Goal: Contribute content: Contribute content

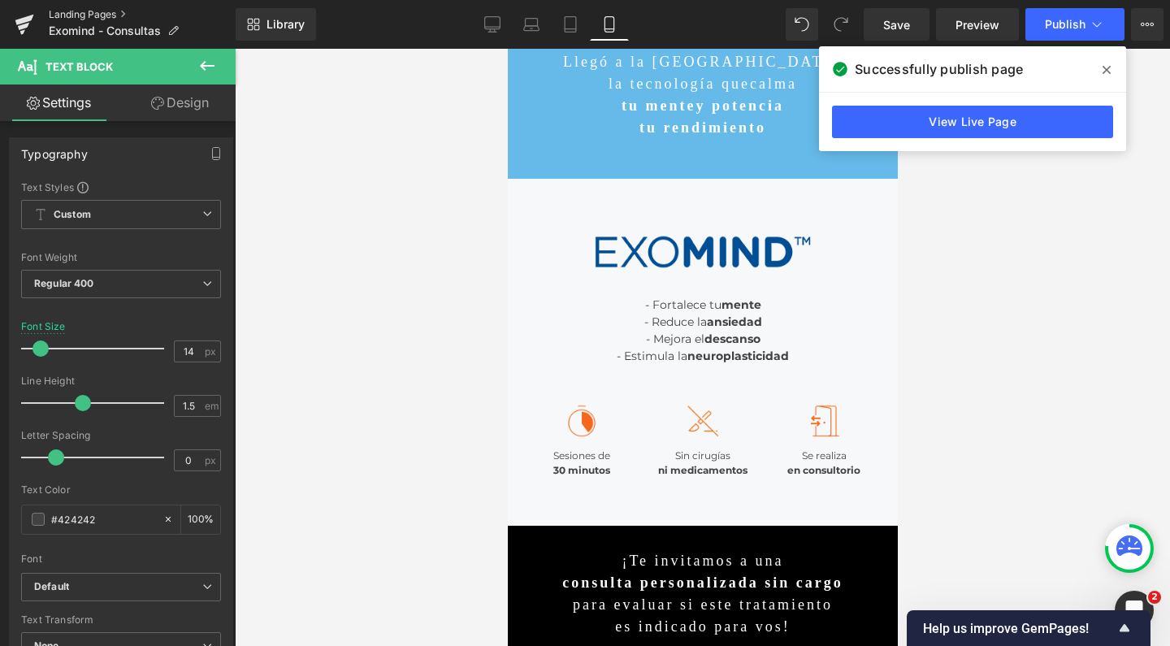
click at [68, 12] on link "Landing Pages" at bounding box center [142, 14] width 187 height 13
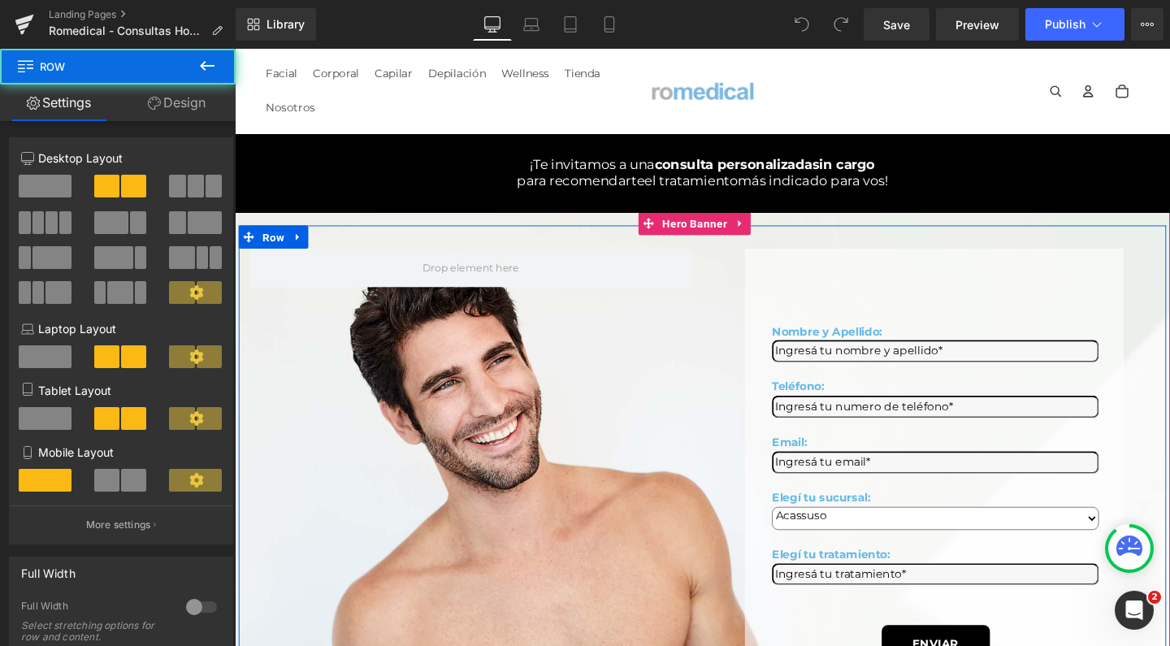
click at [462, 250] on div "Nombre y Apellido: Text Block Text Field Teléfono: Text Block Text Field Email:…" at bounding box center [726, 497] width 975 height 526
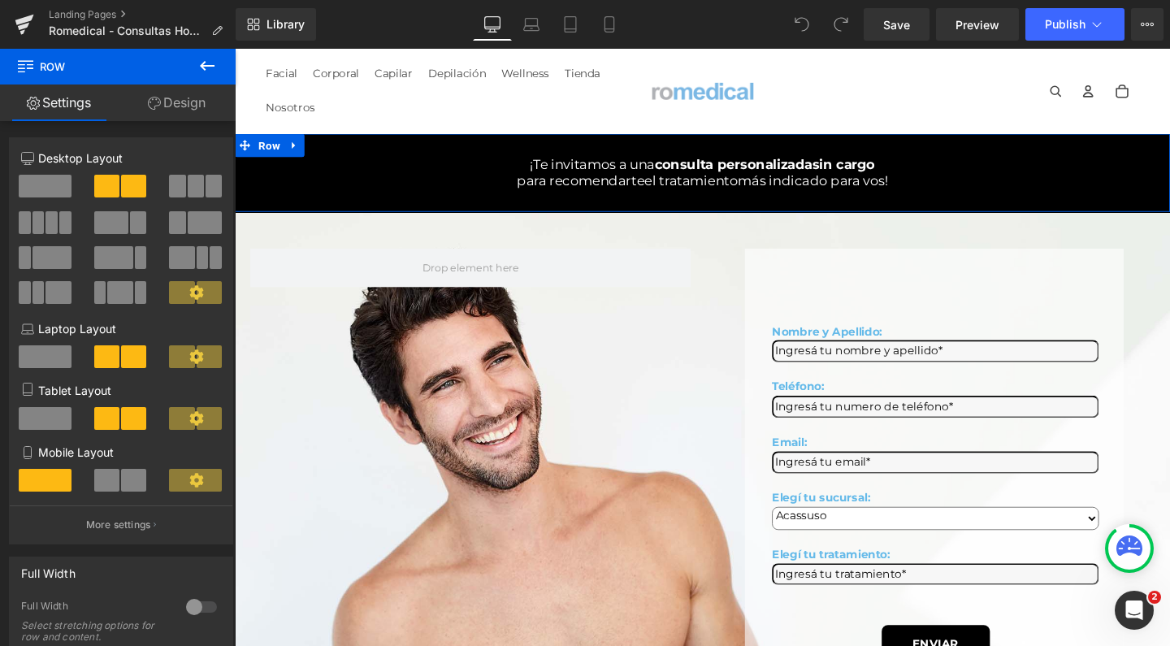
click at [288, 144] on link at bounding box center [297, 150] width 21 height 24
click at [330, 159] on link at bounding box center [339, 150] width 21 height 24
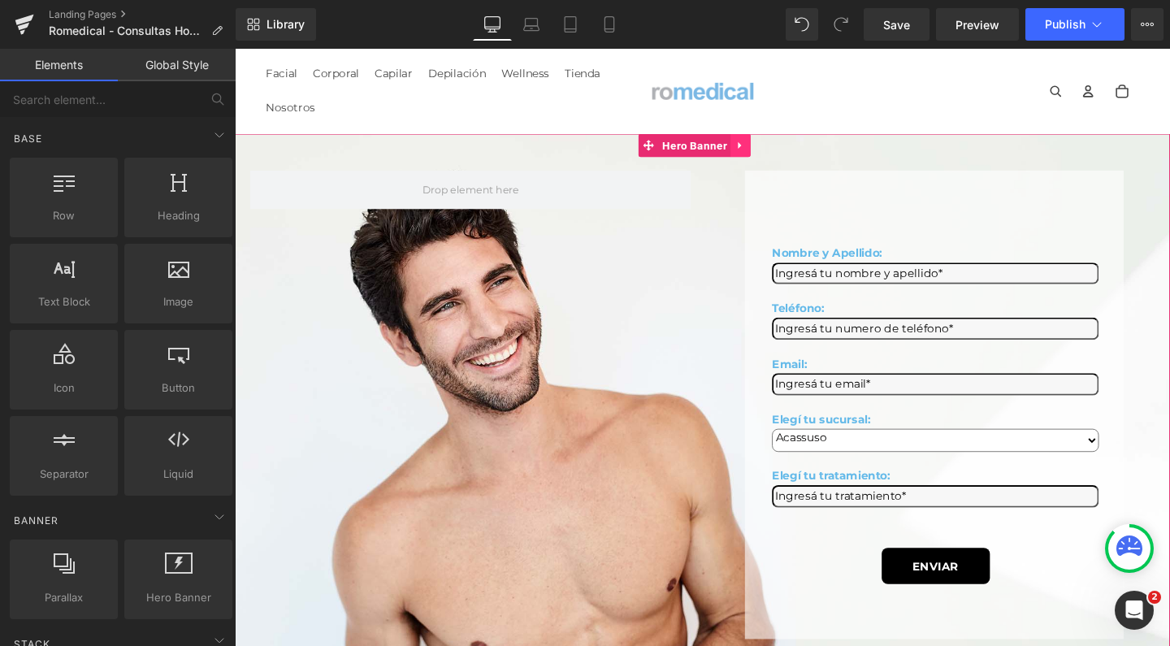
click at [771, 154] on icon at bounding box center [767, 151] width 11 height 12
click at [772, 154] on icon at bounding box center [777, 151] width 11 height 12
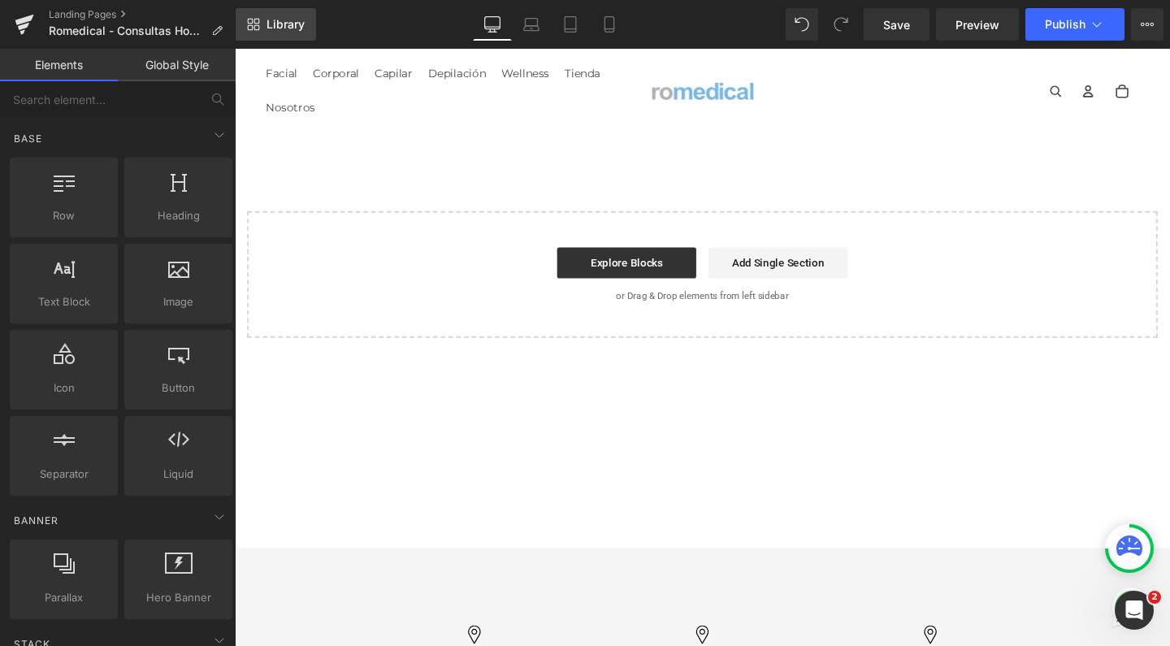
click at [272, 26] on span "Library" at bounding box center [286, 24] width 38 height 15
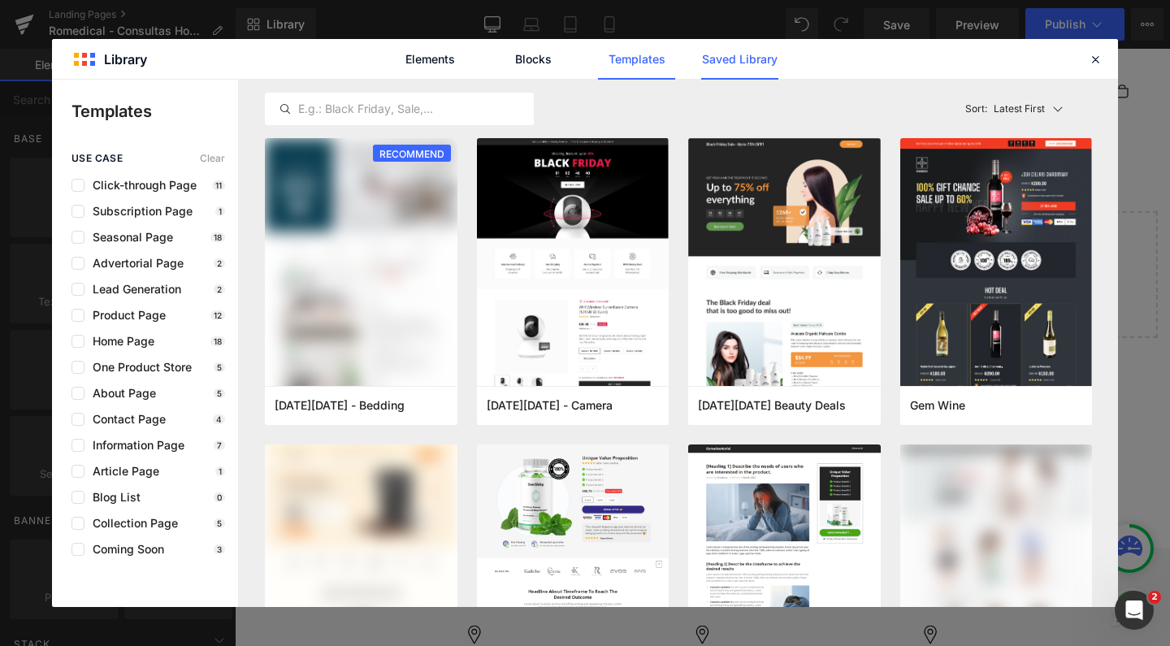
click at [749, 66] on link "Saved Library" at bounding box center [739, 59] width 77 height 41
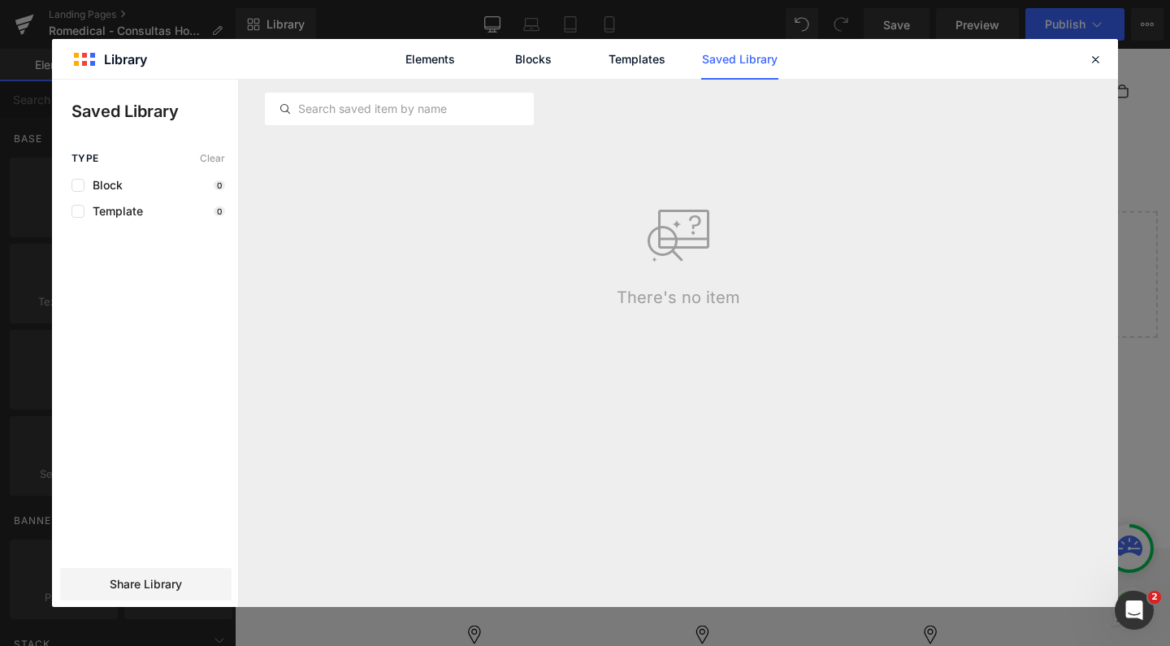
click at [746, 54] on link "Saved Library" at bounding box center [739, 59] width 77 height 41
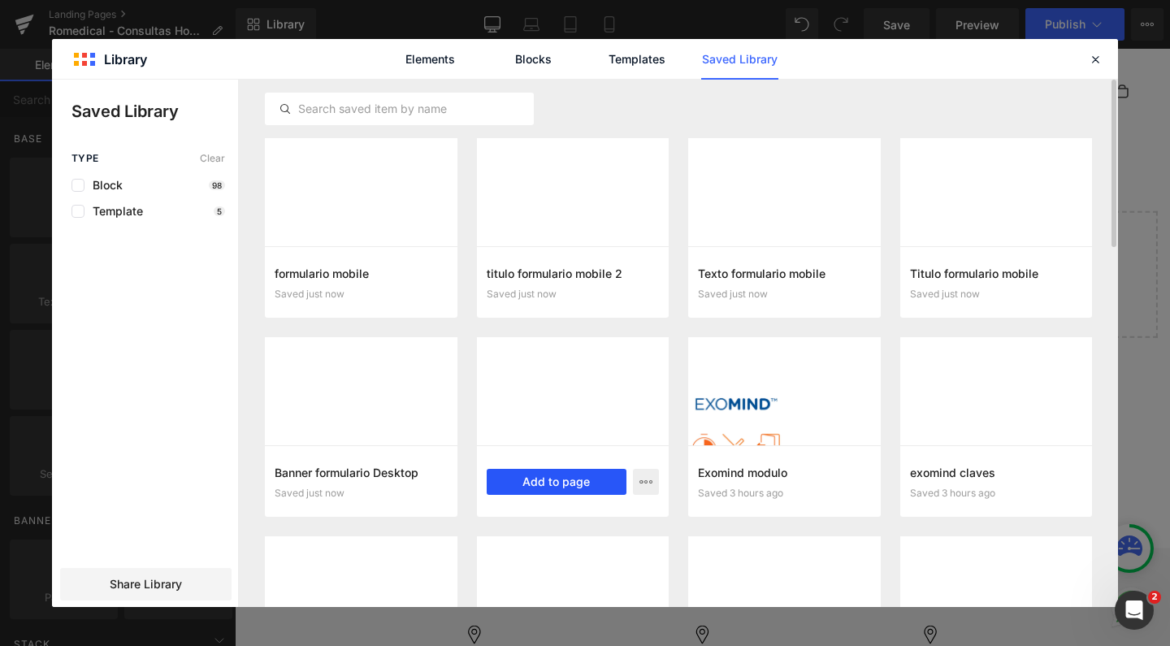
click at [578, 486] on button "Add to page" at bounding box center [557, 482] width 141 height 26
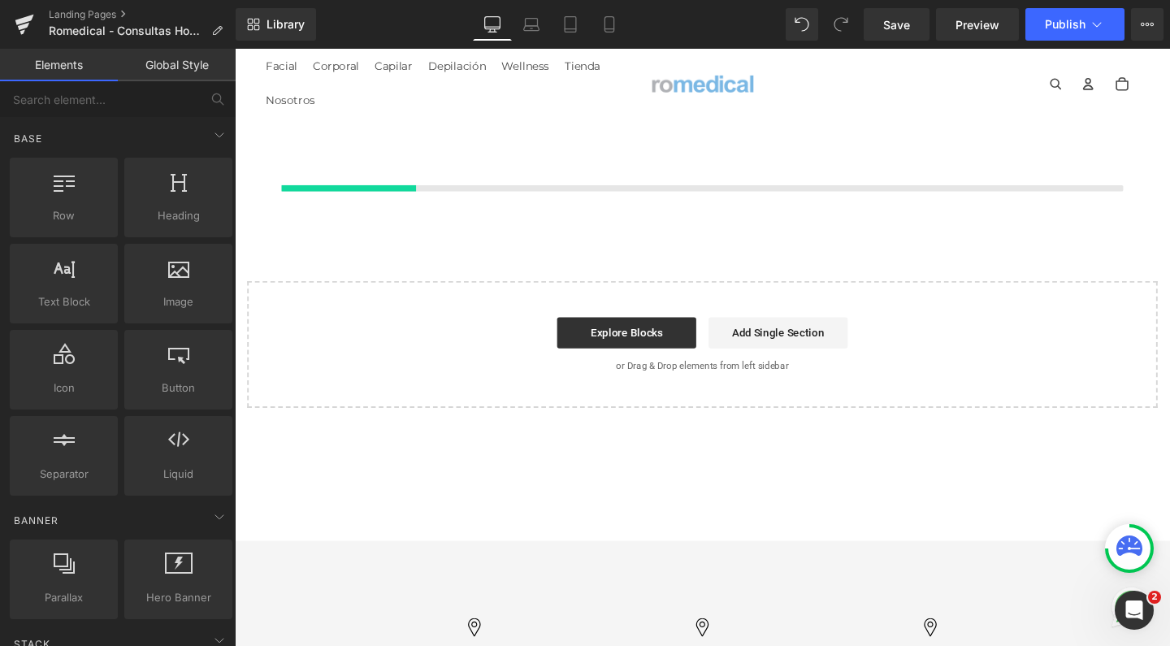
scroll to position [8, 0]
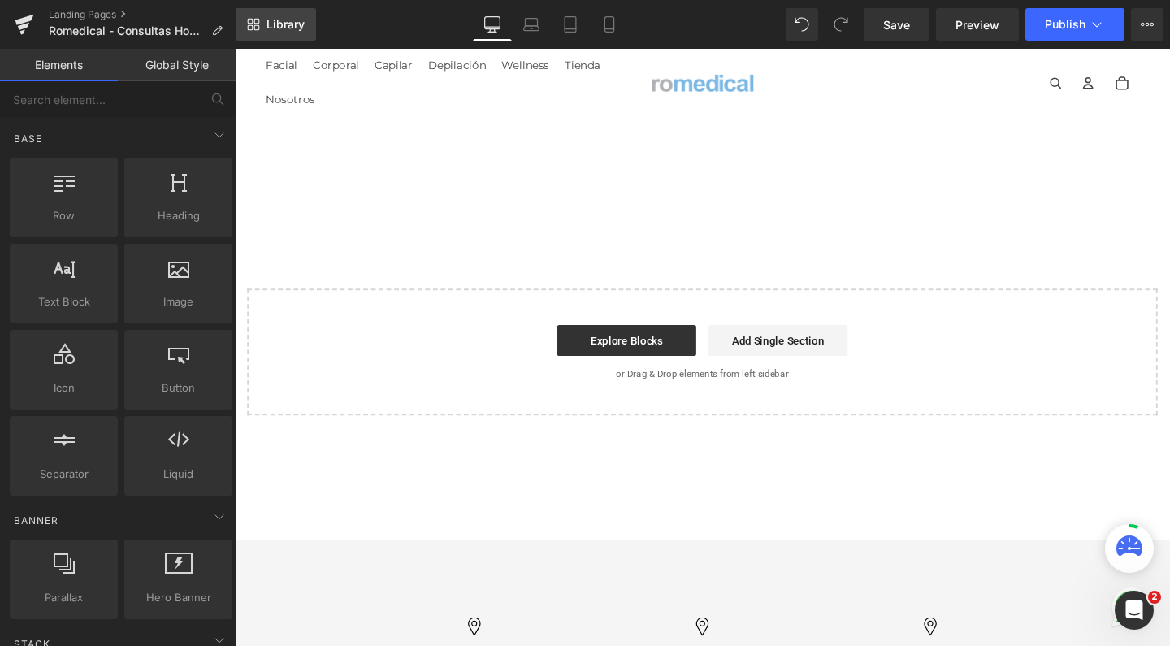
click at [289, 24] on span "Library" at bounding box center [286, 24] width 38 height 15
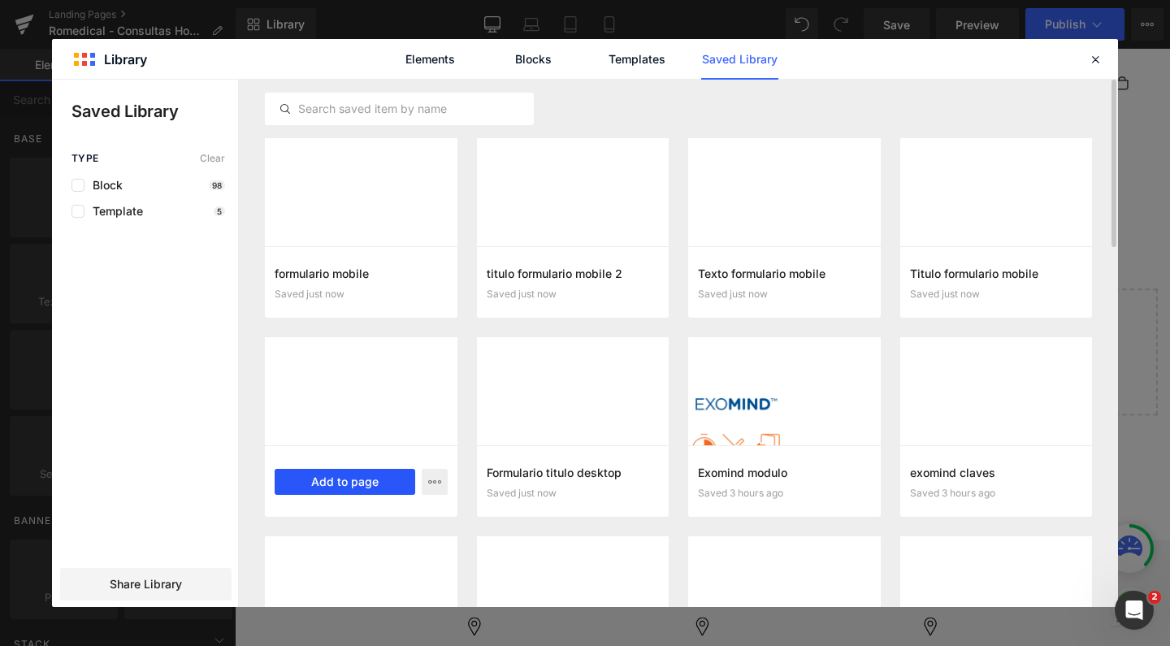
click at [397, 476] on button "Add to page" at bounding box center [345, 482] width 141 height 26
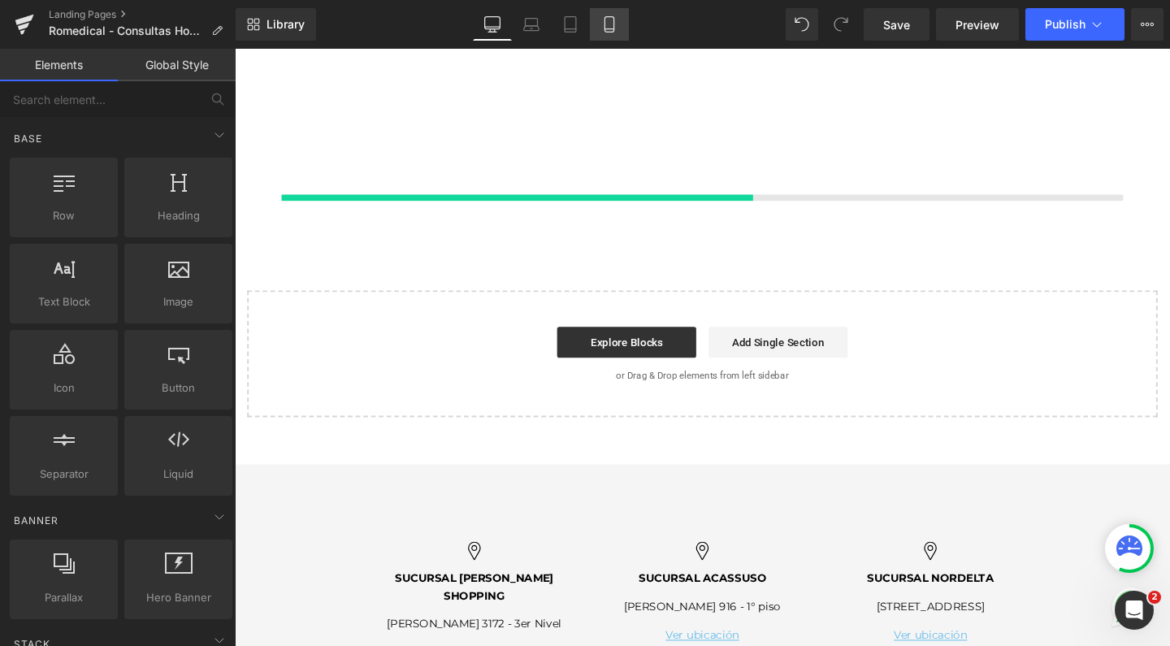
click at [616, 27] on icon at bounding box center [610, 24] width 16 height 16
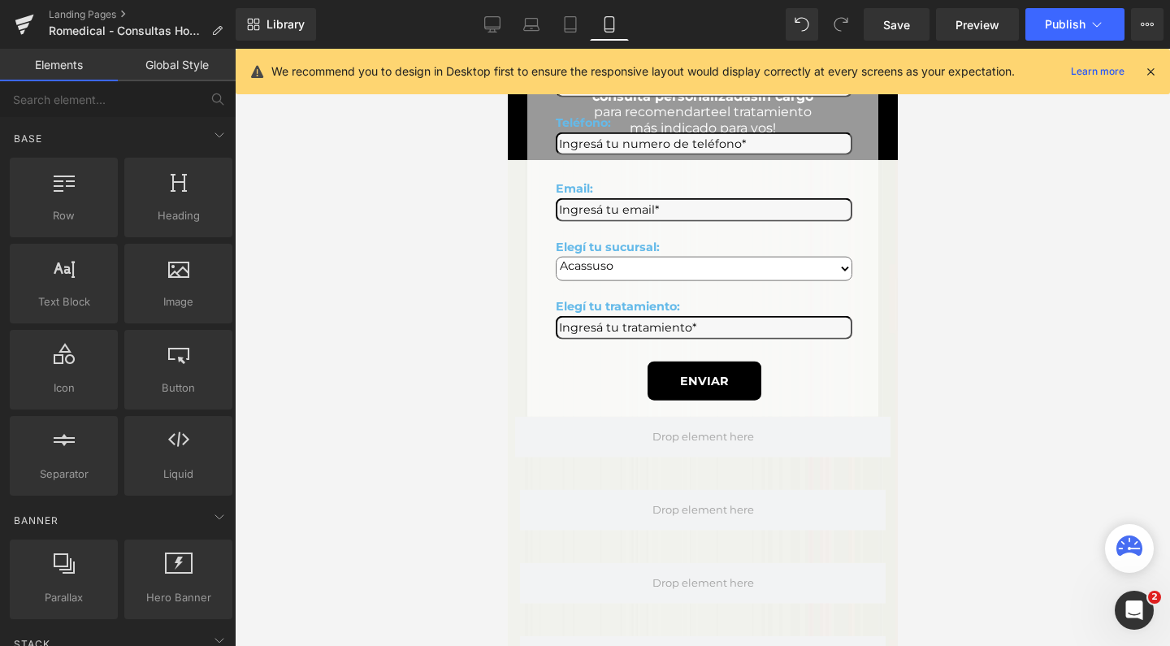
scroll to position [0, 0]
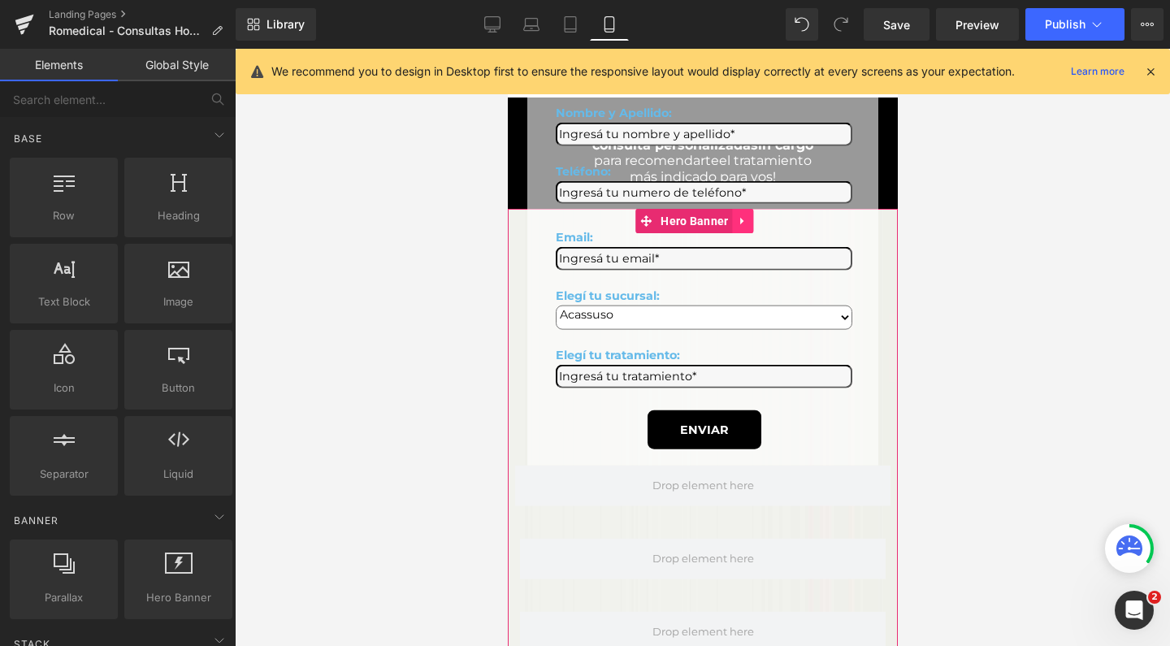
click at [745, 217] on icon at bounding box center [742, 221] width 11 height 12
click at [752, 219] on icon at bounding box center [753, 220] width 11 height 11
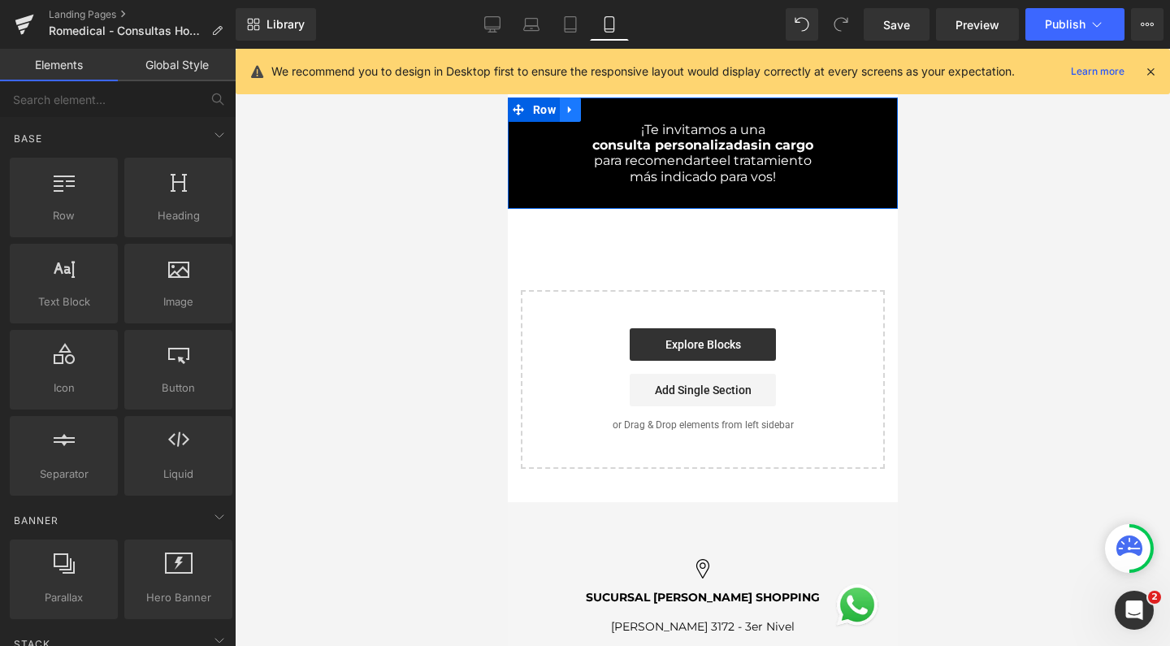
click at [559, 109] on link at bounding box center [569, 110] width 21 height 24
click at [606, 112] on icon at bounding box center [611, 109] width 11 height 11
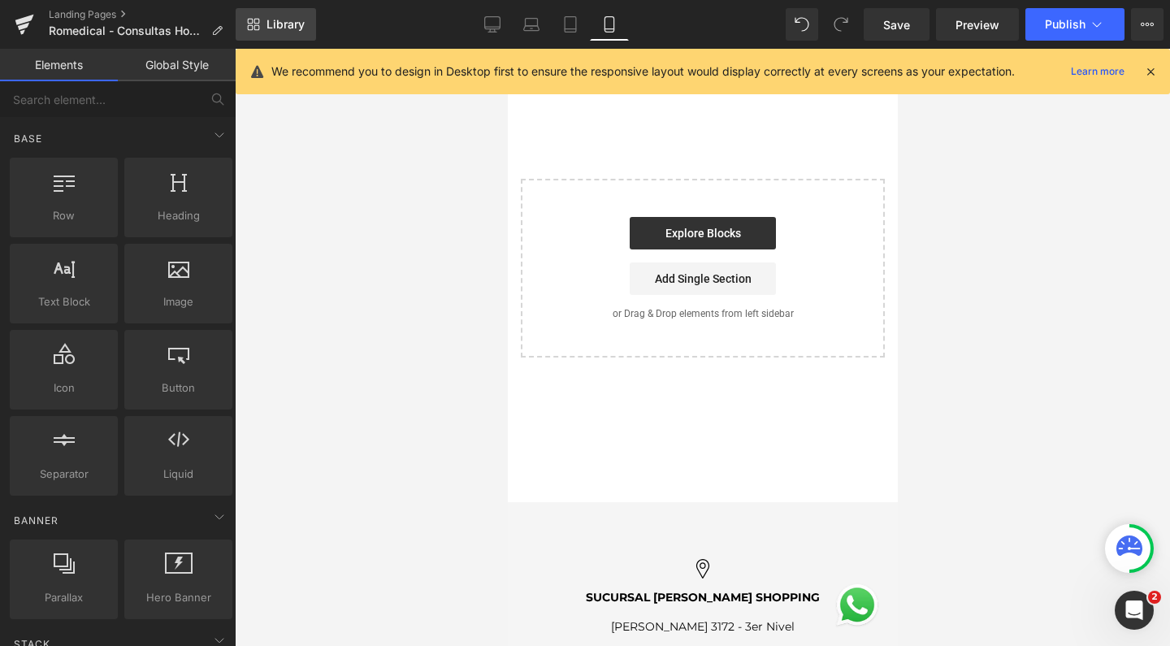
click at [311, 22] on link "Library" at bounding box center [276, 24] width 80 height 33
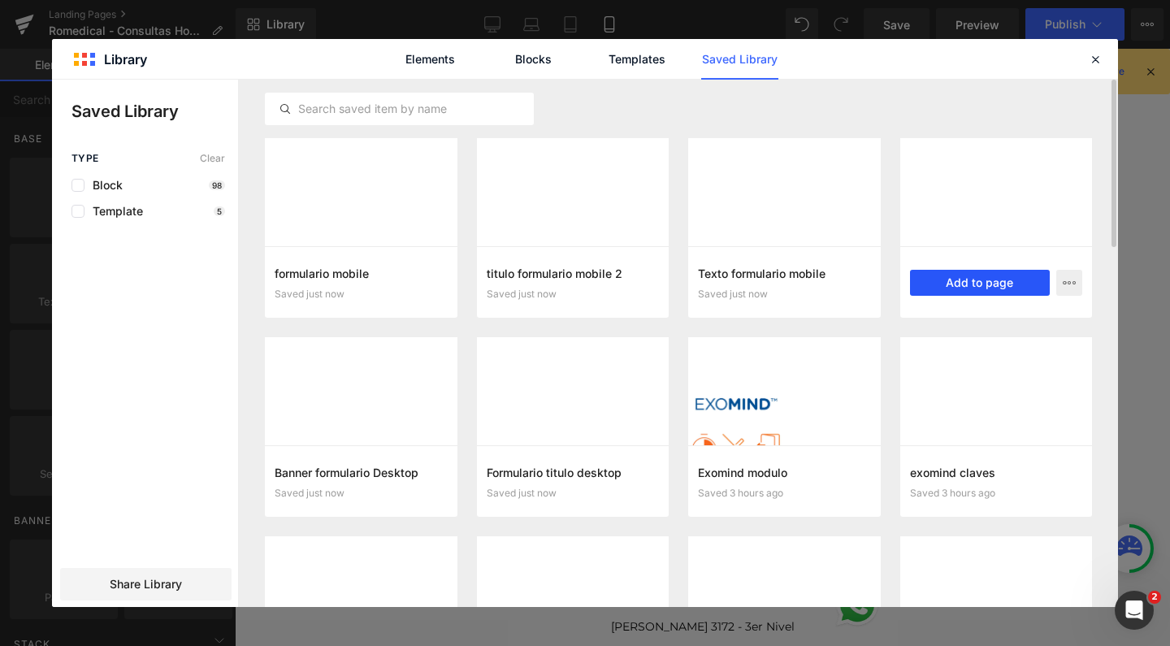
click at [977, 285] on button "Add to page" at bounding box center [980, 283] width 141 height 26
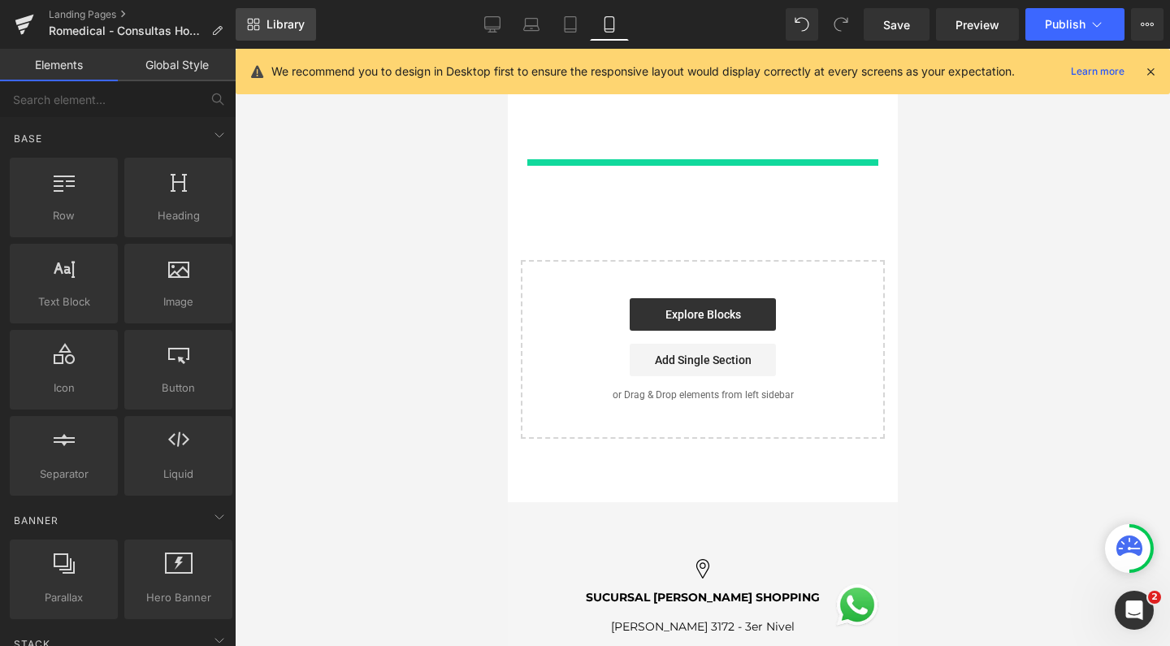
click at [273, 22] on span "Library" at bounding box center [286, 24] width 38 height 15
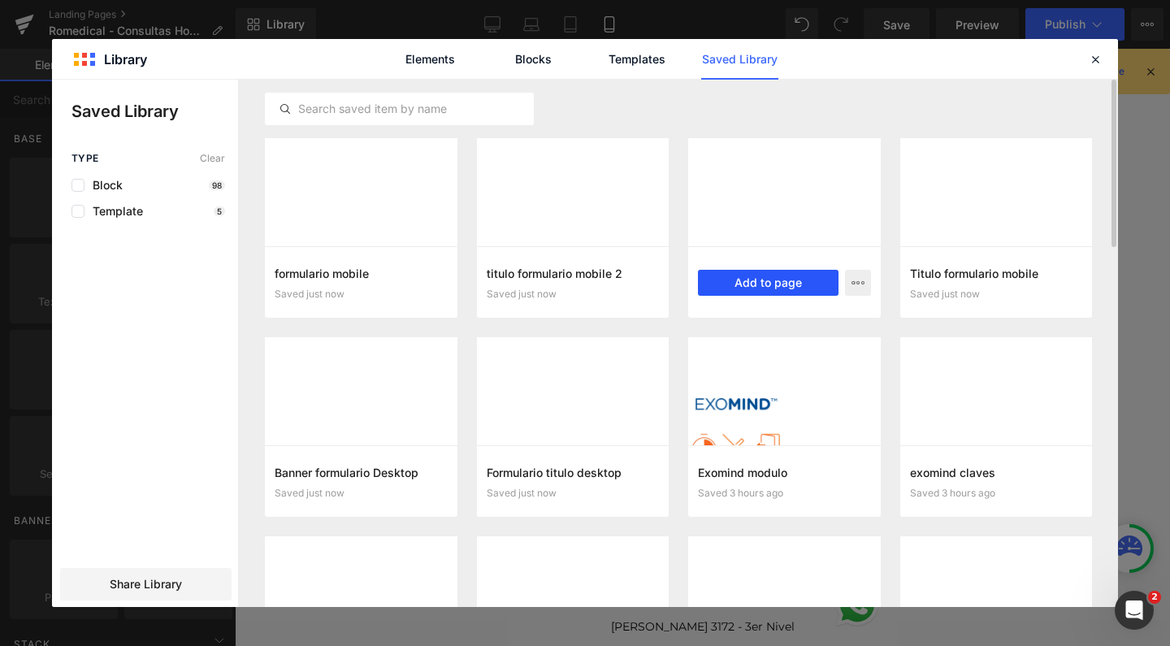
click at [756, 283] on button "Add to page" at bounding box center [768, 283] width 141 height 26
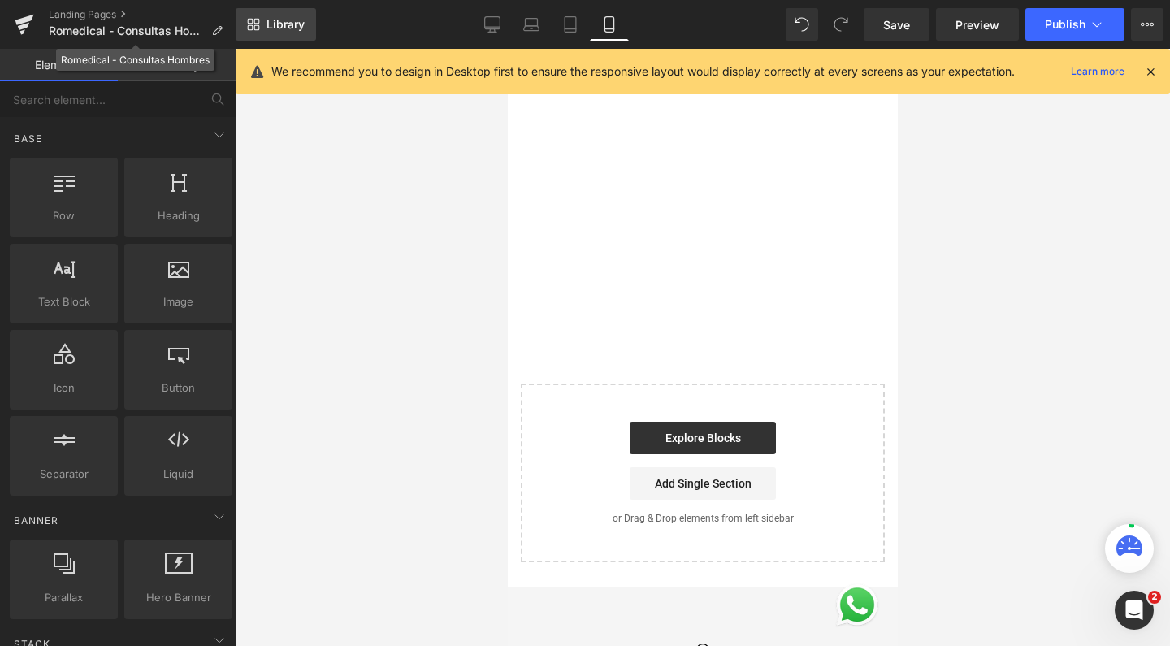
scroll to position [49, 0]
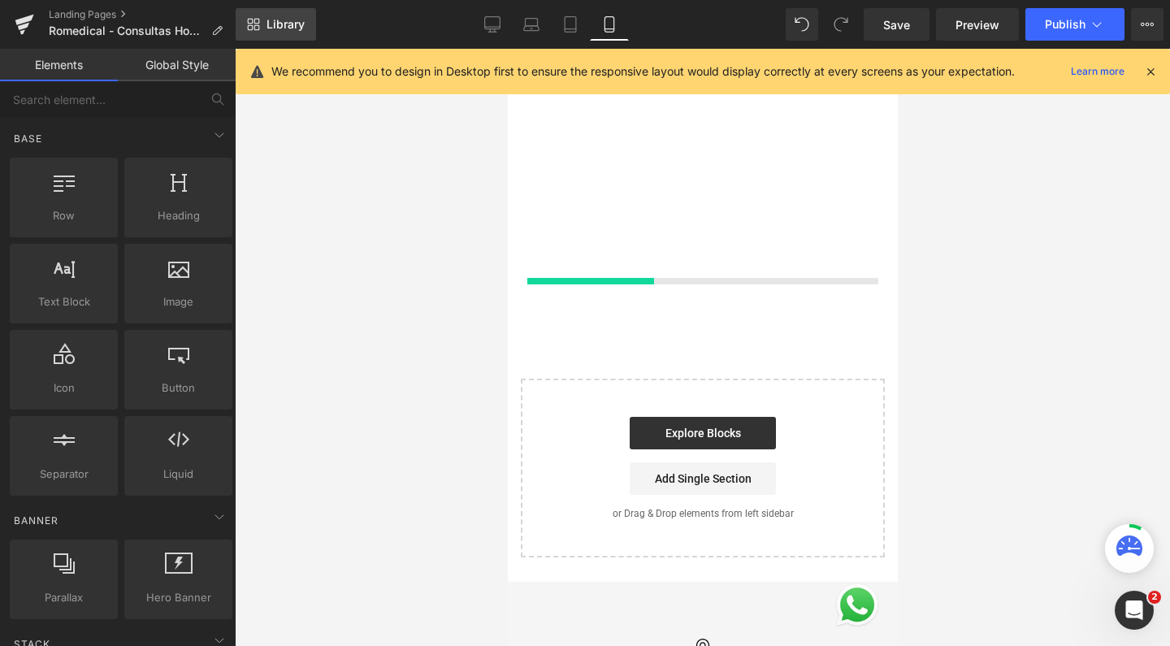
click at [275, 20] on span "Library" at bounding box center [286, 24] width 38 height 15
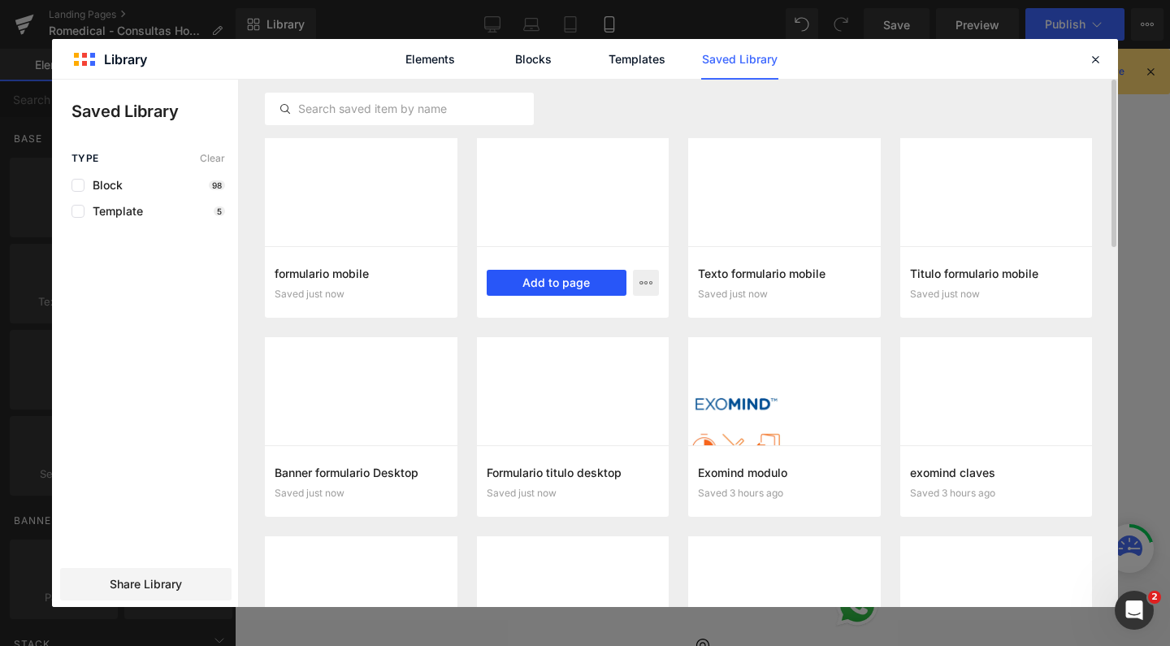
click at [553, 279] on button "Add to page" at bounding box center [557, 283] width 141 height 26
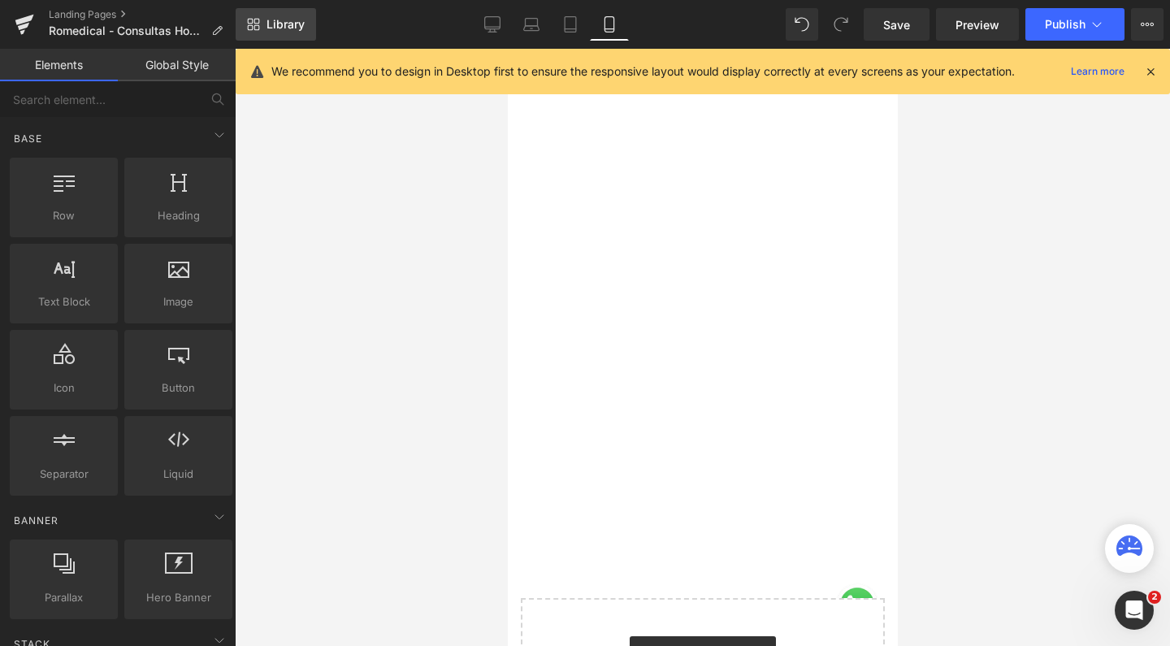
click at [291, 29] on span "Library" at bounding box center [286, 24] width 38 height 15
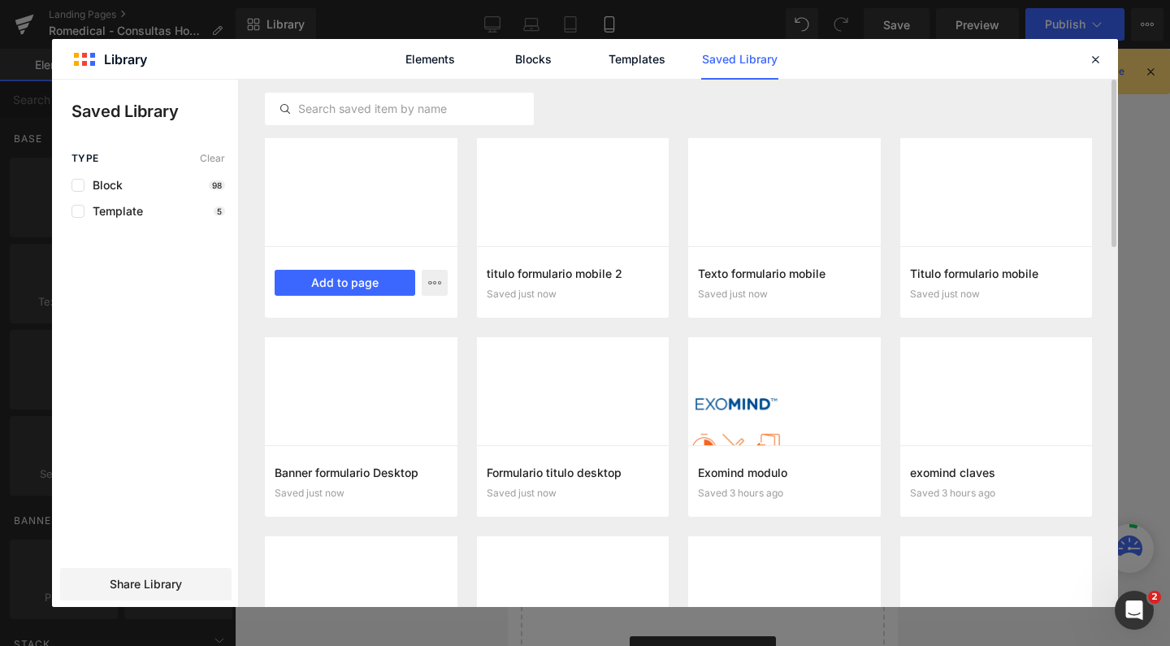
scroll to position [216, 0]
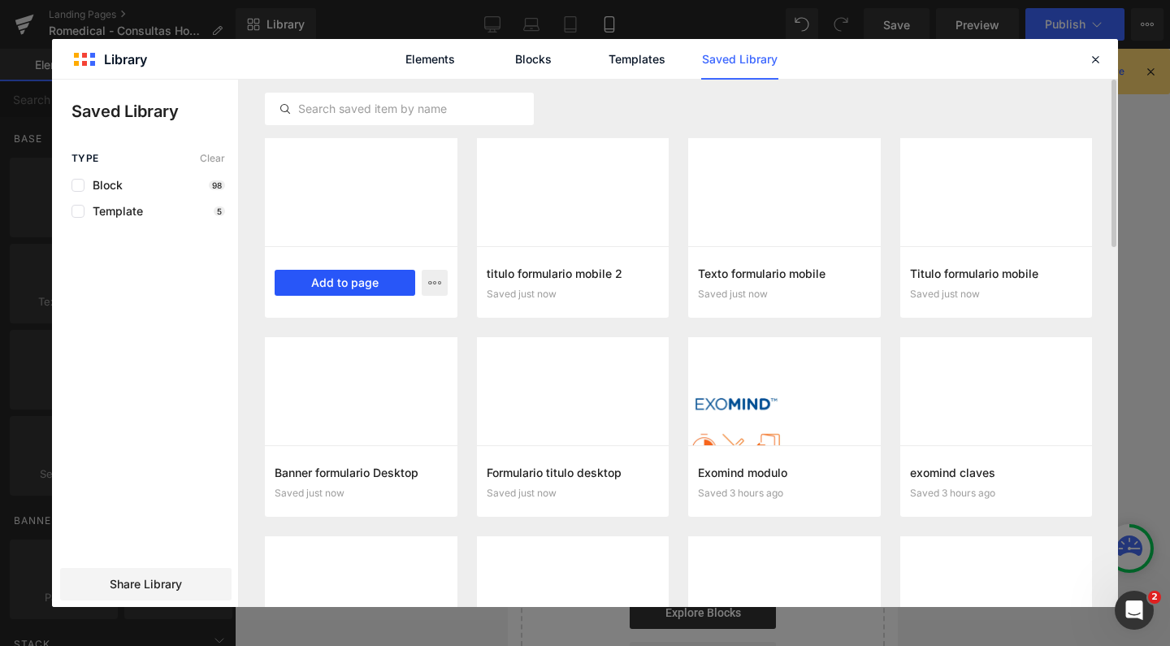
click at [378, 279] on button "Add to page" at bounding box center [345, 283] width 141 height 26
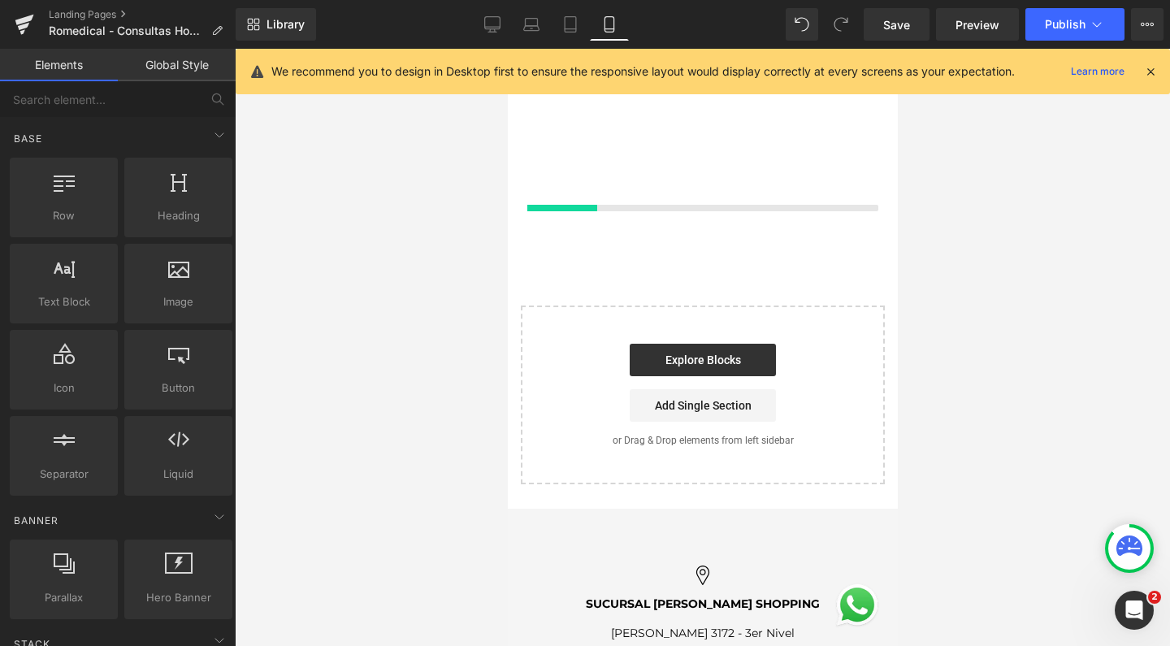
scroll to position [560, 0]
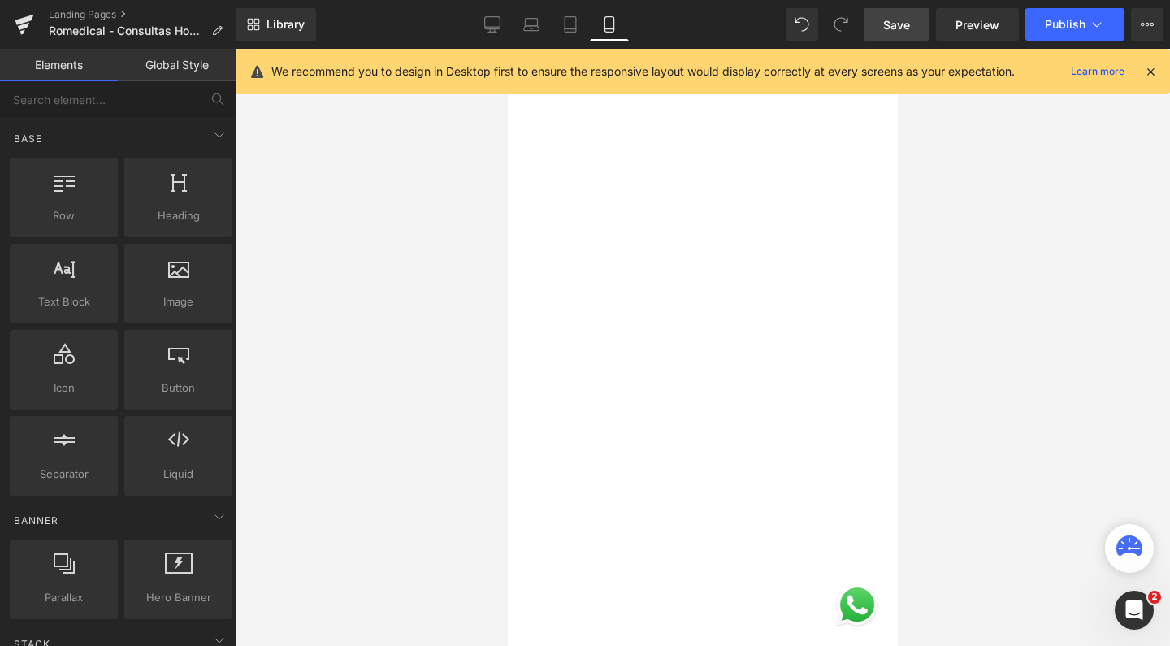
click at [894, 17] on span "Save" at bounding box center [897, 24] width 27 height 17
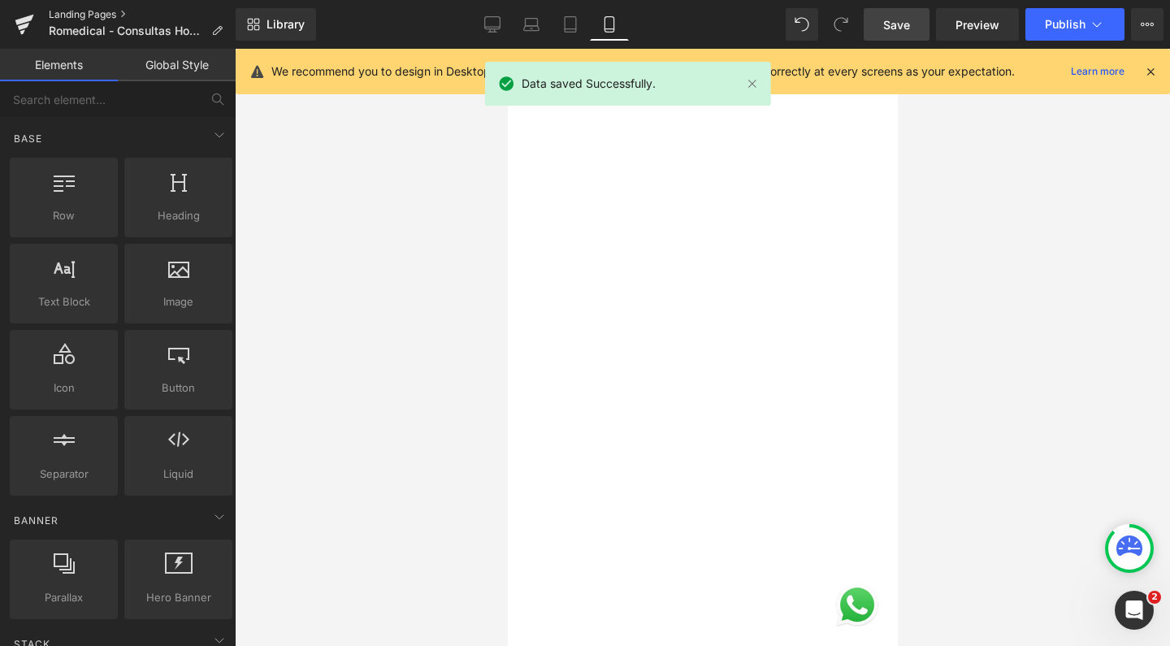
click at [87, 15] on link "Landing Pages" at bounding box center [142, 14] width 187 height 13
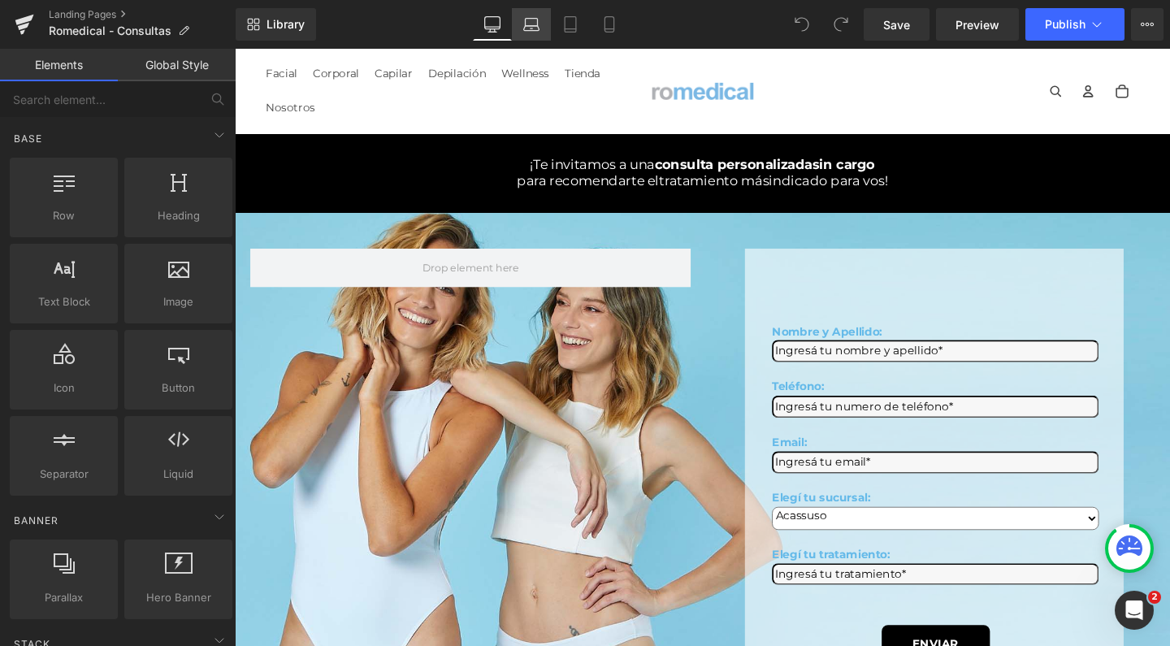
click at [527, 29] on icon at bounding box center [531, 24] width 16 height 16
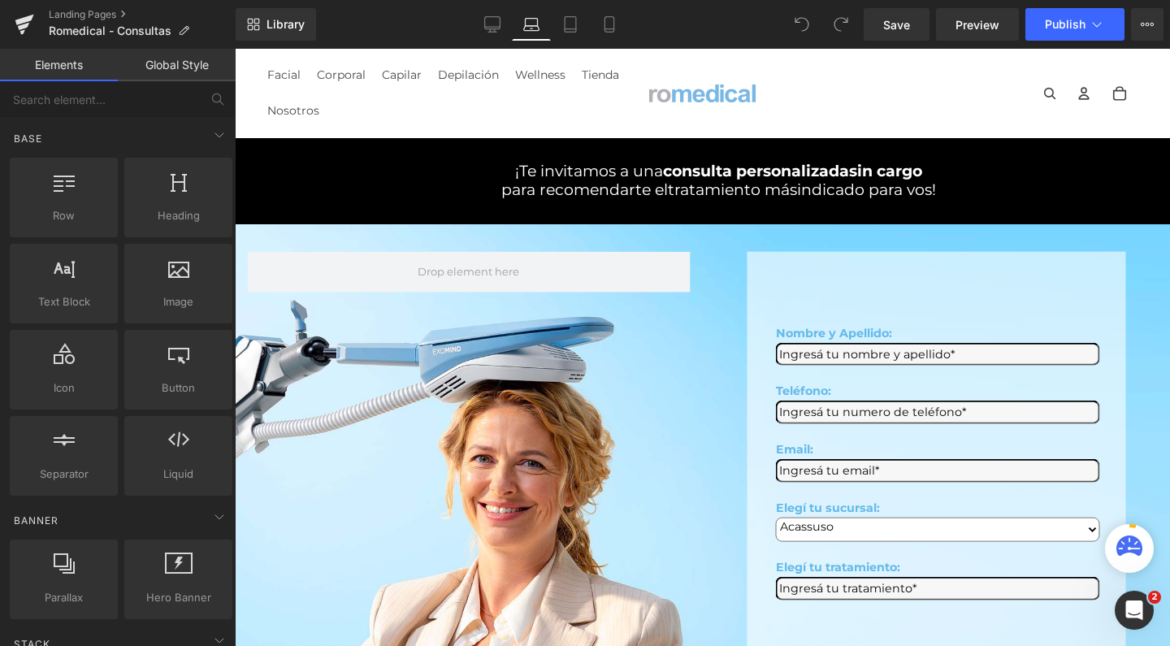
scroll to position [89, 0]
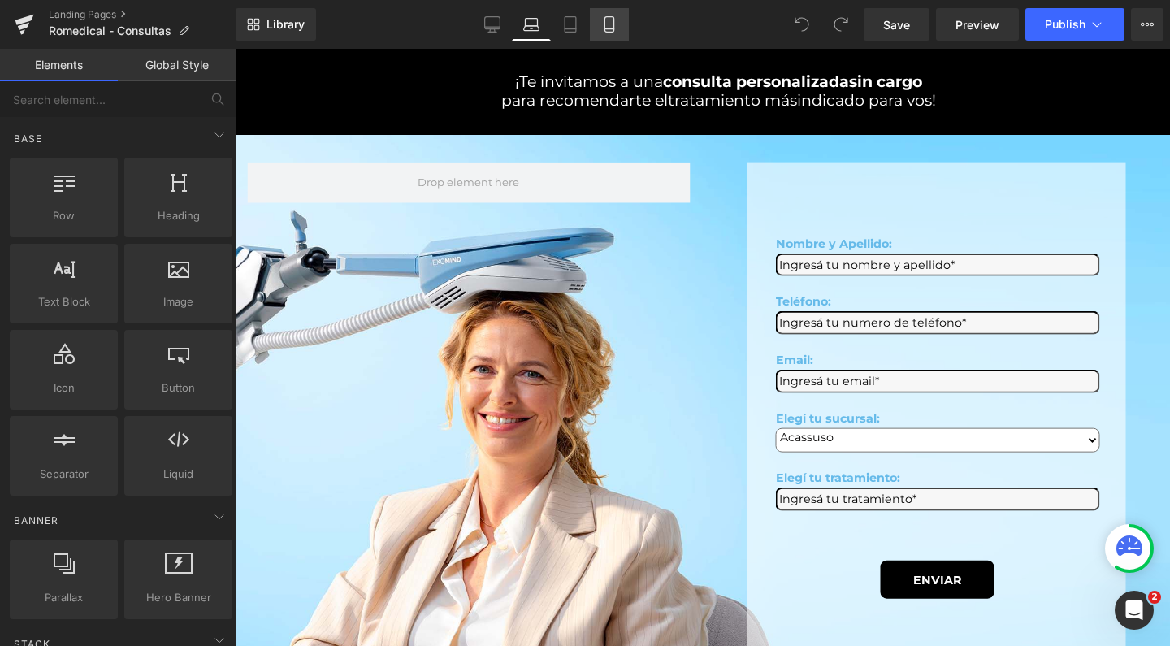
click at [619, 27] on link "Mobile" at bounding box center [609, 24] width 39 height 33
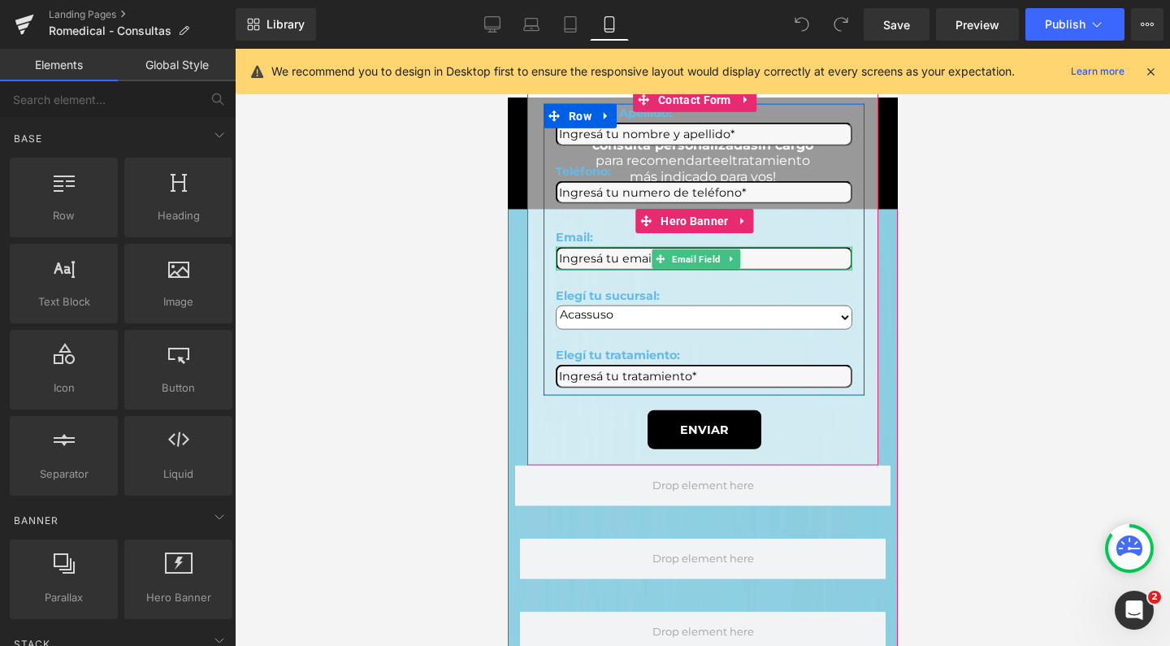
scroll to position [0, 0]
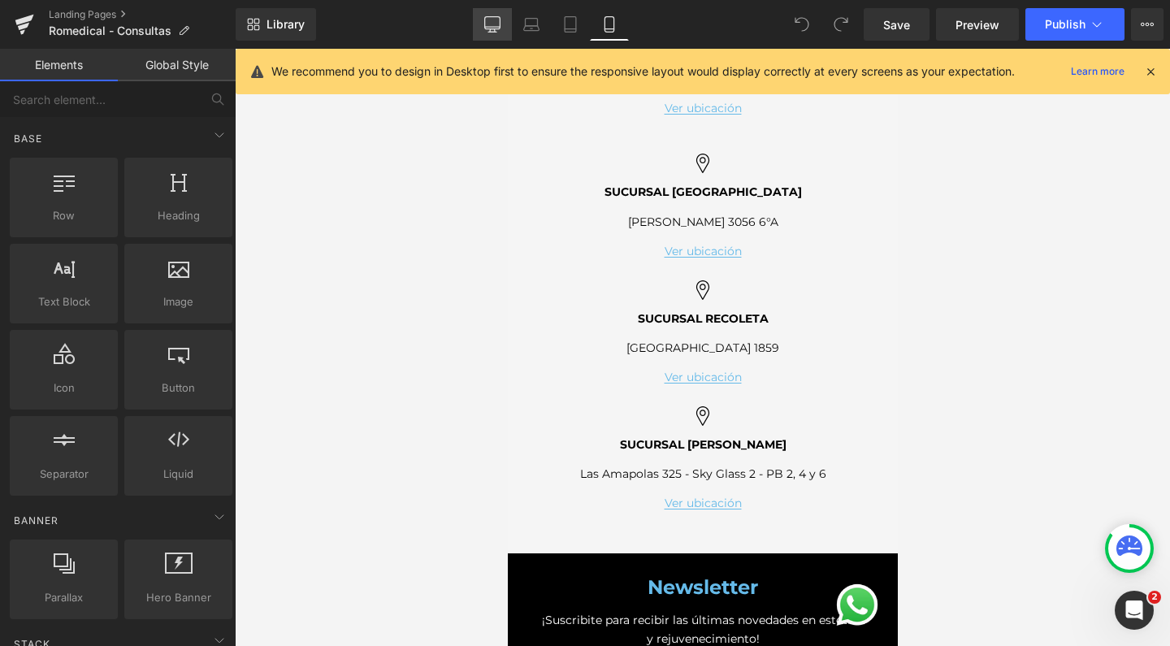
click at [491, 26] on icon at bounding box center [492, 24] width 16 height 16
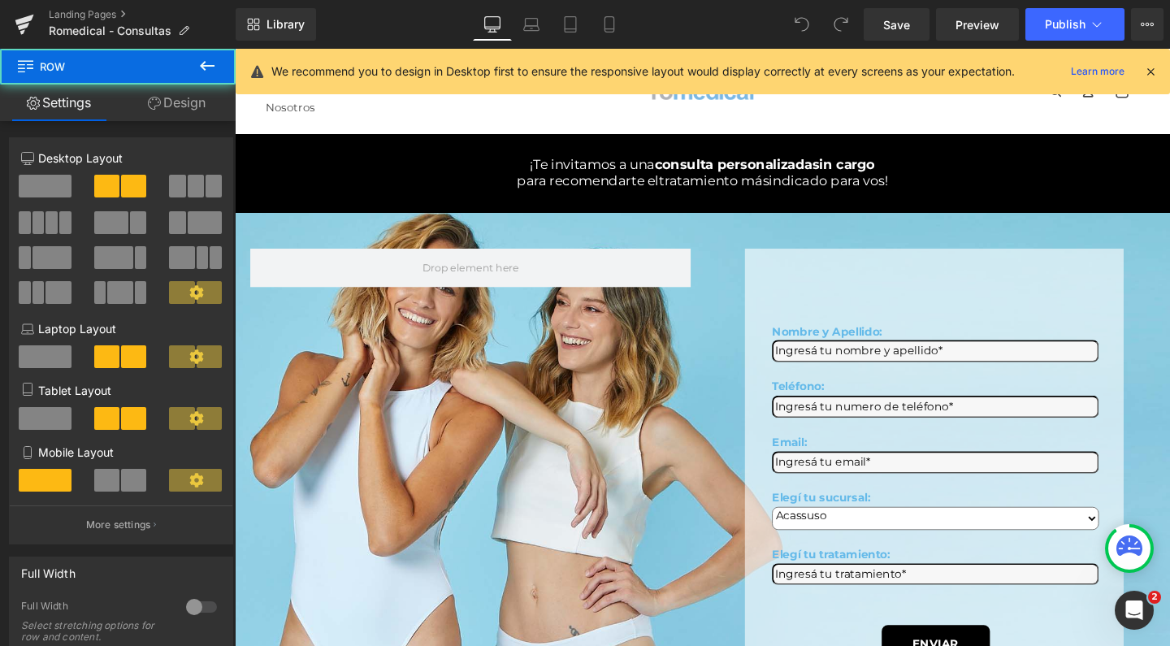
click at [458, 363] on div "Nombre y Apellido: Text Block Text Field Teléfono: Text Block Text Field Email:…" at bounding box center [726, 497] width 975 height 526
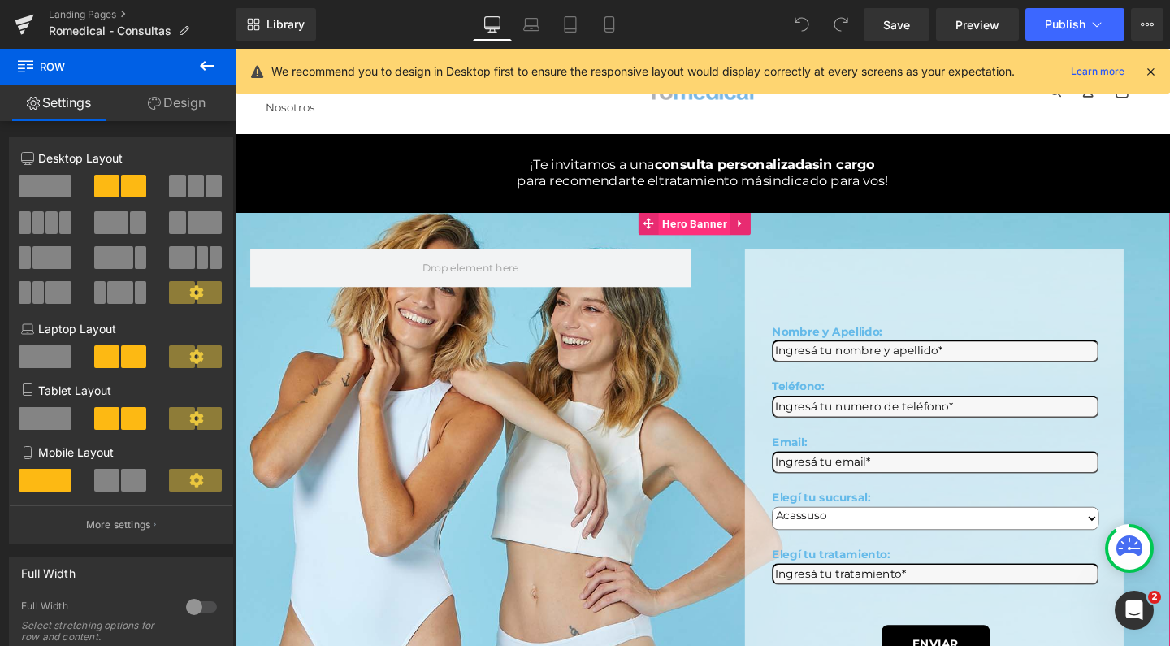
click at [720, 245] on span "Hero Banner" at bounding box center [718, 232] width 76 height 24
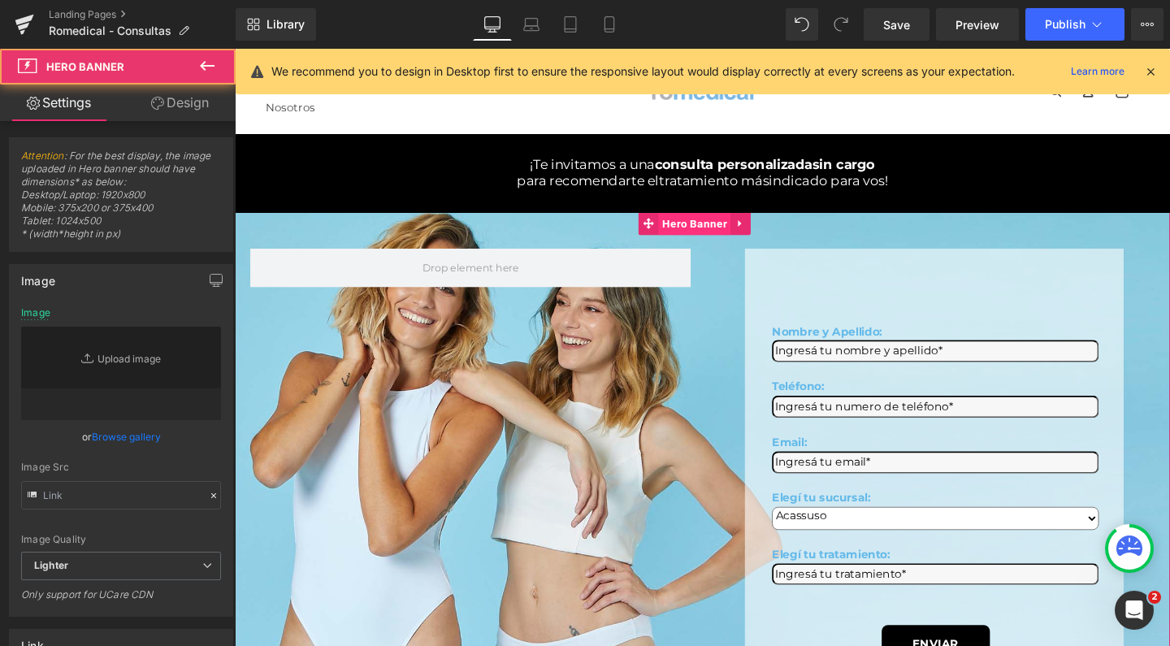
type input "https://ucarecdn.com/efacd854-086d-49df-a7bf-988d5916b352/-/format/auto/-/previ…"
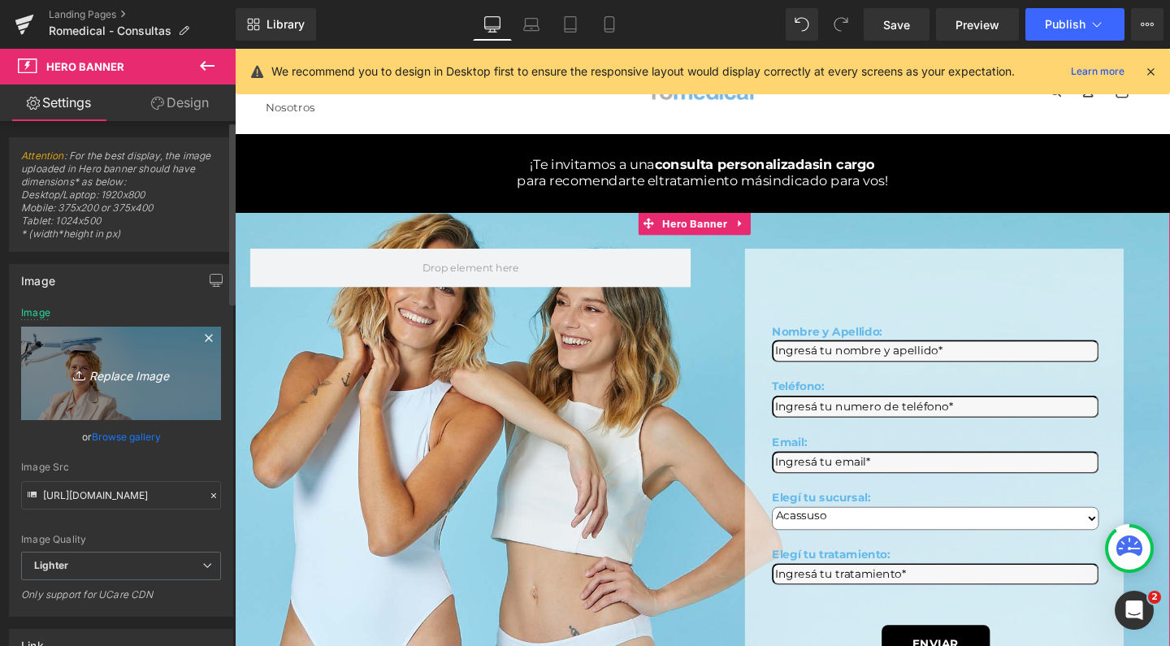
click at [41, 338] on link "Replace Image" at bounding box center [121, 373] width 200 height 93
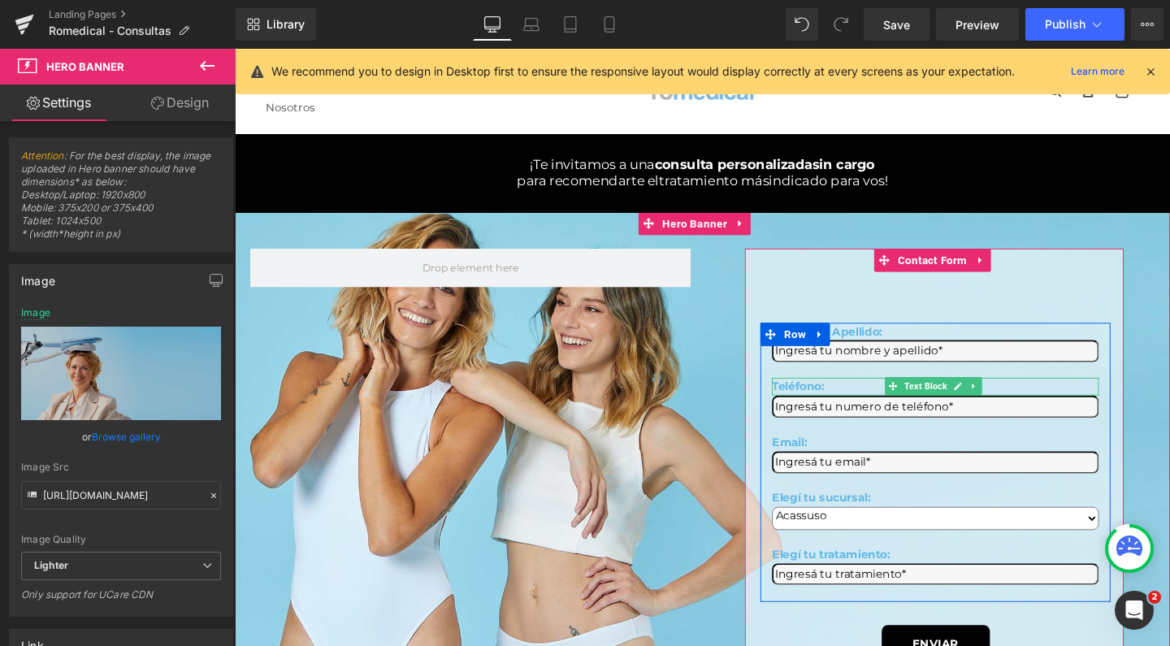
scroll to position [1, 0]
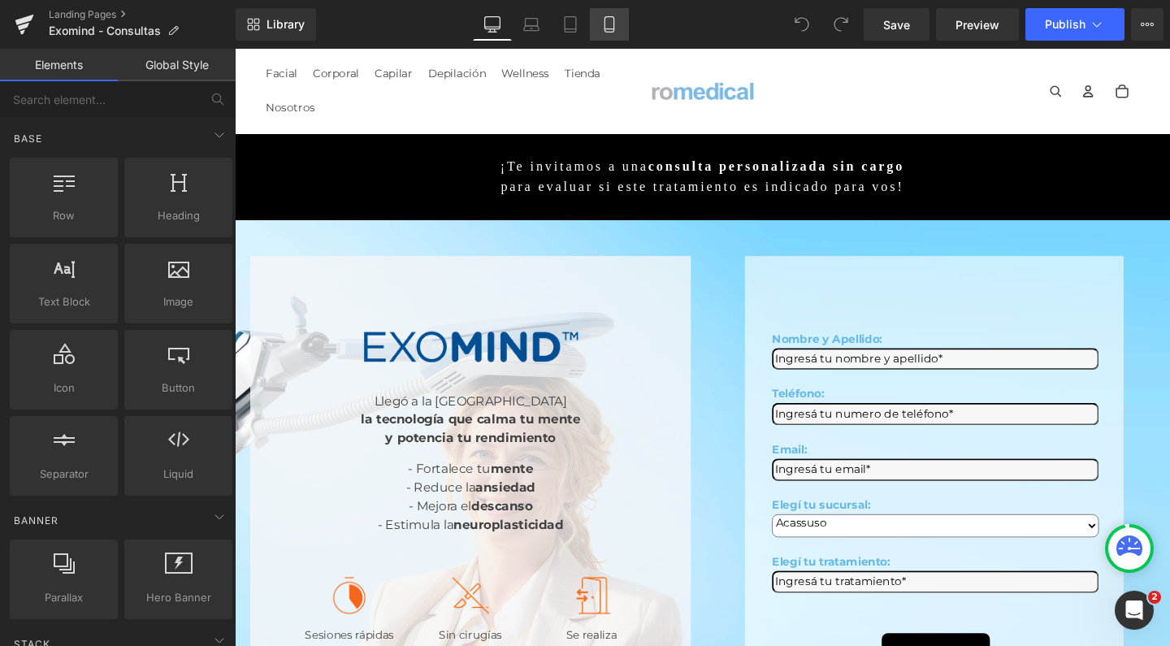
click at [619, 34] on link "Mobile" at bounding box center [609, 24] width 39 height 33
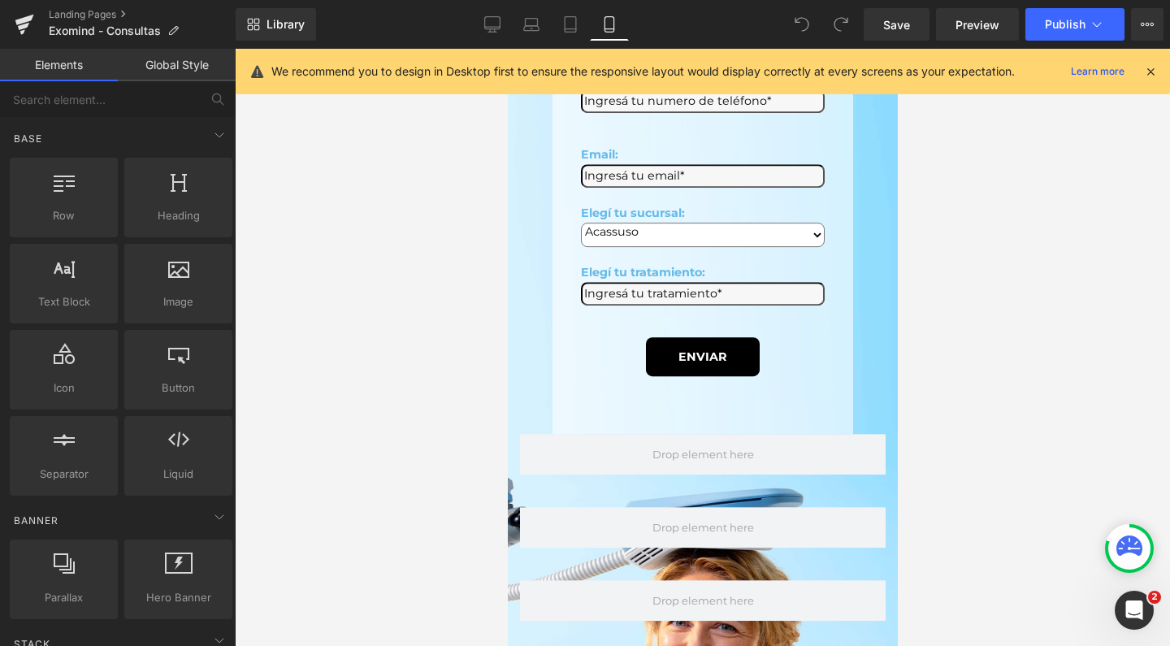
scroll to position [810, 0]
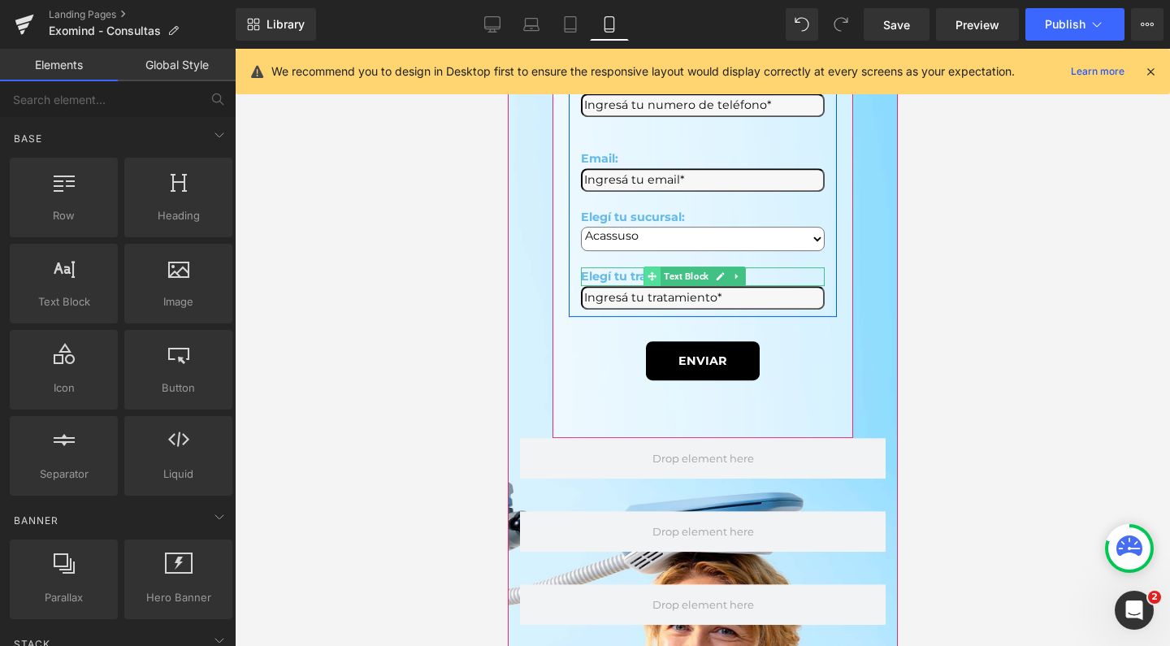
click at [647, 271] on icon at bounding box center [651, 276] width 9 height 10
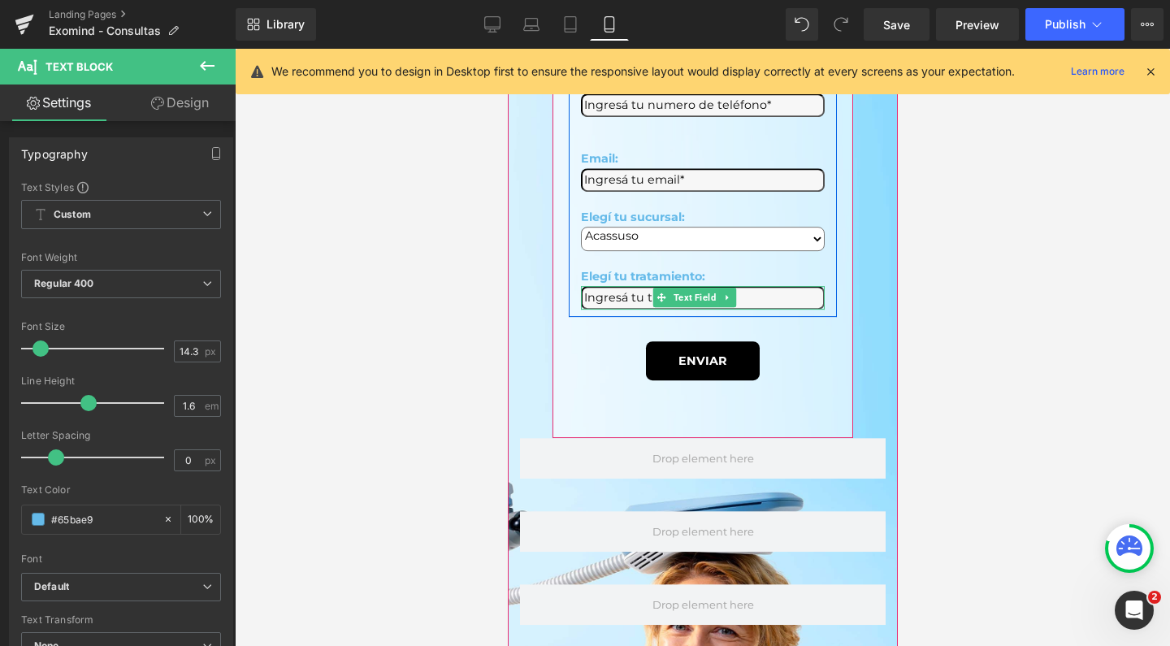
click at [623, 286] on input "text" at bounding box center [702, 298] width 244 height 24
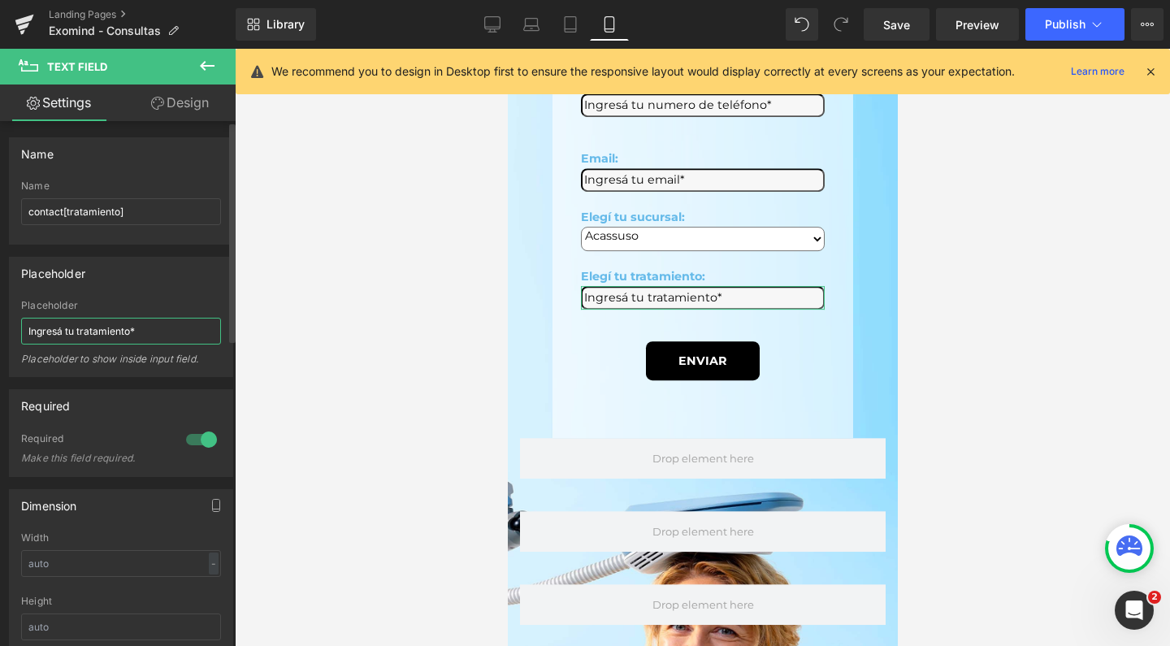
drag, startPoint x: 131, startPoint y: 330, endPoint x: 80, endPoint y: 328, distance: 51.2
click at [80, 328] on input "Ingresá tu tratamiento*" at bounding box center [121, 331] width 200 height 27
type input "Ingresá tu consulta*"
drag, startPoint x: 116, startPoint y: 207, endPoint x: 67, endPoint y: 210, distance: 49.6
click at [67, 210] on input "contact[tratamiento]" at bounding box center [121, 211] width 200 height 27
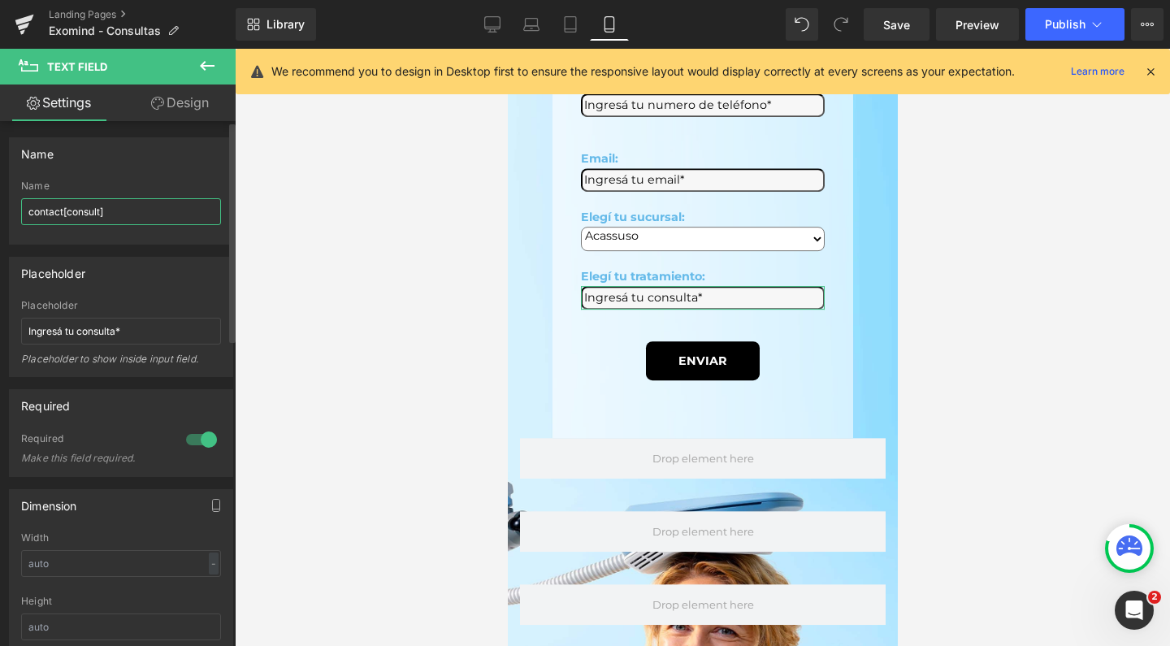
type input "contact[consulta]"
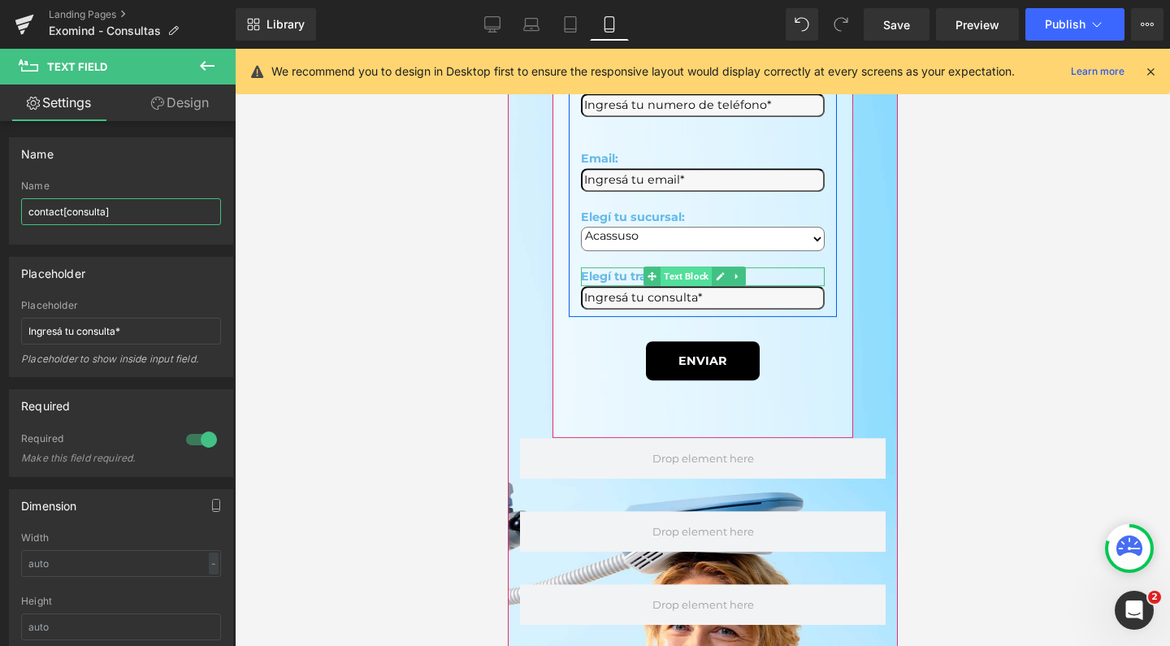
click at [665, 267] on span "Text Block" at bounding box center [685, 277] width 51 height 20
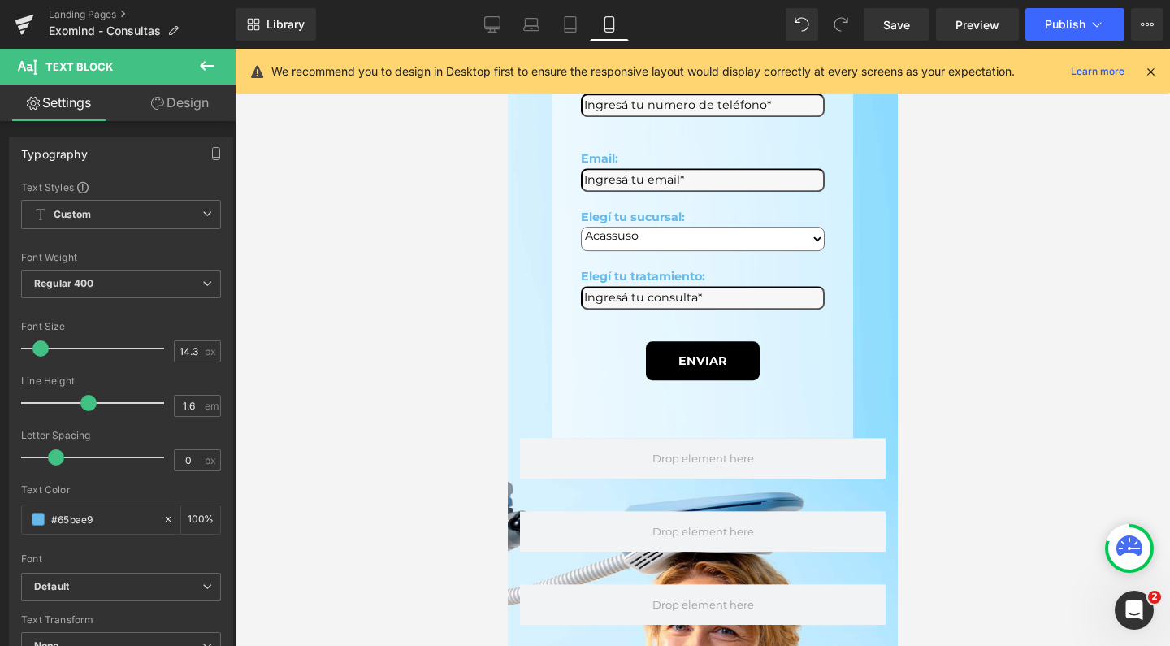
scroll to position [0, 0]
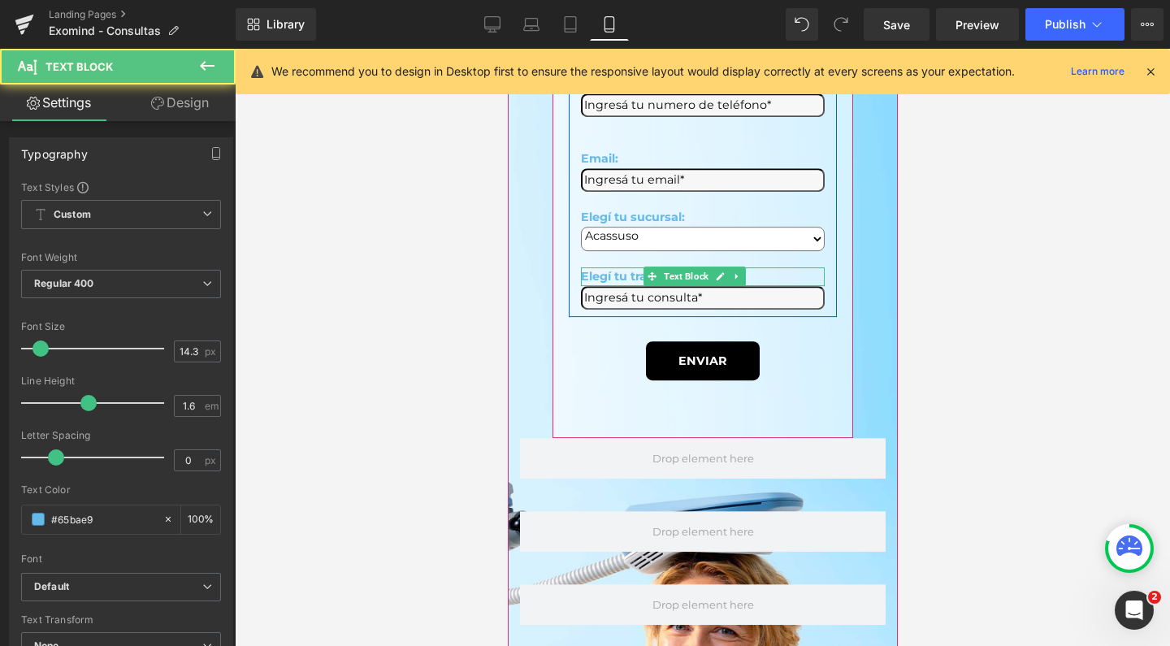
click at [606, 269] on span "Elegí tu tratamiento:" at bounding box center [642, 276] width 124 height 15
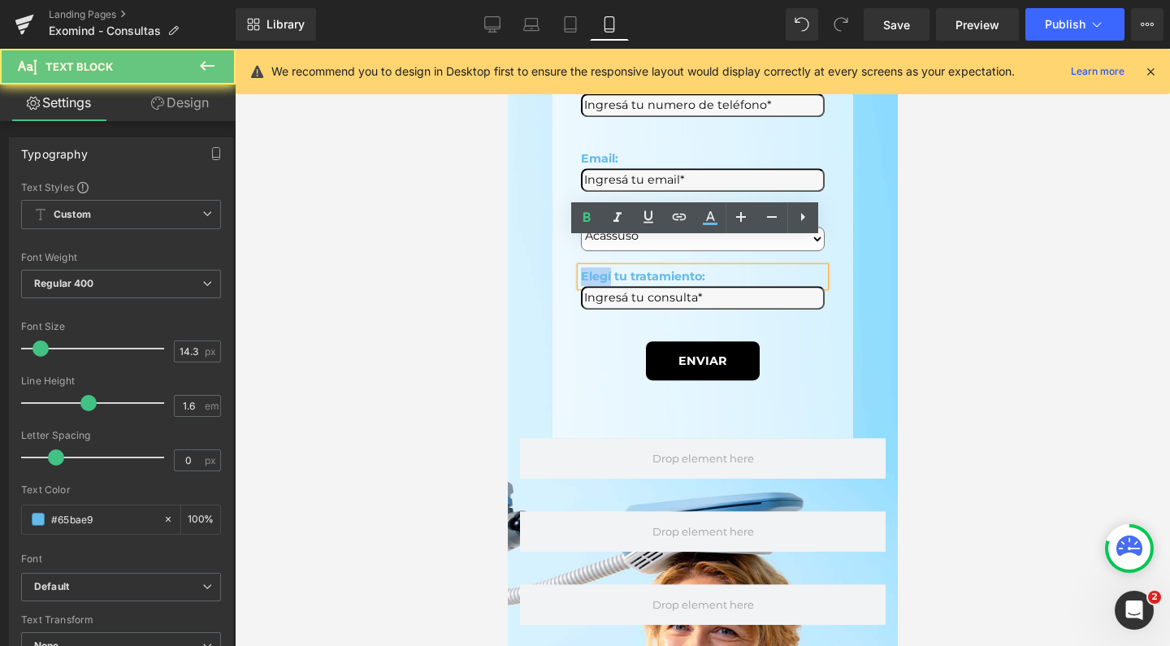
click at [606, 269] on span "Elegí tu tratamiento:" at bounding box center [642, 276] width 124 height 15
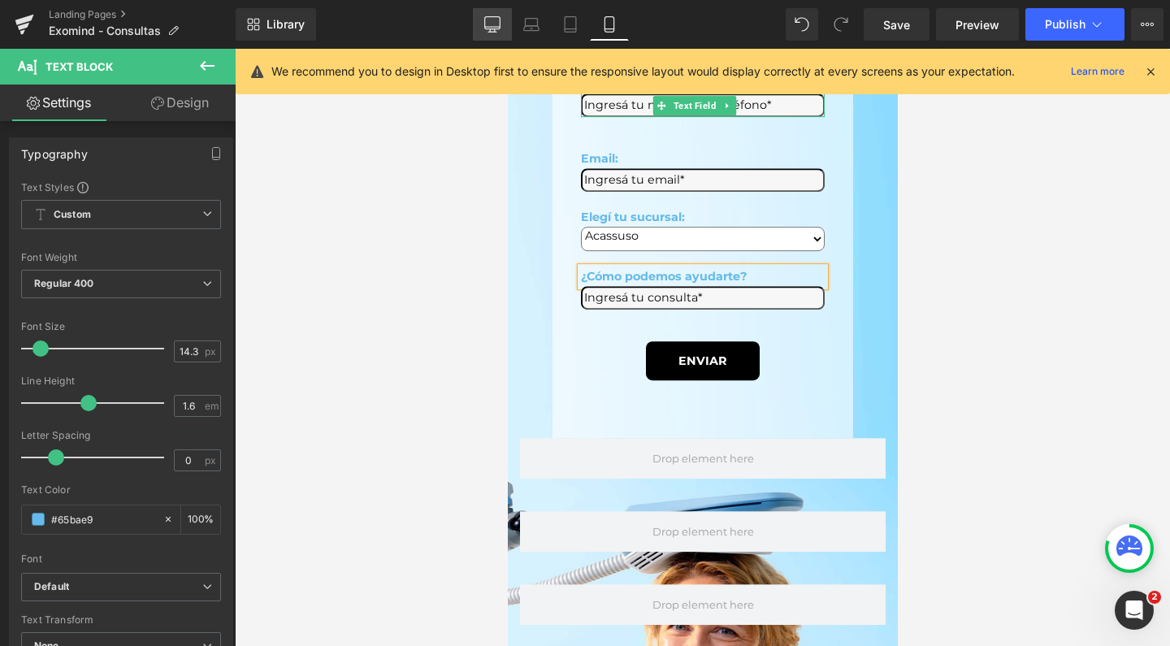
click at [497, 27] on icon at bounding box center [492, 27] width 15 height 0
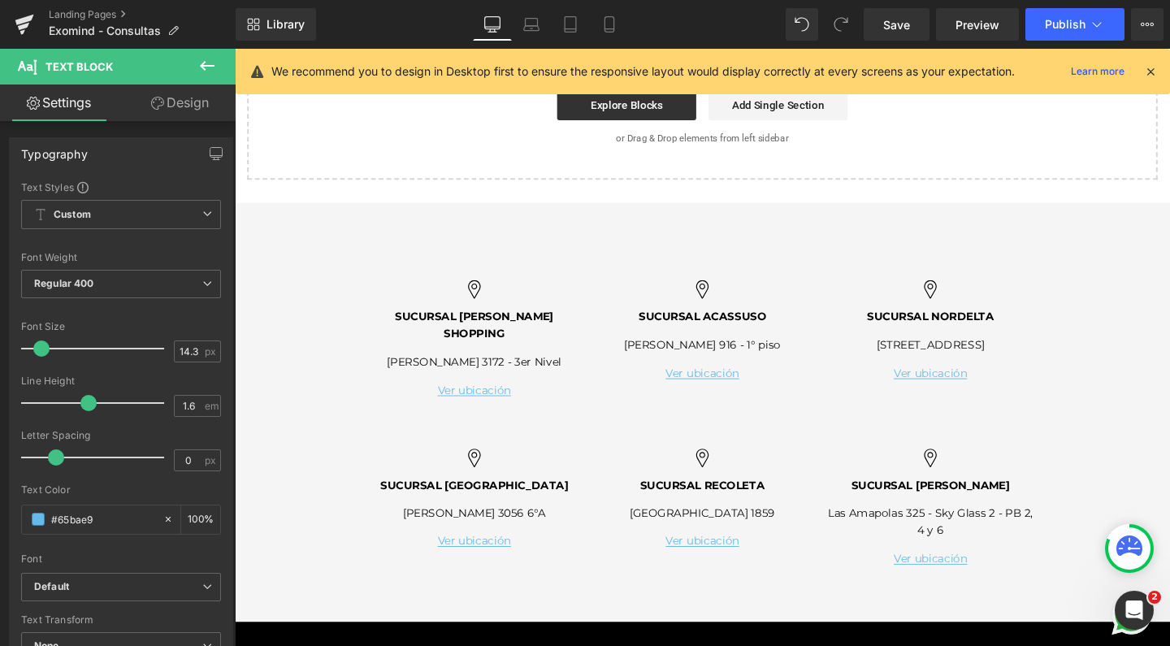
type input "100"
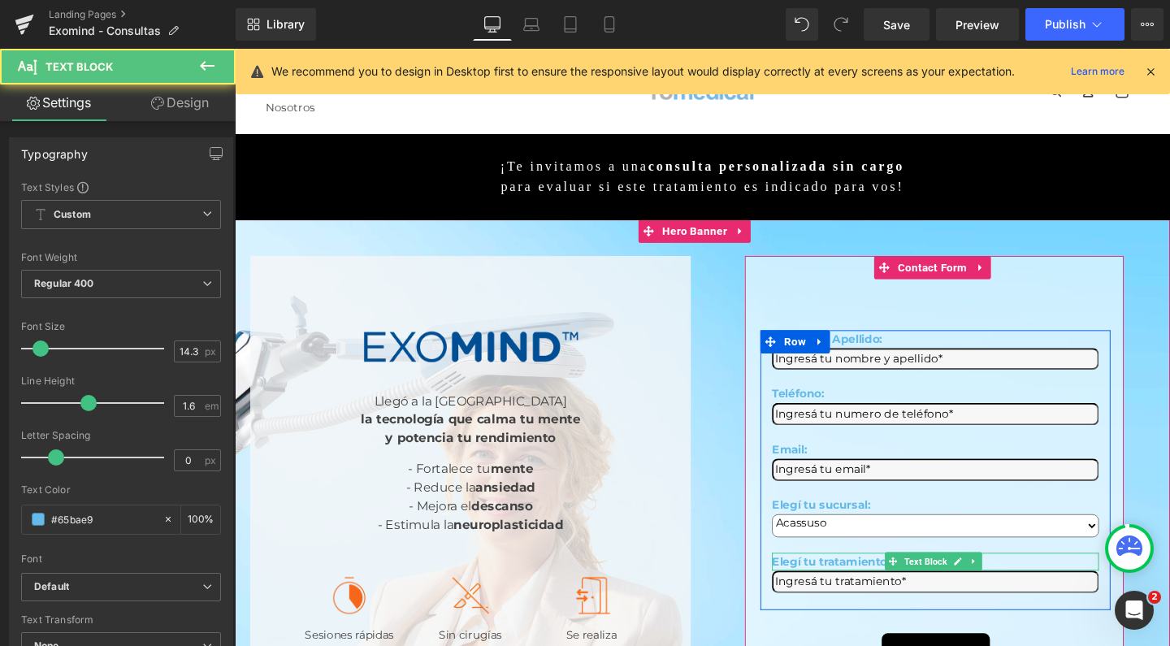
click at [814, 580] on span "Elegí tu tratamiento:" at bounding box center [862, 587] width 124 height 15
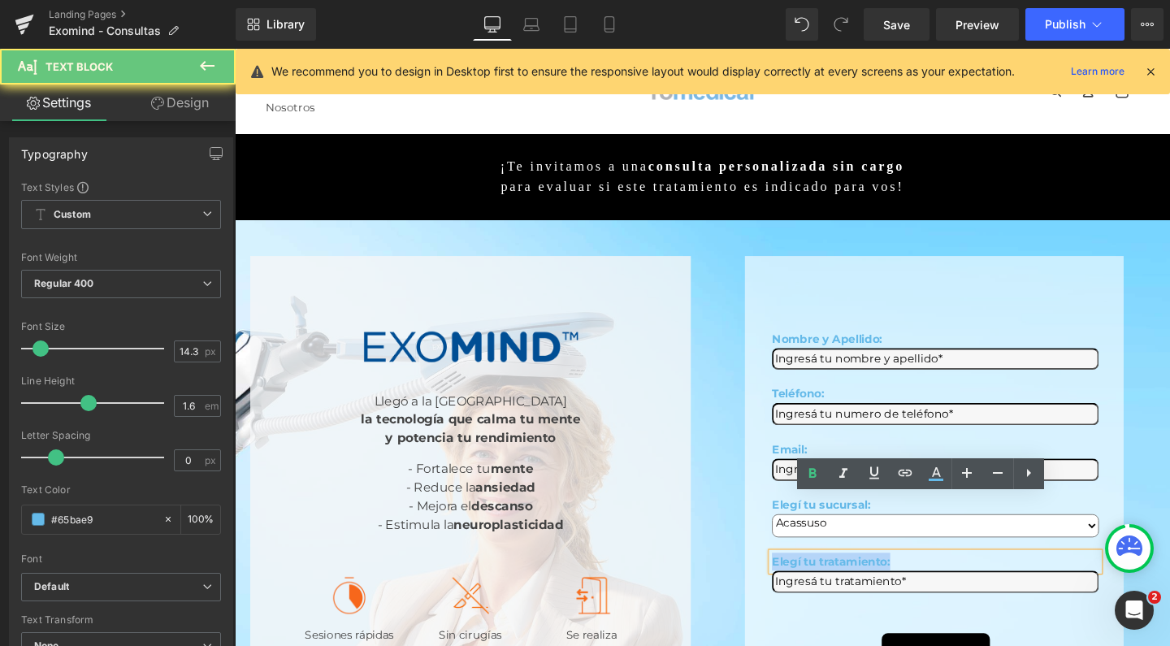
click at [814, 580] on span "Elegí tu tratamiento:" at bounding box center [862, 587] width 124 height 15
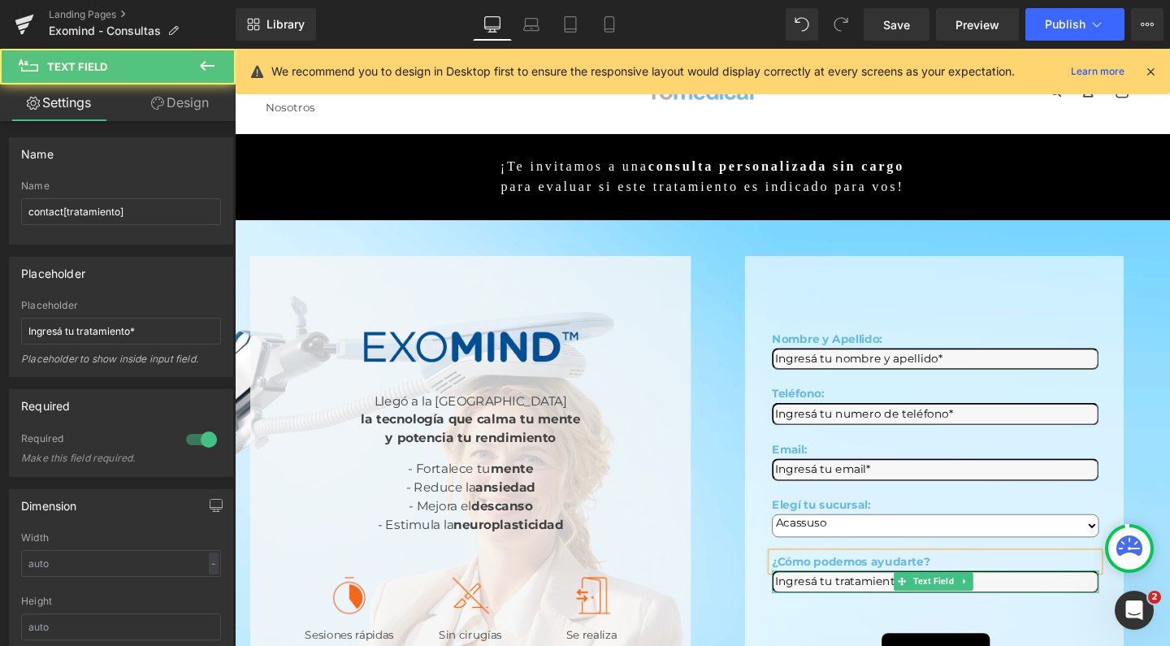
click at [866, 597] on input "text" at bounding box center [972, 609] width 344 height 24
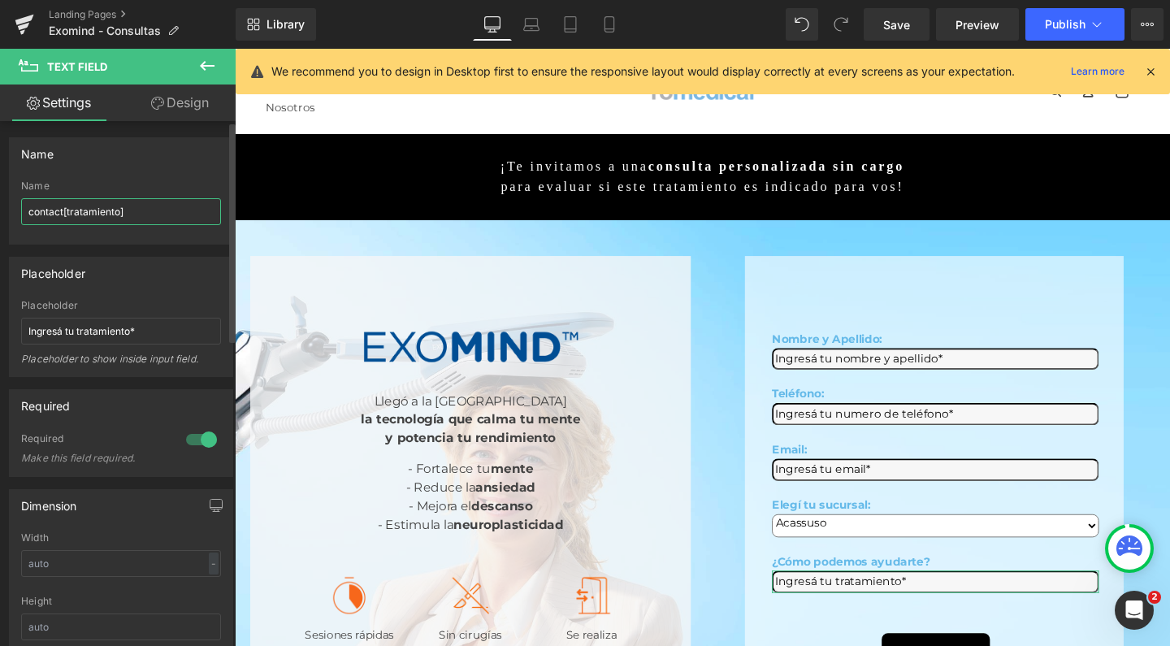
drag, startPoint x: 119, startPoint y: 215, endPoint x: 67, endPoint y: 215, distance: 51.2
click at [67, 215] on input "contact[tratamiento]" at bounding box center [121, 211] width 200 height 27
type input "contact[consulta]"
drag, startPoint x: 122, startPoint y: 328, endPoint x: 78, endPoint y: 330, distance: 44.0
click at [78, 330] on input "Ingresá tu tratamiento*" at bounding box center [121, 331] width 200 height 27
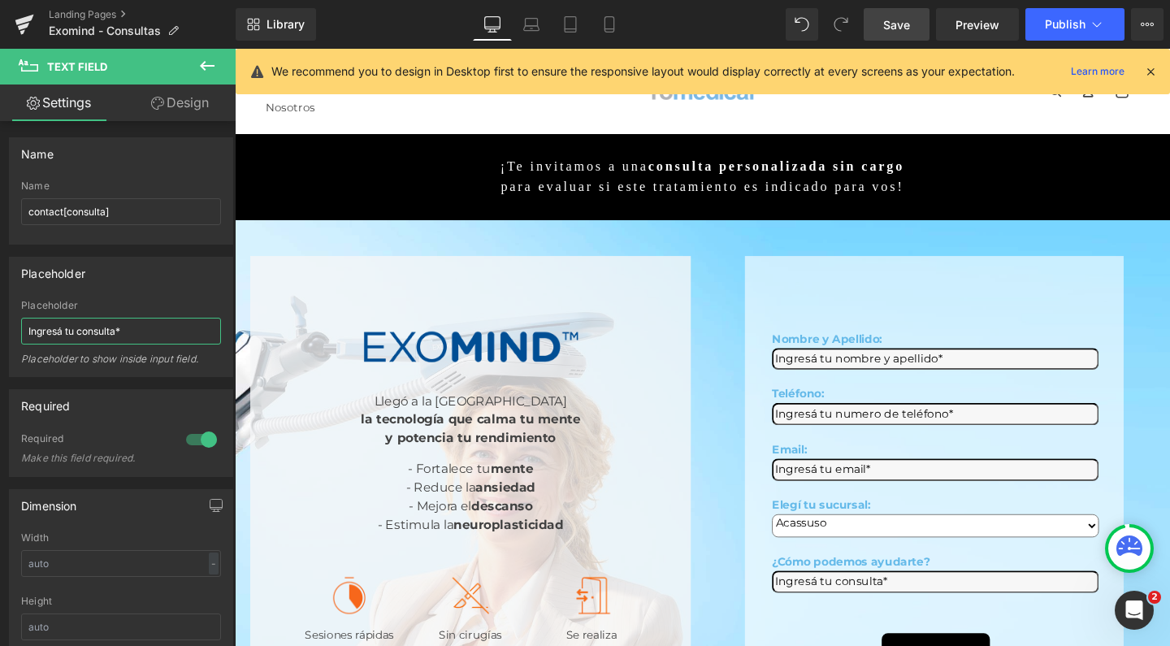
type input "Ingresá tu consulta*"
click at [897, 25] on span "Save" at bounding box center [897, 24] width 27 height 17
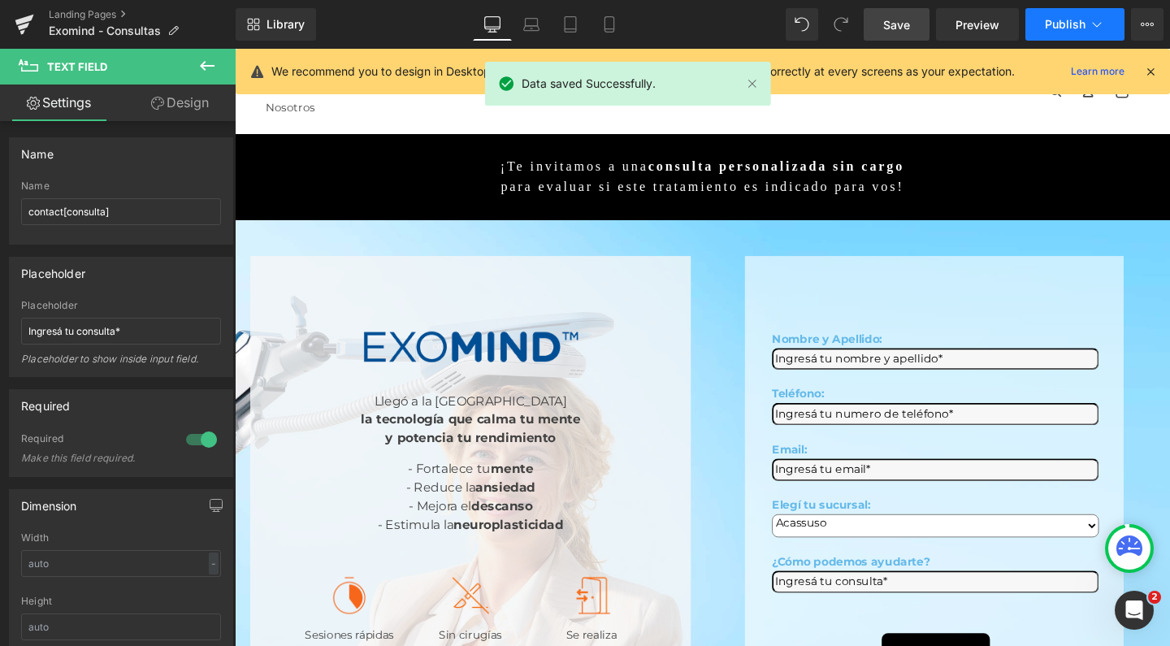
click at [1057, 34] on button "Publish" at bounding box center [1075, 24] width 99 height 33
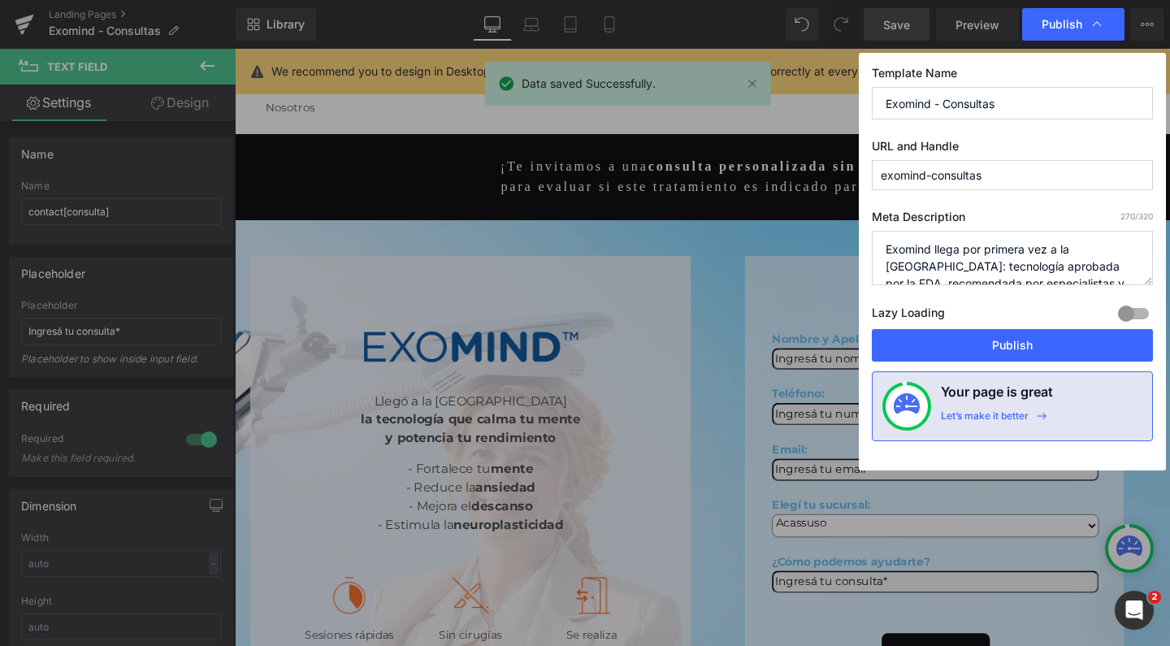
click at [951, 325] on div "Lazy Loading Build Upgrade plan to unlock" at bounding box center [1012, 315] width 281 height 27
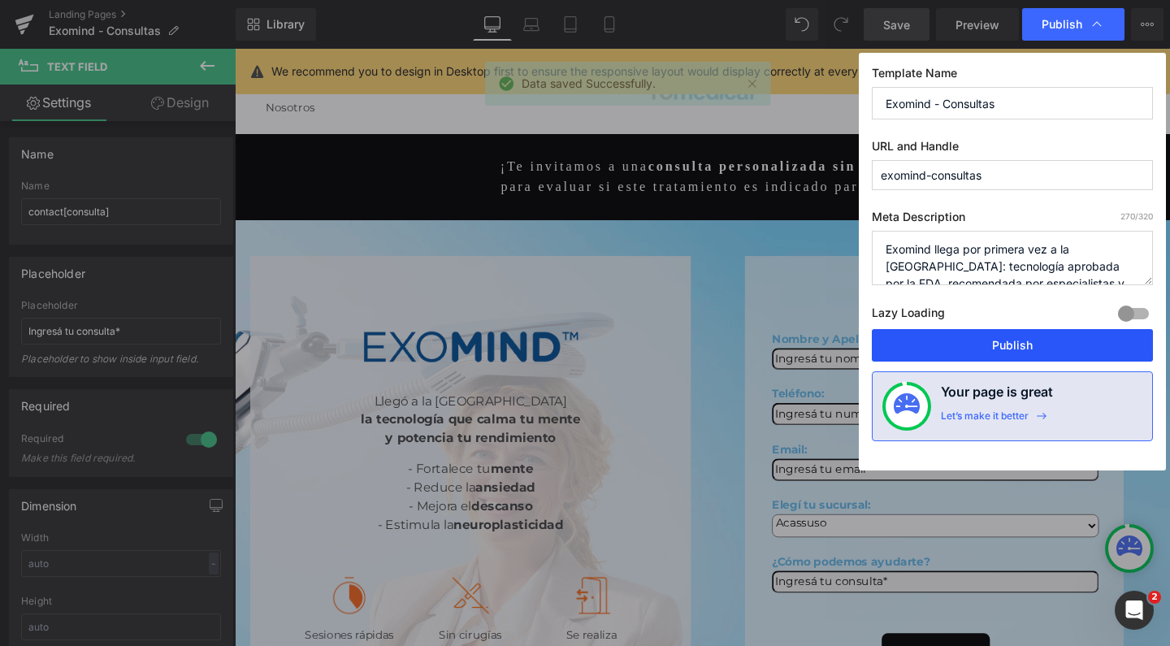
click at [948, 337] on button "Publish" at bounding box center [1012, 345] width 281 height 33
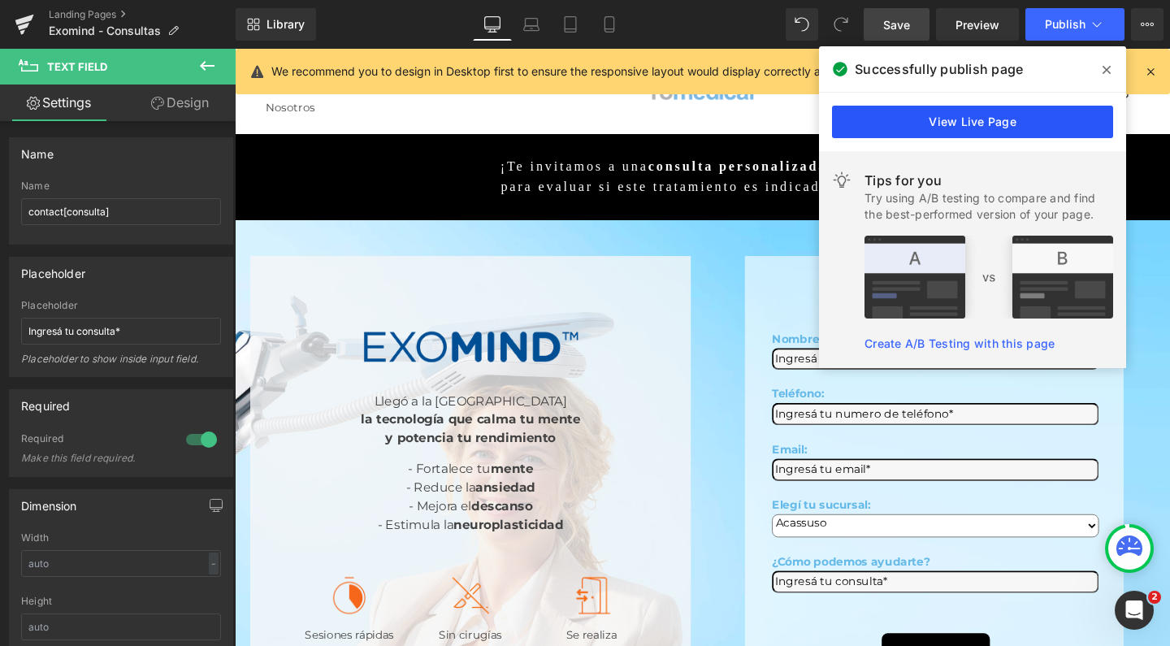
click at [962, 114] on link "View Live Page" at bounding box center [972, 122] width 281 height 33
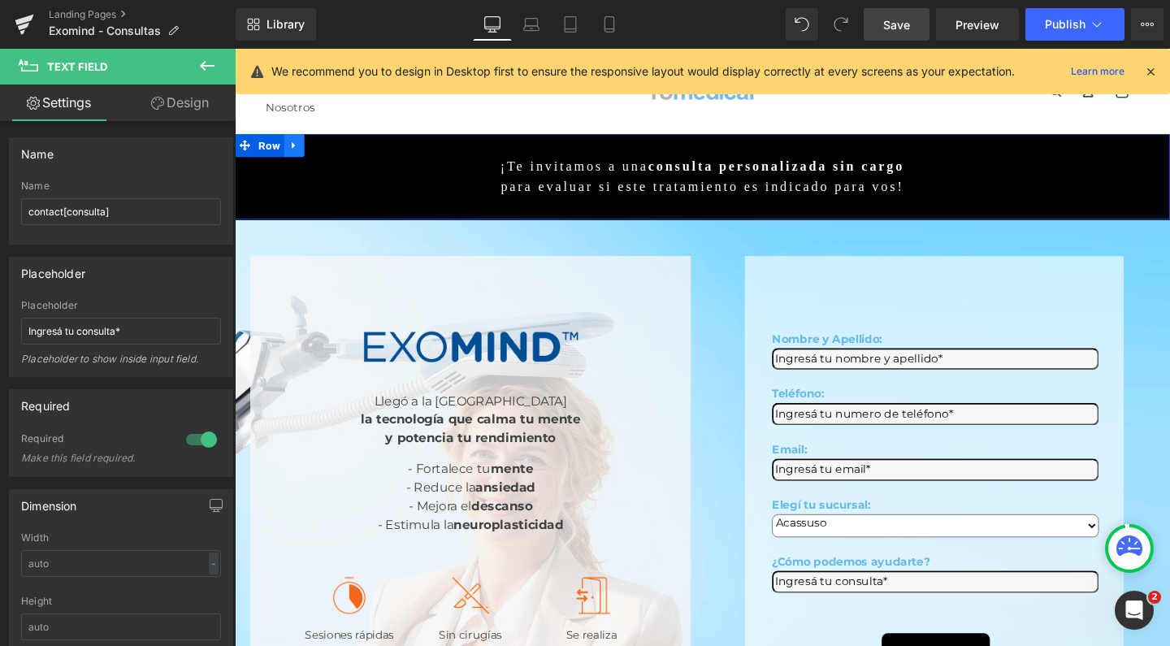
click at [292, 154] on icon at bounding box center [297, 151] width 11 height 12
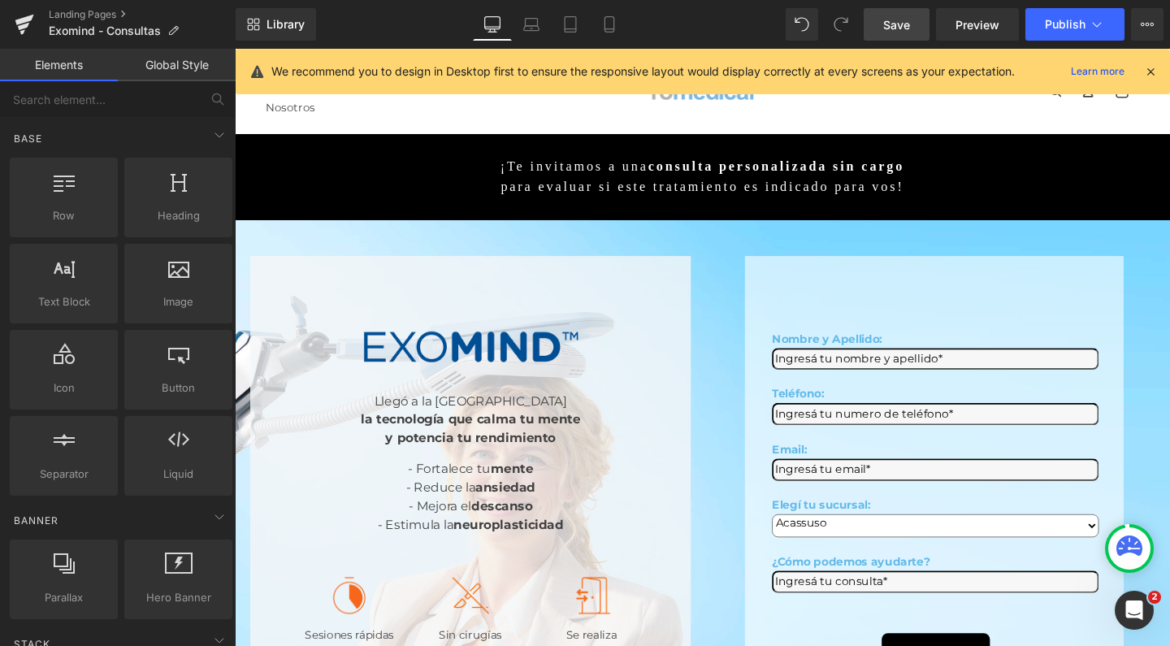
click at [401, 136] on div "Facial Rejuvenecimiento Inyectables Manchas y lesiones Cicatrices Labios Corpor…" at bounding box center [727, 93] width 984 height 89
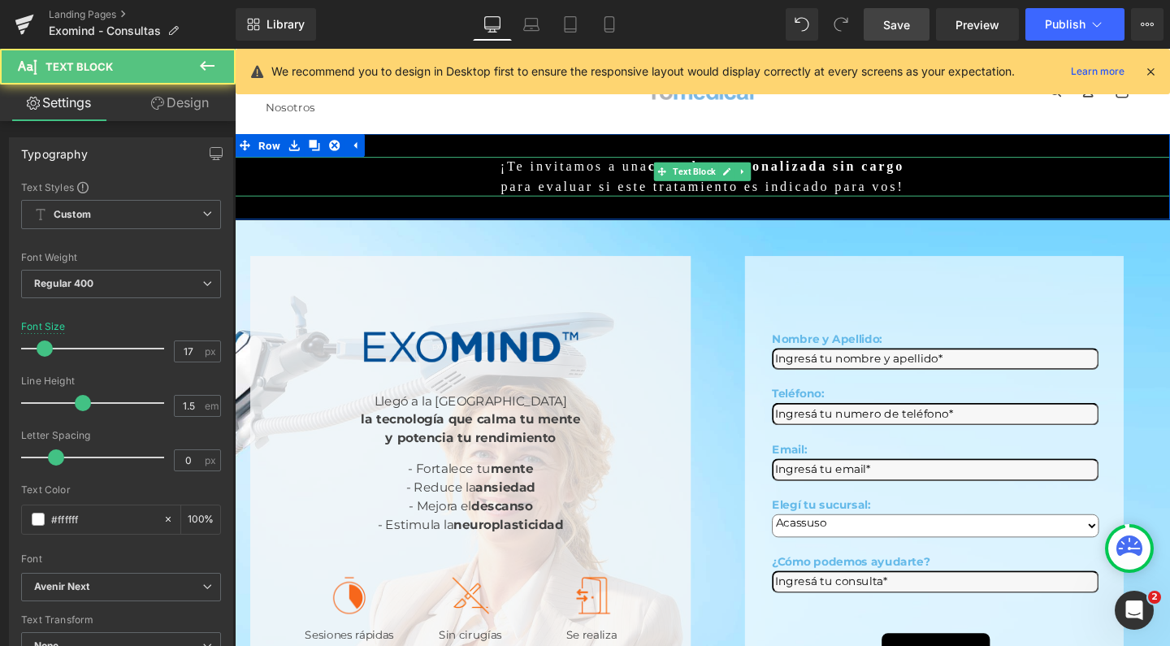
click at [308, 170] on p "¡Te invitamos a una consulta personalizada sin cargo" at bounding box center [727, 173] width 984 height 21
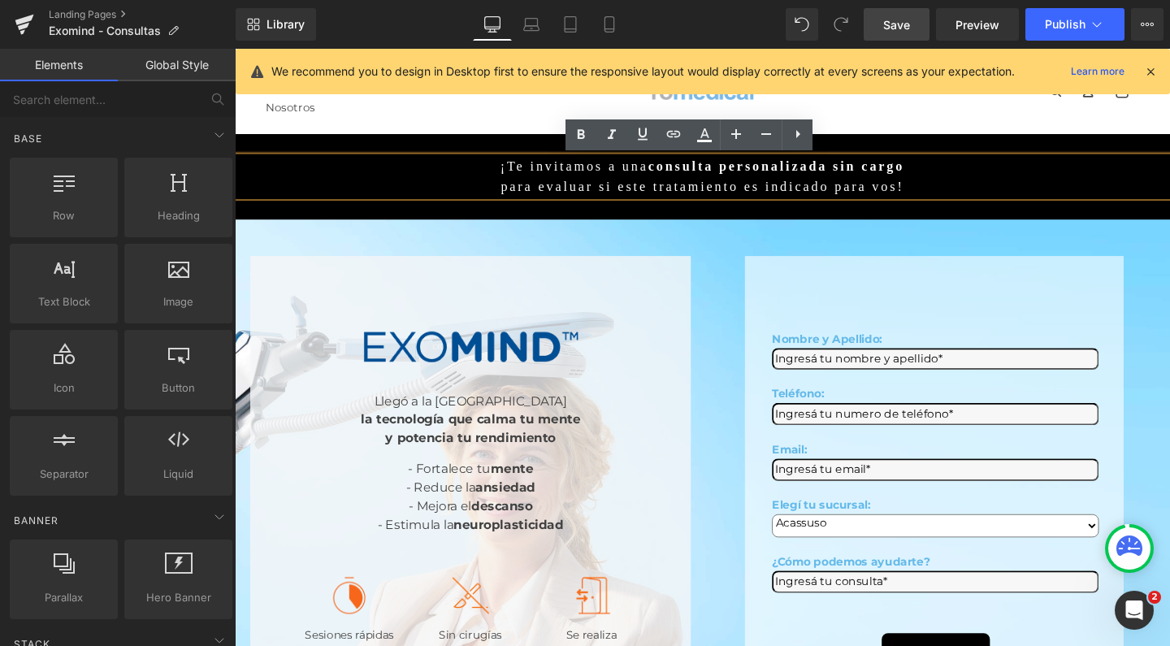
click at [454, 108] on ul "Facial Rejuvenecimiento Inyectables Manchas y lesiones Cicatrices Labios Rinomo…" at bounding box center [461, 94] width 389 height 72
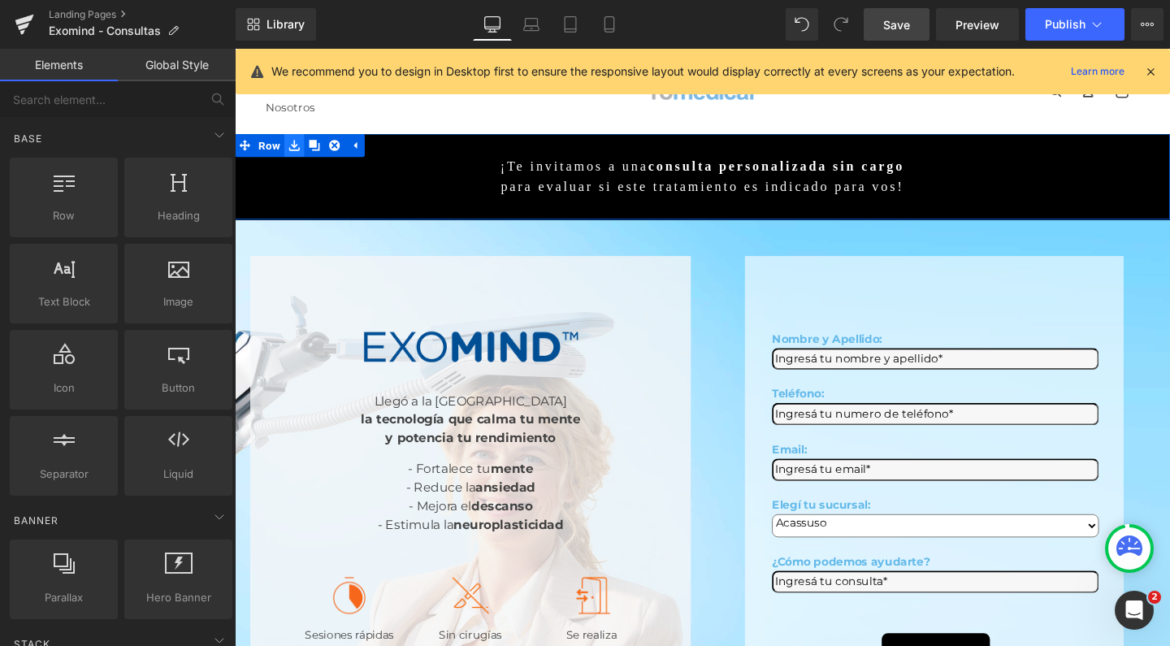
click at [292, 149] on icon at bounding box center [297, 151] width 11 height 12
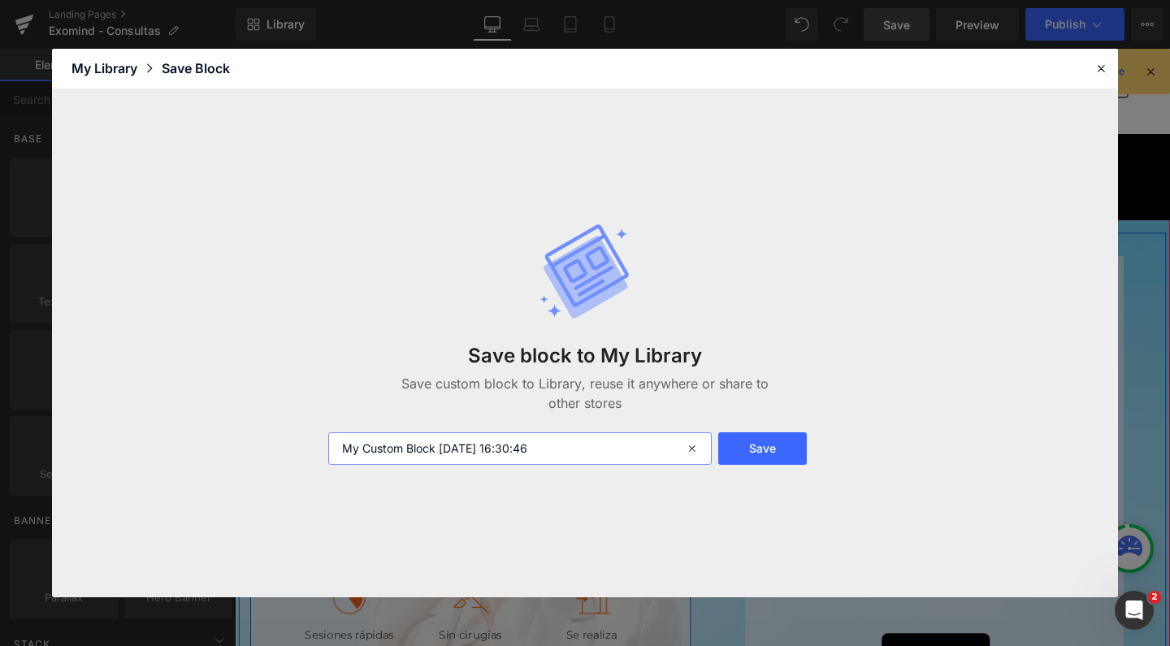
click at [463, 441] on input "My Custom Block 2025-10-09 16:30:46" at bounding box center [520, 448] width 384 height 33
type input "E"
type input "Formulario titulo desktop"
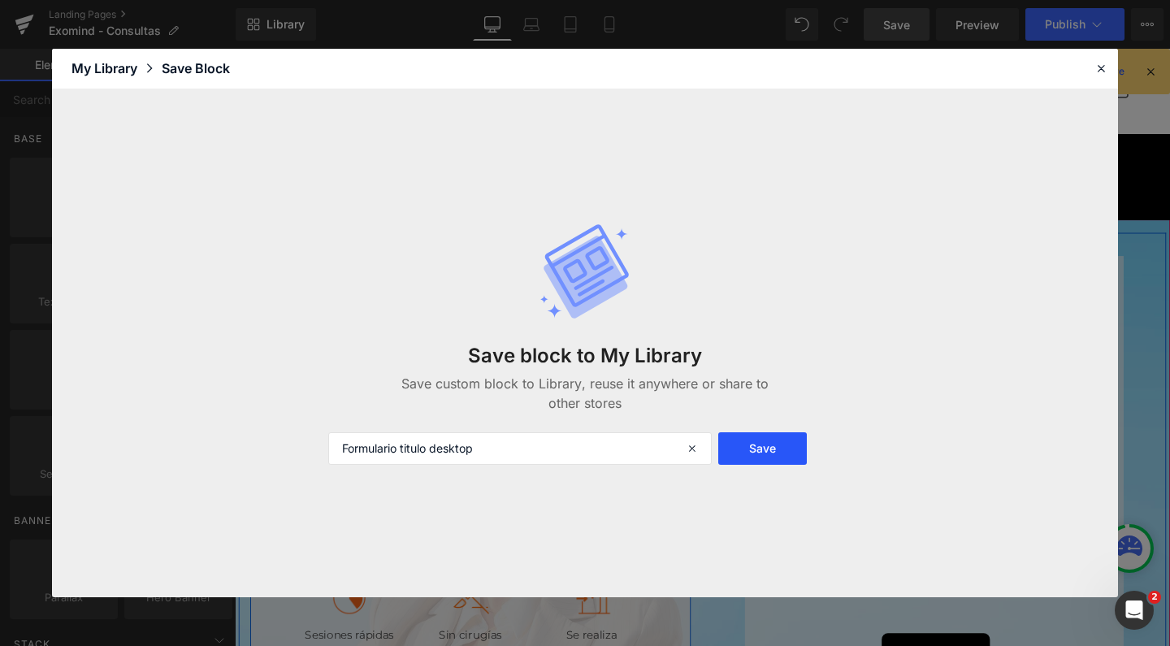
click at [775, 439] on button "Save" at bounding box center [763, 448] width 89 height 33
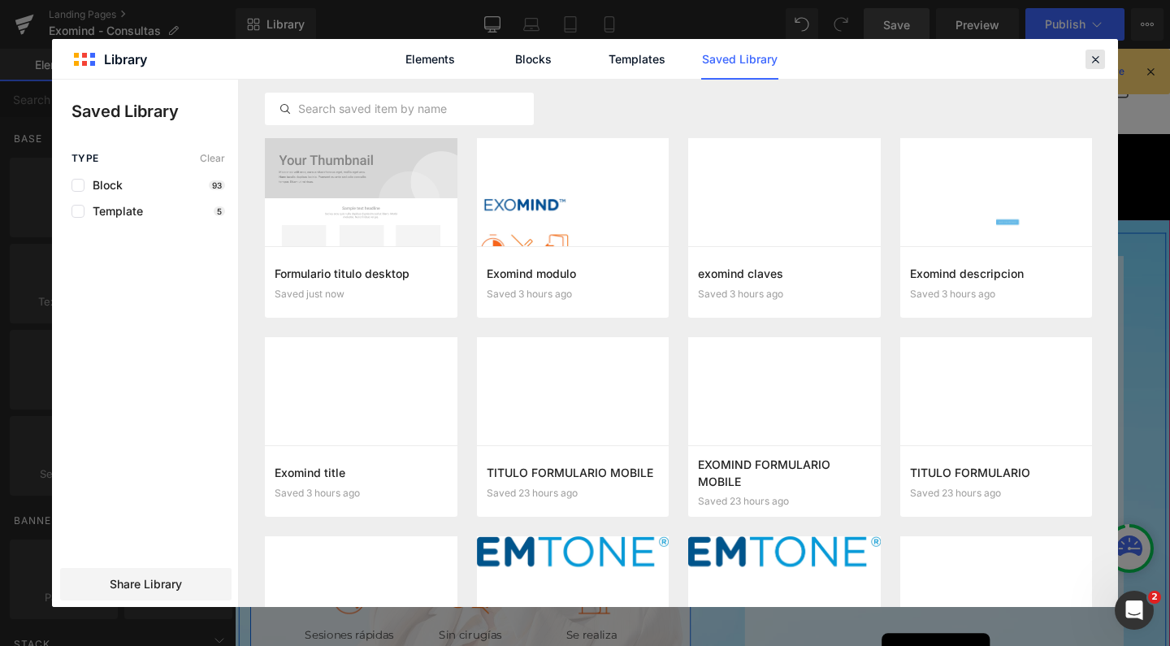
click at [1097, 58] on icon at bounding box center [1095, 59] width 15 height 15
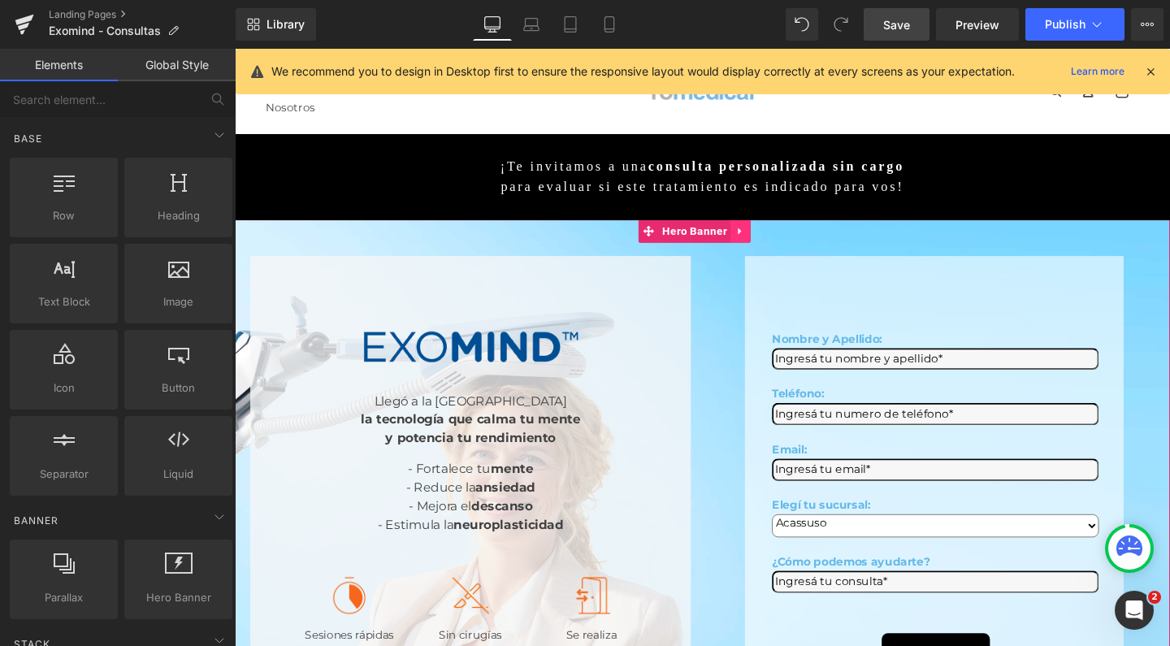
click at [763, 235] on icon at bounding box center [767, 241] width 11 height 12
click at [735, 236] on icon at bounding box center [735, 241] width 11 height 11
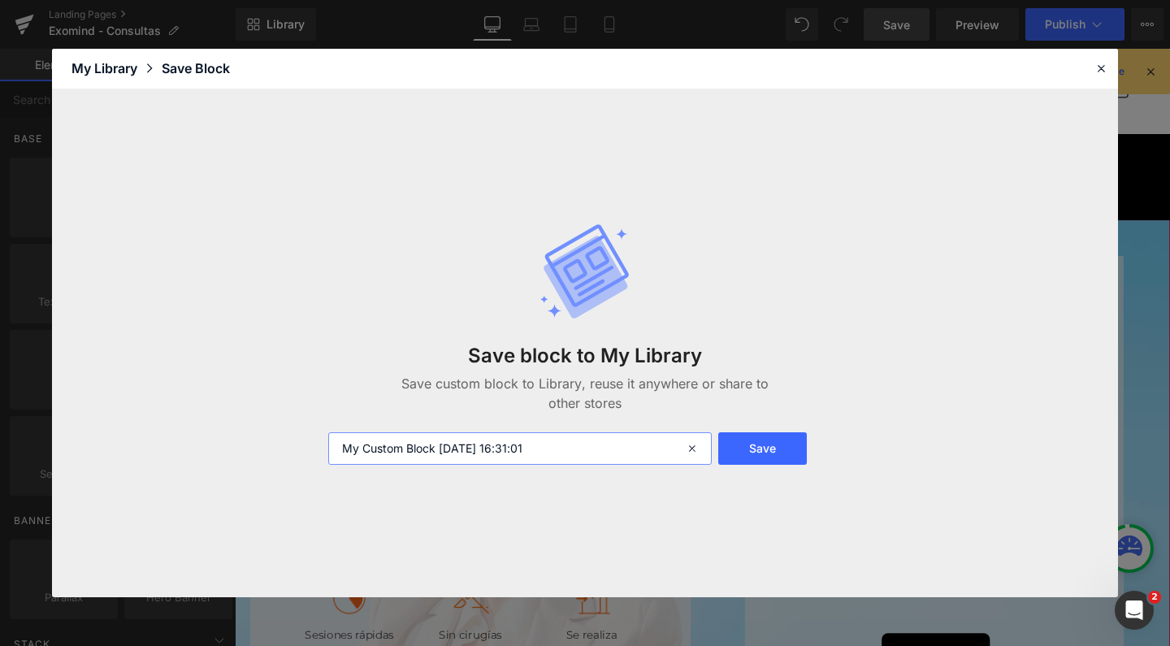
click at [551, 445] on input "My Custom Block 2025-10-09 16:31:01" at bounding box center [520, 448] width 384 height 33
type input "Banner formulario Desktop"
click at [776, 437] on button "Save" at bounding box center [763, 448] width 89 height 33
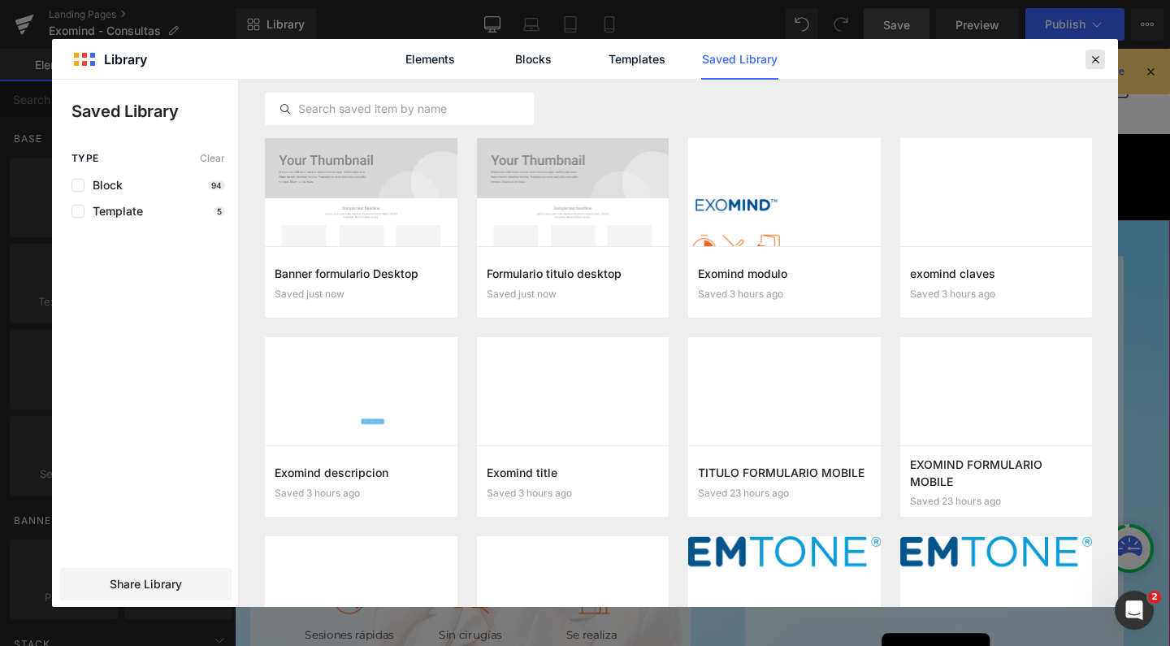
click at [1097, 58] on icon at bounding box center [1095, 59] width 15 height 15
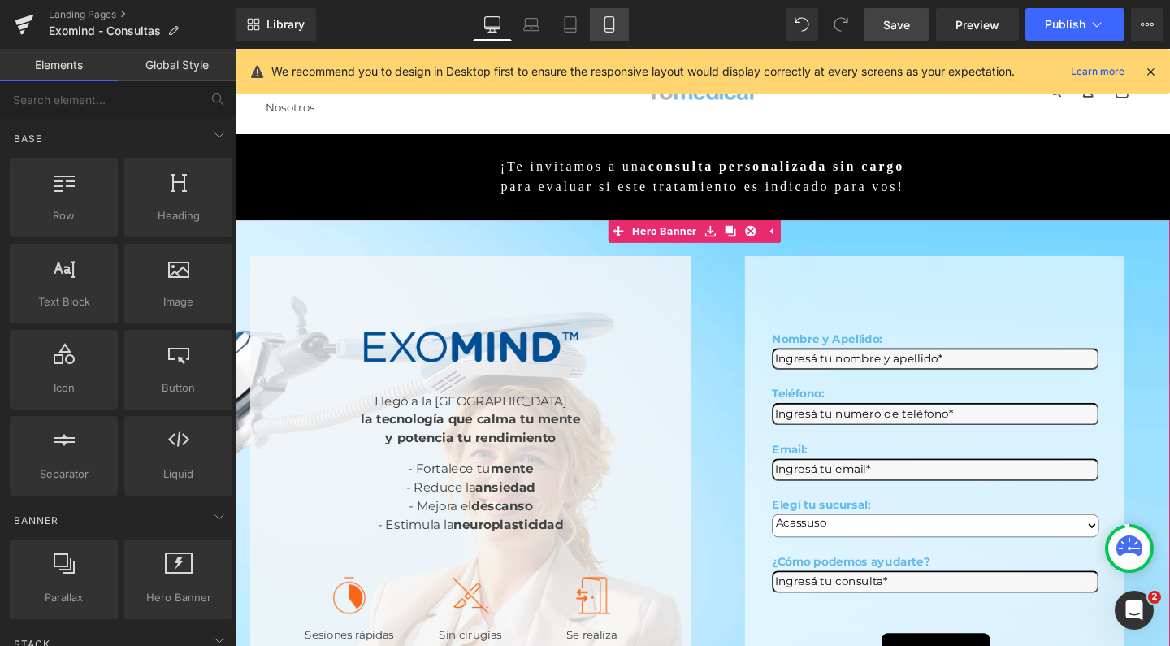
click at [605, 24] on icon at bounding box center [610, 24] width 16 height 16
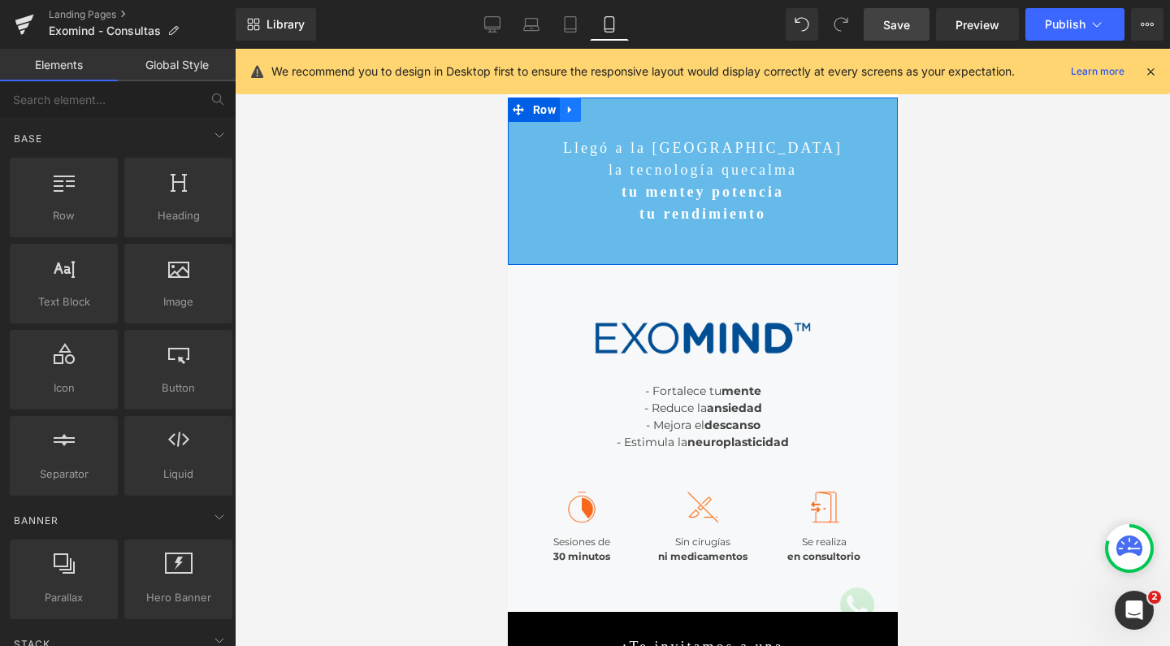
click at [572, 115] on icon at bounding box center [569, 110] width 11 height 12
click at [571, 110] on icon at bounding box center [569, 109] width 11 height 11
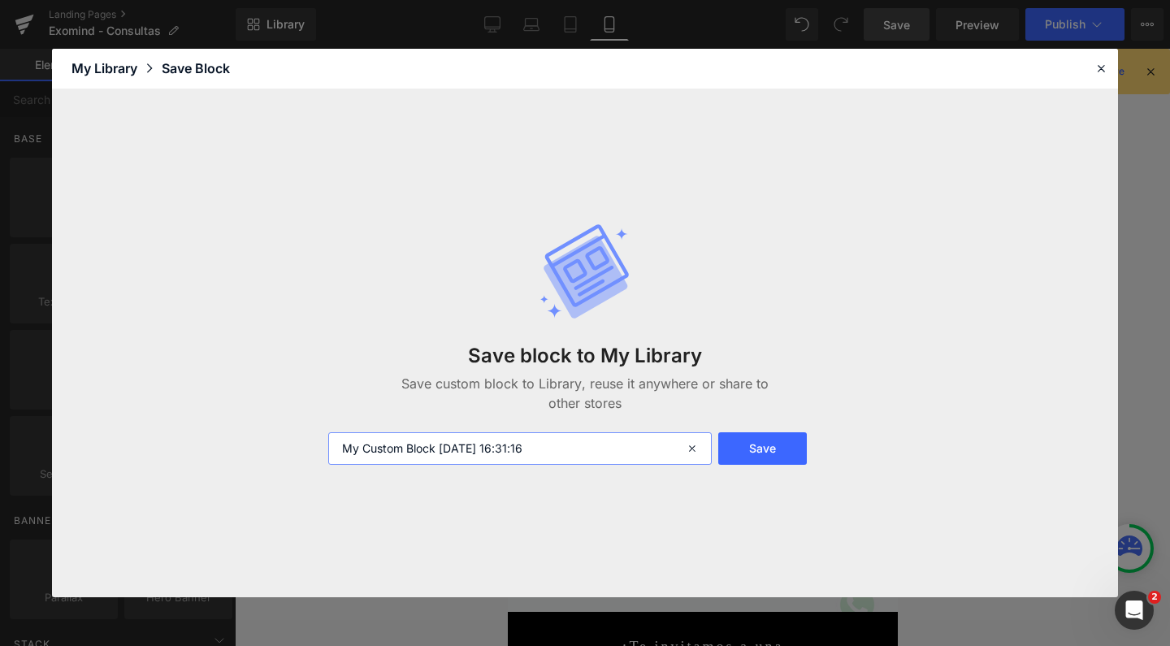
click at [519, 441] on input "My Custom Block 2025-10-09 16:31:16" at bounding box center [520, 448] width 384 height 33
type input "Titulo formulario mobile"
click at [791, 453] on button "Save" at bounding box center [763, 448] width 89 height 33
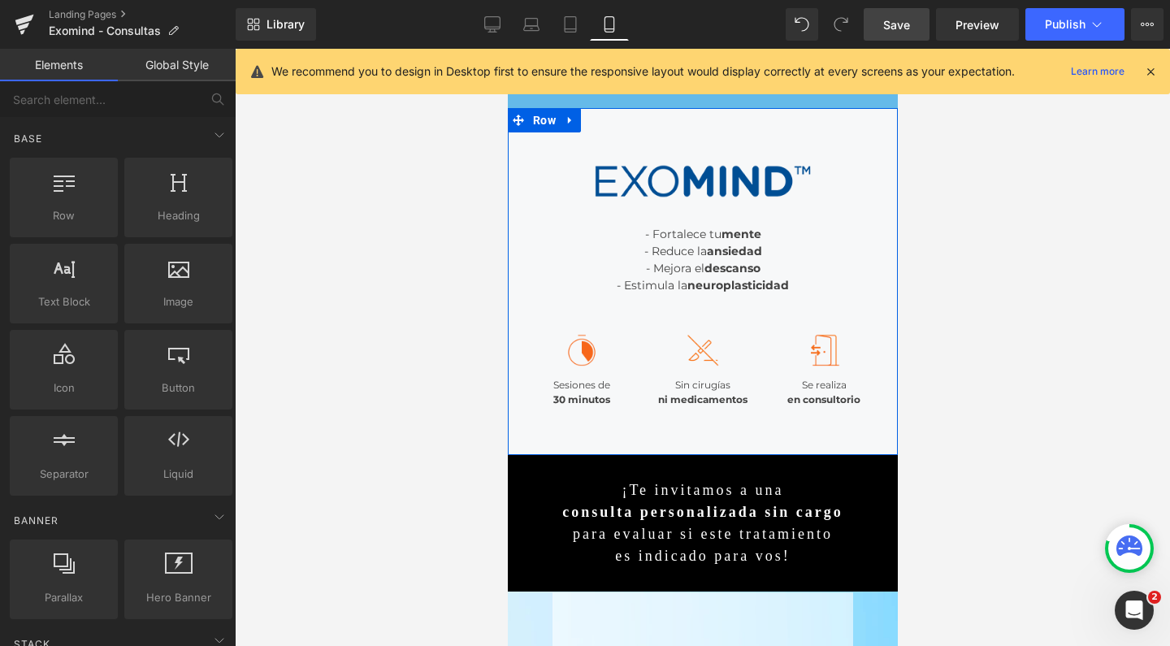
scroll to position [155, 0]
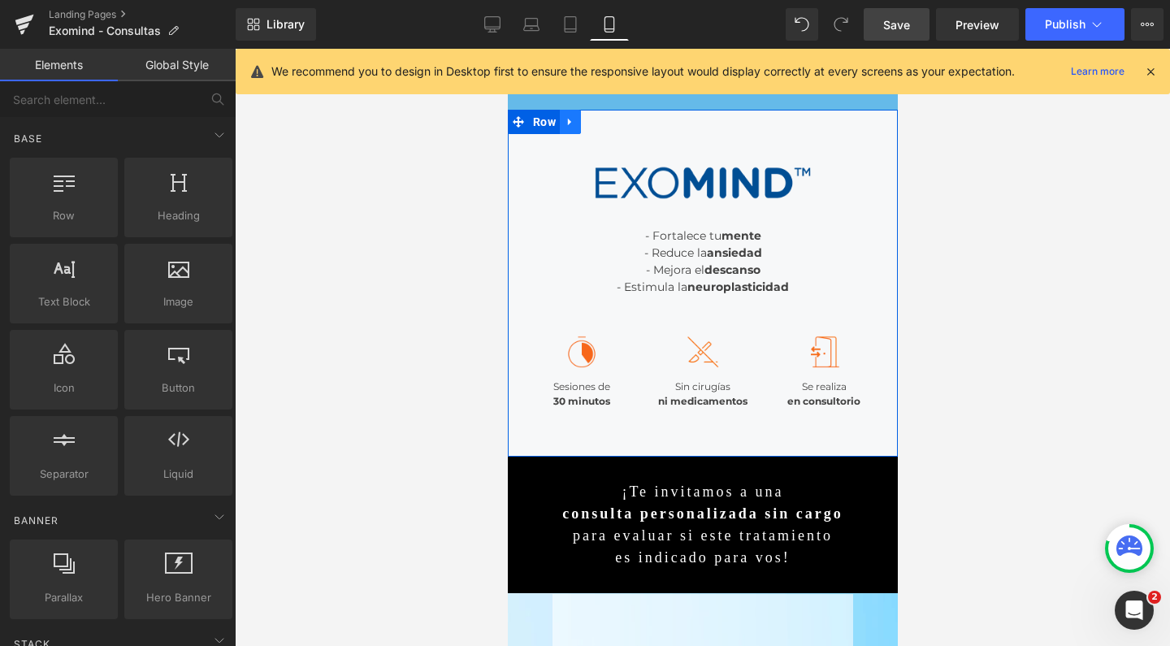
click at [572, 129] on link at bounding box center [569, 122] width 21 height 24
click at [571, 123] on icon at bounding box center [569, 121] width 11 height 11
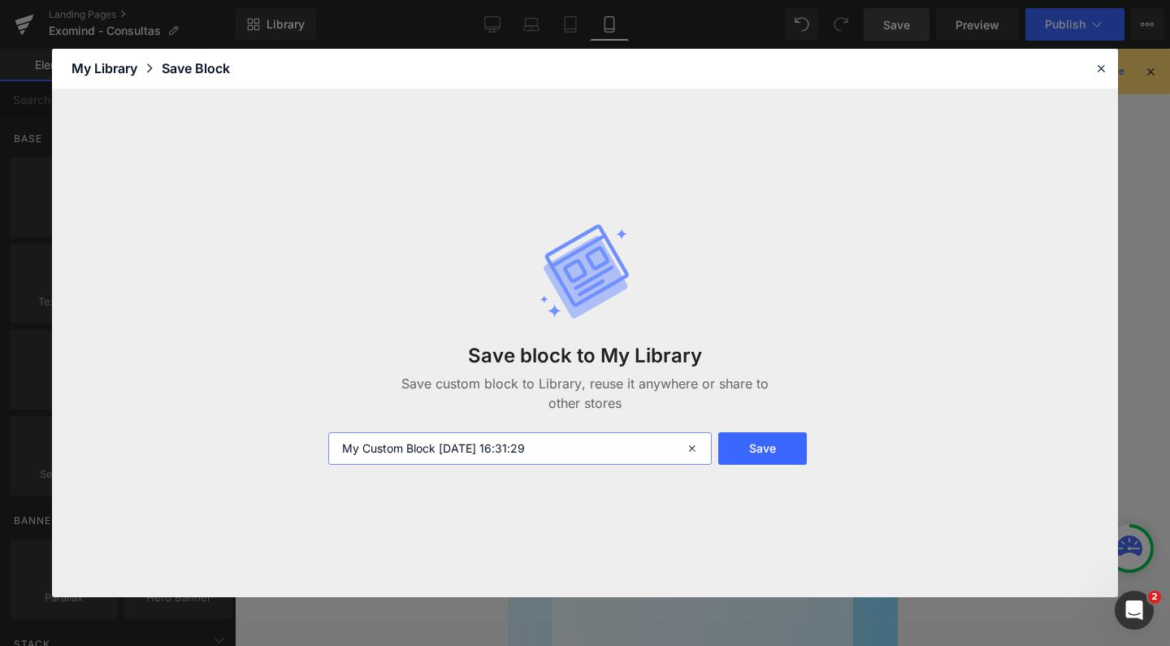
click at [528, 453] on input "My Custom Block 2025-10-09 16:31:29" at bounding box center [520, 448] width 384 height 33
type input "Texto formulario mobile"
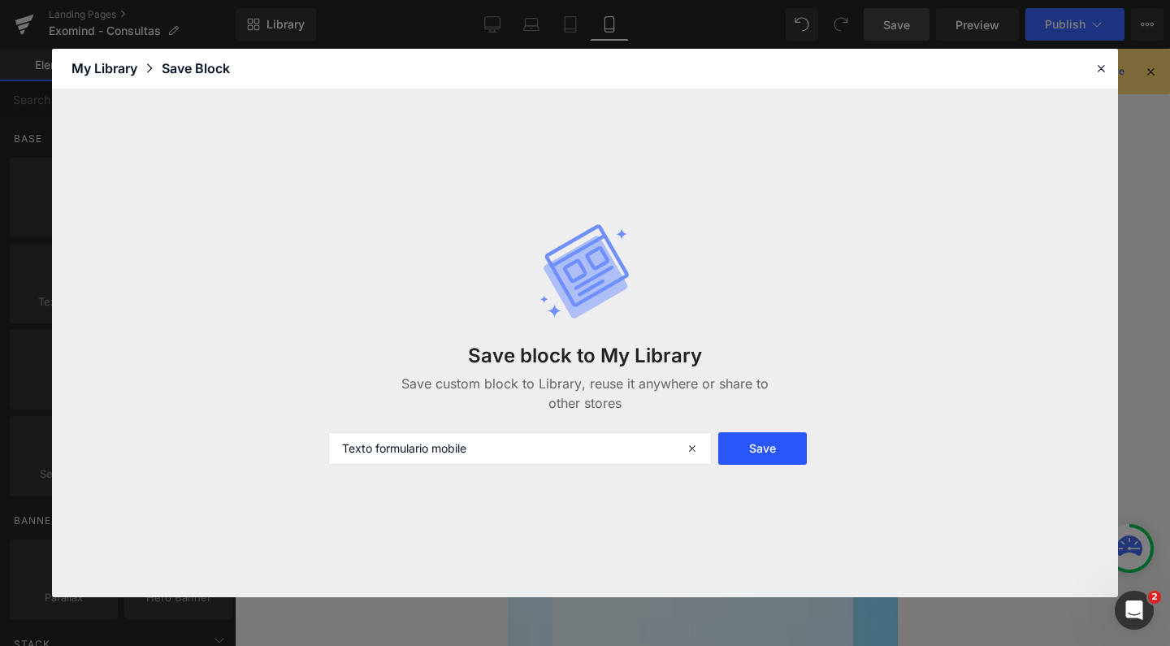
click at [806, 445] on button "Save" at bounding box center [763, 448] width 89 height 33
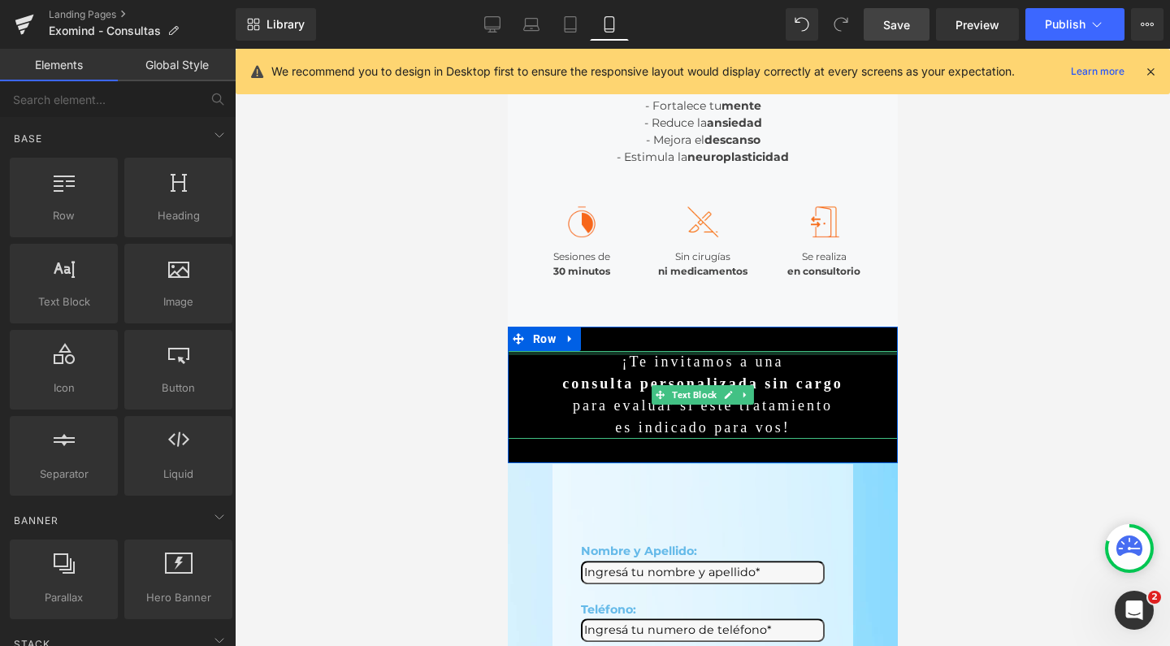
scroll to position [358, 0]
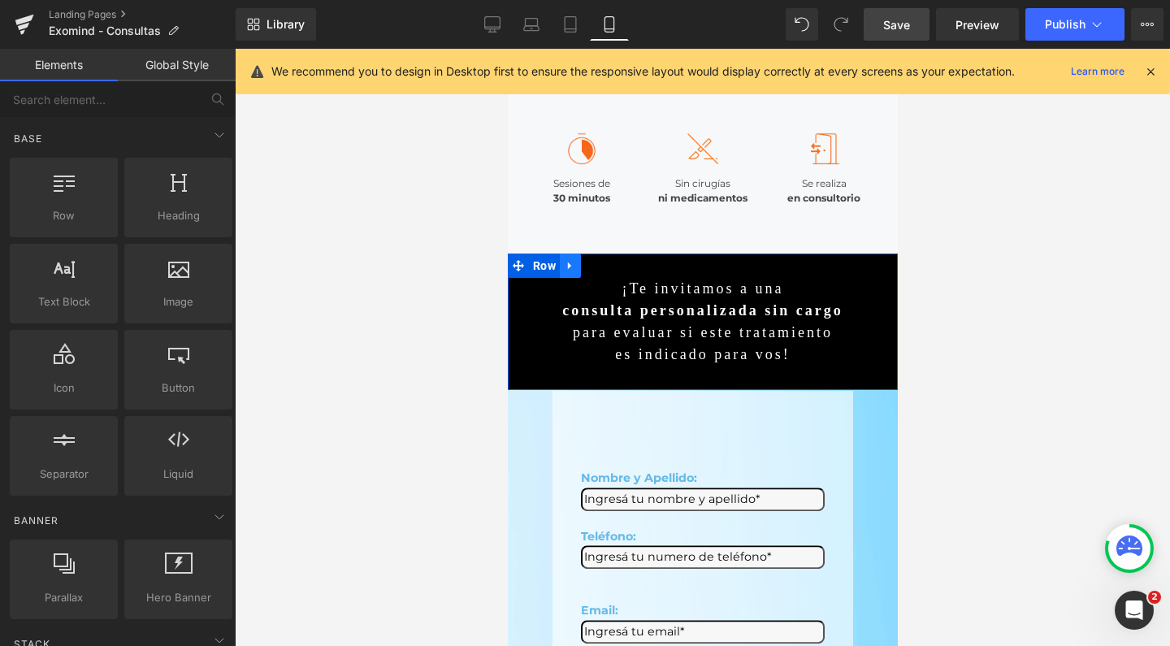
click at [567, 263] on icon at bounding box center [568, 265] width 3 height 7
click at [564, 263] on icon at bounding box center [569, 265] width 11 height 11
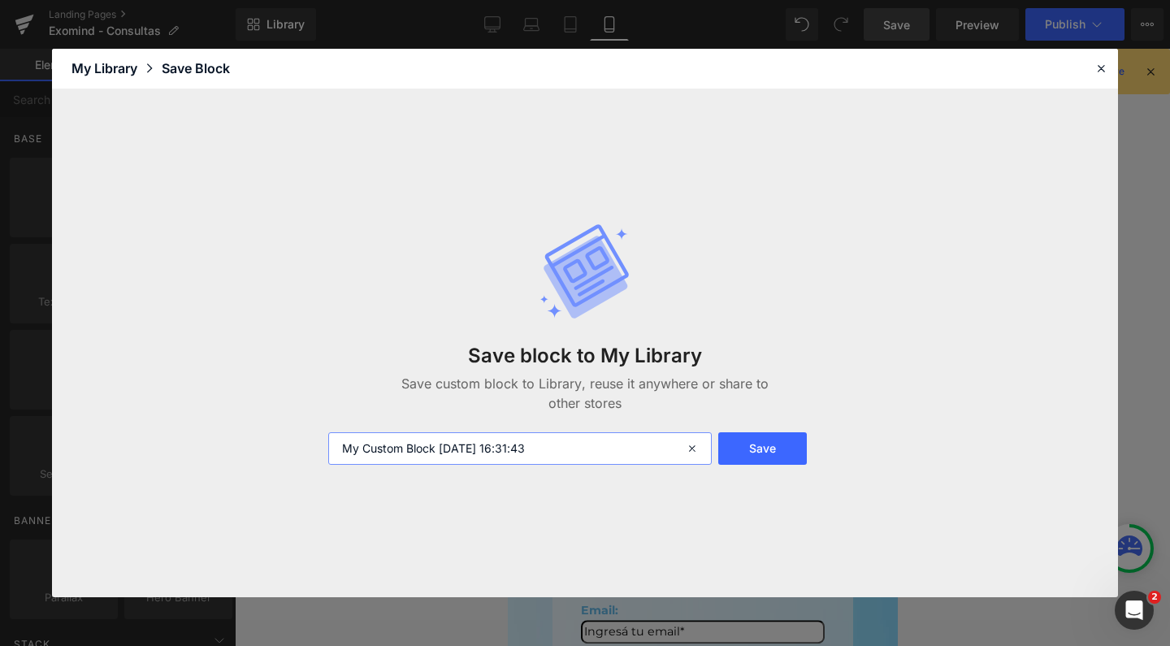
click at [574, 436] on input "My Custom Block 2025-10-09 16:31:43" at bounding box center [520, 448] width 384 height 33
click at [386, 454] on input "titulo fmrulario mobile 2" at bounding box center [520, 448] width 384 height 33
type input "titulo formulario mobile 2"
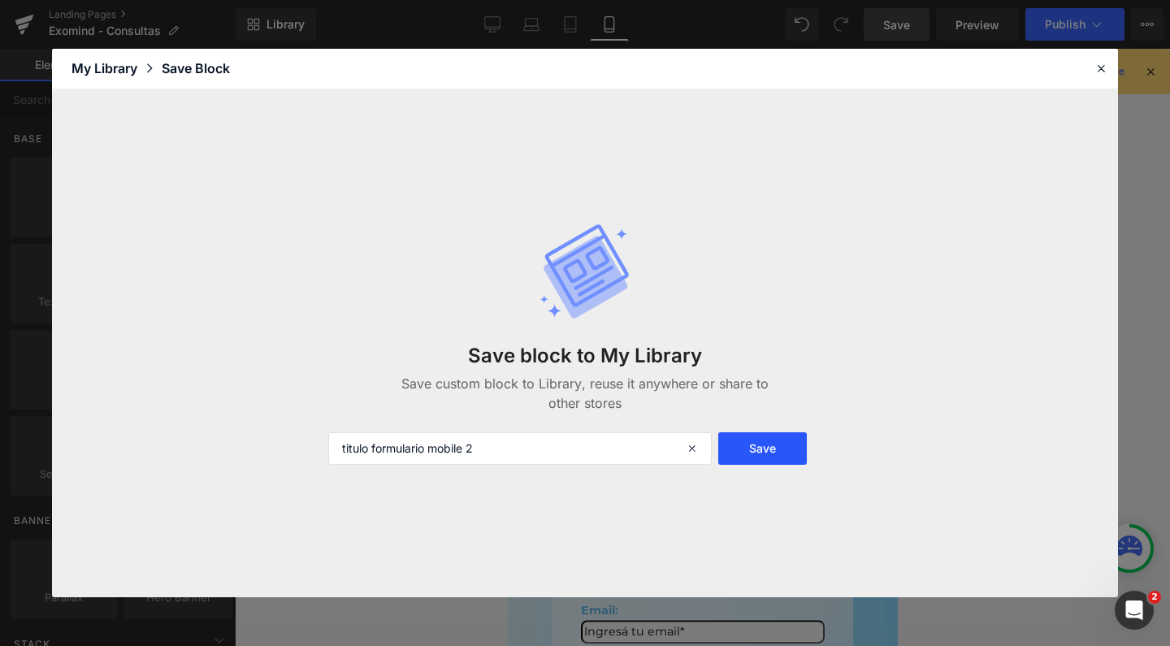
click at [739, 439] on button "Save" at bounding box center [763, 448] width 89 height 33
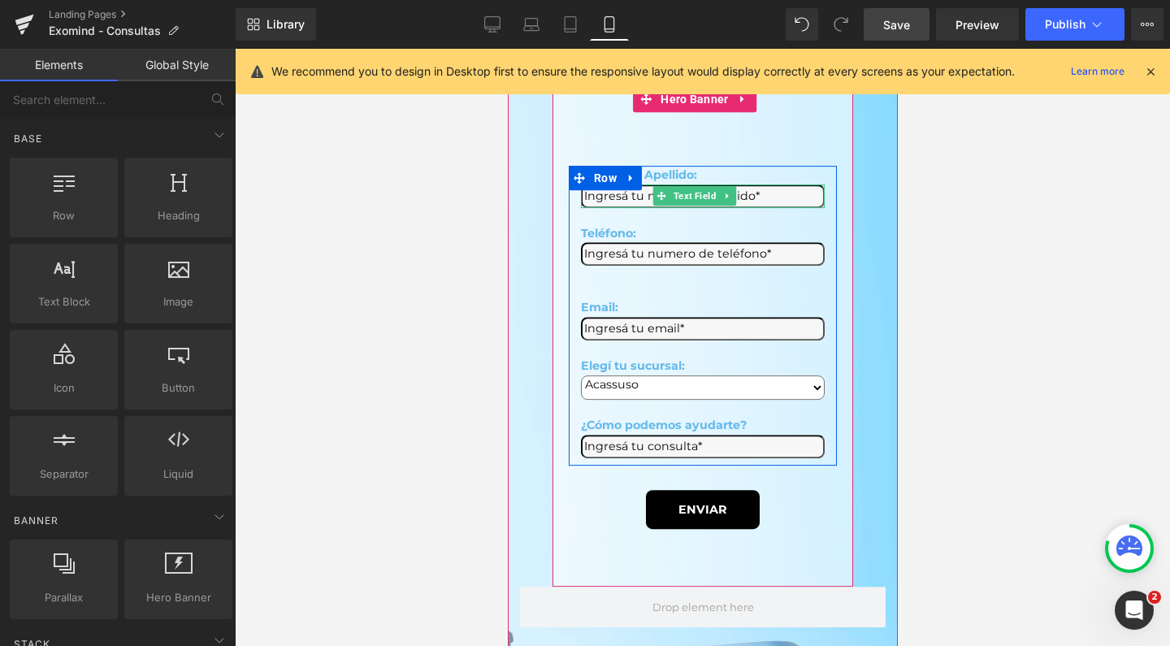
scroll to position [660, 0]
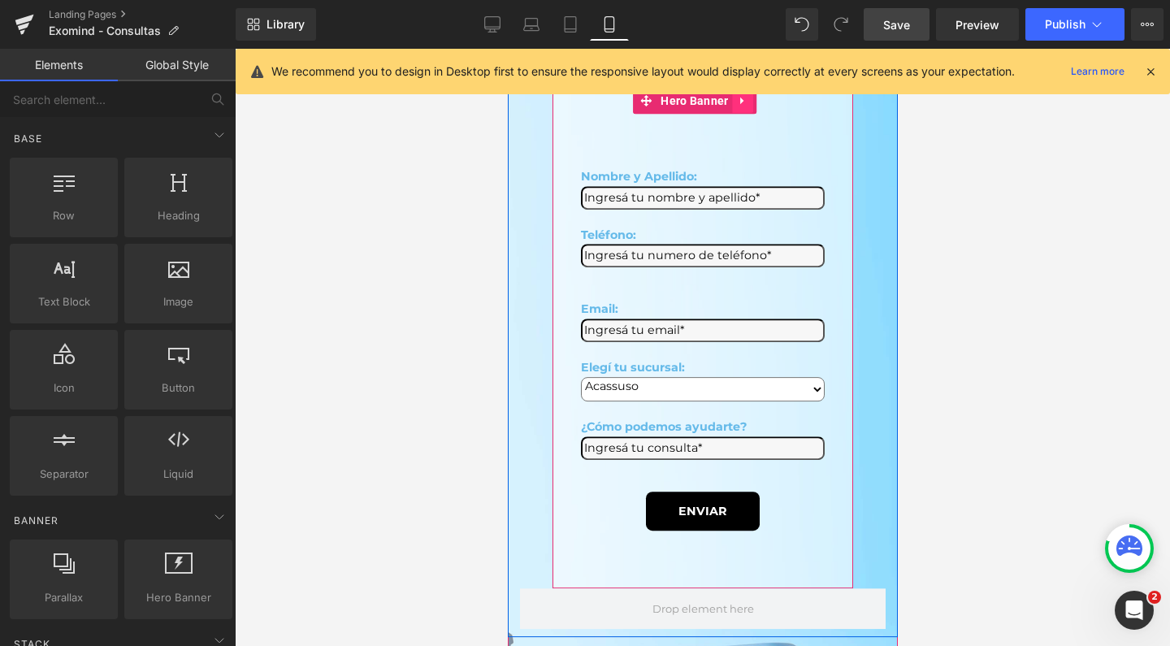
click at [741, 103] on icon at bounding box center [742, 100] width 11 height 12
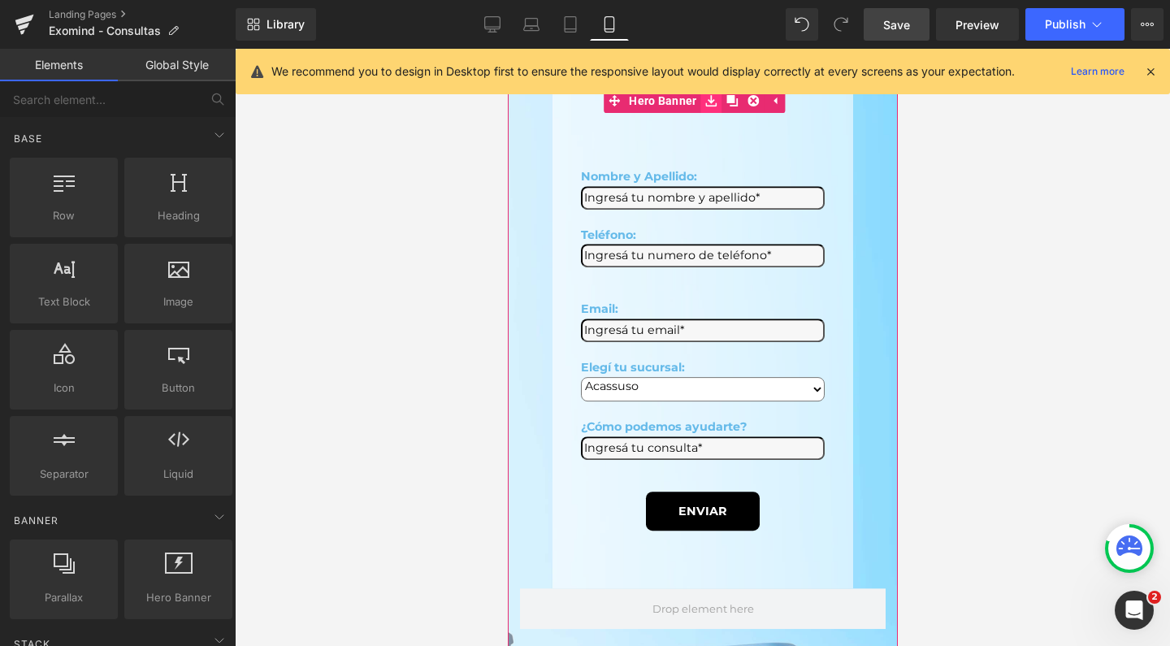
click at [719, 102] on link at bounding box center [711, 101] width 21 height 24
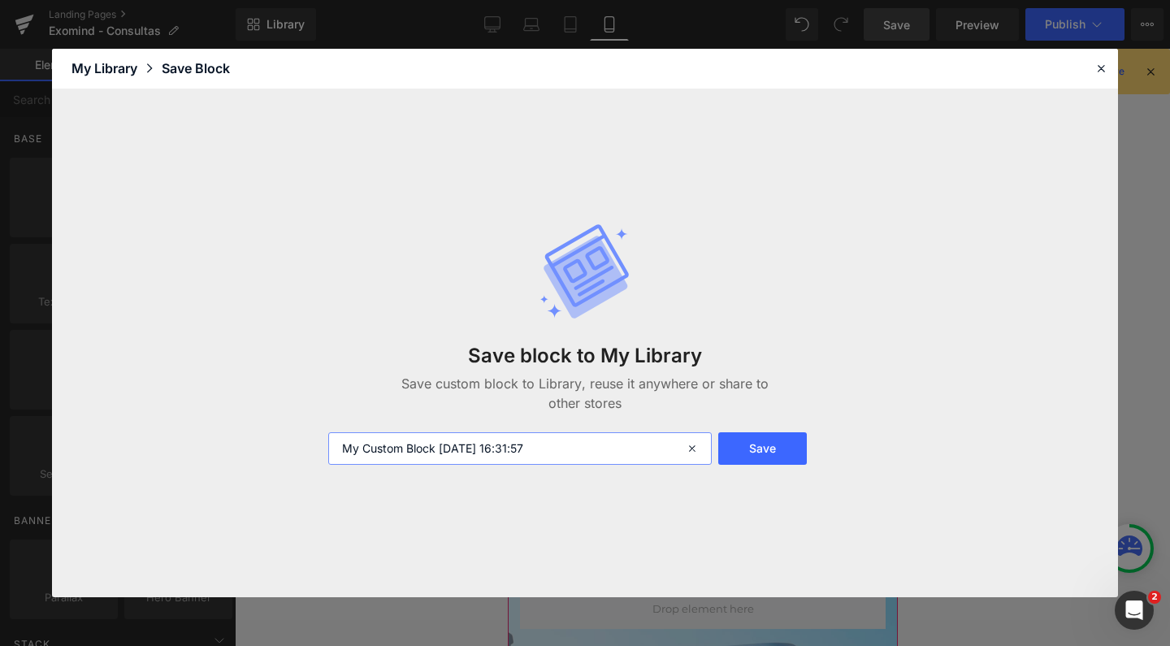
click at [507, 457] on input "My Custom Block 2025-10-09 16:31:57" at bounding box center [520, 448] width 384 height 33
type input "t"
type input "formulario mobile"
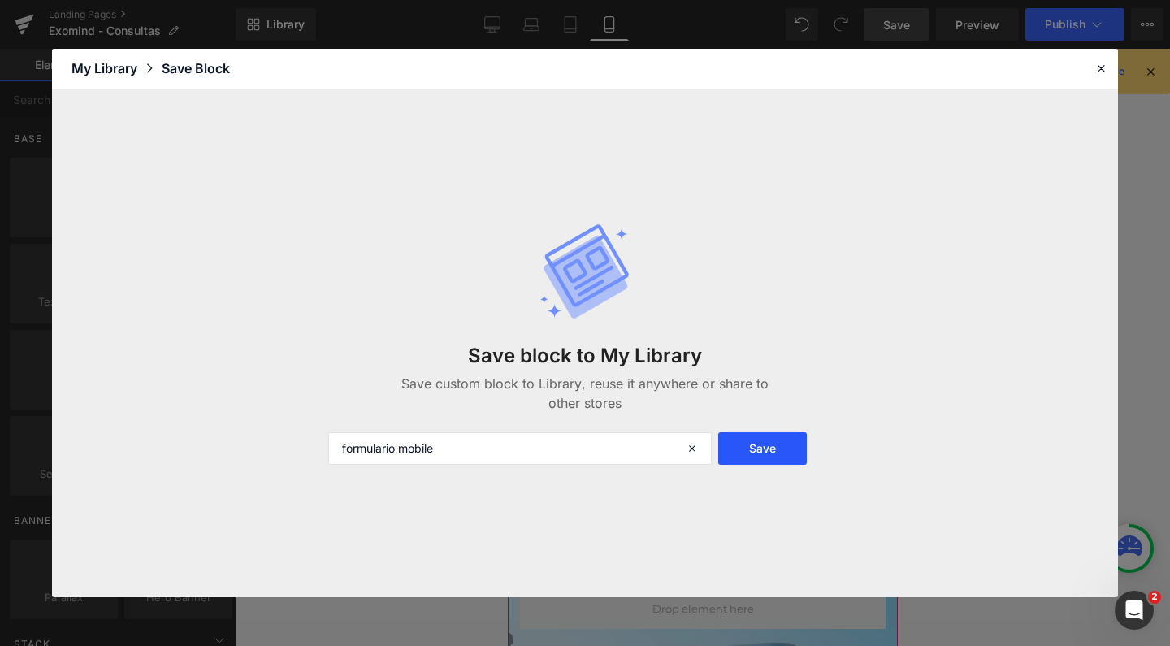
click at [772, 443] on button "Save" at bounding box center [763, 448] width 89 height 33
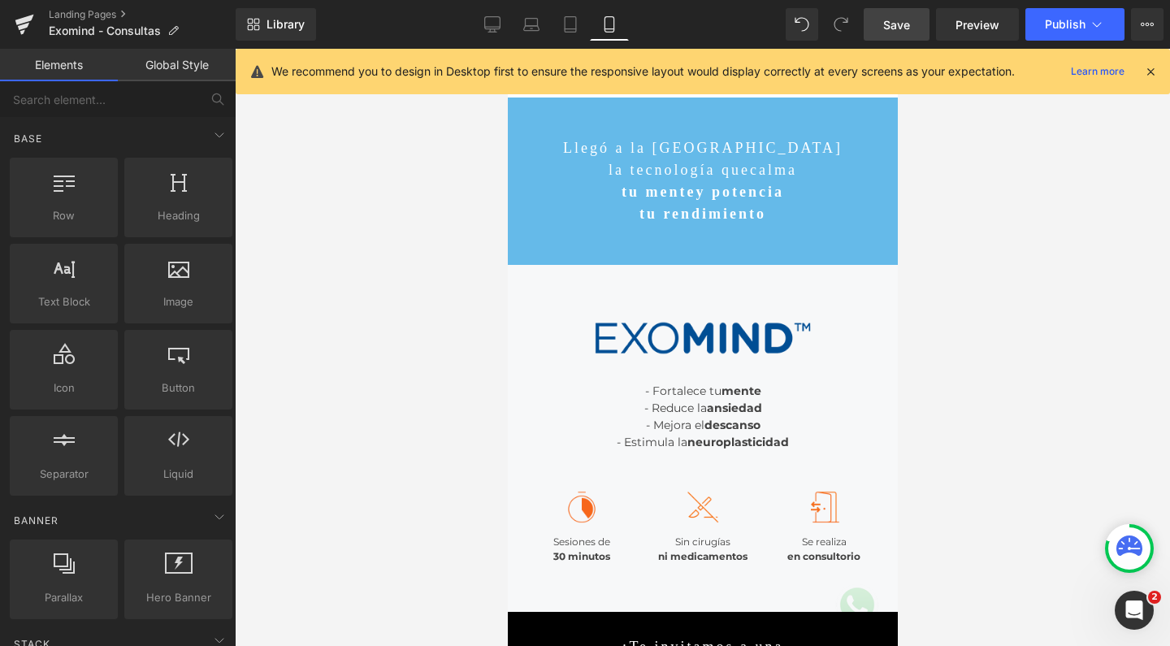
scroll to position [0, 0]
click at [1061, 21] on span "Publish" at bounding box center [1065, 24] width 41 height 13
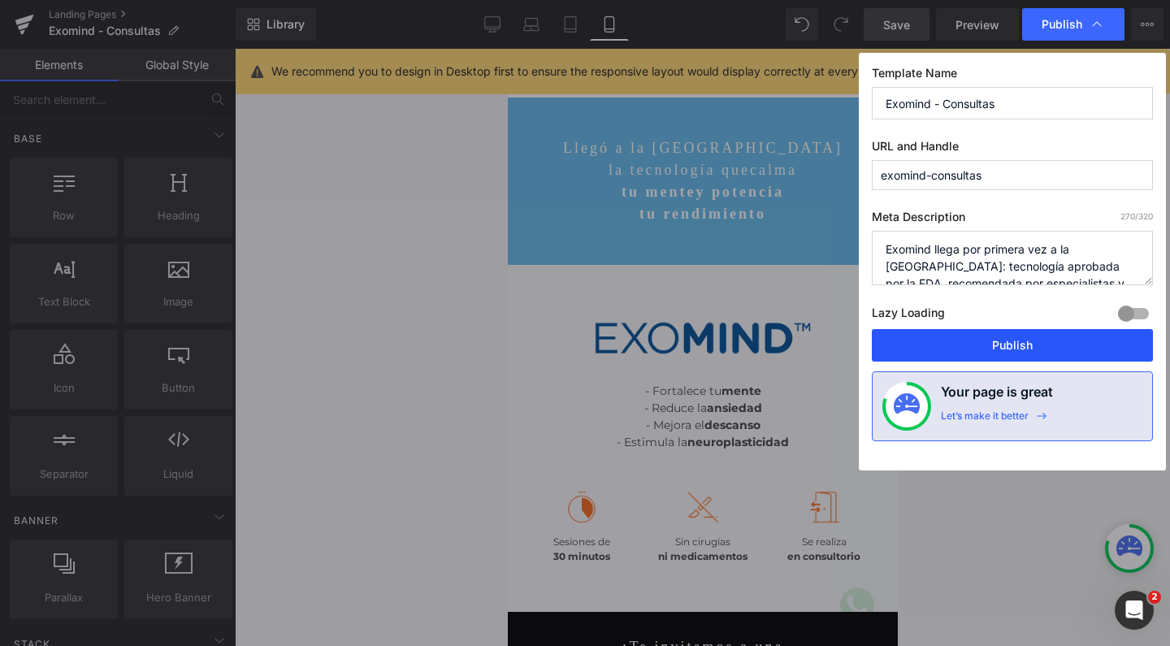
click at [953, 341] on button "Publish" at bounding box center [1012, 345] width 281 height 33
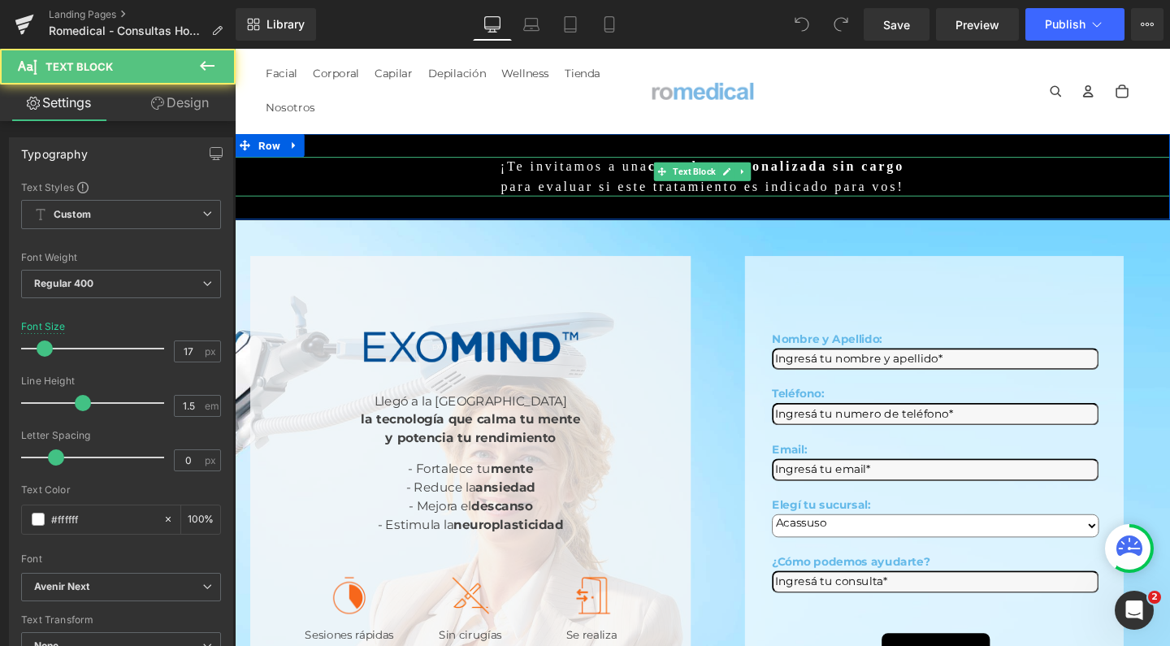
click at [626, 184] on p "para evaluar si este tratamiento es indicado para vos!" at bounding box center [727, 194] width 984 height 21
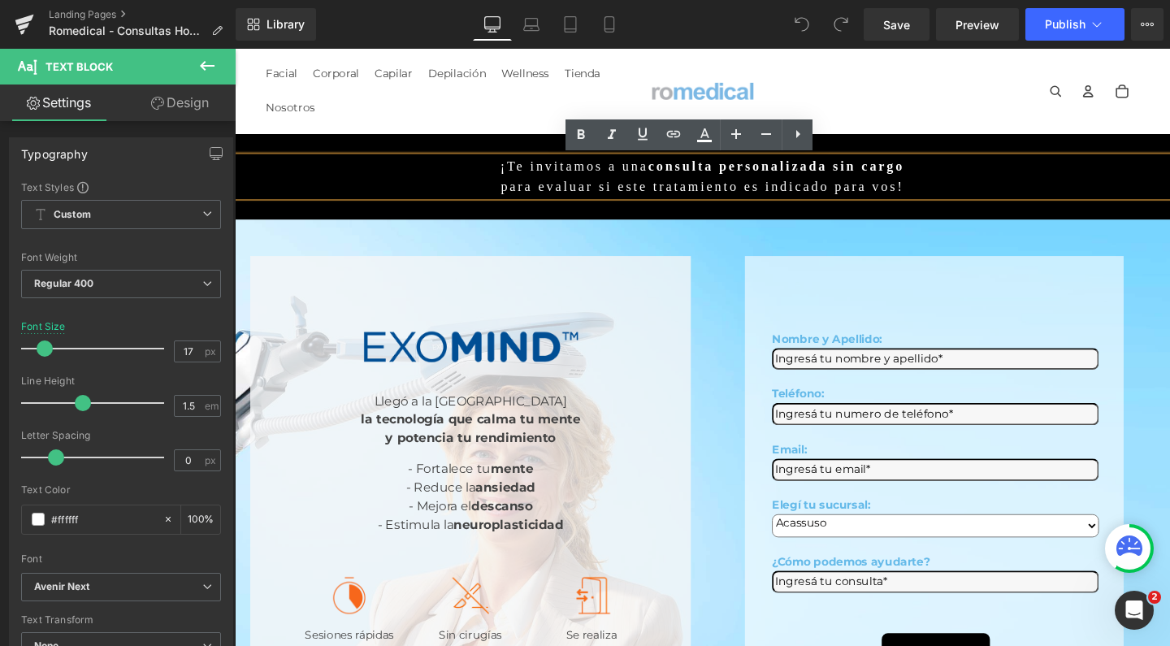
click at [572, 185] on p "para evaluar si este tratamiento es indicado para vos!" at bounding box center [727, 194] width 984 height 21
drag, startPoint x: 558, startPoint y: 185, endPoint x: 662, endPoint y: 182, distance: 104.9
click at [662, 184] on p "para evaluar si este tratamiento es indicado para vos!" at bounding box center [727, 194] width 984 height 21
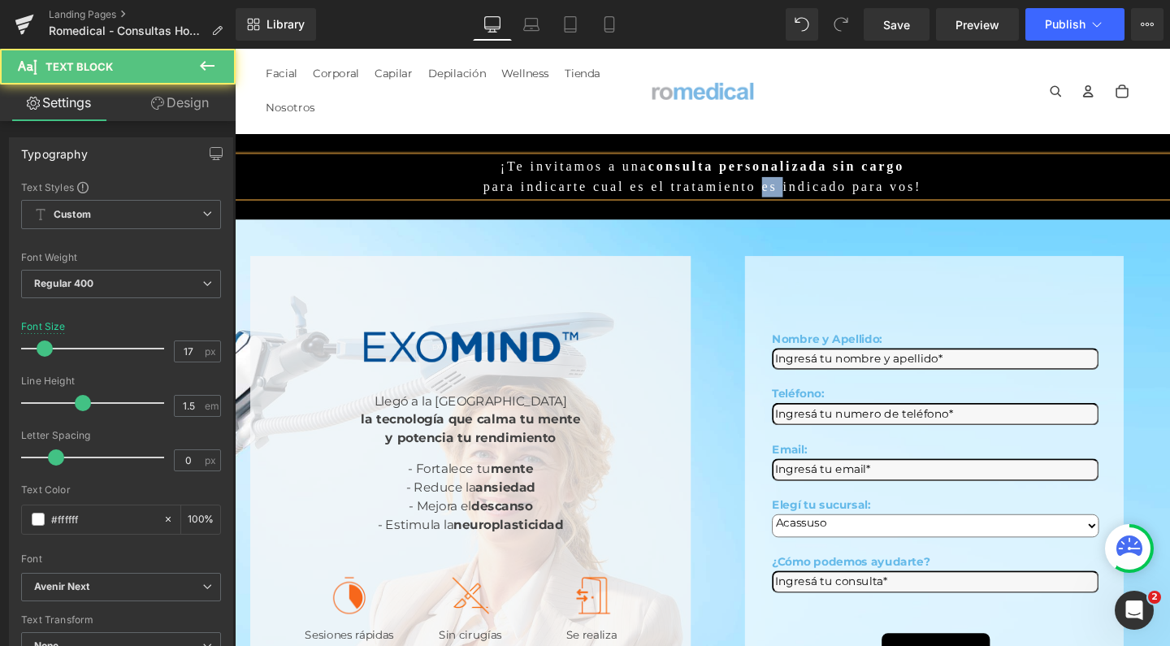
drag, startPoint x: 773, startPoint y: 183, endPoint x: 795, endPoint y: 184, distance: 22.0
click at [795, 184] on p "para indicarte cual es el tratamiento es indicado para vos!" at bounding box center [727, 194] width 984 height 21
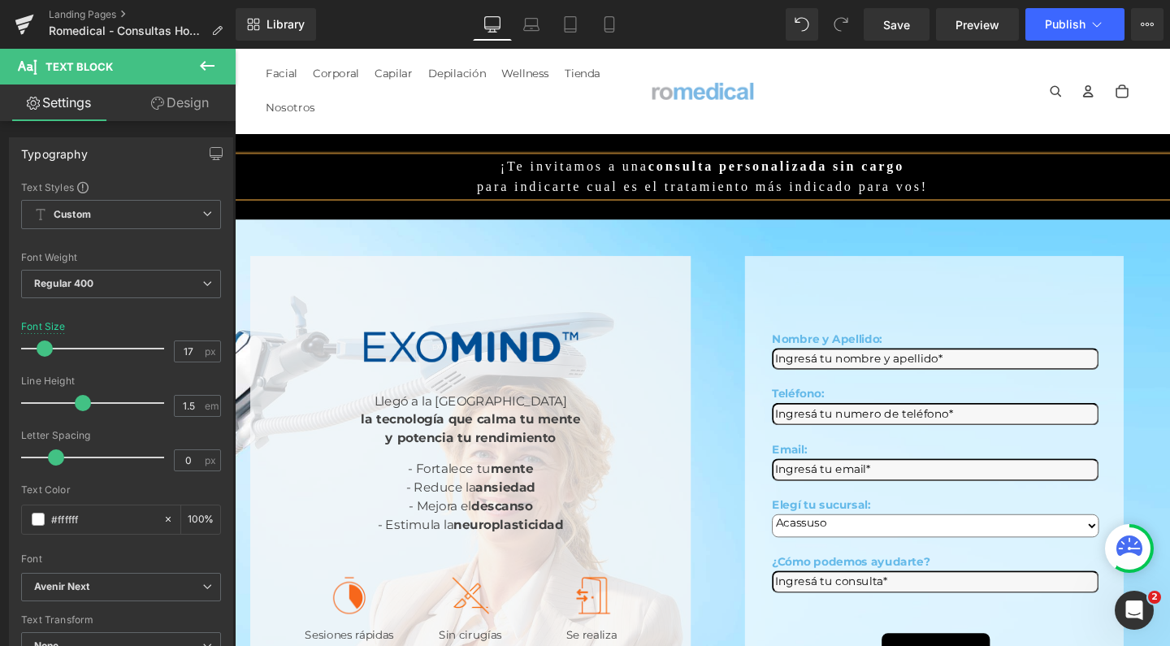
click at [583, 188] on p "para indicarte cual es el tratamiento más indicado para vos!" at bounding box center [727, 194] width 984 height 21
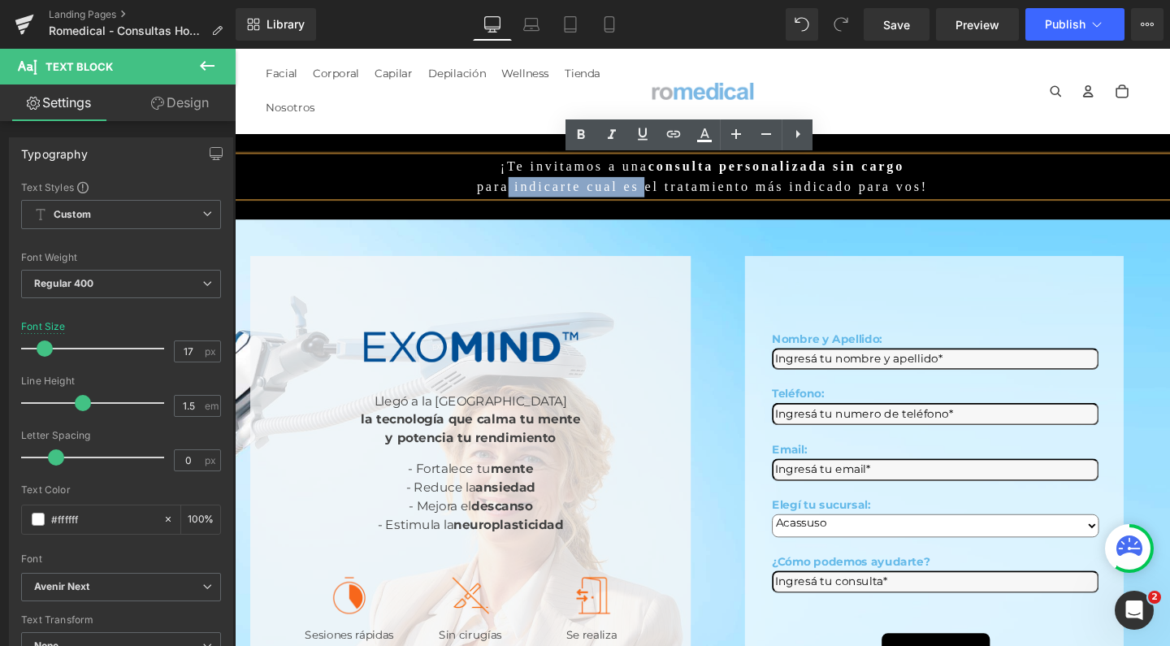
drag, startPoint x: 536, startPoint y: 187, endPoint x: 662, endPoint y: 185, distance: 125.2
click at [662, 185] on p "para indicarte cual es el tratamiento más indicado para vos!" at bounding box center [727, 194] width 984 height 21
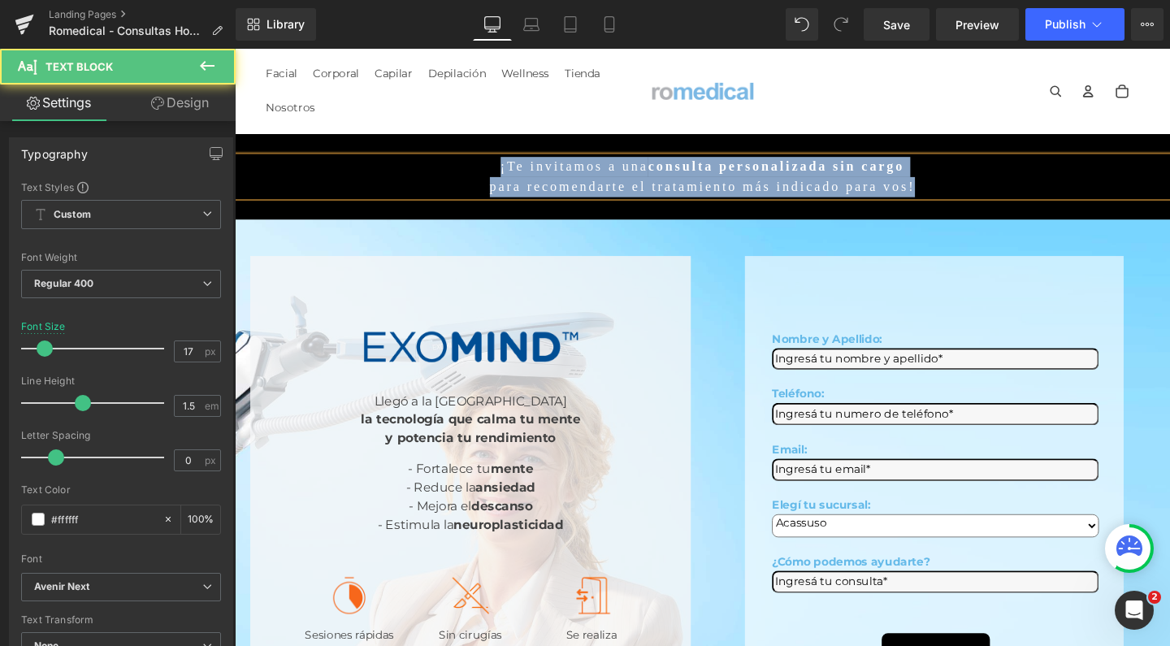
drag, startPoint x: 508, startPoint y: 170, endPoint x: 1040, endPoint y: 186, distance: 531.8
click at [1040, 186] on div "¡Te invitamos a una consulta personalizada sin cargo para recomendarte el trata…" at bounding box center [727, 183] width 984 height 41
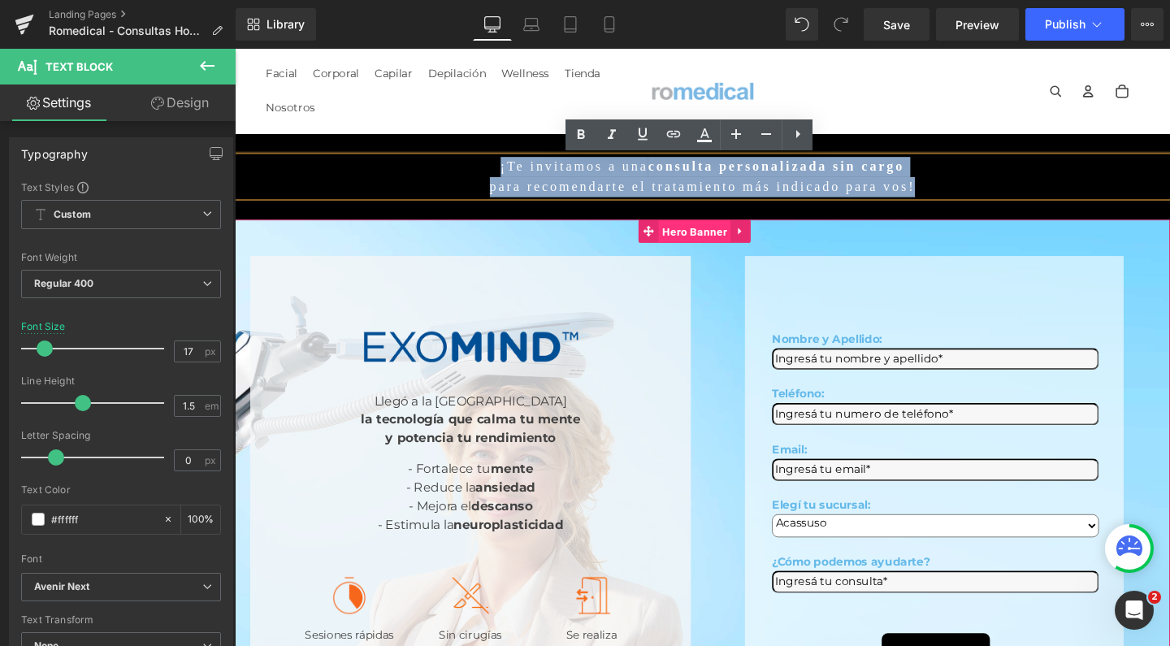
click at [721, 232] on span "Hero Banner" at bounding box center [718, 241] width 76 height 24
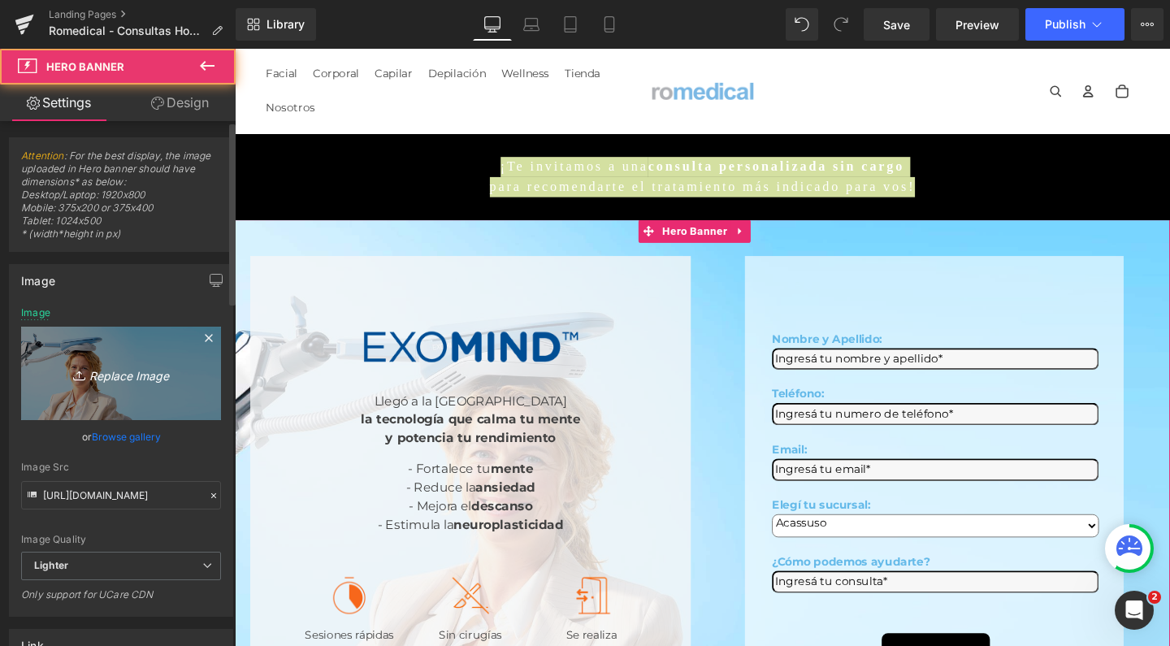
click at [116, 344] on link "Replace Image" at bounding box center [121, 373] width 200 height 93
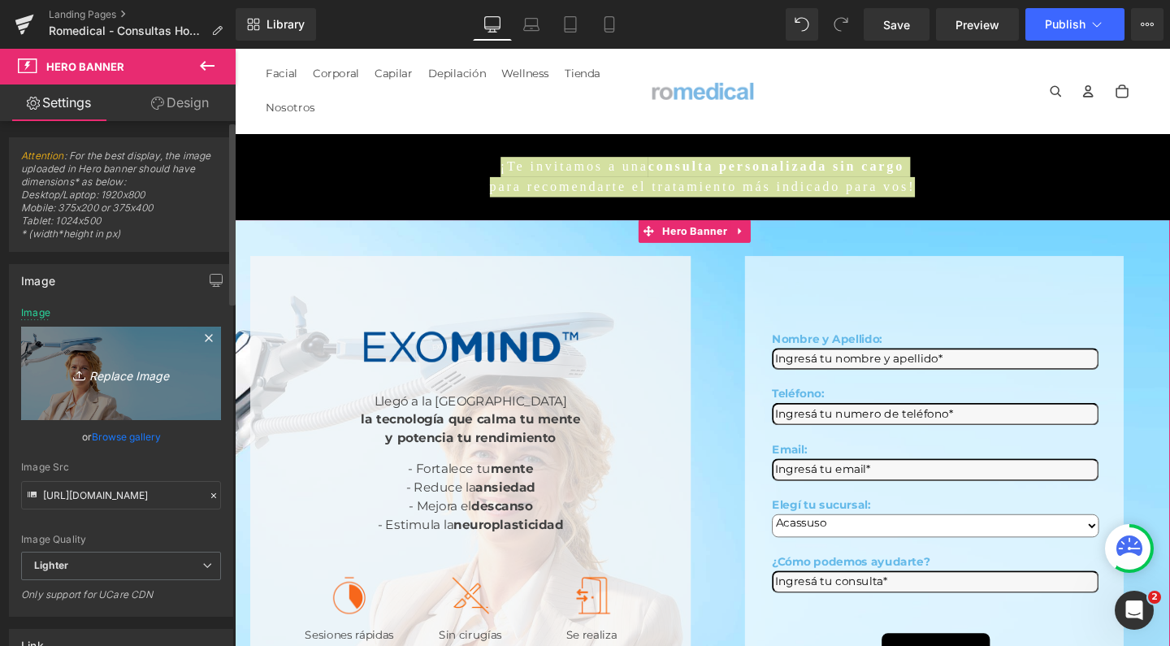
type input "C:\fakepath\hombres romedical estetica rejuvenecimiento.jpg"
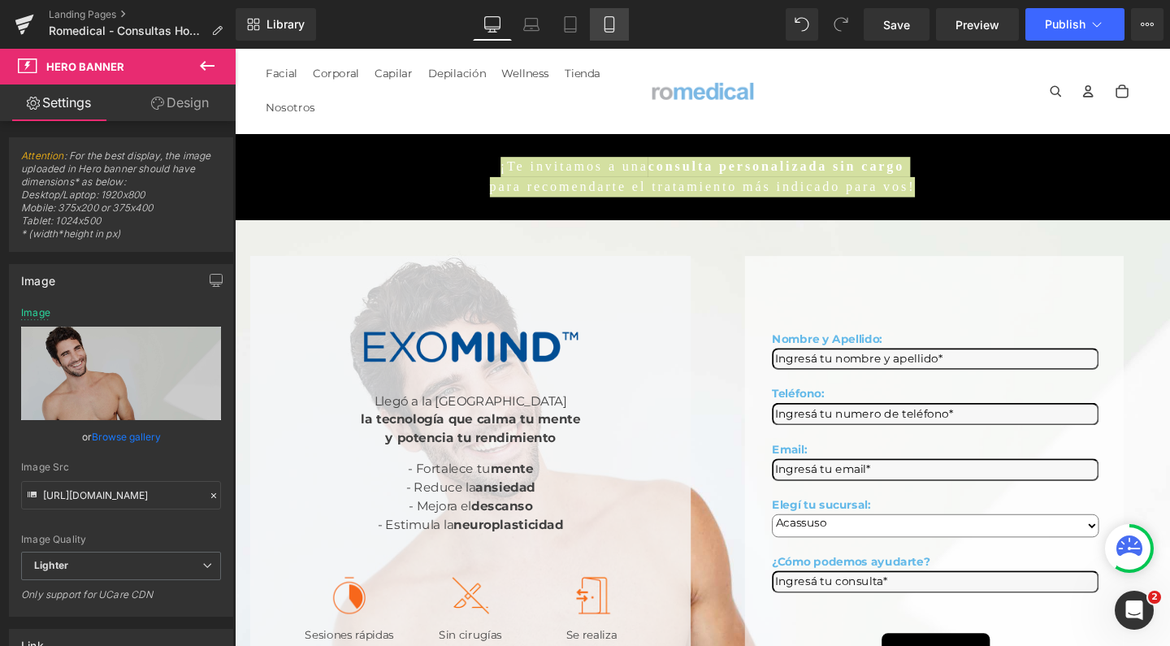
click at [618, 27] on icon at bounding box center [610, 24] width 16 height 16
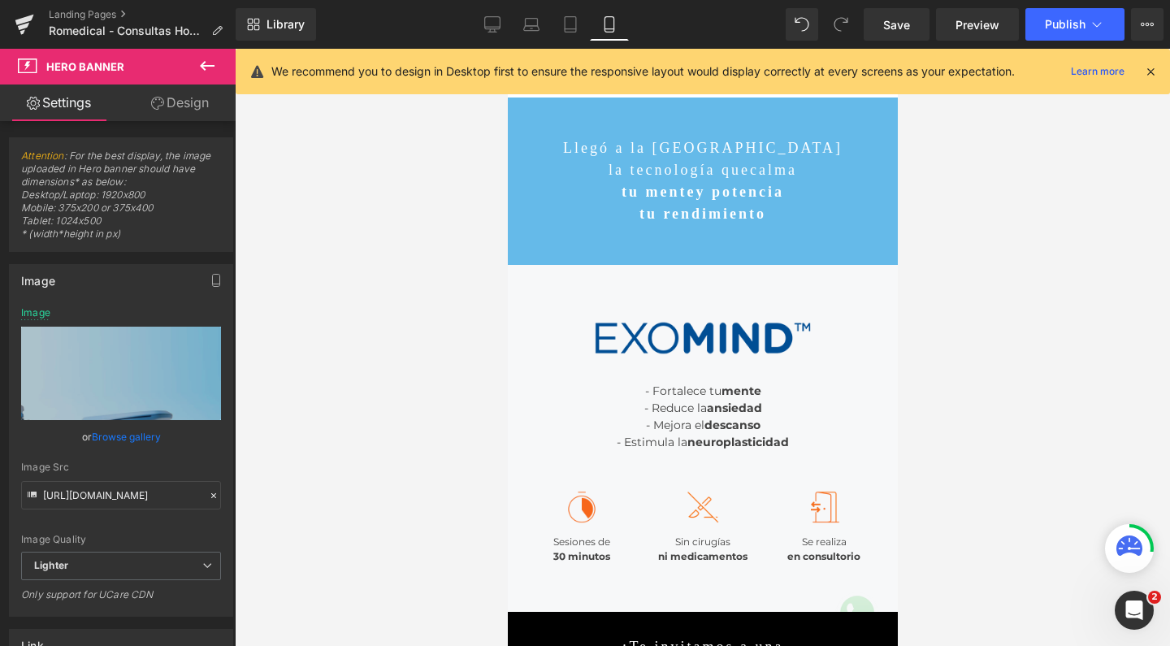
type input "https://ucarecdn.com/16c781fc-1f41-41c5-84c6-9faa7be51f39/-/format/auto/-/previ…"
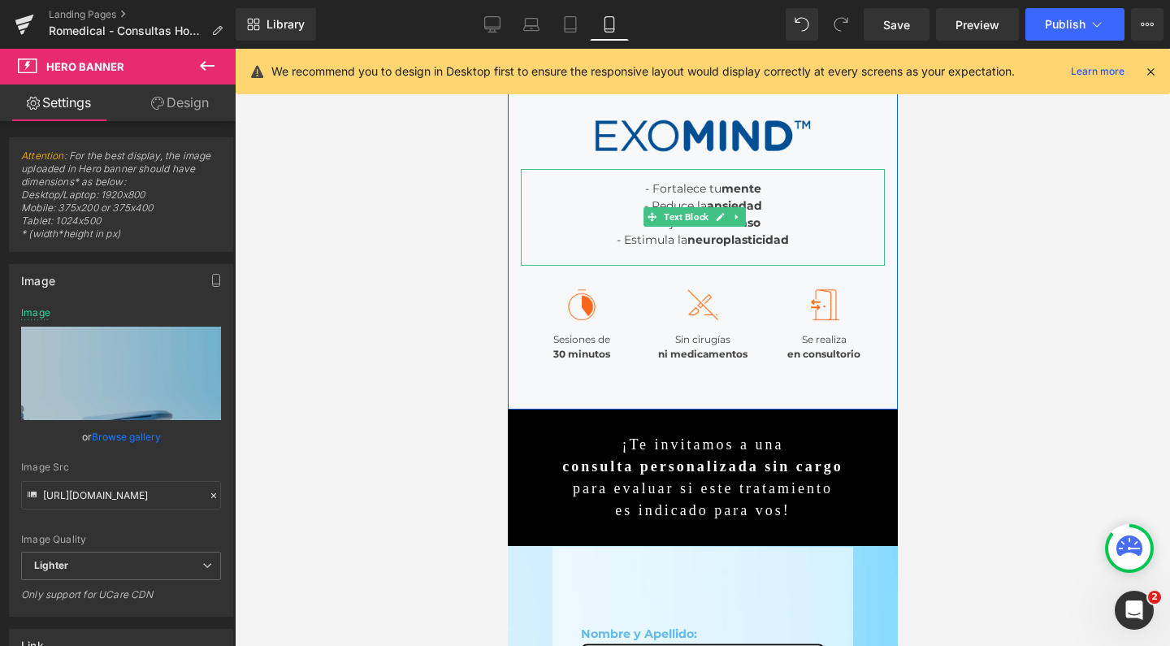
scroll to position [233, 0]
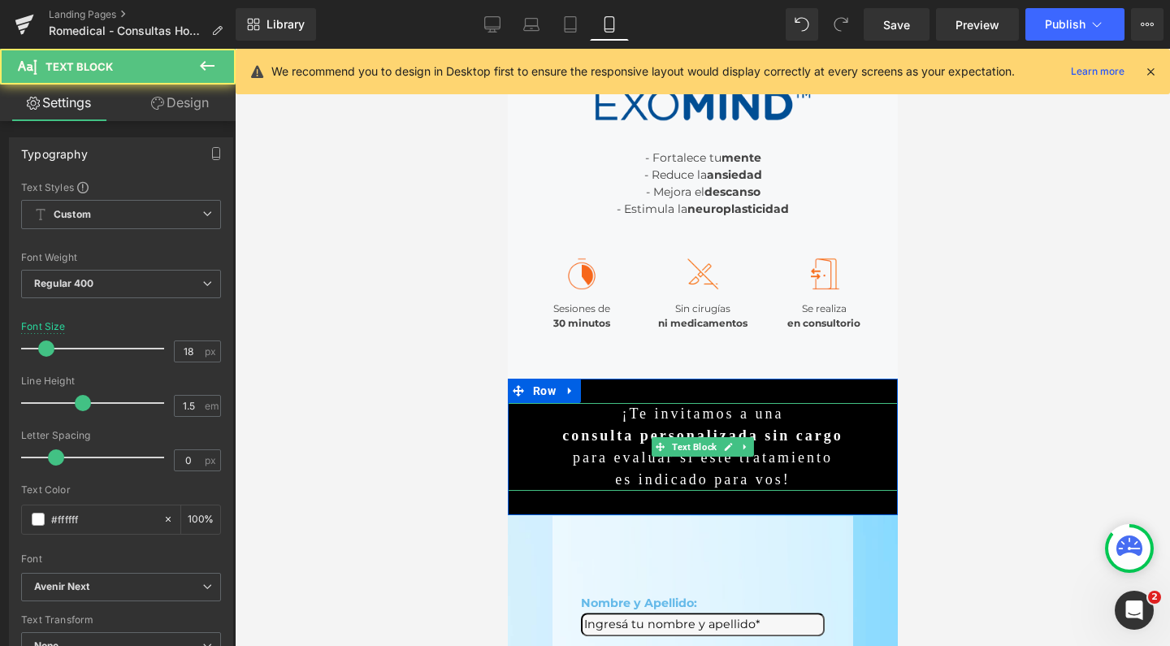
click at [618, 460] on p "para evaluar si este tratamiento" at bounding box center [702, 458] width 390 height 22
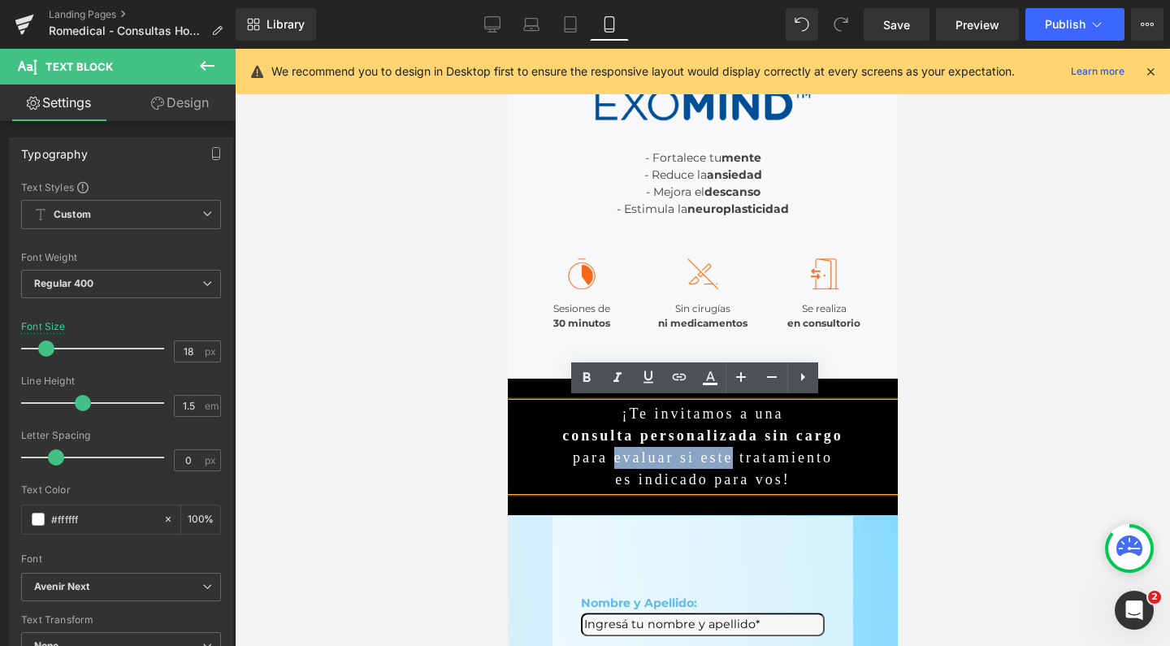
drag, startPoint x: 595, startPoint y: 458, endPoint x: 725, endPoint y: 456, distance: 130.1
click at [725, 456] on p "para evaluar si este tratamiento" at bounding box center [702, 458] width 390 height 22
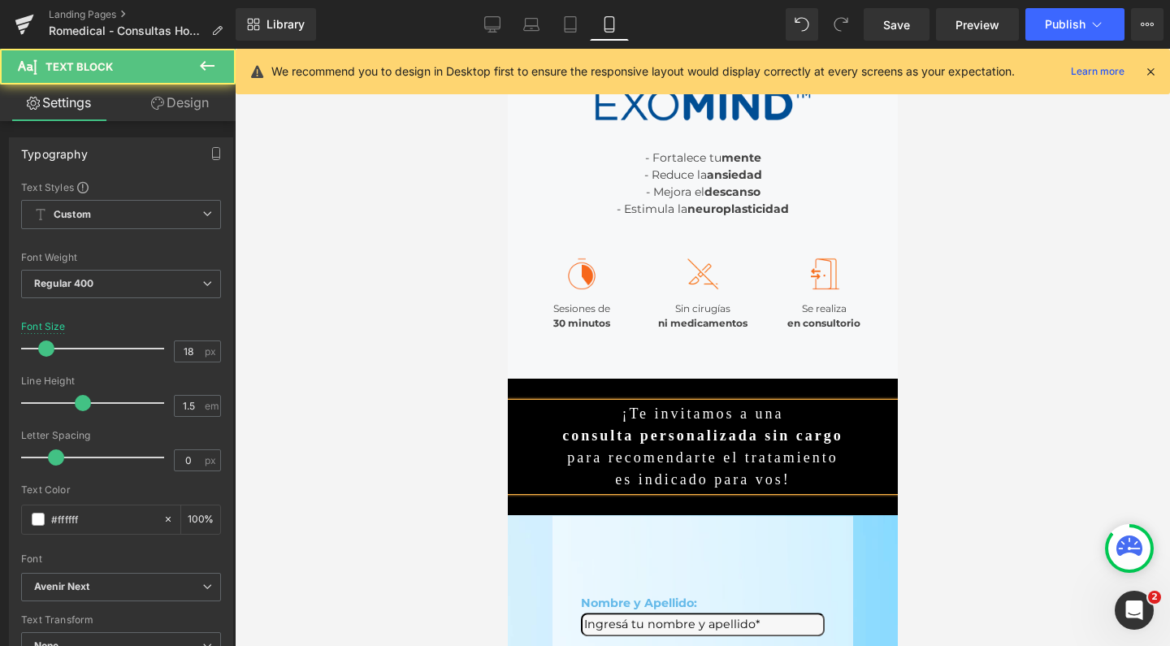
click at [609, 473] on p "es indicado para vos!" at bounding box center [702, 480] width 390 height 22
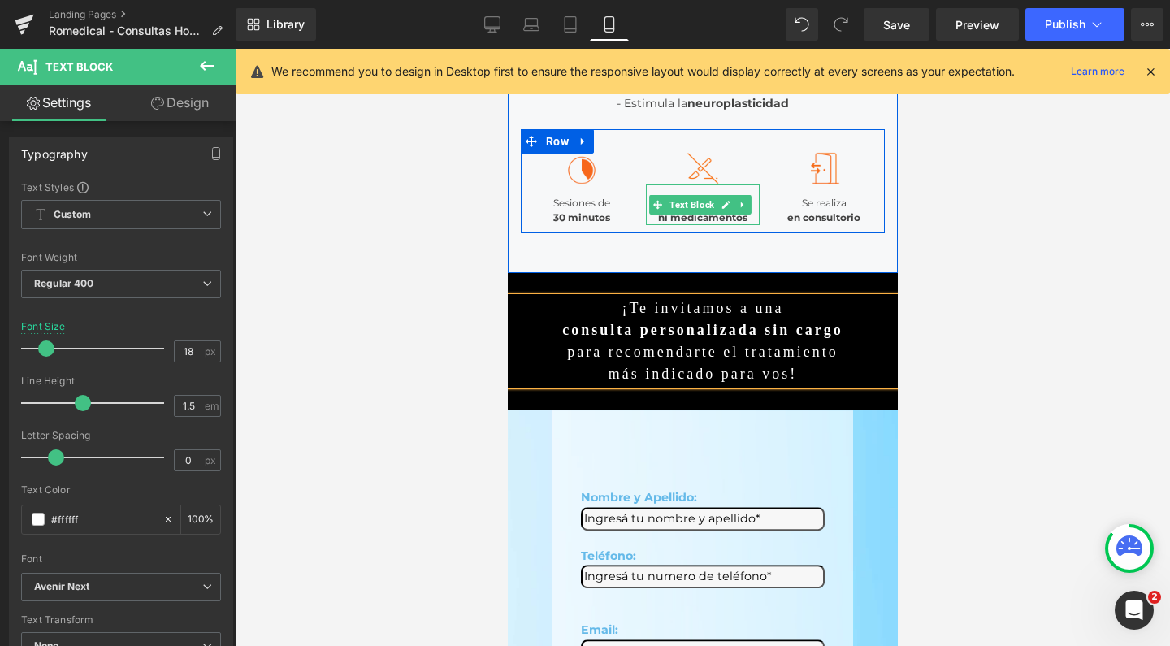
scroll to position [462, 0]
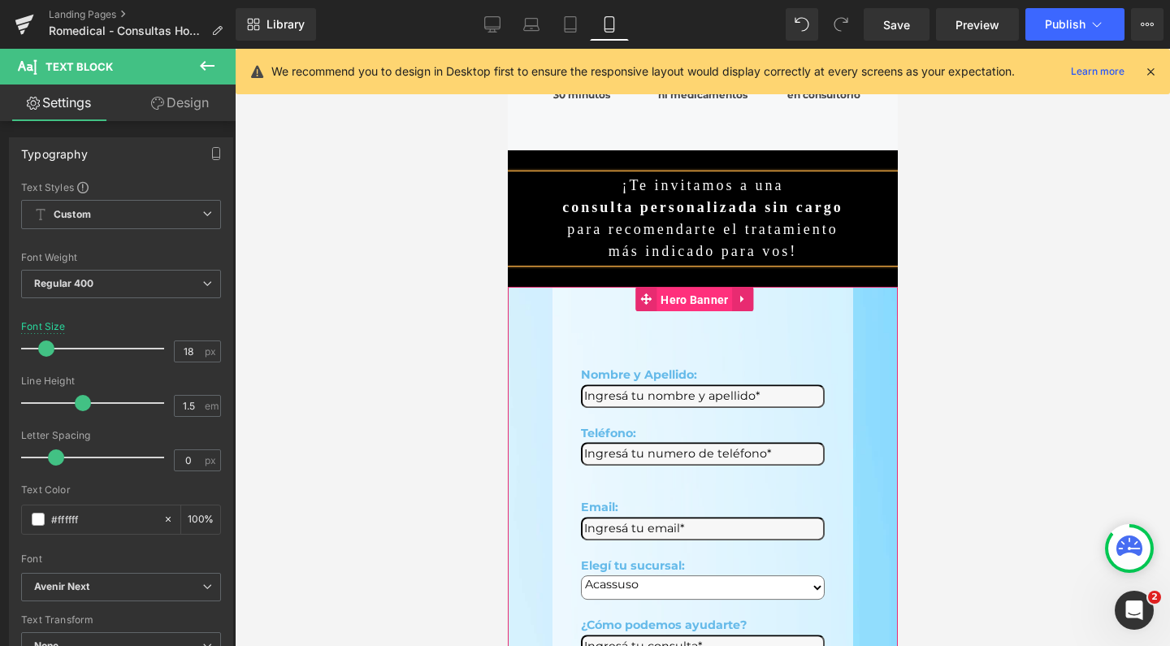
click at [685, 299] on span "Hero Banner" at bounding box center [694, 300] width 76 height 24
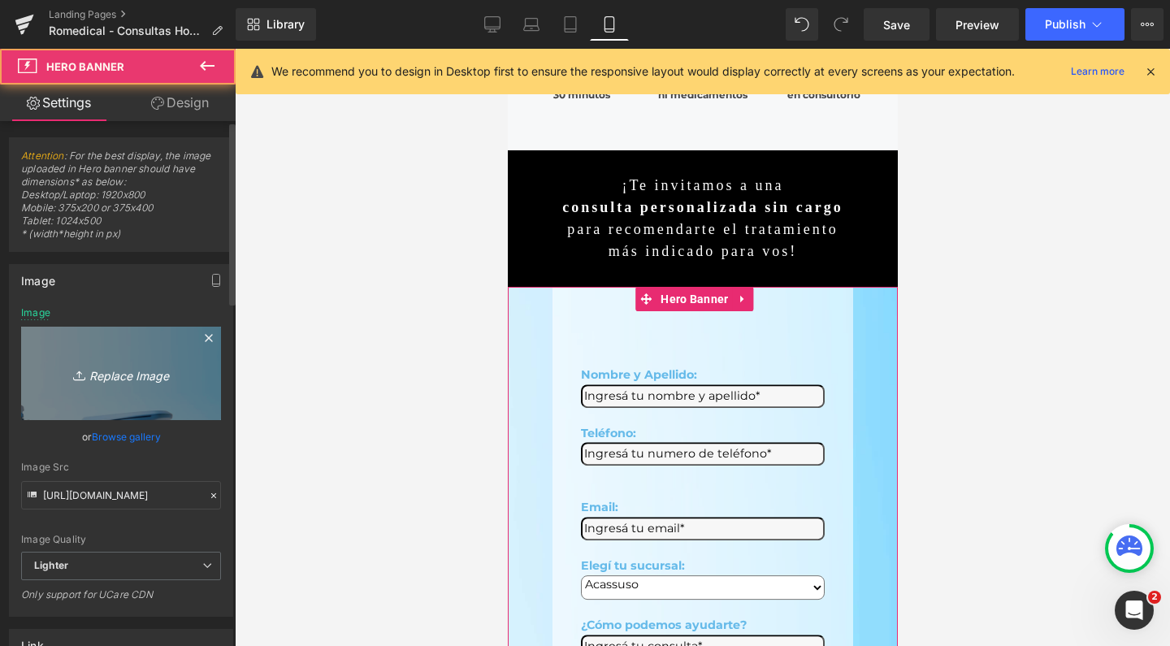
click at [124, 374] on icon "Replace Image" at bounding box center [121, 373] width 130 height 20
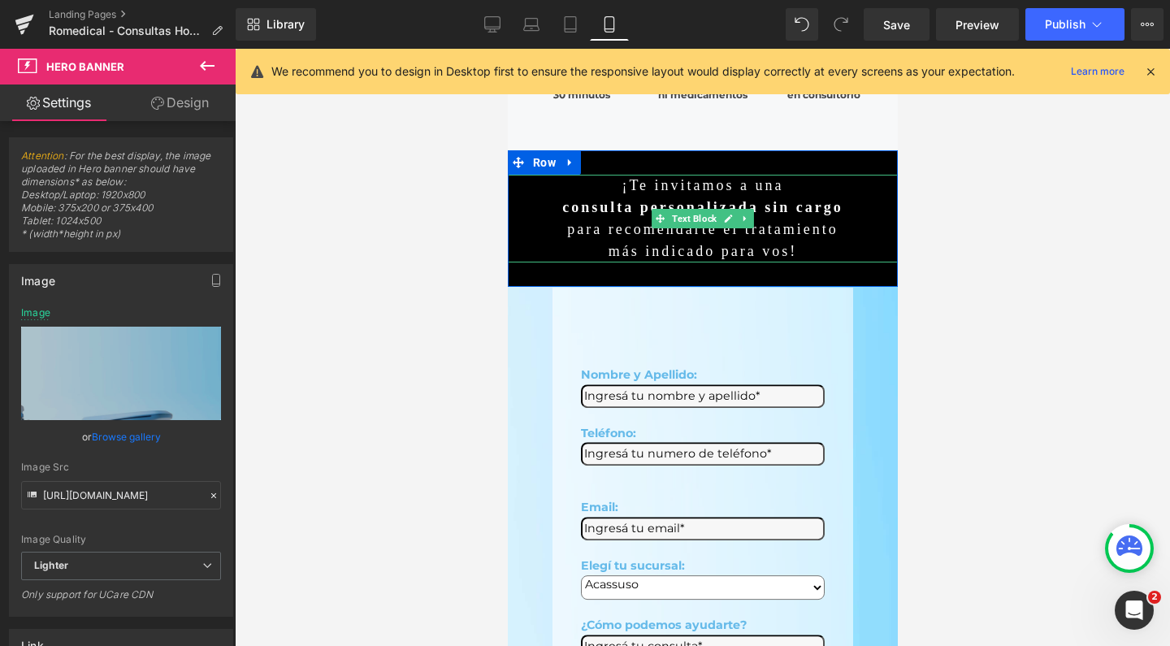
type input "C:\fakepath\MOBILE hombres romedical estetica rejuvenecimiento.jpg"
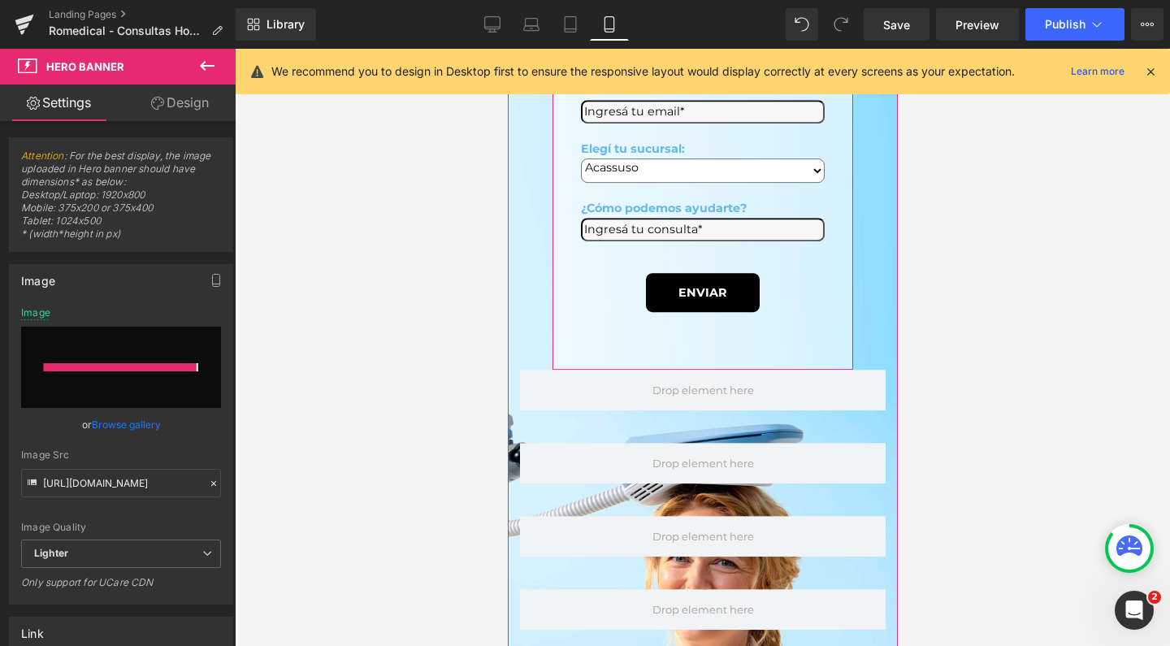
type input "https://ucarecdn.com/f7bf2076-c267-4feb-a891-591361ba59e7/-/format/auto/-/previ…"
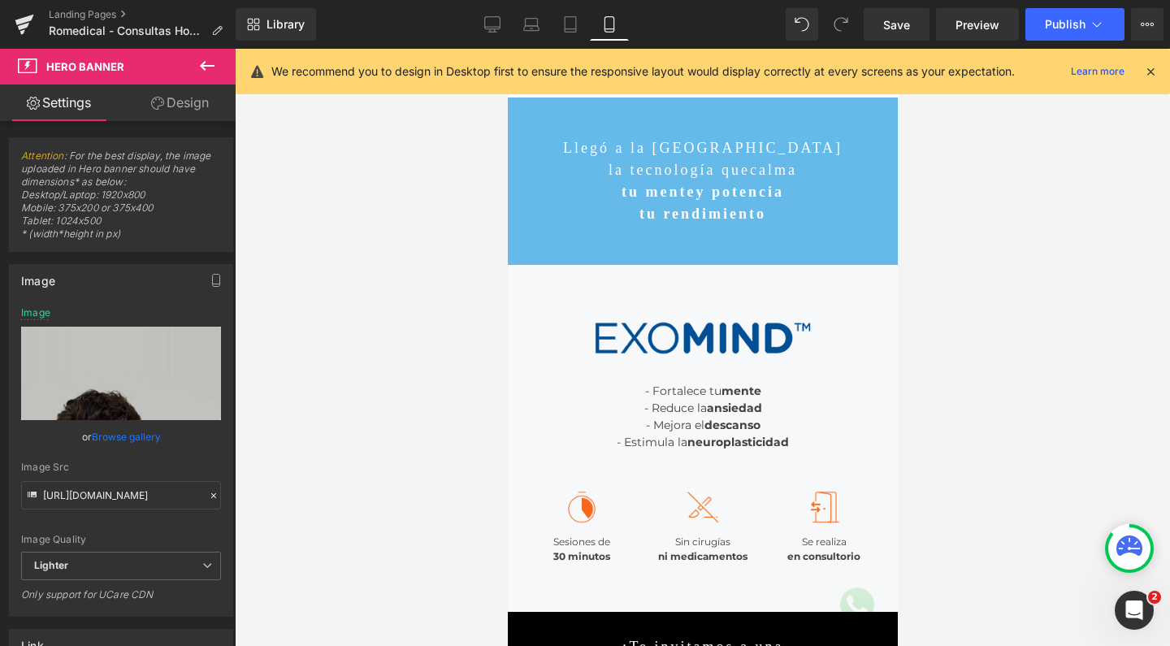
scroll to position [0, 0]
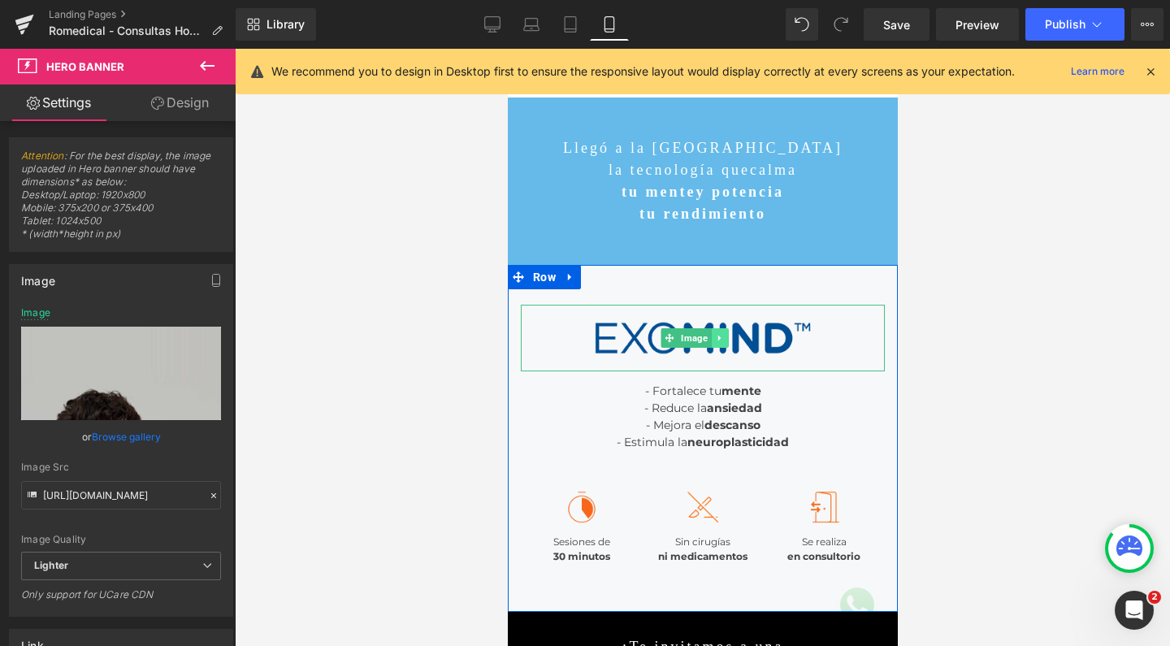
click at [723, 338] on icon at bounding box center [718, 338] width 9 height 10
click at [723, 338] on icon at bounding box center [727, 337] width 9 height 9
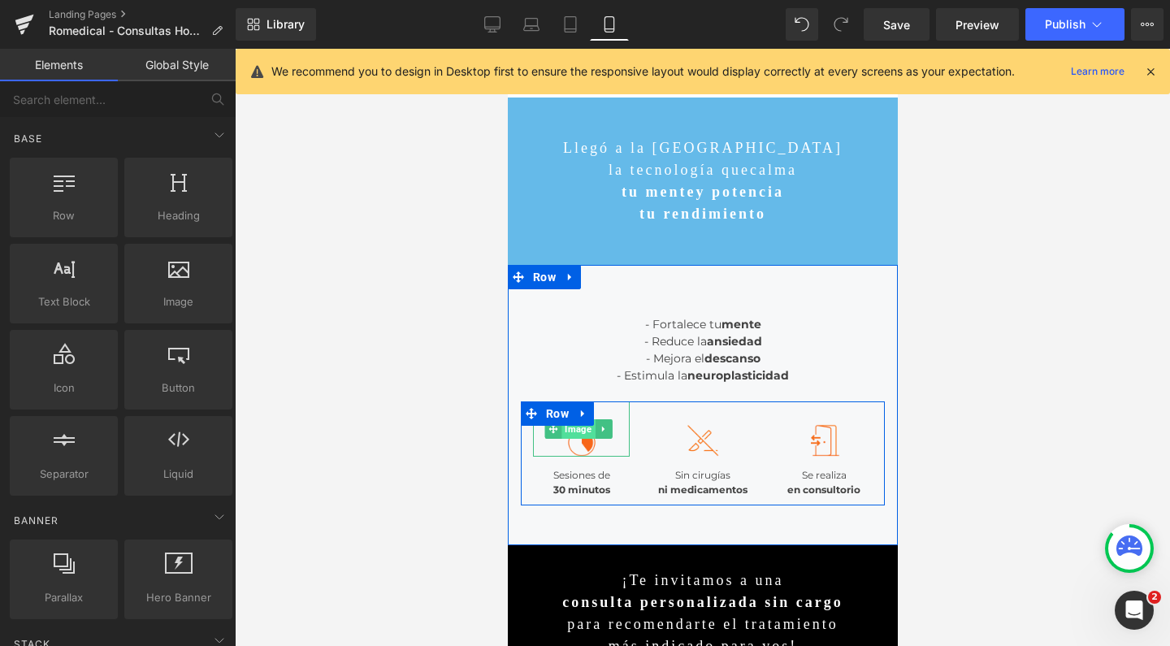
click at [584, 431] on span "Image" at bounding box center [578, 429] width 33 height 20
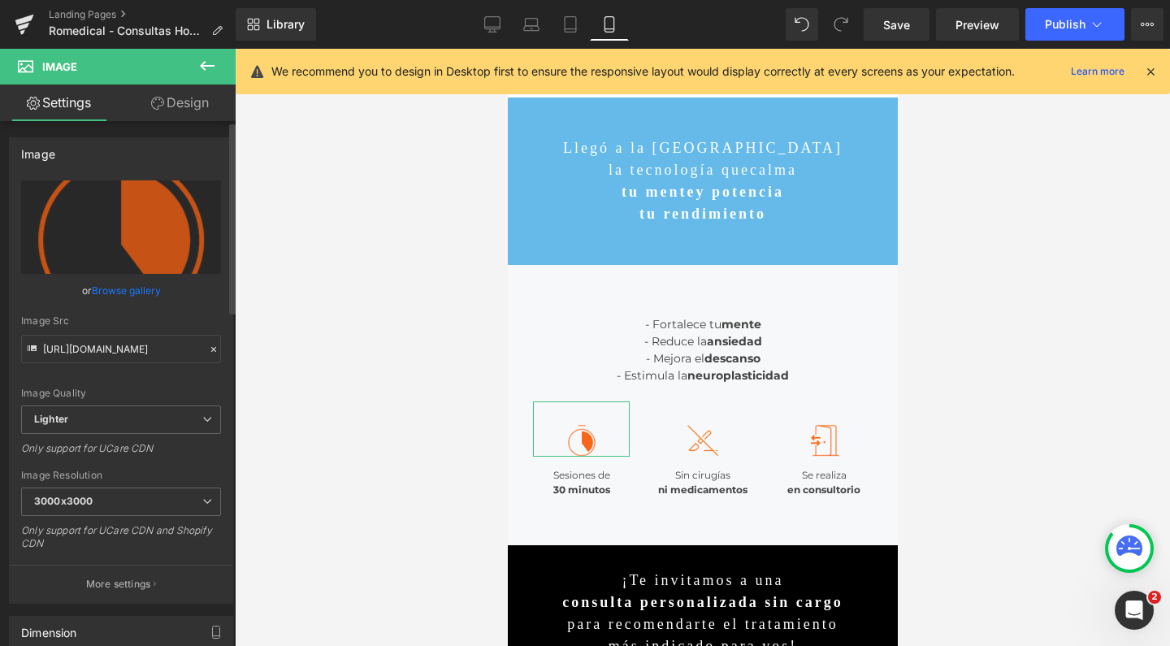
click at [147, 288] on link "Browse gallery" at bounding box center [126, 290] width 69 height 28
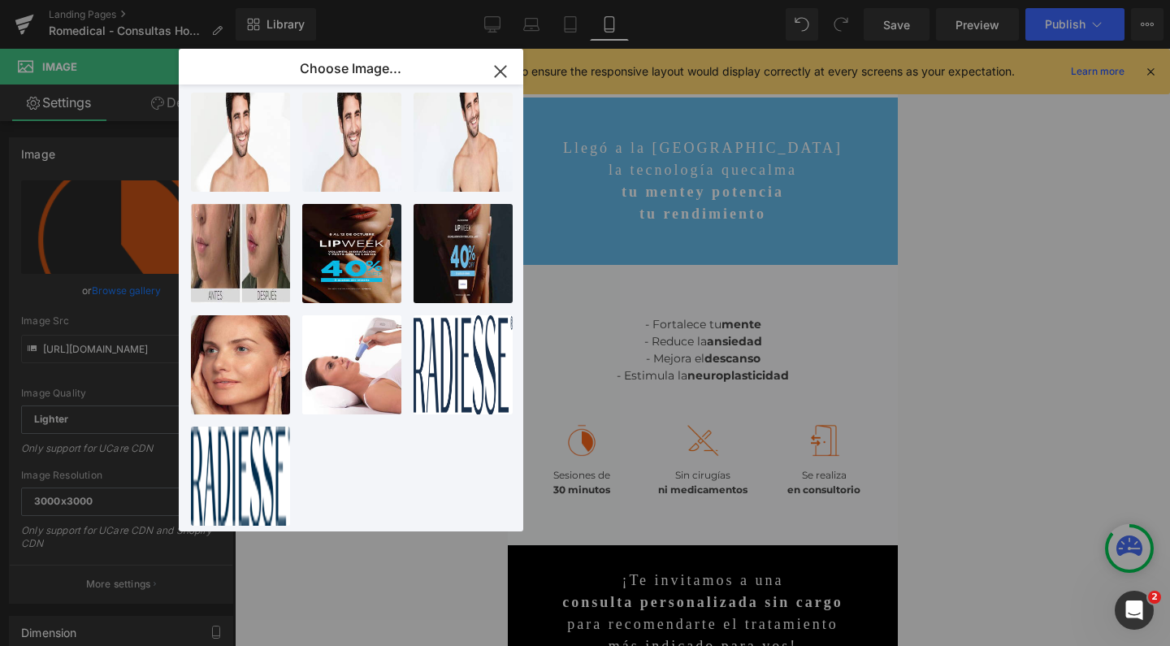
scroll to position [803, 0]
click at [498, 69] on icon "button" at bounding box center [500, 71] width 11 height 11
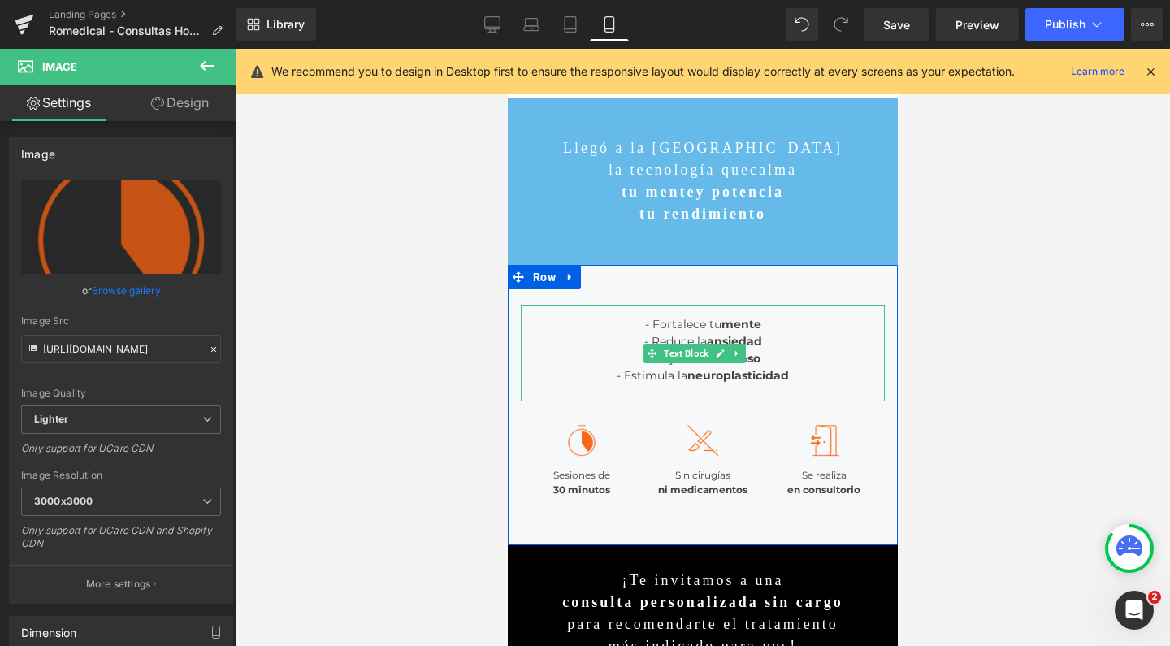
scroll to position [0, 0]
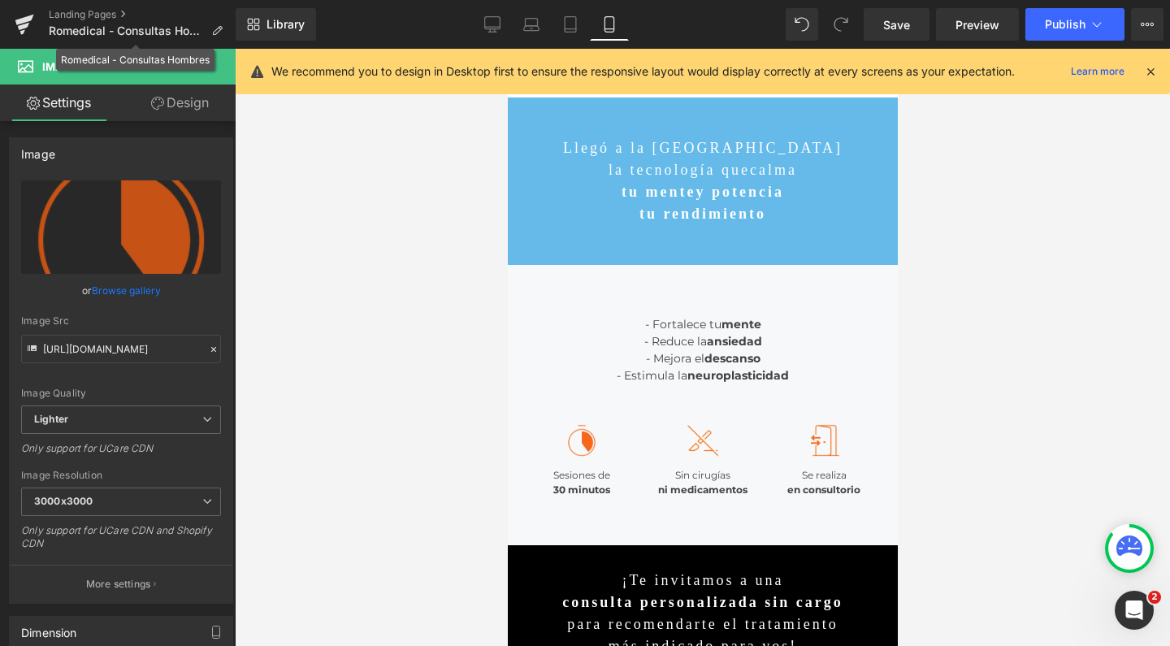
click at [206, 67] on div "Romedical - Consultas Hombres" at bounding box center [135, 59] width 149 height 17
click at [206, 67] on icon at bounding box center [208, 66] width 20 height 20
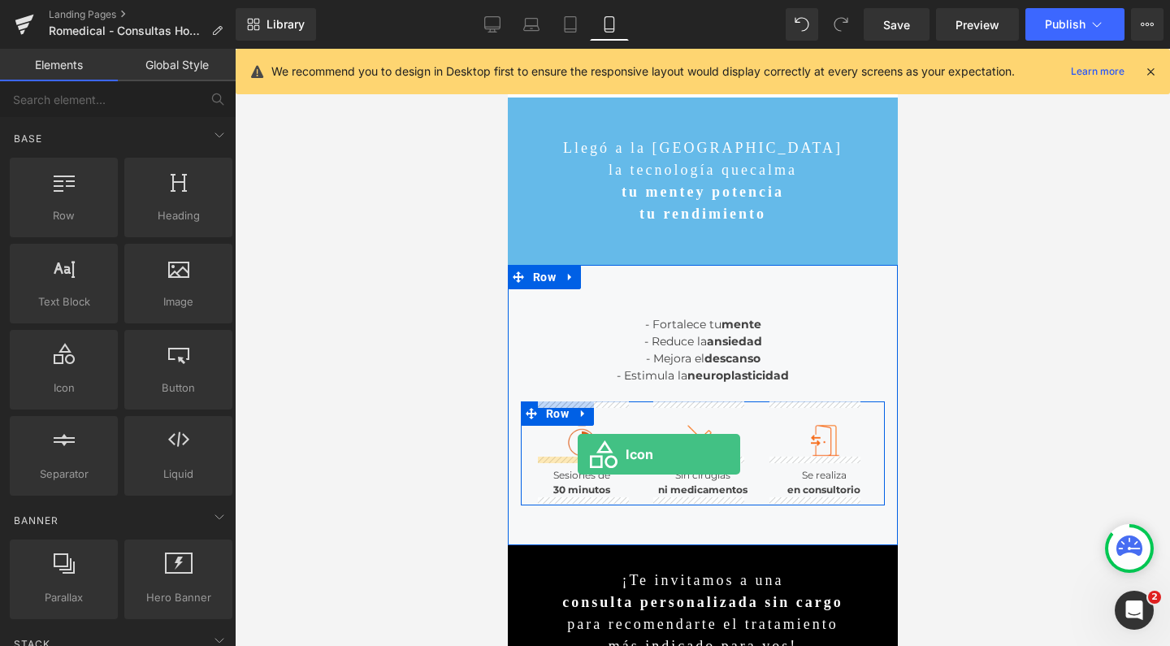
drag, startPoint x: 571, startPoint y: 392, endPoint x: 577, endPoint y: 454, distance: 62.9
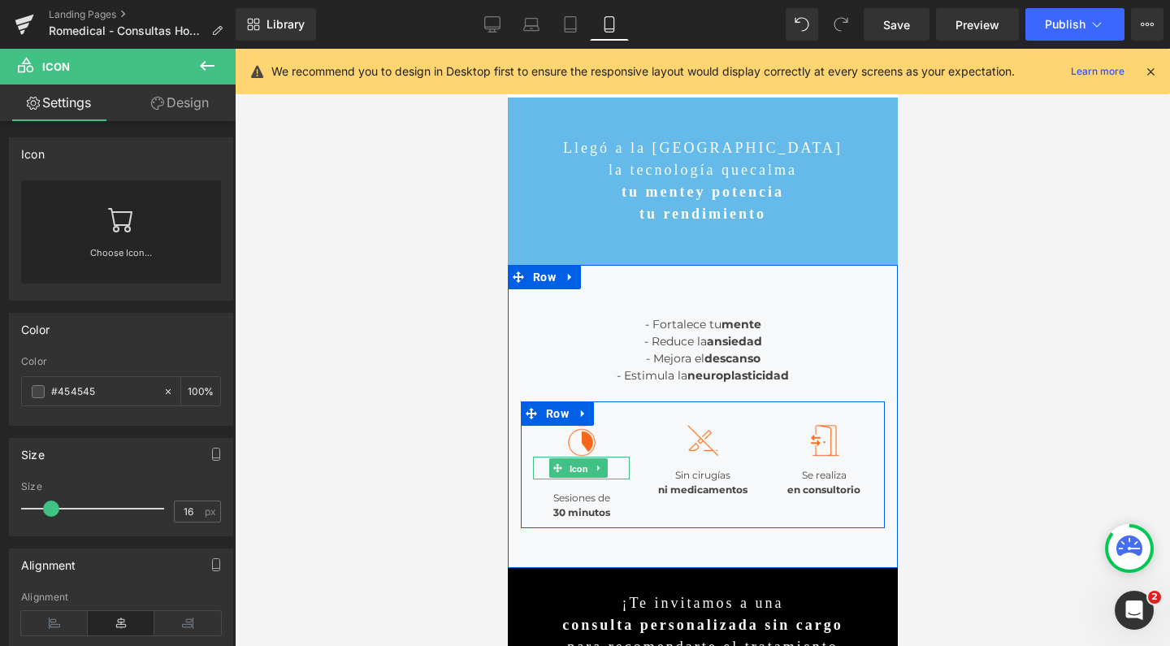
click at [579, 464] on span "Icon" at bounding box center [578, 469] width 25 height 20
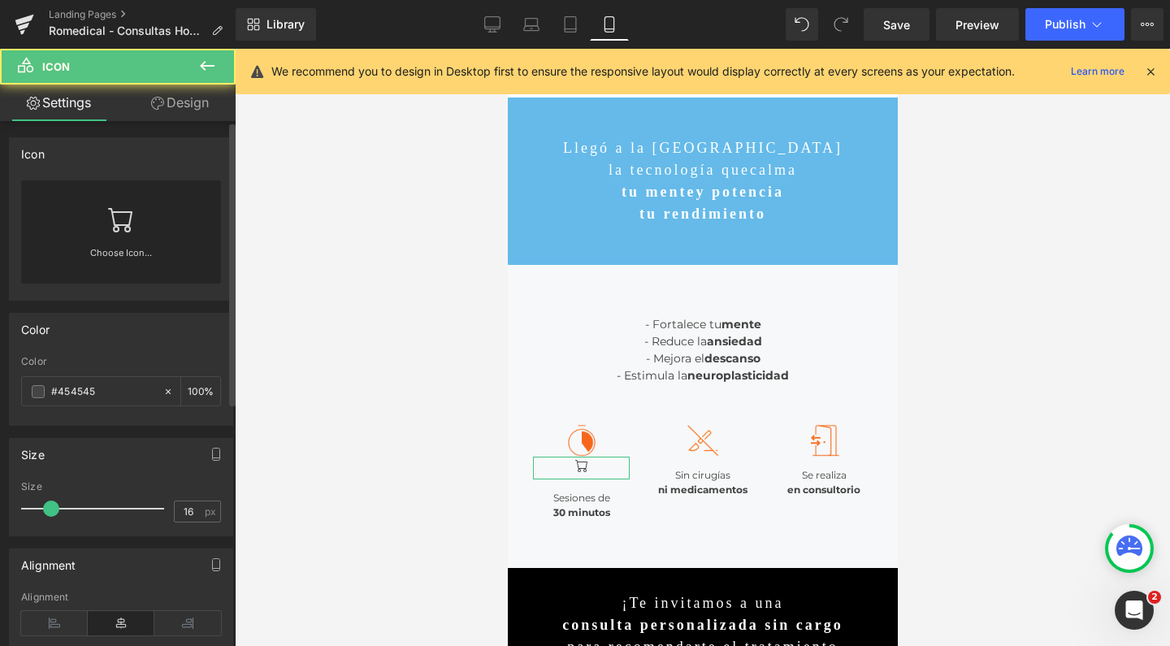
click at [85, 219] on div "Choose Icon..." at bounding box center [121, 231] width 200 height 103
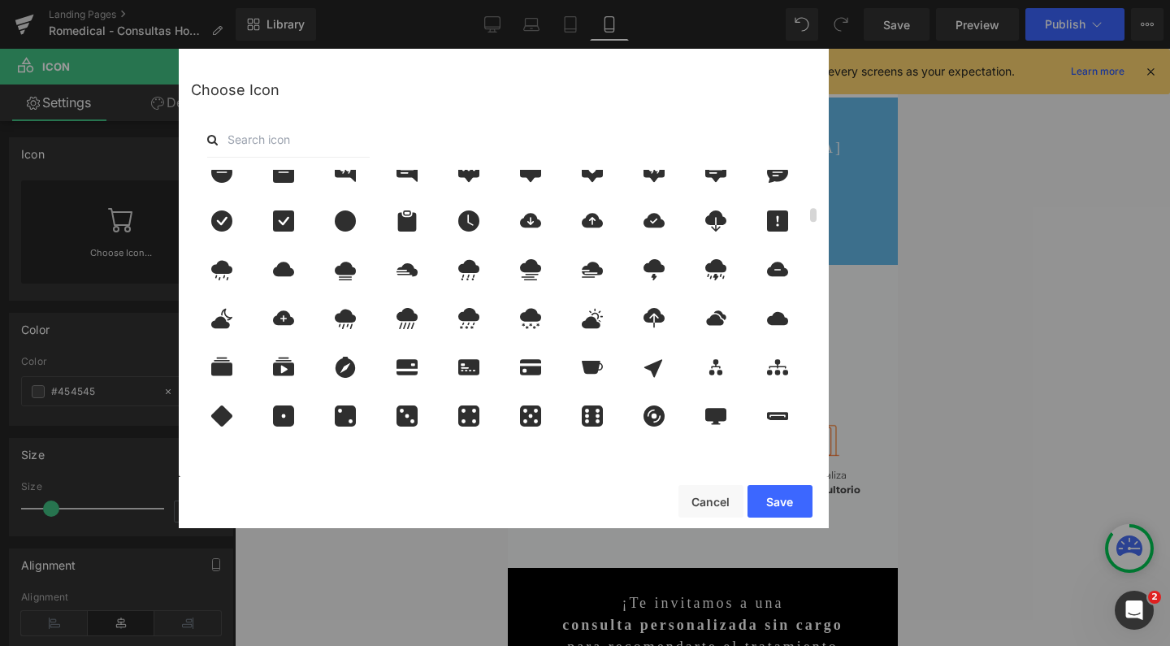
scroll to position [674, 0]
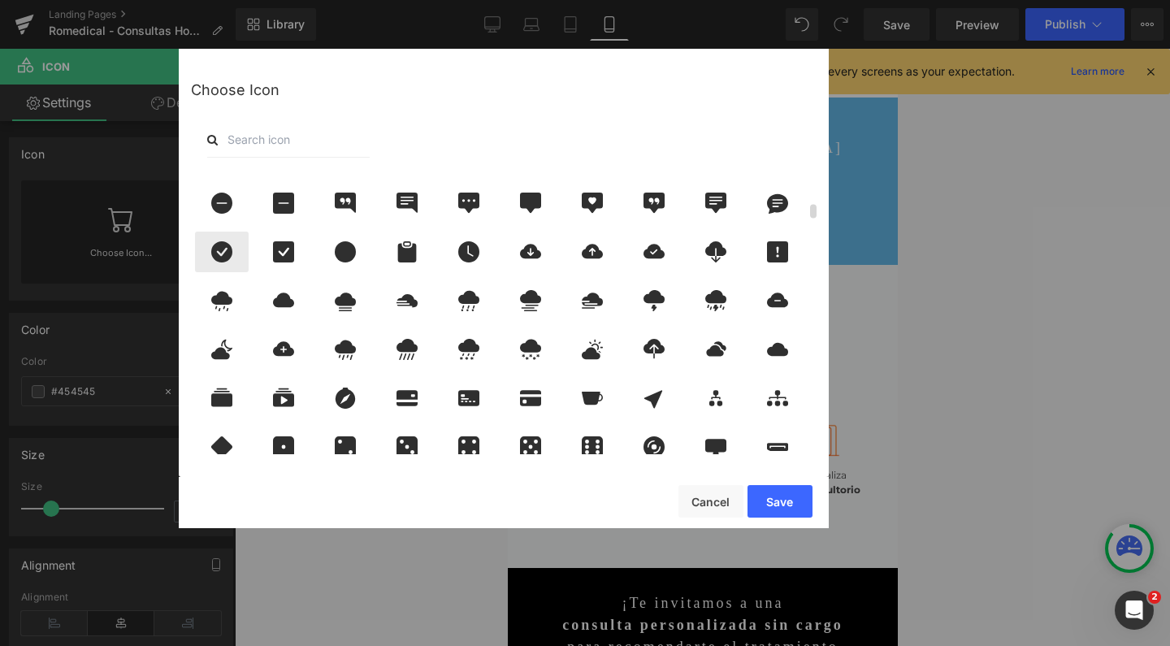
click at [236, 255] on icon at bounding box center [222, 251] width 34 height 21
click at [761, 500] on button "Save" at bounding box center [780, 501] width 65 height 33
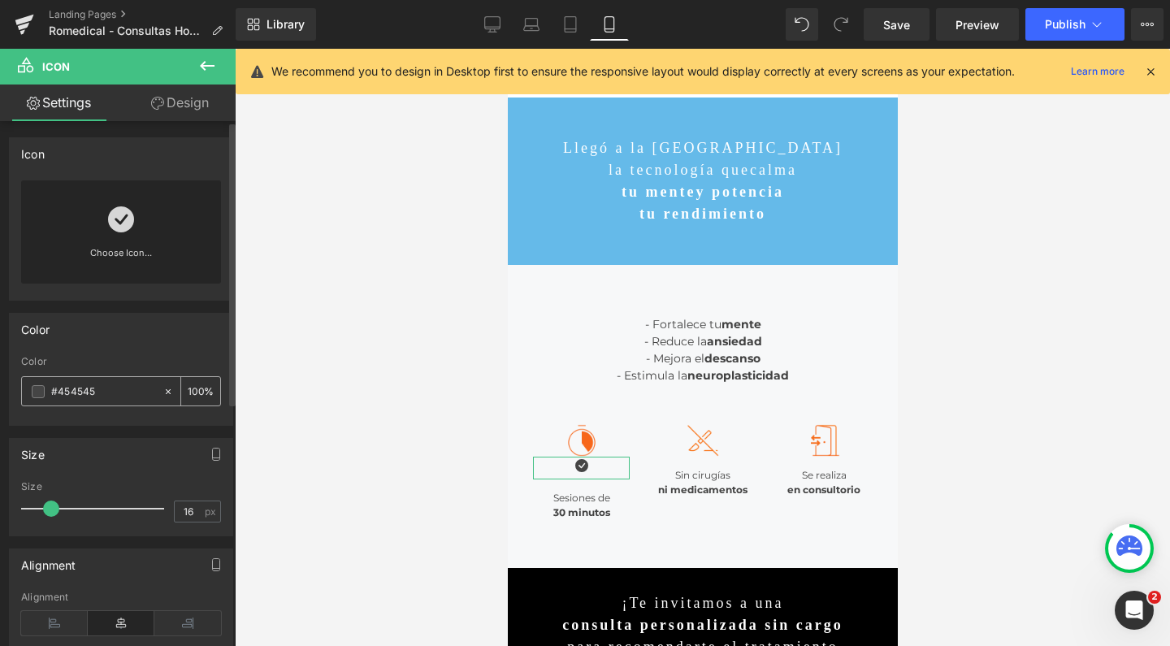
click at [40, 386] on span at bounding box center [38, 391] width 13 height 13
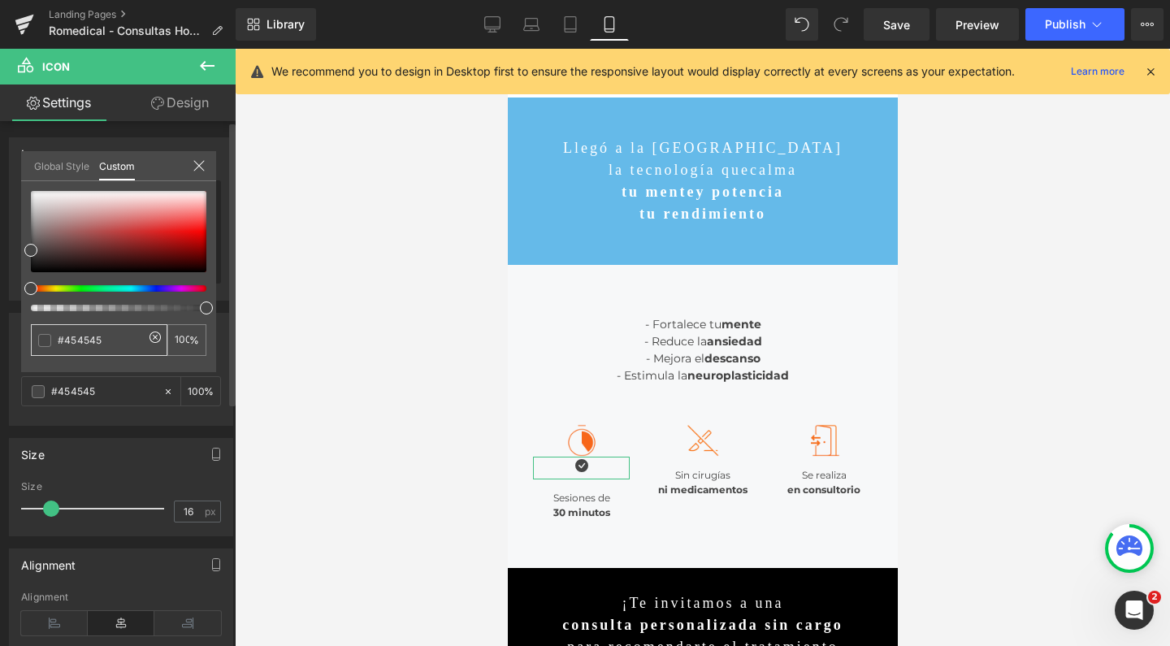
click at [79, 343] on input "#454545" at bounding box center [101, 340] width 86 height 17
type input "65"
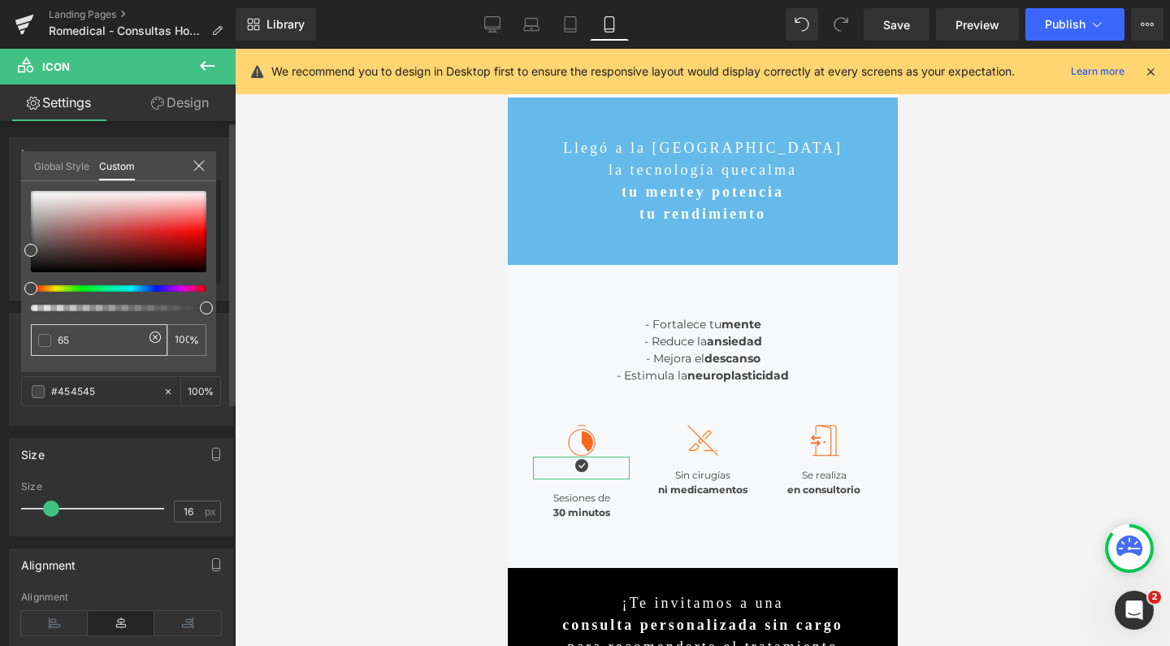
type input "0"
type input "65b"
type input "100"
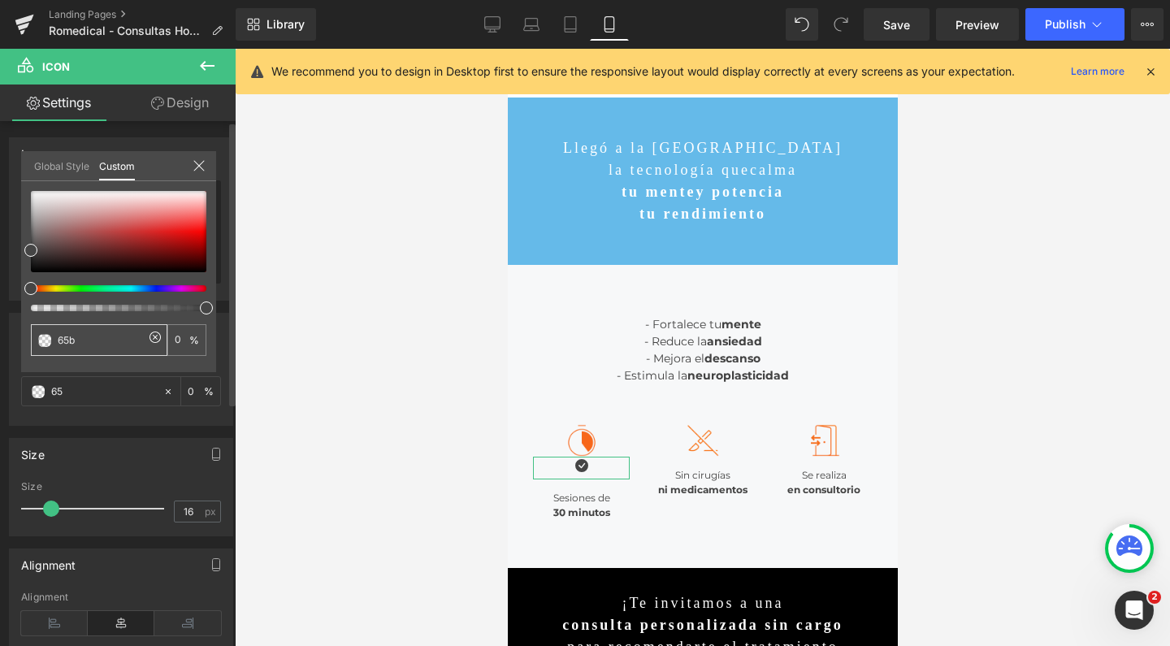
type input "100"
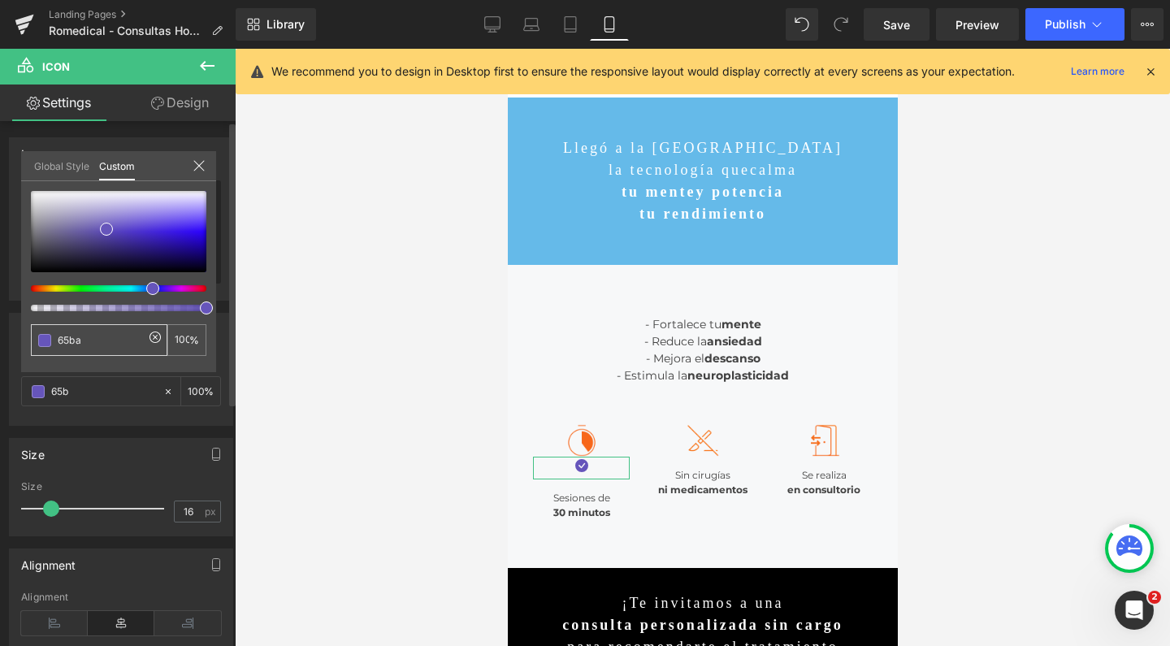
type input "65bae"
type input "0"
type input "65bae9"
type input "0"
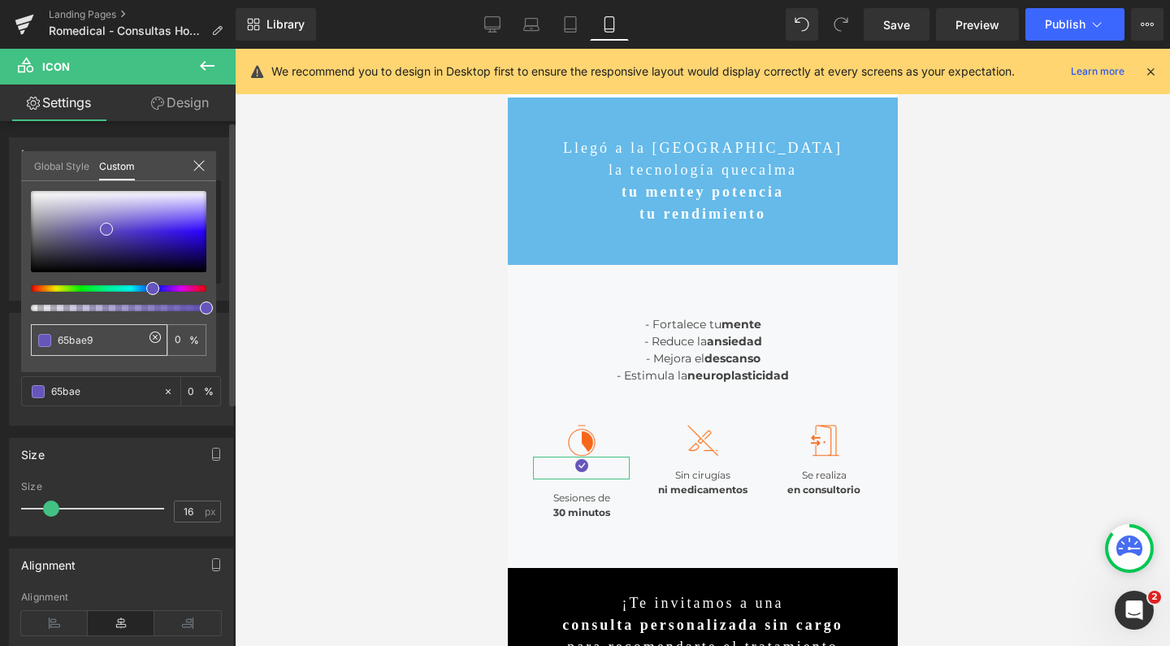
type input "65bae9"
type input "100"
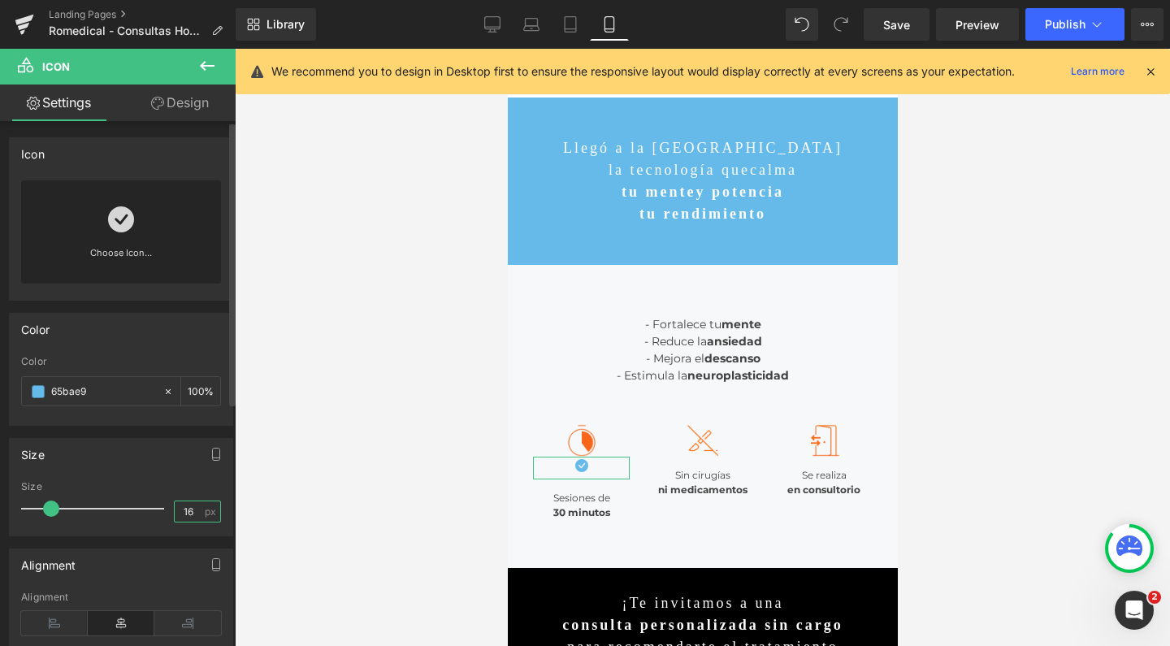
click at [188, 509] on input "16" at bounding box center [189, 512] width 28 height 20
type input "1"
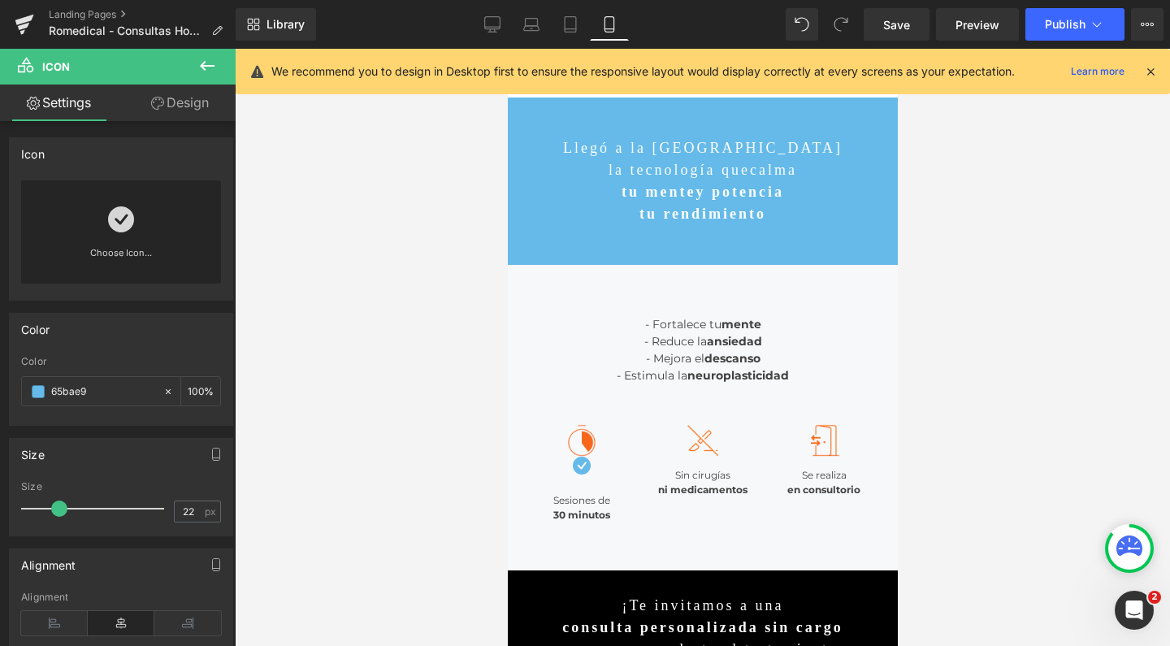
click at [397, 472] on div at bounding box center [703, 347] width 936 height 597
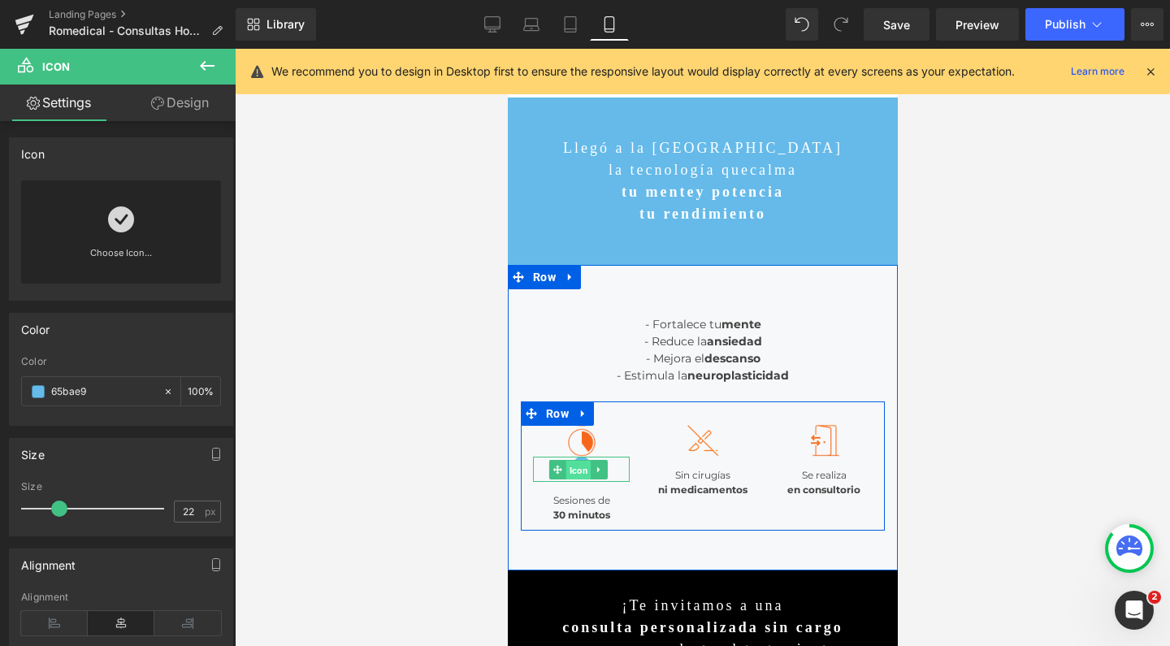
click at [580, 470] on span "Icon" at bounding box center [578, 470] width 25 height 20
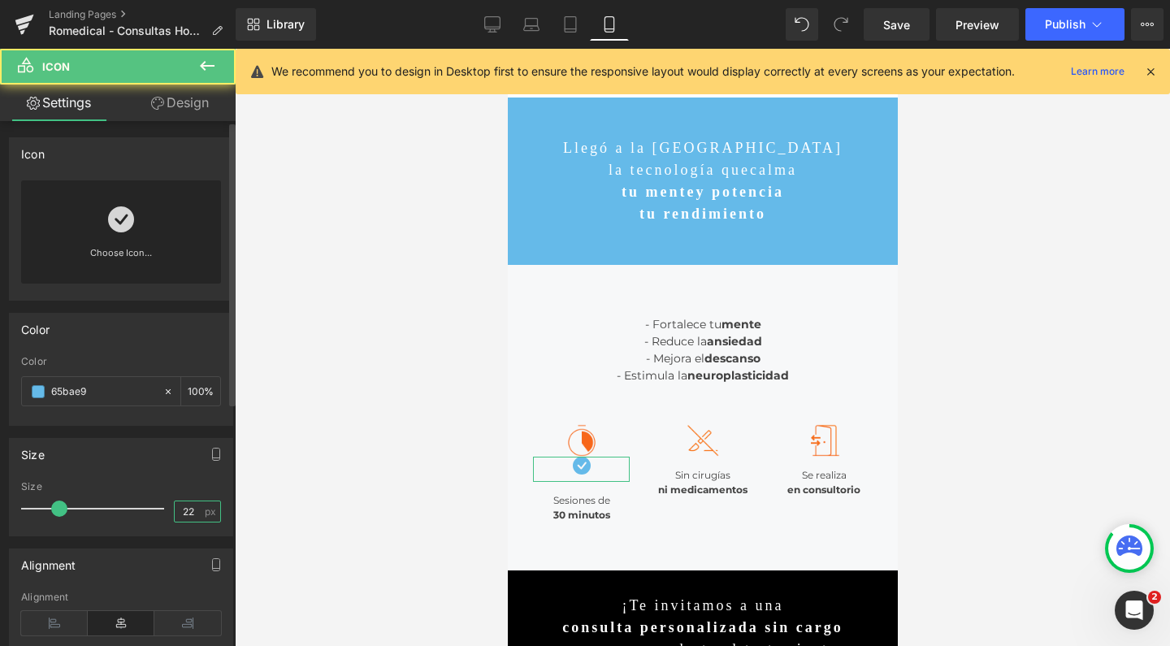
click at [191, 510] on input "22" at bounding box center [189, 512] width 28 height 20
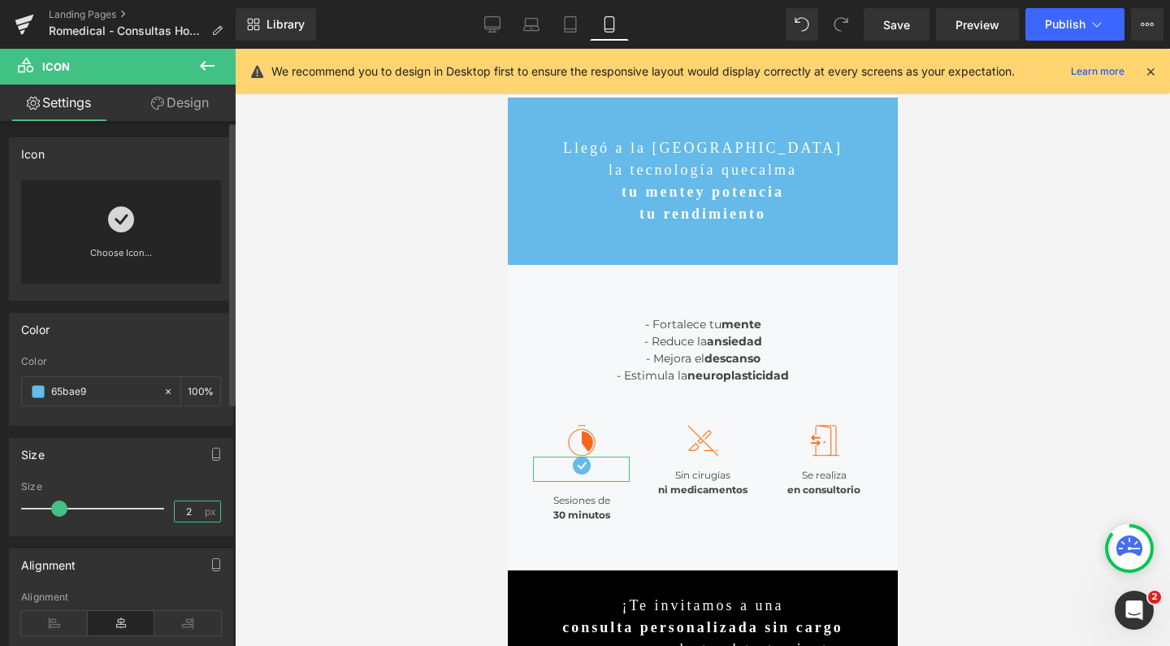
type input "26"
click at [416, 367] on div at bounding box center [703, 347] width 936 height 597
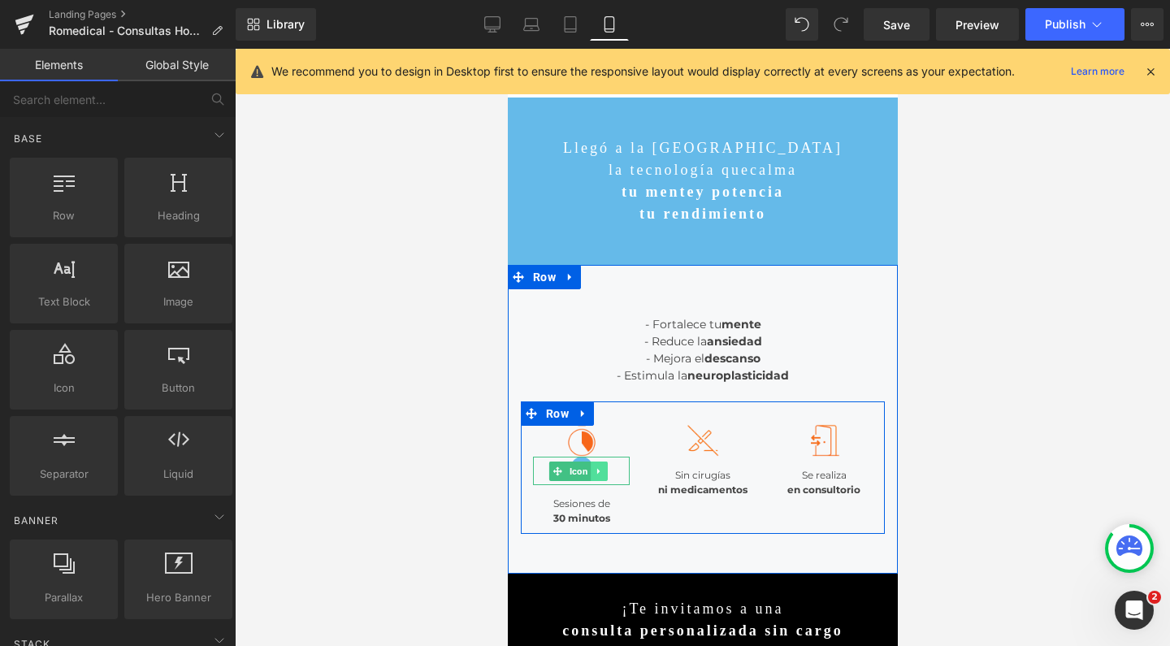
click at [601, 472] on icon at bounding box center [598, 472] width 9 height 10
click at [593, 472] on icon at bounding box center [590, 471] width 9 height 9
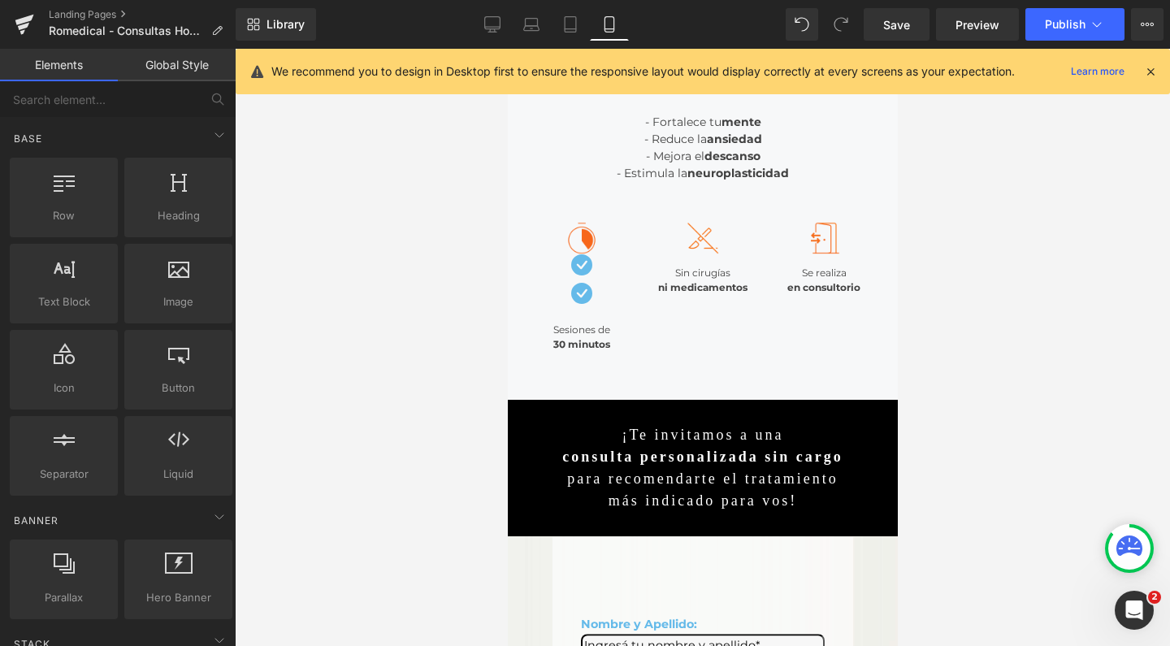
scroll to position [195, 0]
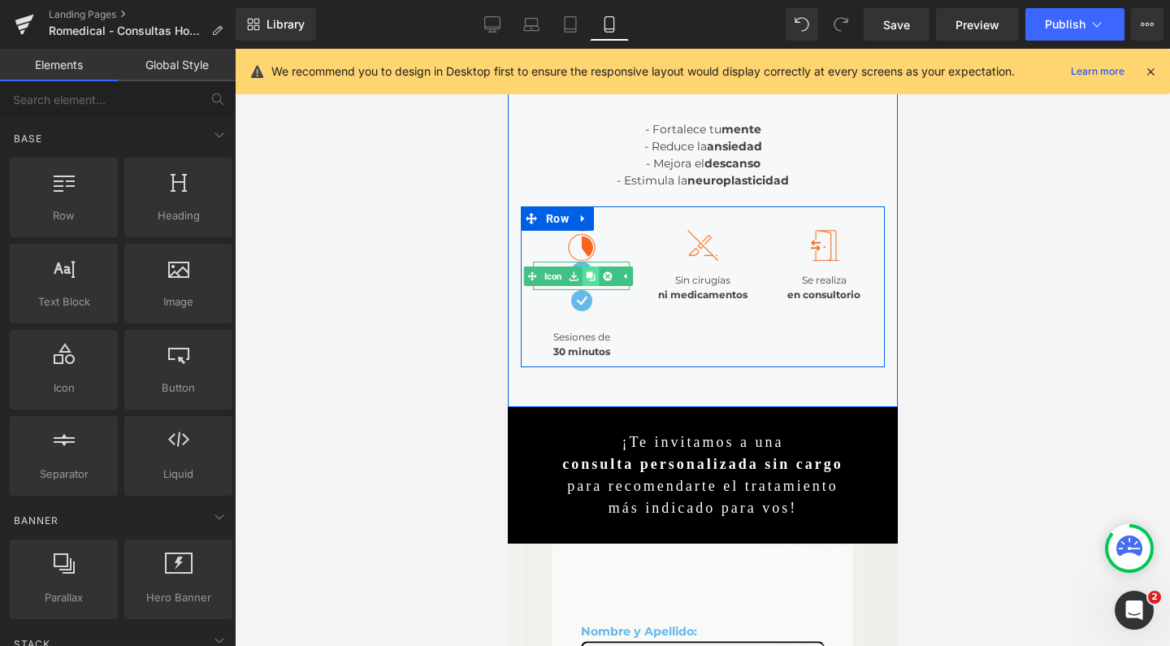
click at [590, 278] on icon at bounding box center [590, 275] width 9 height 9
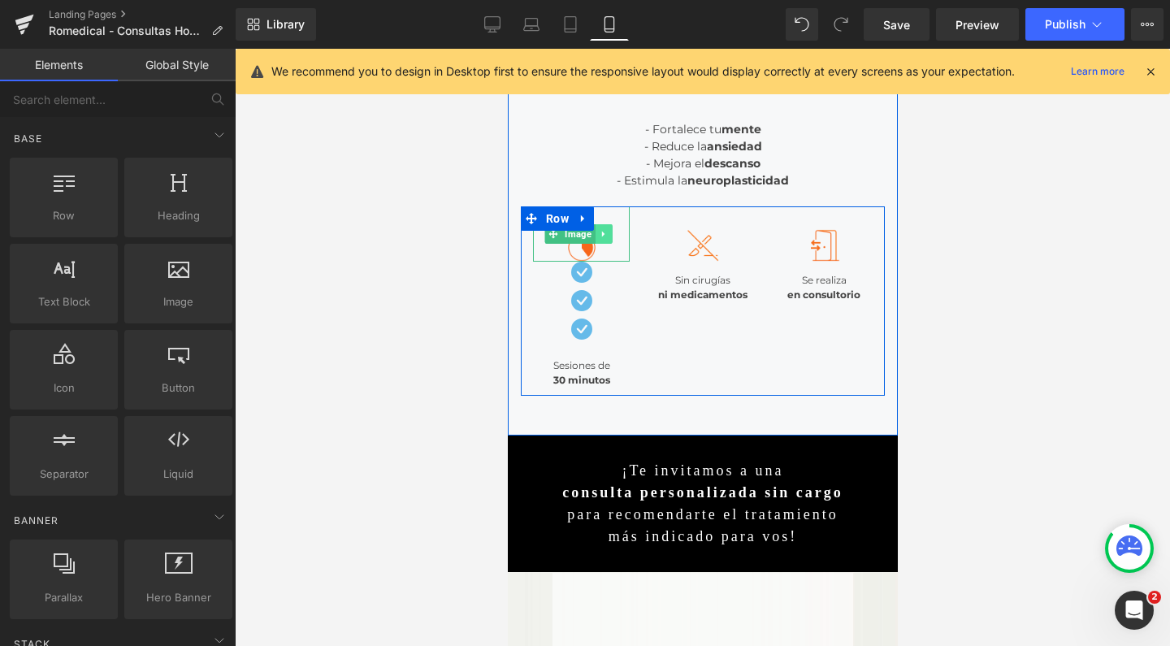
click at [604, 232] on icon at bounding box center [603, 234] width 9 height 10
click at [619, 236] on link at bounding box center [611, 234] width 17 height 20
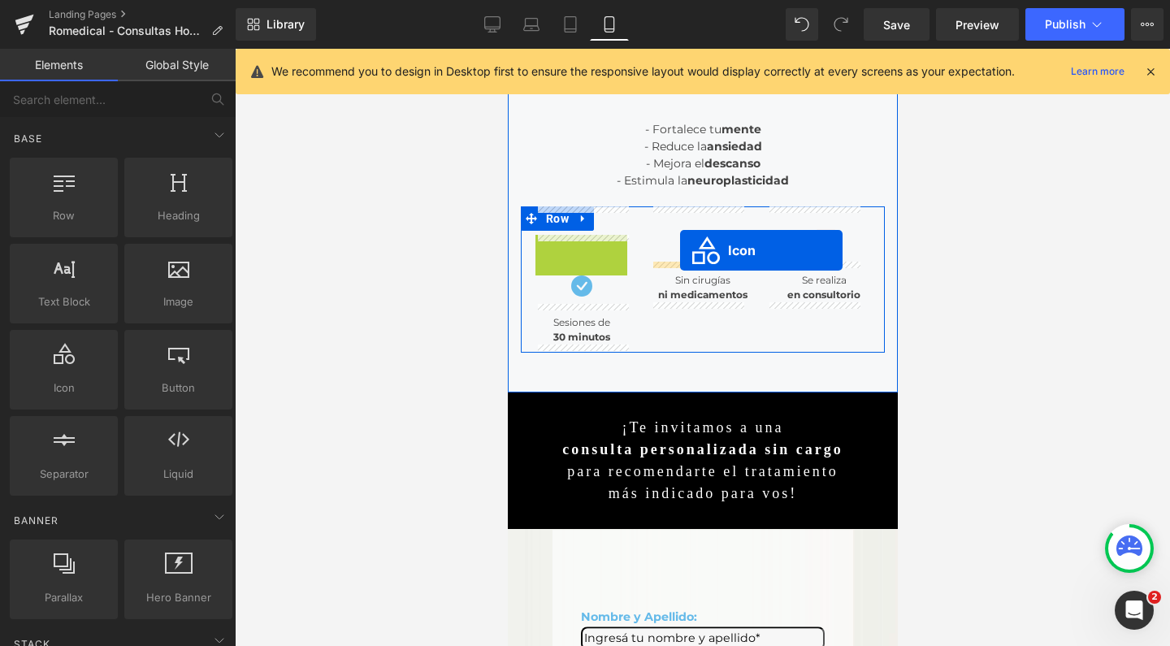
drag, startPoint x: 554, startPoint y: 250, endPoint x: 680, endPoint y: 250, distance: 125.2
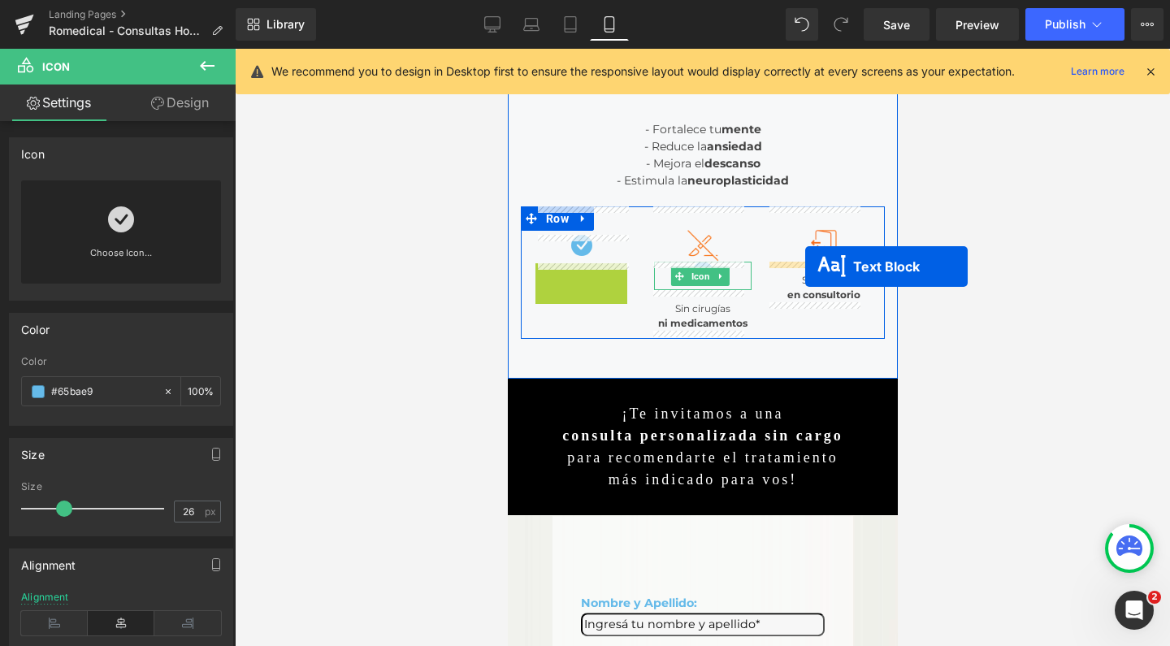
drag, startPoint x: 534, startPoint y: 284, endPoint x: 805, endPoint y: 267, distance: 271.3
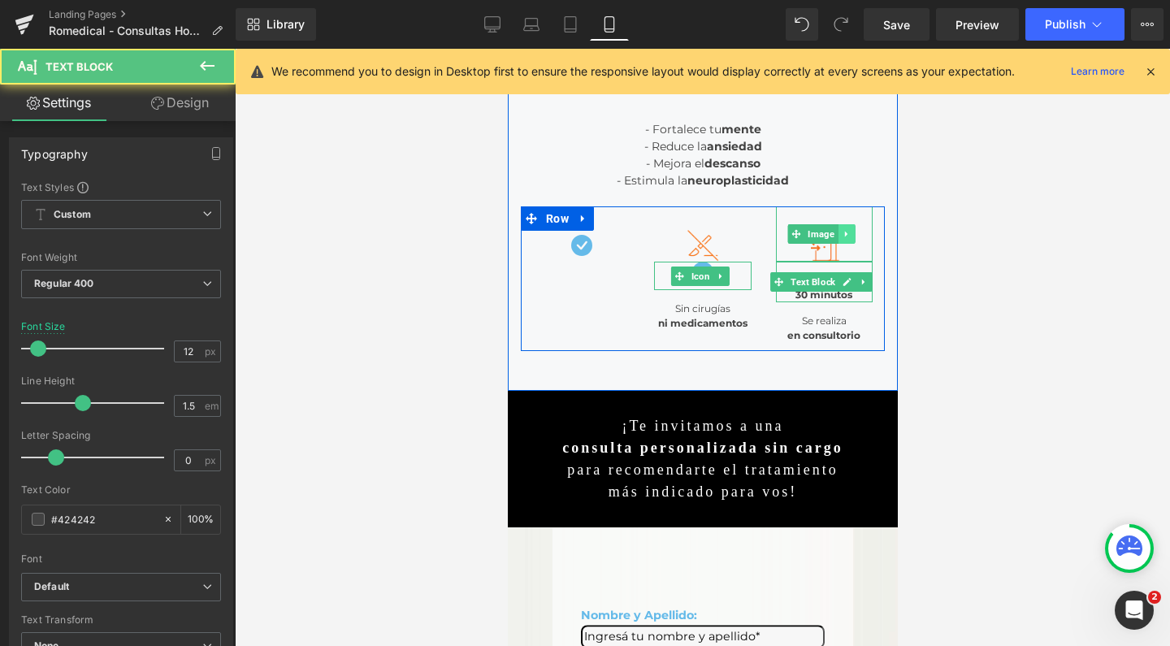
click at [841, 235] on icon at bounding box center [845, 234] width 9 height 10
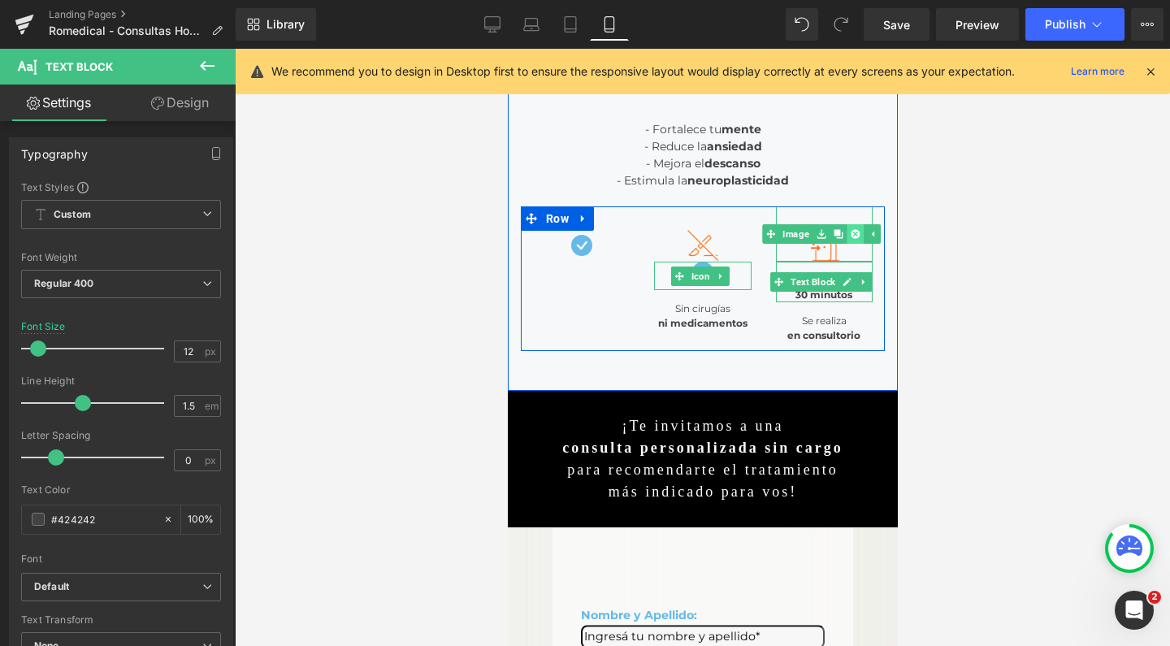
click at [850, 237] on icon at bounding box center [854, 233] width 9 height 9
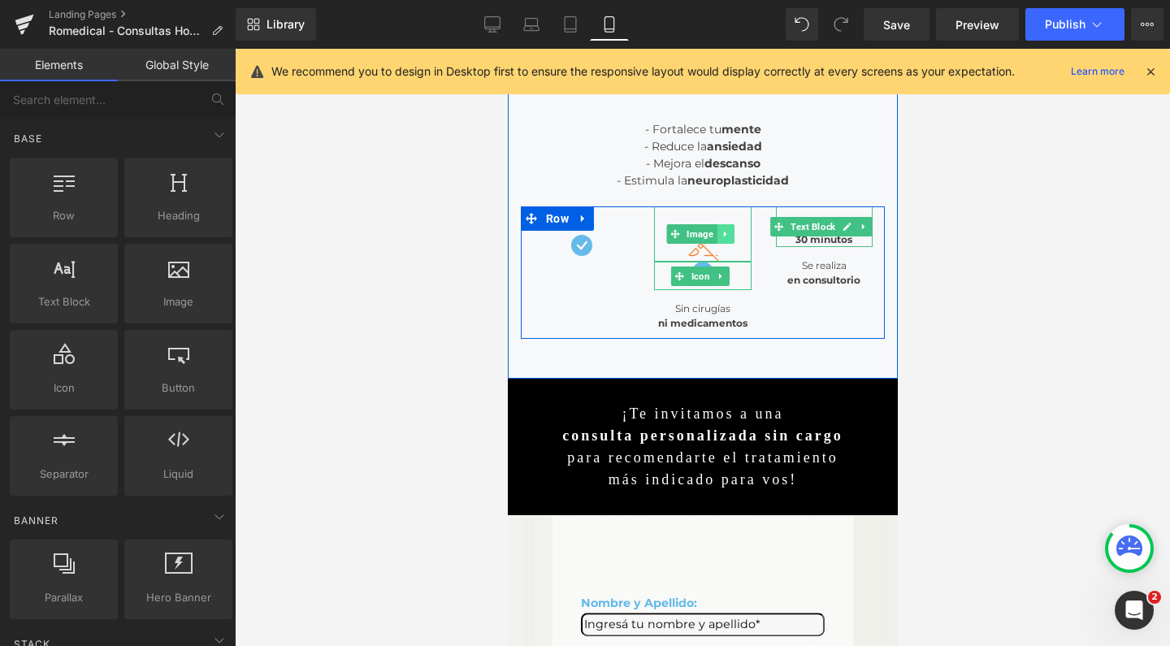
click at [723, 232] on icon at bounding box center [724, 234] width 9 height 10
click at [729, 236] on icon at bounding box center [732, 234] width 9 height 10
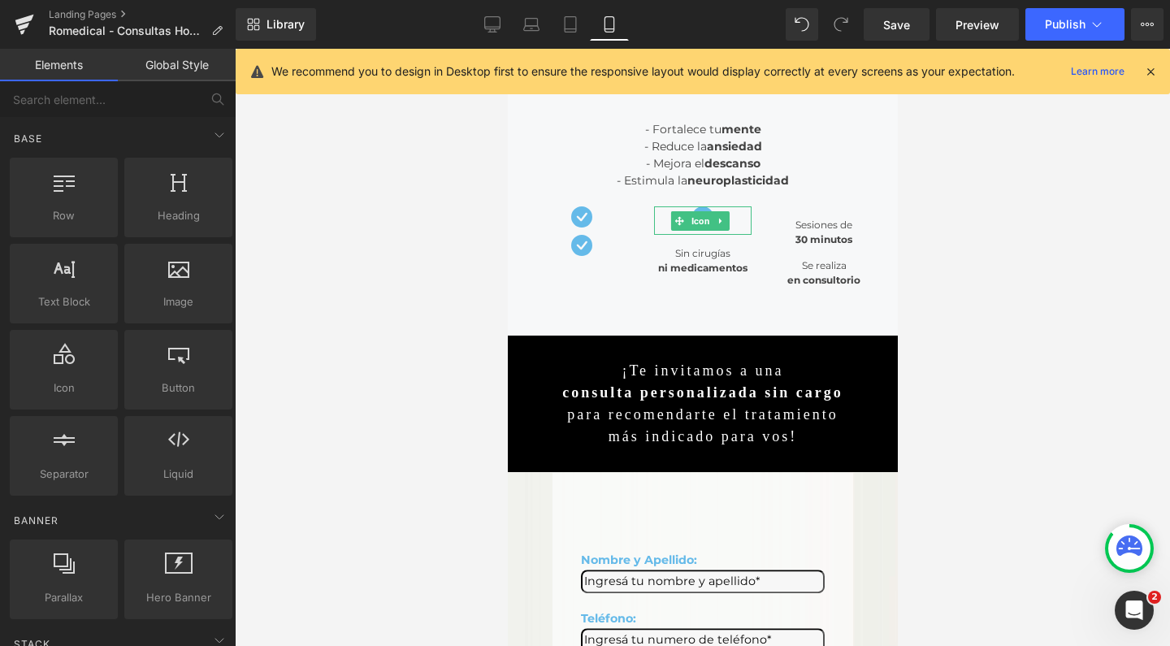
click at [980, 237] on div at bounding box center [703, 347] width 936 height 597
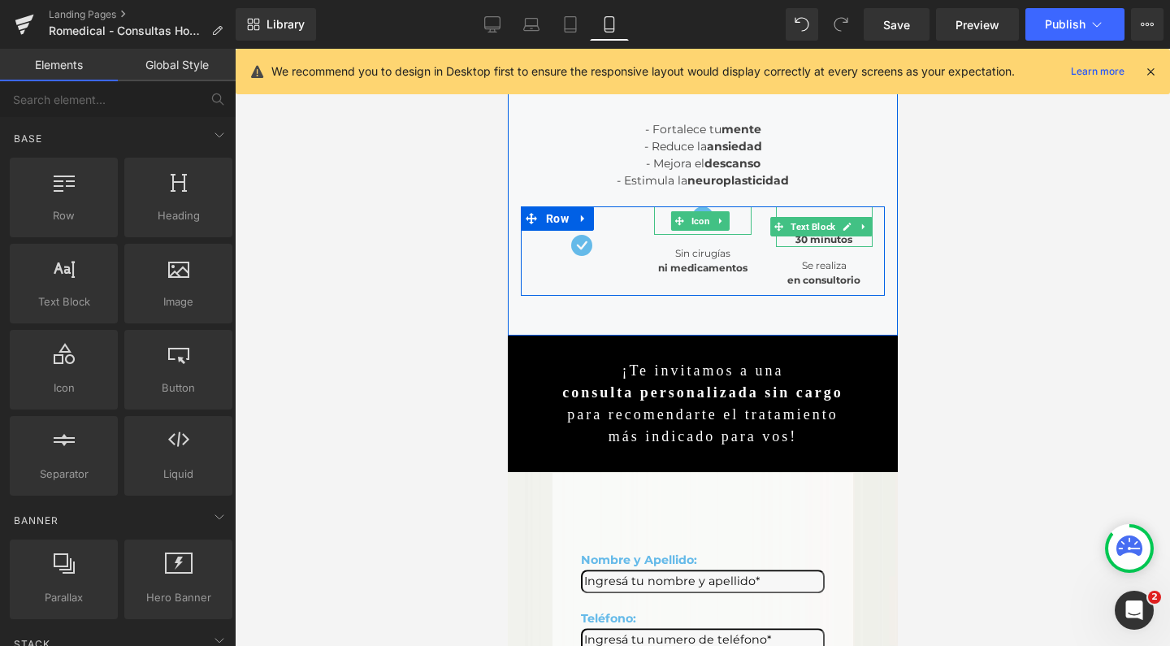
click at [774, 224] on icon at bounding box center [778, 226] width 9 height 9
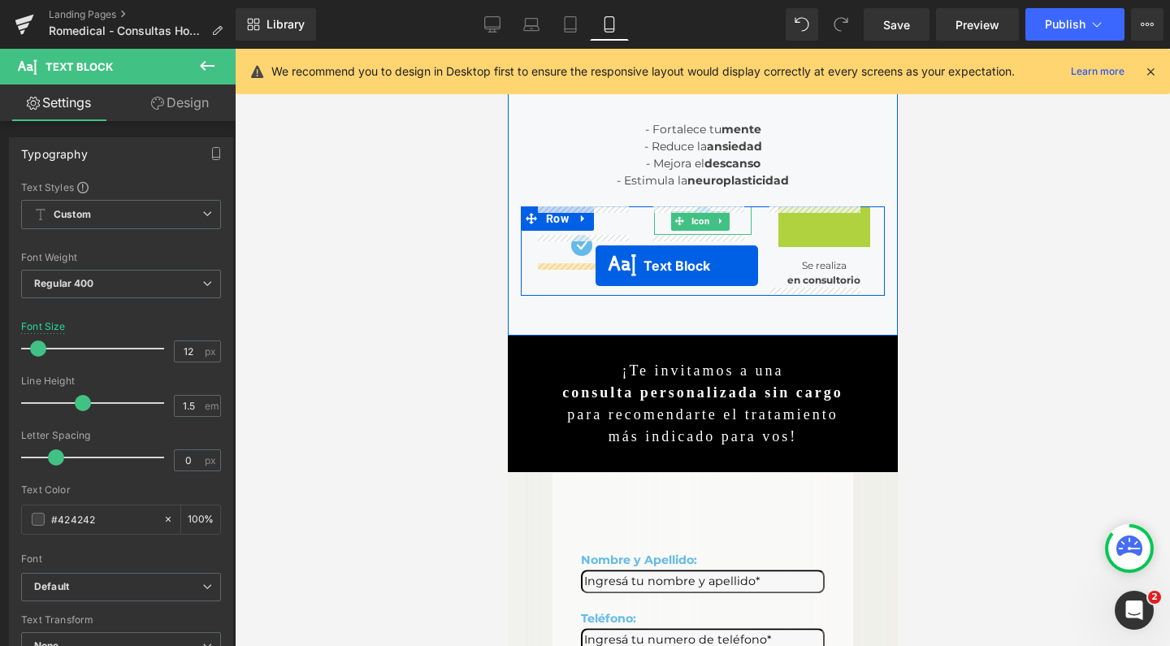
drag, startPoint x: 770, startPoint y: 229, endPoint x: 595, endPoint y: 266, distance: 178.5
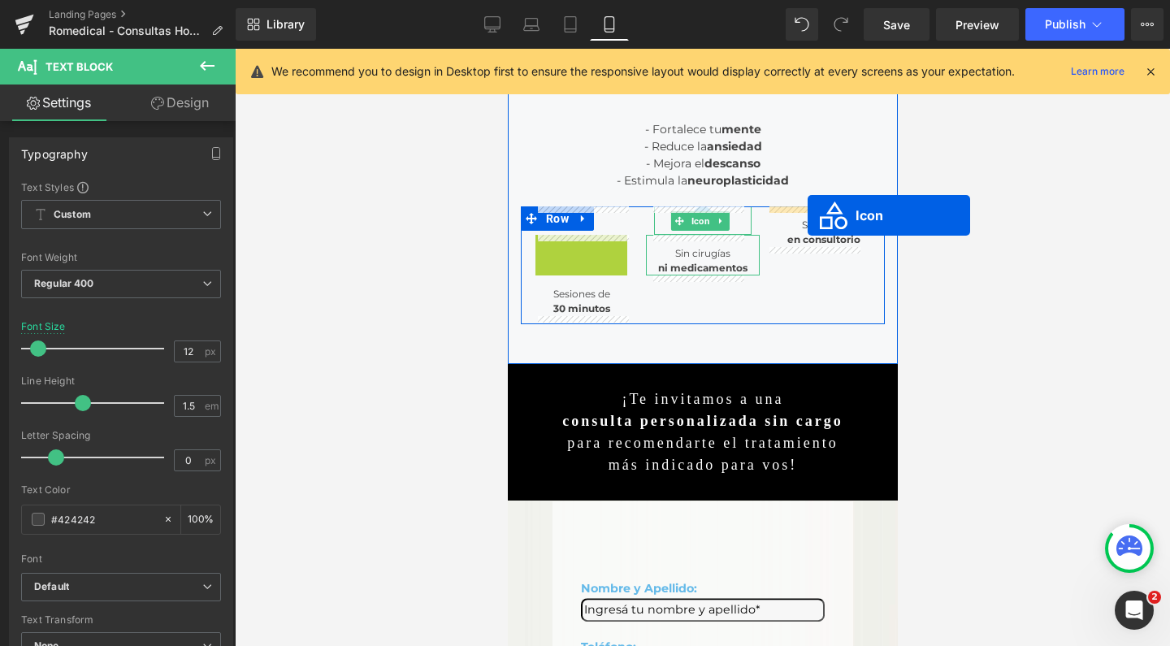
drag, startPoint x: 556, startPoint y: 245, endPoint x: 807, endPoint y: 215, distance: 253.0
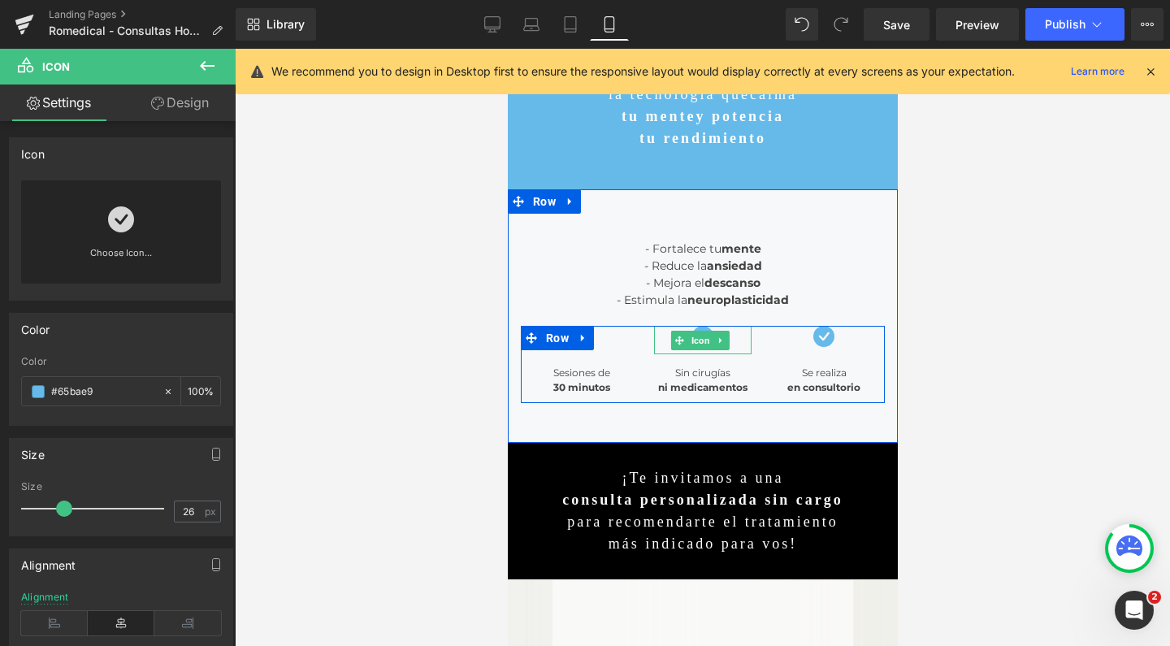
scroll to position [74, 0]
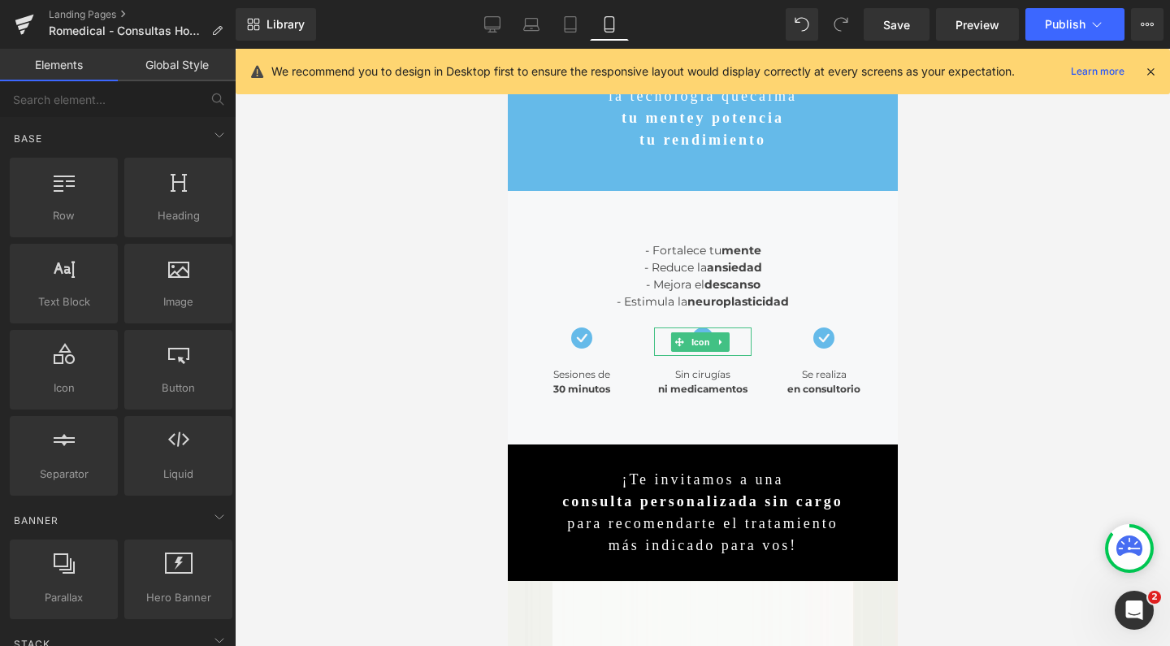
click at [1005, 264] on div at bounding box center [703, 347] width 936 height 597
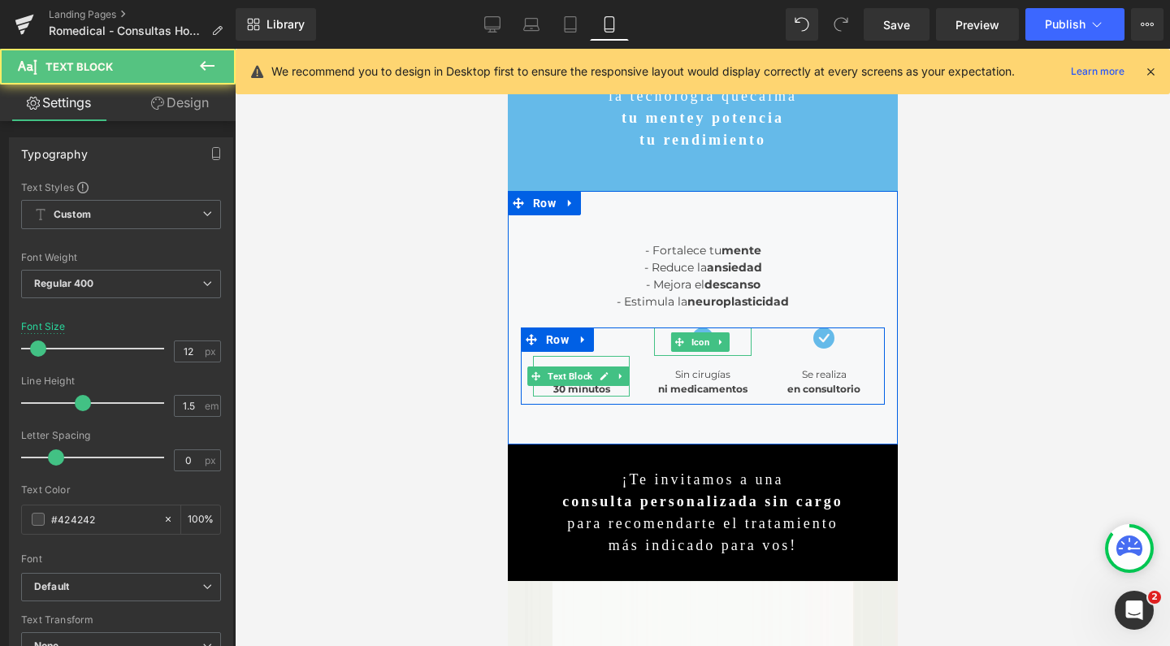
click at [597, 390] on strong "30 minutos" at bounding box center [581, 389] width 57 height 12
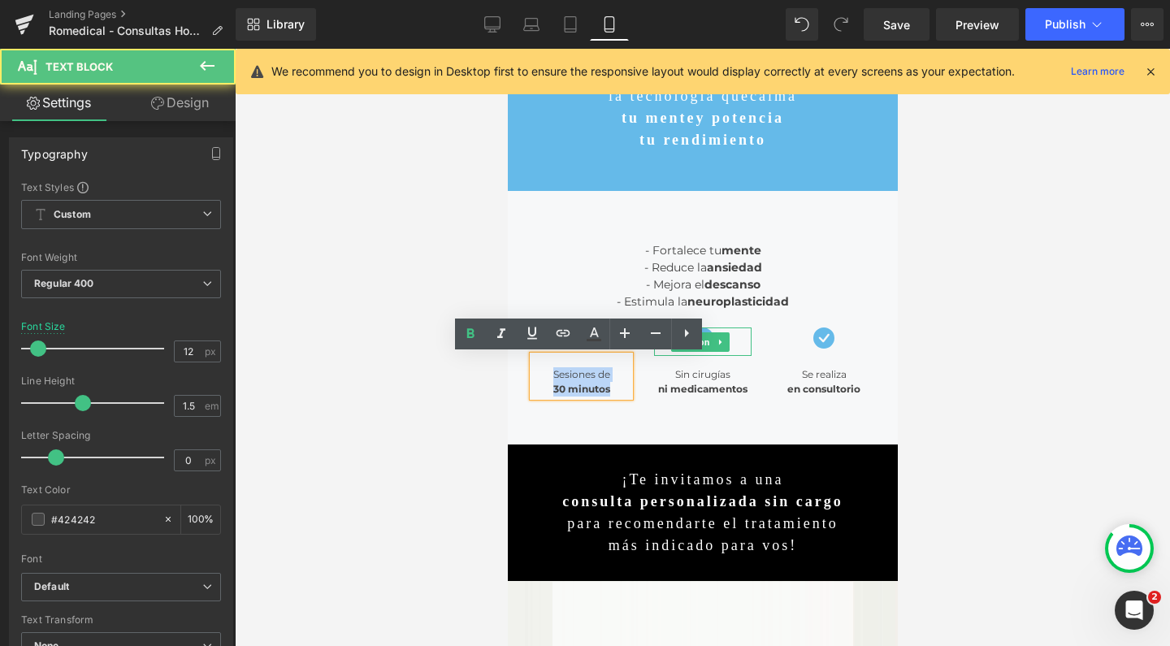
drag, startPoint x: 615, startPoint y: 390, endPoint x: 539, endPoint y: 372, distance: 77.7
click at [539, 372] on div "Sesiones de 30 minutos" at bounding box center [580, 376] width 97 height 41
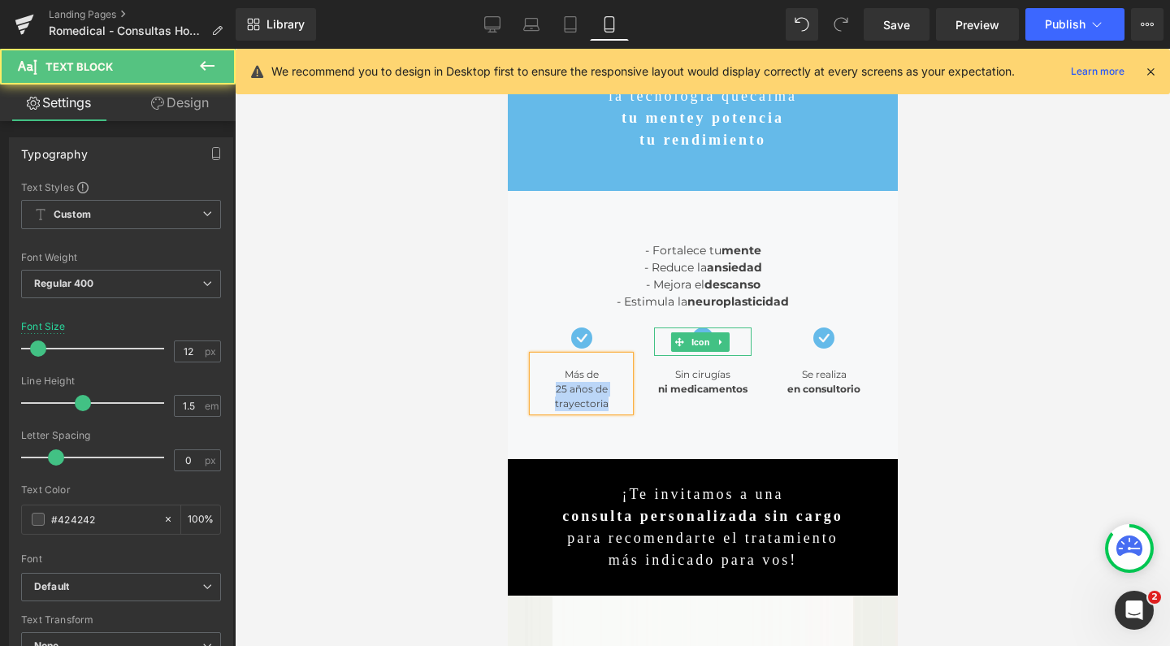
drag, startPoint x: 608, startPoint y: 402, endPoint x: 547, endPoint y: 392, distance: 61.7
click at [547, 392] on div "Más de 25 años de trayectoria" at bounding box center [580, 383] width 97 height 55
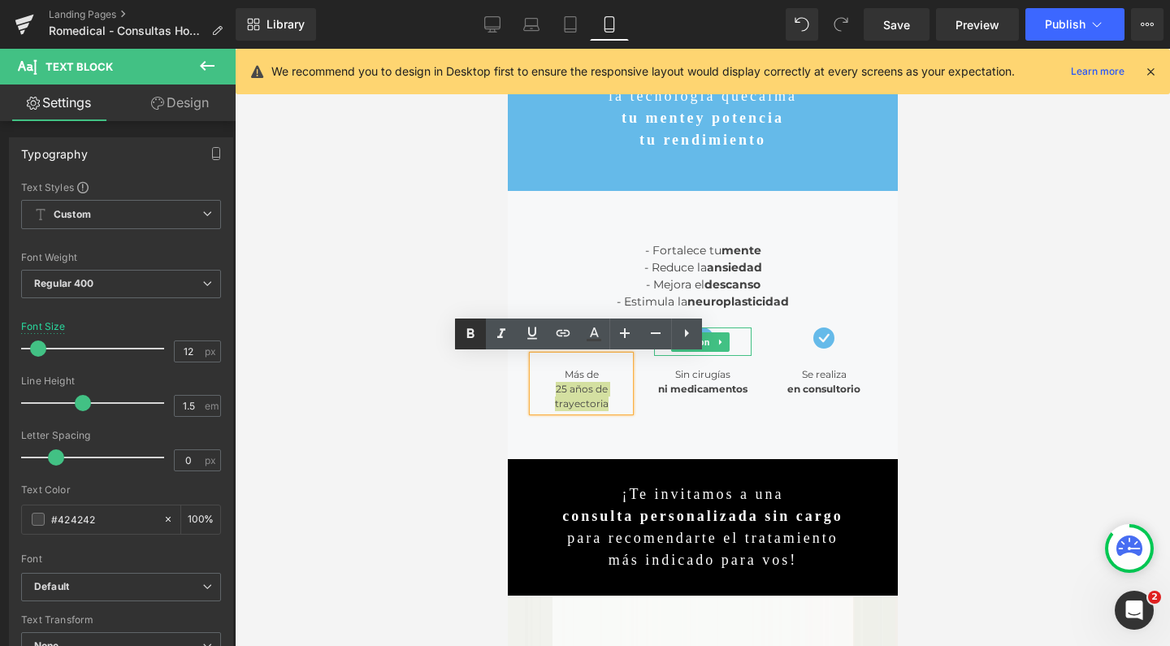
click at [474, 336] on icon at bounding box center [470, 333] width 7 height 10
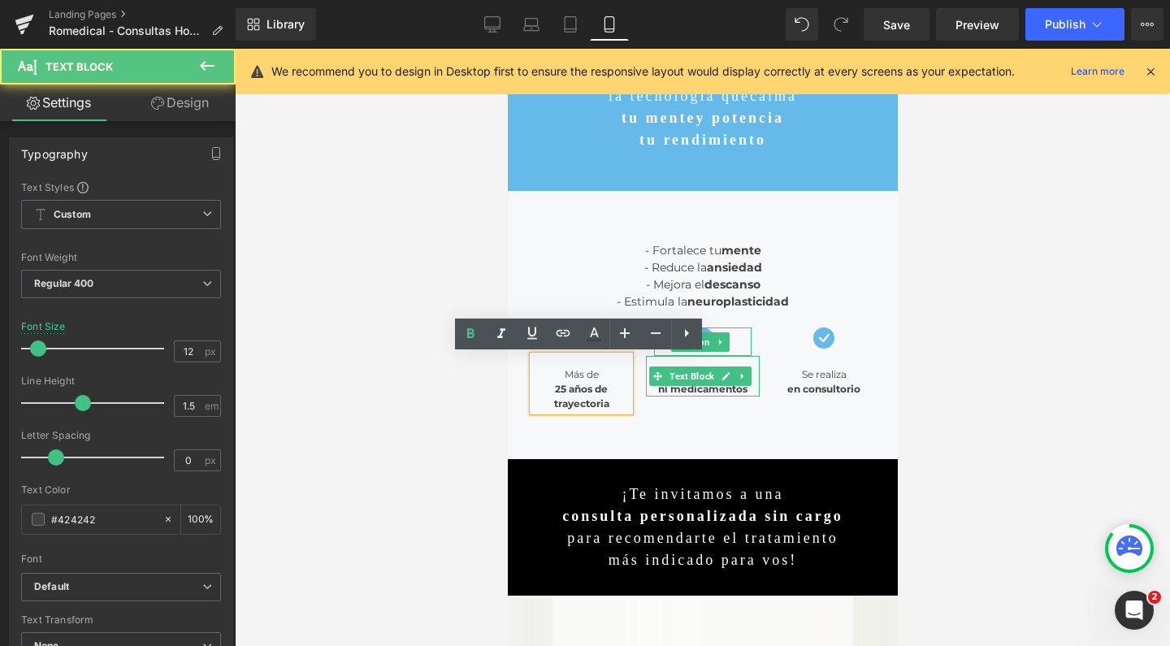
click at [698, 389] on strong "ni medicamentos" at bounding box center [702, 389] width 89 height 12
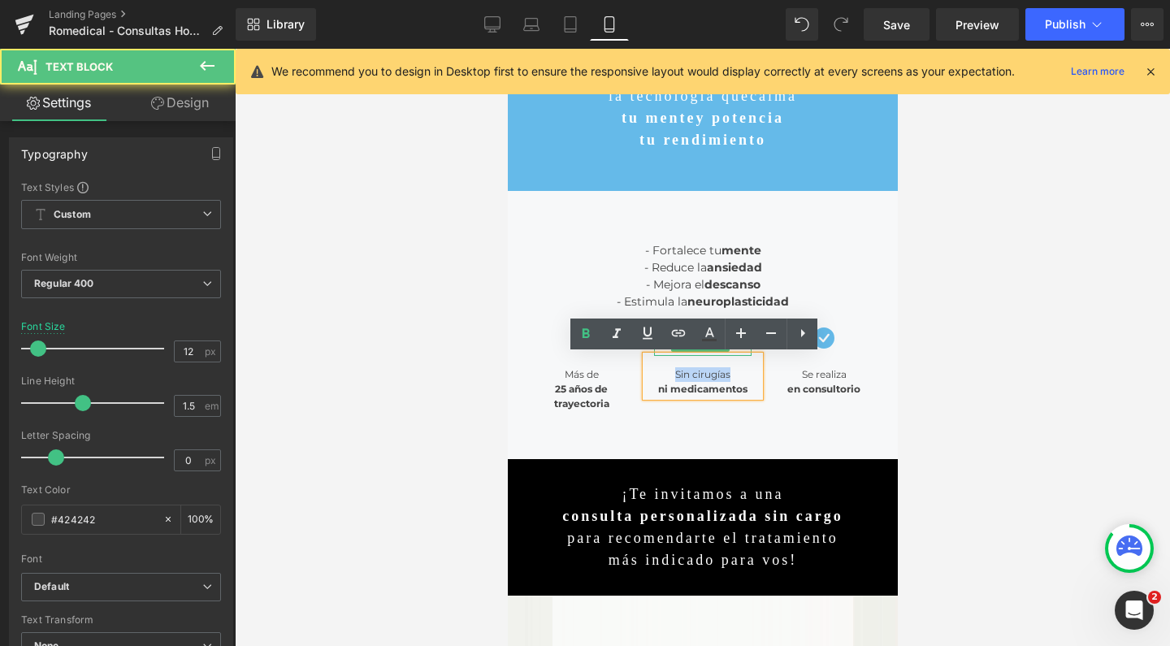
drag, startPoint x: 662, startPoint y: 375, endPoint x: 751, endPoint y: 375, distance: 88.6
click at [751, 375] on div "Sin cirugías ni medicamentos" at bounding box center [701, 376] width 113 height 41
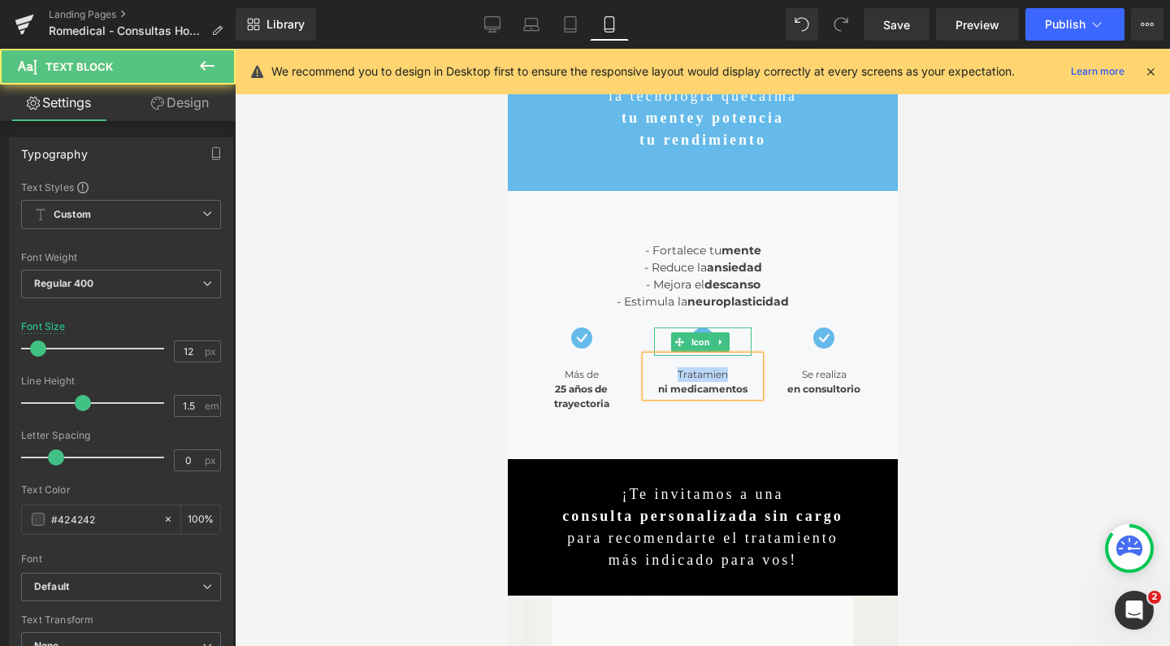
drag, startPoint x: 669, startPoint y: 372, endPoint x: 733, endPoint y: 372, distance: 64.2
click at [733, 372] on div "Tratamien ni medicamentos" at bounding box center [701, 376] width 113 height 41
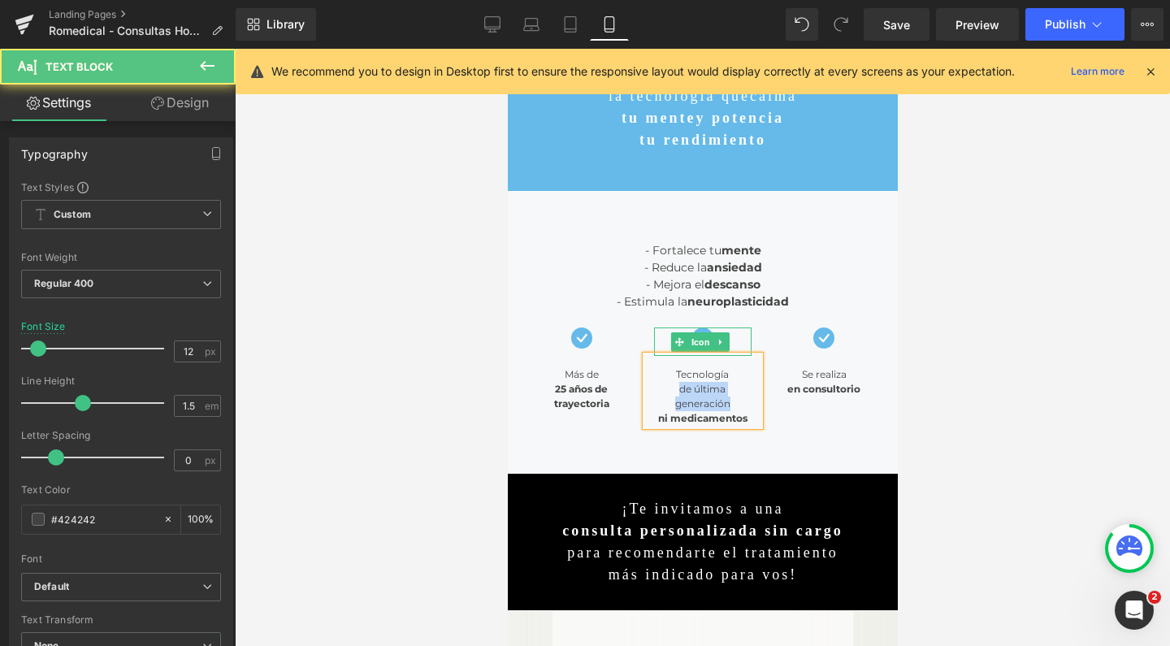
drag, startPoint x: 727, startPoint y: 399, endPoint x: 646, endPoint y: 390, distance: 81.8
click at [646, 390] on div "Tecnología de última generación ni medicamentos" at bounding box center [701, 391] width 113 height 70
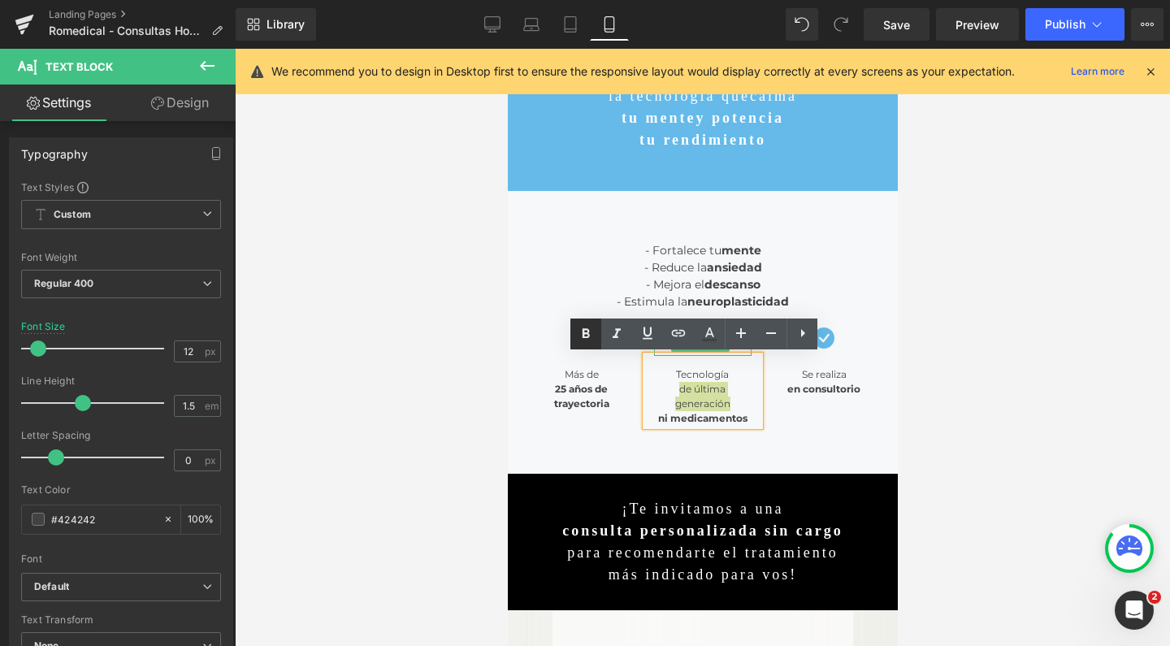
drag, startPoint x: 594, startPoint y: 336, endPoint x: 283, endPoint y: 425, distance: 323.9
click at [594, 336] on icon at bounding box center [586, 334] width 20 height 20
click at [714, 421] on strong "ni medicamentos" at bounding box center [702, 418] width 89 height 12
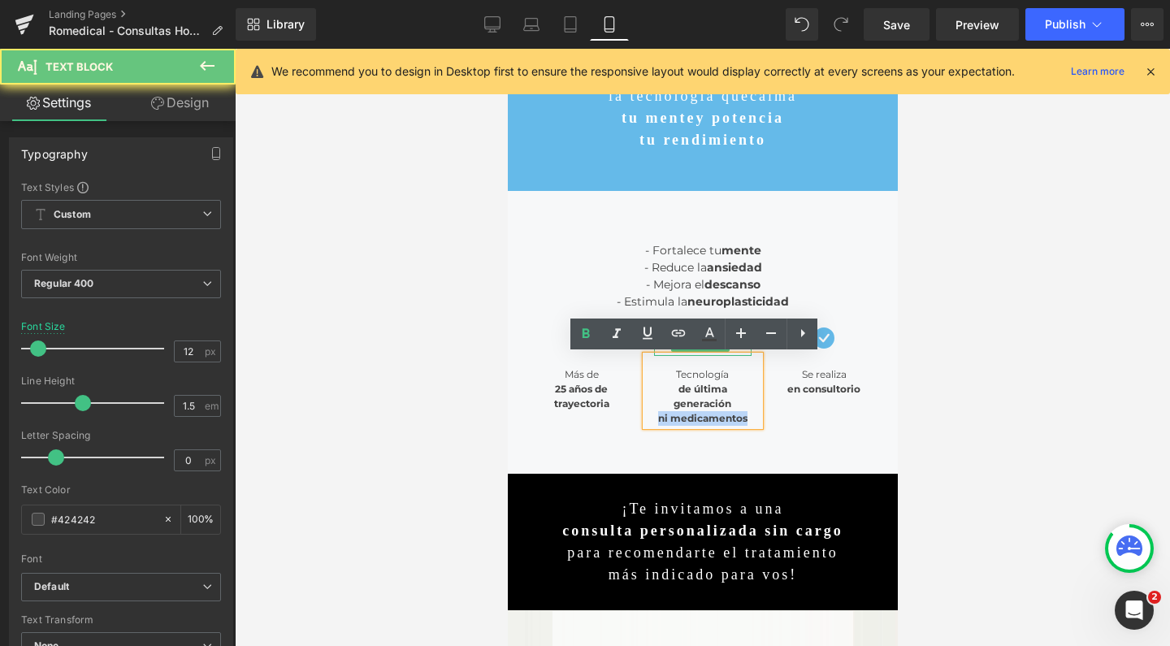
click at [714, 421] on strong "ni medicamentos" at bounding box center [702, 418] width 89 height 12
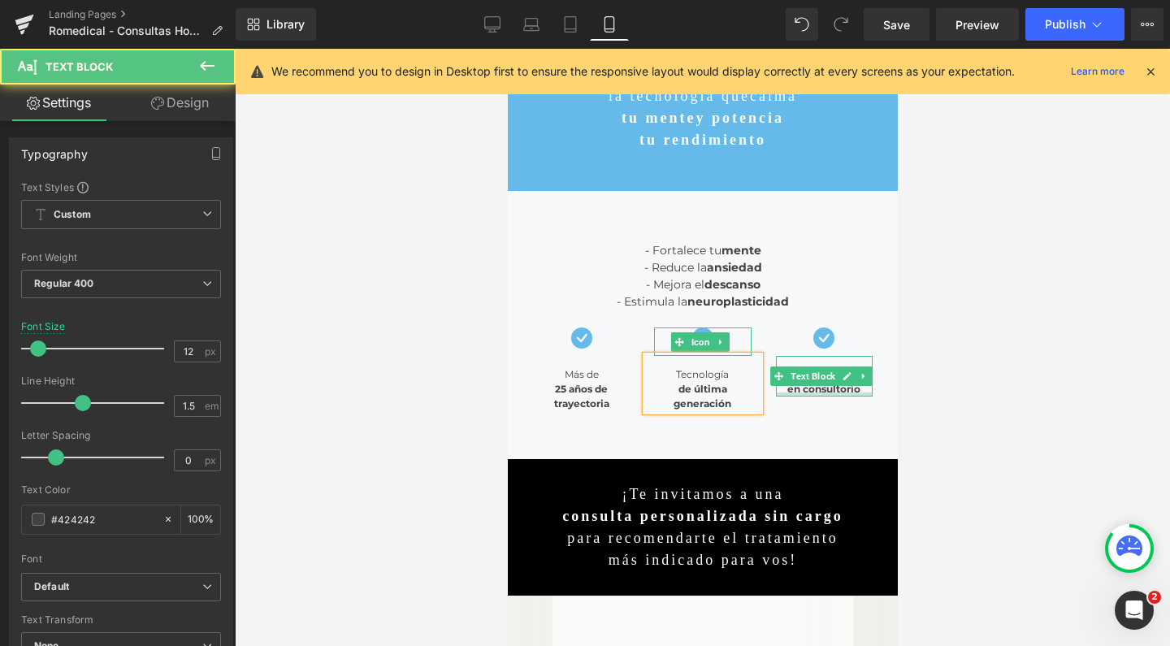
click at [814, 393] on div at bounding box center [823, 395] width 97 height 4
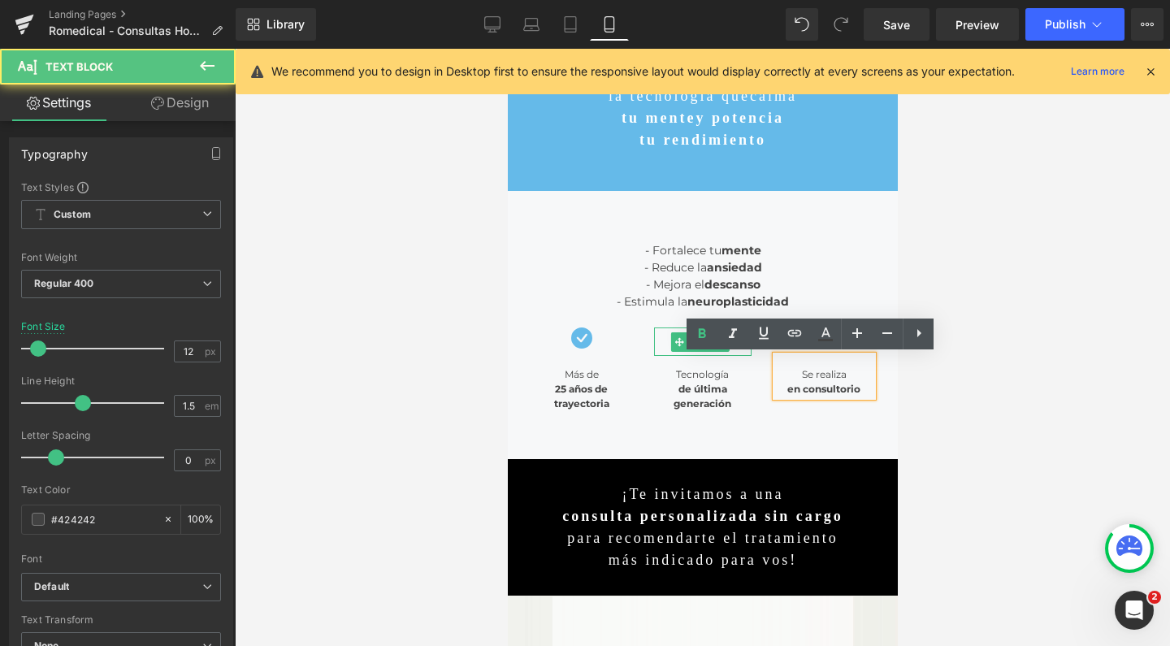
click at [809, 380] on div "Se realiza en consultorio" at bounding box center [823, 376] width 97 height 41
click at [797, 379] on div "Se realiza en consultorio" at bounding box center [823, 376] width 97 height 41
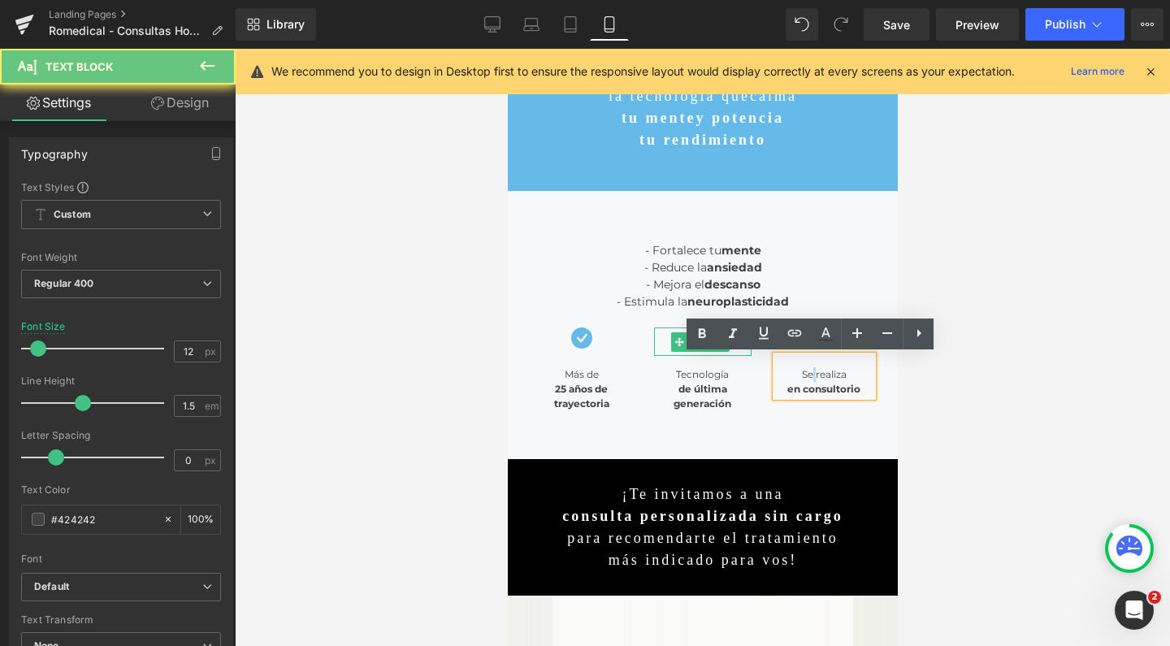
click at [797, 379] on div "Se realiza en consultorio" at bounding box center [823, 376] width 97 height 41
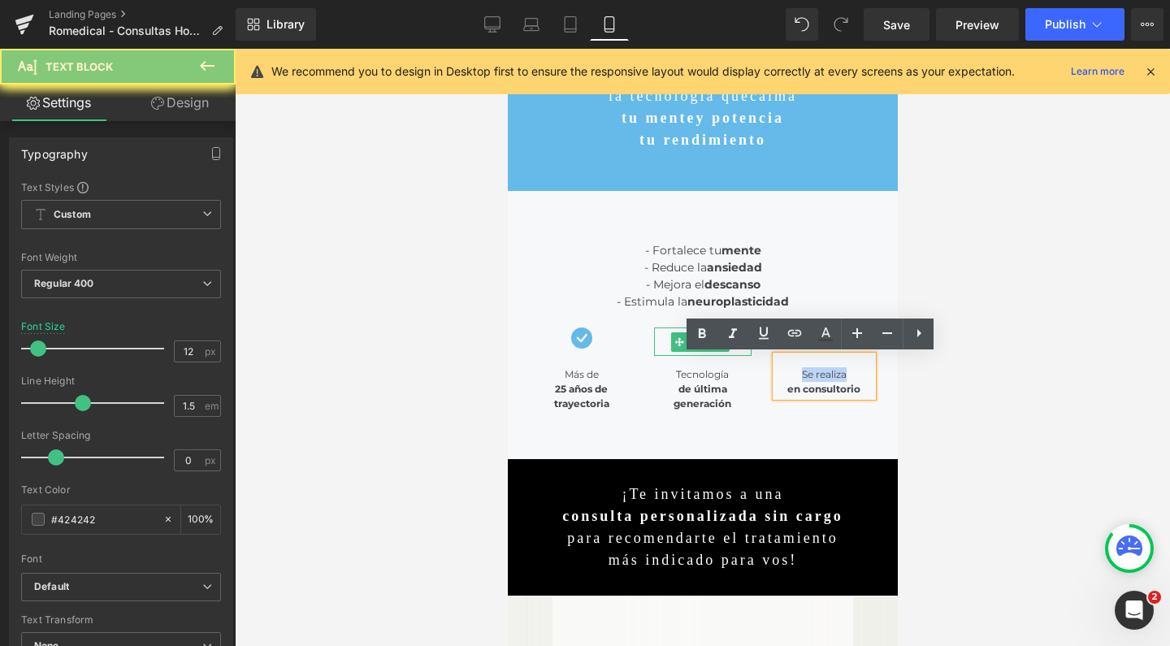
click at [797, 379] on div "Se realiza en consultorio" at bounding box center [823, 376] width 97 height 41
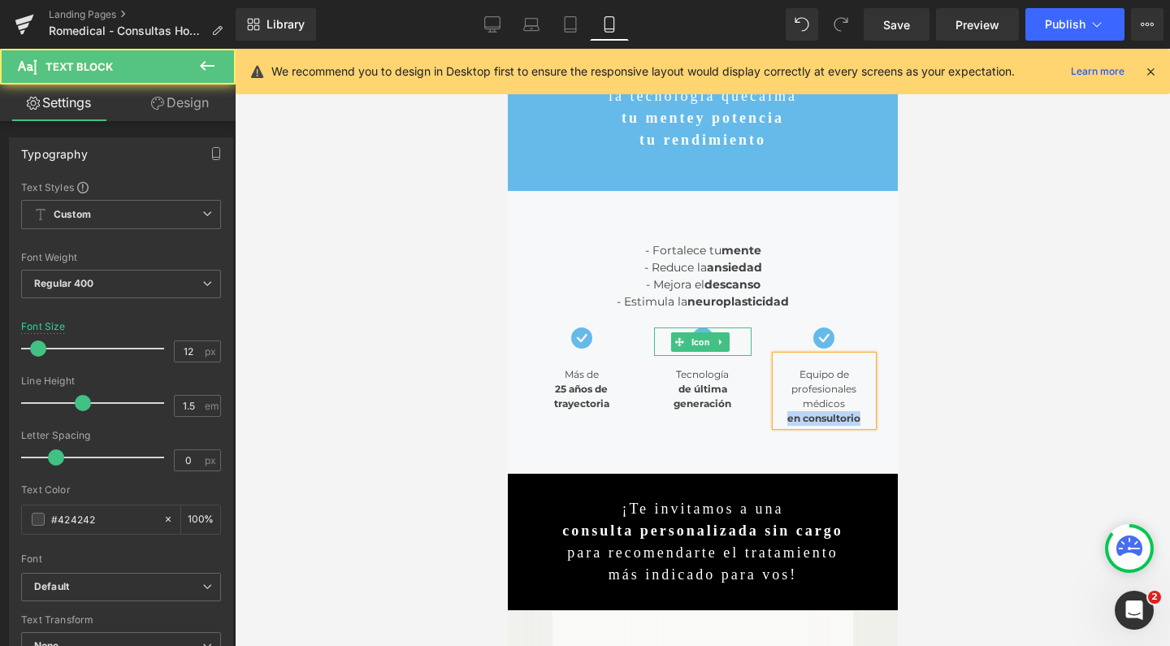
drag, startPoint x: 849, startPoint y: 420, endPoint x: 845, endPoint y: 406, distance: 14.7
click at [845, 406] on div "Equipo de profesionales médicos en consultorio" at bounding box center [823, 391] width 97 height 70
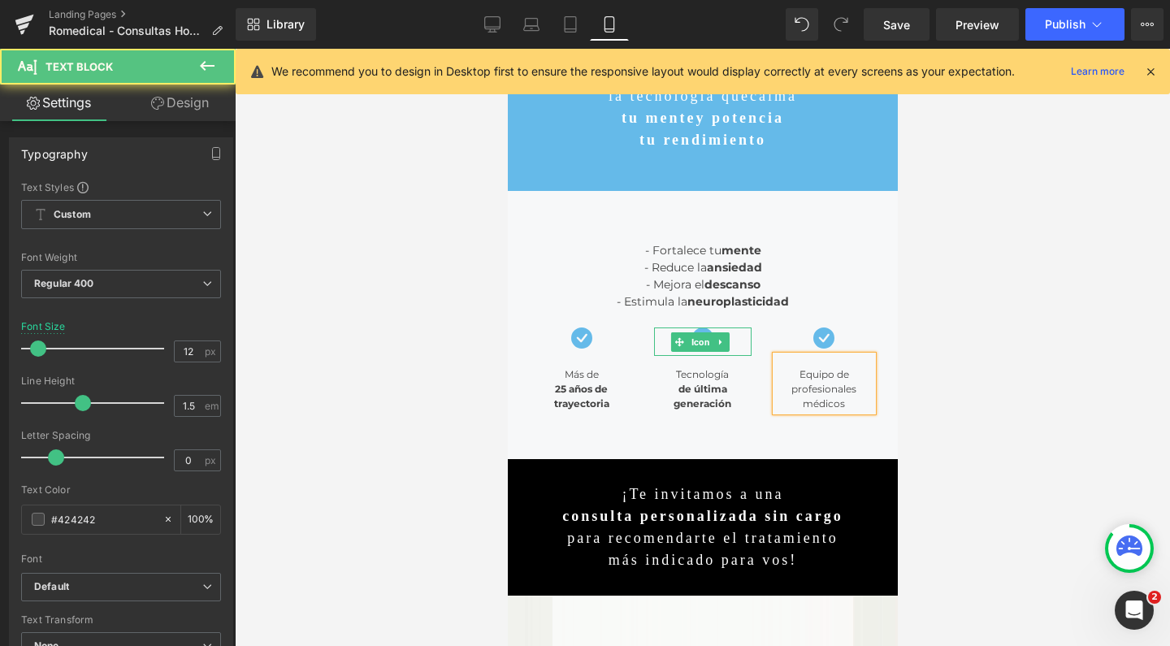
click at [835, 374] on div "Equipo de profesionales médicos" at bounding box center [823, 389] width 97 height 44
drag, startPoint x: 840, startPoint y: 406, endPoint x: 763, endPoint y: 390, distance: 78.0
click at [775, 390] on div "Equipo de profesionales médicos" at bounding box center [823, 383] width 97 height 55
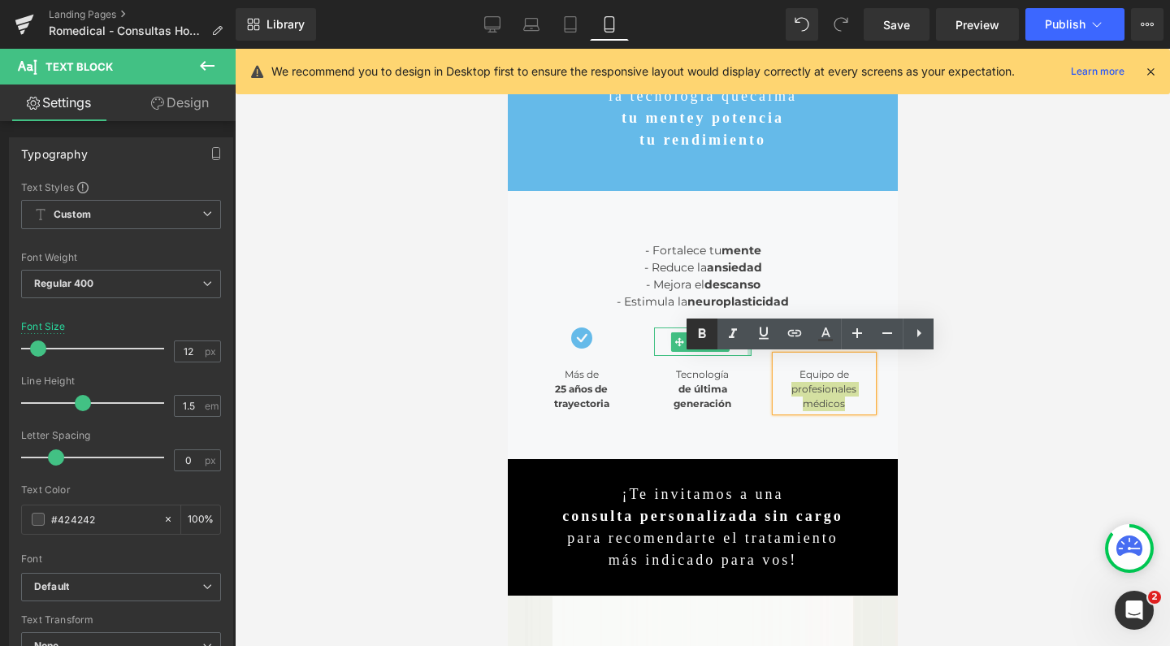
click at [705, 335] on icon at bounding box center [702, 333] width 7 height 10
click at [920, 336] on icon at bounding box center [920, 334] width 20 height 20
click at [940, 423] on div at bounding box center [703, 347] width 936 height 597
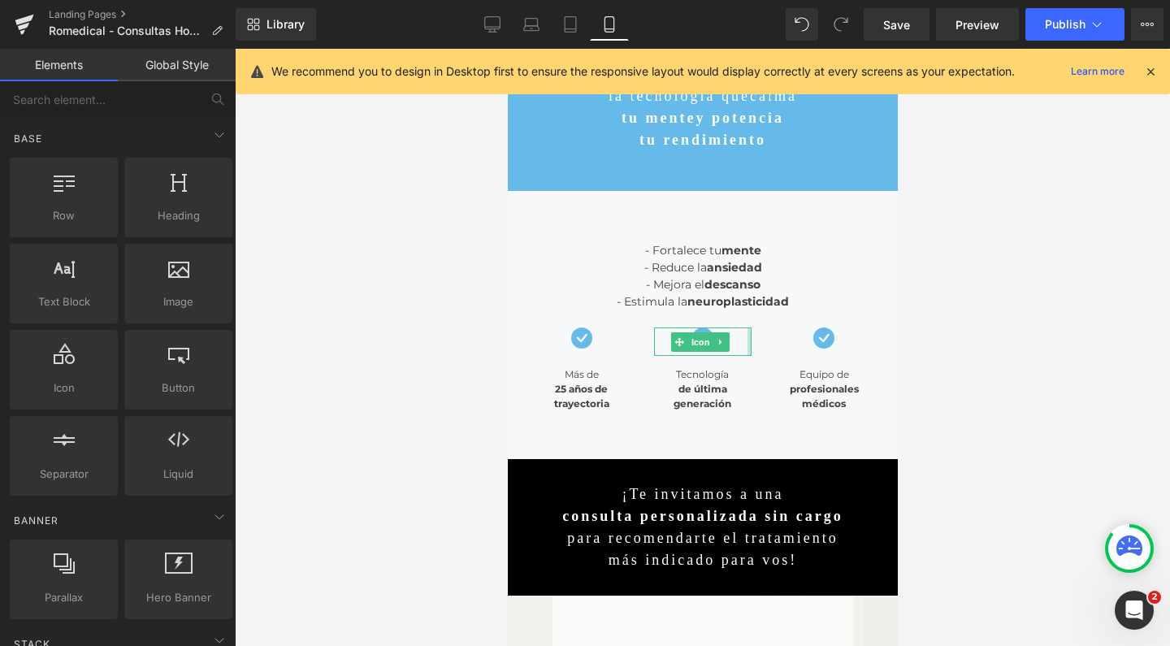
click at [1063, 369] on div at bounding box center [703, 347] width 936 height 597
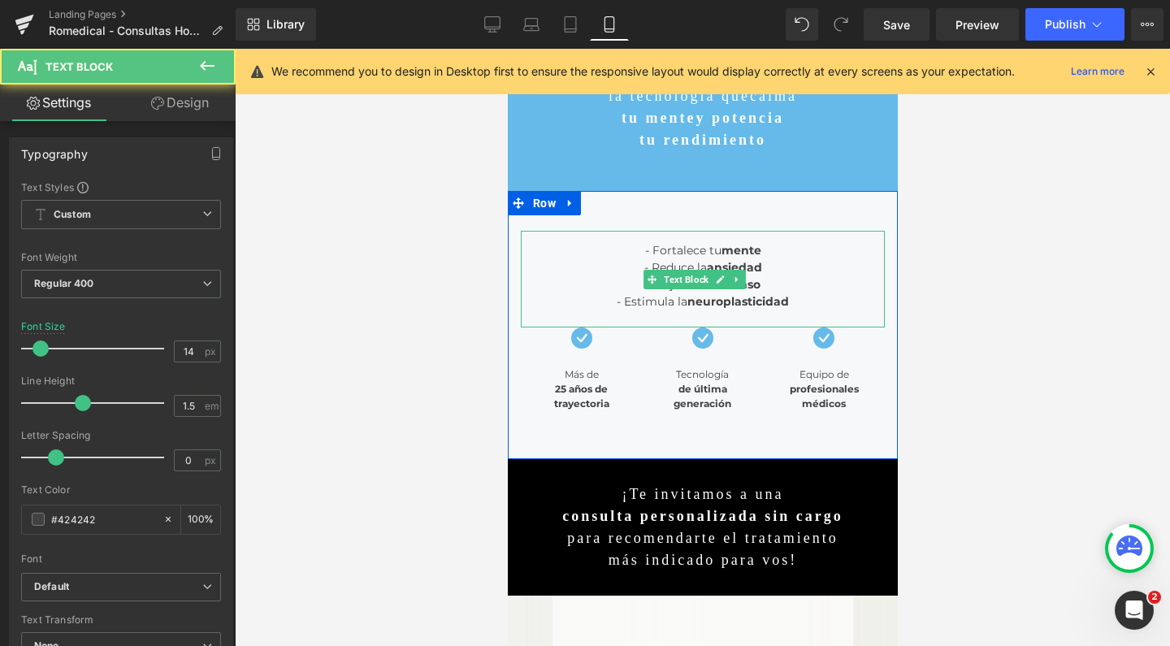
drag, startPoint x: 730, startPoint y: 250, endPoint x: 777, endPoint y: 251, distance: 47.2
click at [731, 250] on strong "mente" at bounding box center [741, 250] width 40 height 15
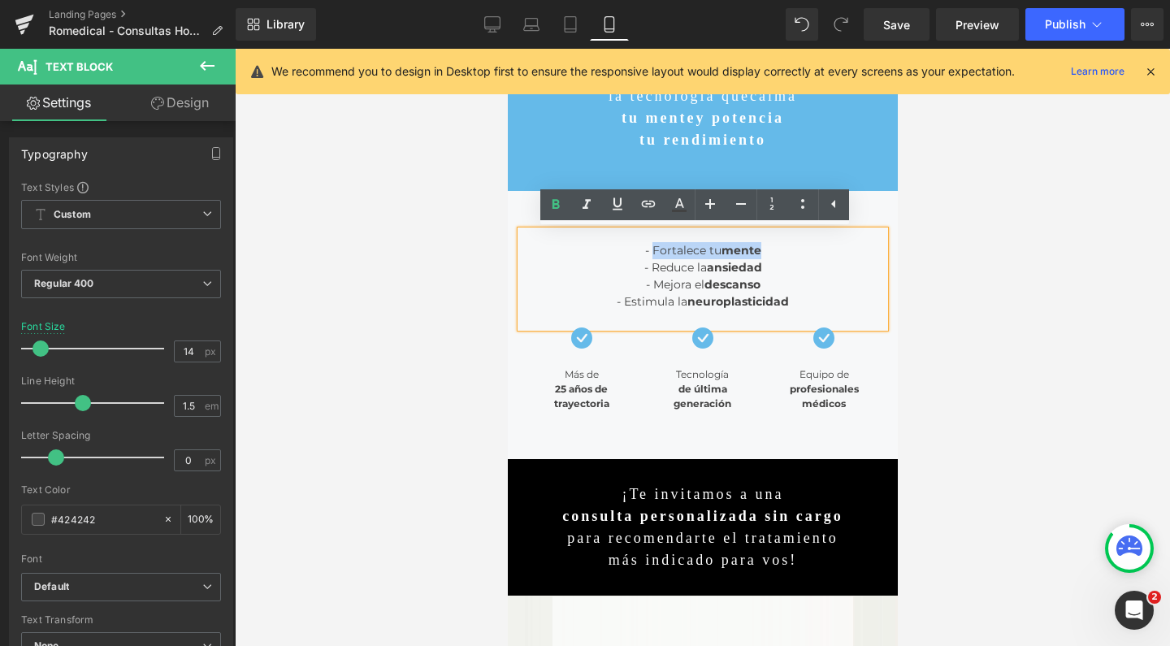
drag, startPoint x: 777, startPoint y: 251, endPoint x: 642, endPoint y: 250, distance: 134.9
click at [642, 250] on div "- Fortalece tu mente - Reduce la ansiedad - Mejora el descanso - Estimula la ne…" at bounding box center [702, 279] width 364 height 97
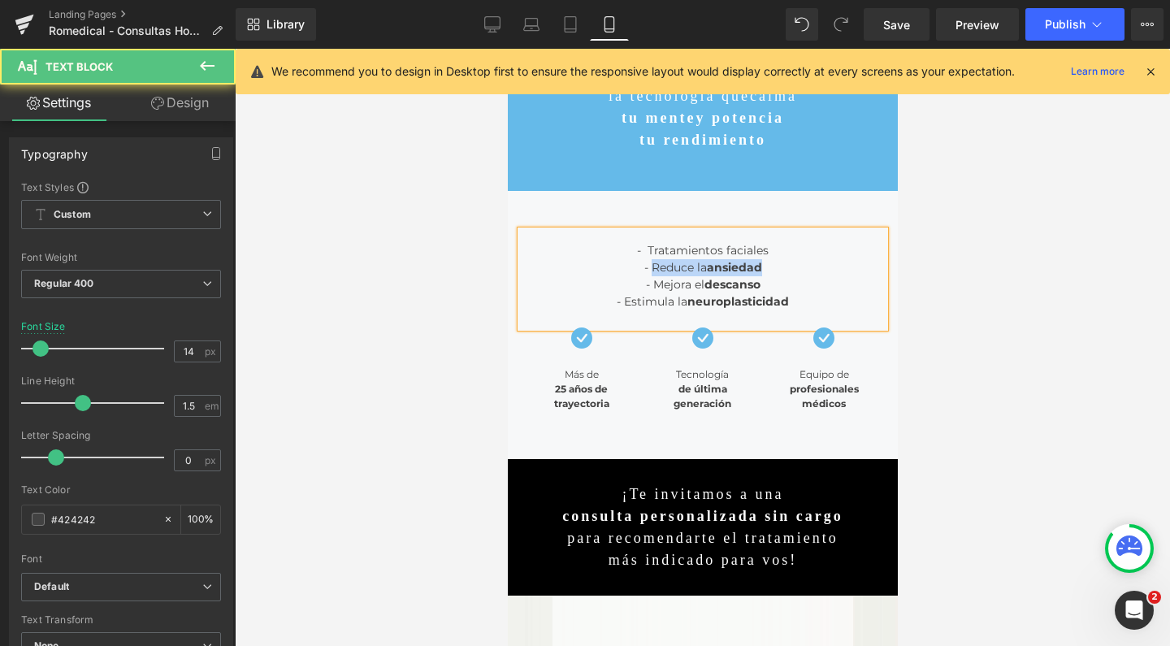
drag, startPoint x: 769, startPoint y: 261, endPoint x: 644, endPoint y: 268, distance: 125.4
click at [644, 268] on div "- Reduce la ansiedad - Mejora el descanso - Estimula la neuroplasticidad" at bounding box center [702, 284] width 364 height 51
drag, startPoint x: 774, startPoint y: 288, endPoint x: 645, endPoint y: 284, distance: 128.5
click at [645, 284] on div "- Tratamientos corporales - Mejora el descanso - Estimula la neuroplasticidad" at bounding box center [702, 284] width 364 height 51
drag, startPoint x: 813, startPoint y: 300, endPoint x: 582, endPoint y: 297, distance: 230.9
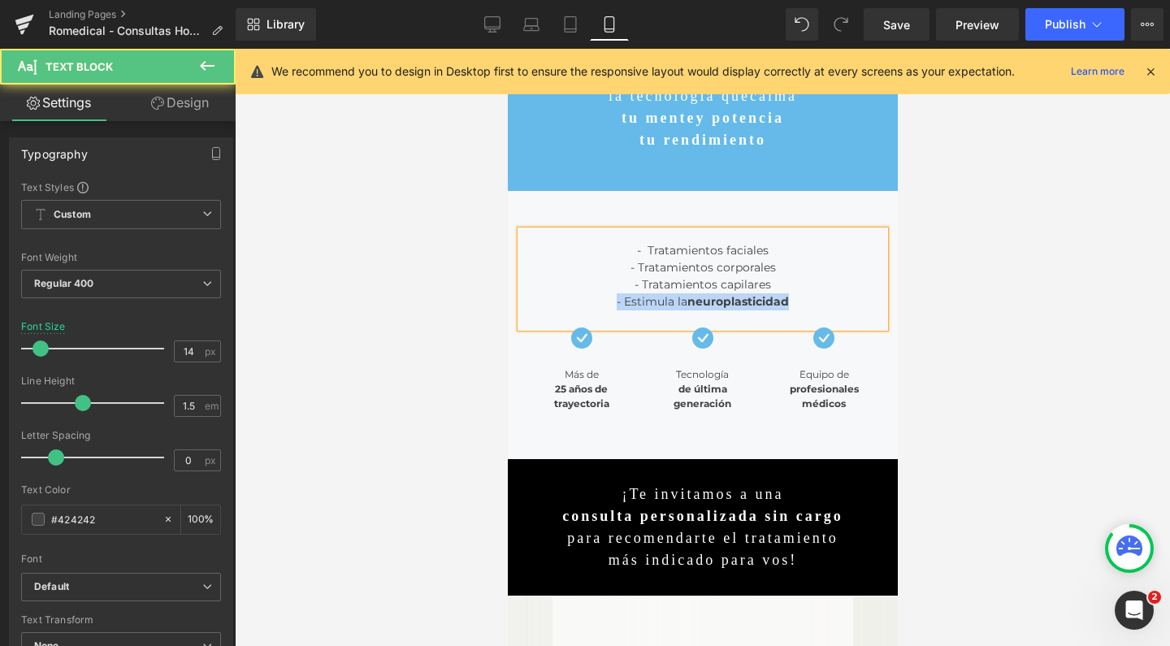
click at [582, 297] on div "- Tratamientos corporales - Tratamientos capilares - Estimula la neuroplasticid…" at bounding box center [702, 284] width 364 height 51
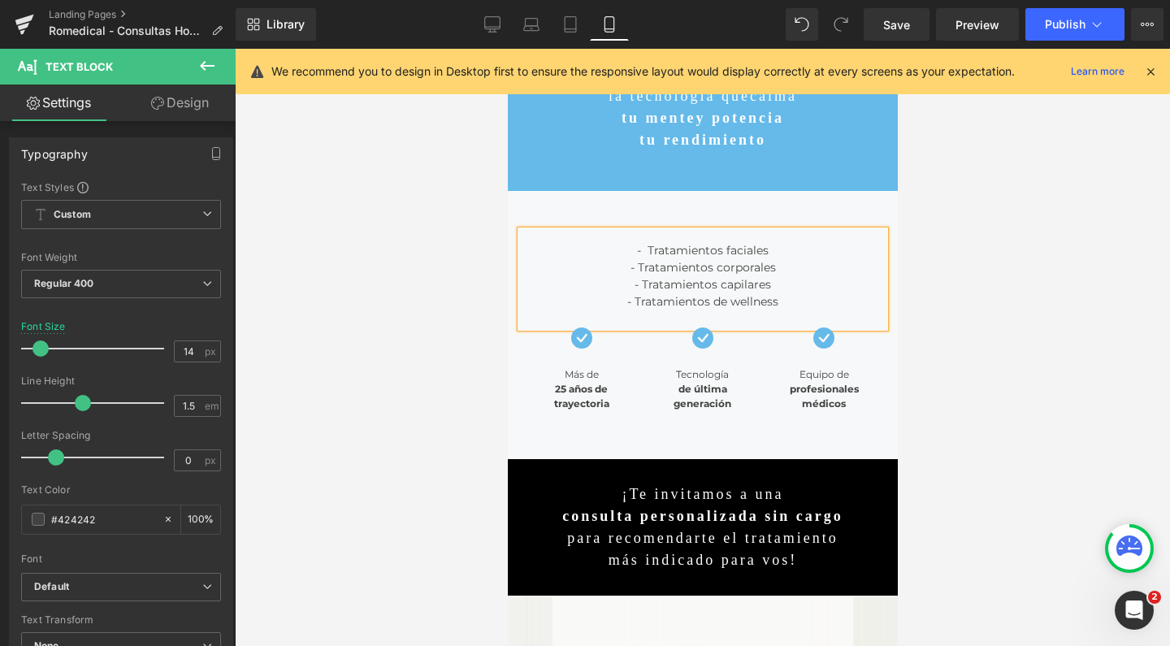
drag, startPoint x: 295, startPoint y: 282, endPoint x: 963, endPoint y: 366, distance: 673.4
click at [1013, 382] on div at bounding box center [703, 347] width 936 height 597
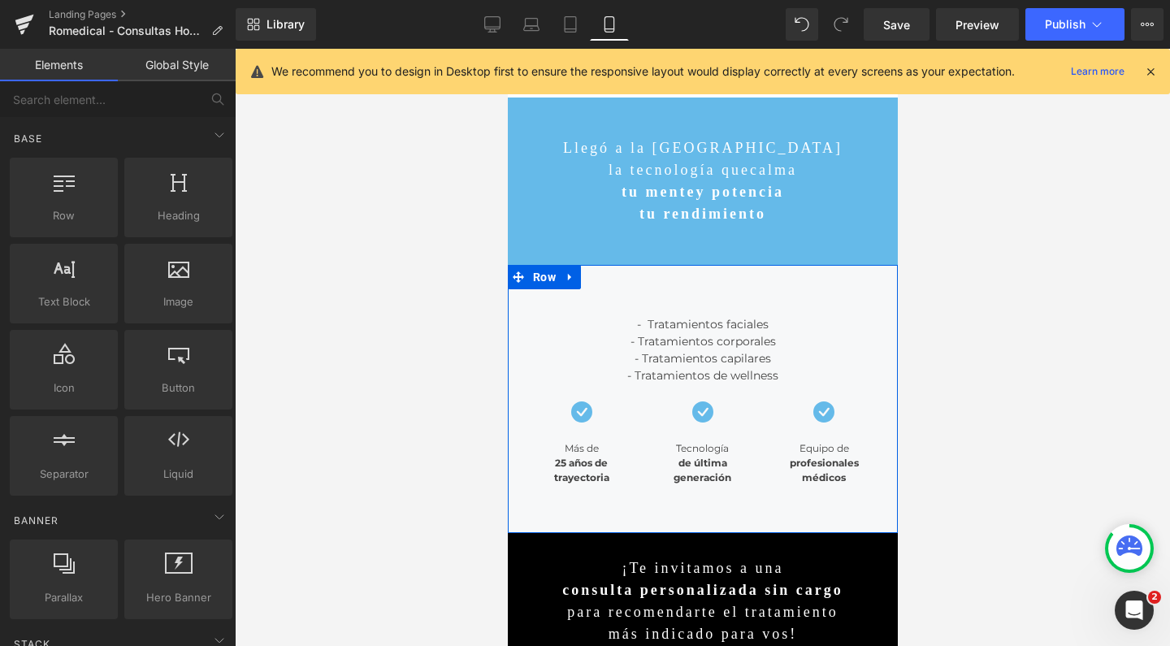
scroll to position [0, 0]
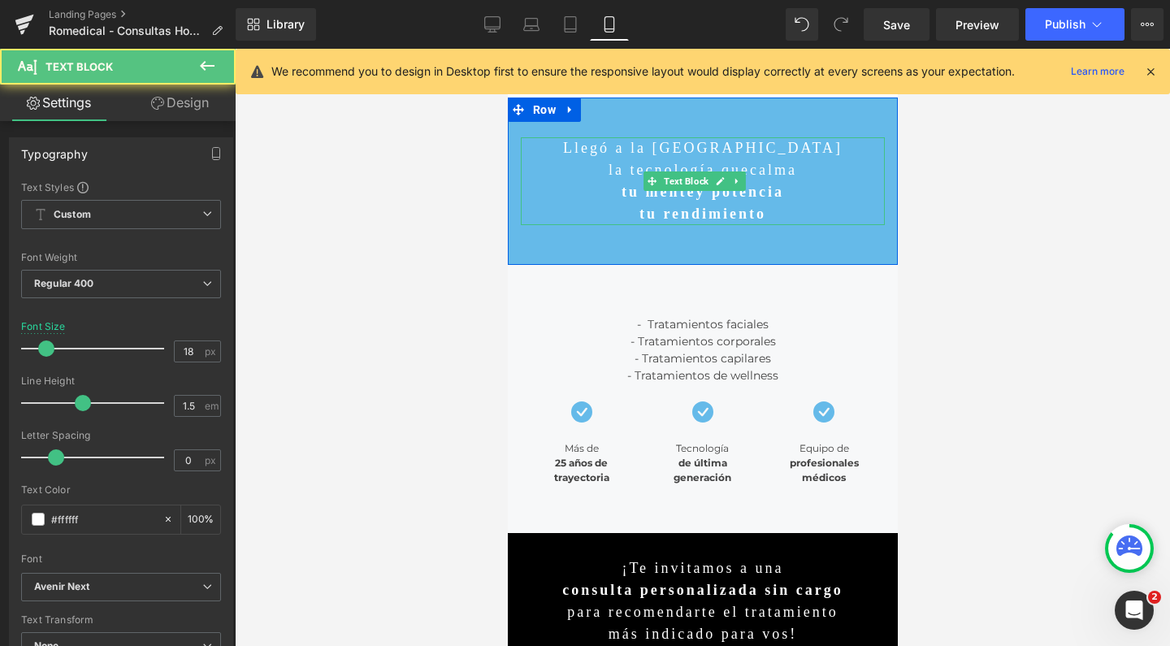
click at [730, 155] on p "Llegó a la Argentina" at bounding box center [702, 148] width 364 height 22
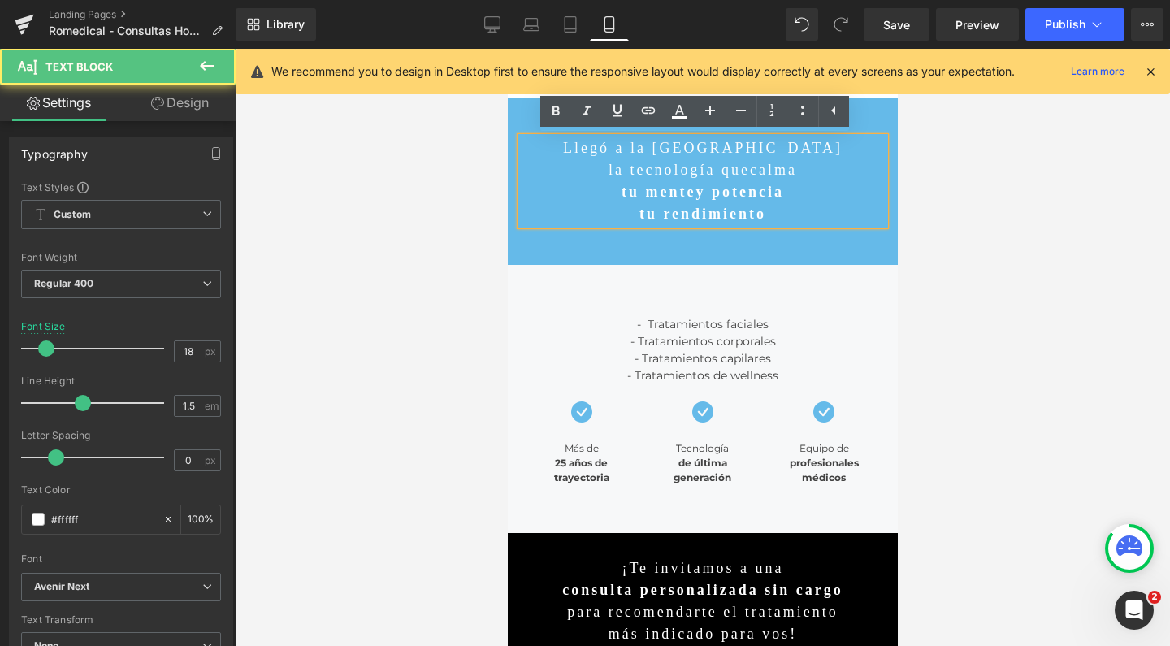
click at [605, 154] on p "Llegó a la Argentina" at bounding box center [702, 148] width 364 height 22
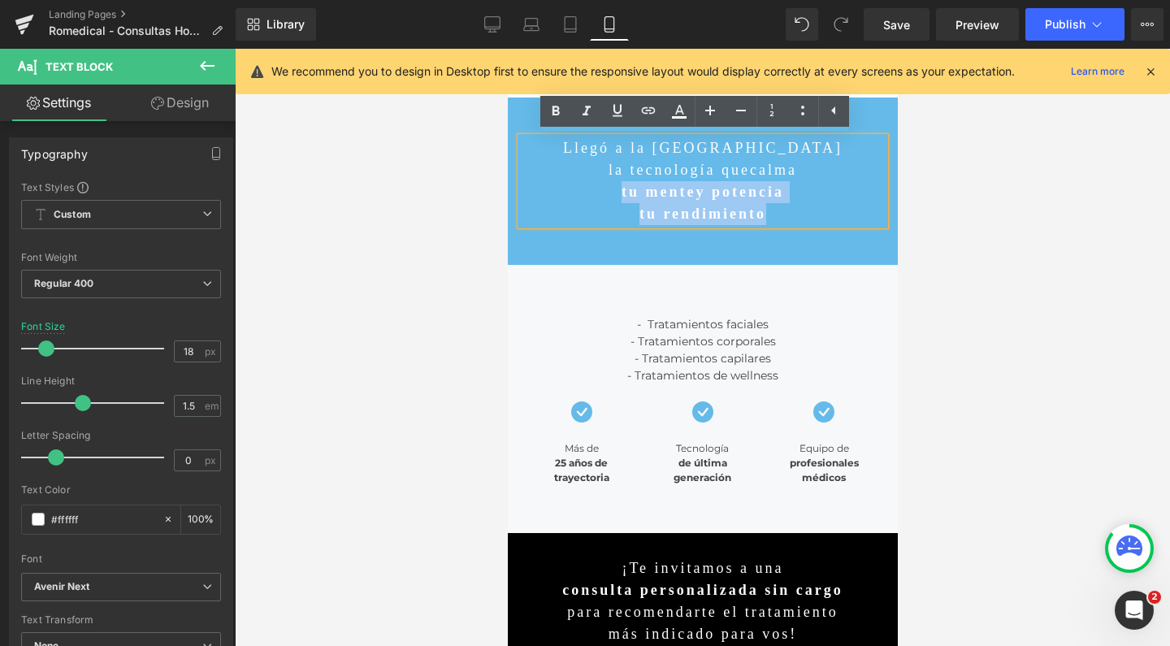
drag, startPoint x: 597, startPoint y: 195, endPoint x: 789, endPoint y: 211, distance: 192.5
click at [789, 211] on div "Llegó a la Argentina la tecnología que calma tu mente y potencia tu rendimiento" at bounding box center [702, 181] width 364 height 88
click at [701, 172] on p "la tecnología que calma" at bounding box center [702, 170] width 364 height 22
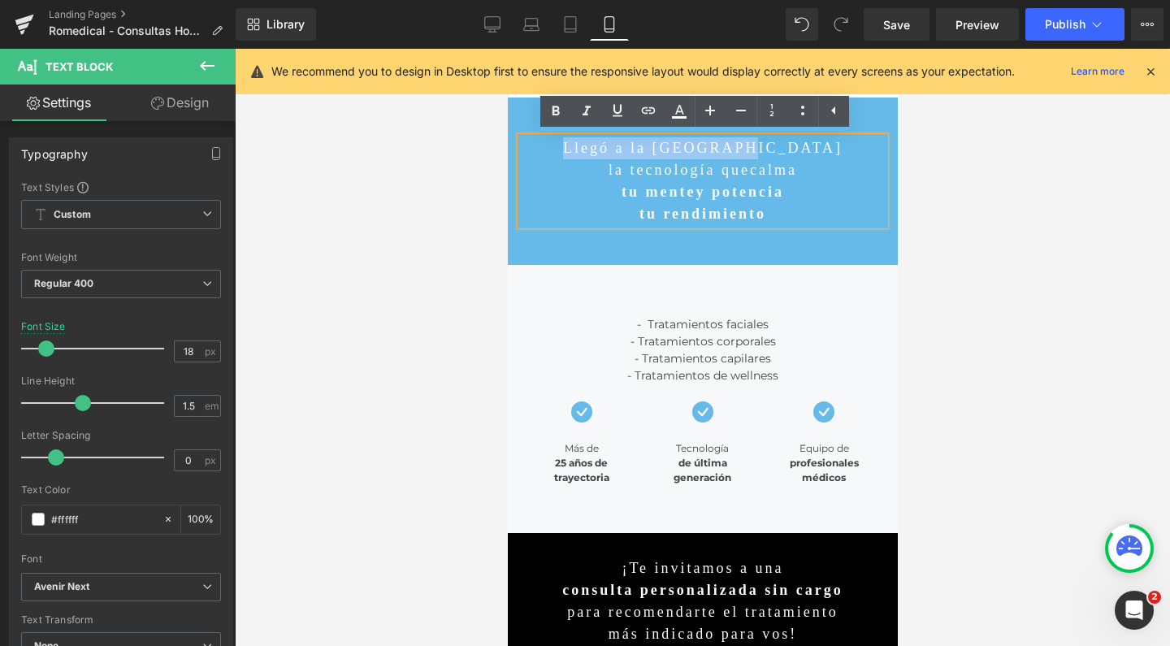
drag, startPoint x: 597, startPoint y: 149, endPoint x: 802, endPoint y: 158, distance: 205.8
click at [802, 158] on p "Llegó a la Argentina" at bounding box center [702, 148] width 364 height 22
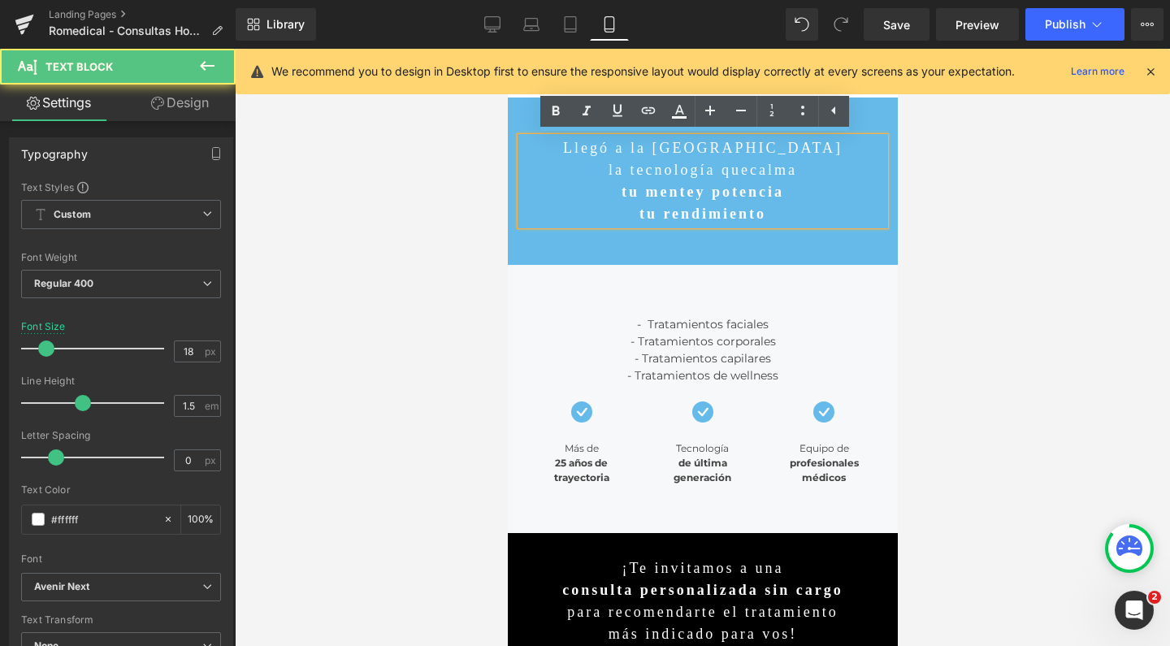
click at [785, 206] on p "tu rendimiento" at bounding box center [702, 214] width 364 height 22
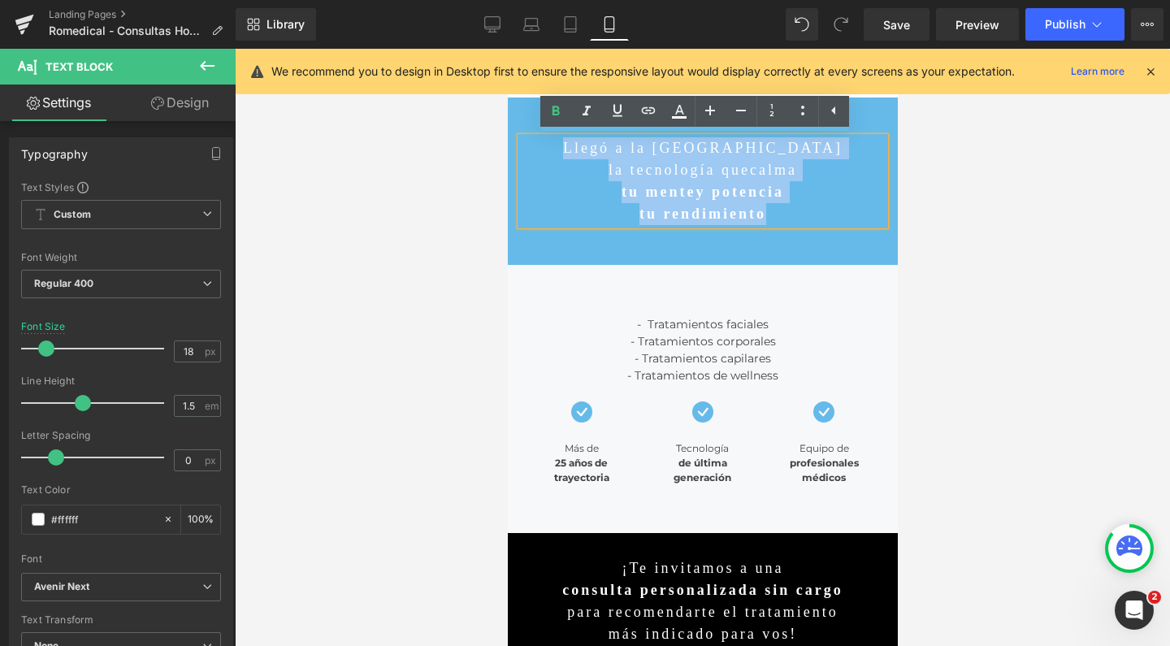
drag, startPoint x: 771, startPoint y: 210, endPoint x: 588, endPoint y: 150, distance: 191.5
click at [588, 150] on div "Llegó a la Argentina la tecnología que calma tu mente y potencia tu rendimiento" at bounding box center [702, 181] width 364 height 88
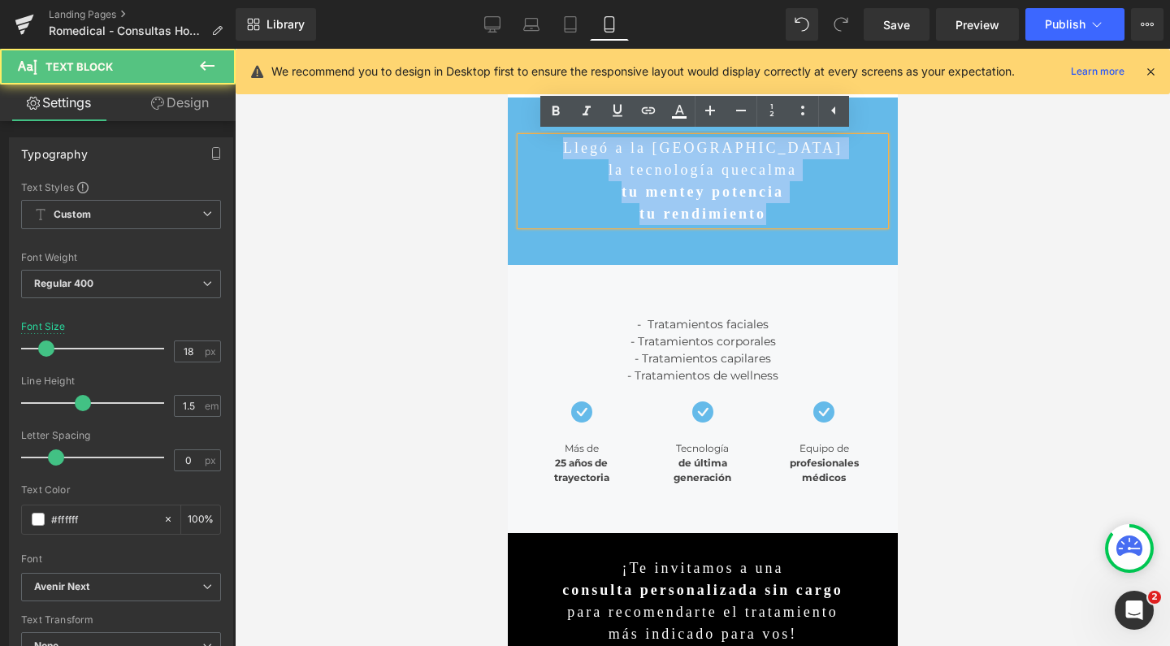
click at [645, 187] on strong "tu mente" at bounding box center [658, 192] width 74 height 16
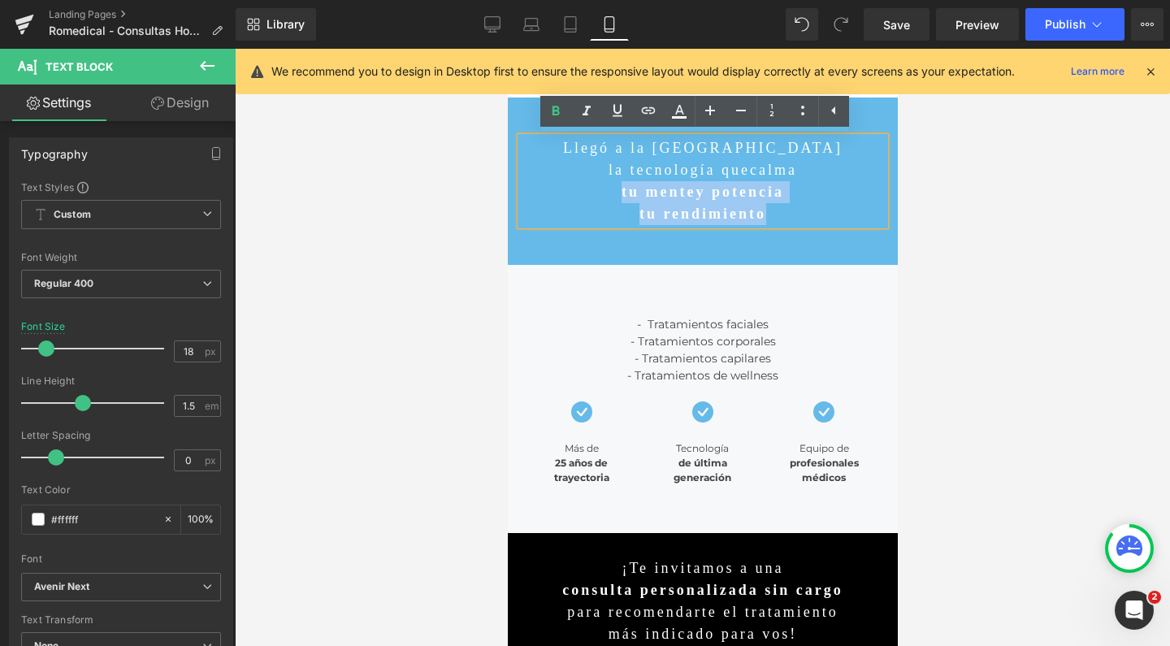
drag, startPoint x: 809, startPoint y: 222, endPoint x: 563, endPoint y: 184, distance: 248.4
click at [563, 184] on div "Llegó a la Argentina la tecnología que calma tu mente y potencia tu rendimiento" at bounding box center [702, 181] width 364 height 88
click at [586, 158] on p "Llegó a la Argentina" at bounding box center [702, 148] width 364 height 22
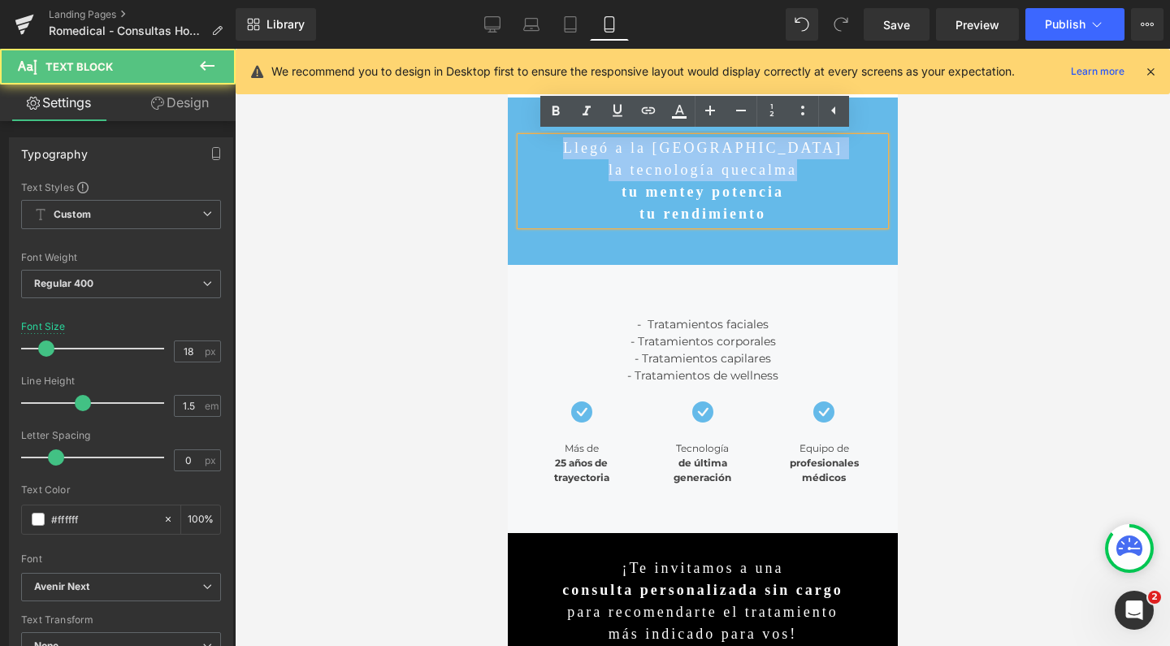
drag, startPoint x: 820, startPoint y: 164, endPoint x: 591, endPoint y: 117, distance: 234.0
click at [591, 117] on div "Llegó a la Argentina la tecnología que calma tu mente y potencia tu rendimiento…" at bounding box center [702, 181] width 390 height 167
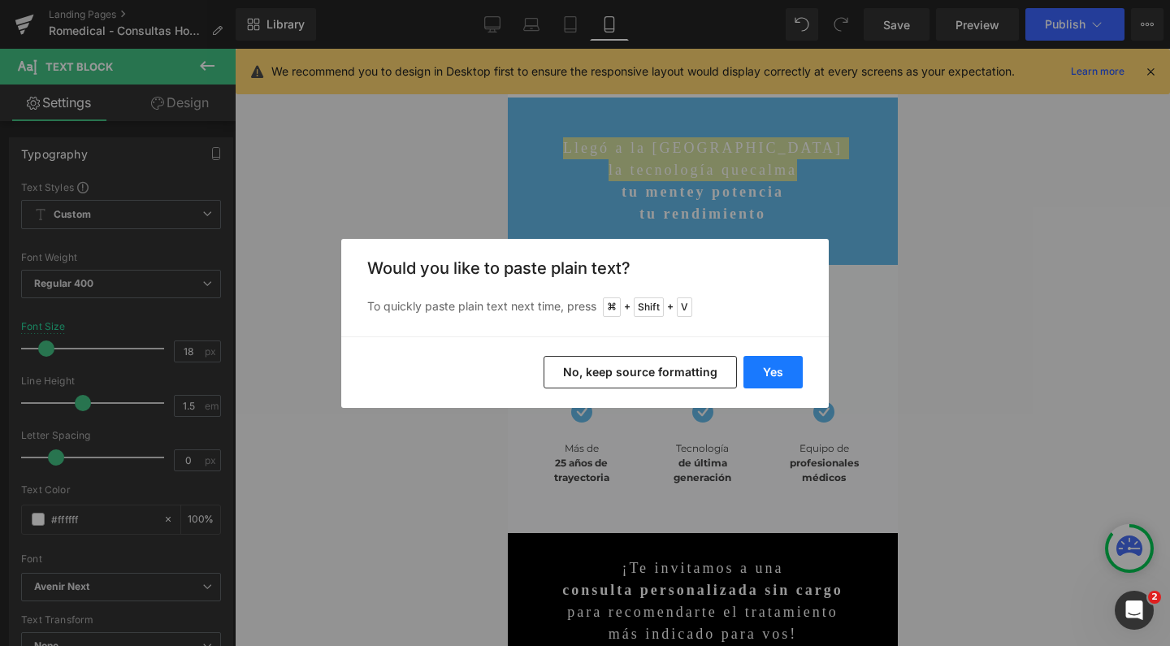
click at [775, 359] on button "Yes" at bounding box center [773, 372] width 59 height 33
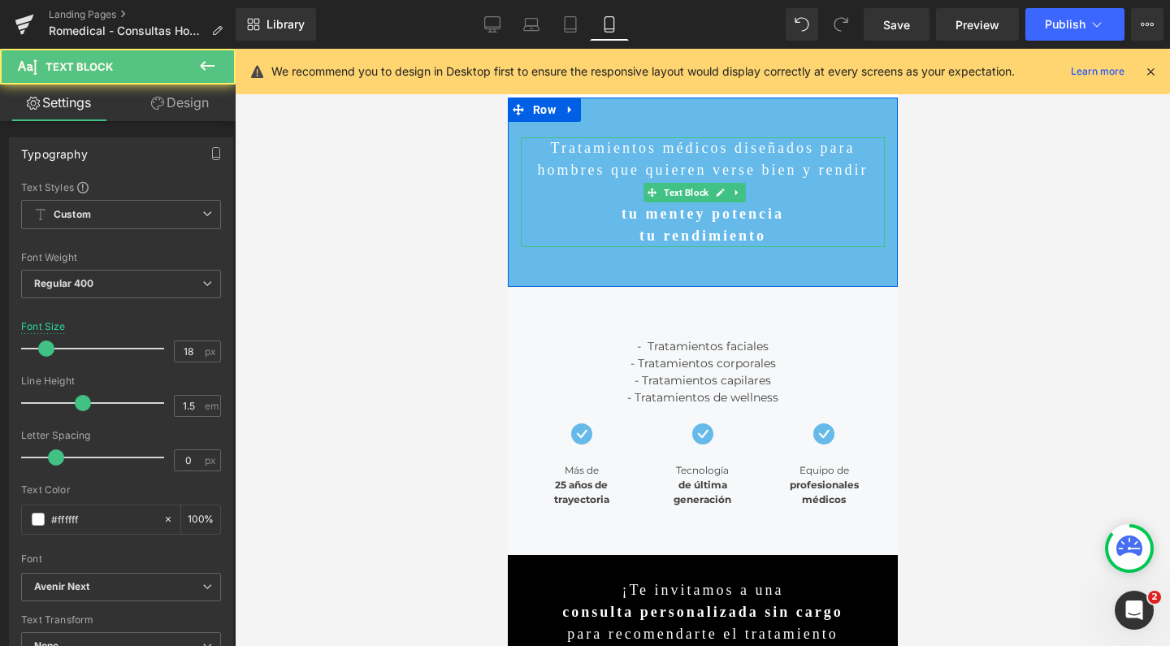
click at [686, 150] on p "Tratamientos médicos diseñados para hombres que quieren verse bien y rendir mej…" at bounding box center [702, 170] width 364 height 66
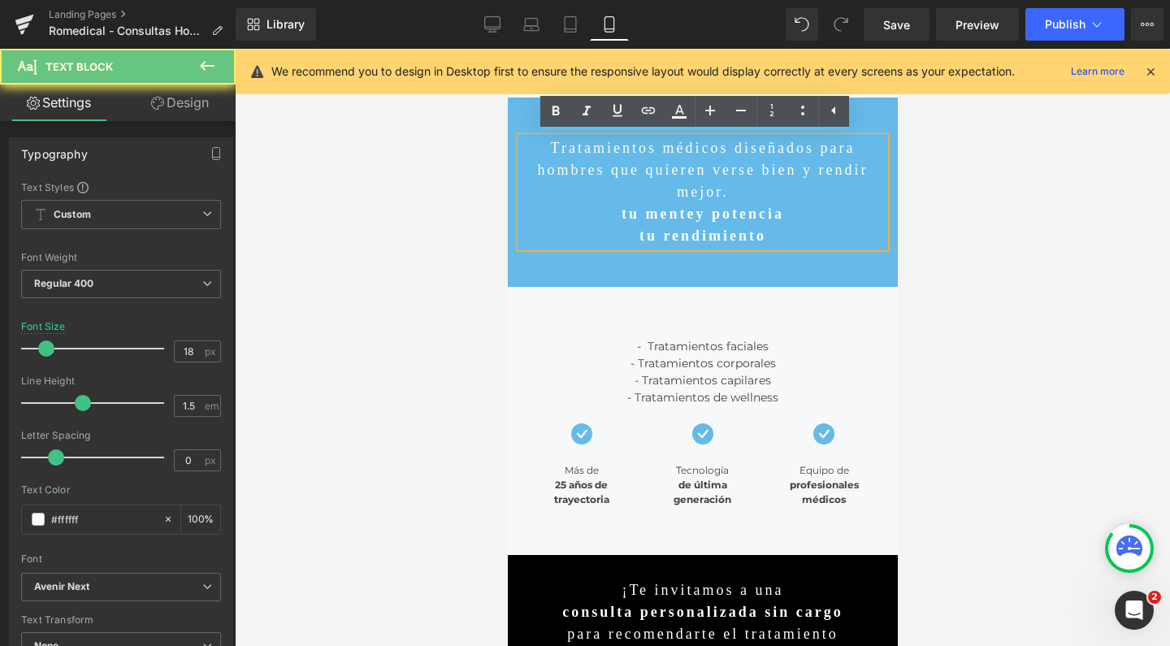
click at [724, 149] on p "Tratamientos médicos diseñados para hombres que quieren verse bien y rendir mej…" at bounding box center [702, 170] width 364 height 66
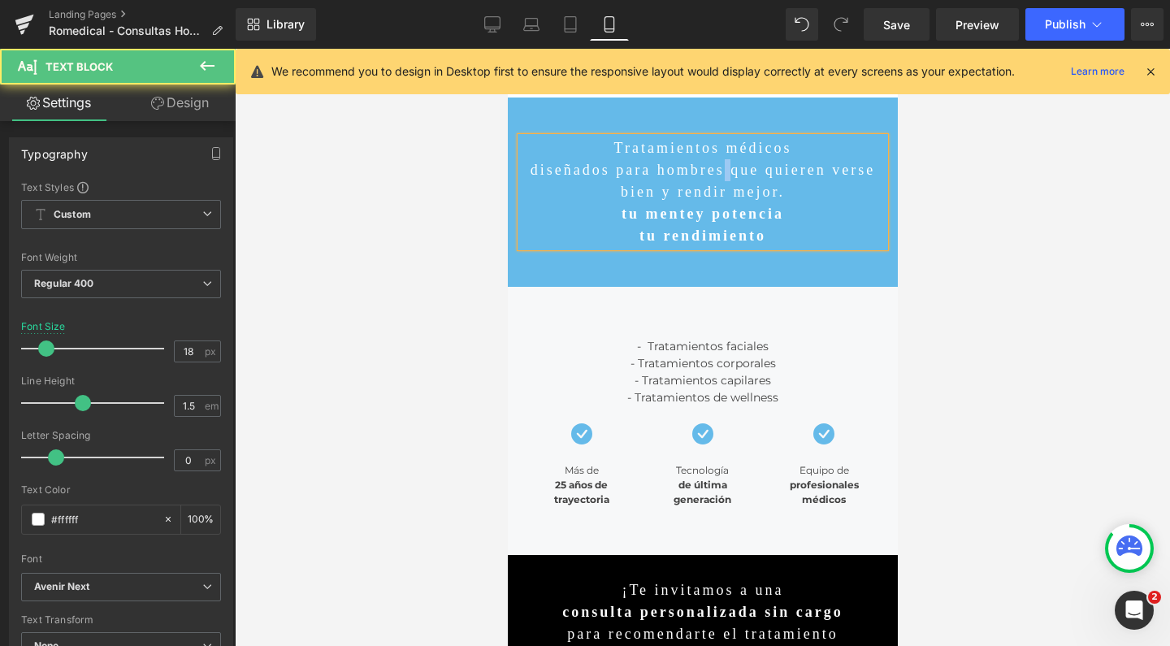
drag, startPoint x: 752, startPoint y: 168, endPoint x: 740, endPoint y: 168, distance: 12.2
click at [740, 168] on p "diseñados para hombres que quieren verse bien y rendir mejor." at bounding box center [702, 181] width 364 height 44
drag, startPoint x: 558, startPoint y: 190, endPoint x: 626, endPoint y: 191, distance: 67.5
click at [626, 191] on p "que quieren verse bien y rendir mejor." at bounding box center [702, 192] width 364 height 22
drag, startPoint x: 687, startPoint y: 193, endPoint x: 804, endPoint y: 196, distance: 117.1
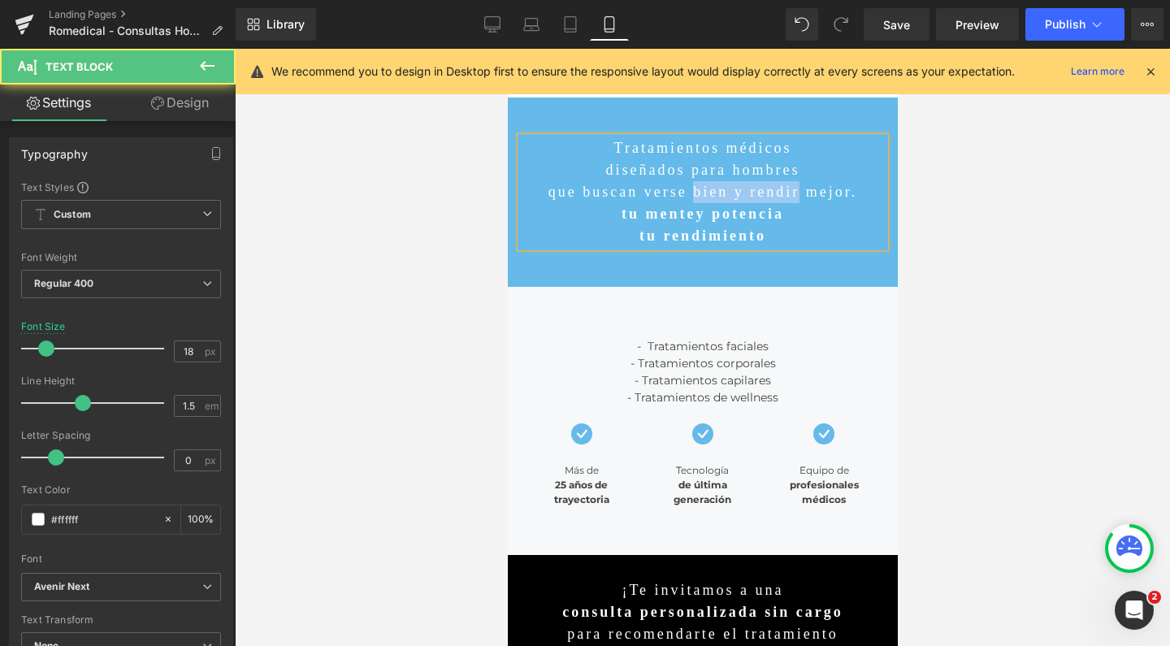
click at [804, 196] on p "que buscan verse bien y rendir mejor." at bounding box center [702, 192] width 364 height 22
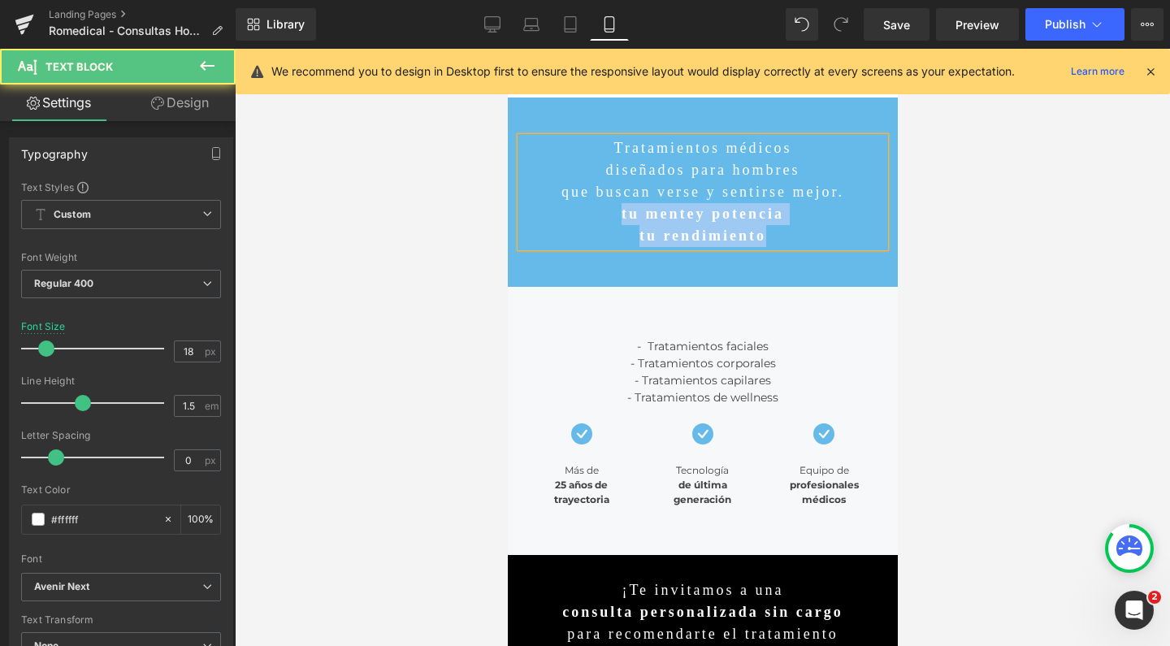
drag, startPoint x: 810, startPoint y: 228, endPoint x: 571, endPoint y: 214, distance: 240.2
click at [571, 214] on div "Tratamientos médicos diseñados para hombres que buscan verse y sentirse mejor. …" at bounding box center [702, 192] width 364 height 110
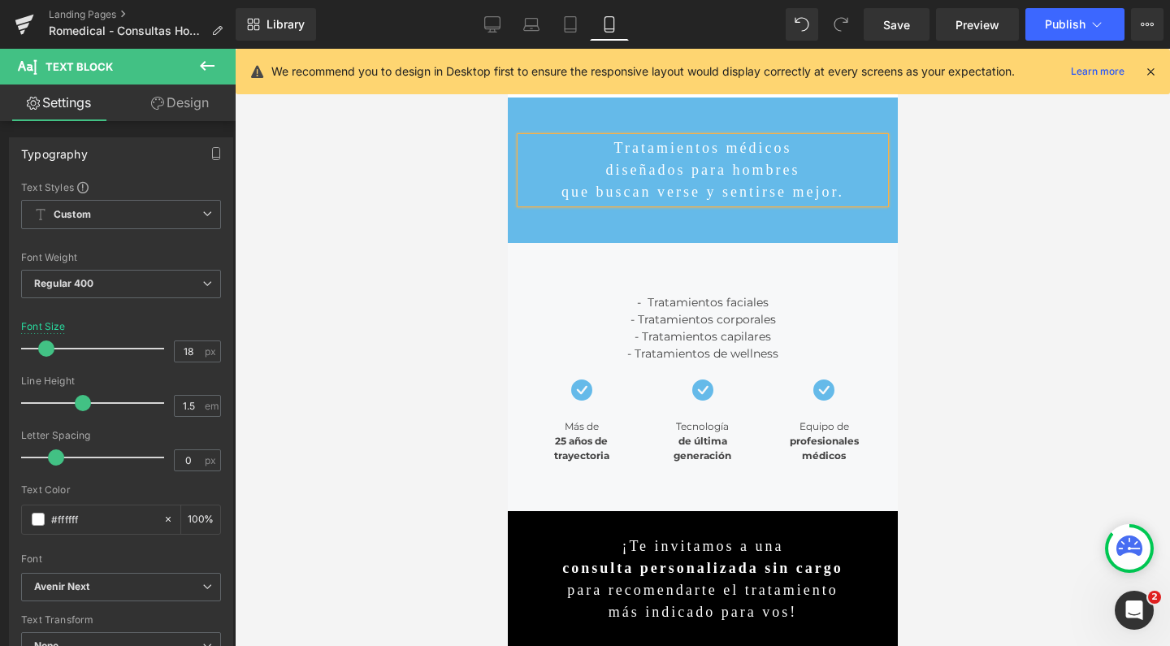
click at [701, 194] on p "que buscan verse y sentirse mejor." at bounding box center [702, 192] width 364 height 22
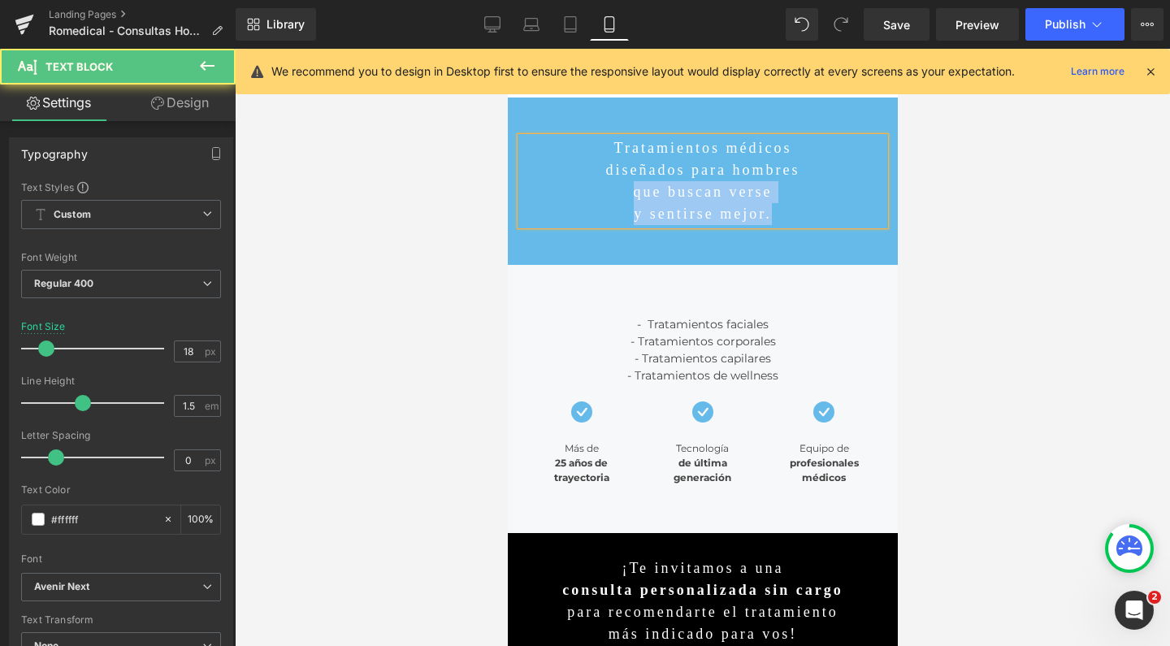
drag, startPoint x: 793, startPoint y: 222, endPoint x: 541, endPoint y: 196, distance: 254.1
click at [541, 196] on div "Tratamientos médicos diseñados para hombres que buscan verse y sentirse mejor." at bounding box center [702, 181] width 364 height 88
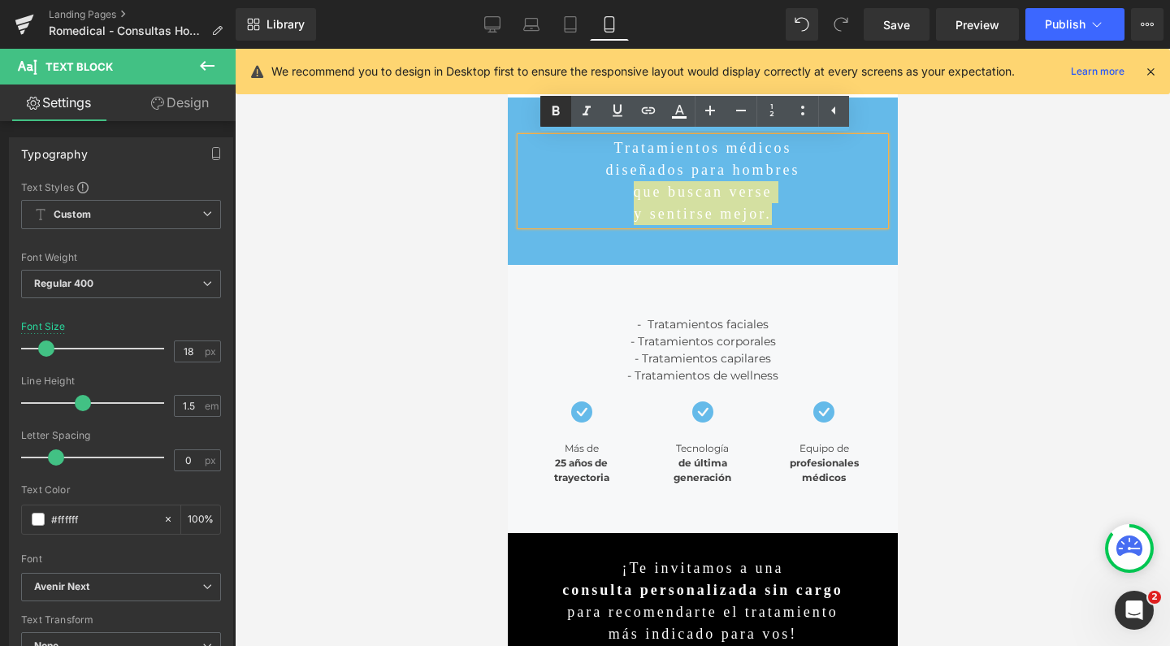
drag, startPoint x: 558, startPoint y: 108, endPoint x: 567, endPoint y: 108, distance: 8.9
click at [558, 108] on icon at bounding box center [555, 111] width 7 height 10
click at [797, 211] on p "y sentirse mejor." at bounding box center [702, 214] width 364 height 22
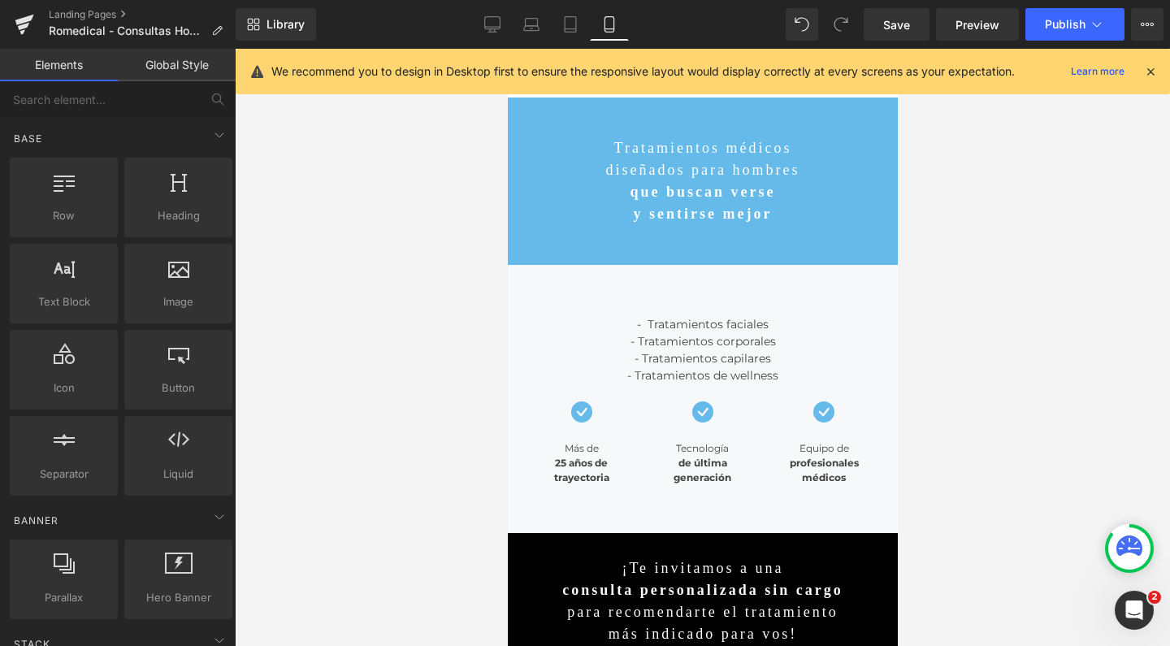
click at [1079, 326] on div at bounding box center [703, 347] width 936 height 597
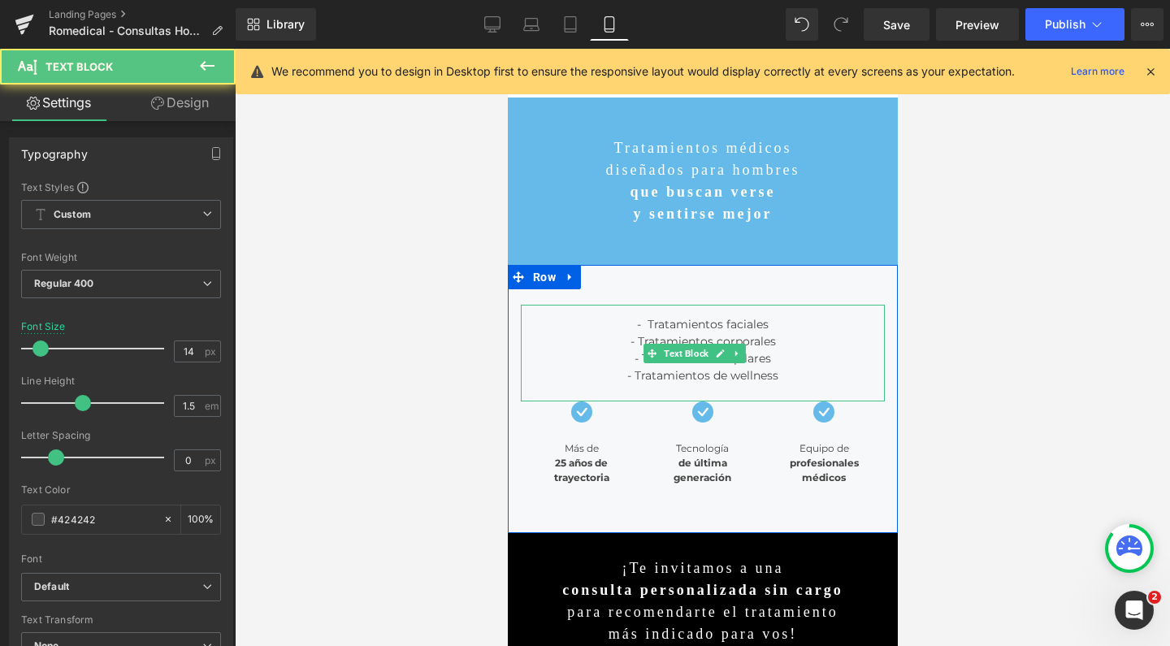
click at [679, 313] on div "- Tratamientos faciales - Tratamientos corporales - Tratamientos capilares - Tr…" at bounding box center [702, 353] width 364 height 97
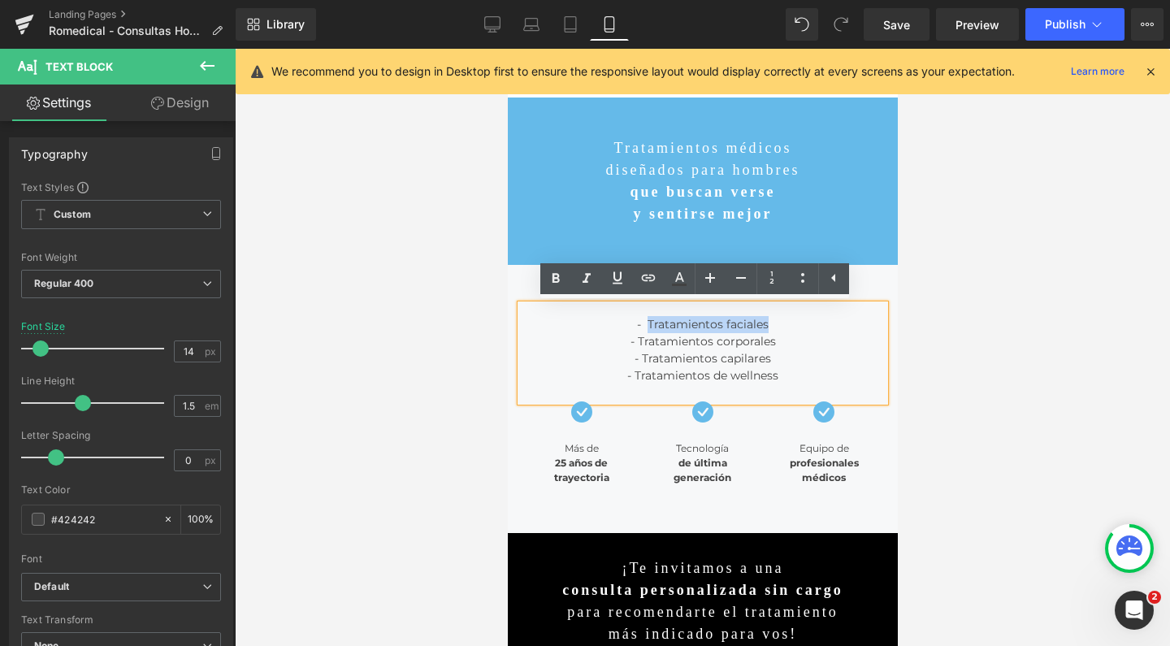
drag, startPoint x: 801, startPoint y: 325, endPoint x: 641, endPoint y: 325, distance: 160.1
click at [641, 325] on div "- Tratamientos faciales - Tratamientos corporales - Tratamientos capilares - Tr…" at bounding box center [702, 353] width 364 height 97
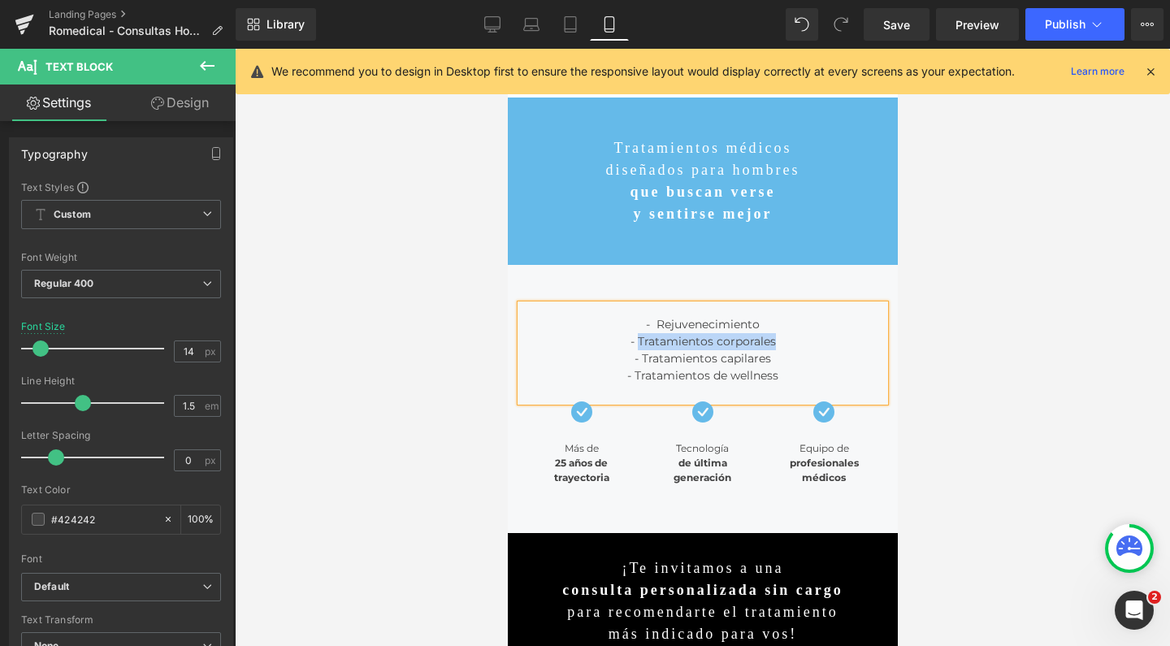
drag, startPoint x: 788, startPoint y: 345, endPoint x: 632, endPoint y: 344, distance: 156.1
click at [632, 344] on div "- Tratamientos corporales - Tratamientos capilares" at bounding box center [702, 350] width 364 height 34
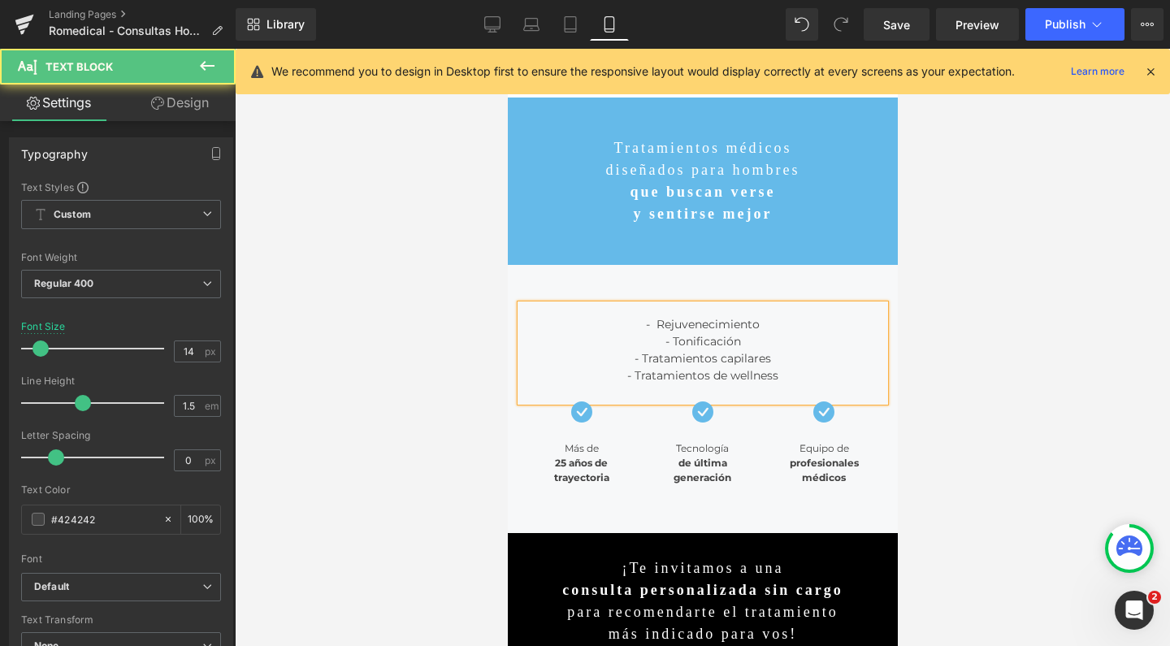
click at [665, 345] on span "- Tonificación" at bounding box center [703, 341] width 76 height 15
drag, startPoint x: 819, startPoint y: 359, endPoint x: 636, endPoint y: 357, distance: 183.7
click at [636, 357] on div "- Reducción y tonificación - Tratamientos capilares" at bounding box center [702, 350] width 364 height 34
drag, startPoint x: 798, startPoint y: 372, endPoint x: 626, endPoint y: 375, distance: 172.3
click at [626, 375] on div "- Tratamientos de wellness" at bounding box center [702, 375] width 364 height 17
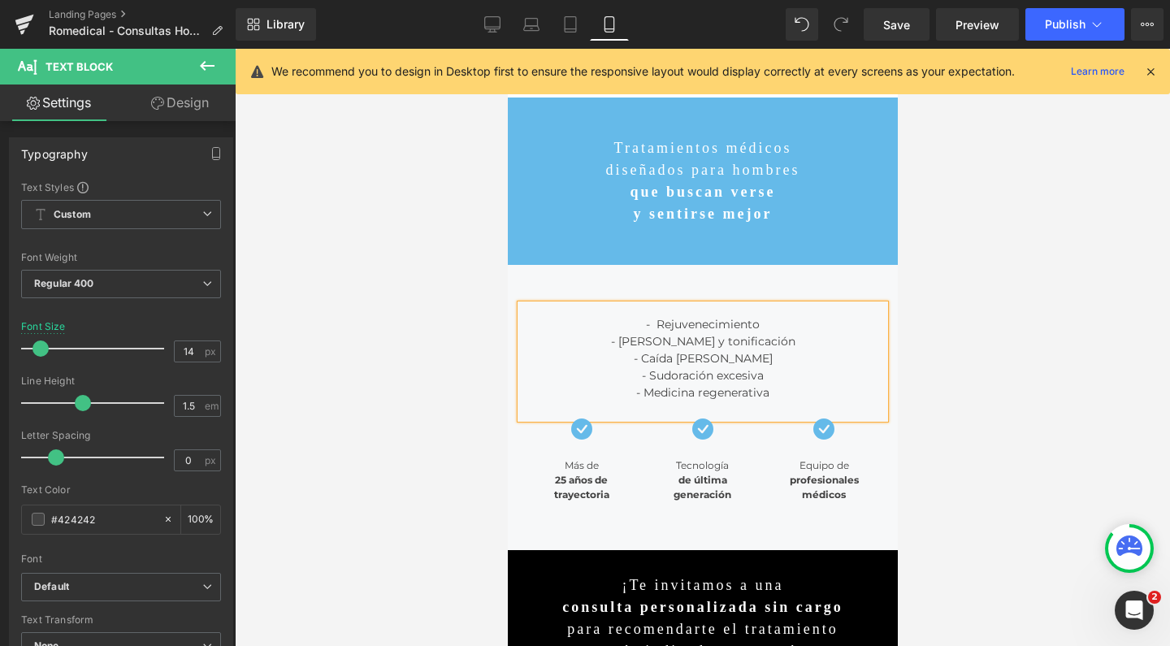
click at [984, 361] on div at bounding box center [703, 347] width 936 height 597
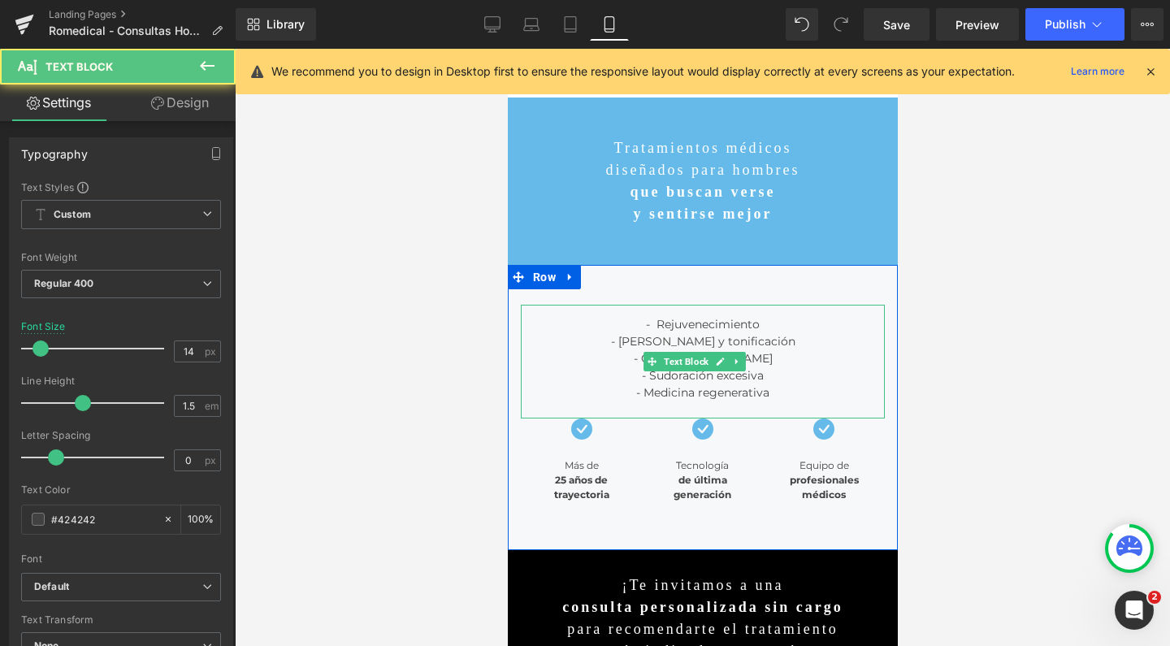
click at [758, 393] on span "- Medicina regenerativa" at bounding box center [702, 392] width 133 height 15
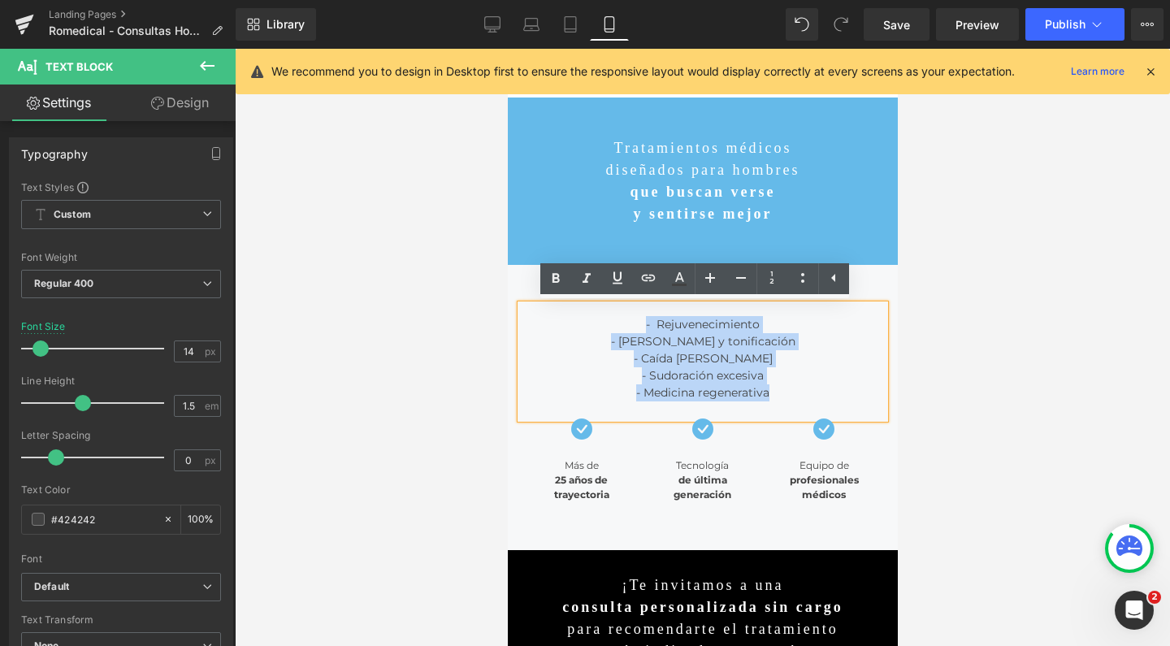
drag, startPoint x: 649, startPoint y: 354, endPoint x: 612, endPoint y: 321, distance: 50.1
click at [612, 321] on div "- Rejuvenecimiento - Reducción y tonificación - Caída del cabello - Sudoración …" at bounding box center [702, 362] width 364 height 114
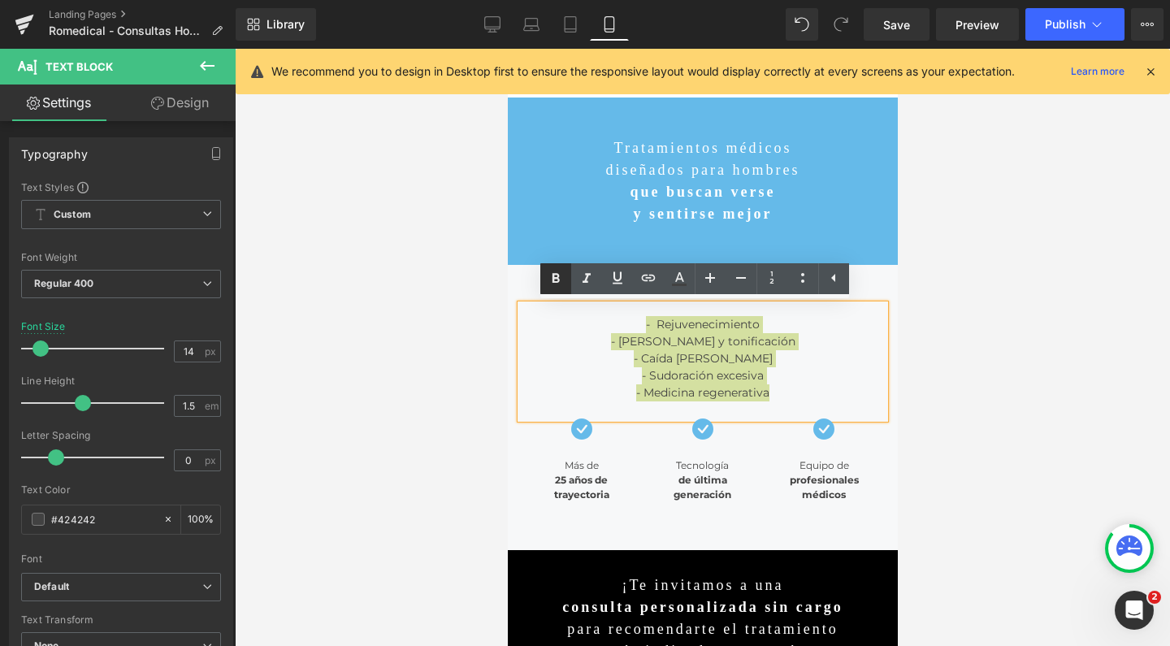
click at [554, 277] on icon at bounding box center [555, 278] width 7 height 10
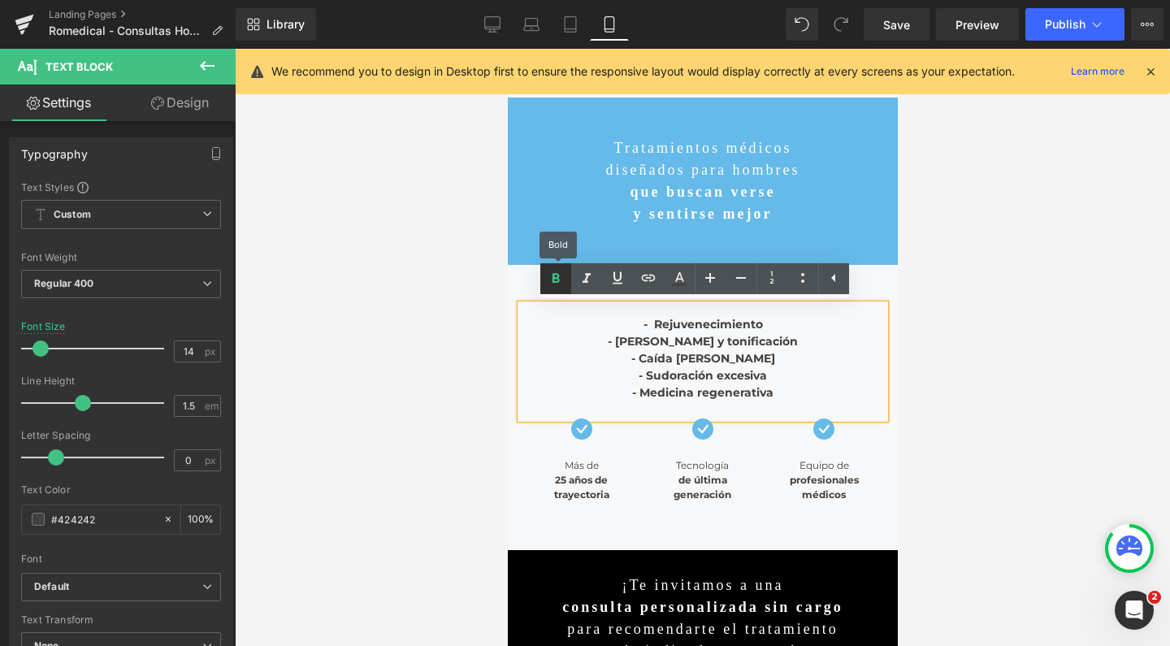
click at [558, 281] on icon at bounding box center [555, 278] width 7 height 10
click at [700, 335] on span "- Reducción y tonificación" at bounding box center [702, 341] width 190 height 15
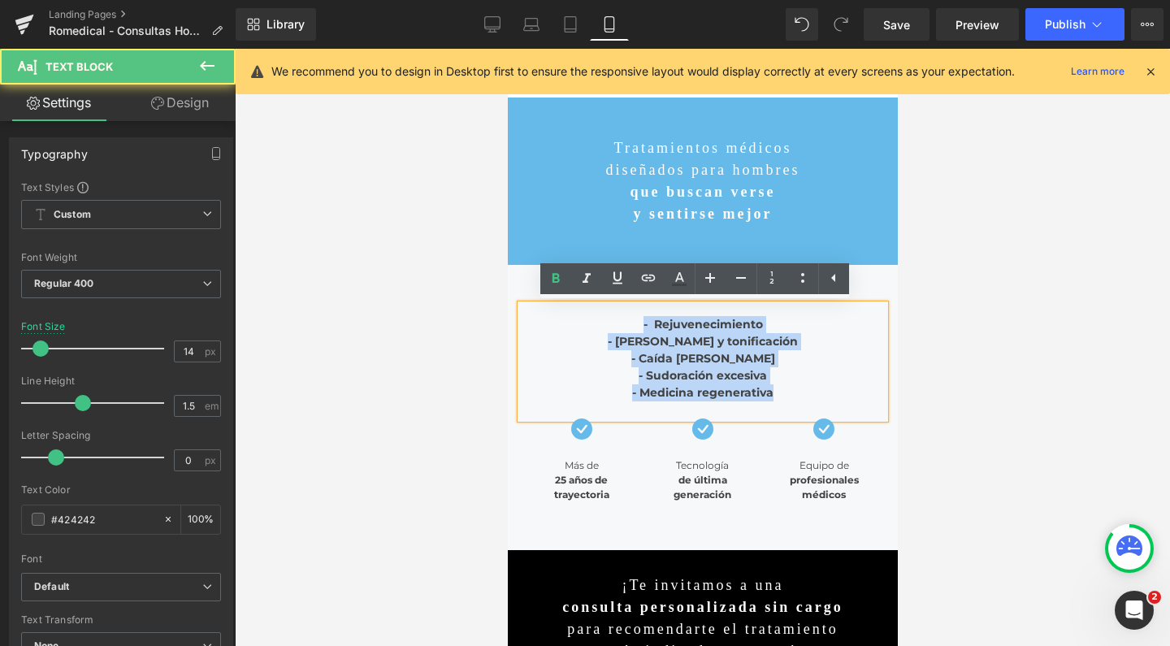
drag, startPoint x: 777, startPoint y: 395, endPoint x: 611, endPoint y: 319, distance: 182.6
click at [611, 319] on div "- Rejuvenecimiento - Reducción y tonificación - Caída del cabello - Sudoración …" at bounding box center [702, 362] width 364 height 114
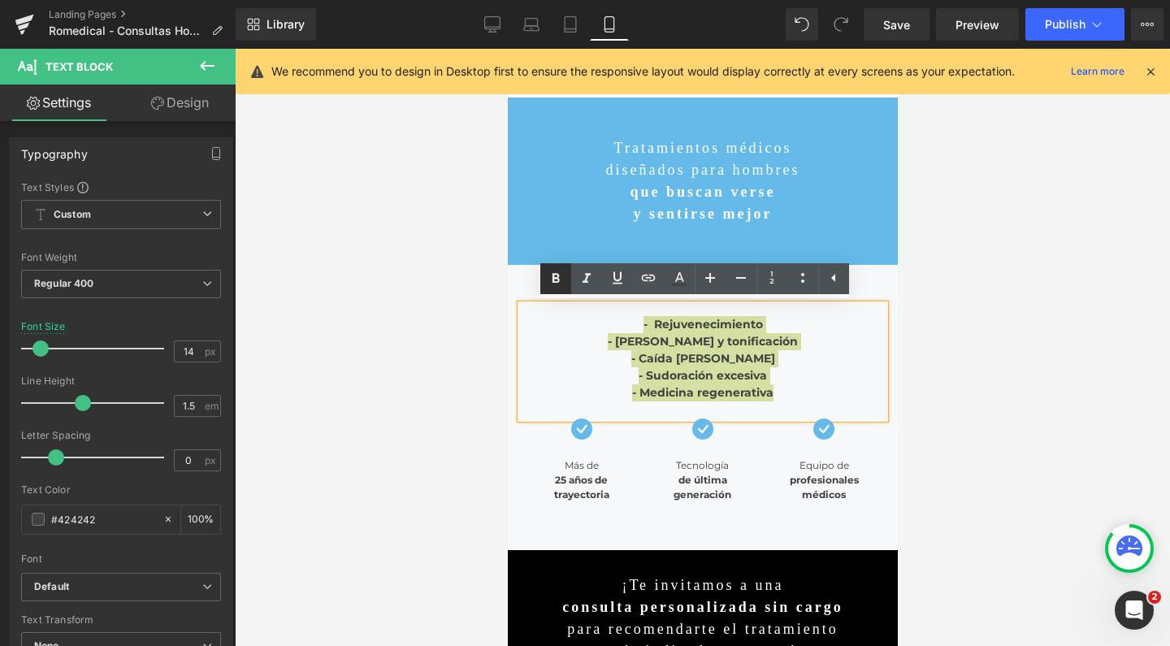
click at [556, 281] on icon at bounding box center [555, 278] width 7 height 10
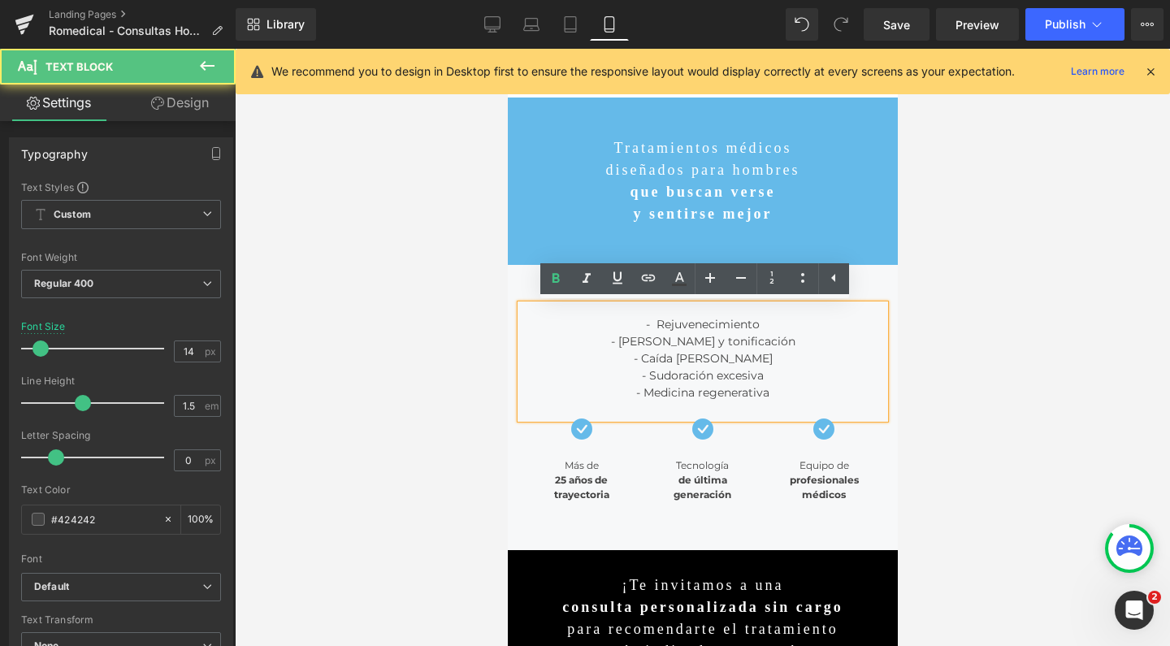
click at [645, 326] on span "- Rejuvenecimiento" at bounding box center [702, 324] width 114 height 15
click at [654, 326] on span "- Rejuvenecimiento" at bounding box center [702, 324] width 114 height 15
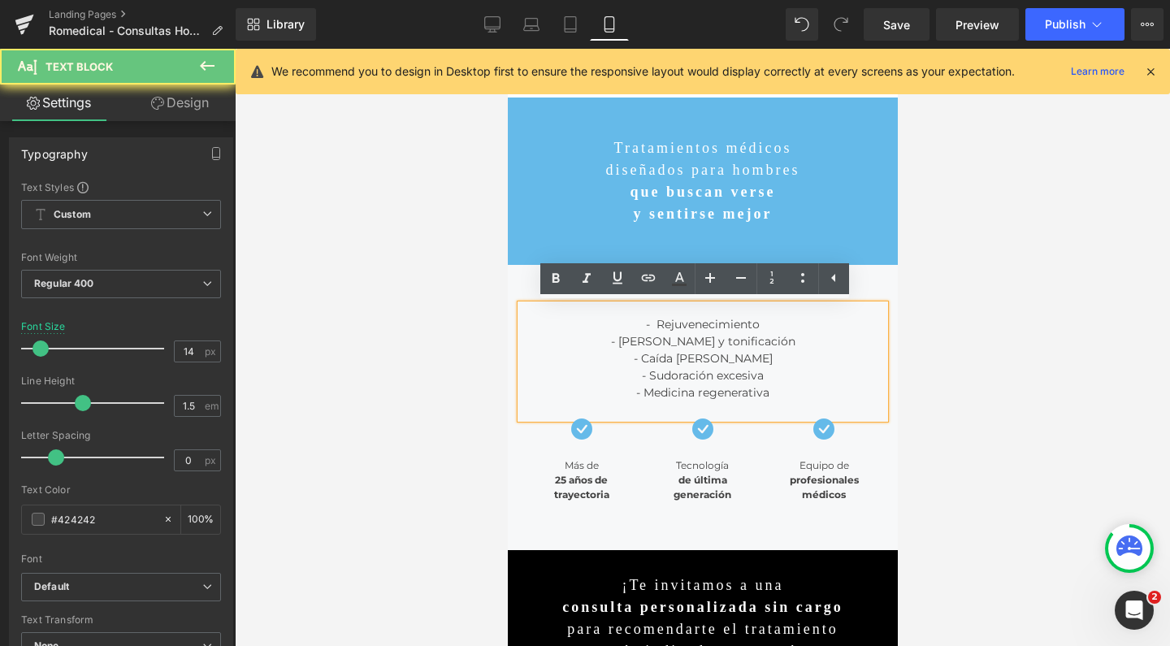
click at [646, 326] on span "- Rejuvenecimiento" at bounding box center [702, 324] width 114 height 15
click at [769, 340] on div "- Reducción y tonificación - Caída del cabello" at bounding box center [702, 350] width 364 height 34
click at [769, 325] on div "- Rejuvenecimiento - Reducción y tonificación - Caída del cabello - Sudoración …" at bounding box center [702, 362] width 364 height 114
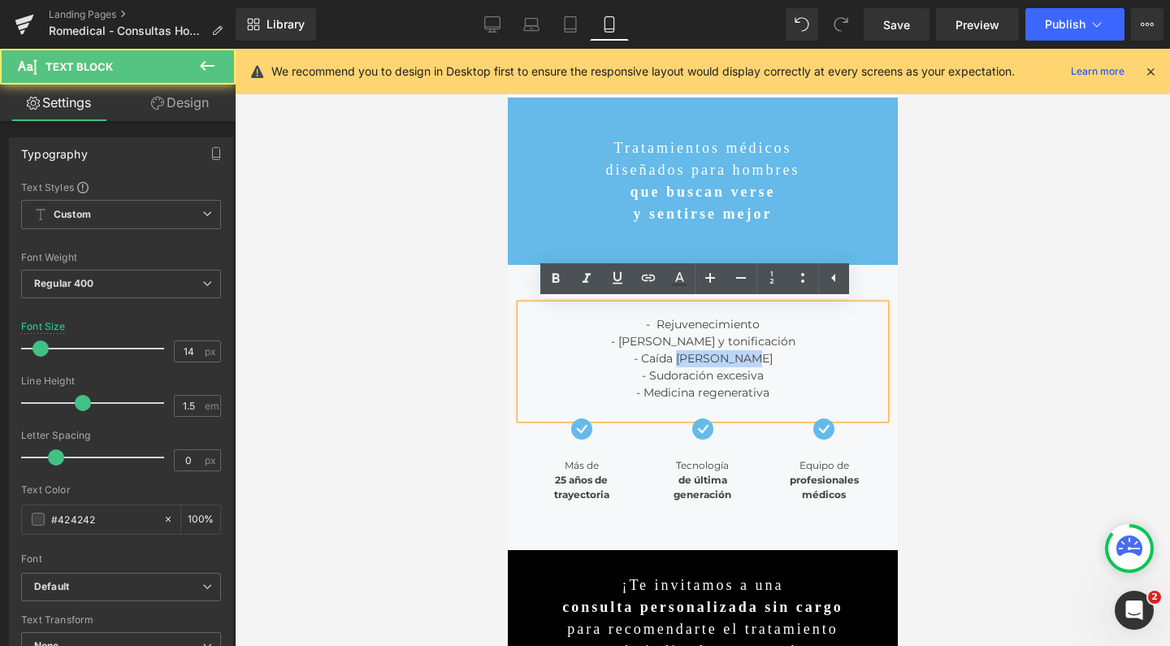
drag, startPoint x: 761, startPoint y: 358, endPoint x: 685, endPoint y: 356, distance: 75.6
click at [685, 356] on div "- Reducción y tonificación - Caída del cabello" at bounding box center [702, 350] width 364 height 34
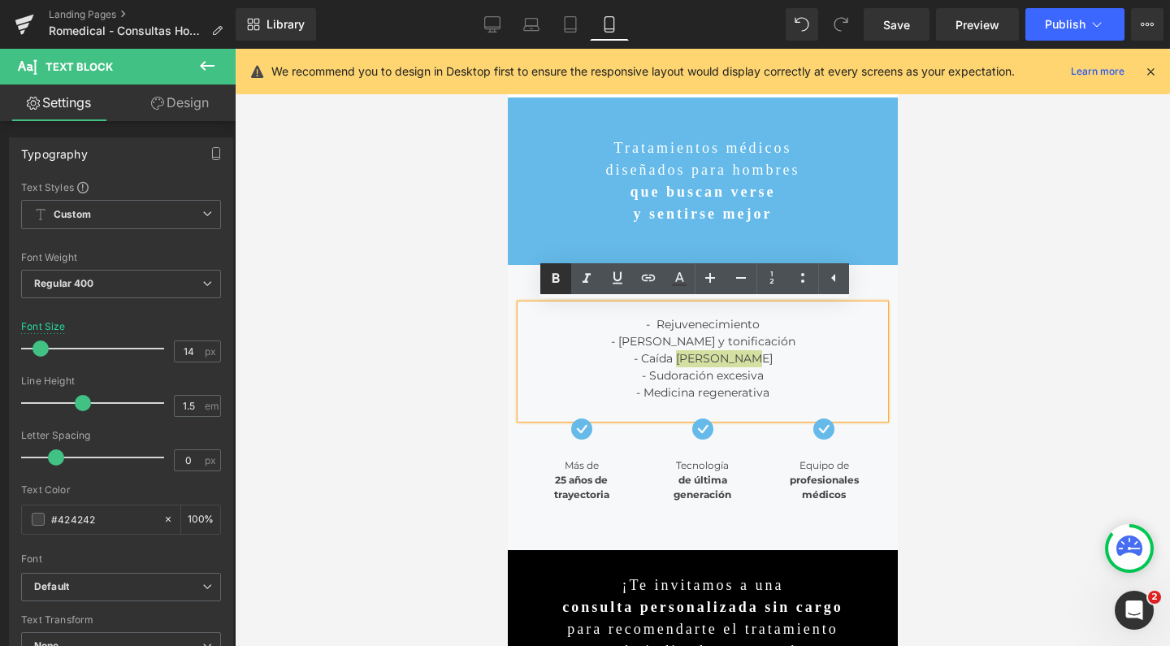
click at [556, 274] on icon at bounding box center [555, 278] width 7 height 10
drag, startPoint x: 771, startPoint y: 380, endPoint x: 704, endPoint y: 380, distance: 67.5
click at [704, 380] on div "- Sudoración excesiva" at bounding box center [702, 375] width 364 height 17
click at [556, 264] on link at bounding box center [556, 278] width 31 height 31
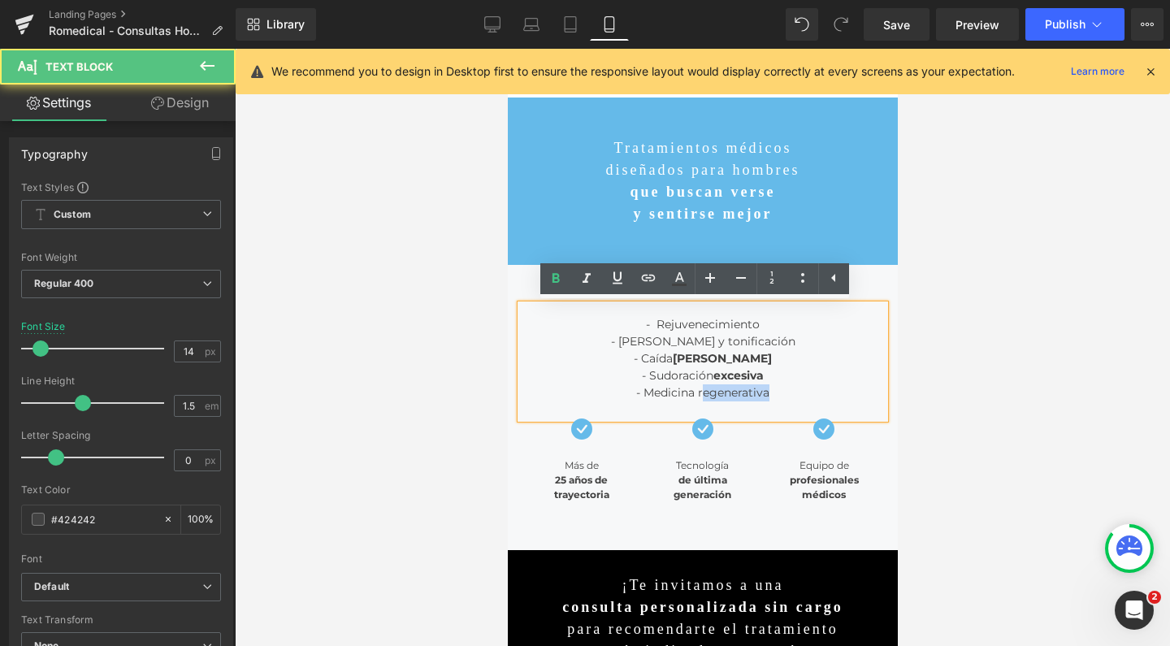
drag, startPoint x: 779, startPoint y: 390, endPoint x: 696, endPoint y: 390, distance: 82.9
click at [696, 390] on div "- Medicina regenerativa" at bounding box center [702, 392] width 364 height 17
drag, startPoint x: 687, startPoint y: 392, endPoint x: 788, endPoint y: 393, distance: 100.8
click at [788, 393] on div "- Medicina regenerativa" at bounding box center [702, 392] width 364 height 17
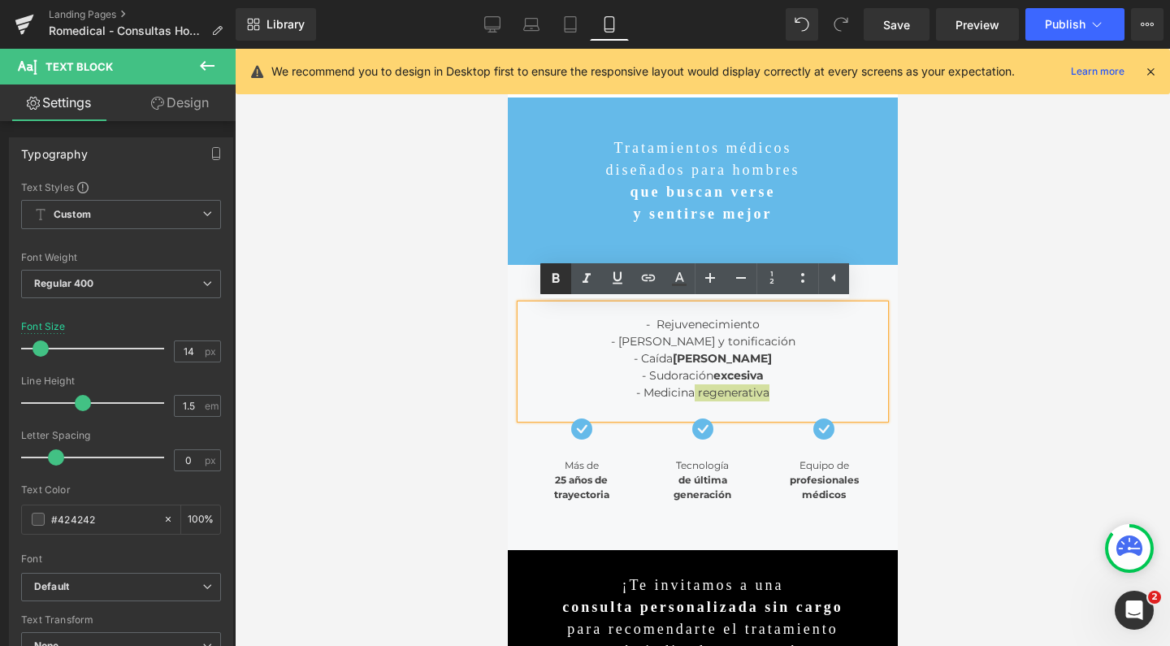
click at [543, 273] on link at bounding box center [556, 278] width 31 height 31
drag, startPoint x: 788, startPoint y: 344, endPoint x: 693, endPoint y: 342, distance: 95.1
click at [693, 342] on div "- Reducción y tonificación - Caída del cabello" at bounding box center [702, 350] width 364 height 34
click at [545, 272] on link at bounding box center [556, 278] width 31 height 31
click at [779, 328] on div "- Rejuvenecimiento - Reducción y tonificación - Caída del cabello - Sudoración …" at bounding box center [702, 362] width 364 height 114
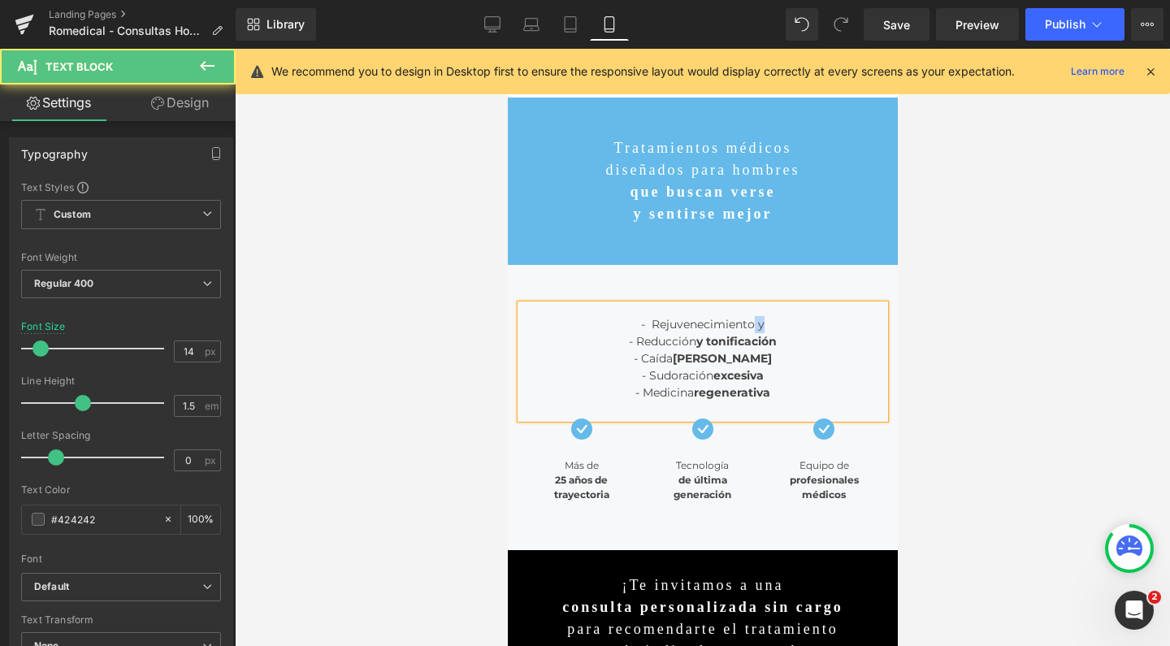
click at [746, 325] on span "- Rejuvenecimiento y" at bounding box center [703, 324] width 124 height 15
click at [750, 327] on span "- Rejuvenecimiento" at bounding box center [702, 324] width 114 height 15
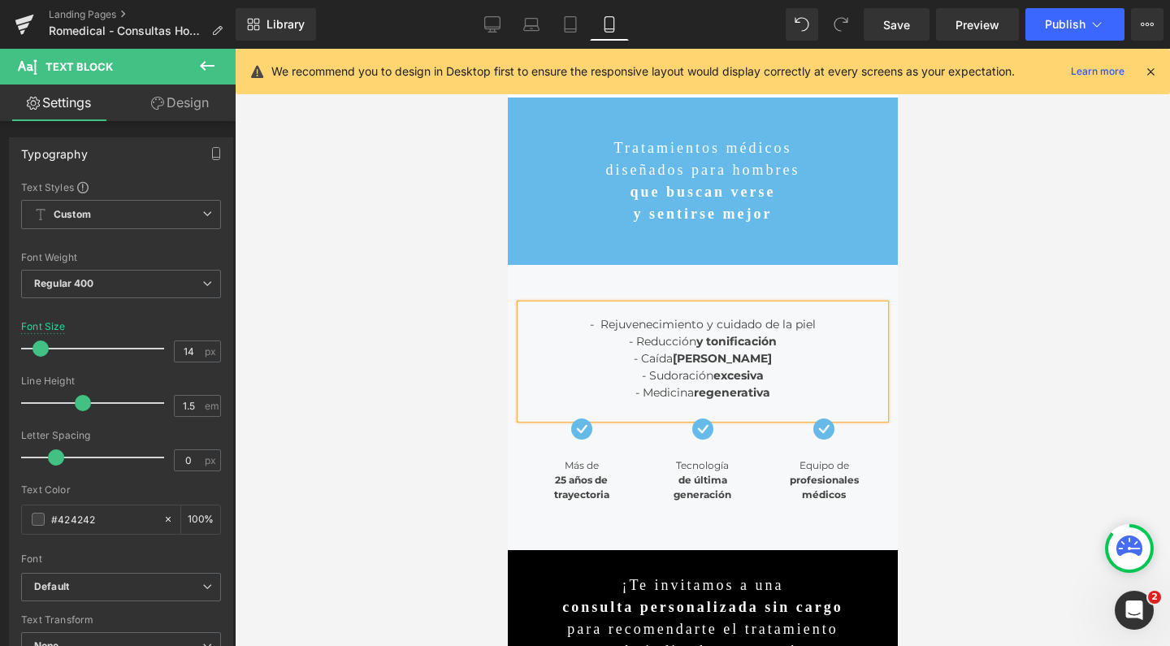
click at [775, 341] on div "- Reducción y tonificación - Caída del cabello" at bounding box center [702, 350] width 364 height 34
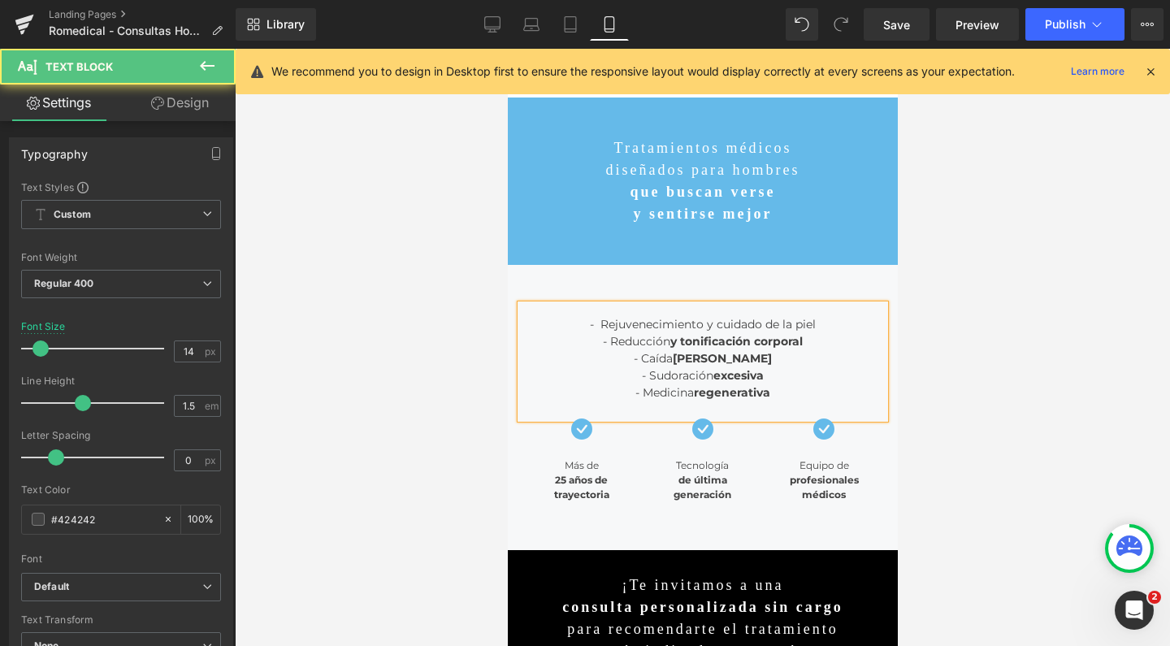
drag, startPoint x: 824, startPoint y: 322, endPoint x: 693, endPoint y: 324, distance: 130.9
click at [693, 324] on div "- Rejuvenecimiento y cuidado de la piel - Reducción y tonificación corporal - C…" at bounding box center [702, 362] width 364 height 114
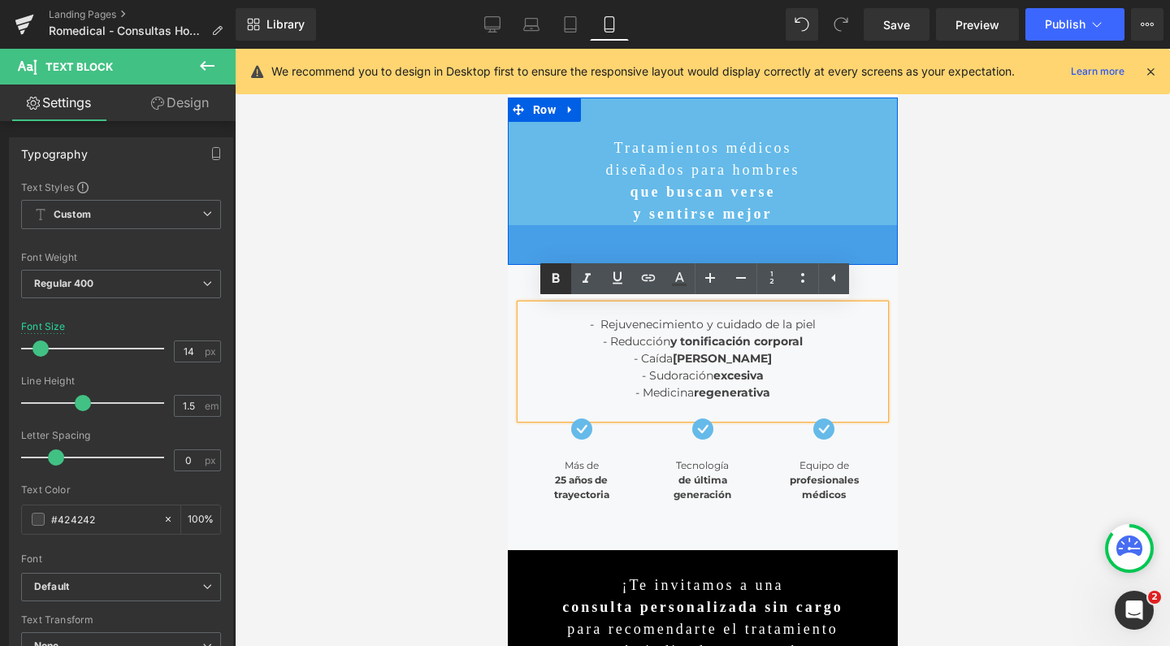
click at [556, 281] on icon at bounding box center [555, 278] width 7 height 10
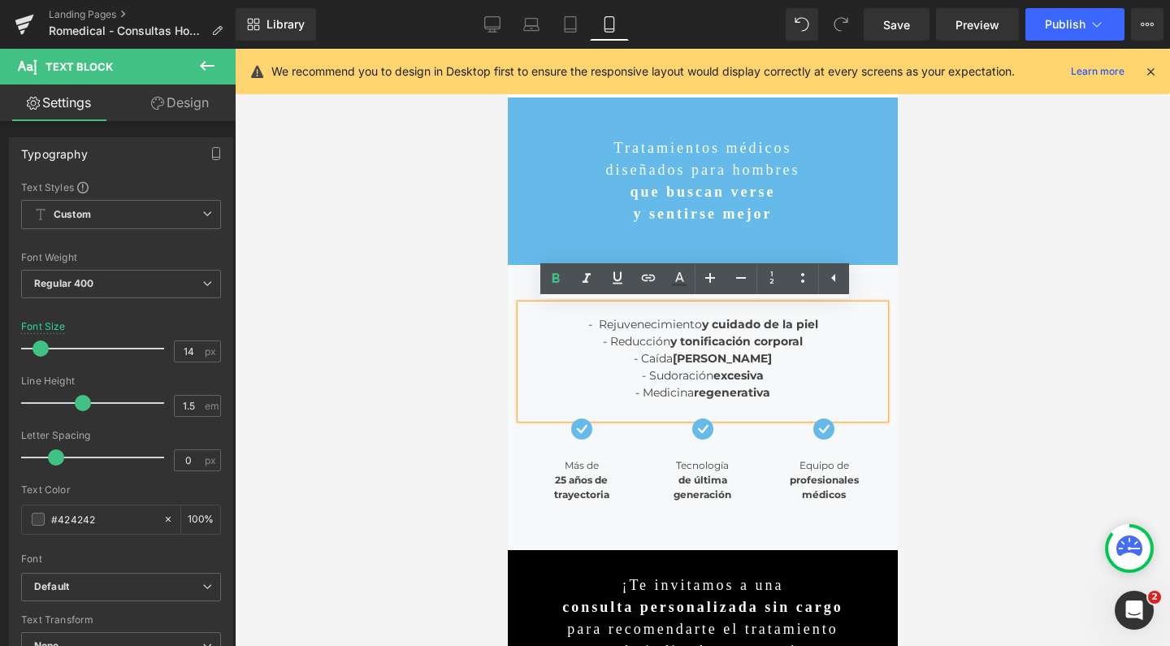
click at [672, 376] on span "- Sudoración excesiva" at bounding box center [702, 375] width 122 height 15
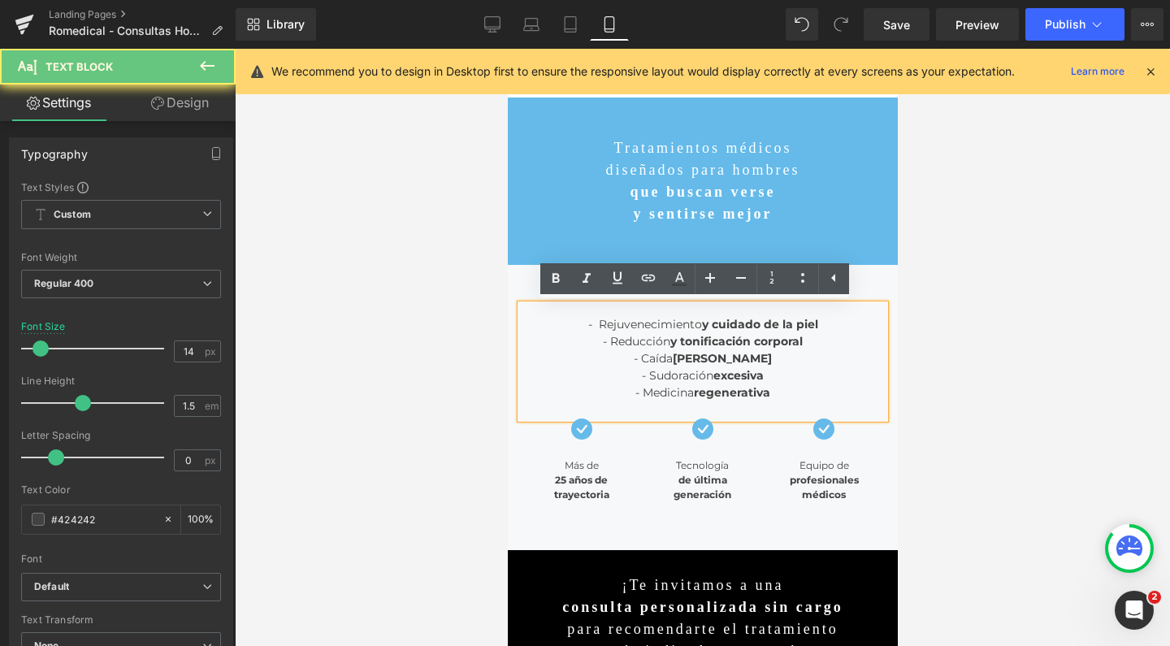
click at [680, 358] on span "- Caída del cabello" at bounding box center [702, 358] width 138 height 15
click at [754, 363] on div "- Reducción y tonificación corporal - Caída del cabello" at bounding box center [702, 350] width 364 height 34
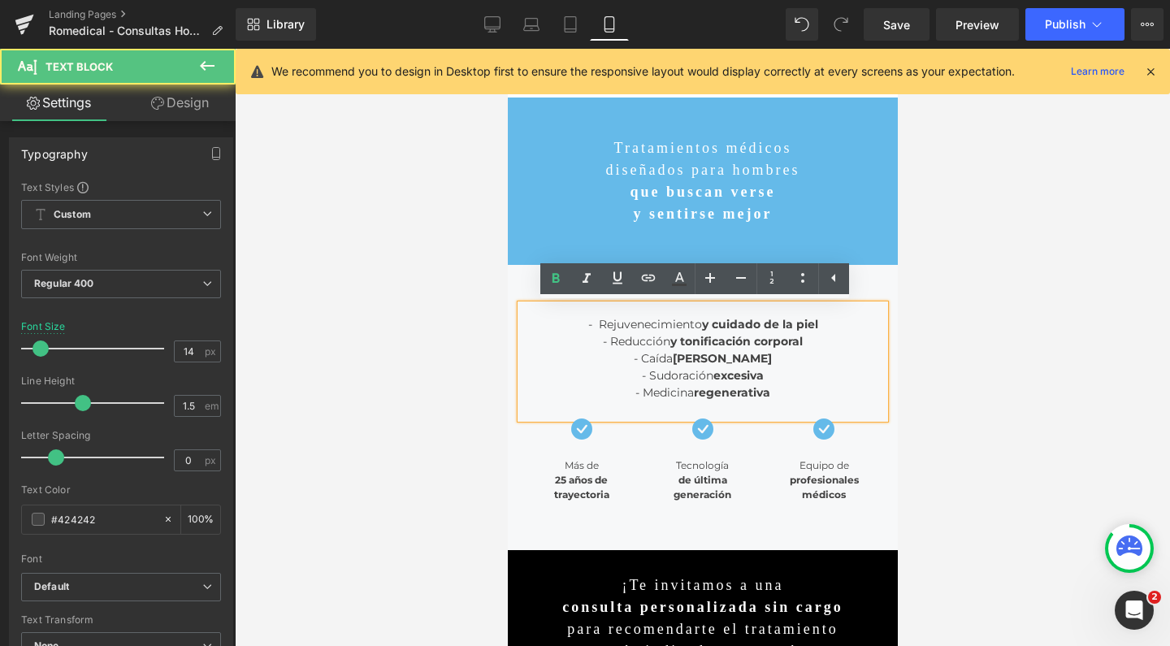
click at [794, 389] on div "- Medicina regenerativa" at bounding box center [702, 392] width 364 height 17
click at [701, 325] on strong "y cuidado de la piel" at bounding box center [759, 324] width 116 height 15
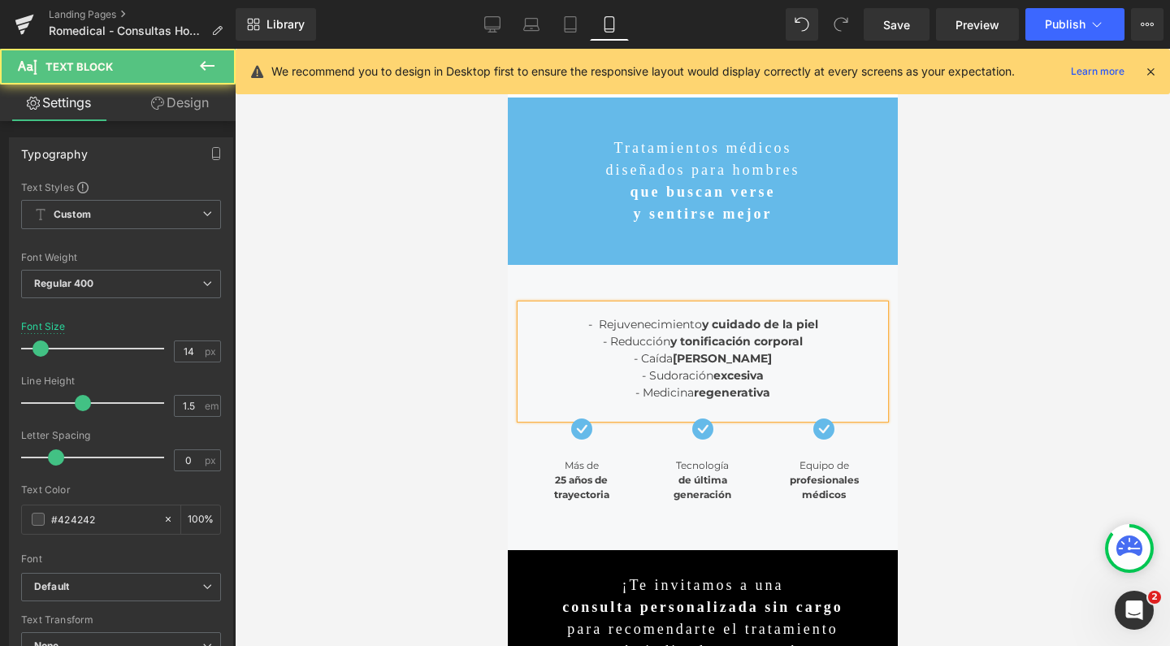
click at [680, 394] on span "- Medicina regenerativa" at bounding box center [702, 392] width 135 height 15
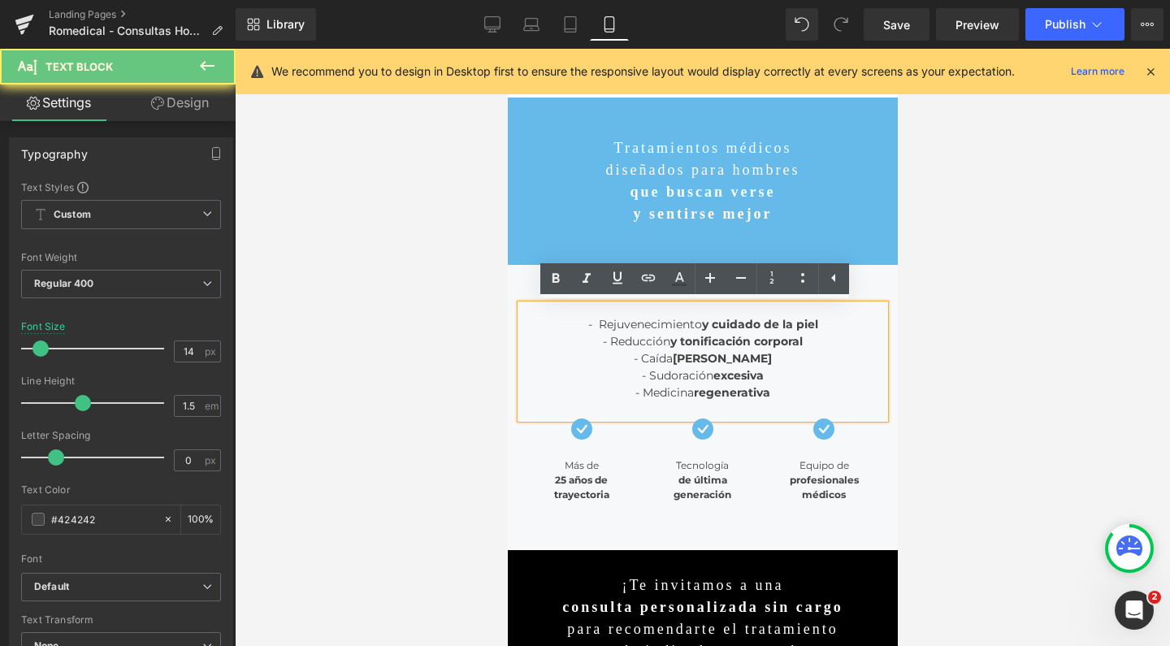
click at [812, 370] on div "- Sudoración excesiva" at bounding box center [702, 375] width 364 height 17
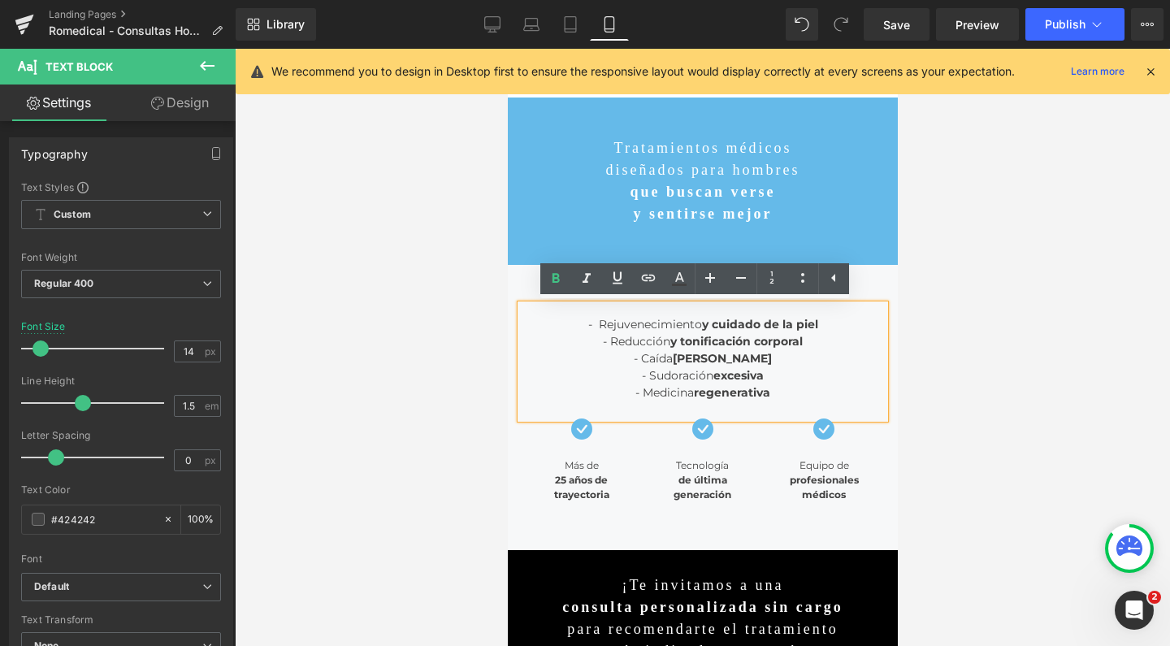
click at [802, 400] on div "- Medicina regenerativa" at bounding box center [702, 392] width 364 height 17
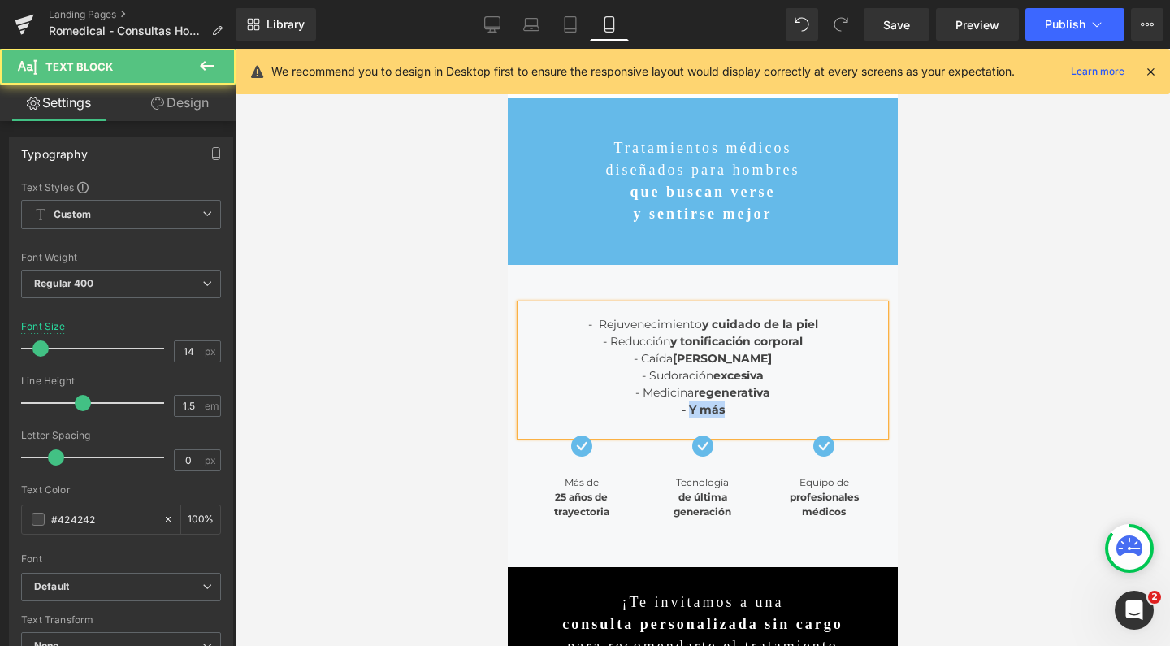
drag, startPoint x: 683, startPoint y: 410, endPoint x: 745, endPoint y: 410, distance: 61.8
click at [745, 410] on div "- Y más" at bounding box center [702, 410] width 364 height 17
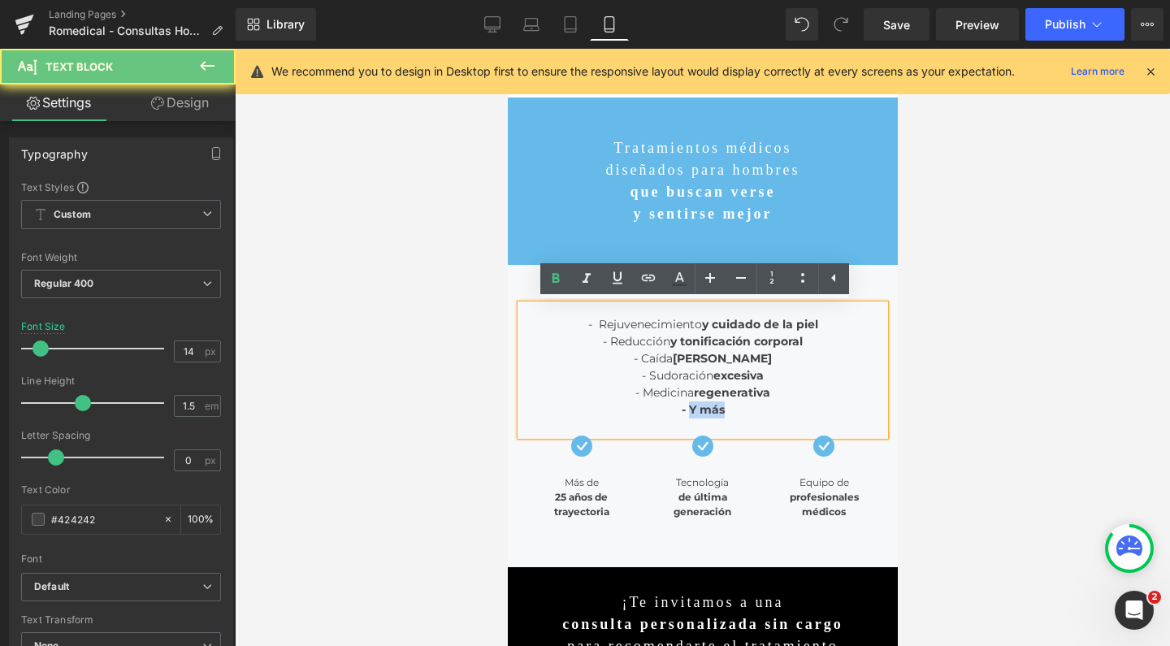
click at [745, 410] on div "- Y más" at bounding box center [702, 410] width 364 height 17
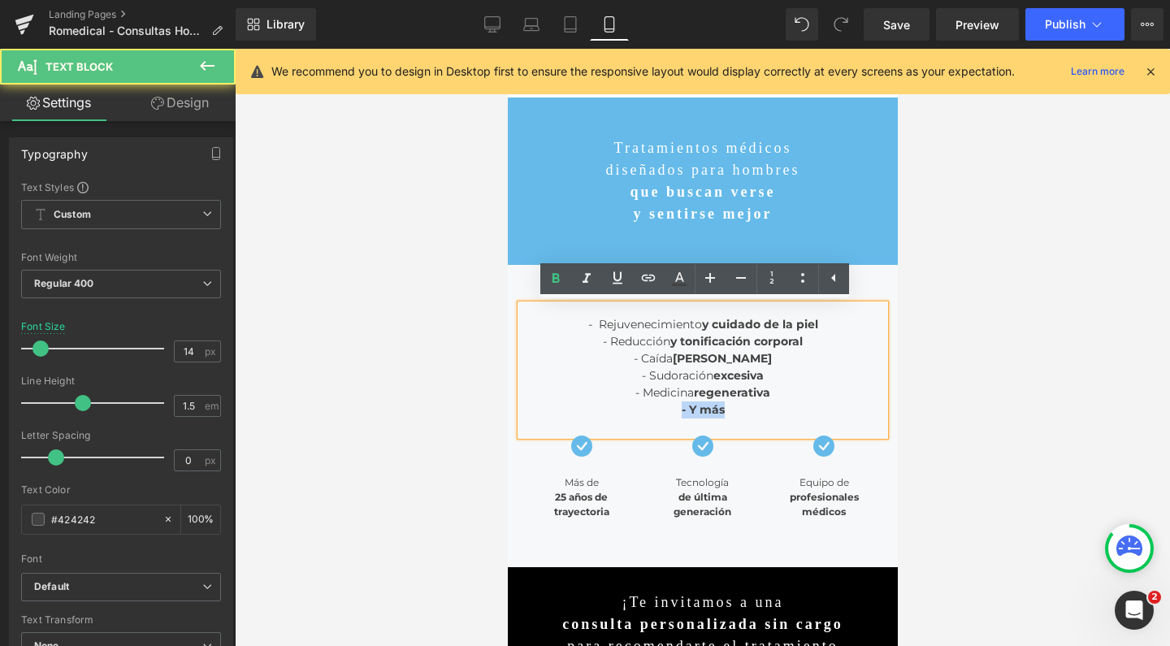
drag, startPoint x: 754, startPoint y: 410, endPoint x: 621, endPoint y: 410, distance: 133.3
click at [621, 410] on div "- Y más" at bounding box center [702, 410] width 364 height 17
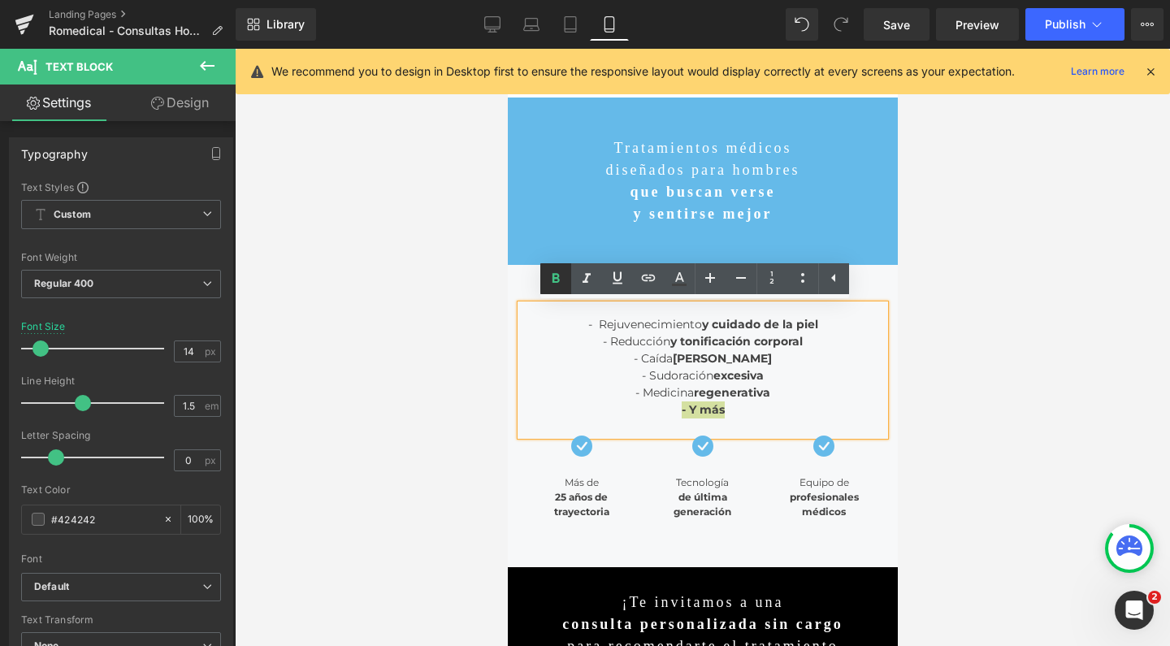
click at [558, 277] on icon at bounding box center [555, 278] width 7 height 10
click at [745, 410] on div "- Y más" at bounding box center [702, 410] width 364 height 17
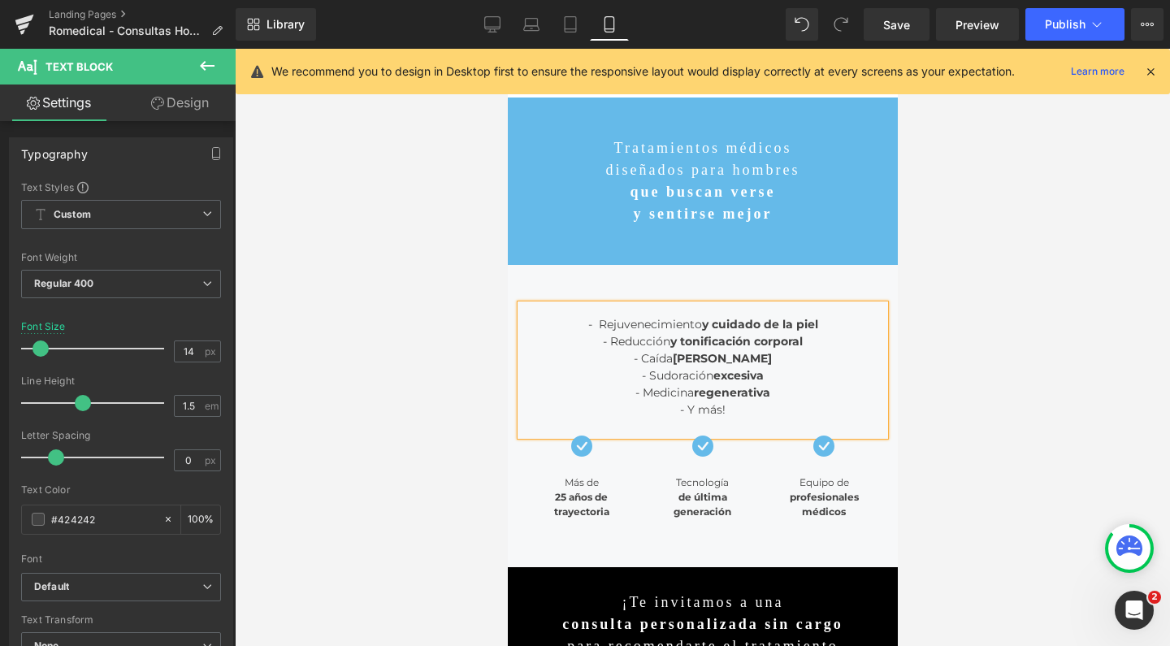
click at [680, 413] on span "- Y más!" at bounding box center [703, 409] width 46 height 15
click at [1004, 406] on div at bounding box center [703, 347] width 936 height 597
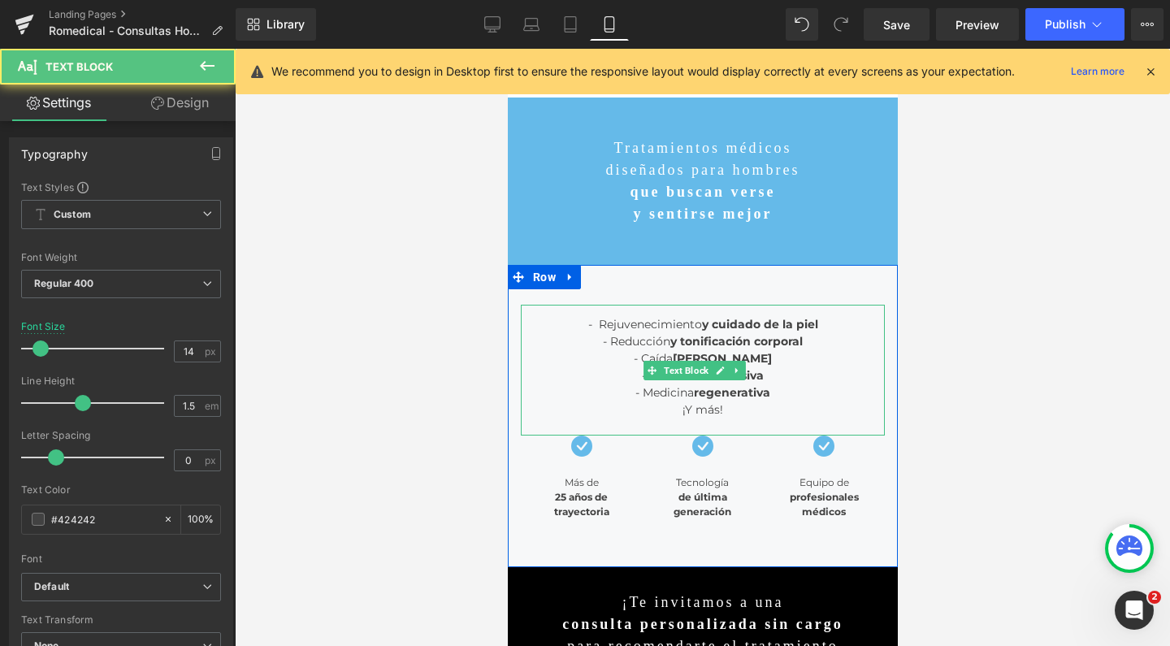
click at [734, 419] on div at bounding box center [702, 427] width 364 height 17
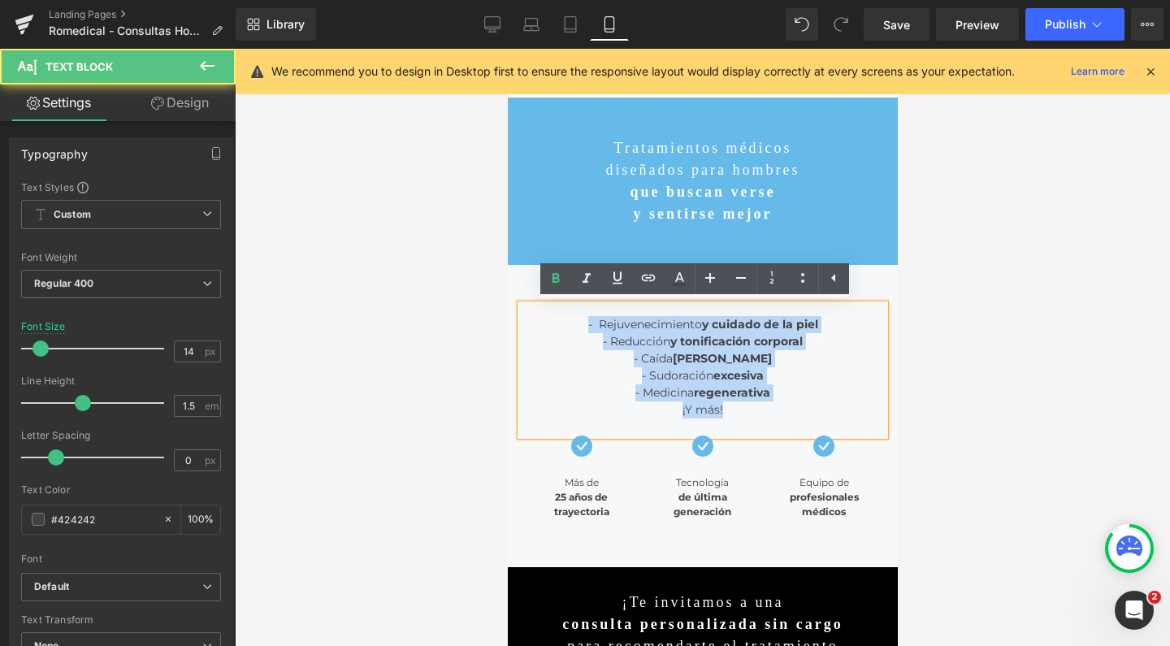
drag, startPoint x: 749, startPoint y: 410, endPoint x: 564, endPoint y: 327, distance: 202.3
click at [564, 327] on div "- Rejuvenecimiento y cuidado de la piel - Reducción y tonificación corporal - C…" at bounding box center [702, 370] width 364 height 131
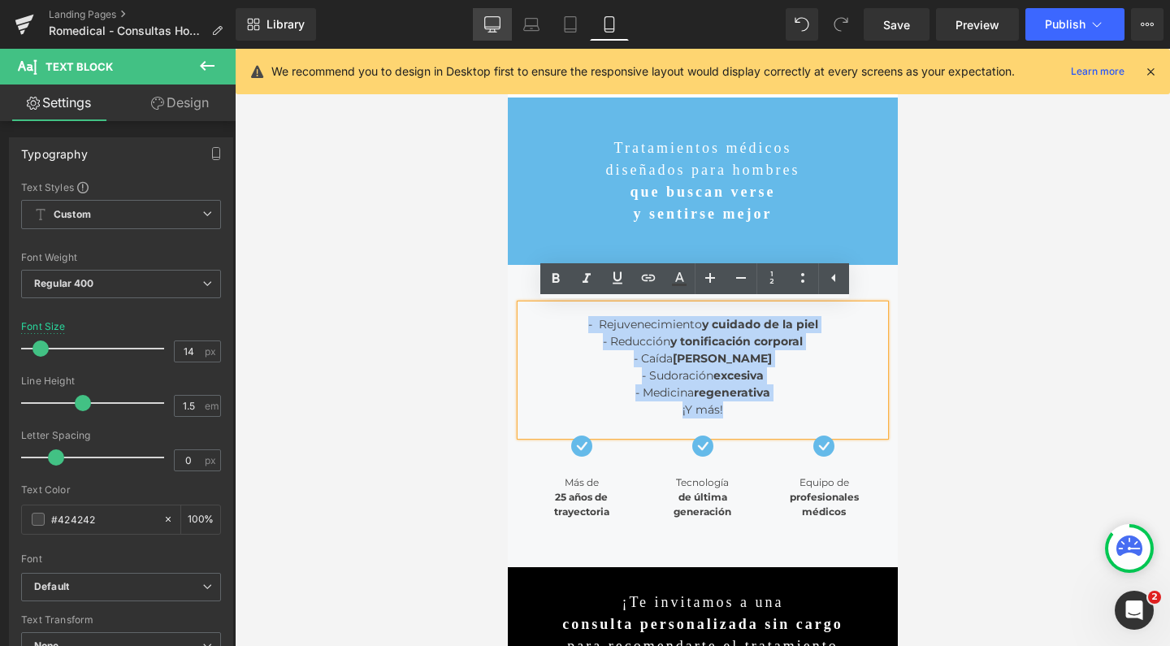
copy div "- Rejuvenecimiento y cuidado de la piel - Reducción y tonificación corporal - C…"
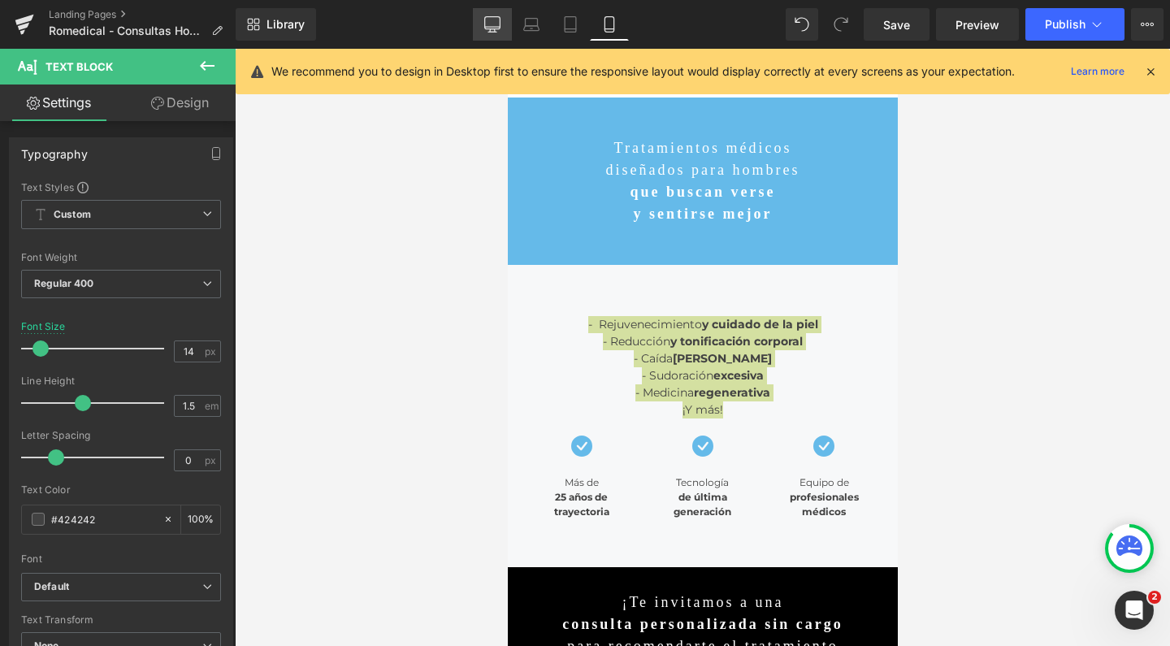
click at [506, 37] on link "Desktop" at bounding box center [492, 24] width 39 height 33
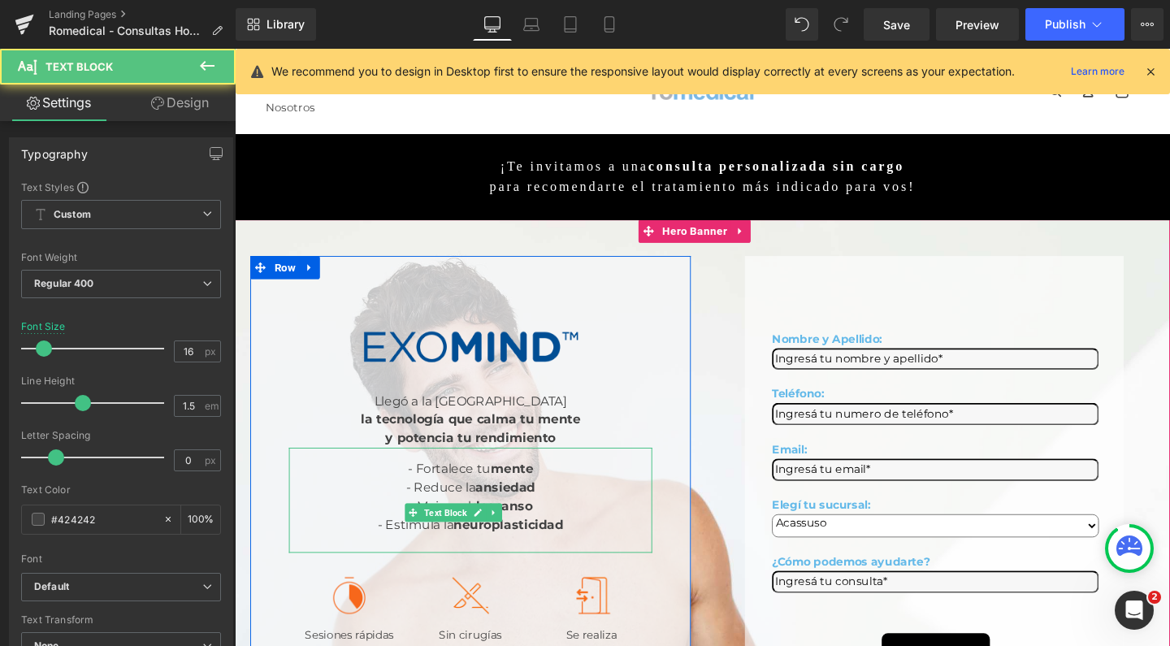
click at [415, 503] on span "- Reduce la ansiedad" at bounding box center [483, 510] width 136 height 15
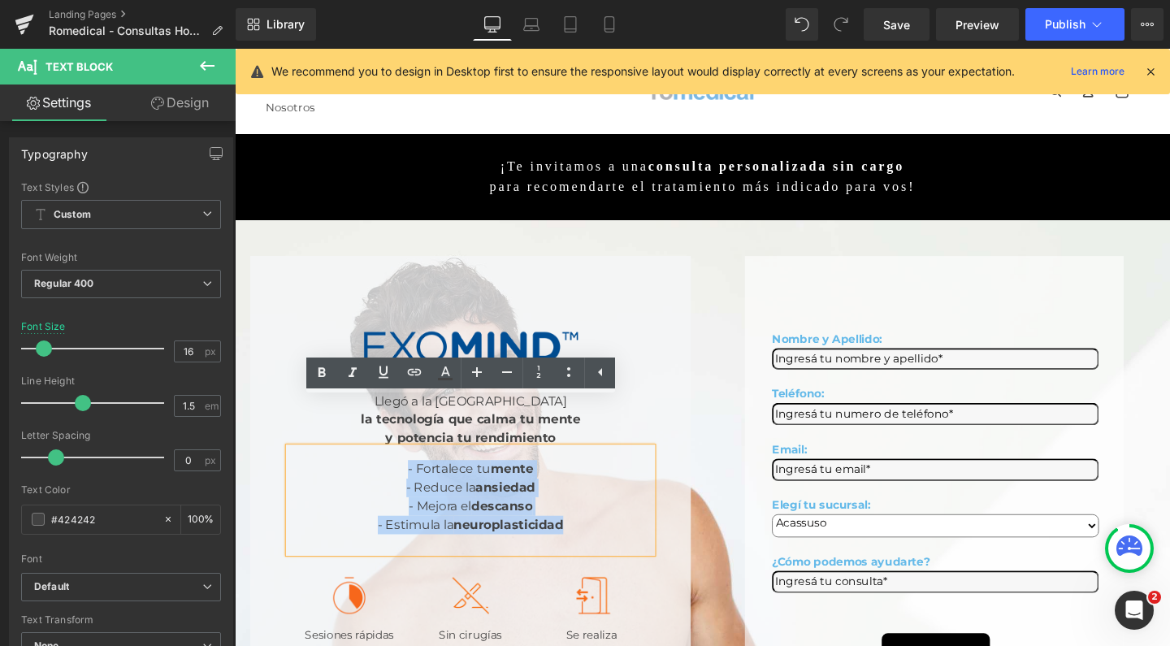
drag, startPoint x: 523, startPoint y: 501, endPoint x: 279, endPoint y: 436, distance: 252.2
click at [279, 436] on div "Image Llegó a la Argentina la tecnología que calma tu mente y potencia tu rendi…" at bounding box center [482, 514] width 463 height 494
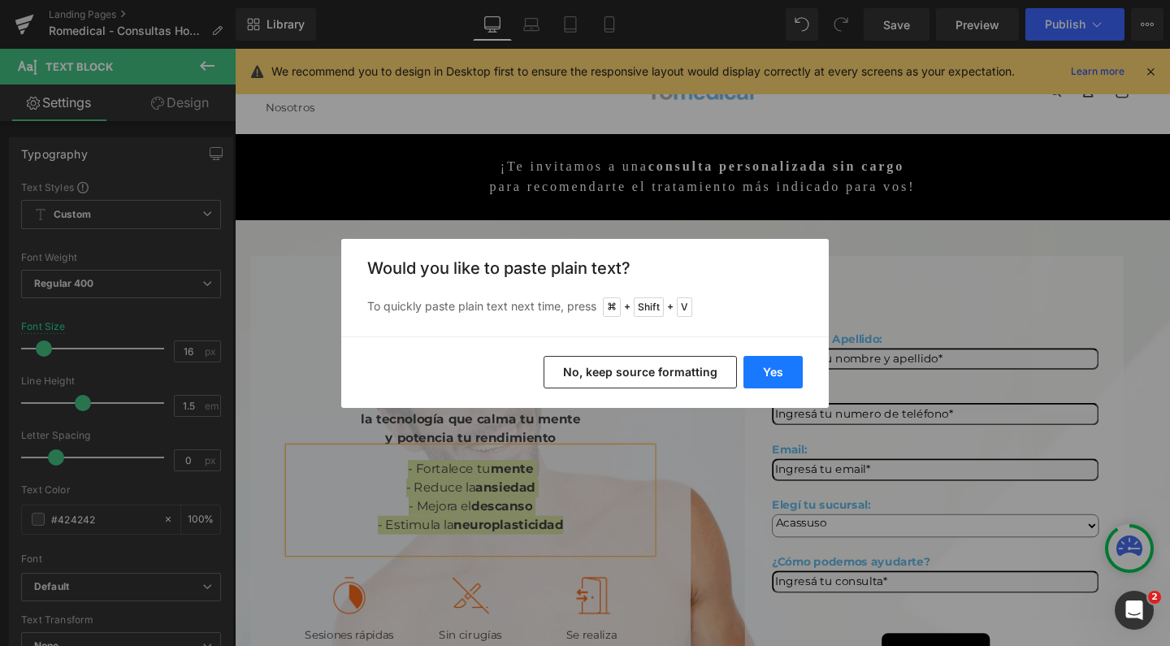
click at [793, 371] on button "Yes" at bounding box center [773, 372] width 59 height 33
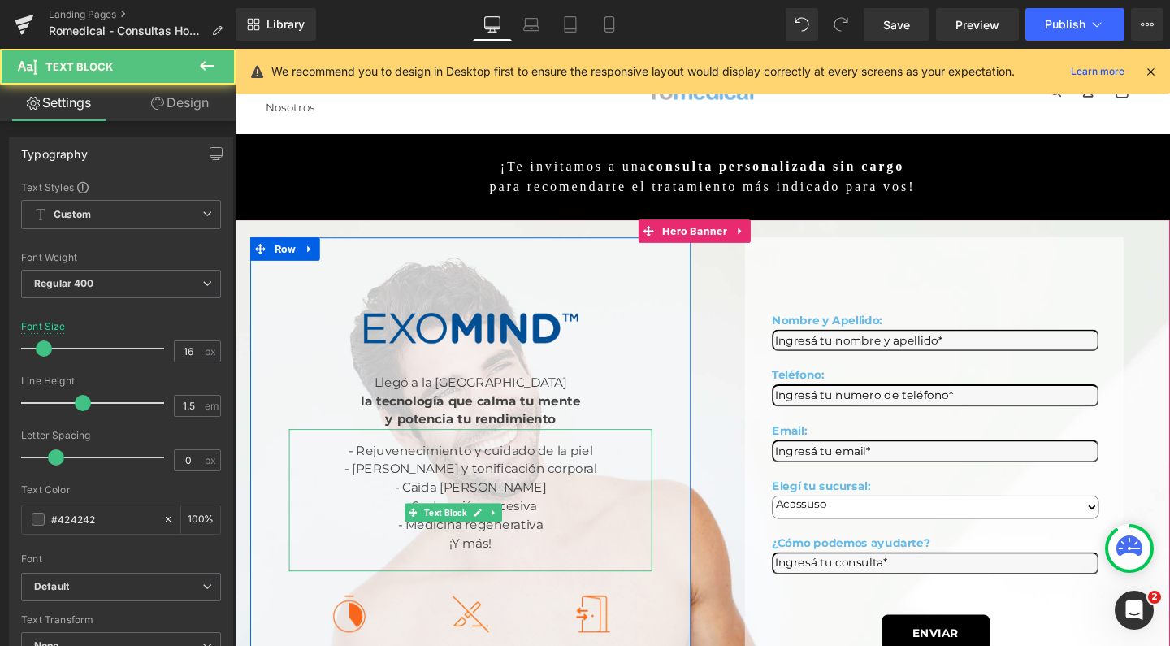
click at [518, 482] on div "- Reducción y tonificación corporal" at bounding box center [483, 492] width 382 height 20
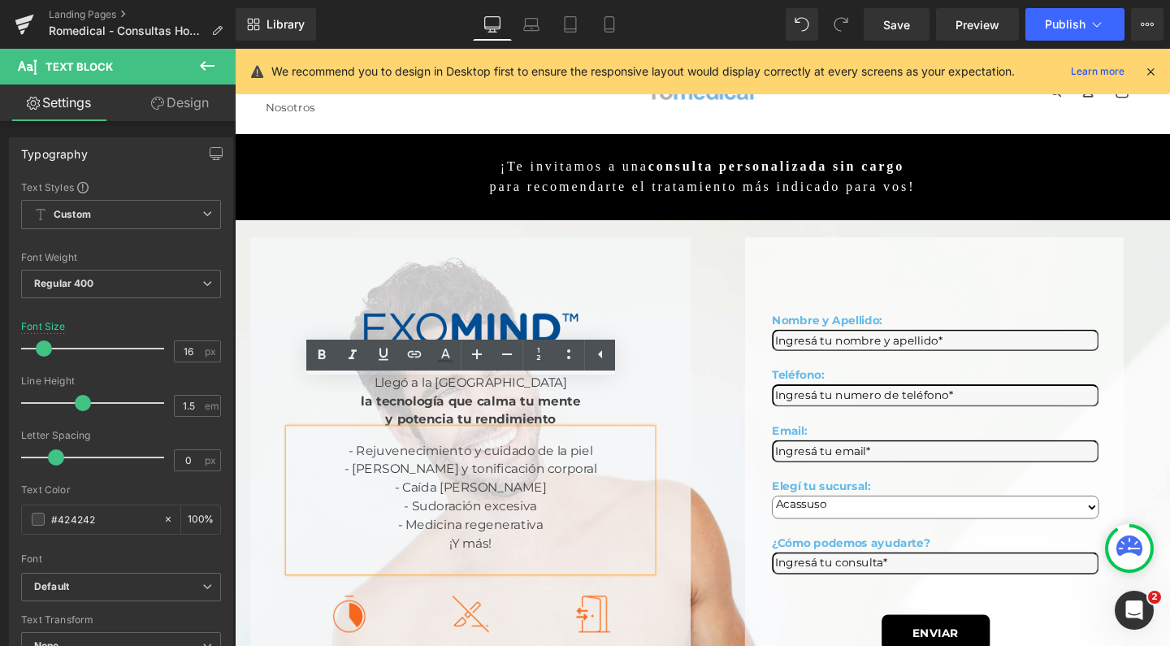
drag, startPoint x: 585, startPoint y: 428, endPoint x: 428, endPoint y: 425, distance: 157.7
click at [428, 463] on div "- Rejuvenecimiento y cuidado de la piel" at bounding box center [483, 473] width 382 height 20
click at [322, 349] on icon at bounding box center [322, 355] width 20 height 20
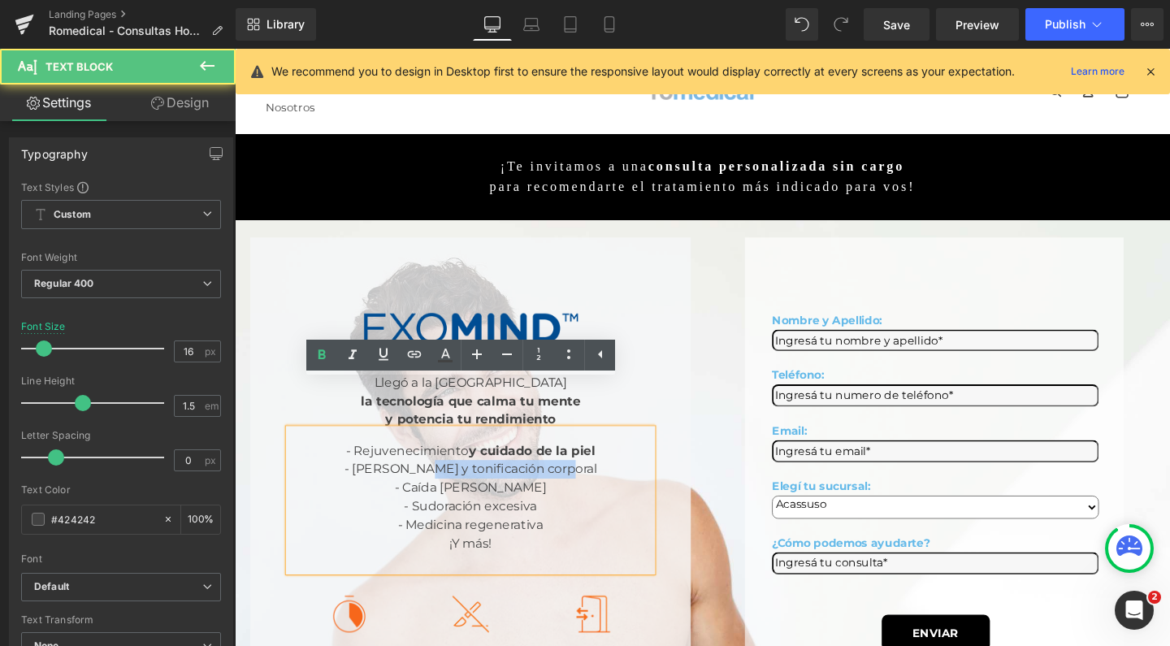
drag, startPoint x: 549, startPoint y: 449, endPoint x: 387, endPoint y: 444, distance: 161.8
click at [387, 482] on div "- Reducción y tonificación corporal" at bounding box center [483, 492] width 382 height 20
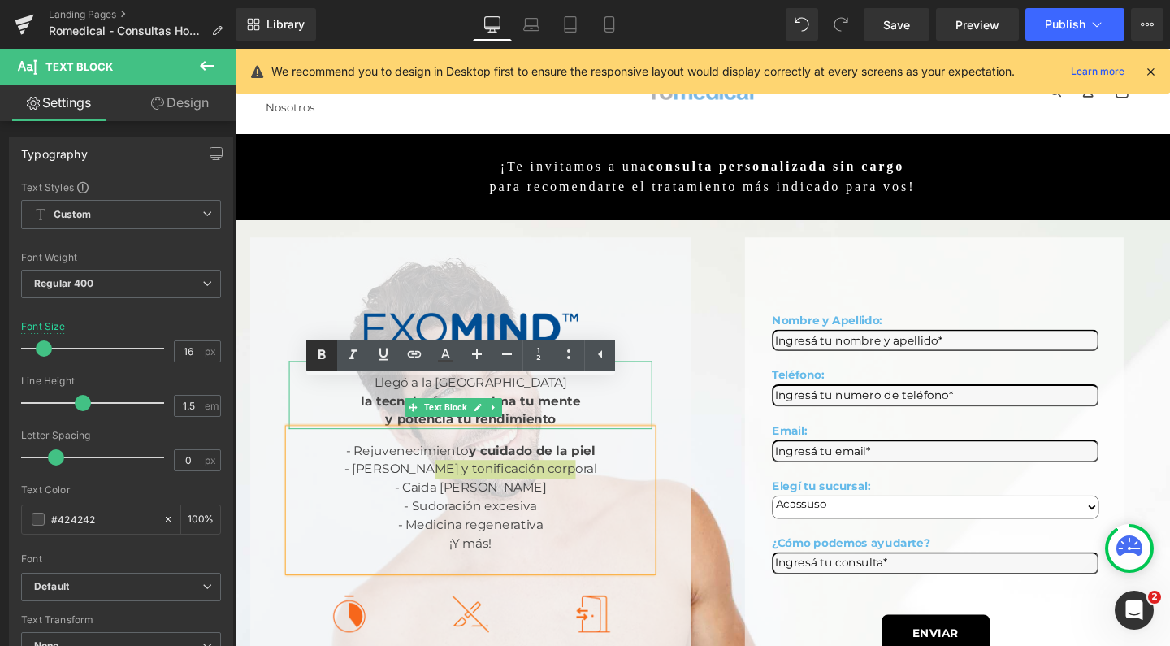
click at [318, 353] on icon at bounding box center [322, 355] width 20 height 20
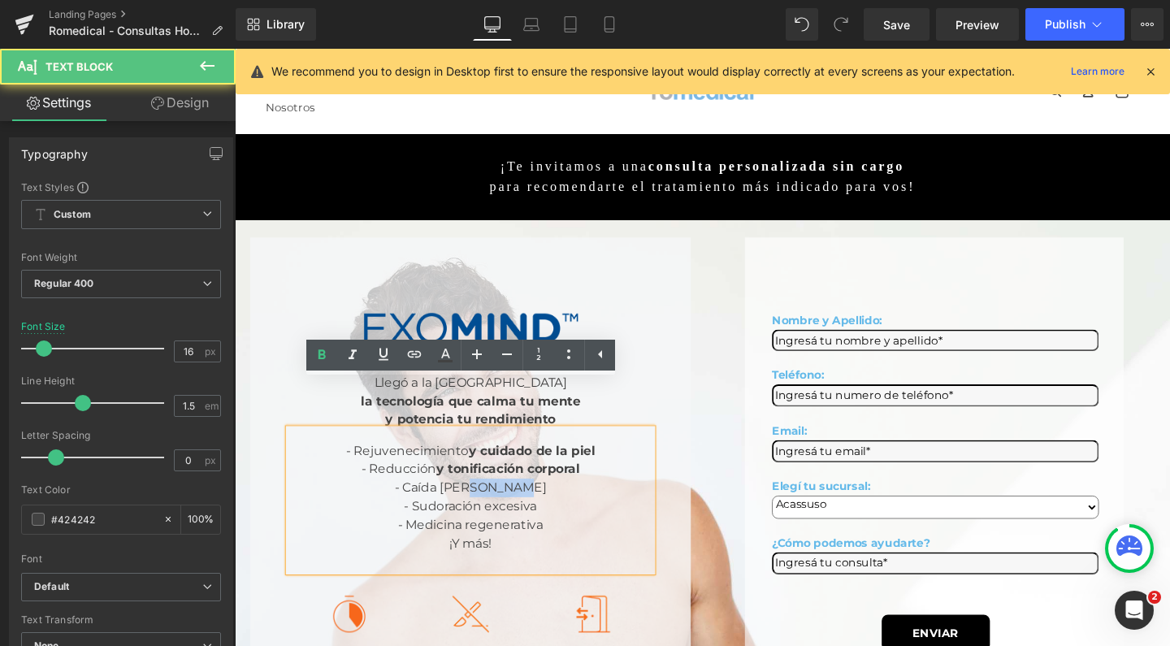
drag, startPoint x: 418, startPoint y: 461, endPoint x: 376, endPoint y: 460, distance: 42.3
click at [376, 502] on div "- Caída del cabello" at bounding box center [483, 512] width 382 height 20
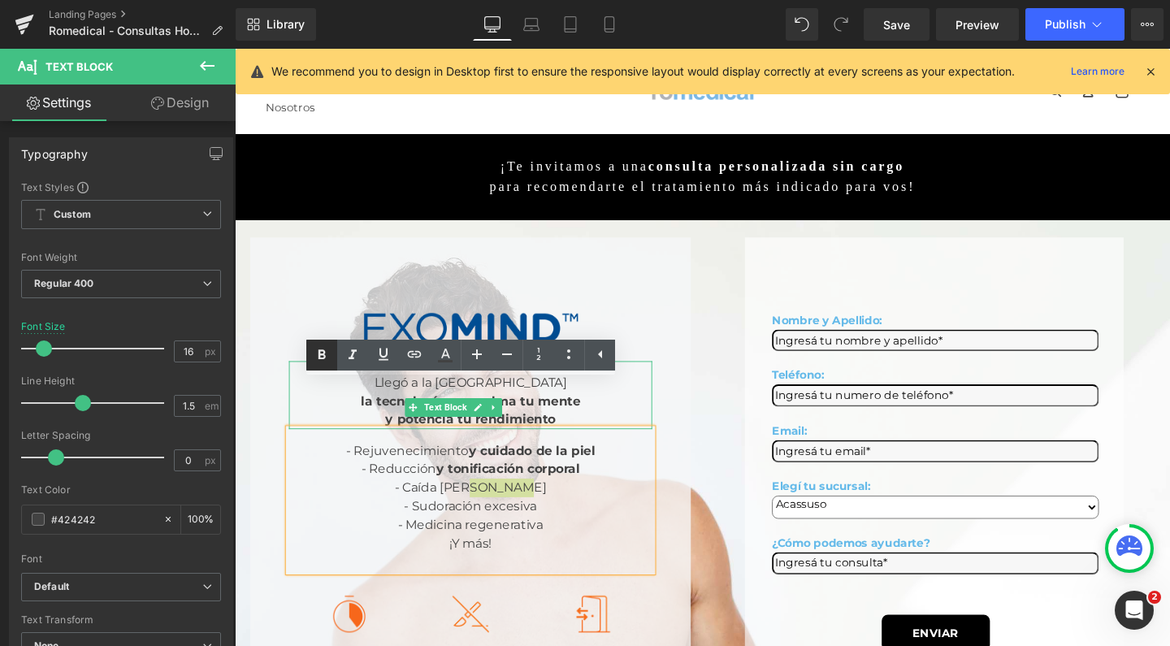
click at [321, 356] on icon at bounding box center [322, 355] width 20 height 20
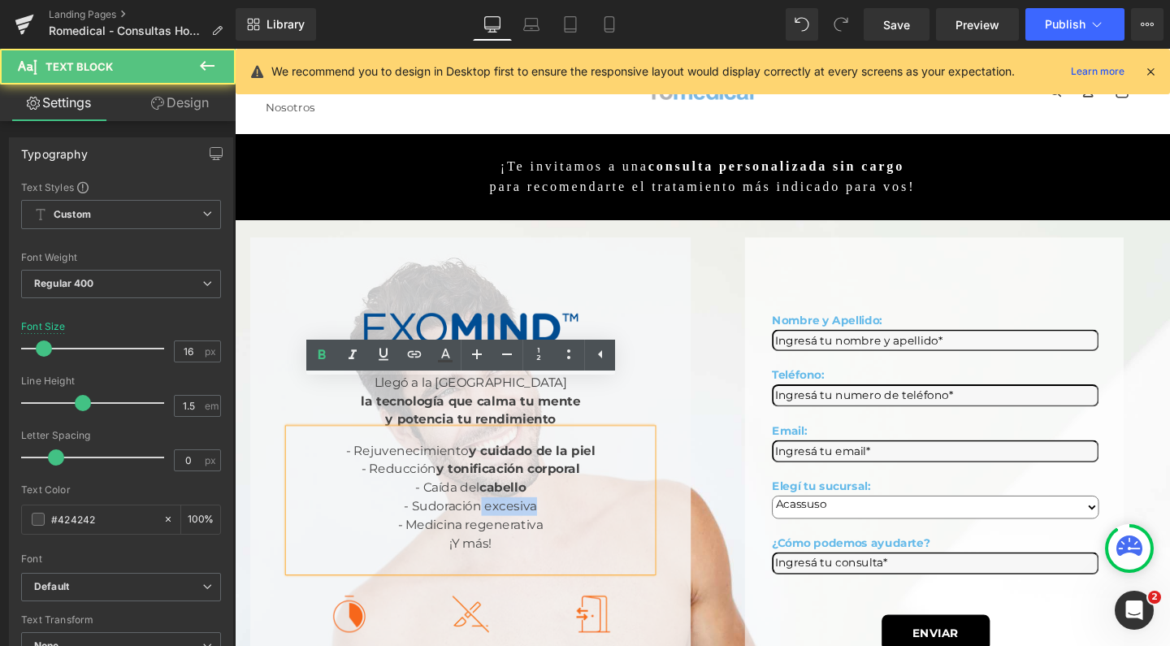
drag, startPoint x: 445, startPoint y: 480, endPoint x: 386, endPoint y: 480, distance: 59.3
click at [386, 521] on div "- Sudoración excesiva" at bounding box center [483, 531] width 382 height 20
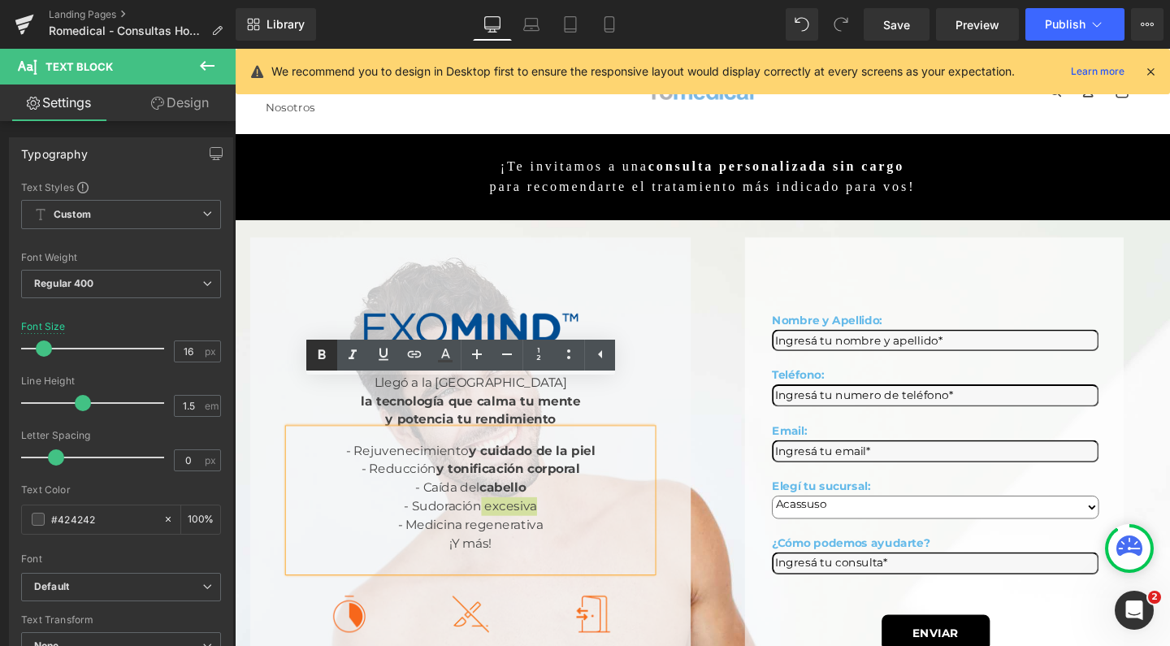
click at [318, 357] on icon at bounding box center [322, 355] width 20 height 20
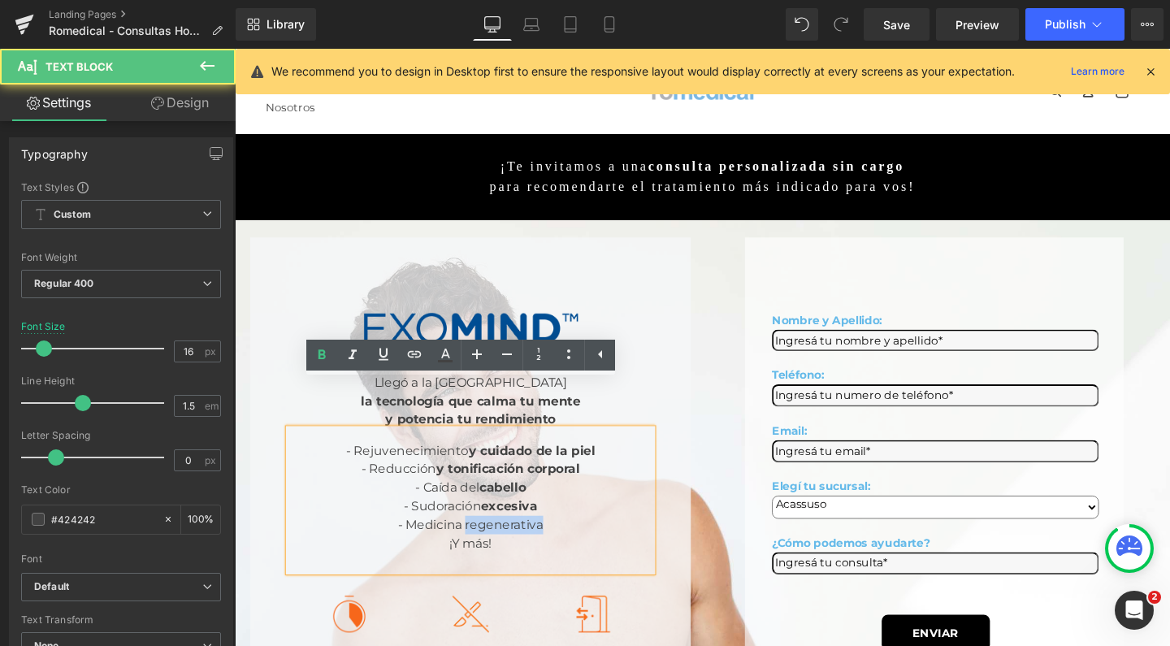
drag, startPoint x: 473, startPoint y: 504, endPoint x: 376, endPoint y: 502, distance: 97.6
click at [376, 541] on div "- Medicina regenerativa" at bounding box center [483, 551] width 382 height 20
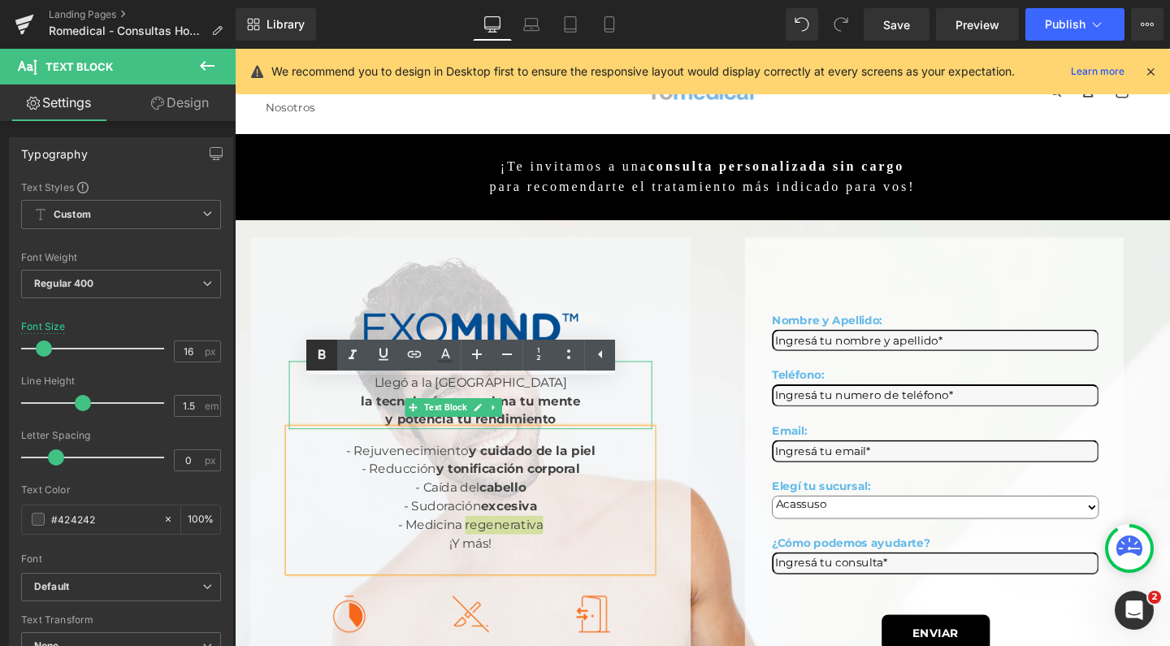
click at [326, 363] on icon at bounding box center [322, 355] width 20 height 20
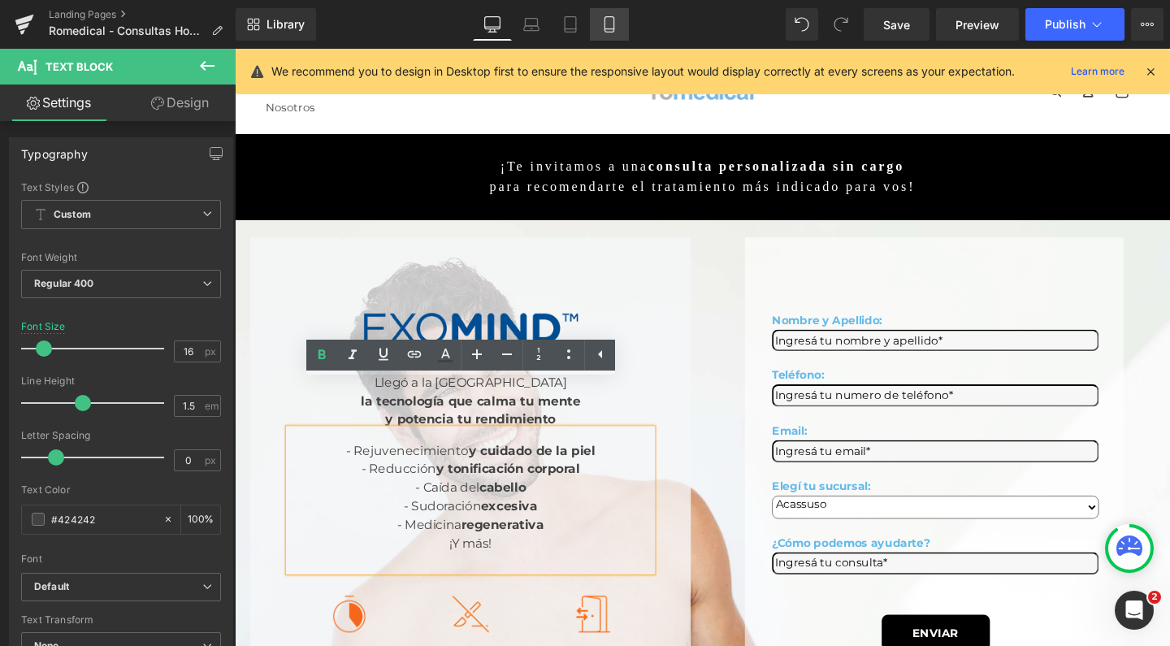
click at [619, 29] on link "Mobile" at bounding box center [609, 24] width 39 height 33
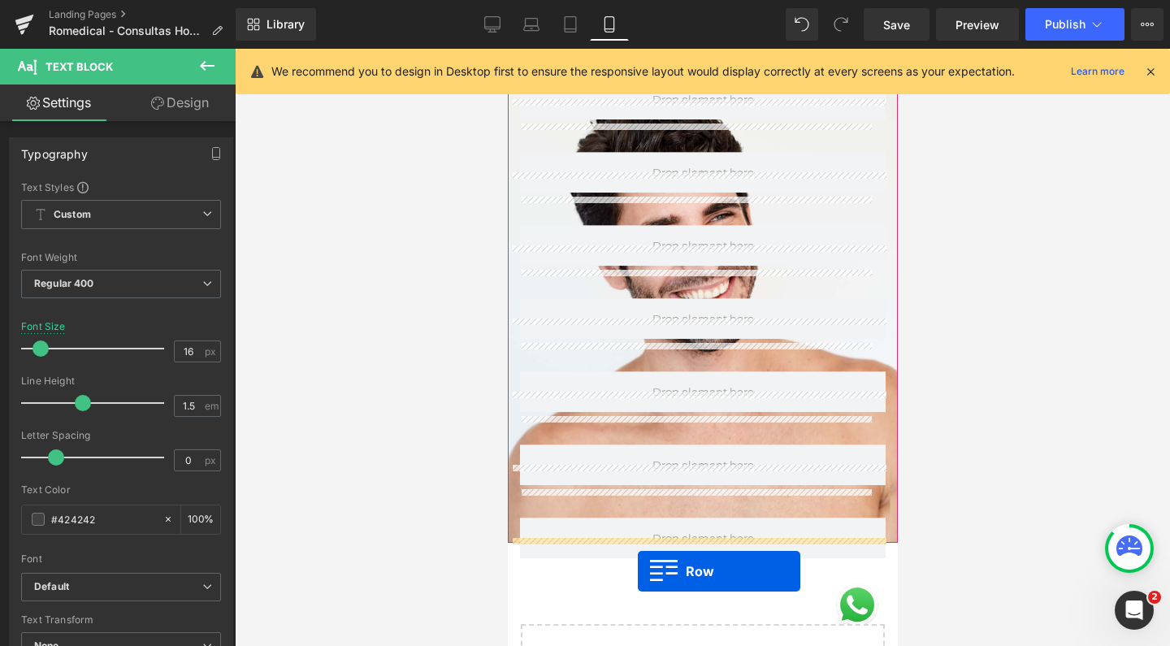
scroll to position [1167, 0]
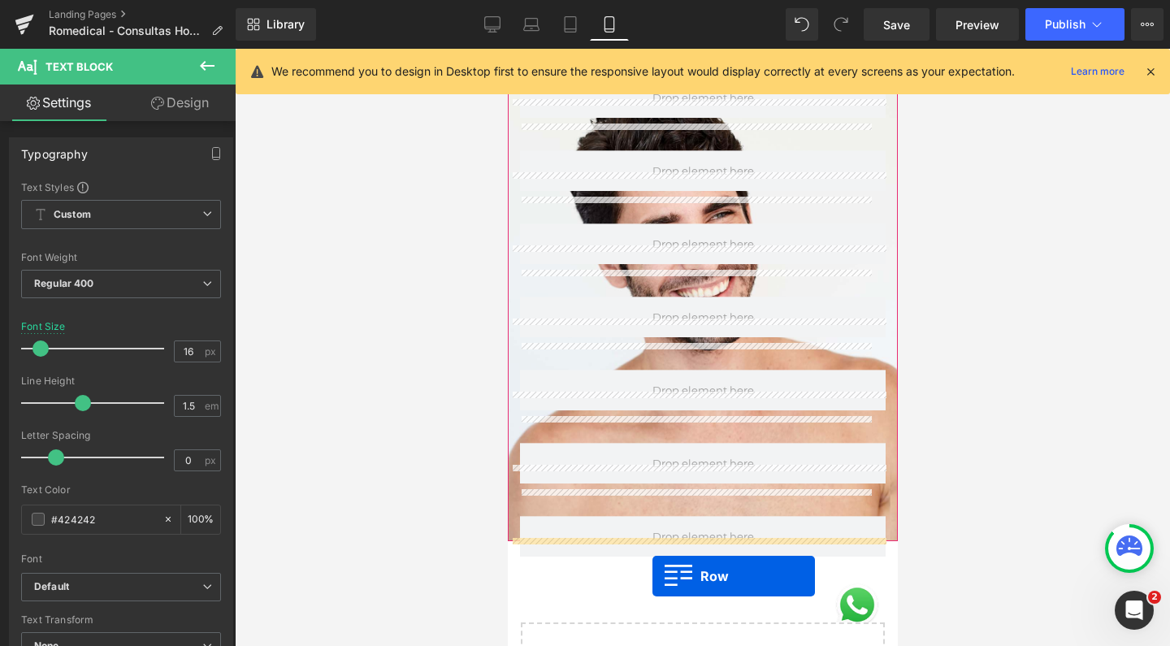
drag, startPoint x: 530, startPoint y: 541, endPoint x: 652, endPoint y: 572, distance: 126.0
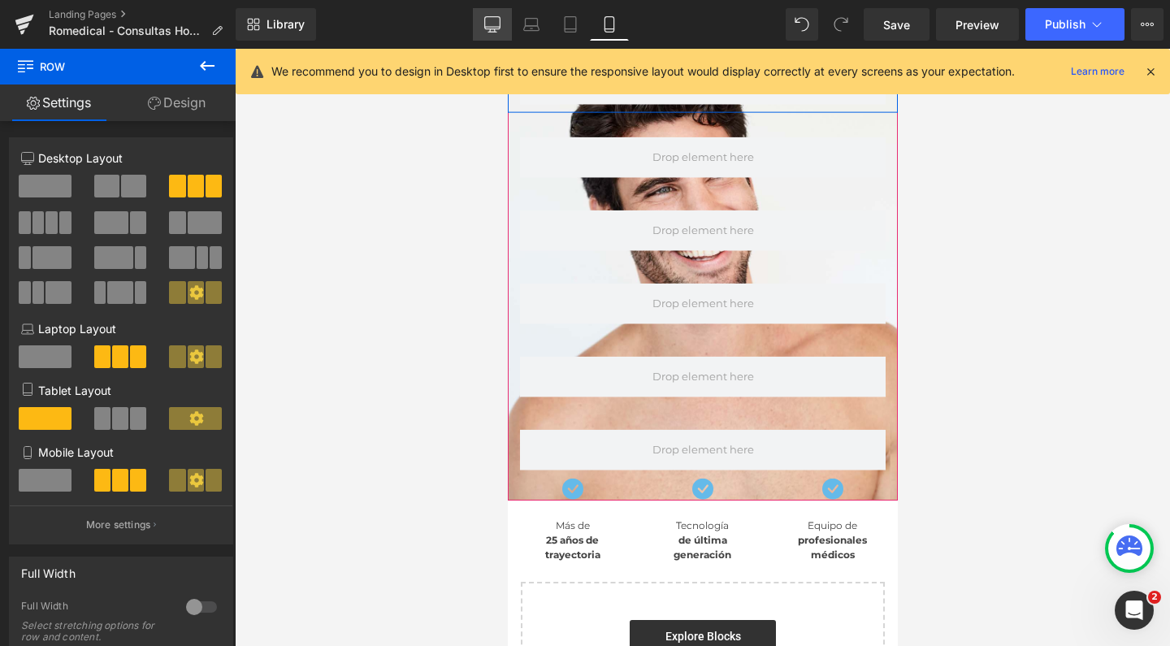
click at [490, 24] on icon at bounding box center [492, 24] width 16 height 16
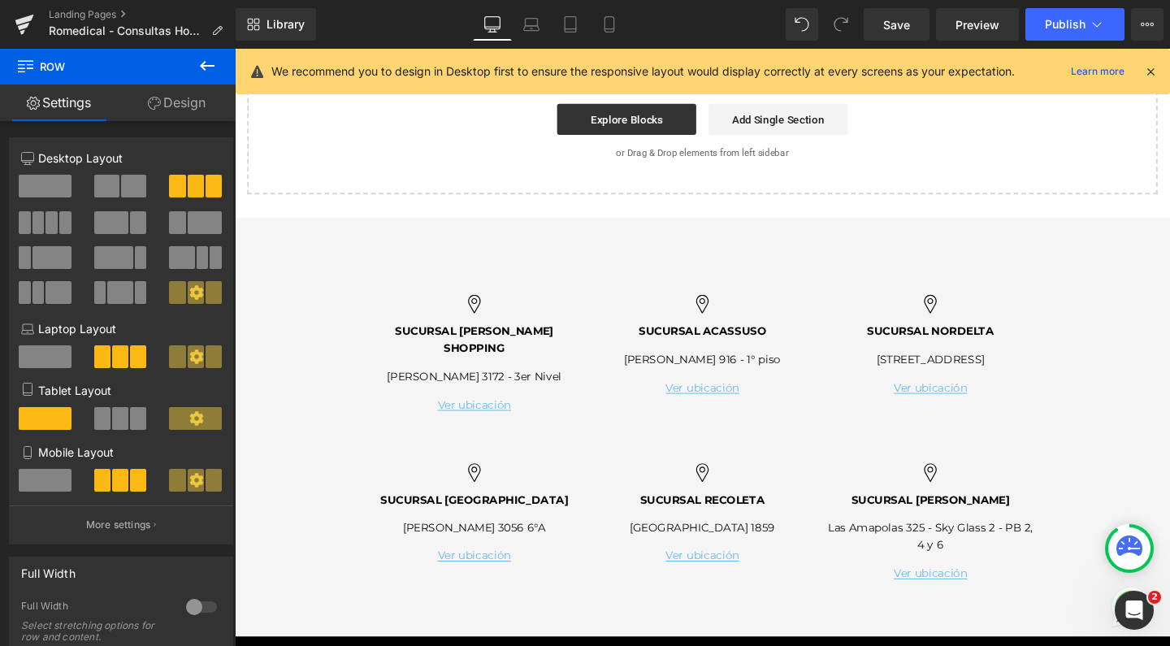
scroll to position [503, 0]
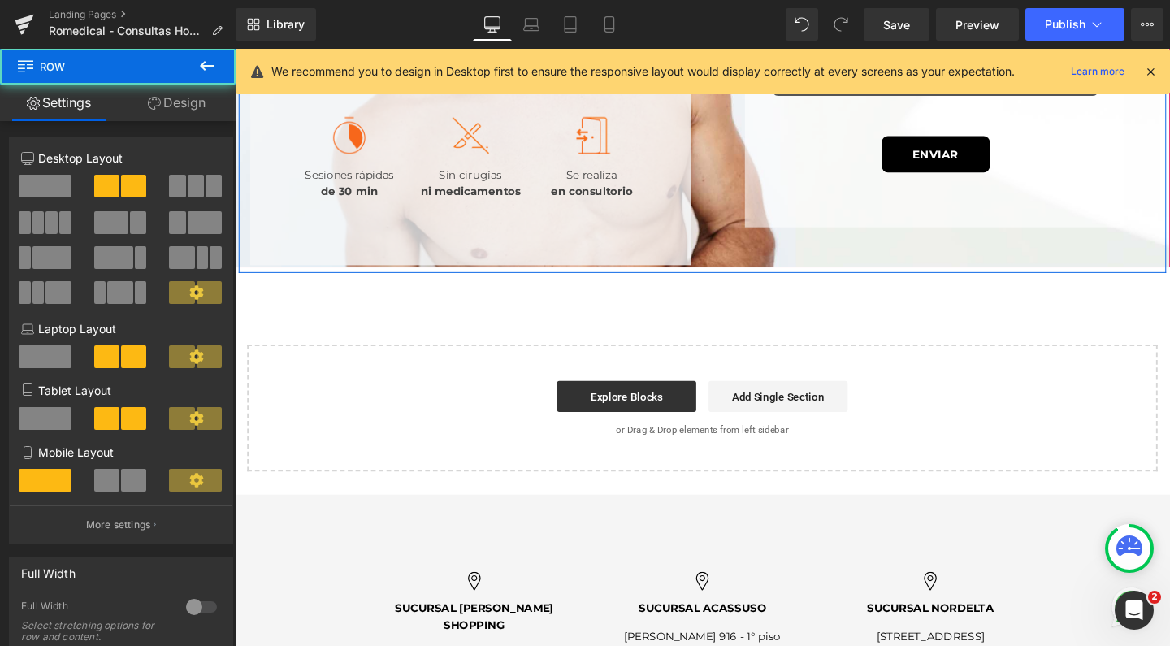
click at [749, 285] on div "Image Llegó a la Argentina la tecnología que calma tu mente y potencia tu rendi…" at bounding box center [726, 3] width 975 height 566
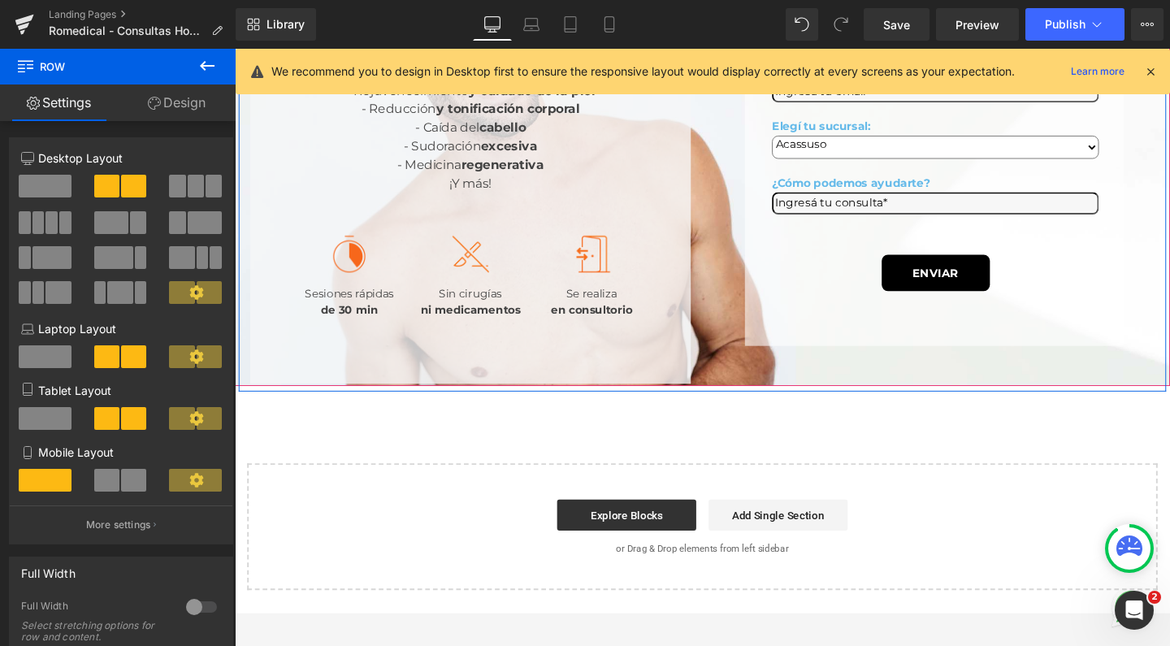
scroll to position [376, 0]
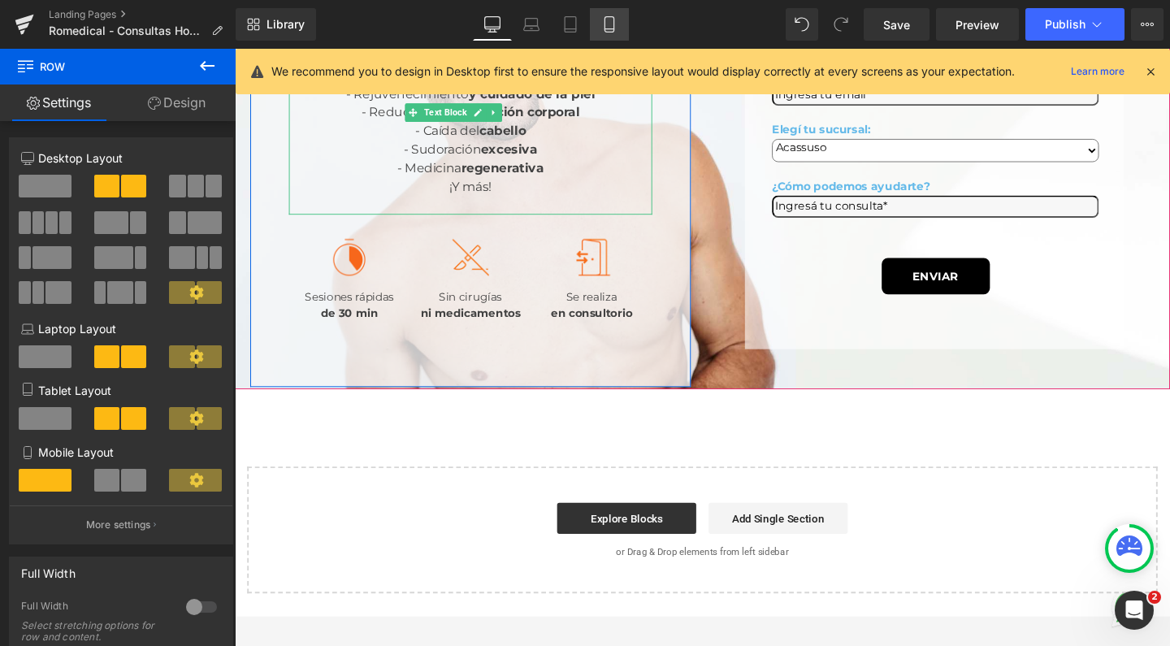
click at [615, 39] on link "Mobile" at bounding box center [609, 24] width 39 height 33
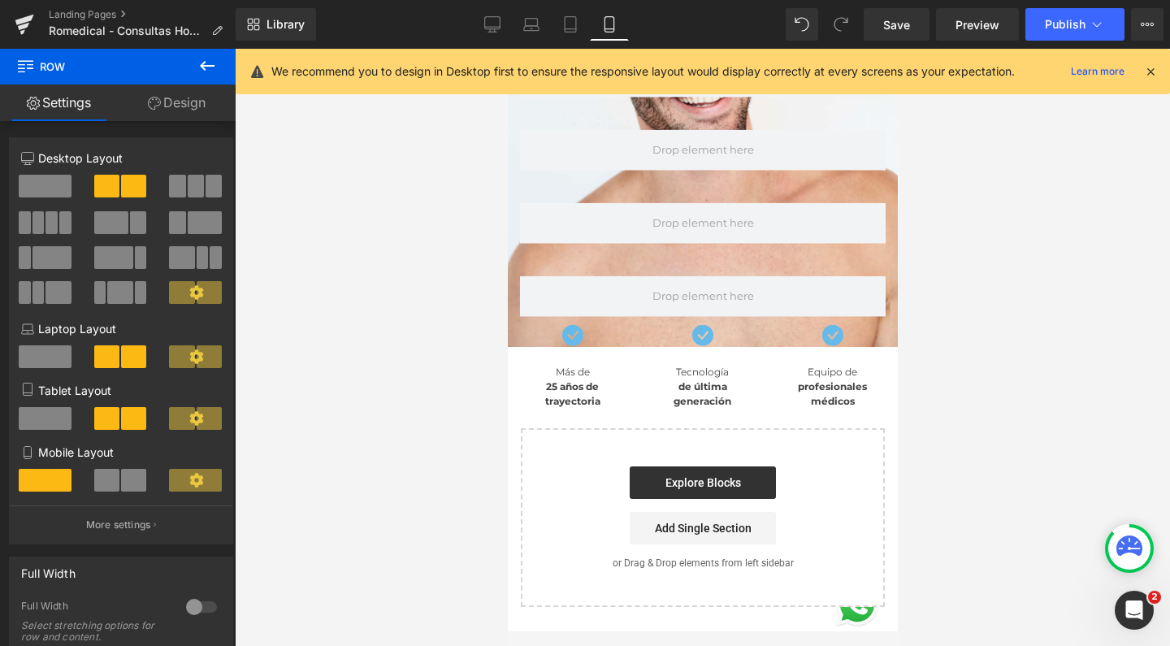
scroll to position [1318, 0]
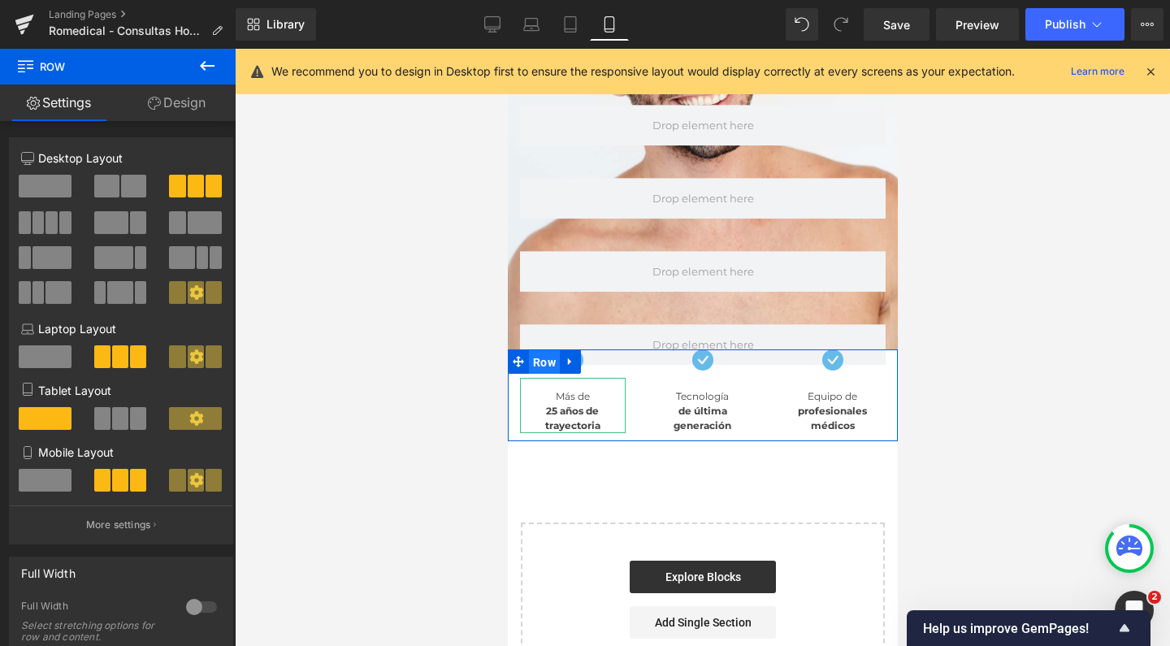
click at [541, 350] on span "Row" at bounding box center [543, 362] width 31 height 24
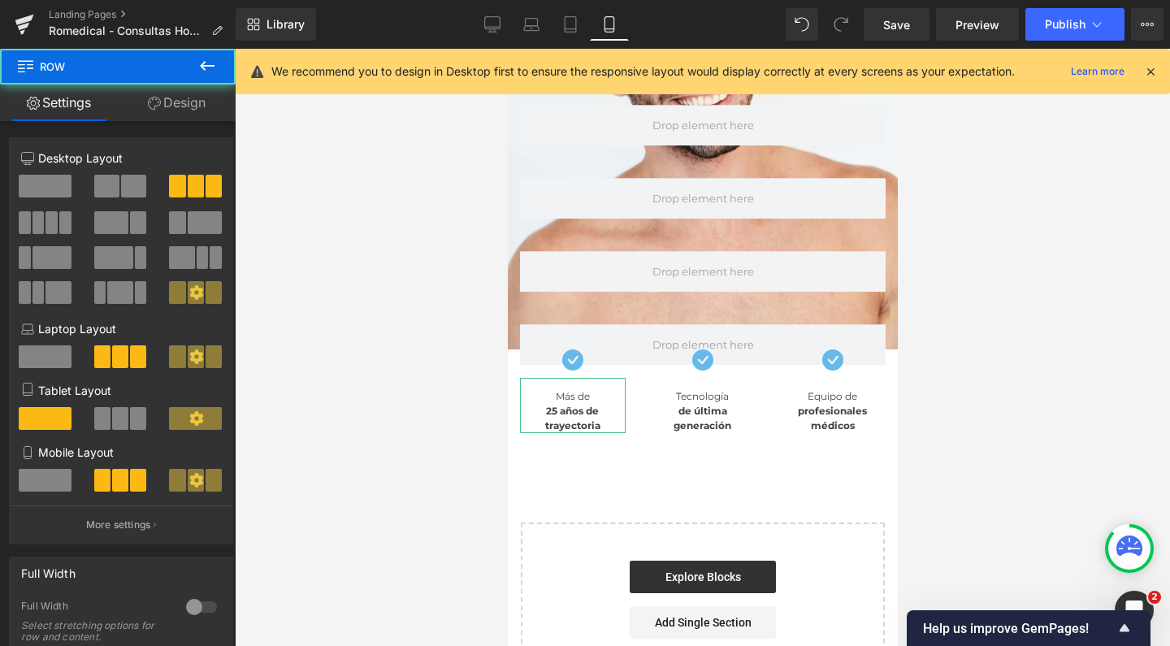
click at [146, 89] on link "Design" at bounding box center [177, 103] width 118 height 37
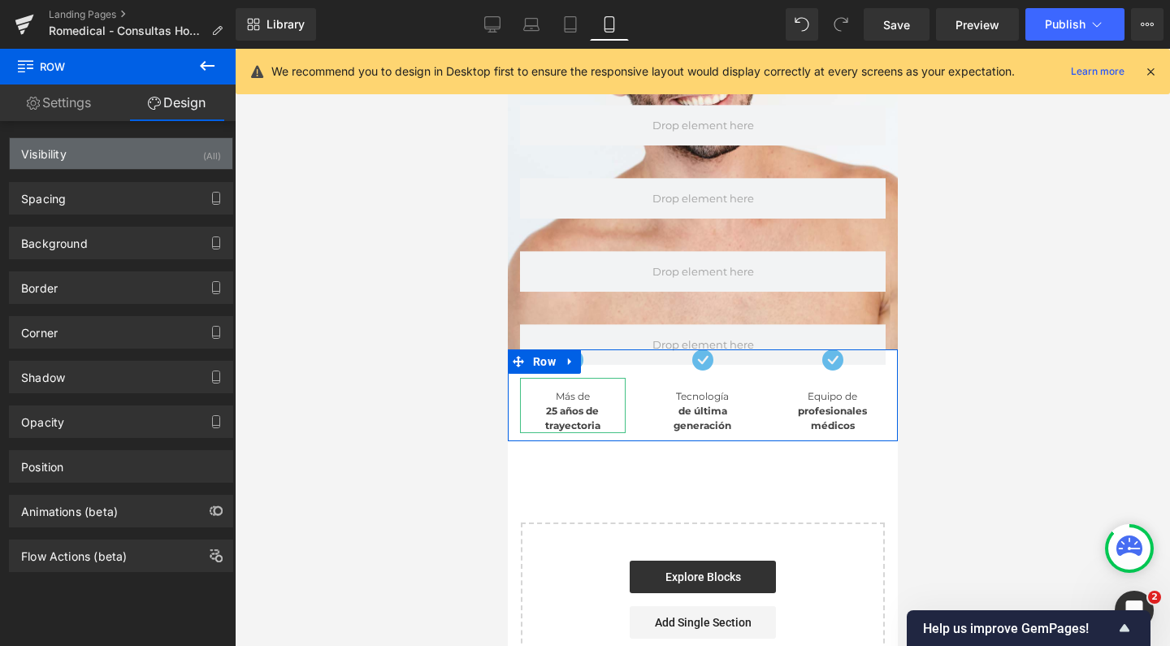
click at [138, 154] on div "Visibility (All)" at bounding box center [121, 153] width 223 height 31
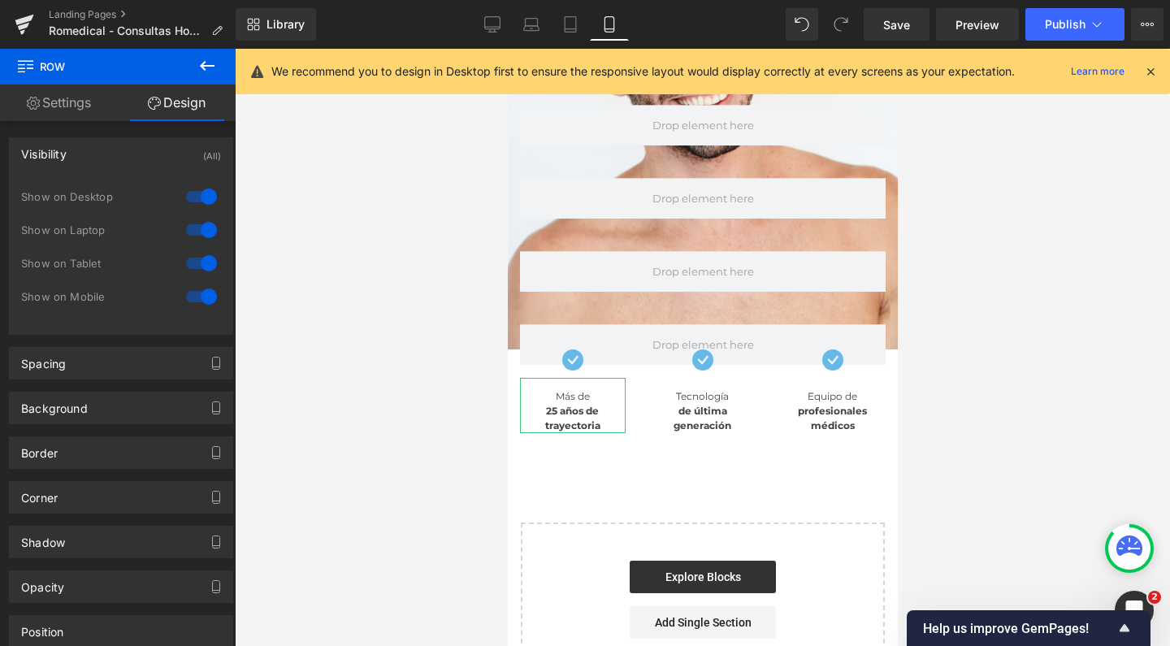
click at [516, 3] on div "Library Mobile Desktop Laptop Tablet Mobile Save Preview Publish Scheduled View…" at bounding box center [703, 24] width 935 height 49
click at [495, 27] on icon at bounding box center [492, 27] width 15 height 0
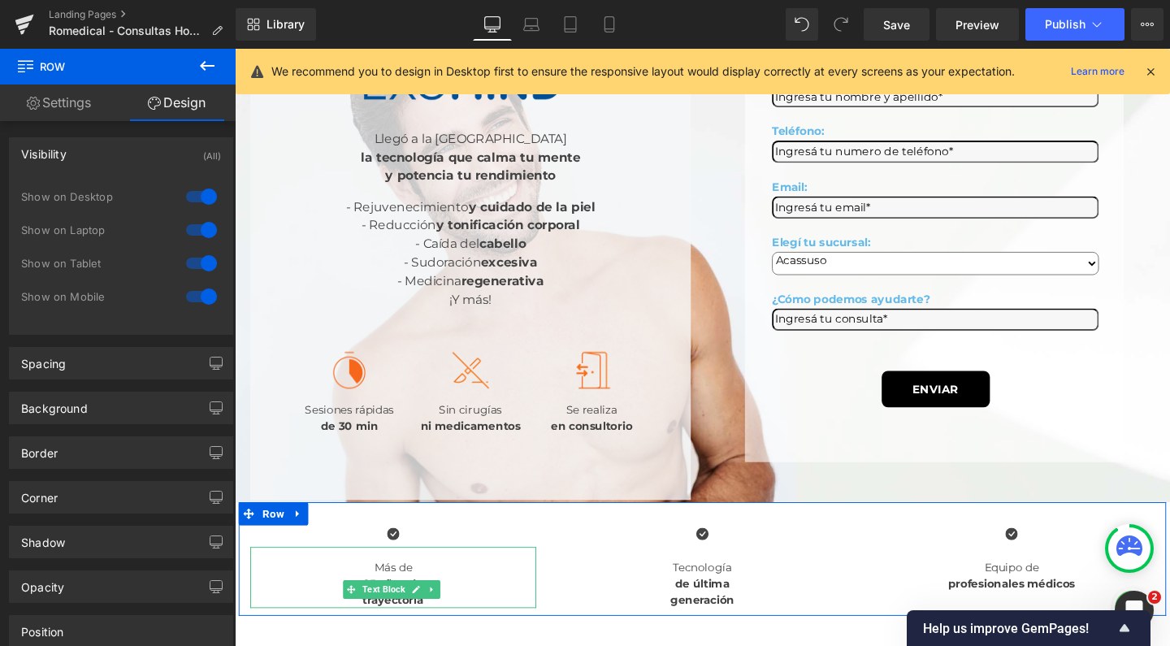
scroll to position [254, 0]
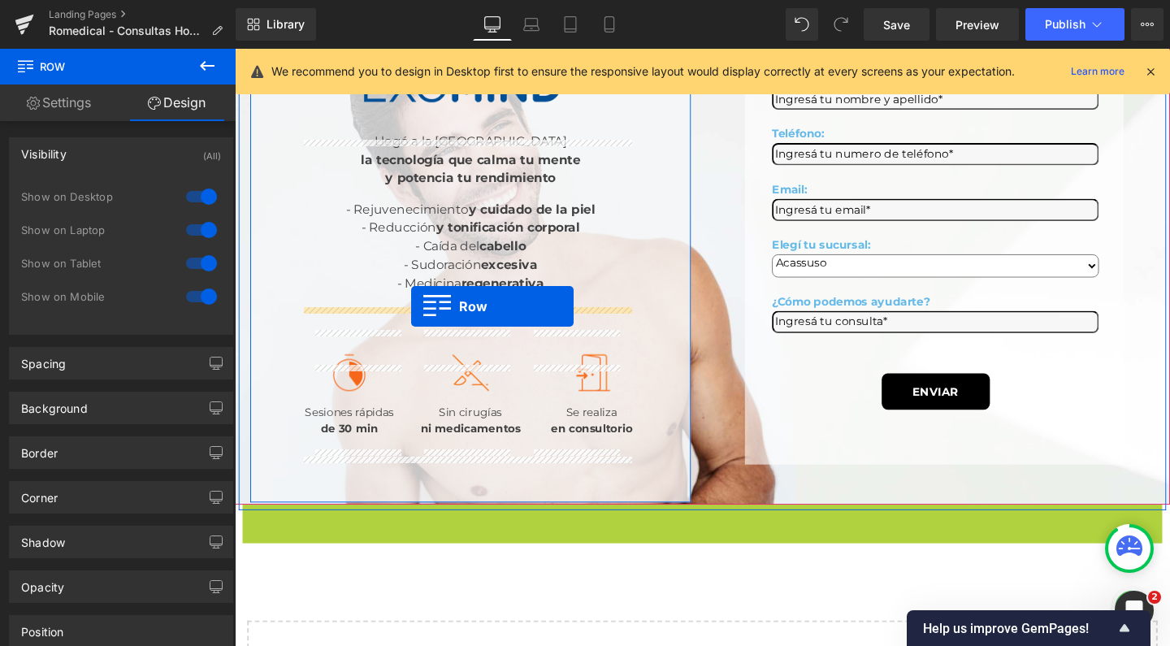
drag, startPoint x: 245, startPoint y: 523, endPoint x: 420, endPoint y: 319, distance: 268.6
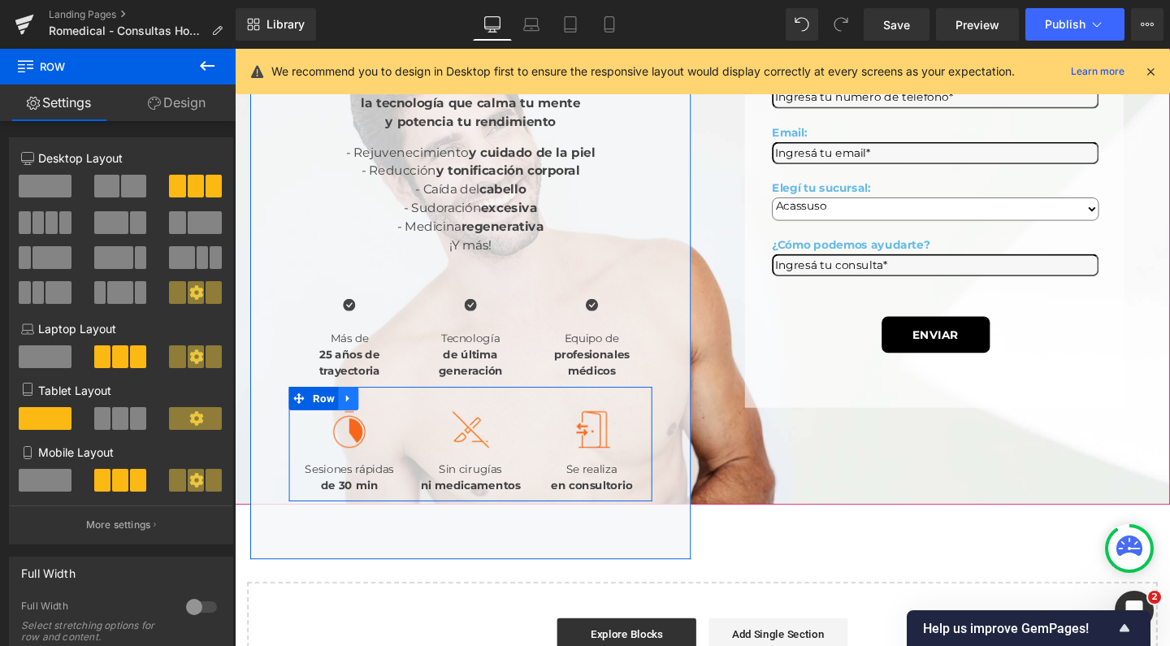
click at [360, 414] on icon at bounding box center [354, 417] width 11 height 12
click at [402, 413] on icon at bounding box center [396, 416] width 11 height 11
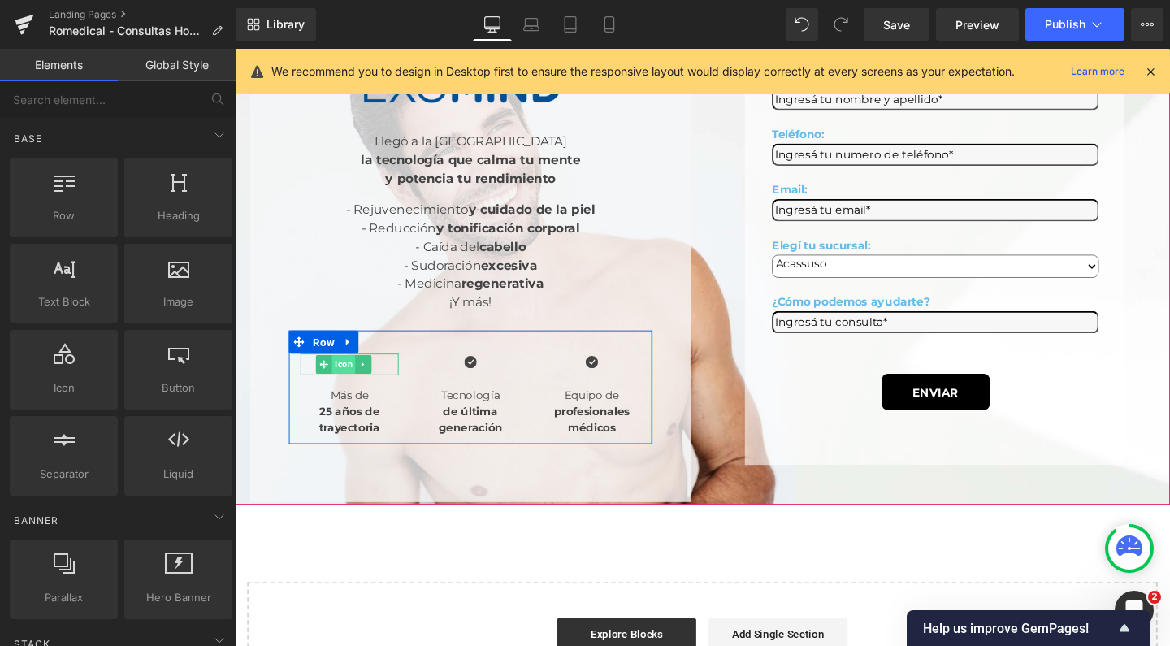
click at [362, 371] on span "Icon" at bounding box center [349, 381] width 25 height 20
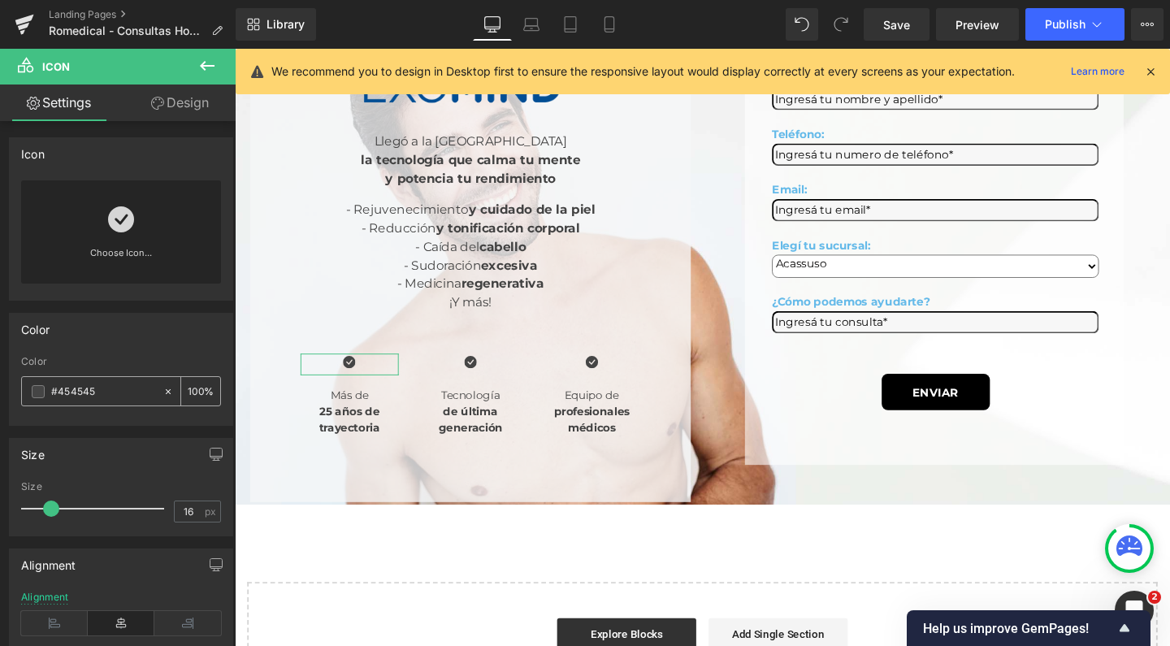
click at [100, 384] on input "#454545" at bounding box center [103, 392] width 104 height 18
type input "65bae9"
click at [188, 512] on input "16" at bounding box center [189, 512] width 28 height 20
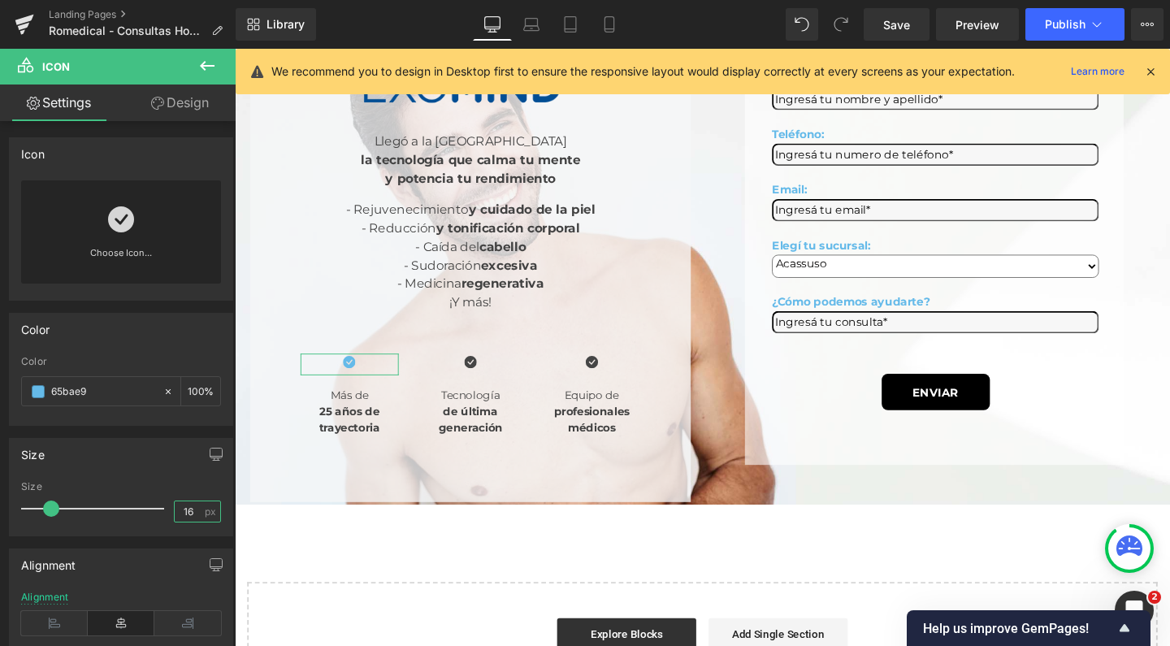
type input "1"
type input "22"
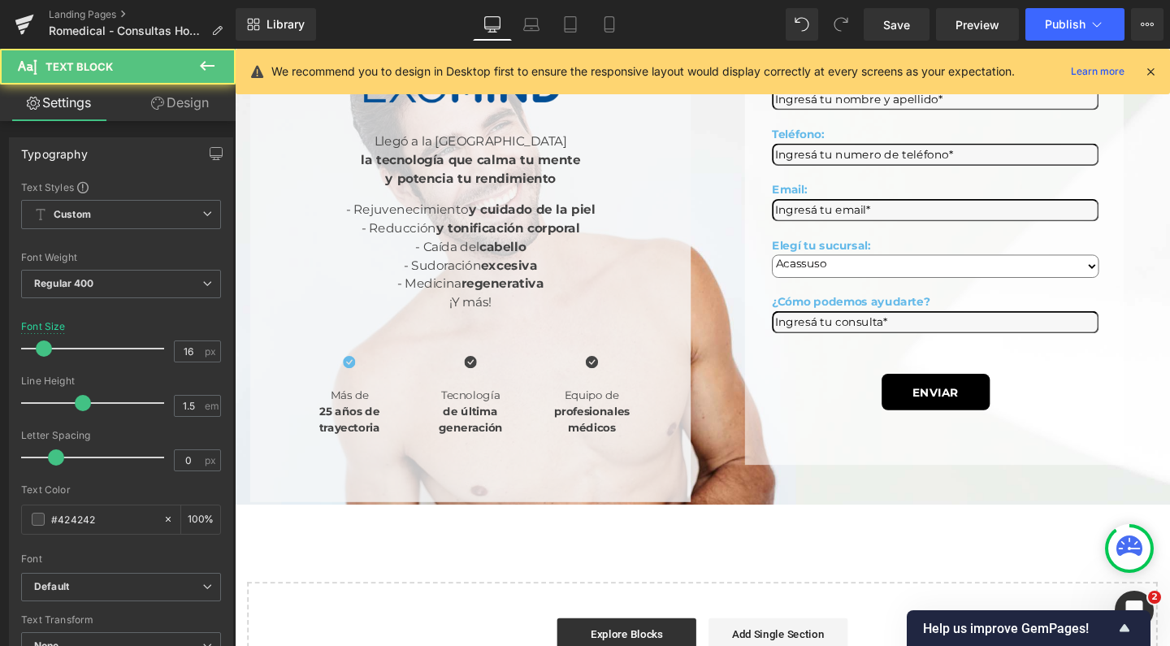
click at [375, 306] on div "¡Y más!" at bounding box center [483, 316] width 382 height 20
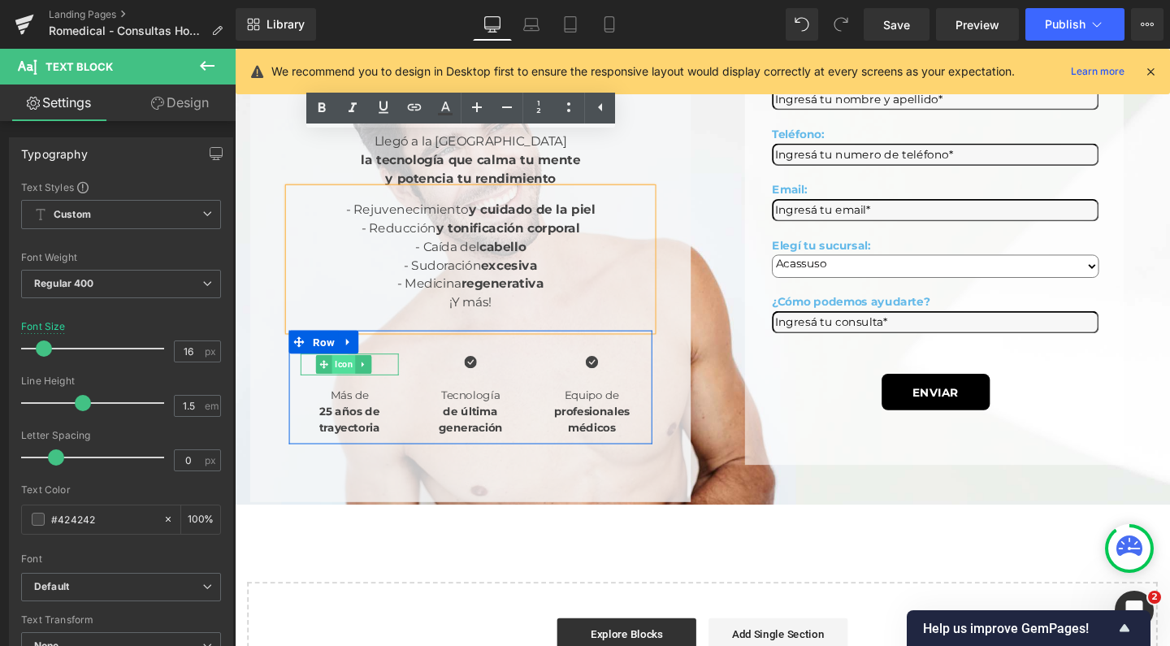
click at [358, 371] on span "Icon" at bounding box center [349, 381] width 25 height 20
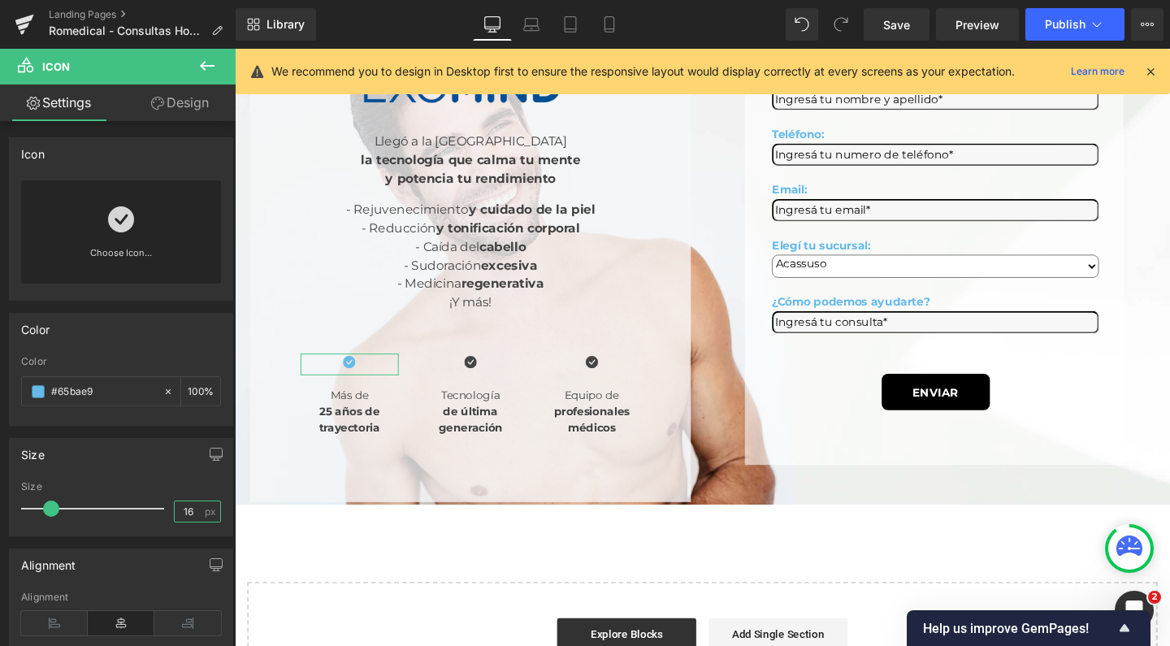
click at [182, 512] on input "16" at bounding box center [189, 512] width 28 height 20
type input "22"
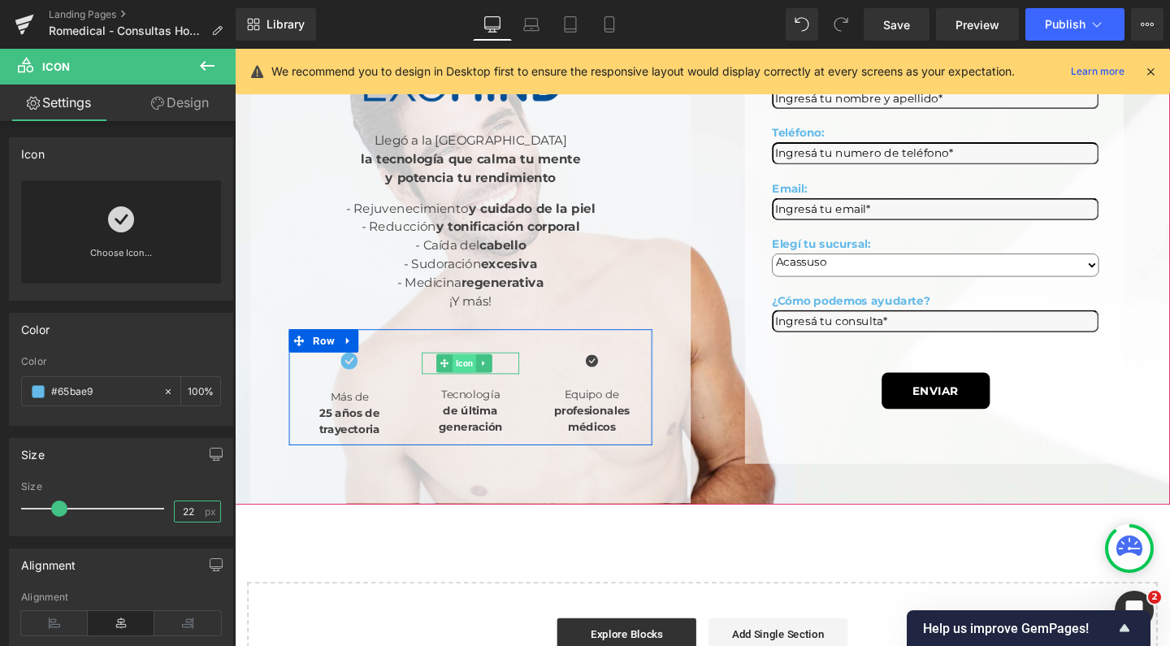
click at [476, 371] on span "Icon" at bounding box center [476, 381] width 25 height 20
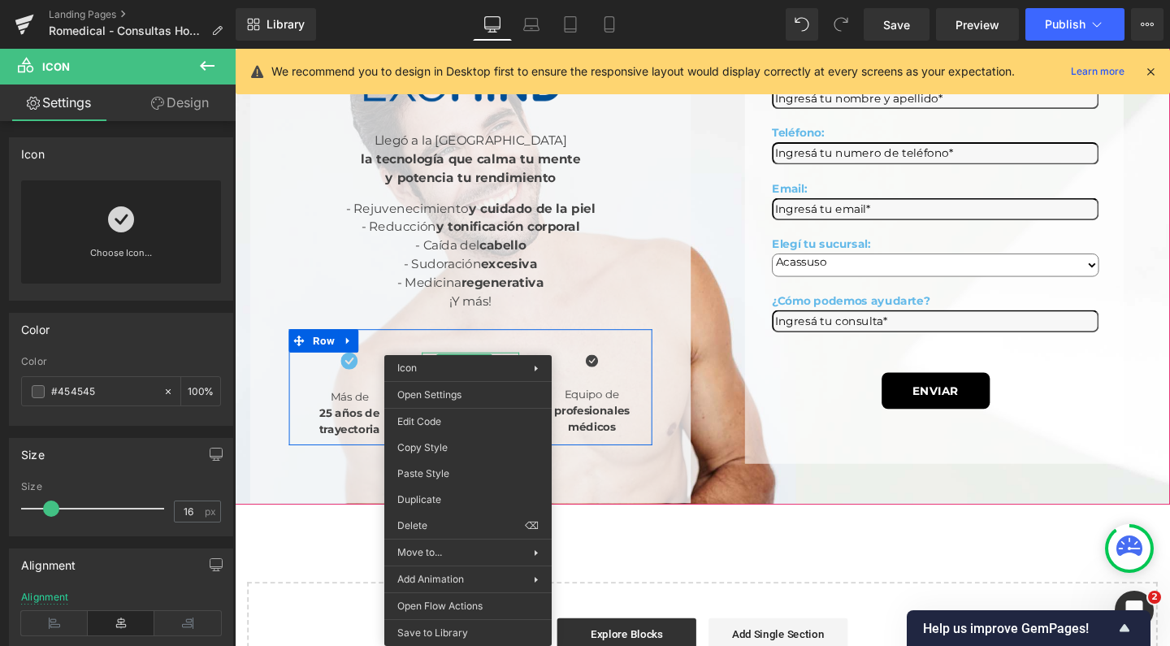
drag, startPoint x: 716, startPoint y: 517, endPoint x: 494, endPoint y: 489, distance: 223.6
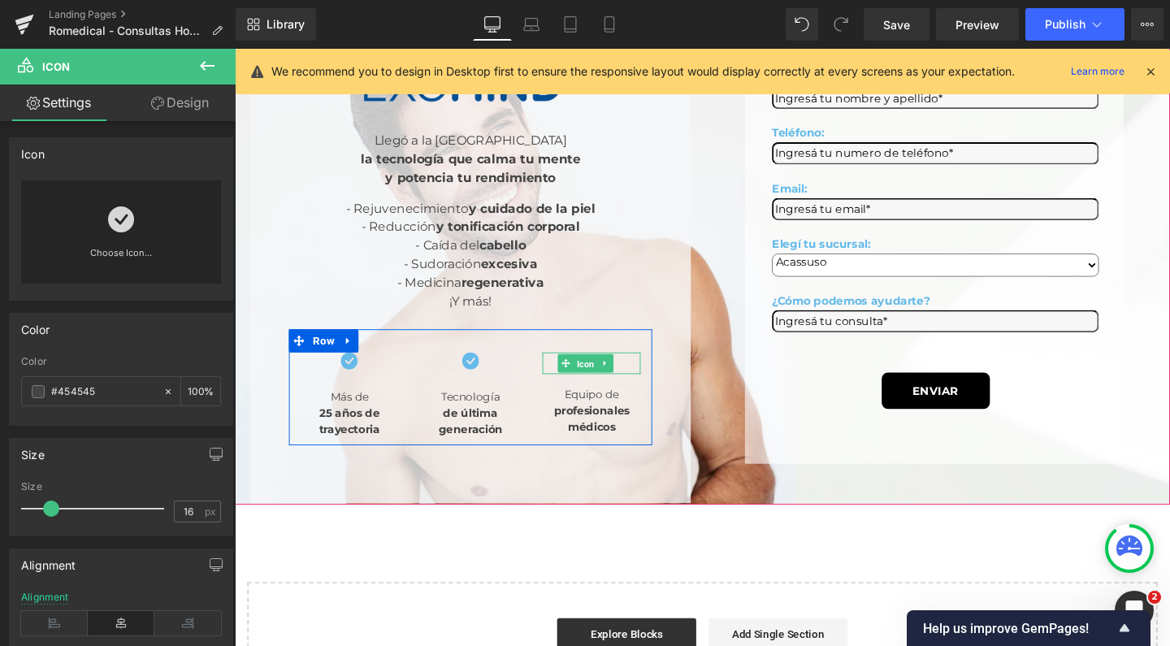
click at [592, 371] on span "Icon" at bounding box center [604, 381] width 25 height 20
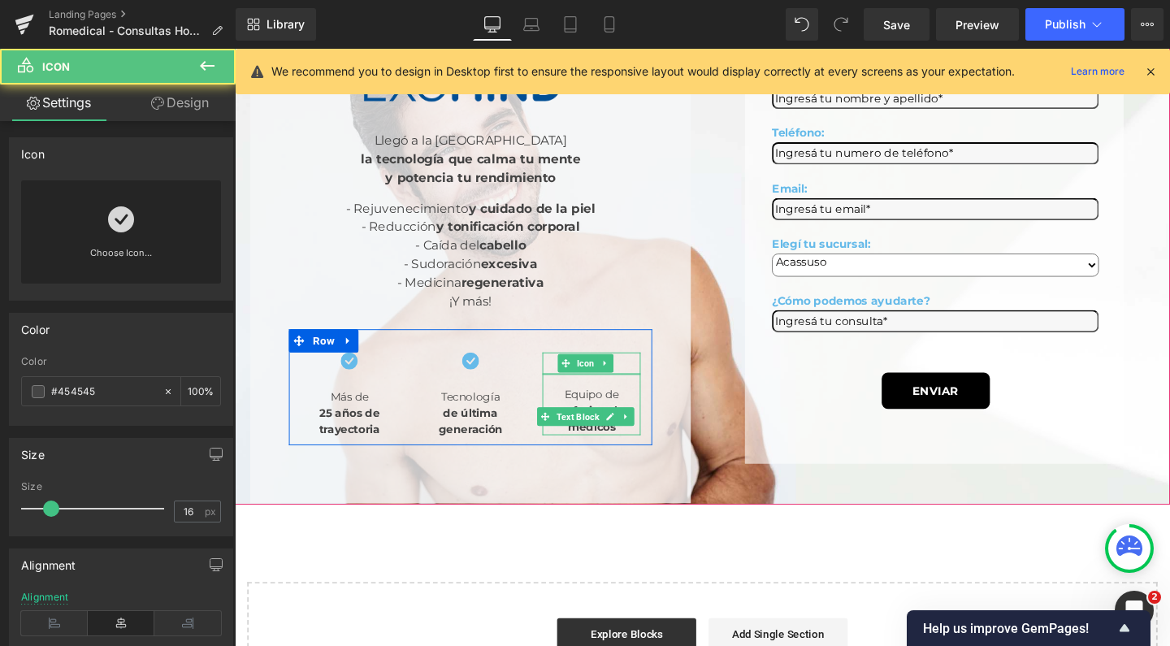
drag, startPoint x: 819, startPoint y: 523, endPoint x: 602, endPoint y: 496, distance: 218.7
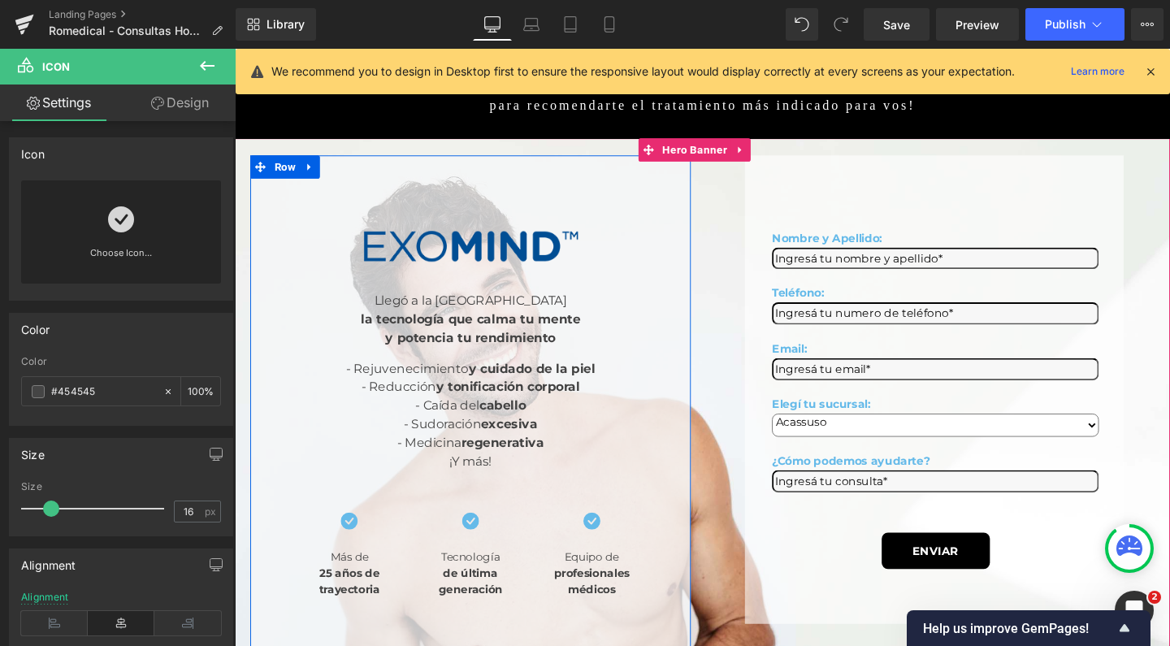
scroll to position [54, 0]
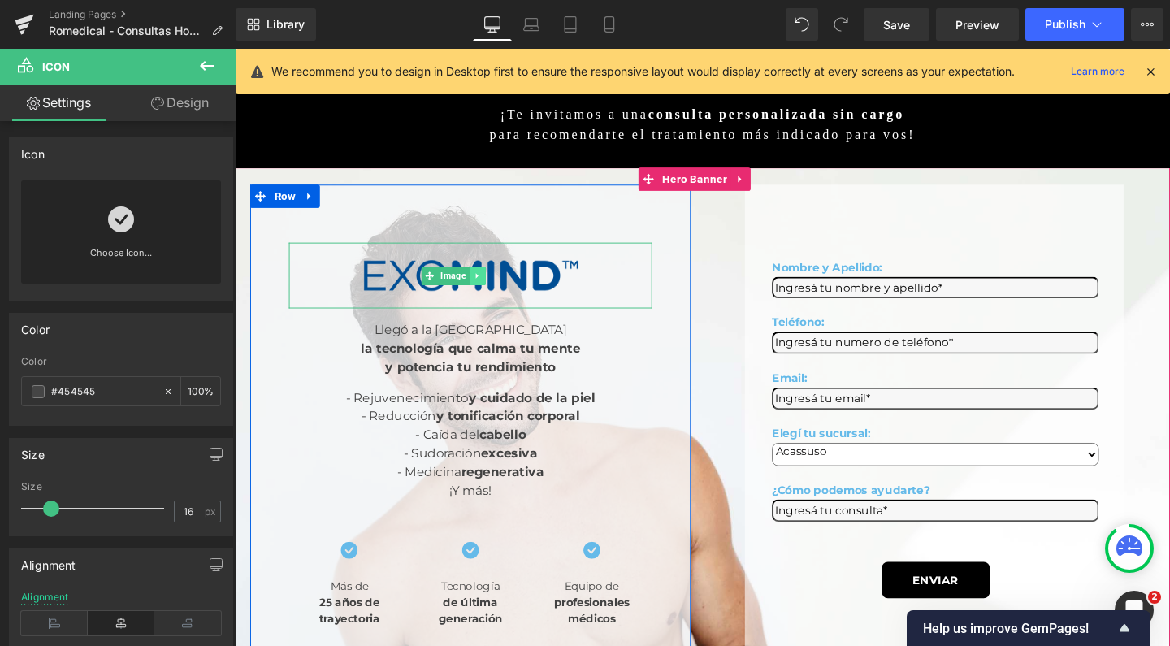
click at [490, 284] on icon at bounding box center [489, 287] width 2 height 6
click at [507, 278] on link at bounding box center [498, 288] width 17 height 20
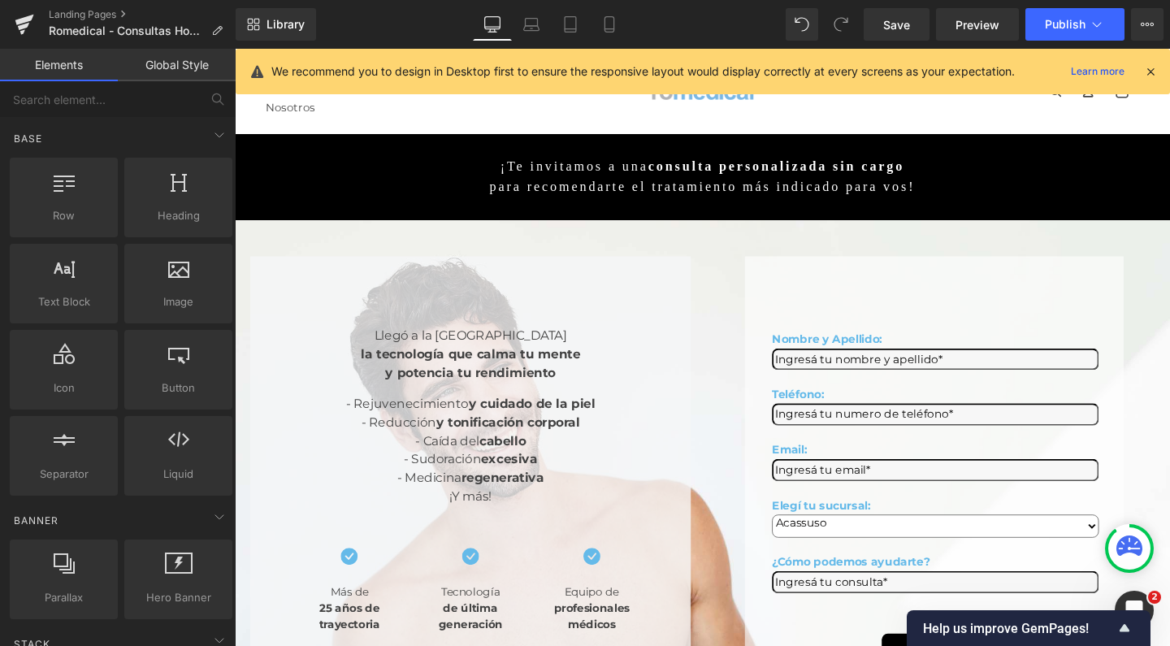
scroll to position [0, 0]
click at [614, 24] on icon at bounding box center [609, 24] width 9 height 15
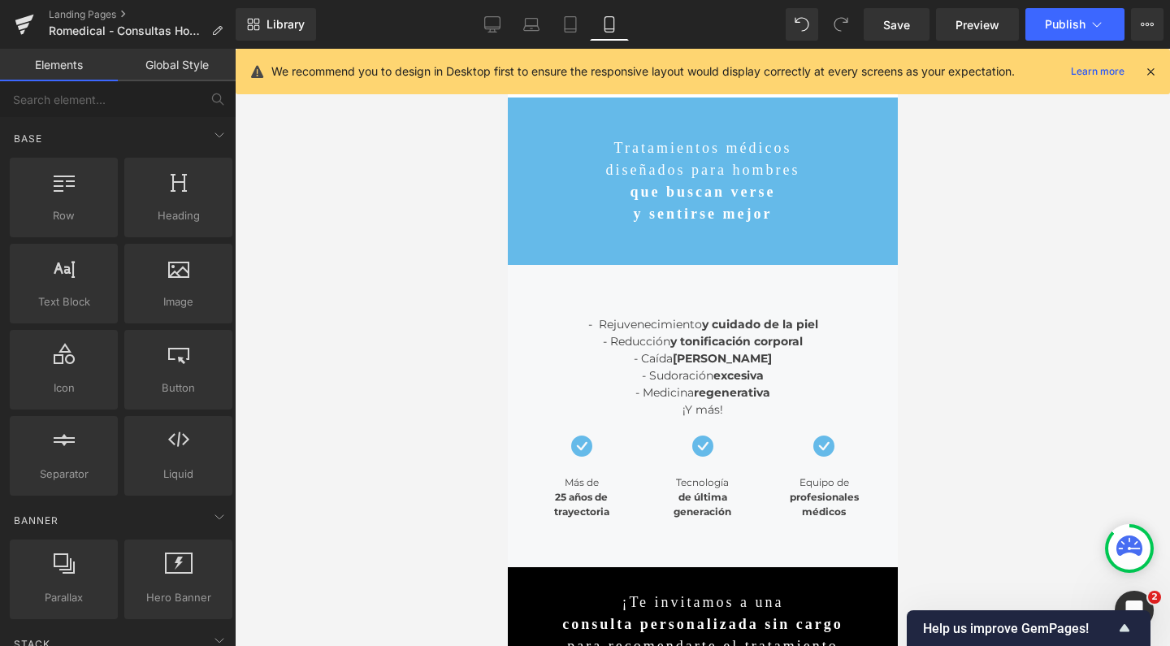
scroll to position [49, 0]
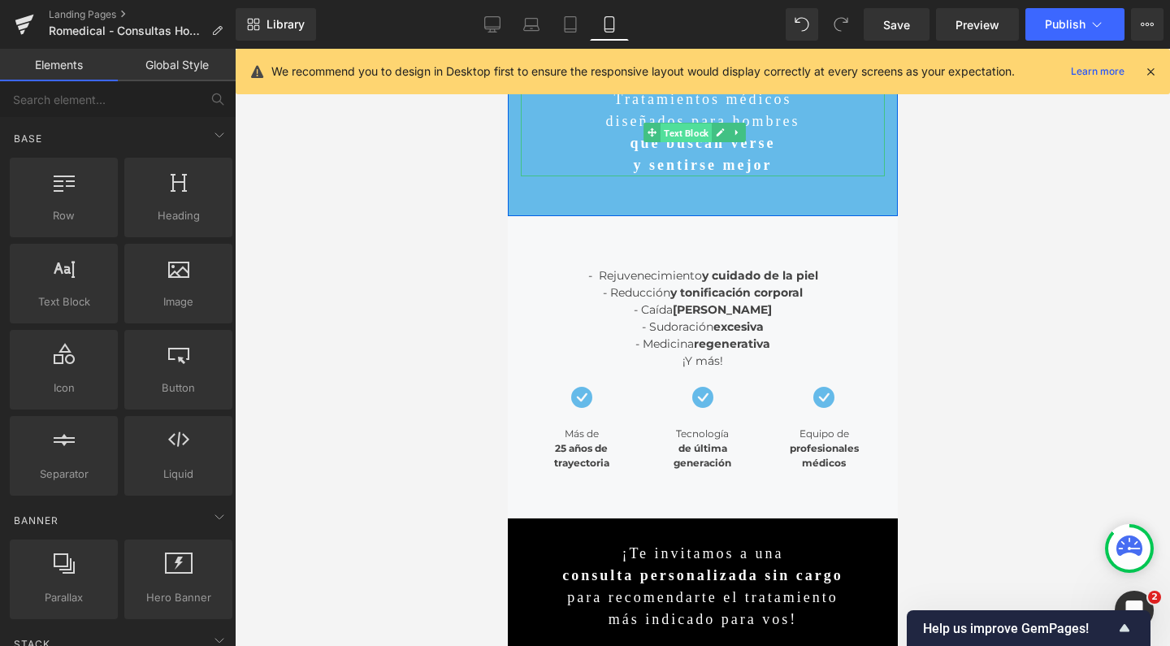
click at [710, 140] on span "Text Block" at bounding box center [685, 134] width 51 height 20
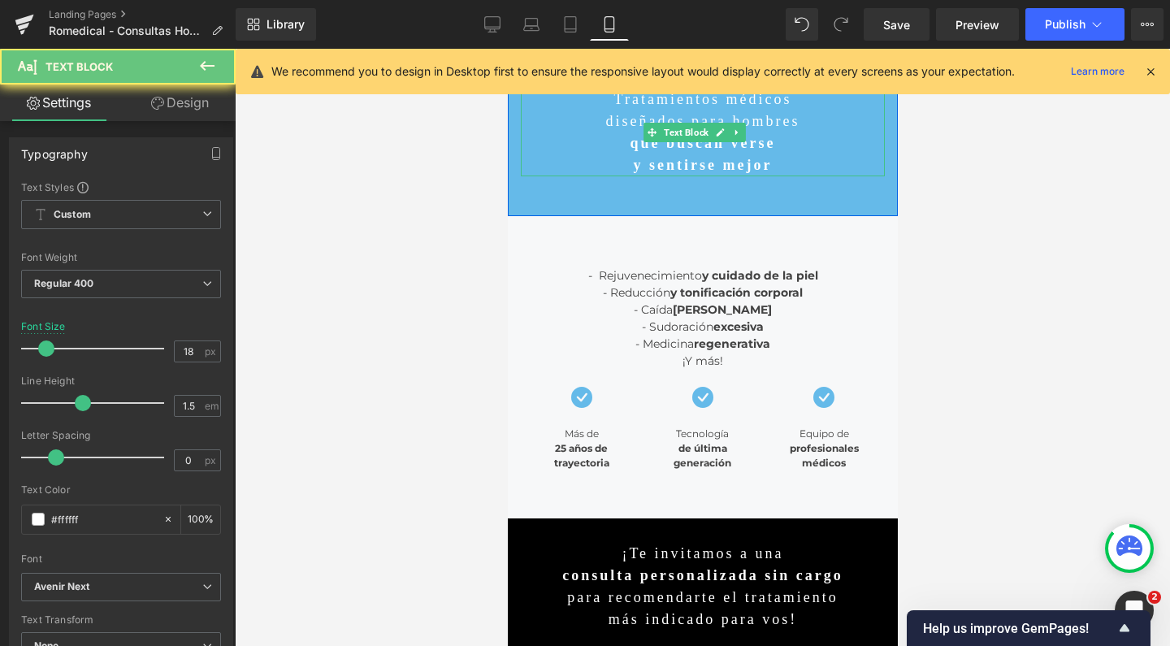
click at [794, 172] on p "y sentirse mejor" at bounding box center [702, 165] width 364 height 22
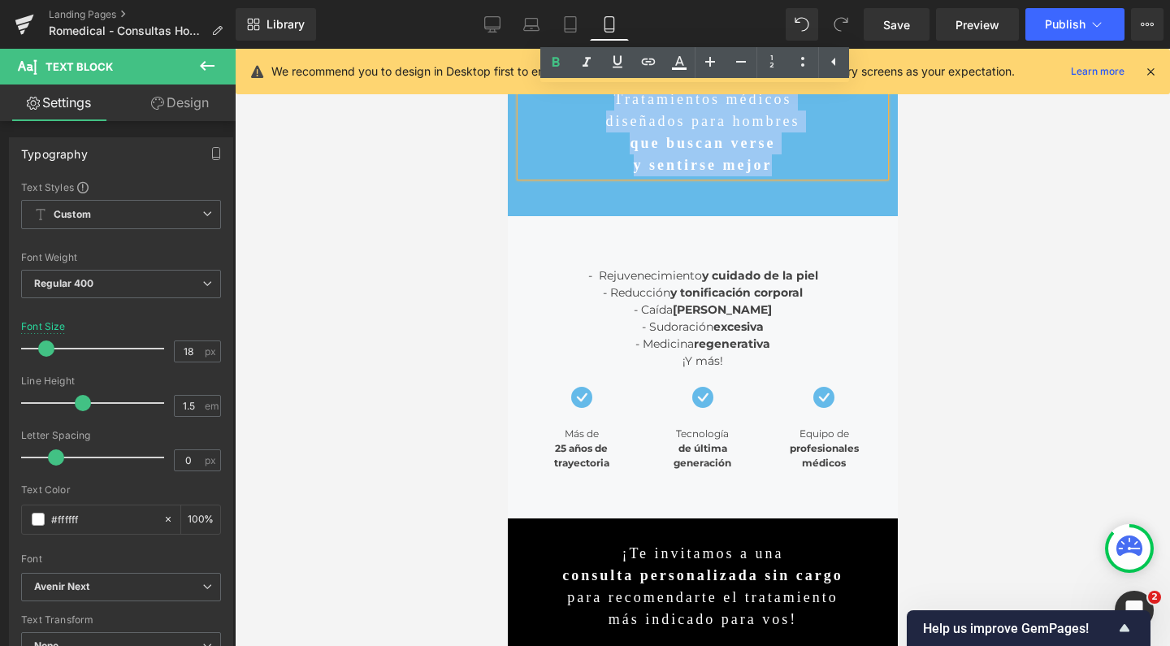
drag, startPoint x: 797, startPoint y: 176, endPoint x: 582, endPoint y: 102, distance: 227.0
click at [582, 102] on div "Tratamientos médicos diseñados para hombres que buscan verse y sentirse mejor" at bounding box center [702, 133] width 364 height 88
copy div "Tratamientos médicos diseñados para hombres que buscan verse y sentirse mejor"
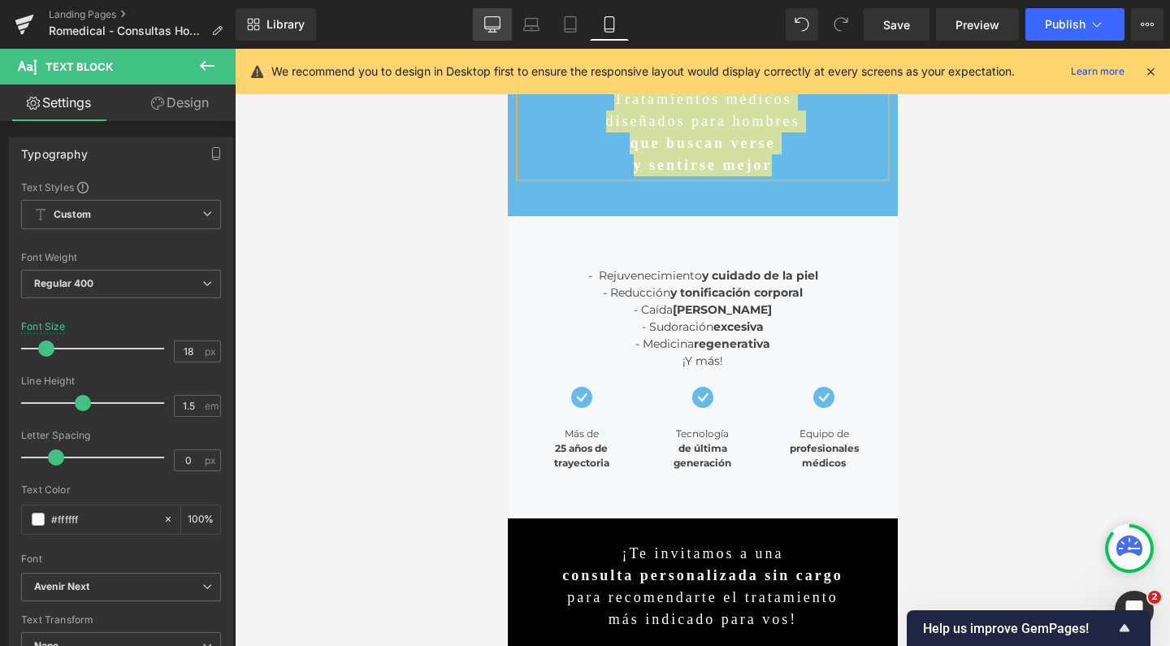
click at [496, 33] on link "Desktop" at bounding box center [492, 24] width 39 height 33
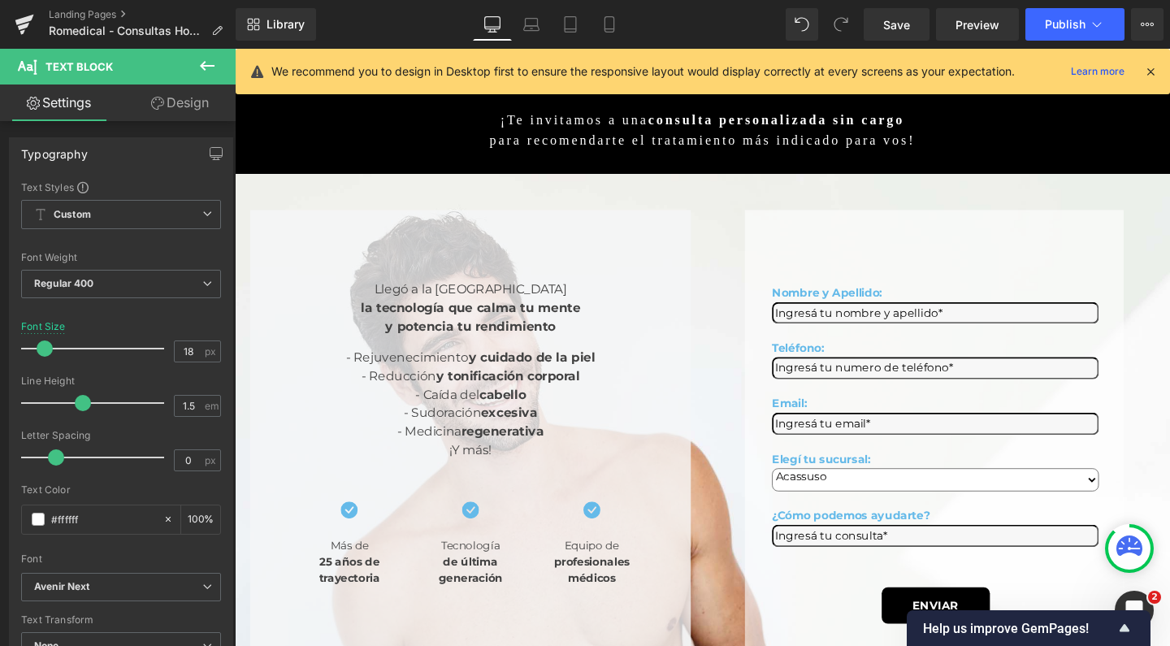
scroll to position [0, 0]
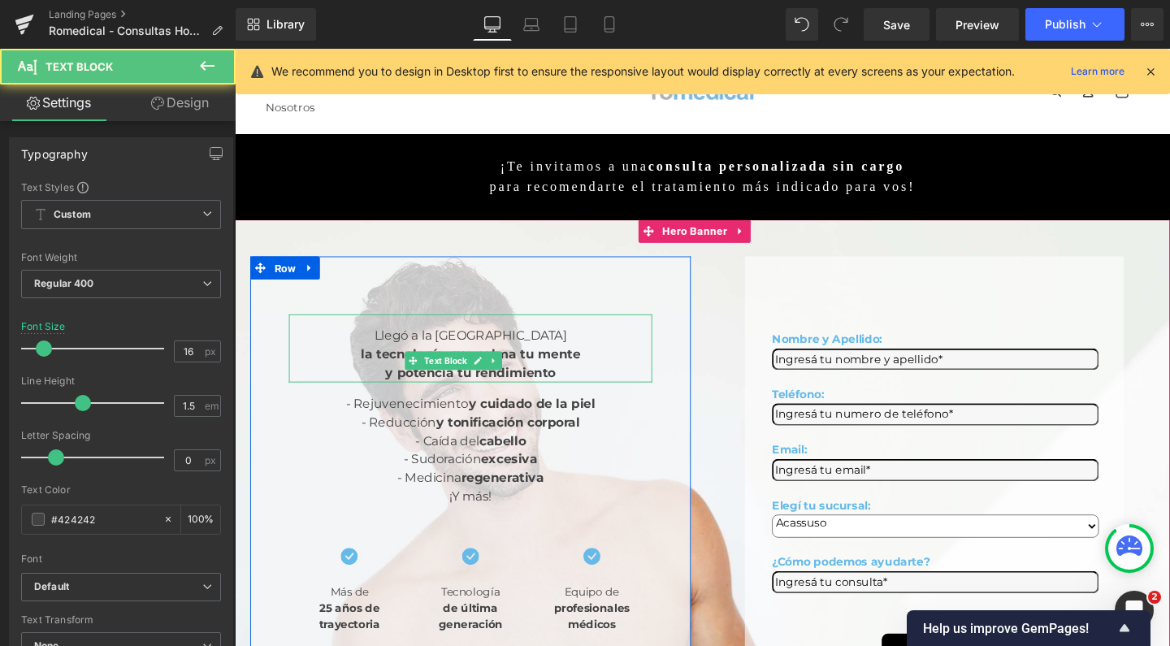
click at [367, 362] on b "la tecnología que calma tu mente" at bounding box center [482, 369] width 231 height 15
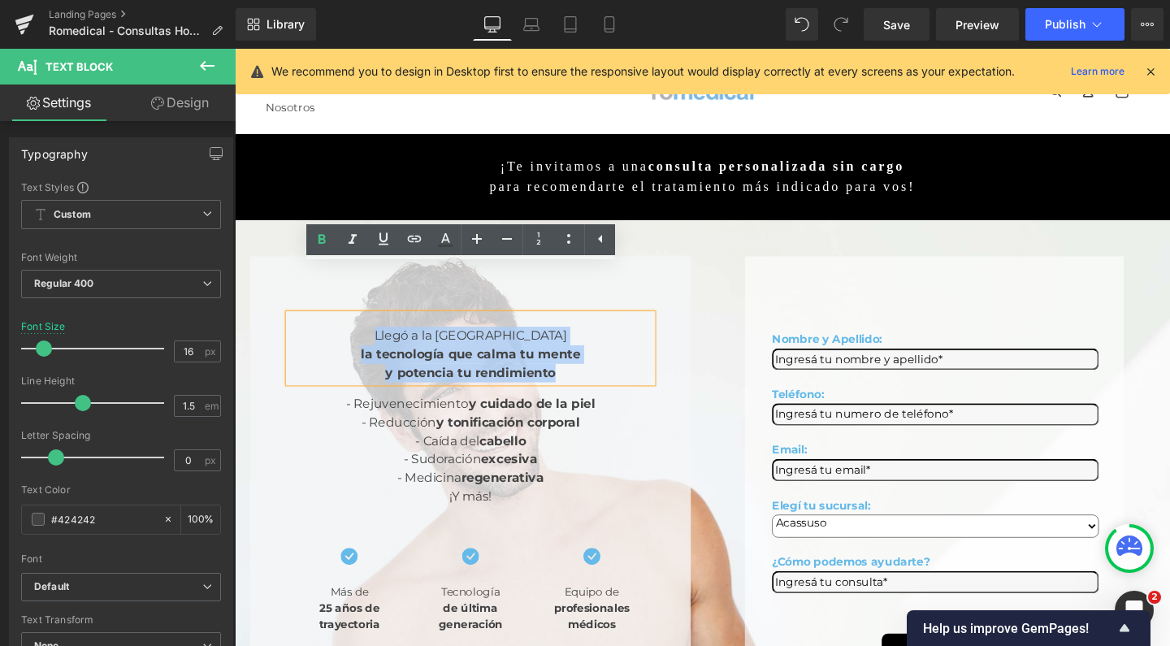
drag, startPoint x: 533, startPoint y: 344, endPoint x: 268, endPoint y: 294, distance: 269.6
click at [268, 294] on div "Llegó a la Argentina la tecnología que calma tu mente y potencia tu rendimiento…" at bounding box center [482, 499] width 463 height 465
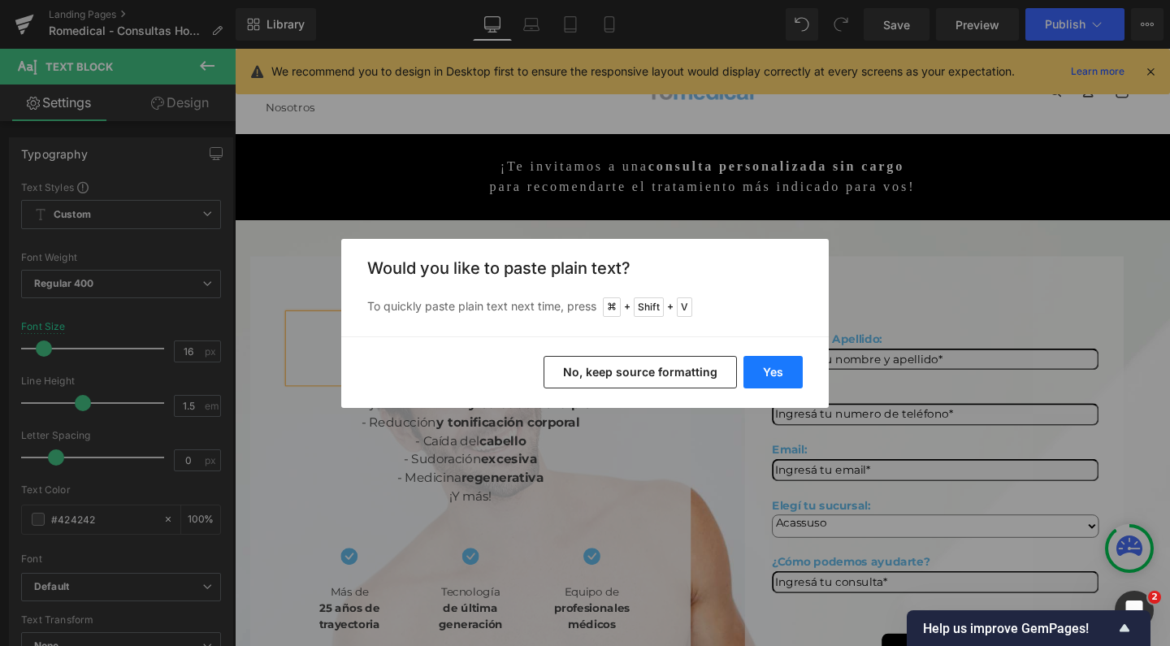
click at [761, 374] on button "Yes" at bounding box center [773, 372] width 59 height 33
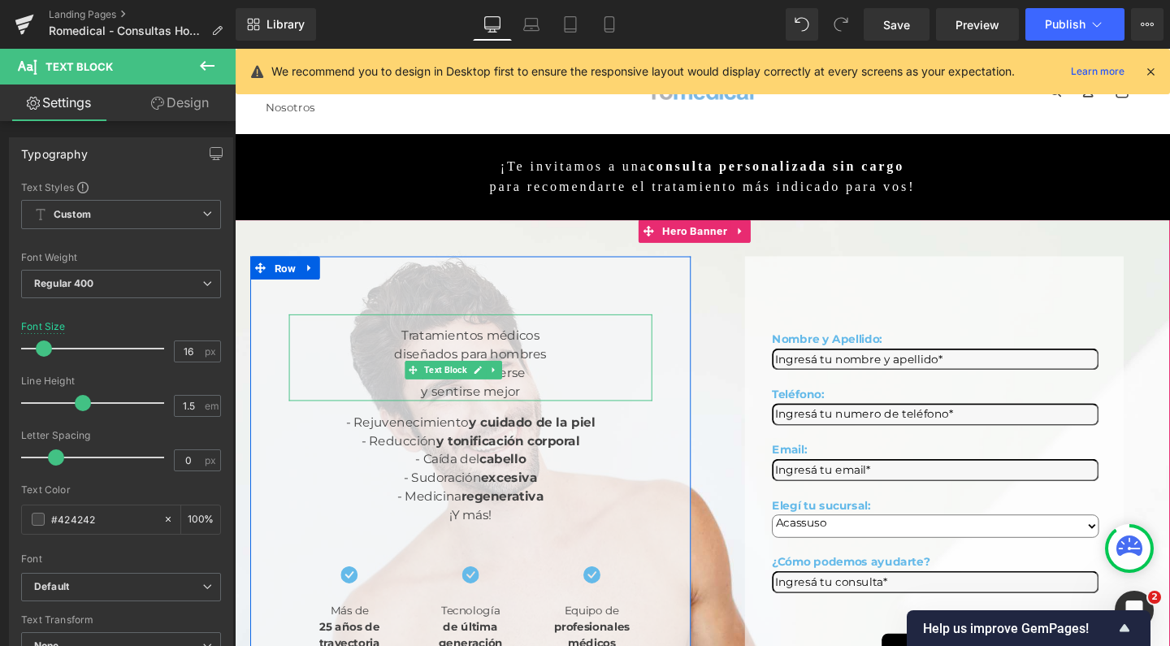
click at [457, 368] on div "Tratamientos médicos diseñados para hombres que buscan verse y sentirse mejor" at bounding box center [483, 373] width 382 height 91
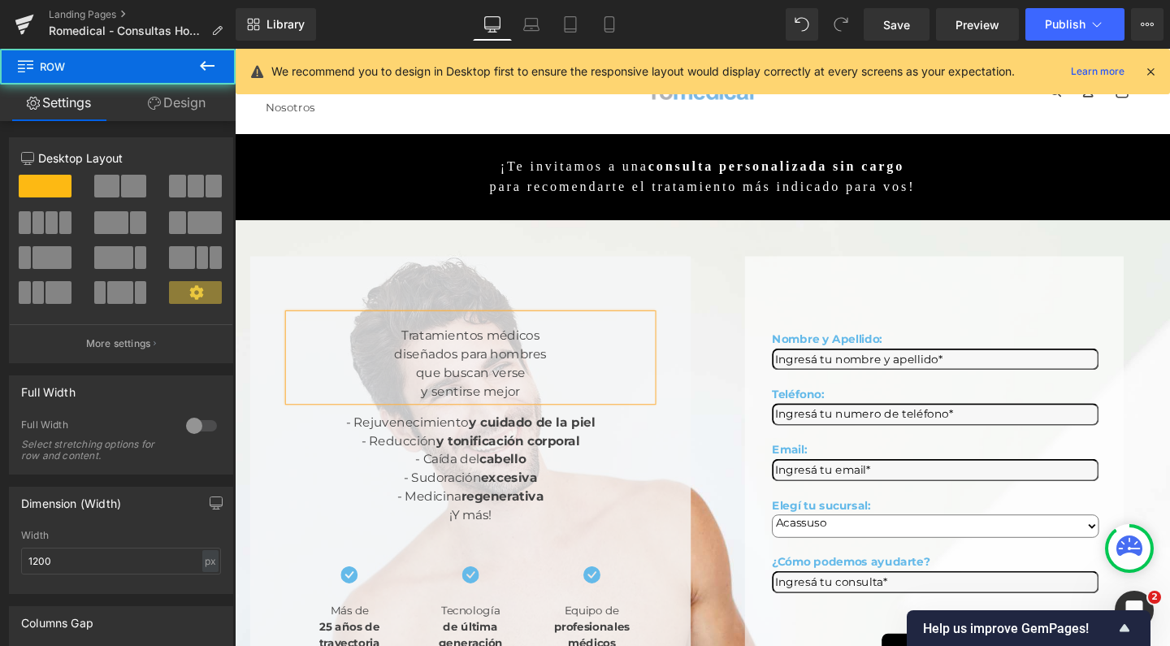
click at [437, 267] on div "Tratamientos médicos diseñados para hombres que buscan verse y sentirse mejor T…" at bounding box center [482, 509] width 463 height 484
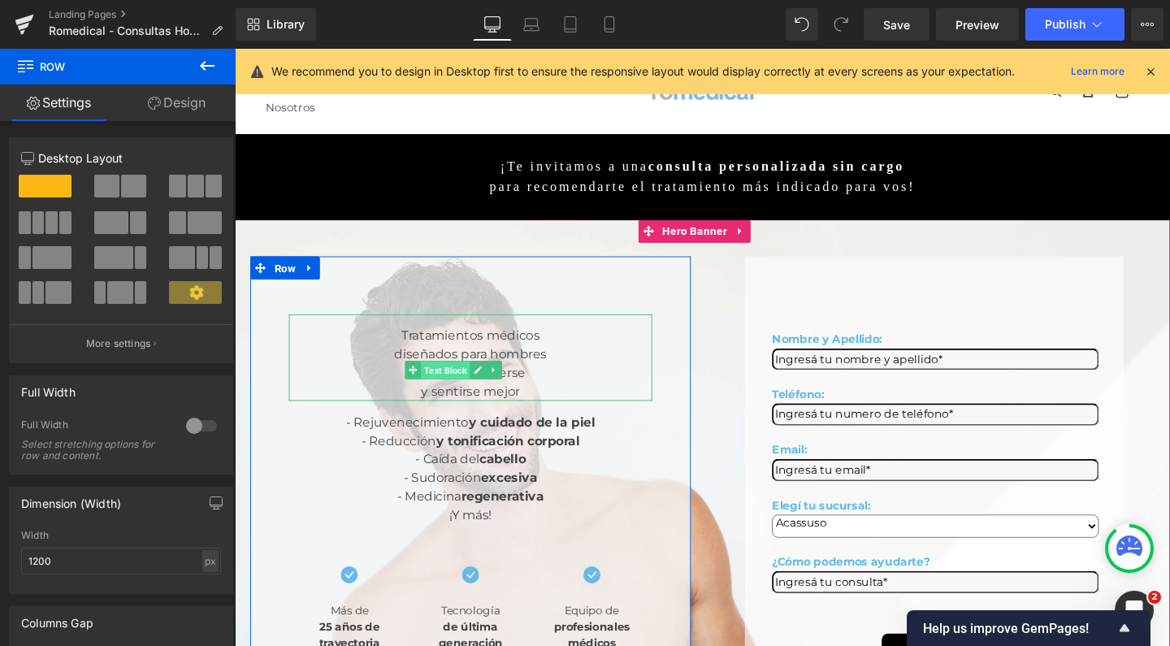
click at [470, 377] on span "Text Block" at bounding box center [456, 387] width 51 height 20
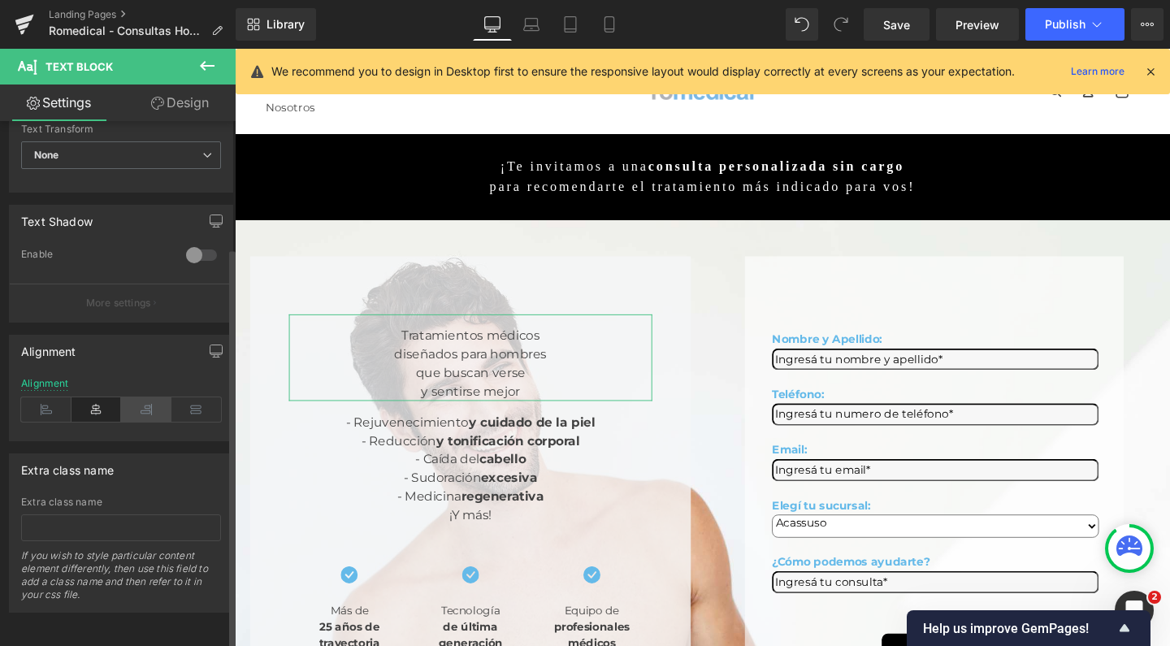
scroll to position [502, 0]
click at [137, 397] on icon at bounding box center [146, 409] width 50 height 24
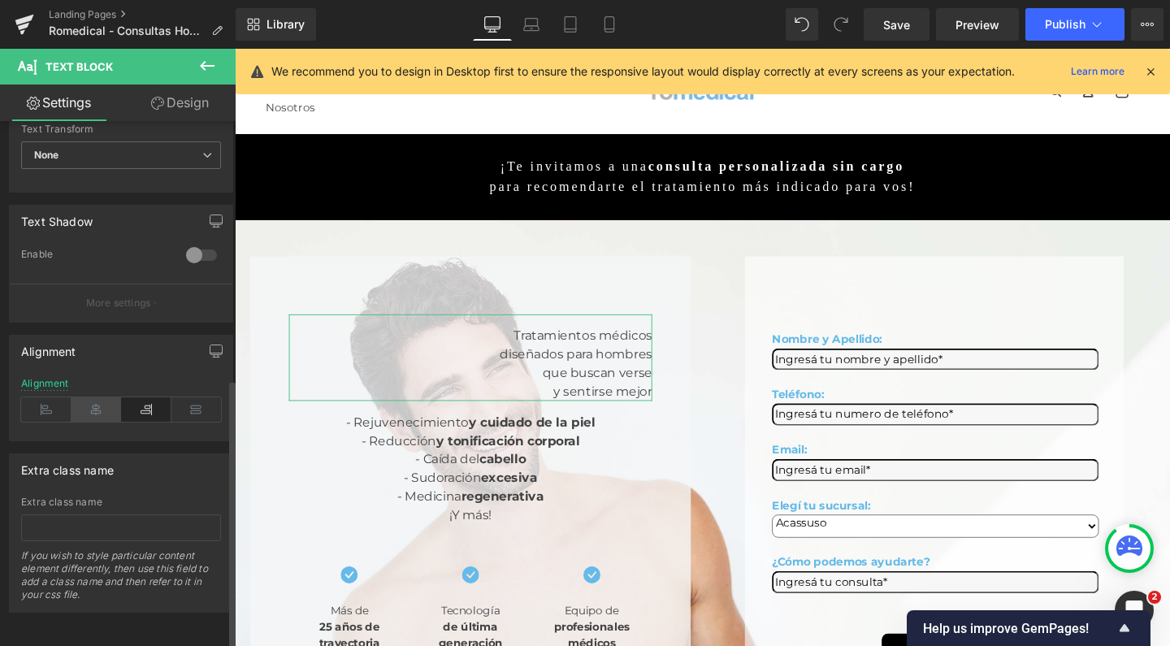
click at [113, 397] on icon at bounding box center [97, 409] width 50 height 24
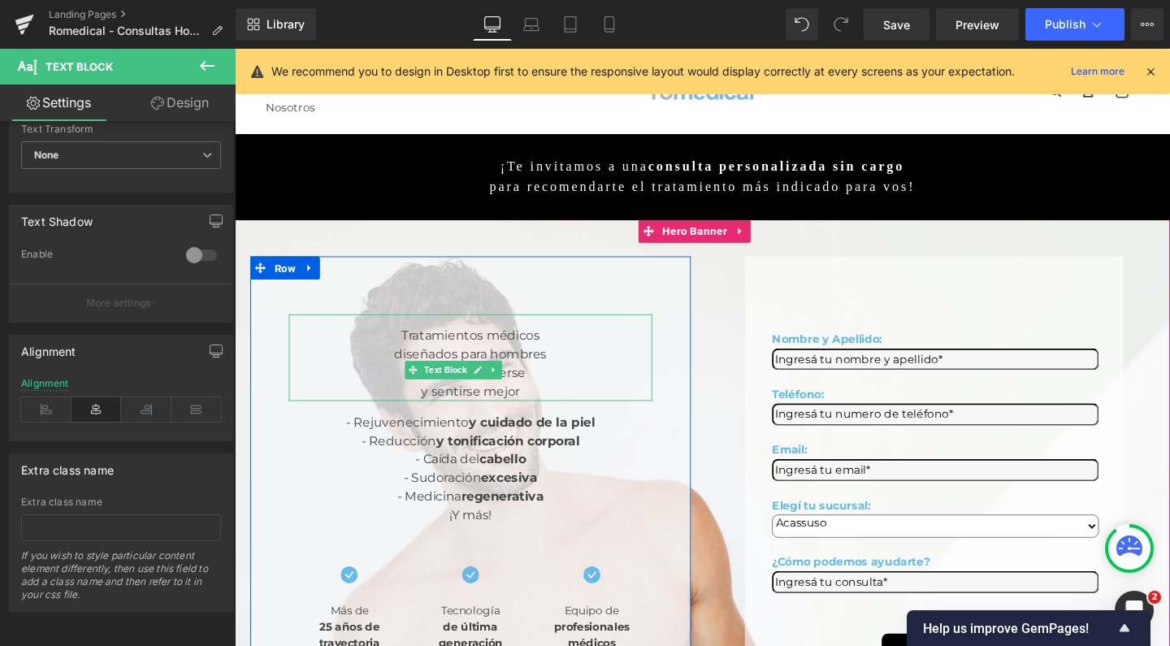
click at [403, 399] on div "y sentirse mejor" at bounding box center [483, 409] width 382 height 20
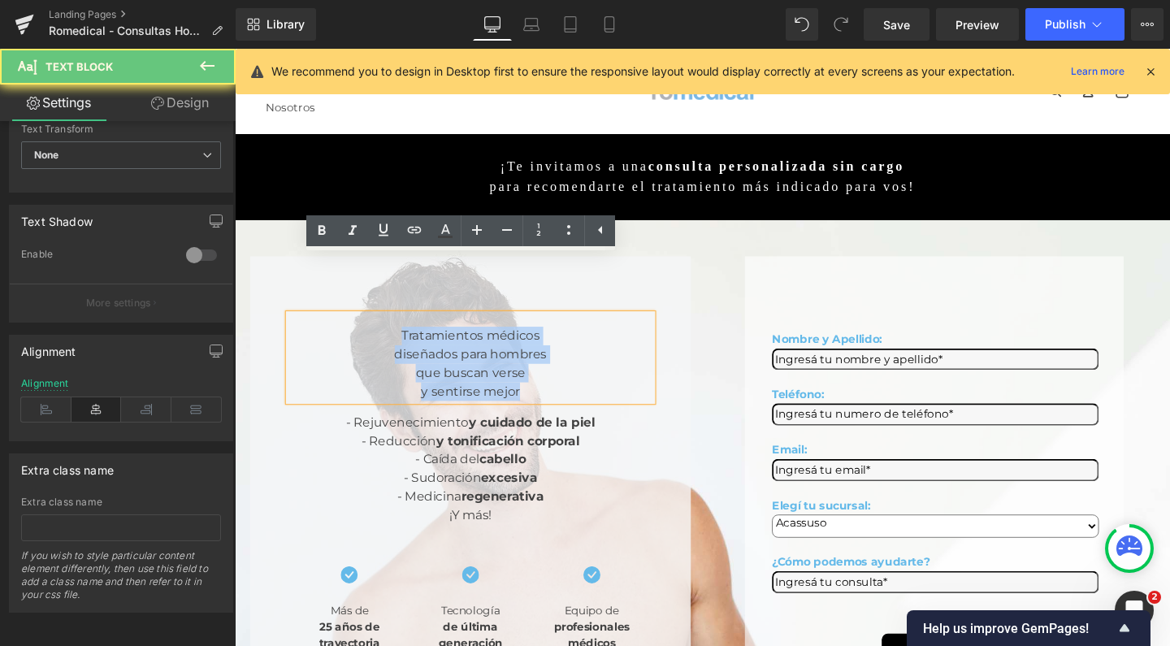
drag, startPoint x: 420, startPoint y: 350, endPoint x: 289, endPoint y: 282, distance: 148.0
click at [289, 282] on div "Tratamientos médicos diseñados para hombres que buscan verse y sentirse mejor T…" at bounding box center [482, 509] width 463 height 484
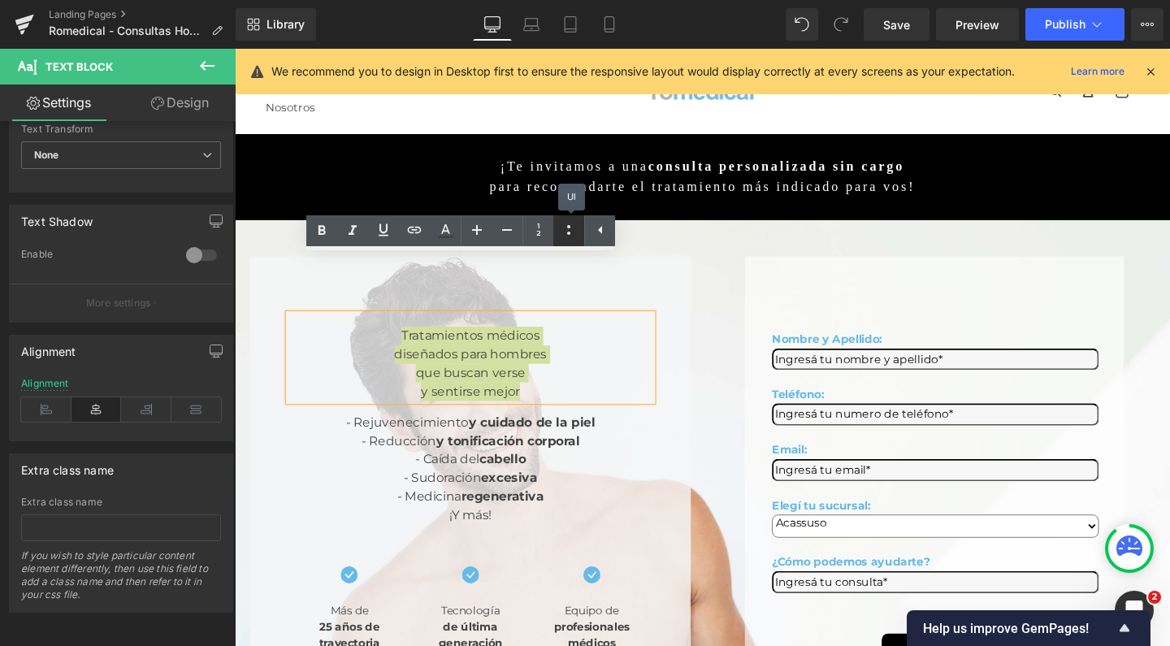
click at [574, 230] on icon at bounding box center [569, 230] width 20 height 20
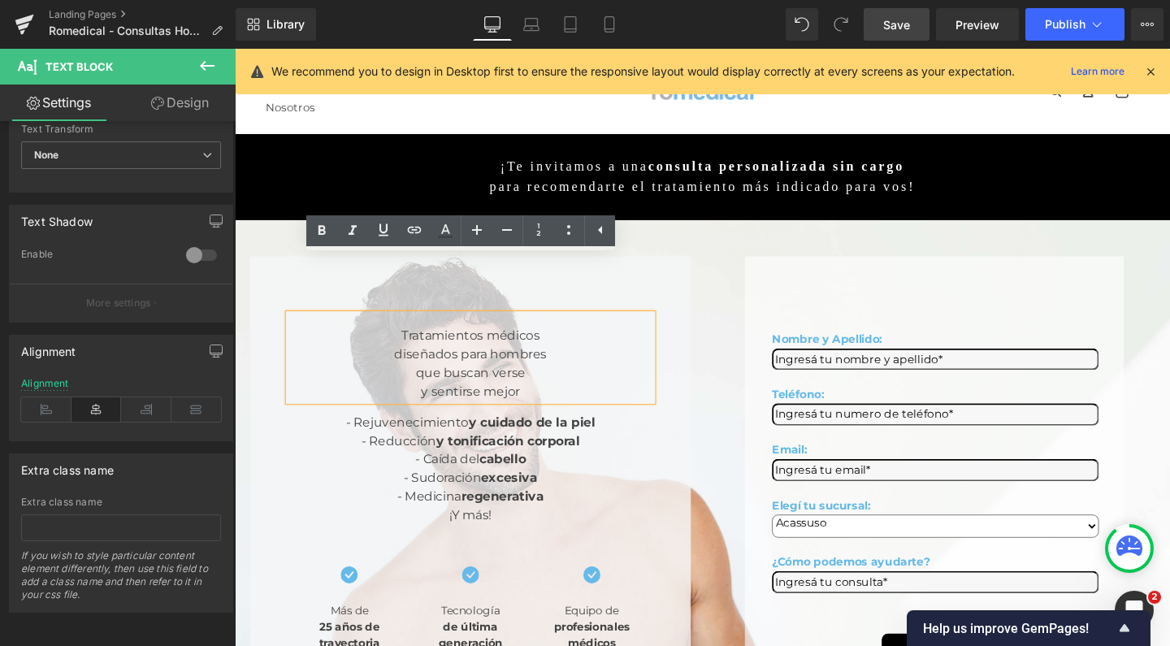
click at [891, 20] on span "Save" at bounding box center [897, 24] width 27 height 17
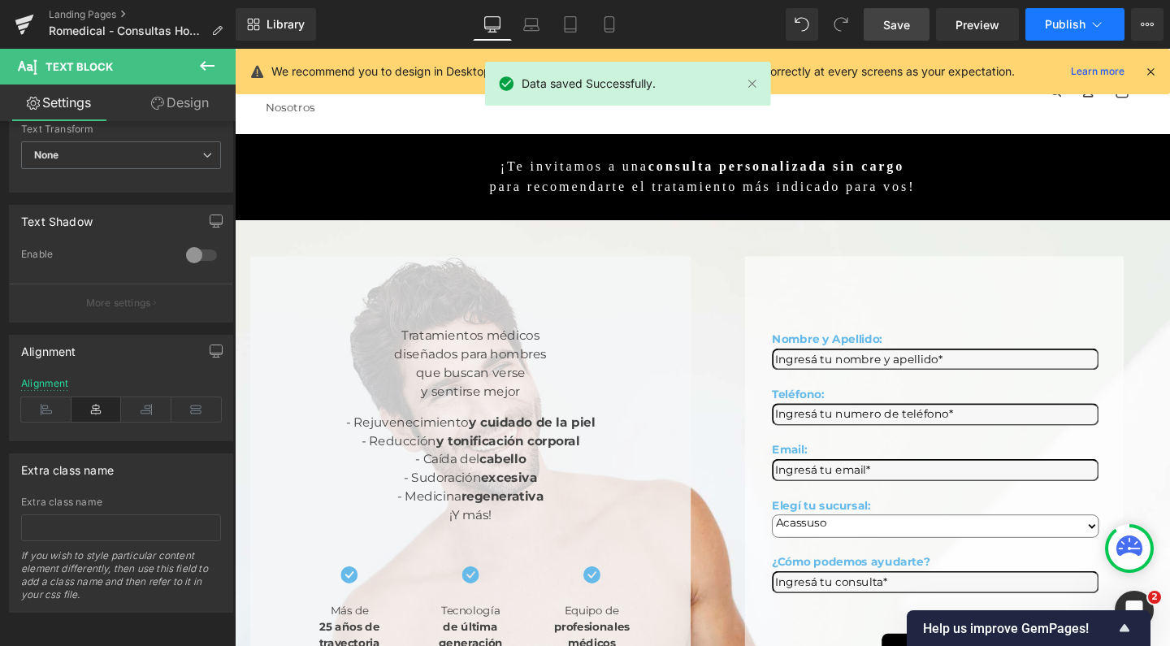
click at [1030, 26] on button "Publish" at bounding box center [1075, 24] width 99 height 33
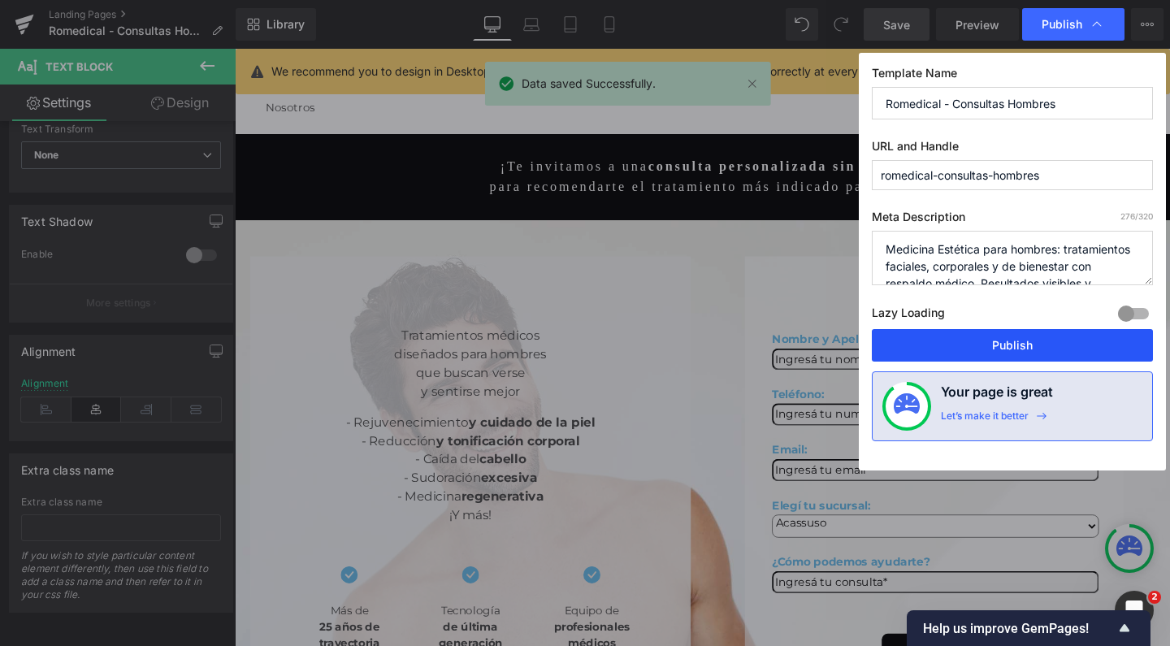
click at [929, 332] on button "Publish" at bounding box center [1012, 345] width 281 height 33
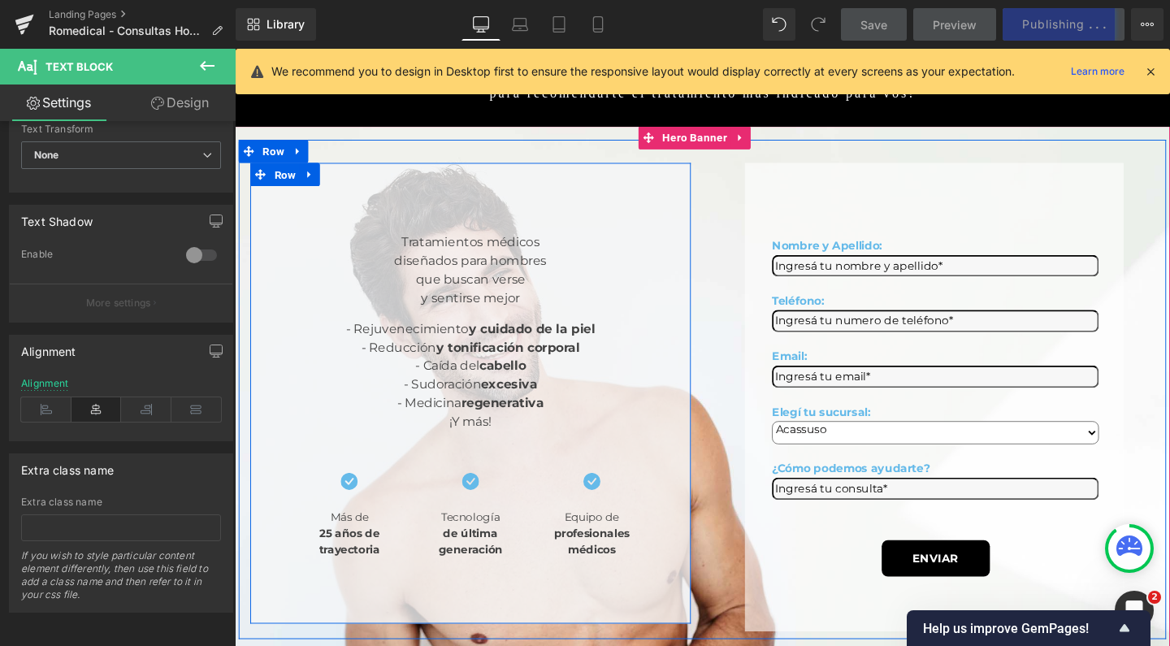
scroll to position [219, 0]
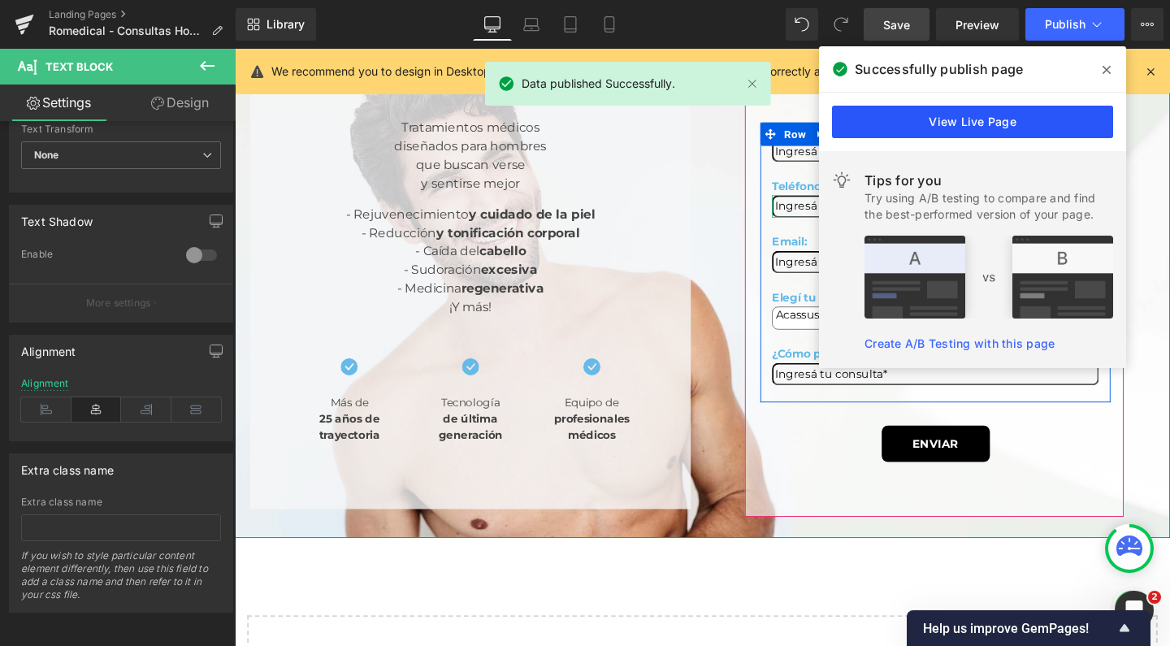
click at [971, 126] on link "View Live Page" at bounding box center [972, 122] width 281 height 33
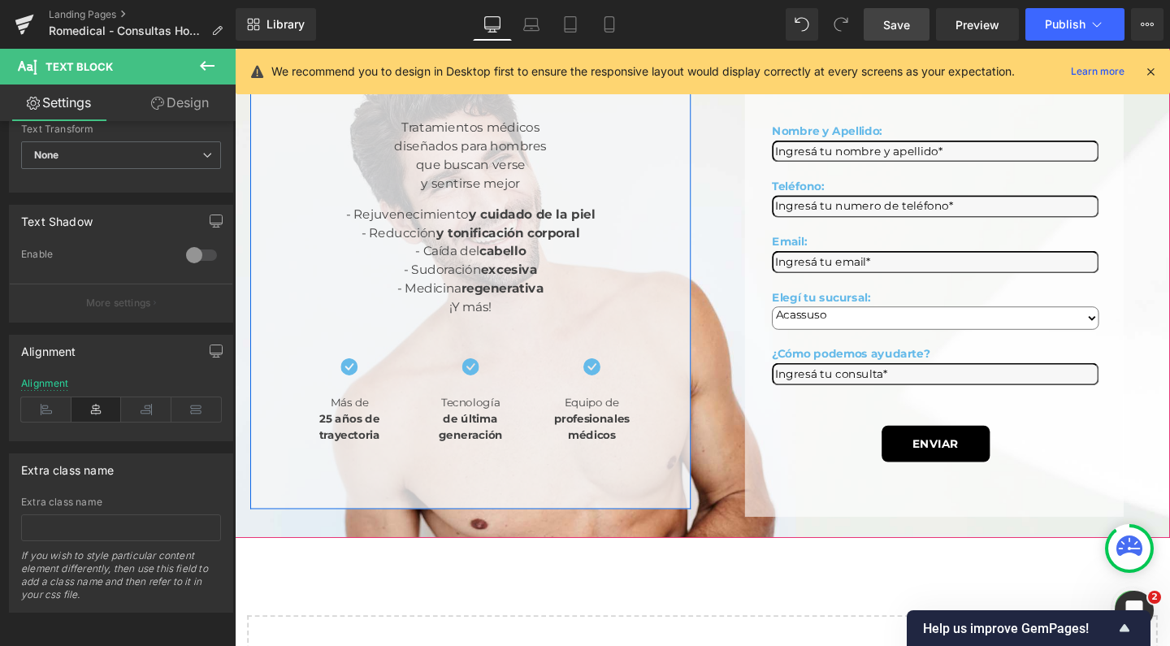
scroll to position [115, 0]
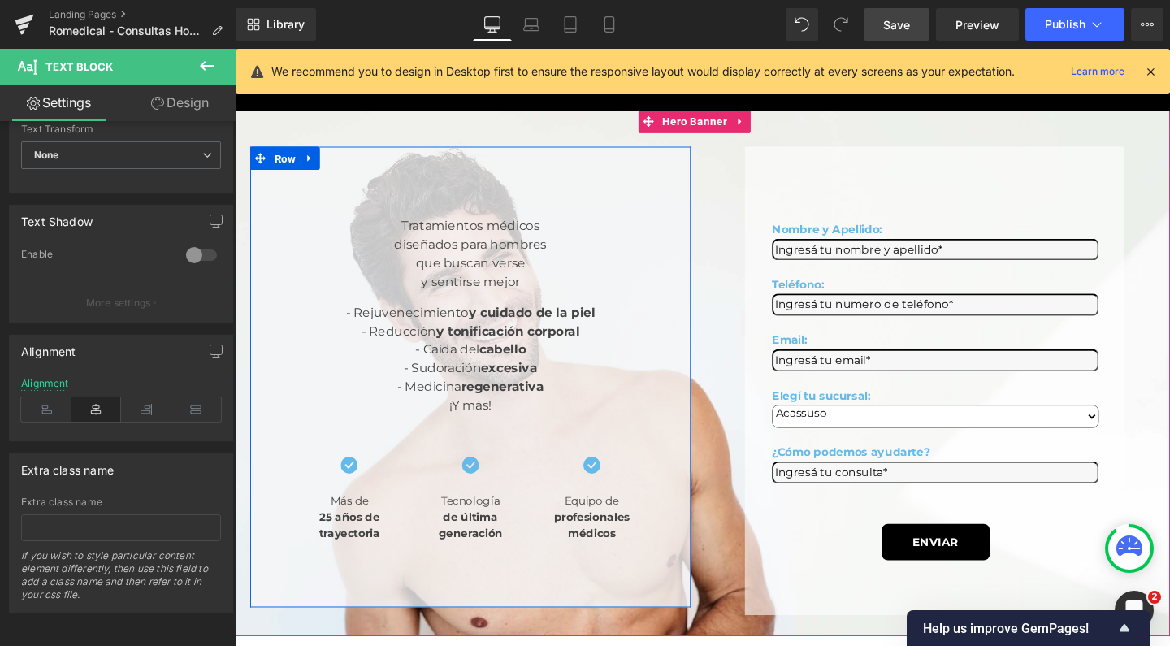
click at [403, 246] on span "diseñados para hombres" at bounding box center [483, 253] width 160 height 15
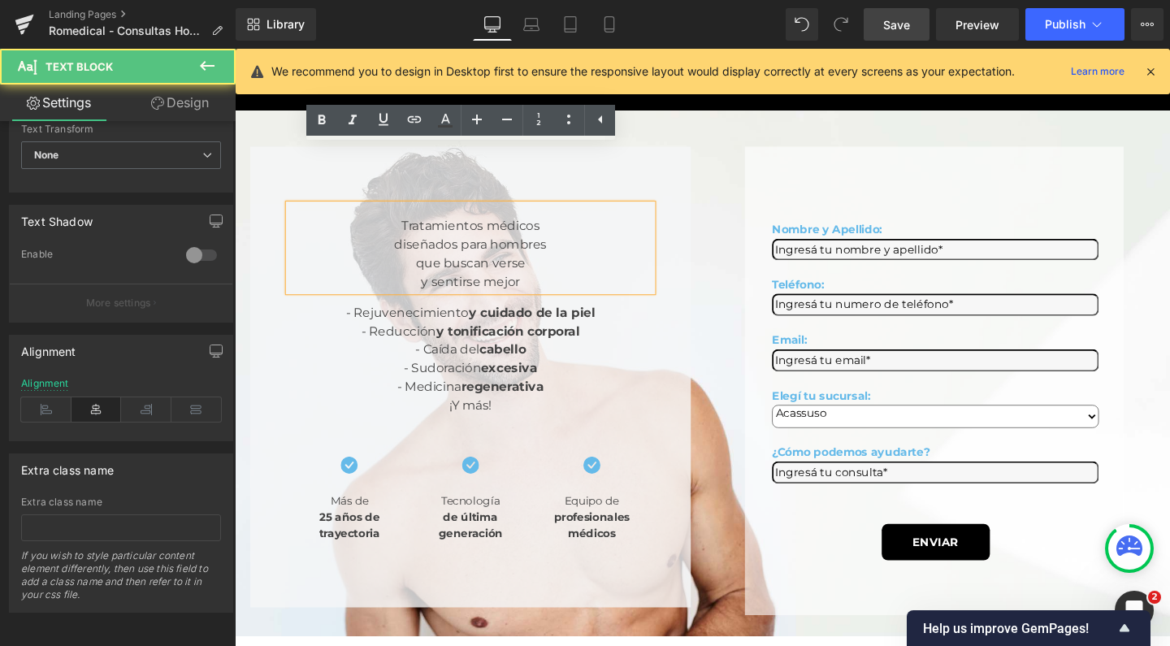
click at [403, 246] on span "diseñados para hombres" at bounding box center [483, 253] width 160 height 15
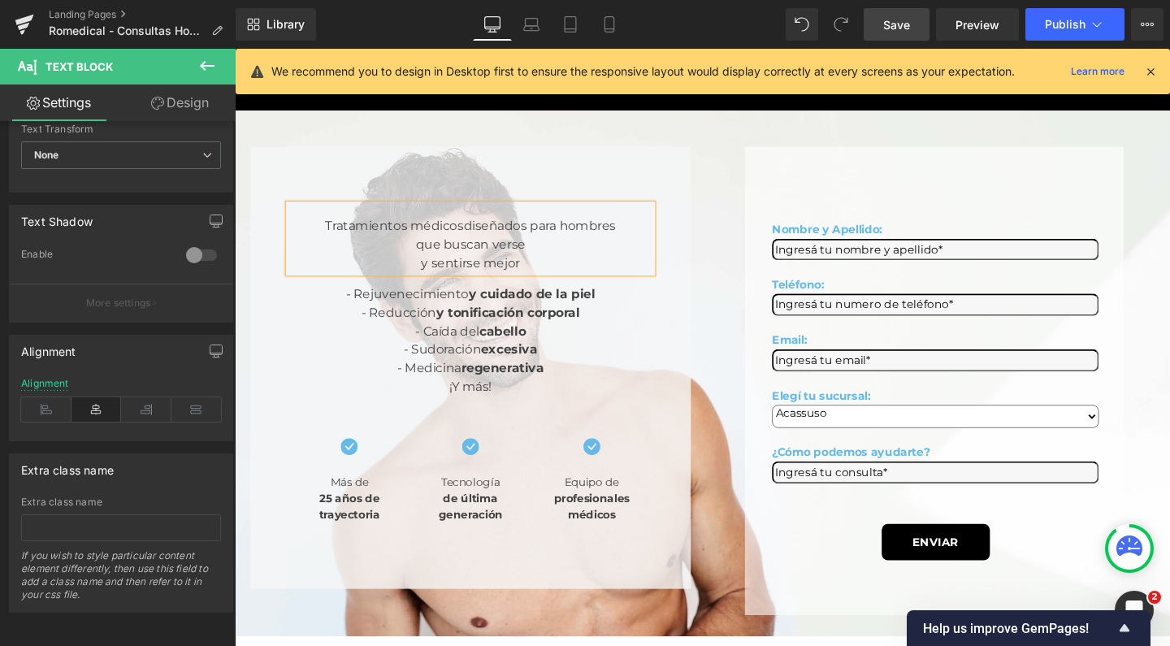
click at [302, 223] on div "Tratamientos médicos diseñados para hombres que buscan verse y sentirse mejor" at bounding box center [483, 248] width 382 height 72
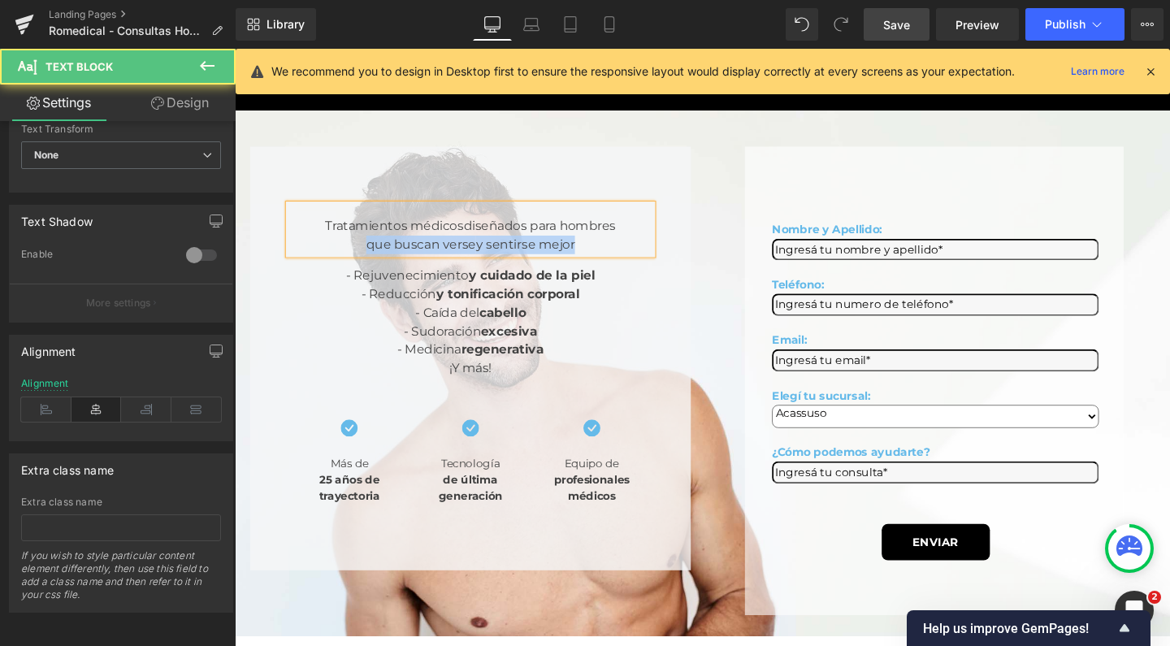
drag, startPoint x: 553, startPoint y: 222, endPoint x: 297, endPoint y: 214, distance: 256.2
click at [297, 214] on div "Tratamientos médicos diseñados para hombres que buscan verse y sentirse mejor T…" at bounding box center [482, 373] width 463 height 445
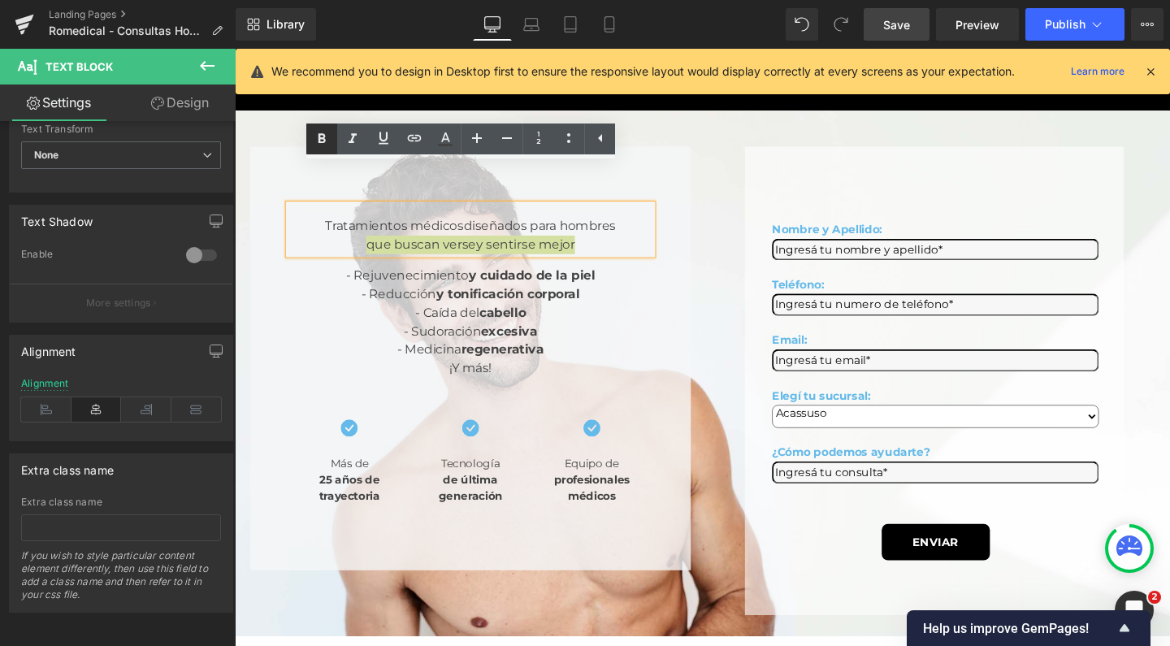
click at [324, 134] on icon at bounding box center [322, 139] width 7 height 10
click at [562, 225] on div "Tratamientos médicos diseñados para hombres que buscan verse y sentirse mejor" at bounding box center [483, 244] width 382 height 39
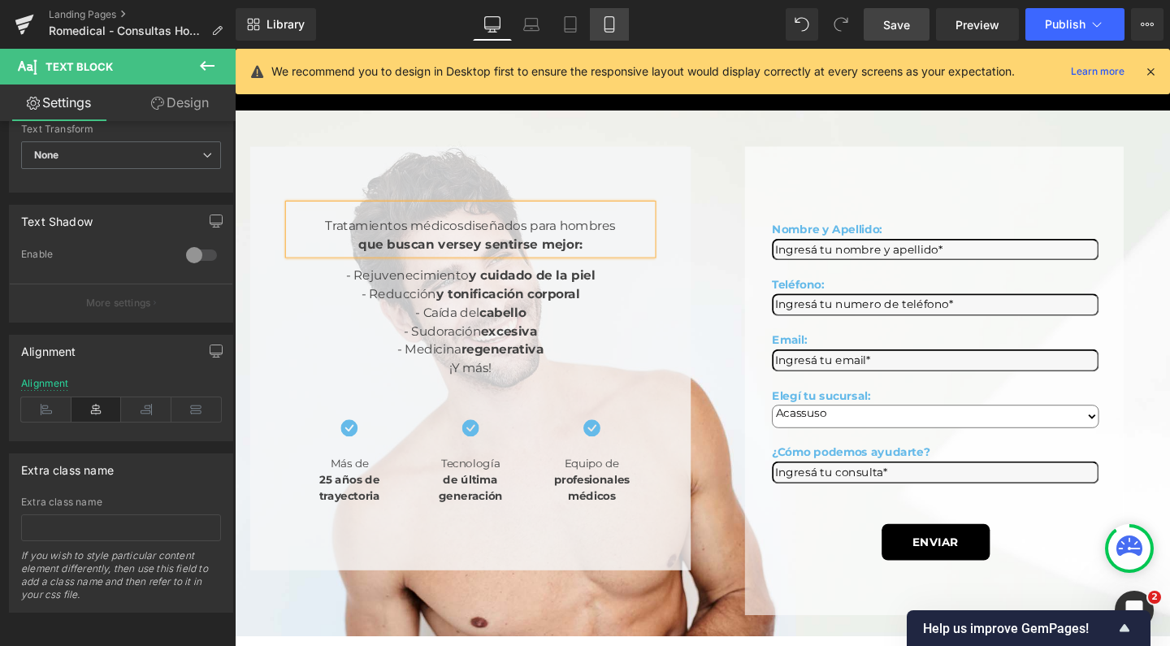
click at [604, 20] on icon at bounding box center [610, 24] width 16 height 16
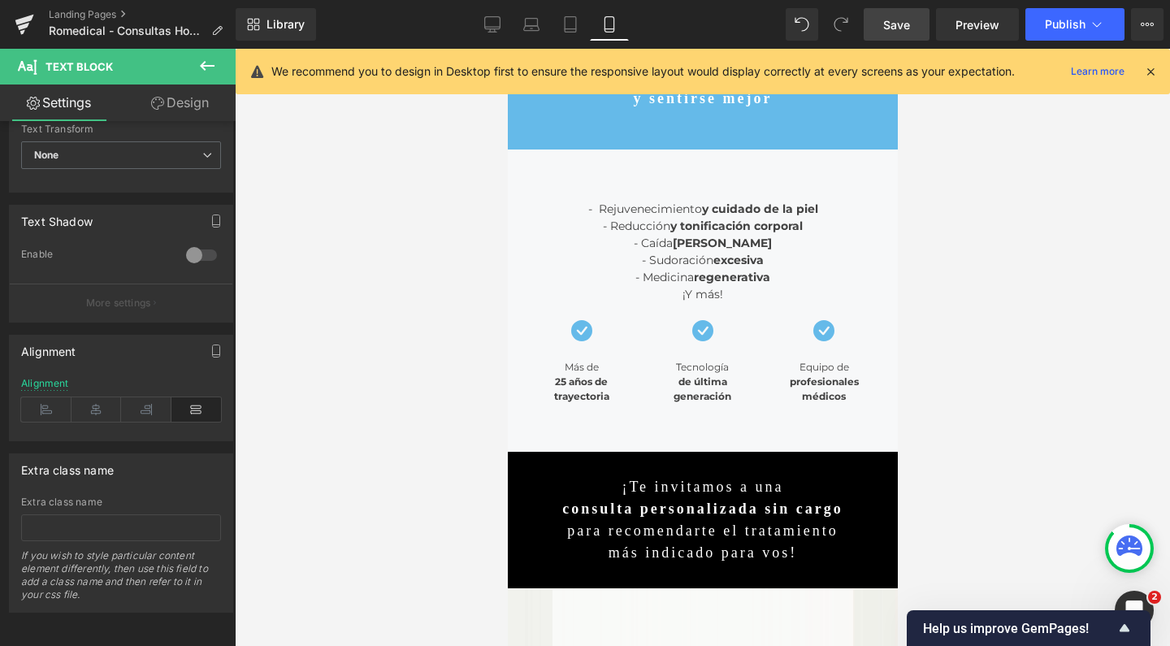
scroll to position [0, 0]
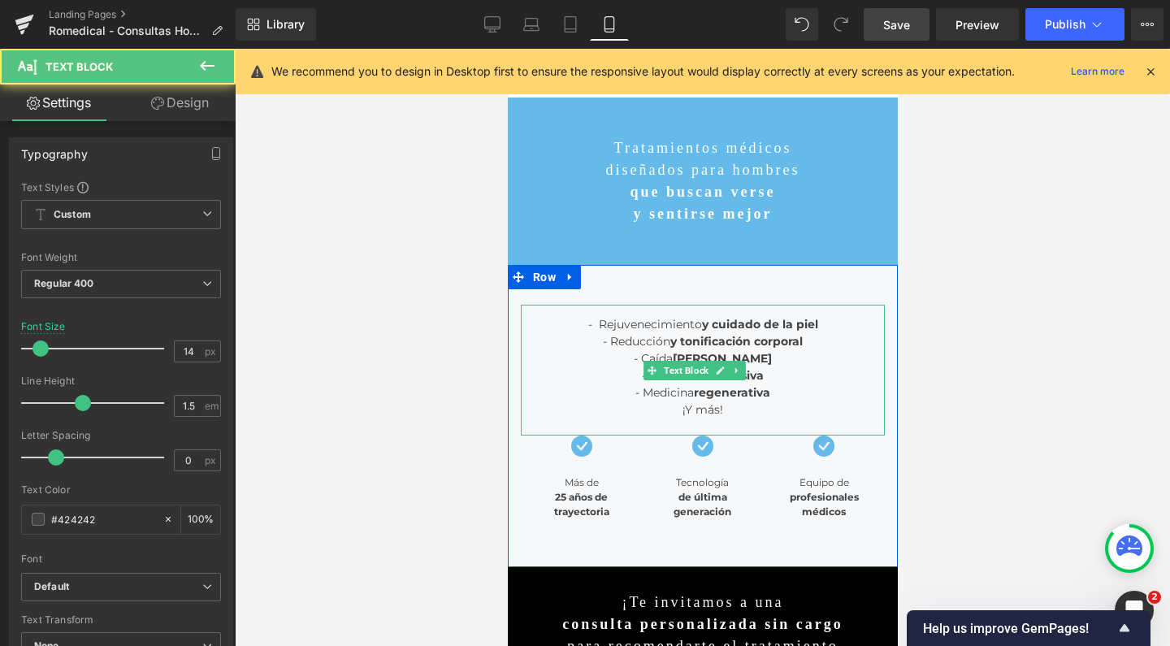
click at [737, 411] on div "¡Y más!" at bounding box center [702, 410] width 364 height 17
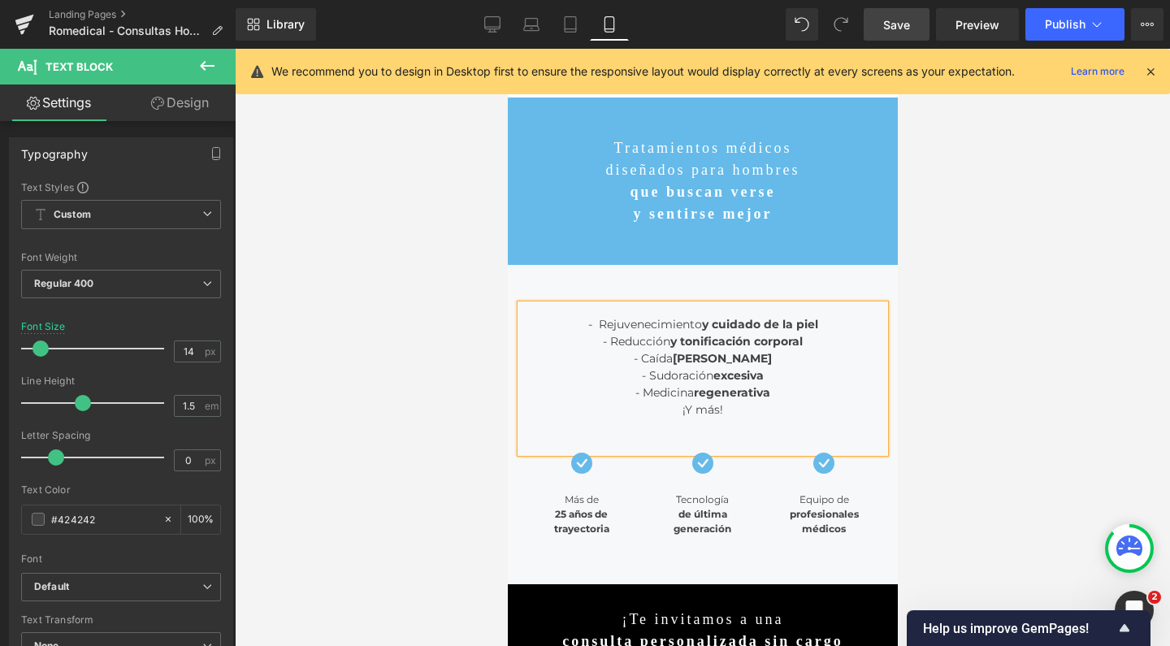
click at [1053, 357] on div at bounding box center [703, 347] width 936 height 597
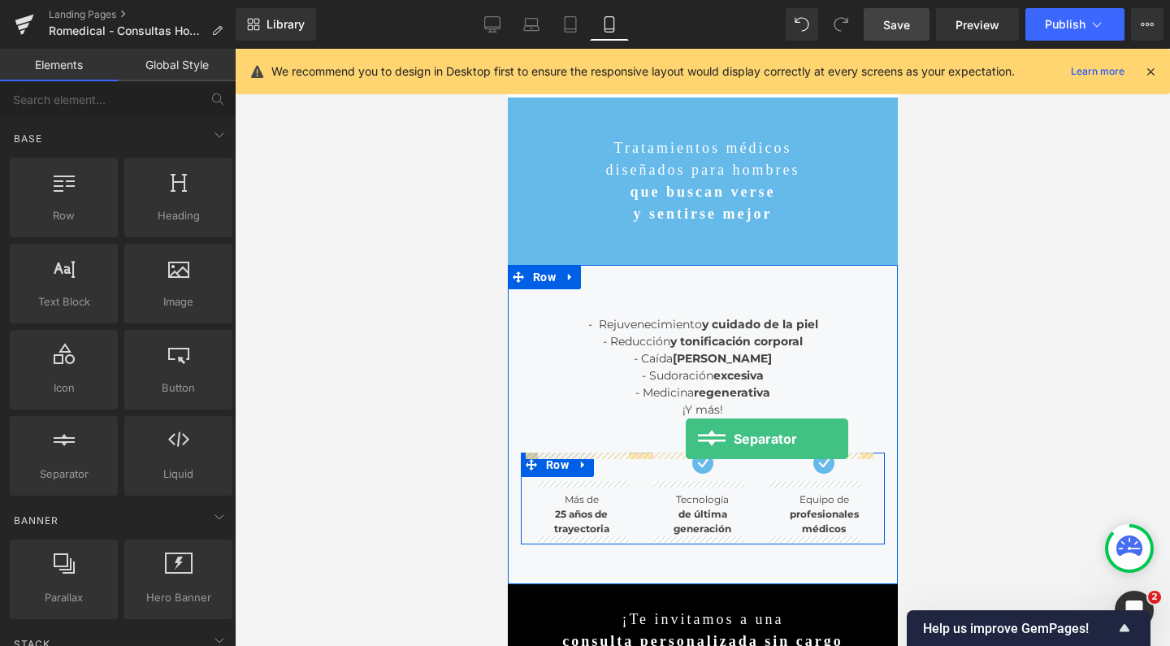
drag, startPoint x: 562, startPoint y: 491, endPoint x: 685, endPoint y: 439, distance: 133.3
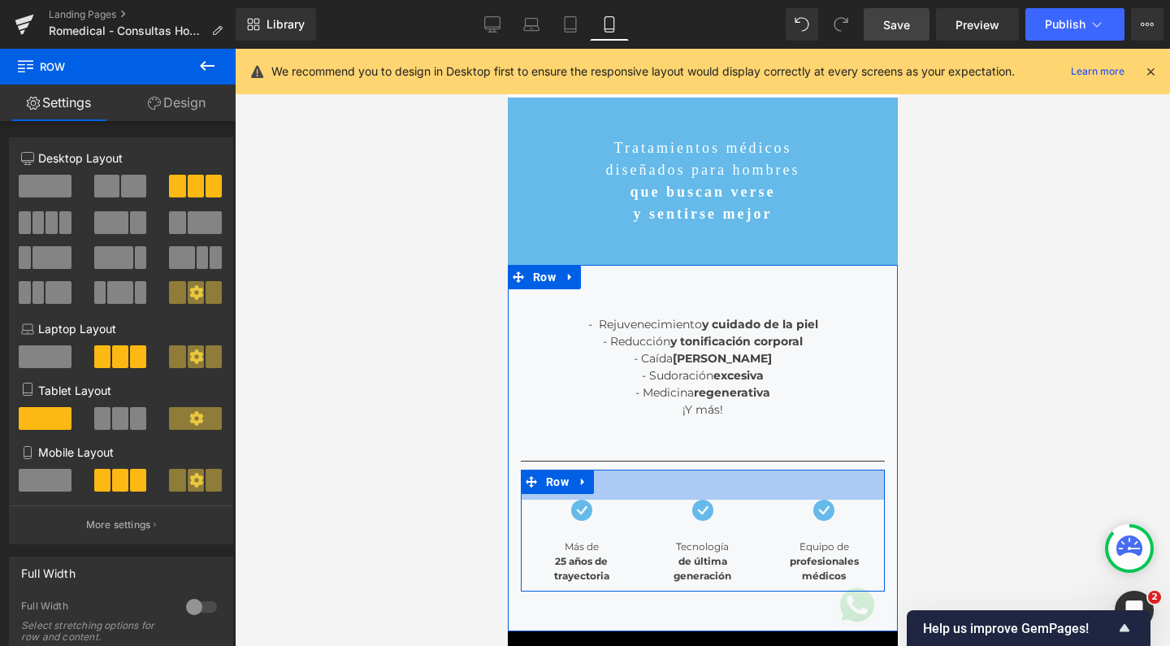
drag, startPoint x: 727, startPoint y: 470, endPoint x: 727, endPoint y: 500, distance: 30.1
click at [727, 500] on div "Icon Más de 25 años de trayectoria Text Block Icon Tecnología de última generac…" at bounding box center [702, 531] width 364 height 122
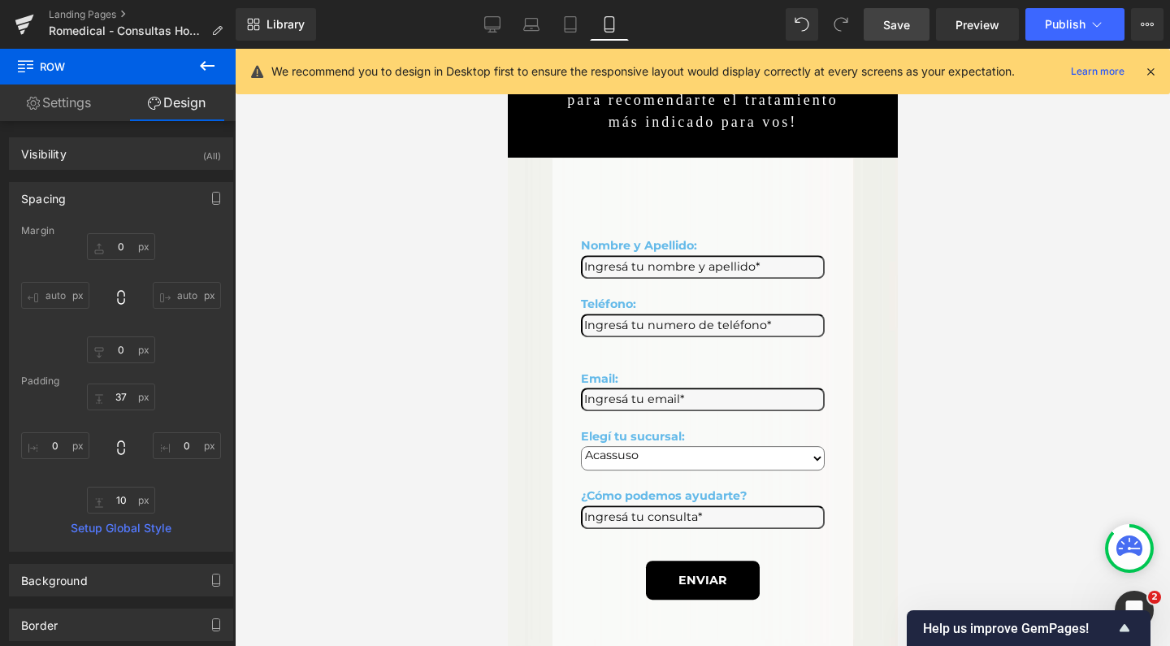
scroll to position [611, 0]
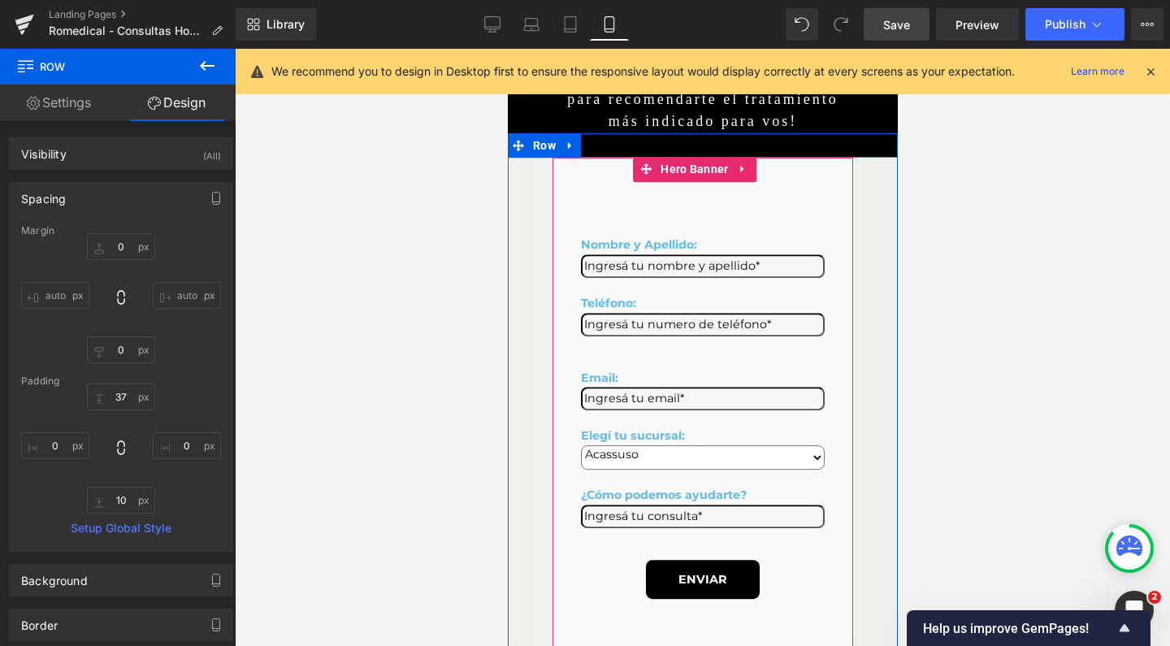
click at [673, 196] on div "Nombre y Apellido: Text Block Text Field Teléfono: Text Block Text Field Email:…" at bounding box center [702, 407] width 301 height 499
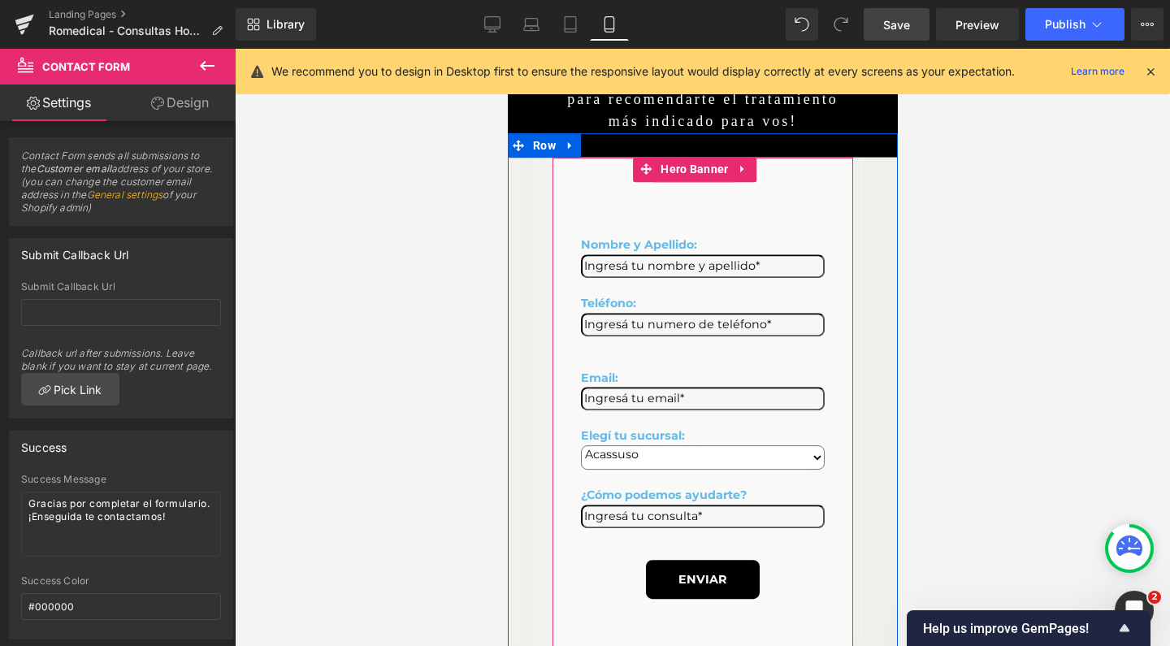
click at [691, 159] on span "Contact Form" at bounding box center [694, 171] width 81 height 24
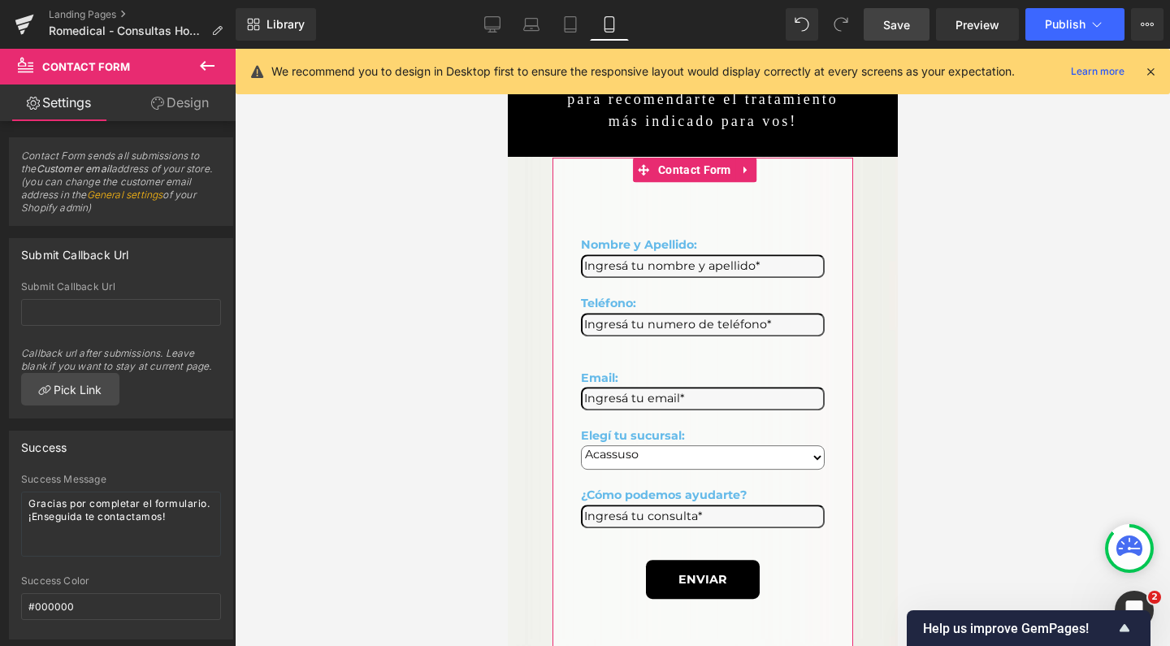
scroll to position [0, 0]
click at [221, 110] on link "Design" at bounding box center [180, 103] width 118 height 37
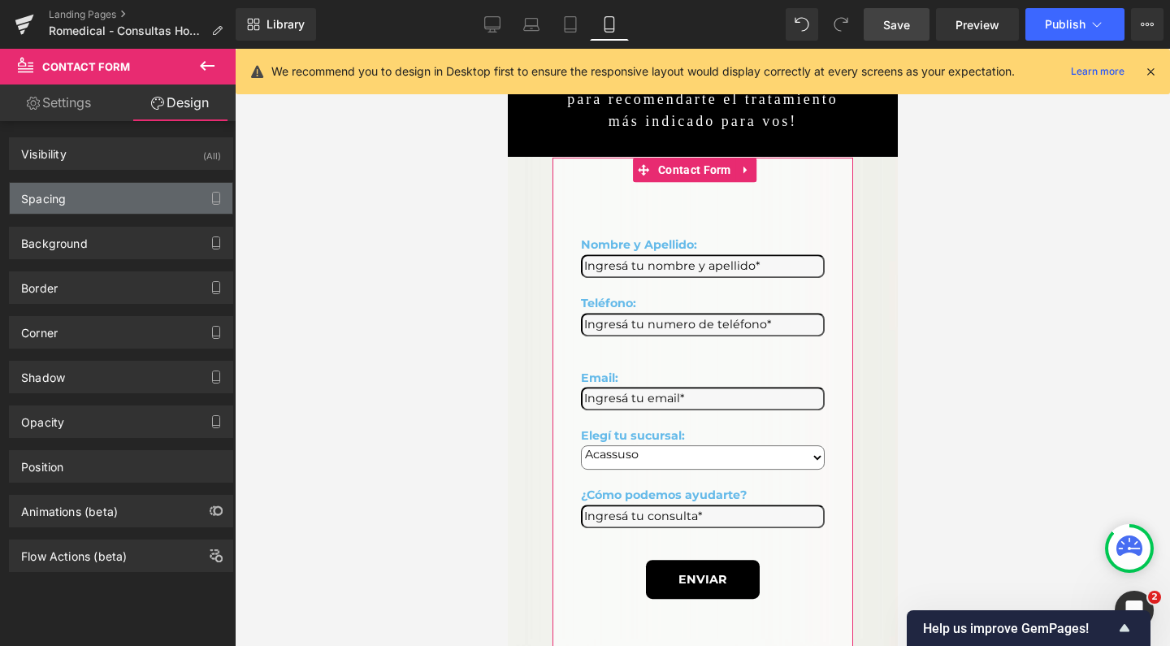
click at [114, 201] on div "Spacing" at bounding box center [121, 198] width 223 height 31
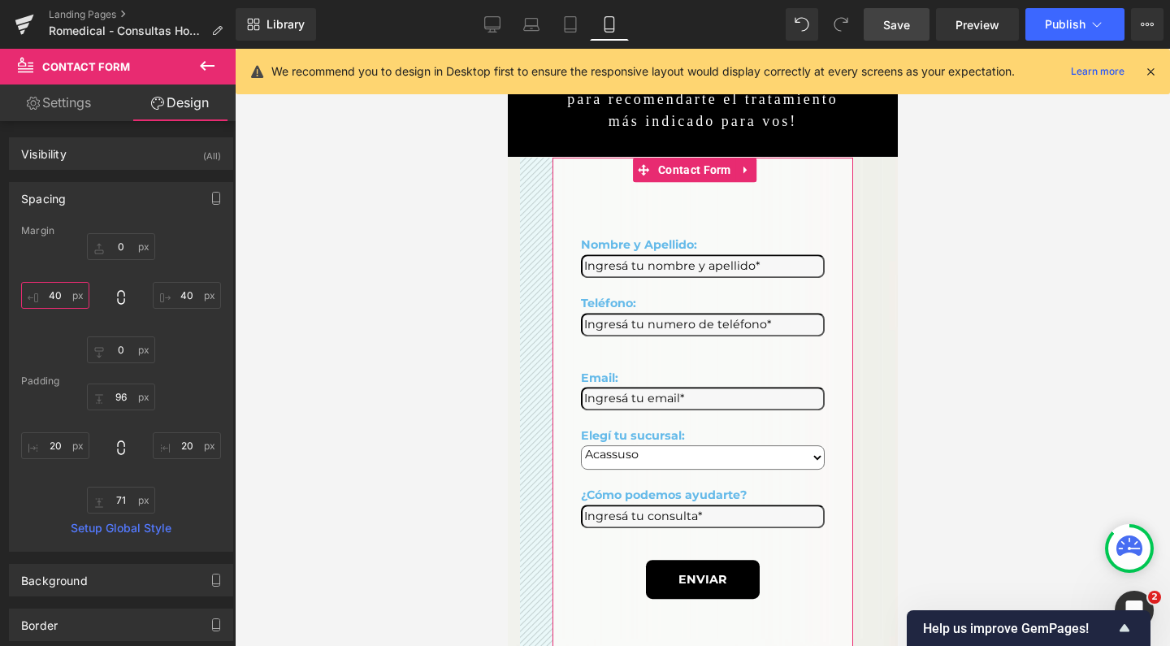
drag, startPoint x: 55, startPoint y: 295, endPoint x: 66, endPoint y: 303, distance: 13.3
click at [56, 295] on input "40" at bounding box center [55, 295] width 68 height 27
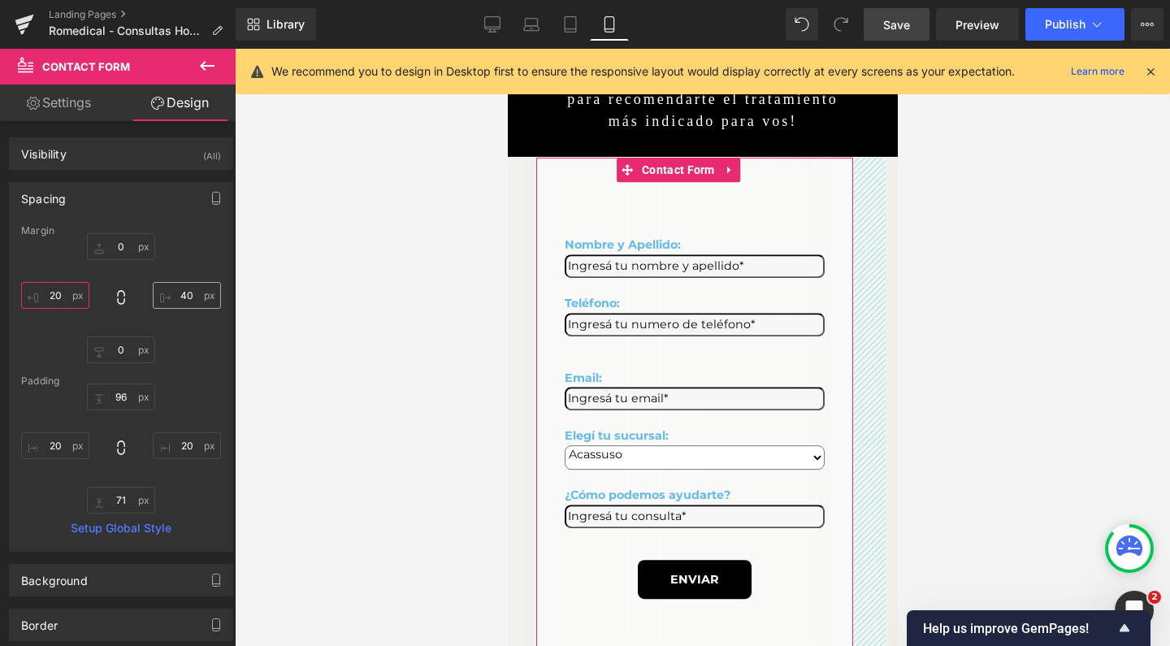
type input "20"
click at [182, 293] on input "40" at bounding box center [187, 295] width 68 height 27
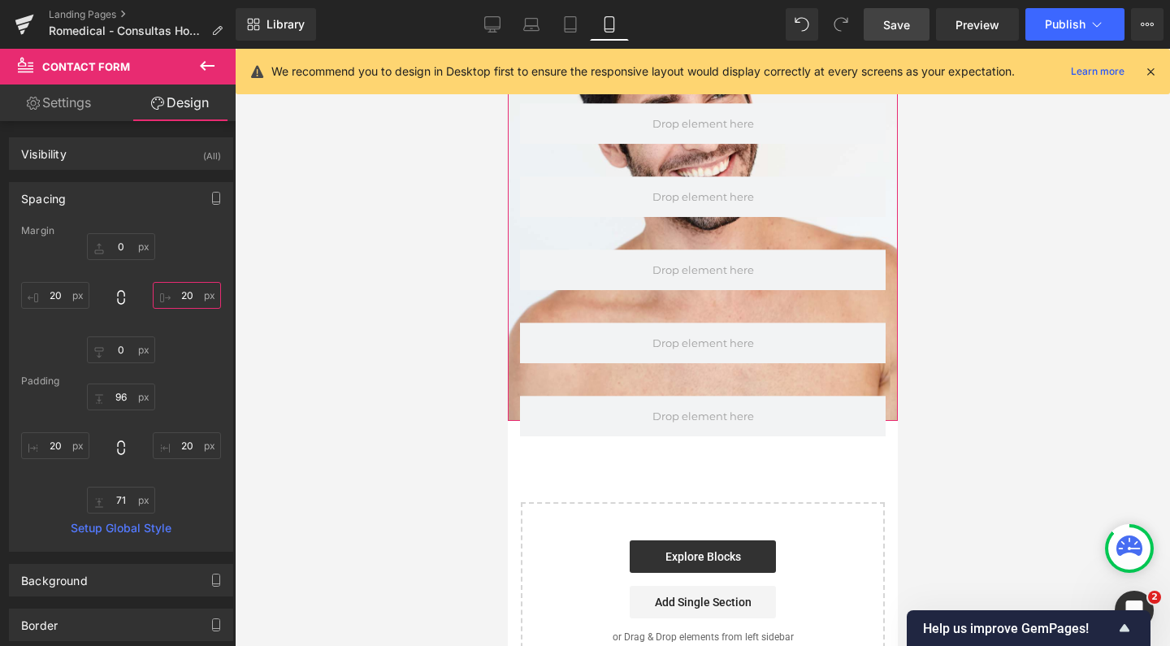
scroll to position [1301, 0]
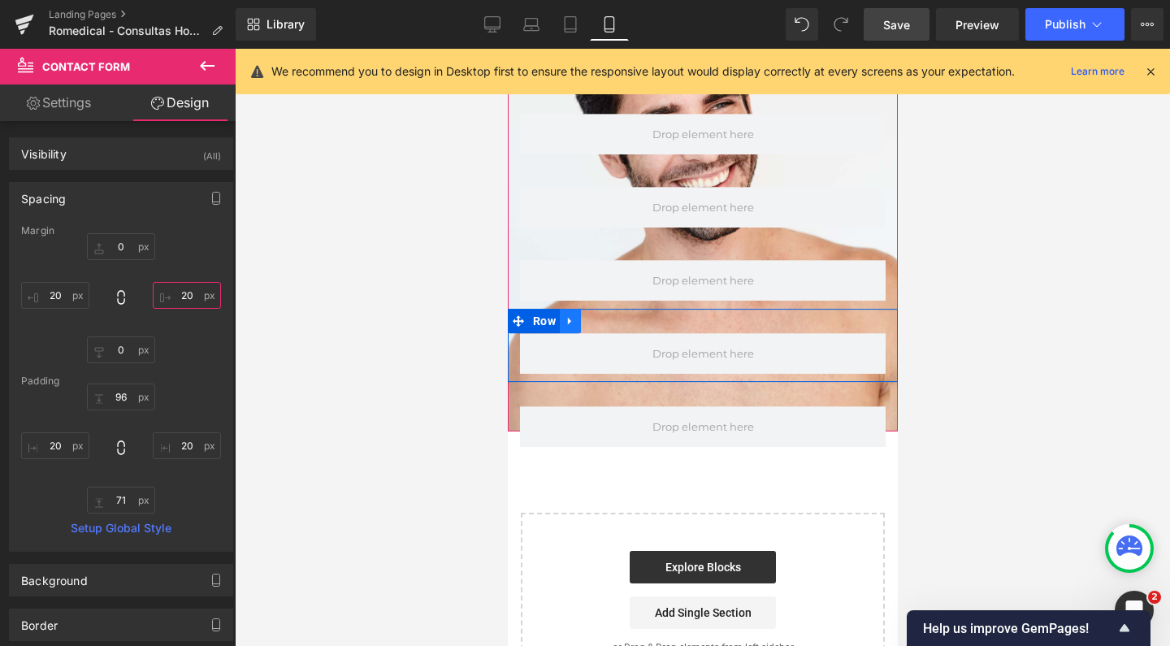
type input "20"
click at [575, 315] on icon at bounding box center [569, 321] width 11 height 12
click at [589, 315] on icon at bounding box center [590, 320] width 11 height 11
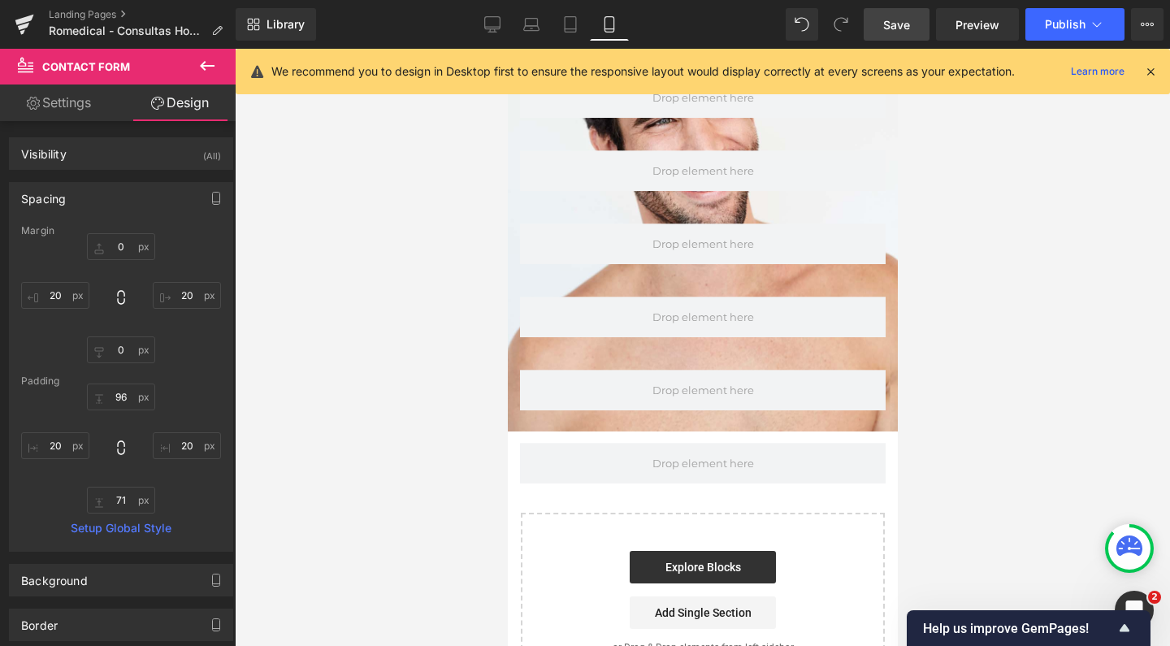
click at [898, 29] on span "Save" at bounding box center [897, 24] width 27 height 17
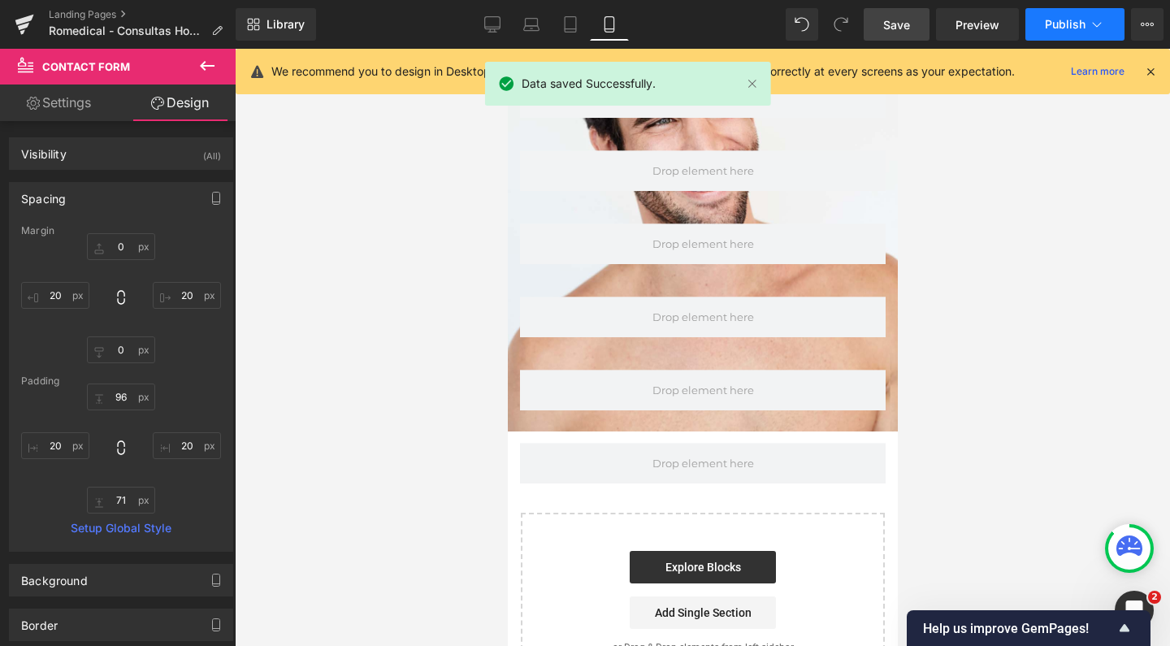
click at [1042, 32] on button "Publish" at bounding box center [1075, 24] width 99 height 33
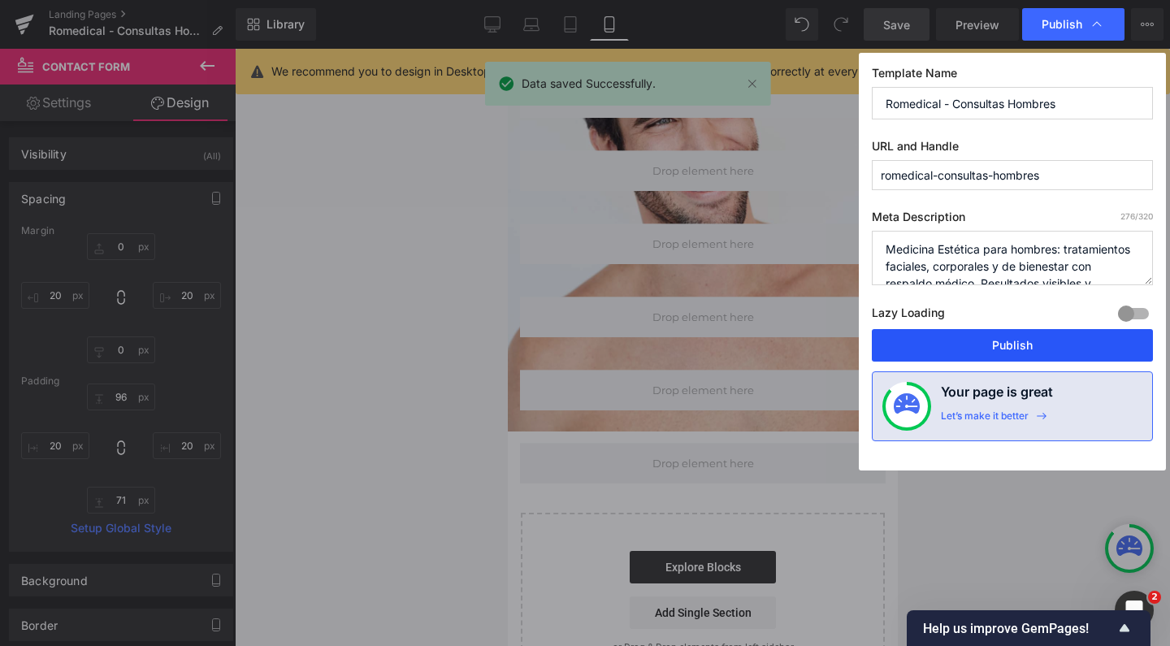
click at [960, 343] on button "Publish" at bounding box center [1012, 345] width 281 height 33
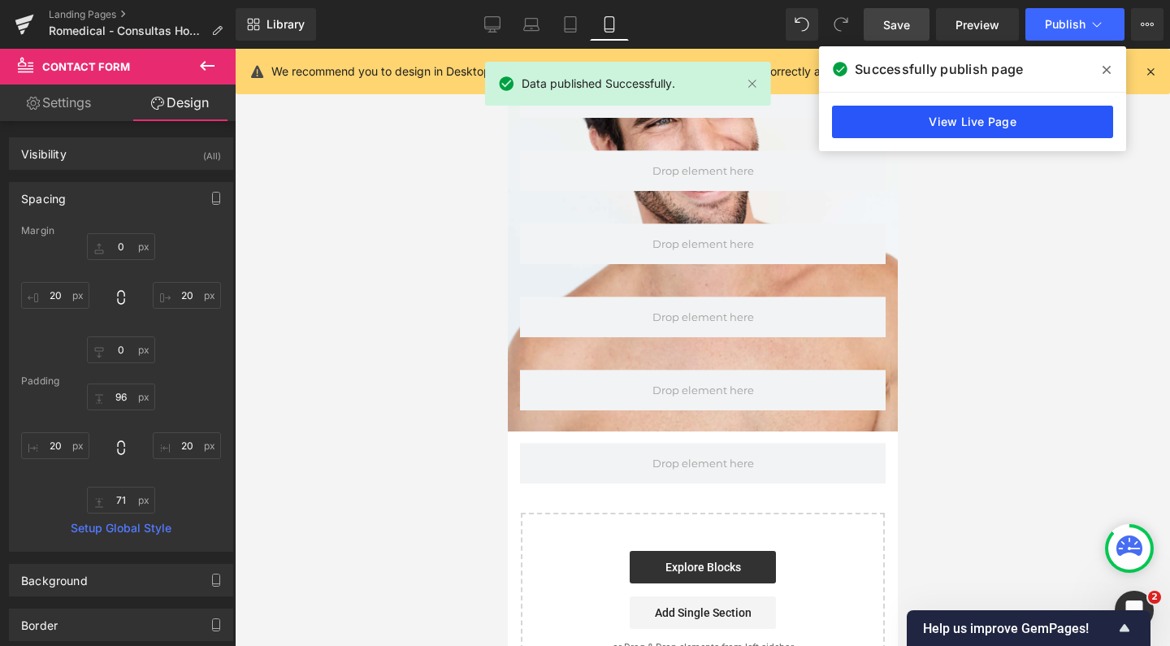
click at [892, 115] on link "View Live Page" at bounding box center [972, 122] width 281 height 33
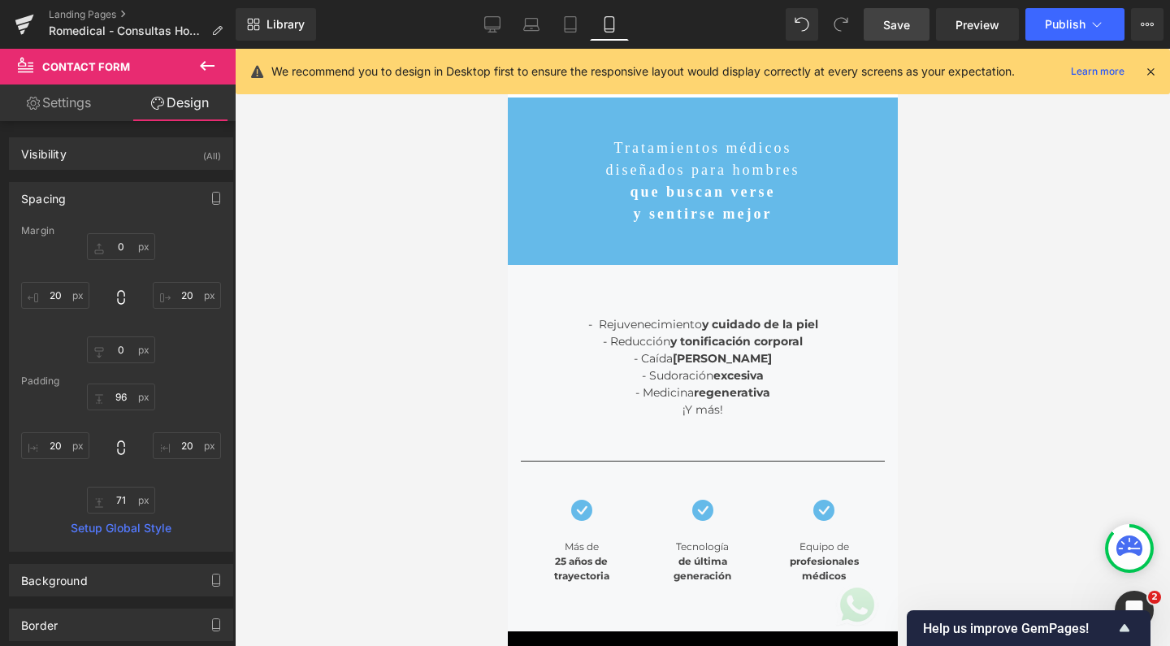
scroll to position [0, 0]
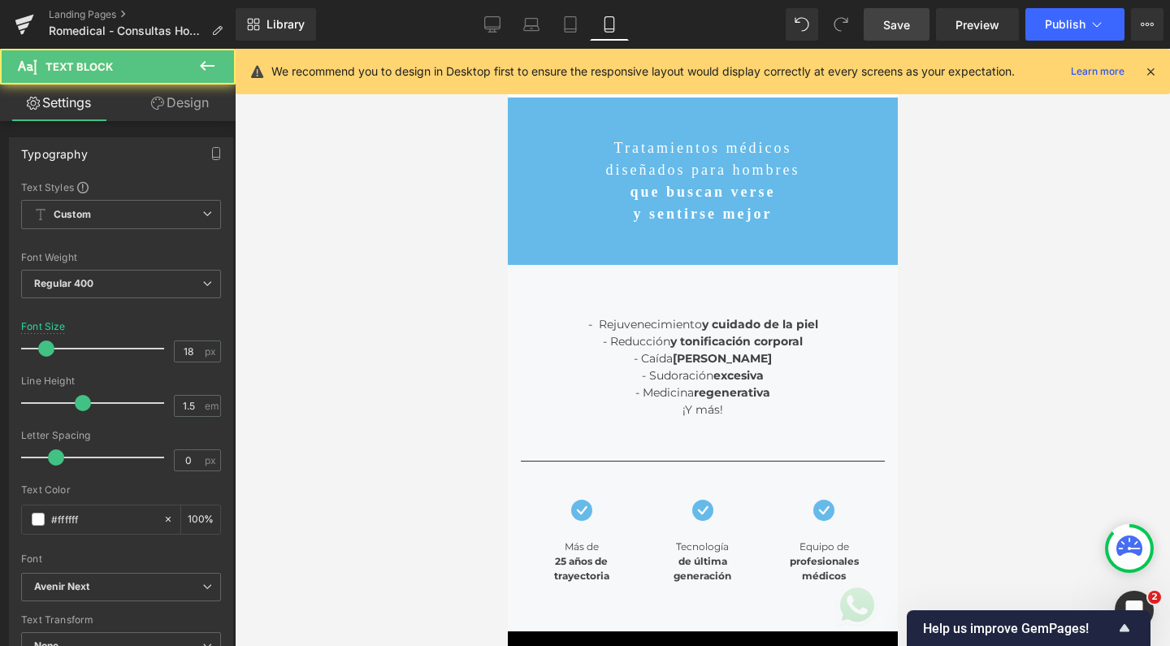
click at [752, 206] on strong "y sentirse mejor" at bounding box center [702, 214] width 139 height 16
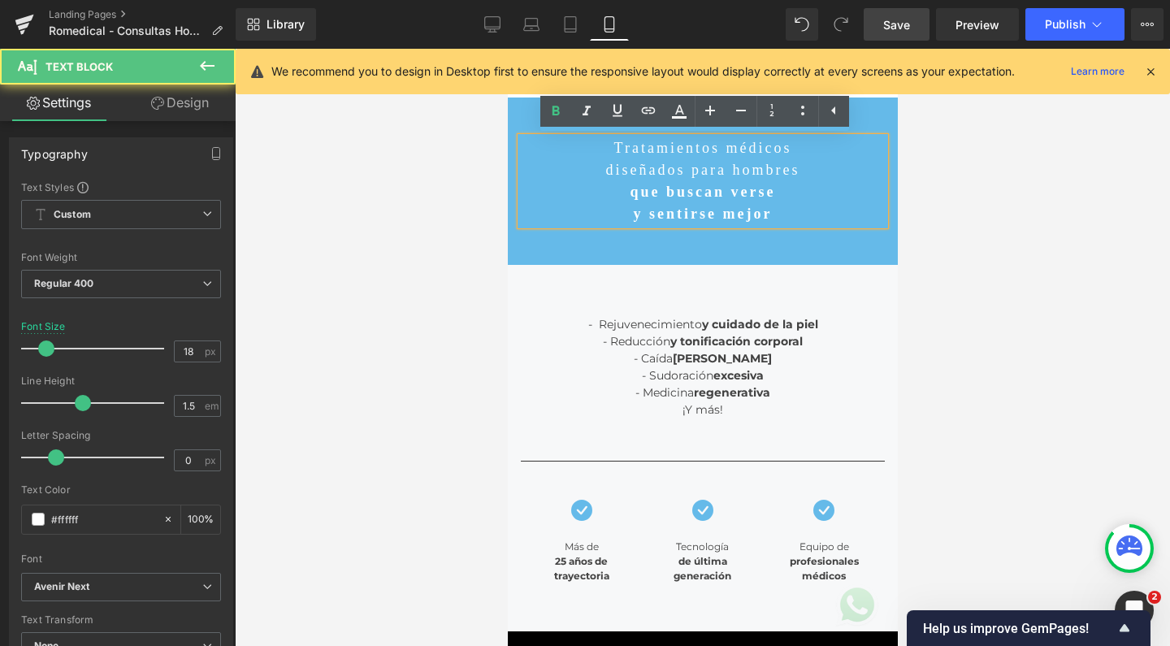
click at [787, 218] on p "y sentirse mejor" at bounding box center [702, 214] width 364 height 22
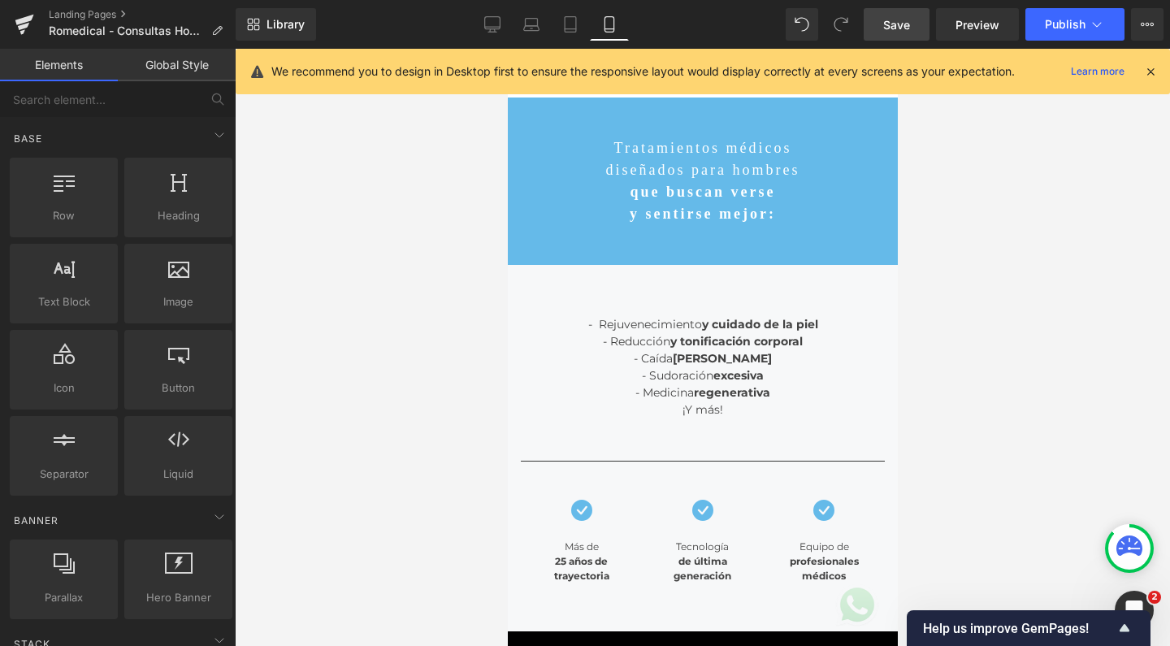
click at [1099, 298] on div at bounding box center [703, 347] width 936 height 597
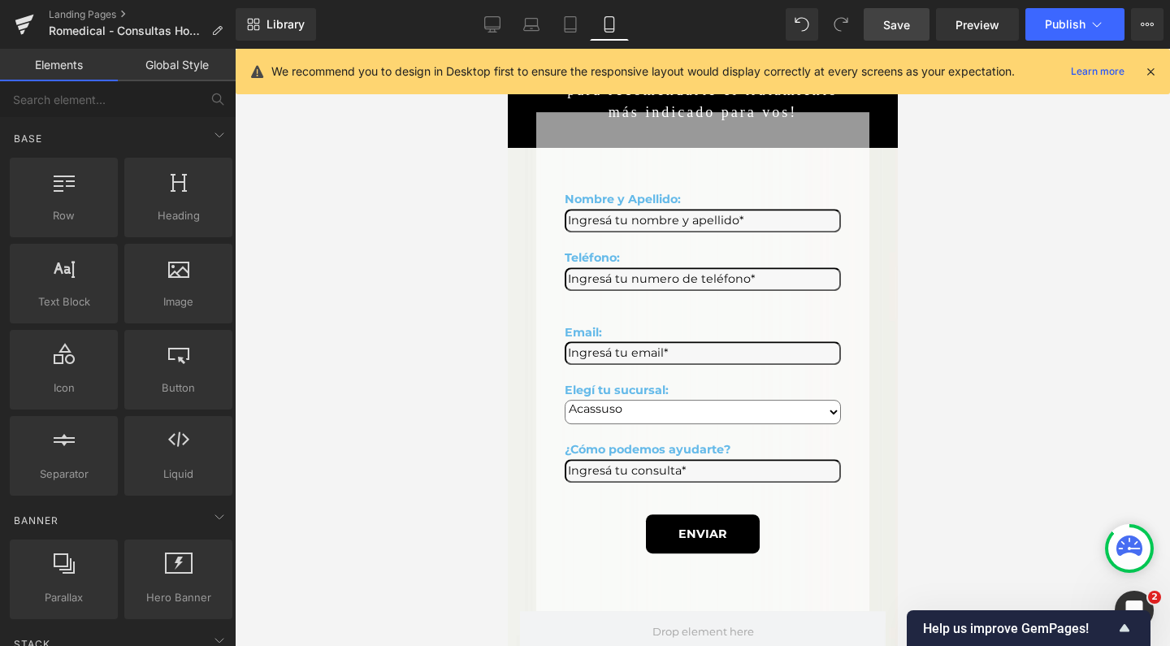
scroll to position [606, 0]
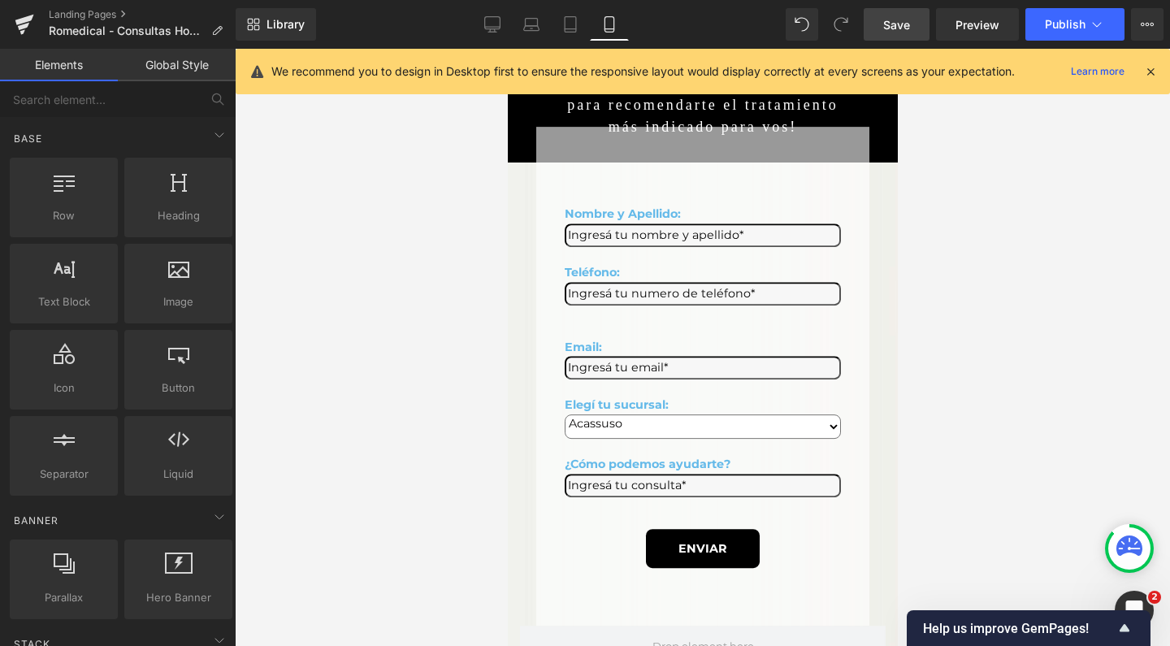
click at [940, 354] on div at bounding box center [703, 347] width 936 height 597
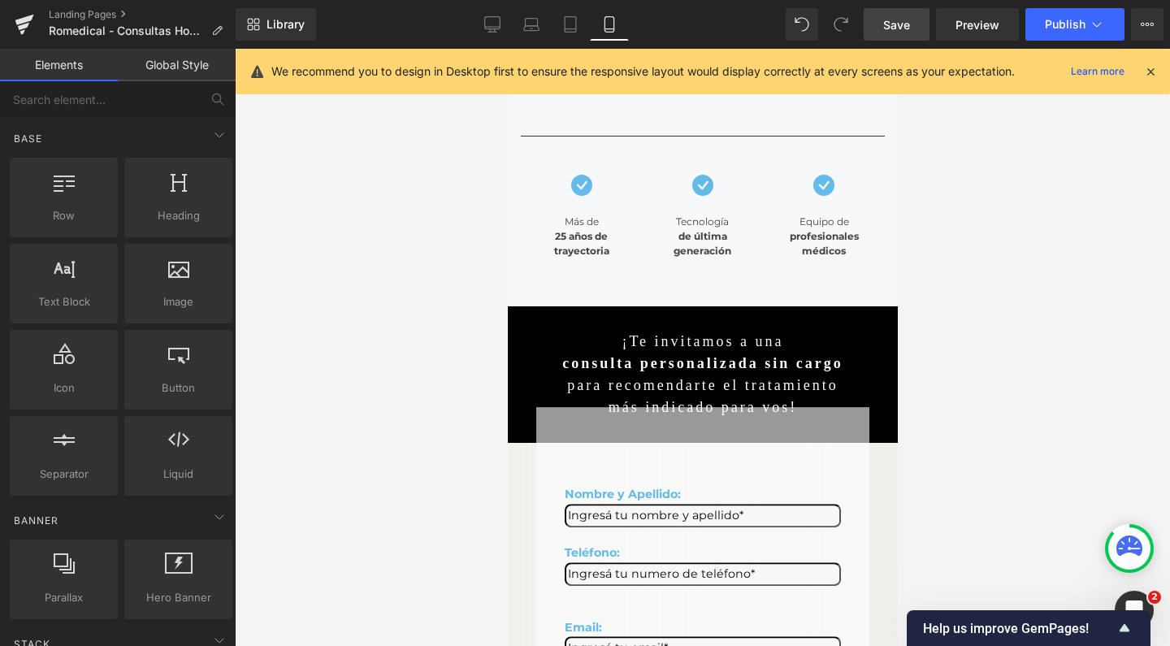
scroll to position [340, 0]
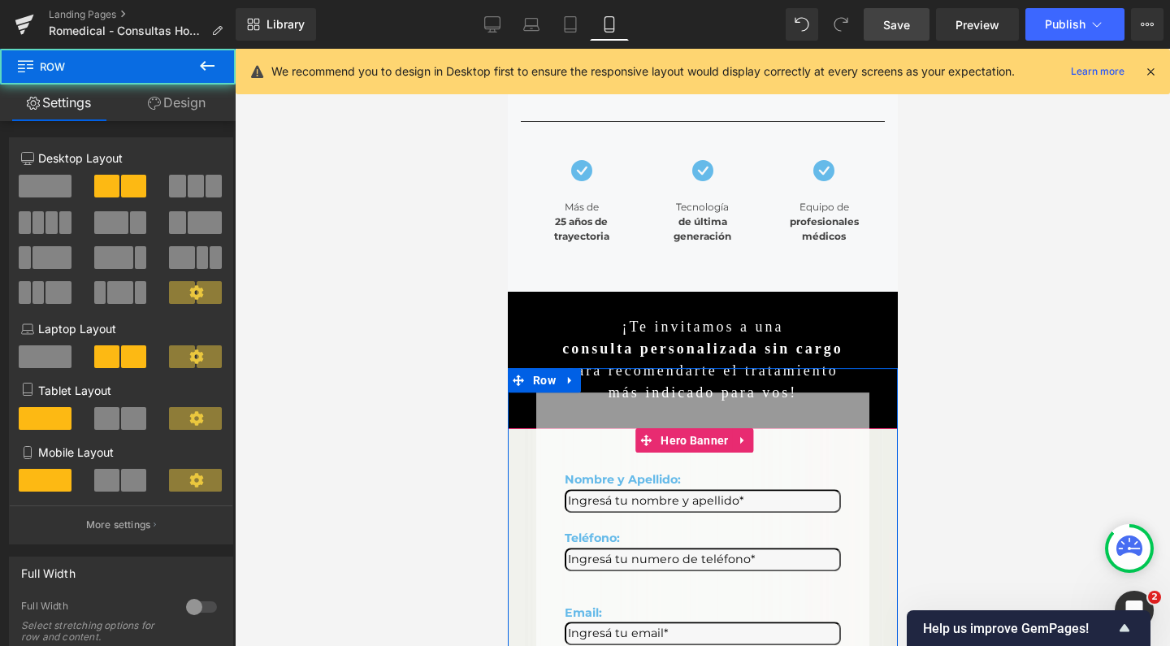
click at [515, 462] on div "Nombre y Apellido: Text Block Text Field Teléfono: Text Block Text Field Email:…" at bounding box center [702, 642] width 390 height 499
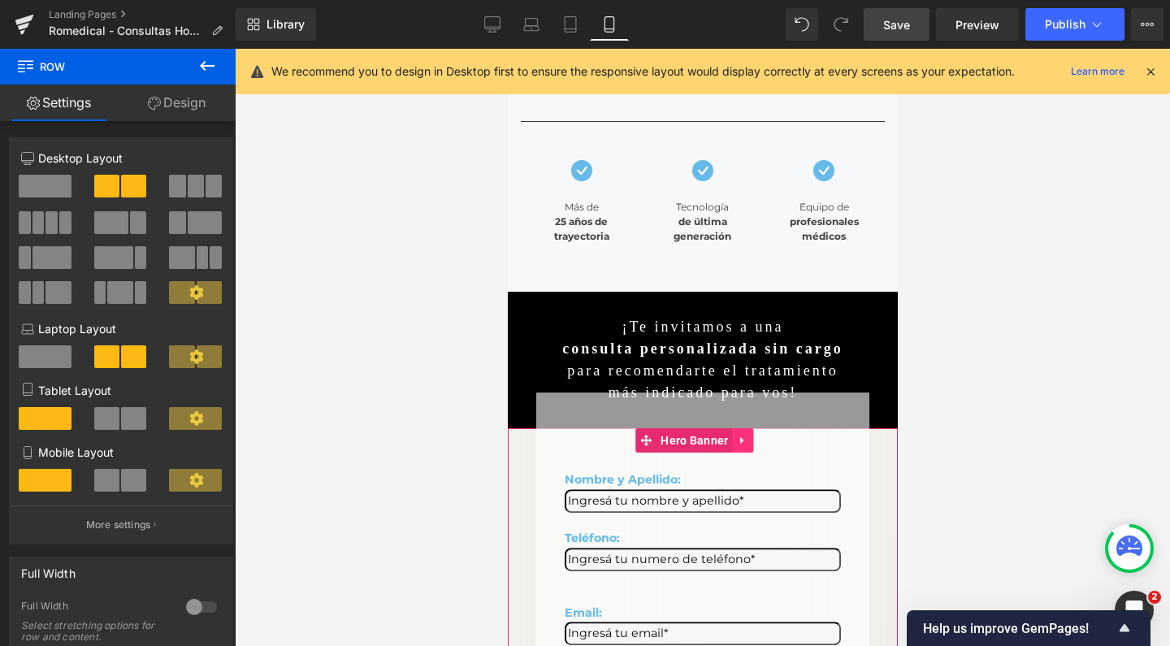
click at [745, 441] on icon at bounding box center [742, 441] width 11 height 12
click at [737, 441] on link at bounding box center [732, 440] width 21 height 24
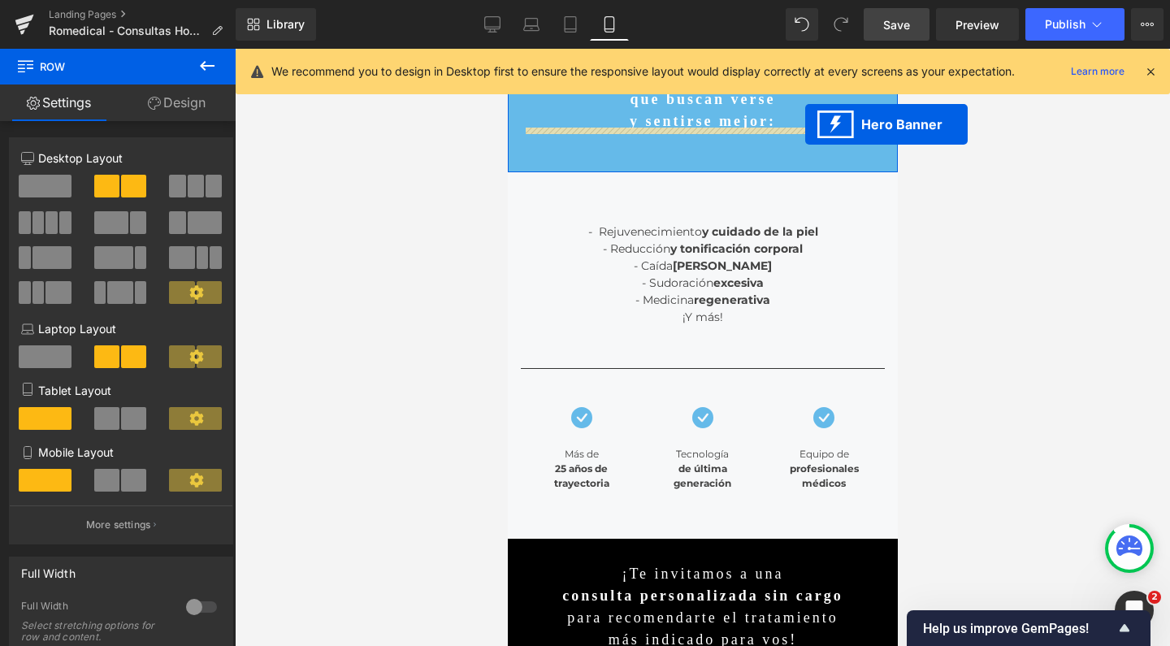
scroll to position [89, 0]
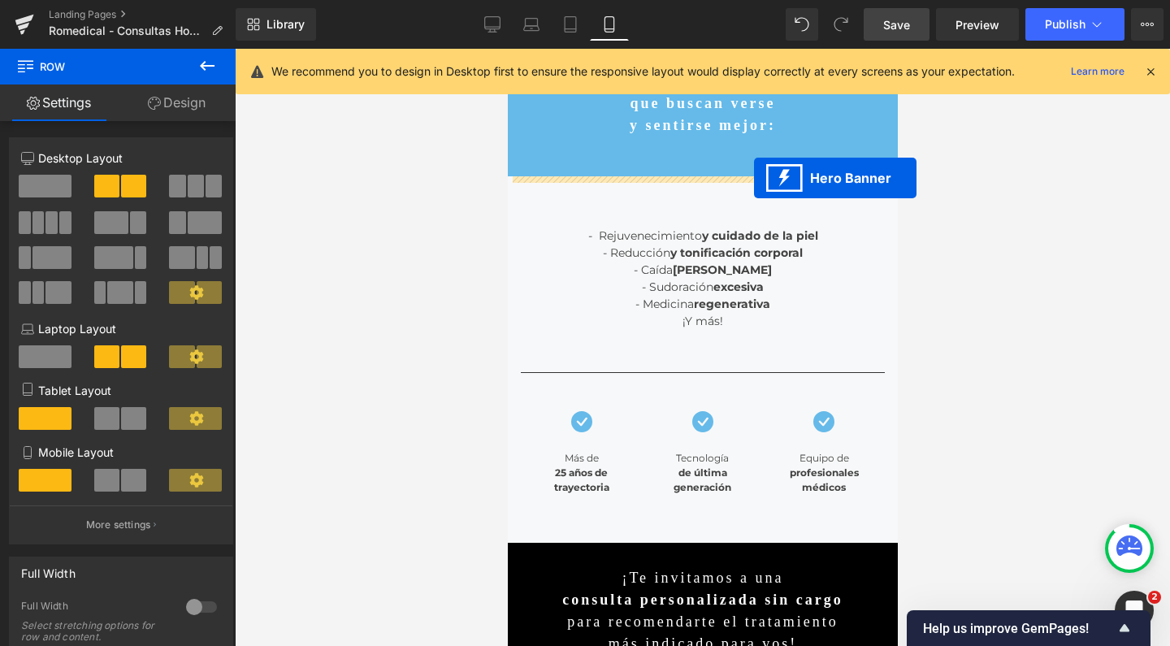
drag, startPoint x: 614, startPoint y: 562, endPoint x: 754, endPoint y: 178, distance: 409.1
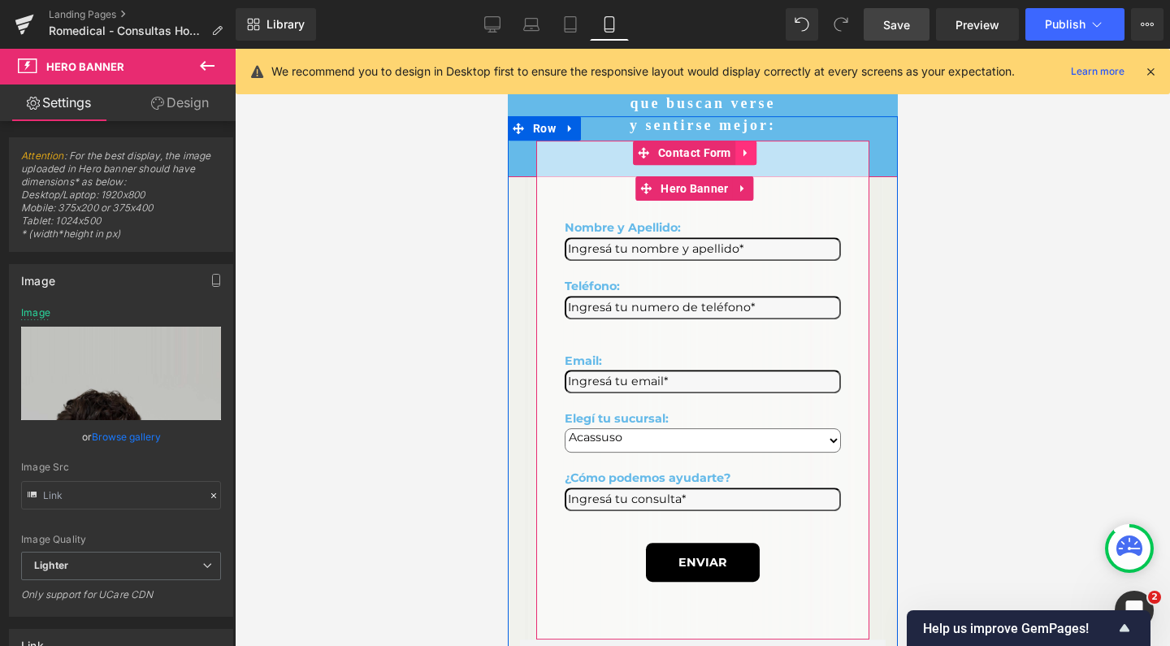
click at [743, 150] on icon at bounding box center [744, 153] width 3 height 7
click at [758, 147] on icon at bounding box center [755, 152] width 11 height 11
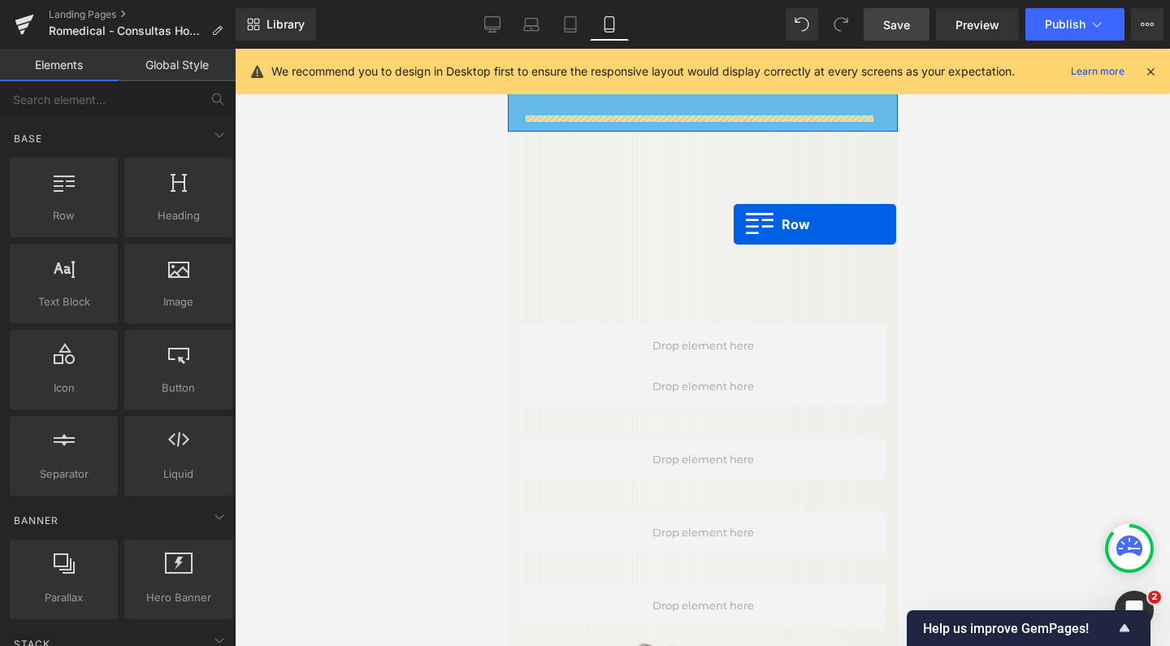
scroll to position [110, 0]
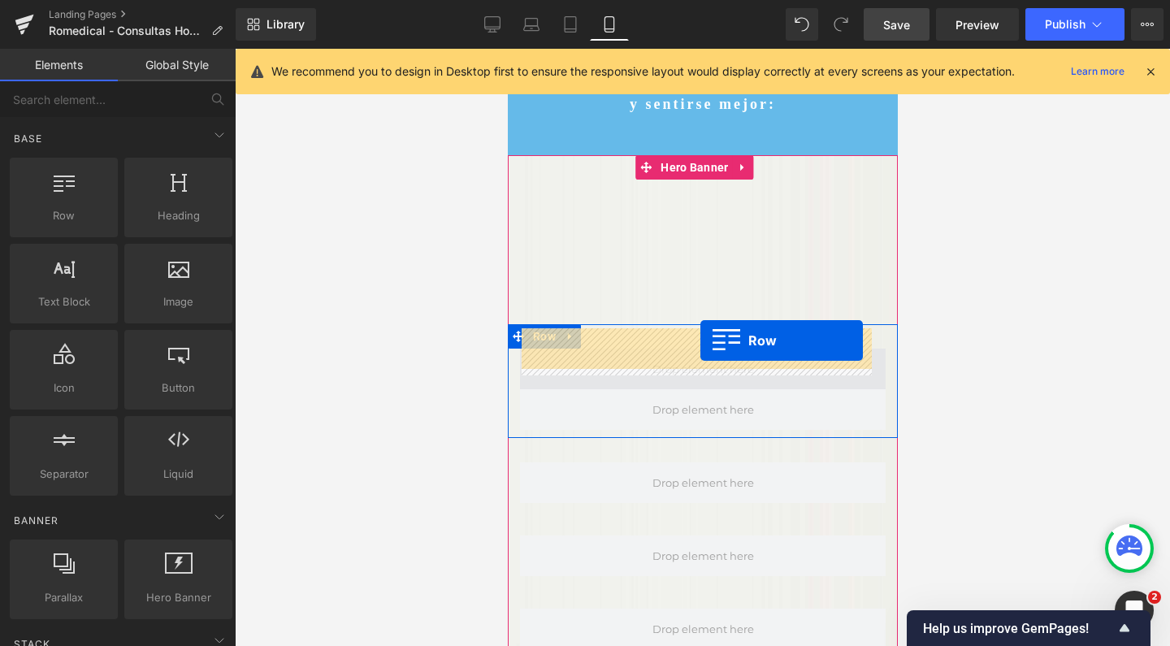
drag, startPoint x: 518, startPoint y: 330, endPoint x: 700, endPoint y: 341, distance: 182.4
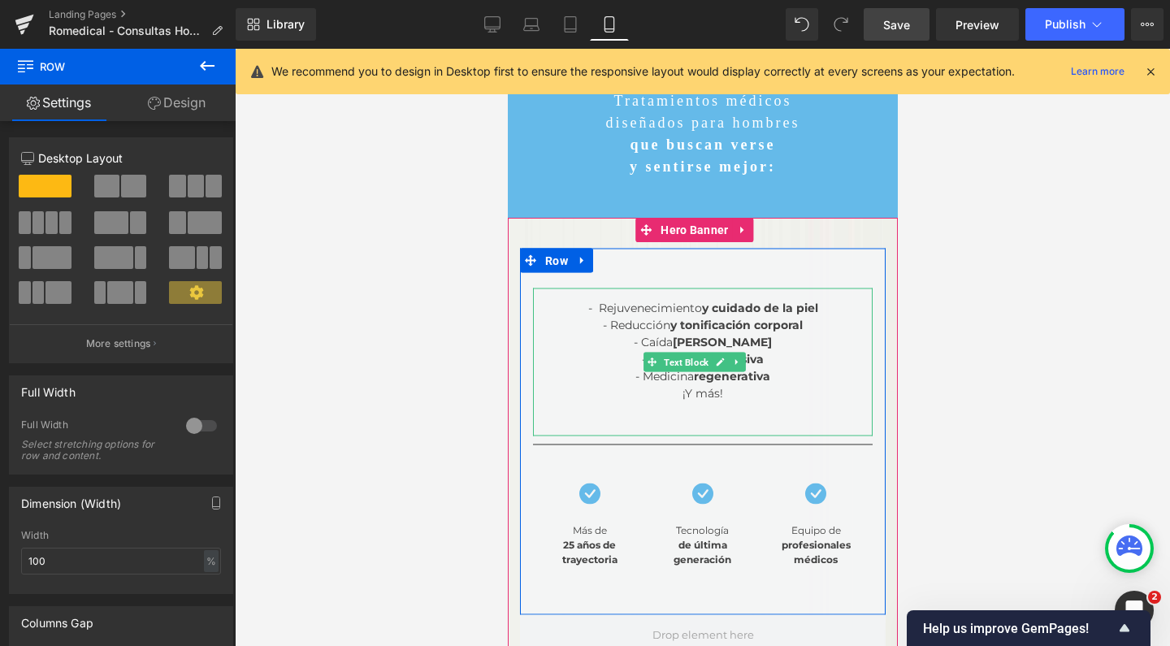
scroll to position [30, 0]
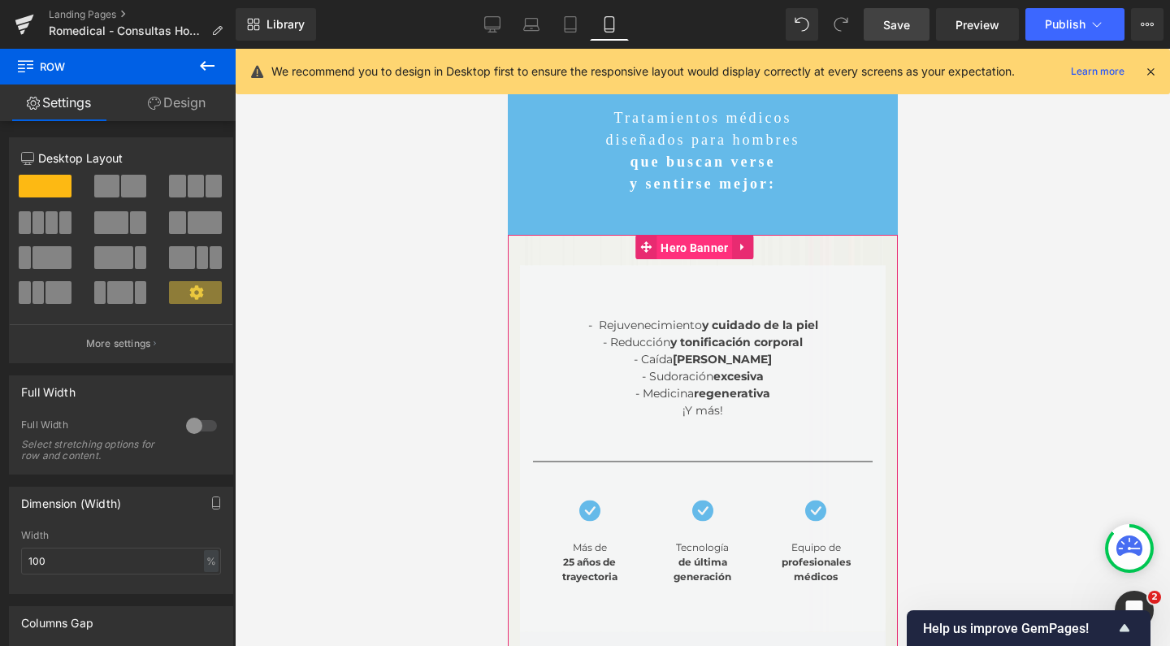
click at [706, 255] on span "Hero Banner" at bounding box center [694, 248] width 76 height 24
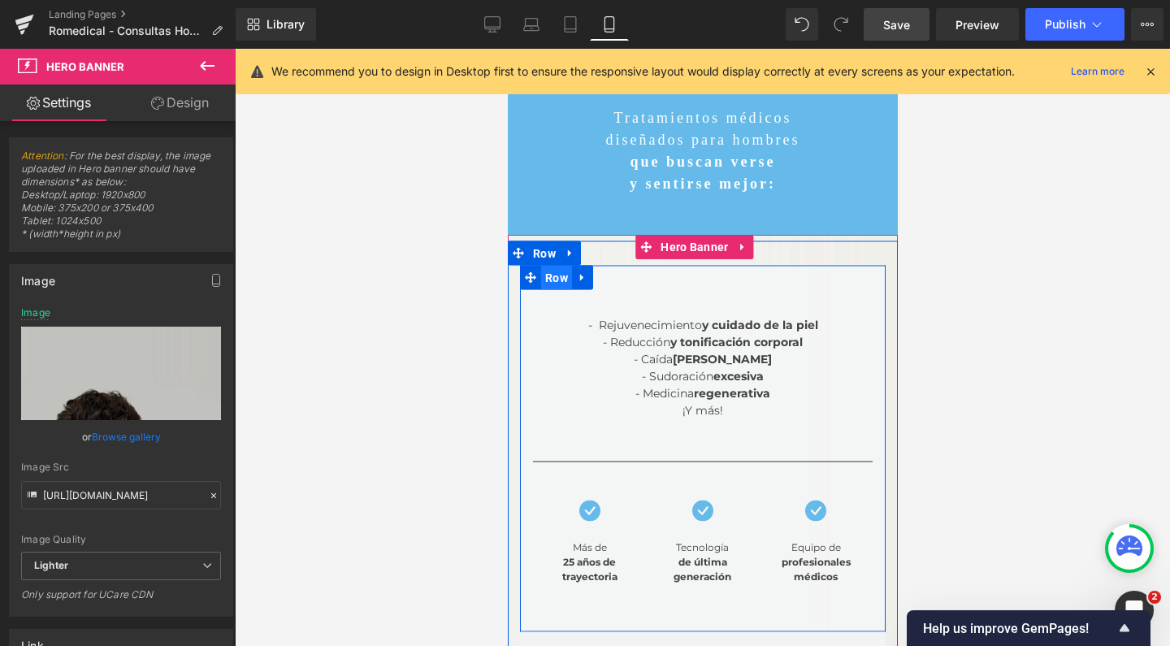
click at [549, 266] on span "Row" at bounding box center [556, 278] width 31 height 24
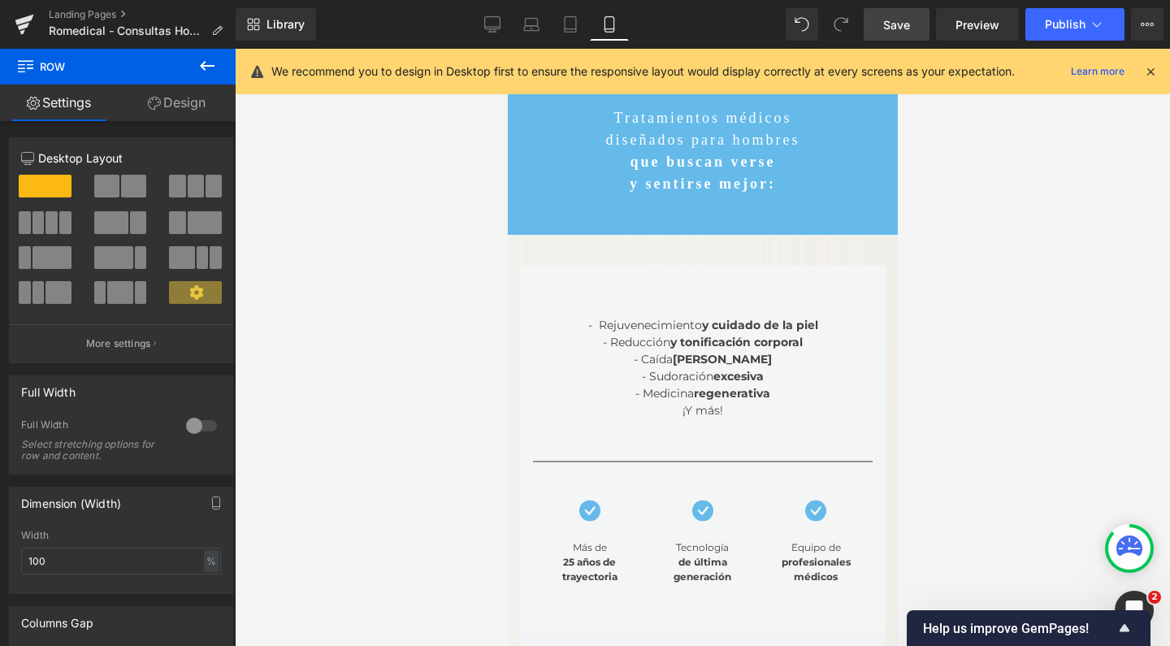
click at [398, 322] on div at bounding box center [703, 347] width 936 height 597
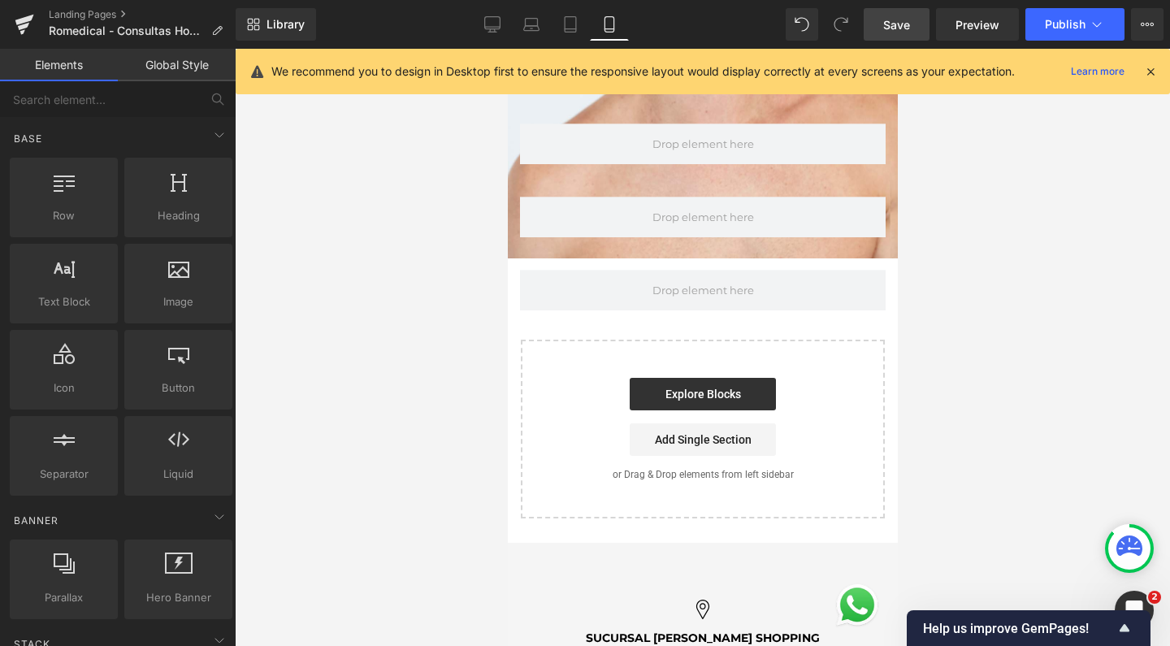
scroll to position [2072, 0]
click at [494, 25] on icon at bounding box center [492, 24] width 16 height 16
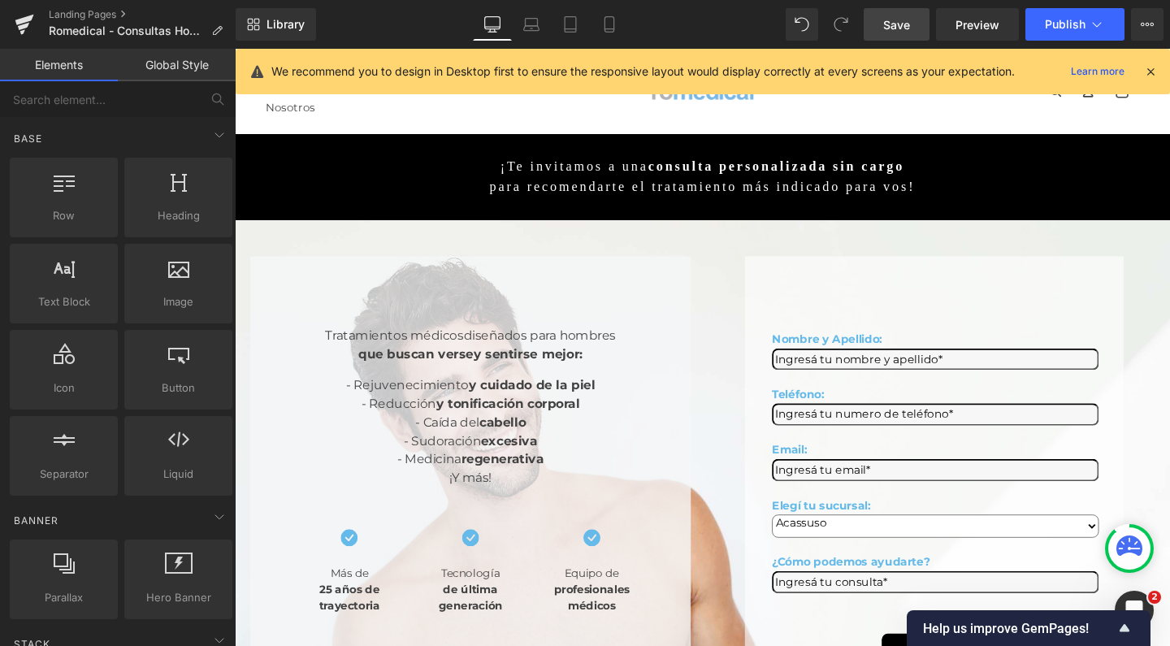
scroll to position [0, 0]
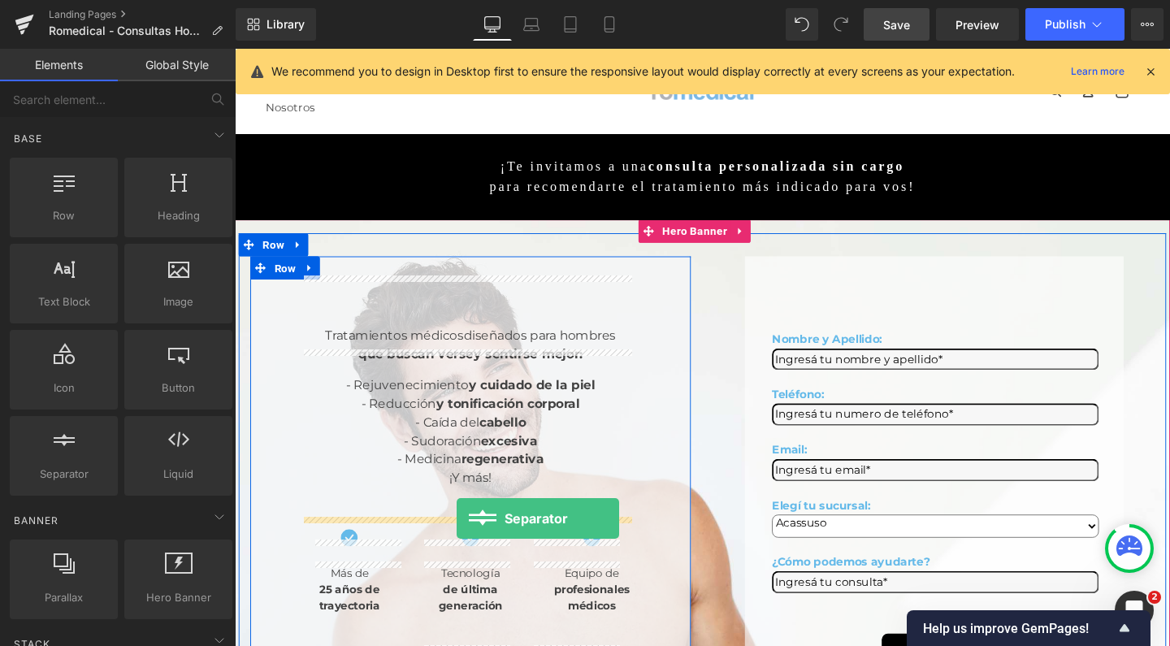
drag, startPoint x: 310, startPoint y: 508, endPoint x: 468, endPoint y: 543, distance: 162.3
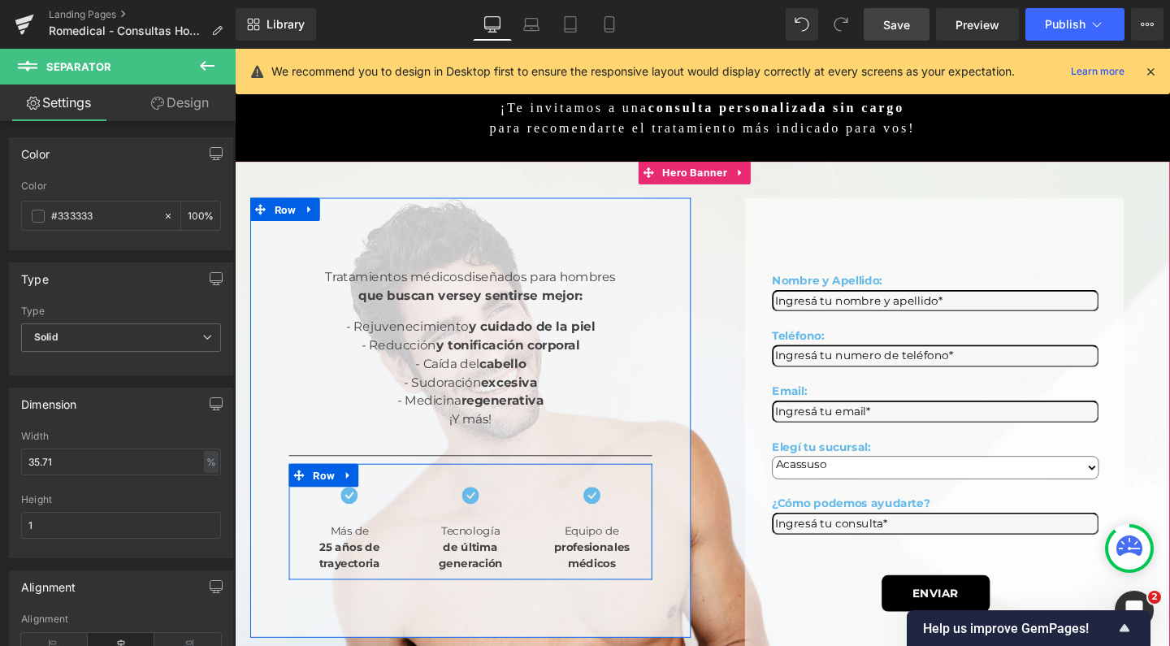
scroll to position [115, 0]
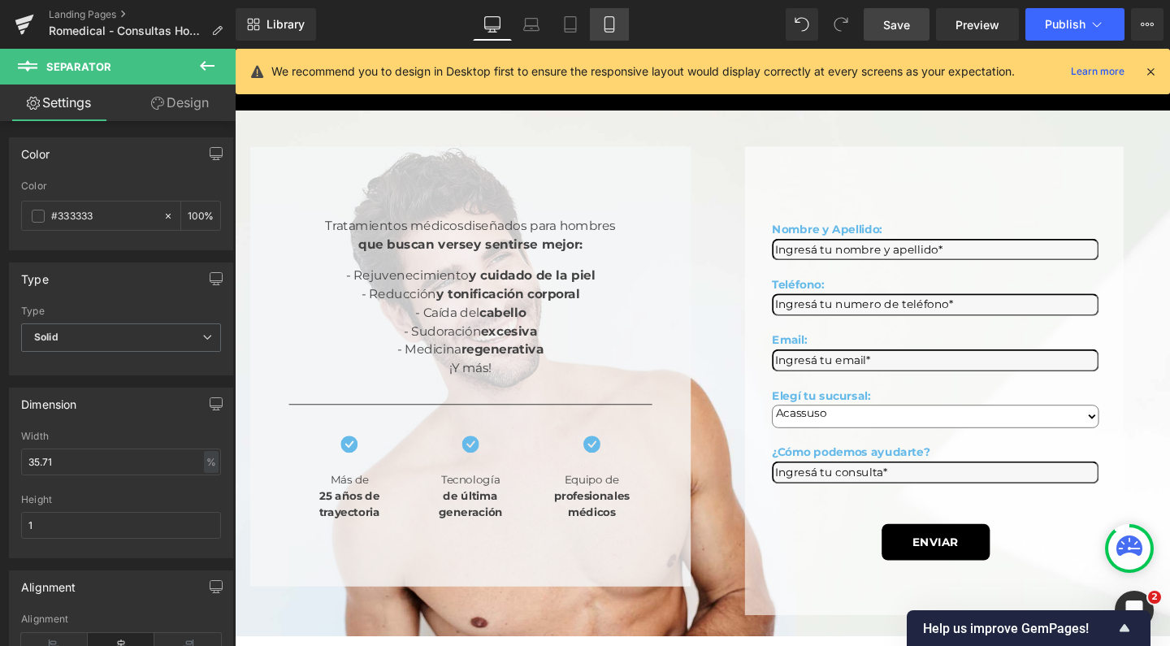
click at [619, 27] on link "Mobile" at bounding box center [609, 24] width 39 height 33
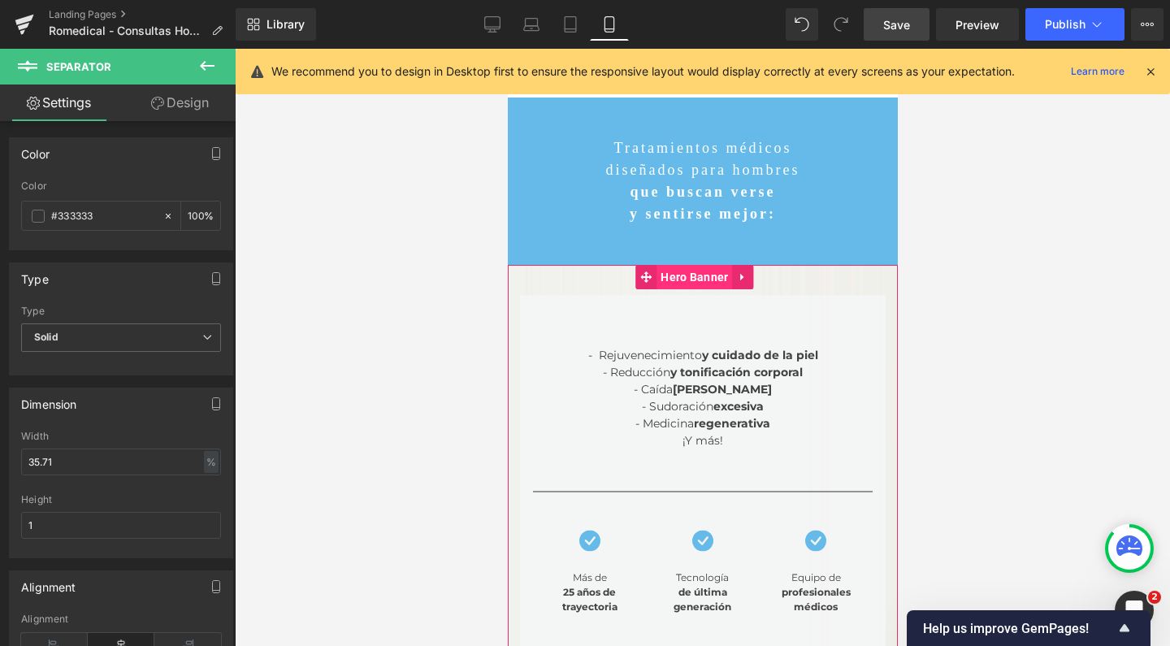
scroll to position [0, 0]
click at [681, 284] on span "Hero Banner" at bounding box center [694, 277] width 76 height 24
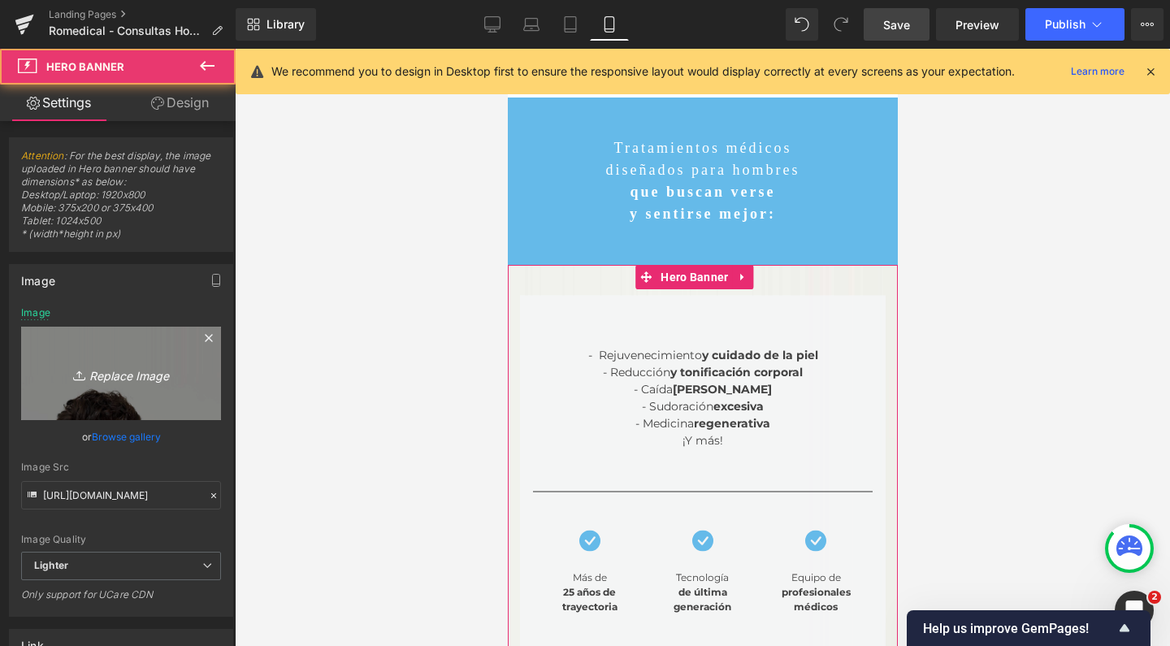
click at [105, 370] on icon "Replace Image" at bounding box center [121, 373] width 130 height 20
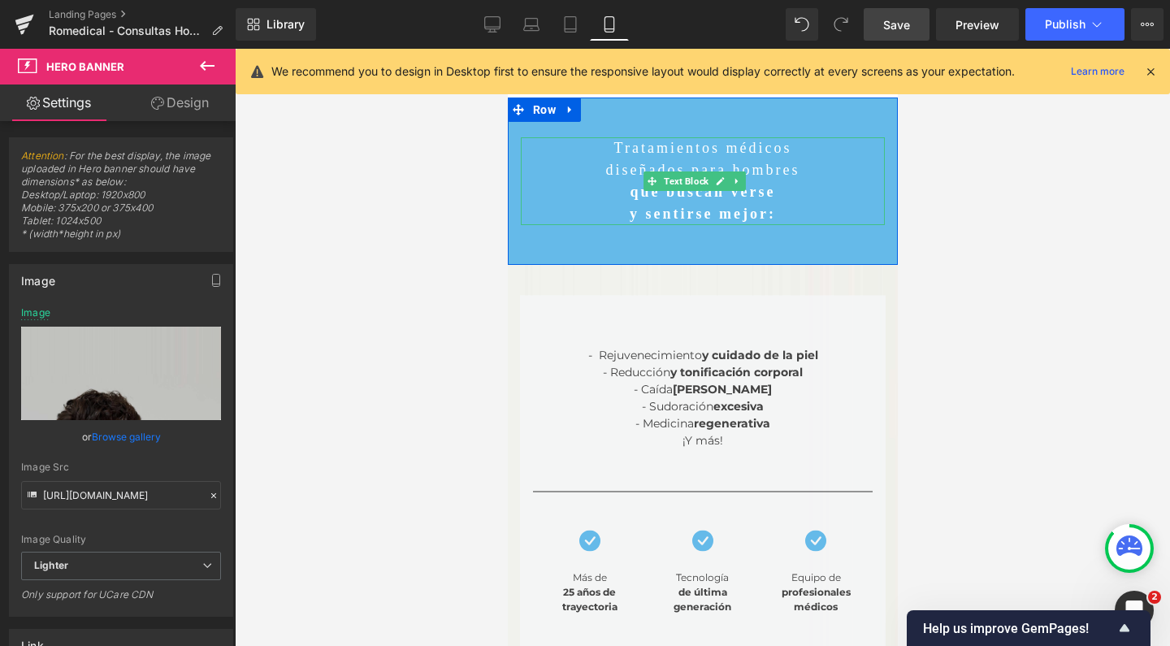
type input "C:\fakepath\MOBILE 2 hombres romedical estetica rejuvenecimiento.jpg"
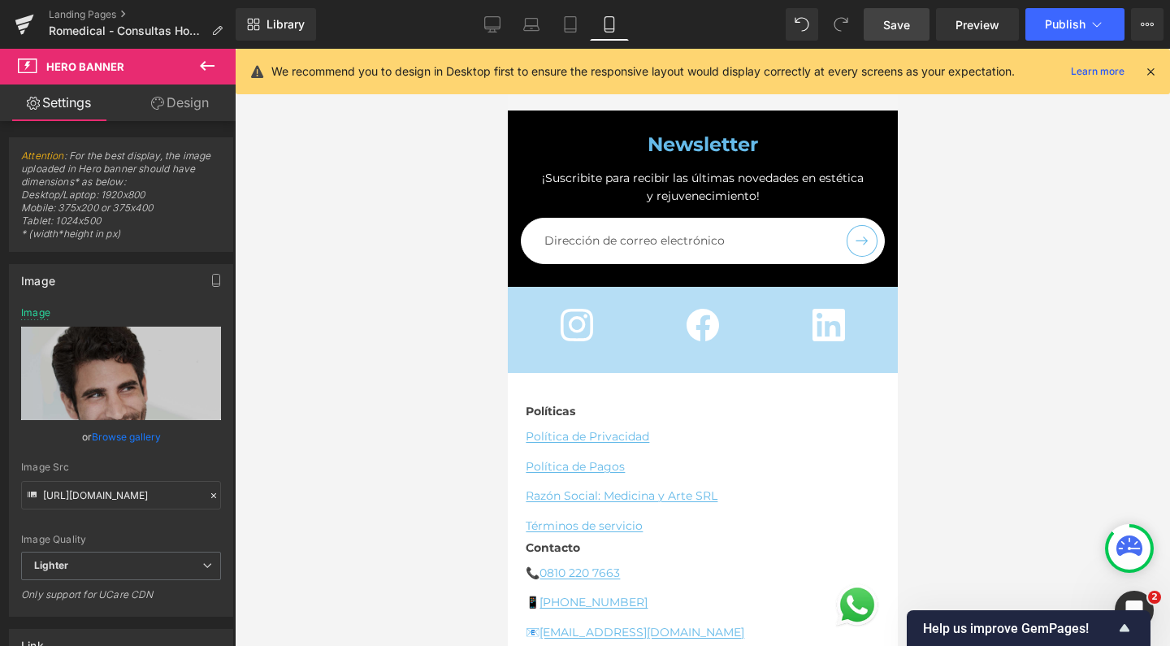
scroll to position [3354, 0]
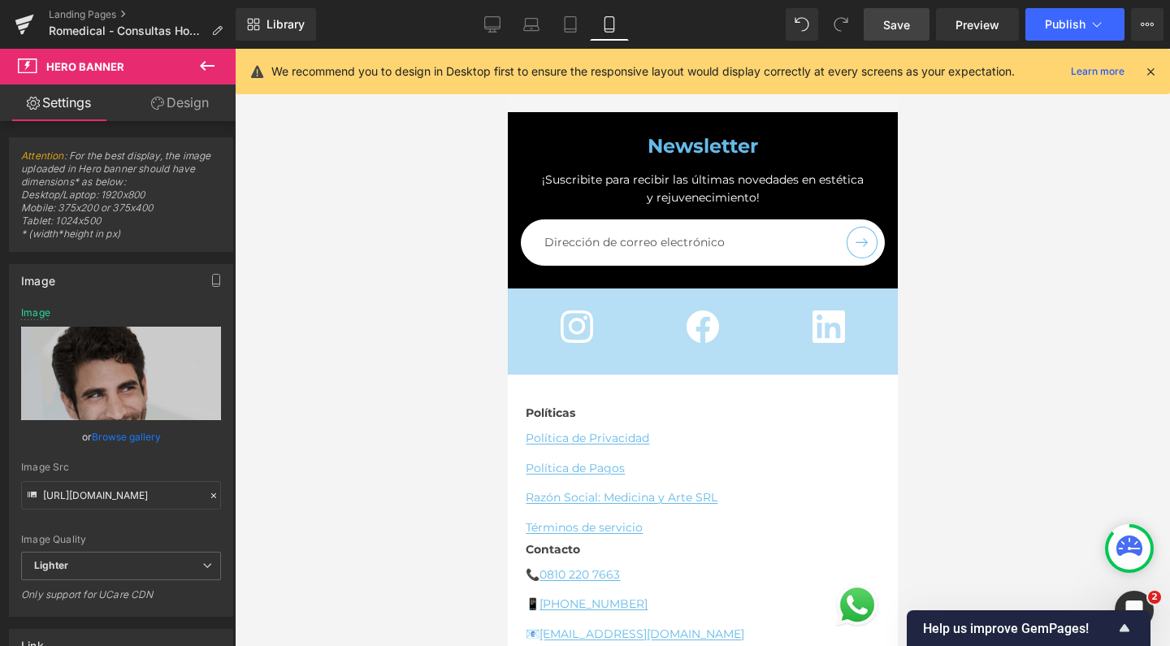
click at [898, 25] on span "Save" at bounding box center [897, 24] width 27 height 17
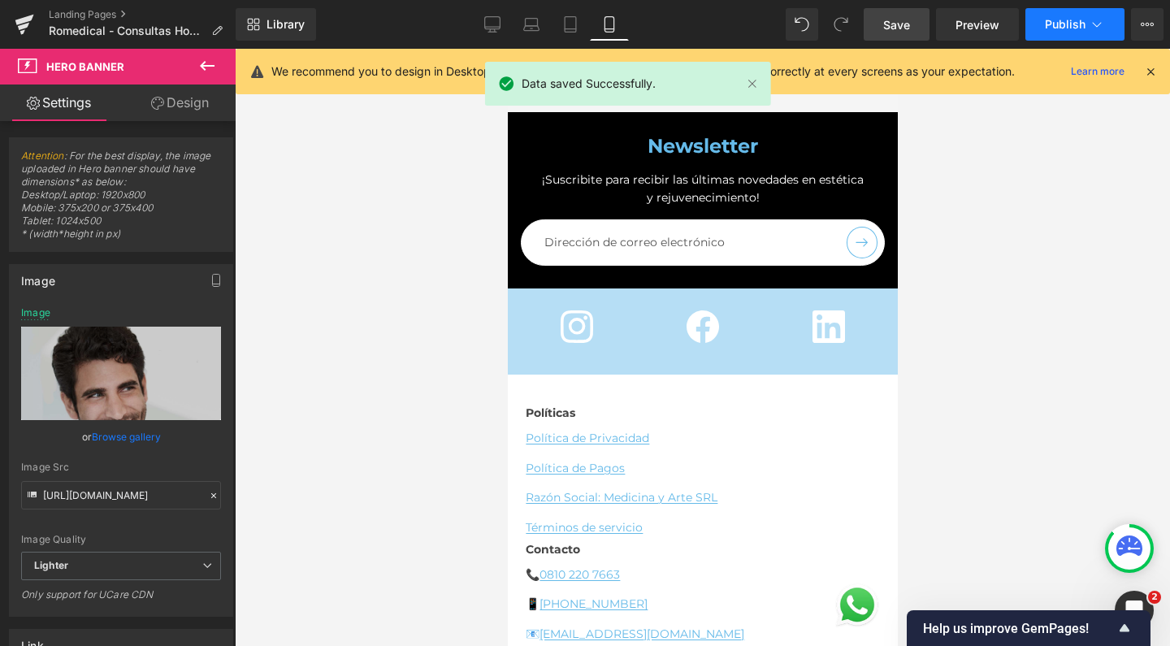
click at [1066, 25] on span "Publish" at bounding box center [1065, 24] width 41 height 13
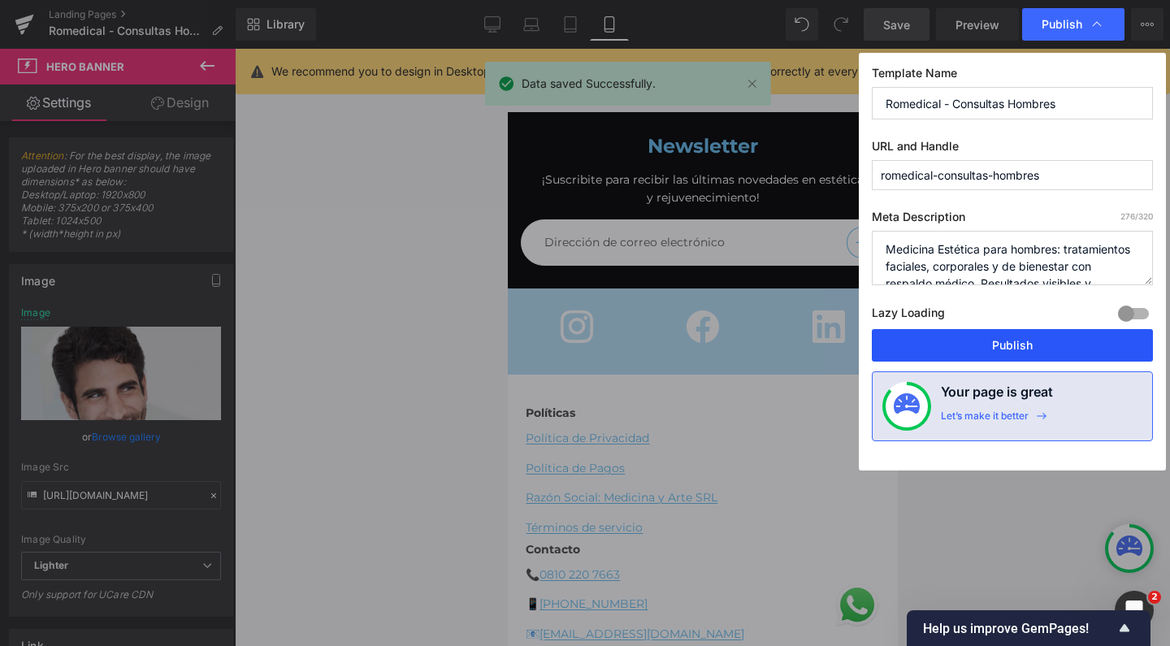
click at [966, 345] on button "Publish" at bounding box center [1012, 345] width 281 height 33
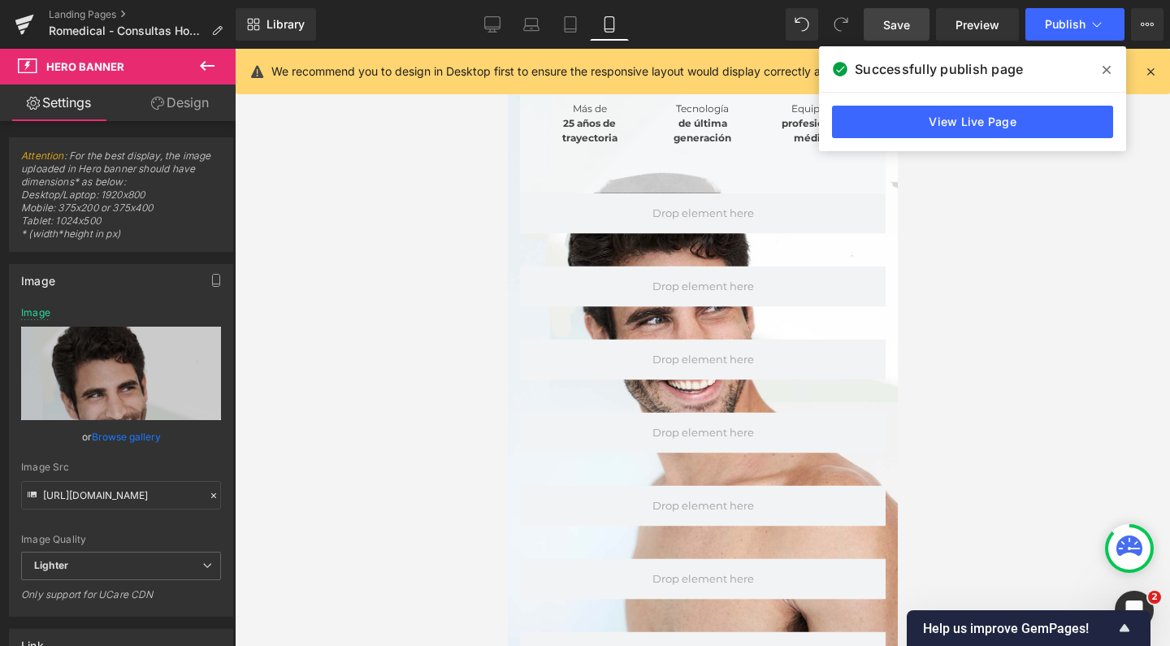
scroll to position [495, 0]
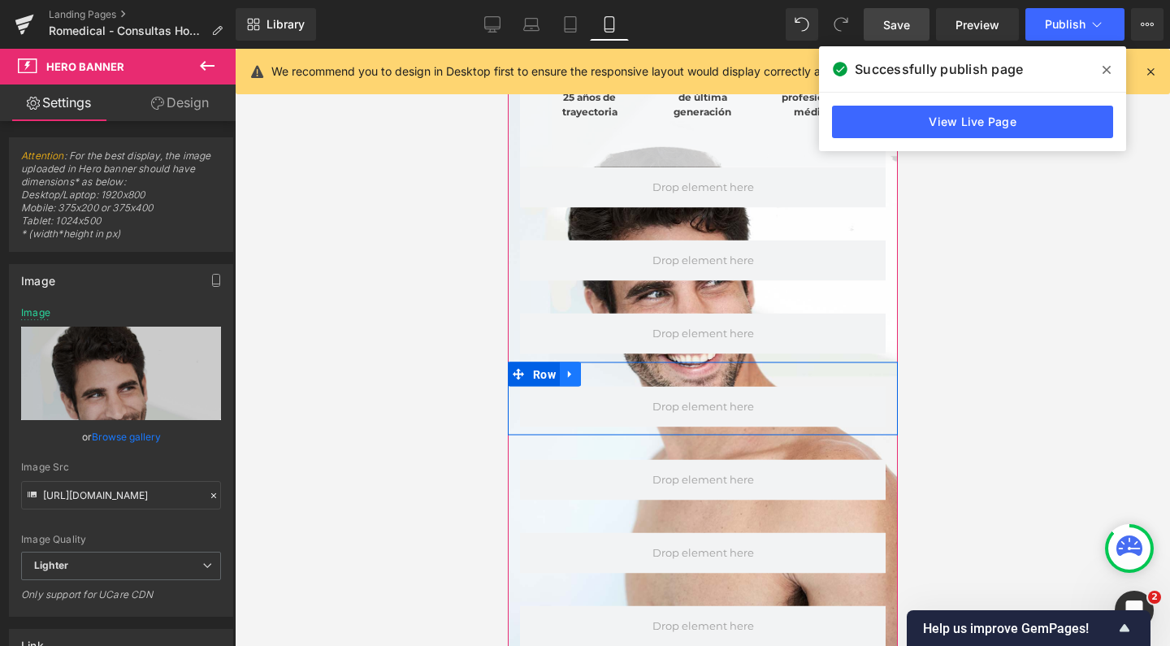
click at [574, 368] on icon at bounding box center [569, 374] width 11 height 12
click at [595, 369] on icon at bounding box center [590, 374] width 11 height 11
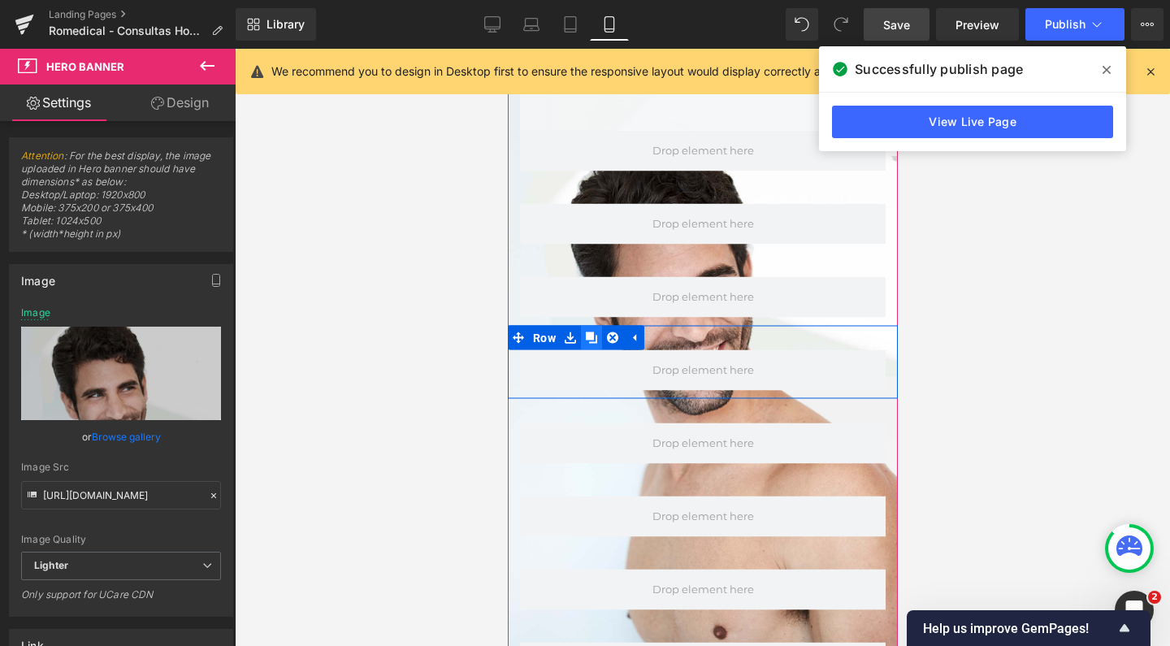
click at [593, 332] on icon at bounding box center [590, 337] width 11 height 11
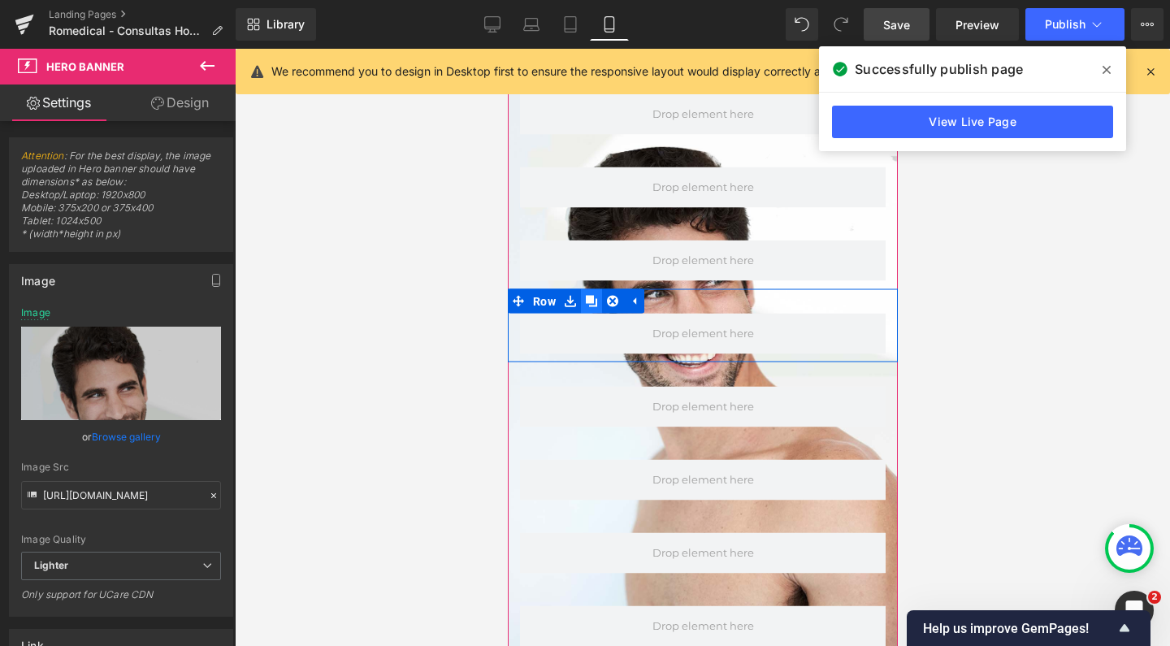
click at [592, 296] on icon at bounding box center [590, 301] width 11 height 11
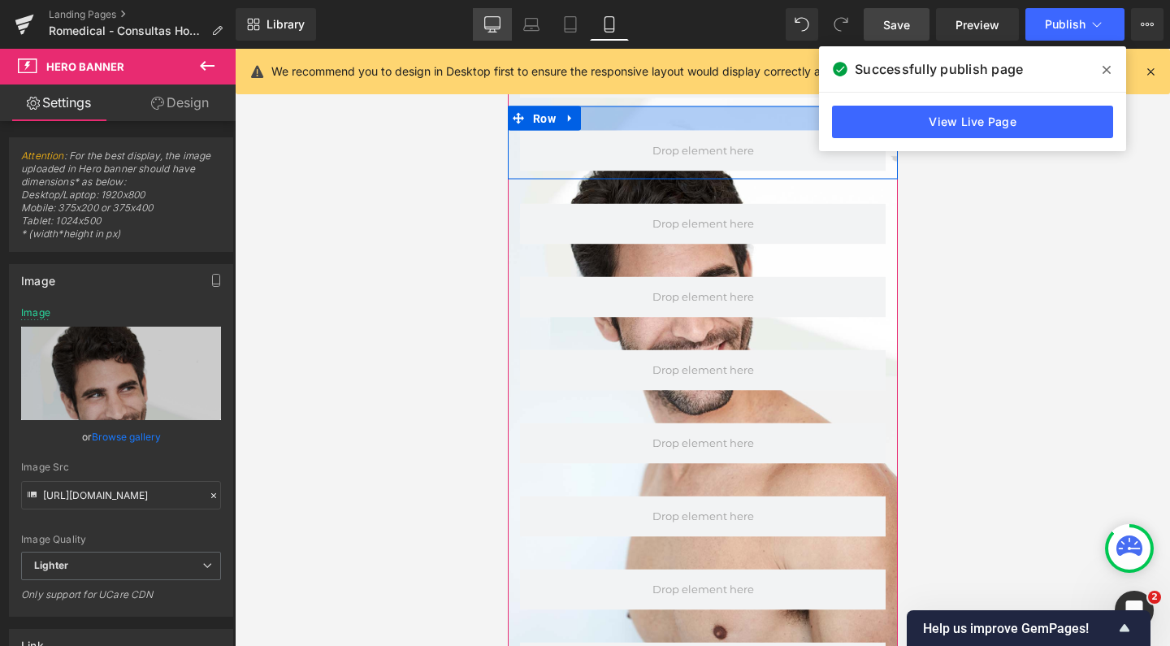
click at [489, 21] on icon at bounding box center [492, 24] width 16 height 16
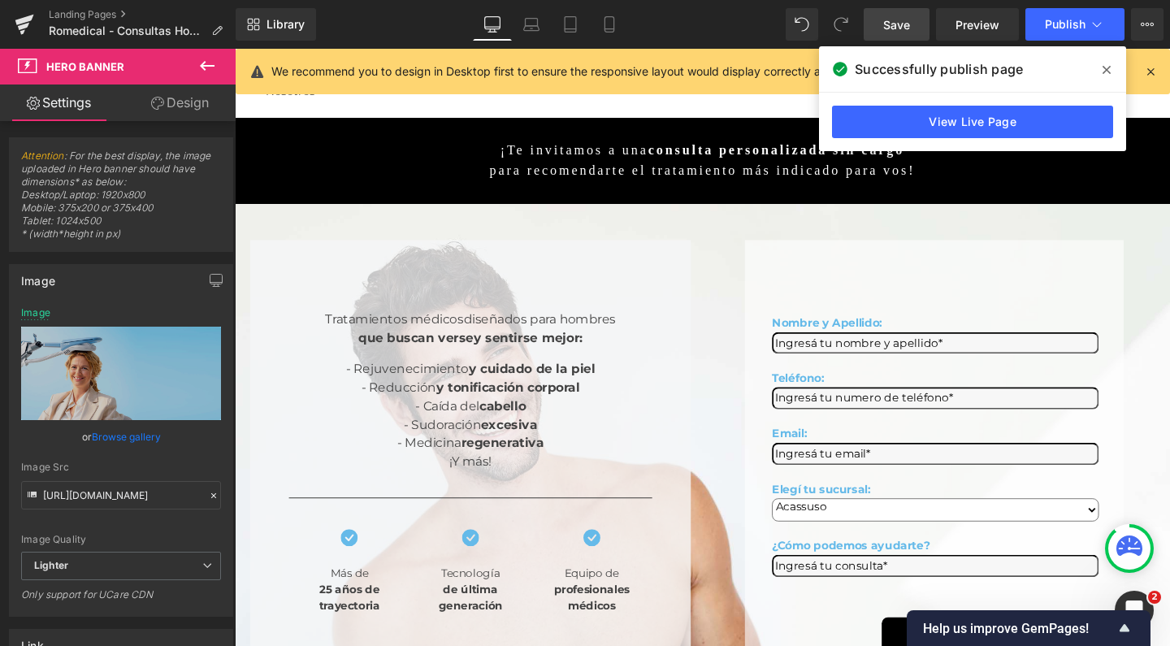
scroll to position [0, 0]
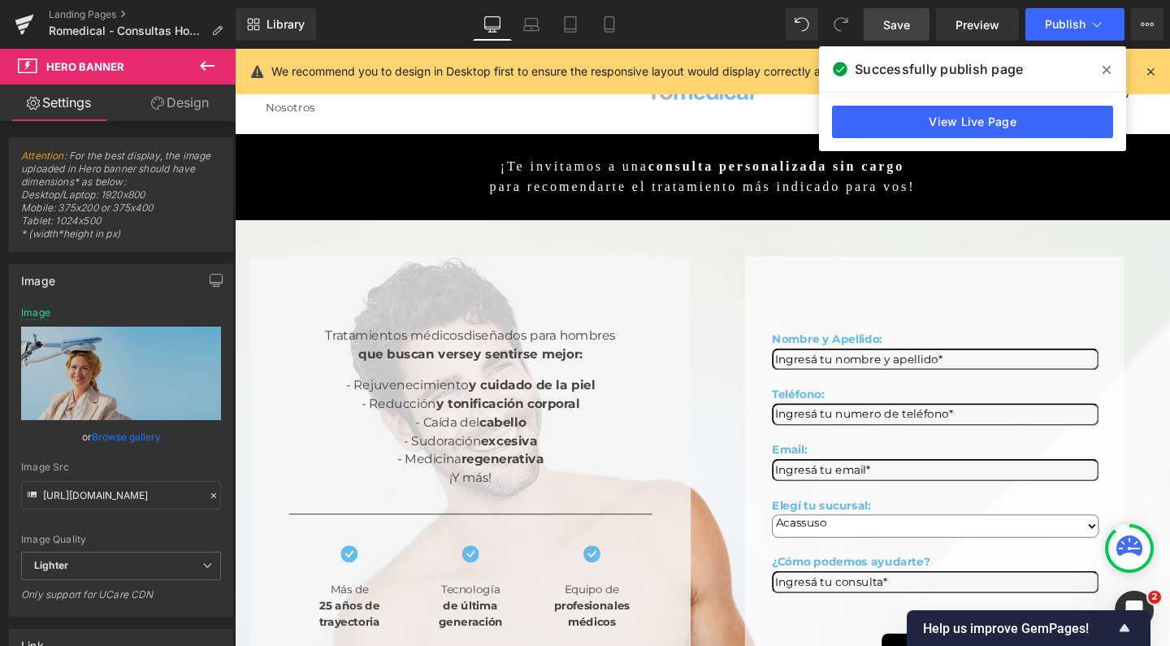
click at [912, 33] on link "Save" at bounding box center [897, 24] width 66 height 33
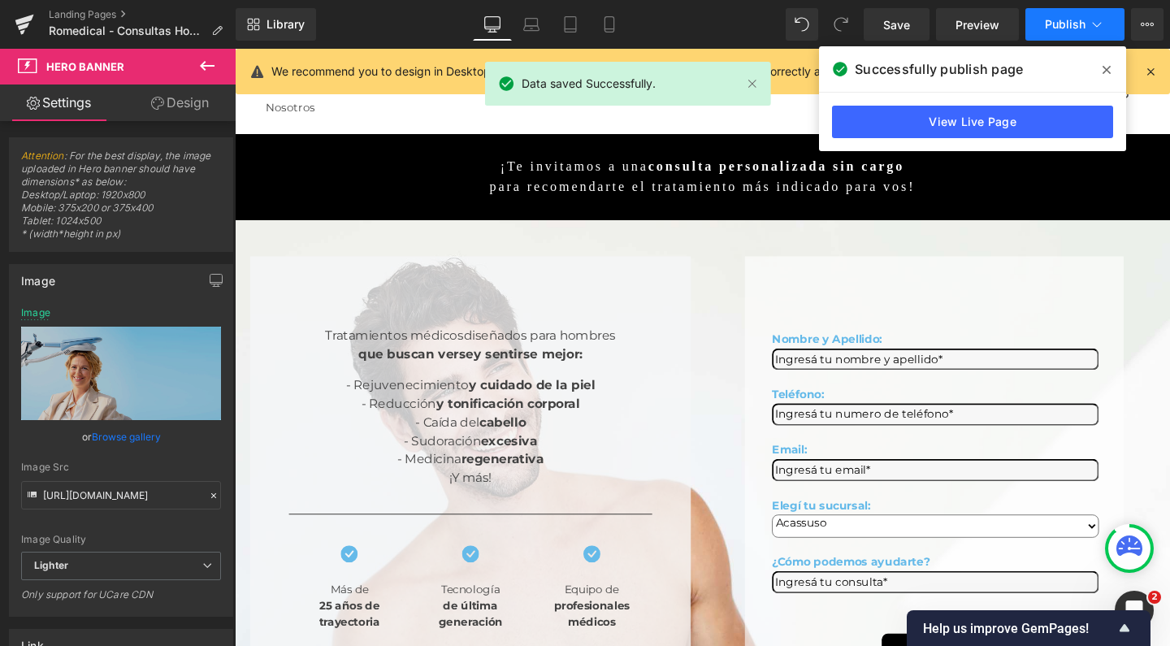
click at [1060, 32] on button "Publish" at bounding box center [1075, 24] width 99 height 33
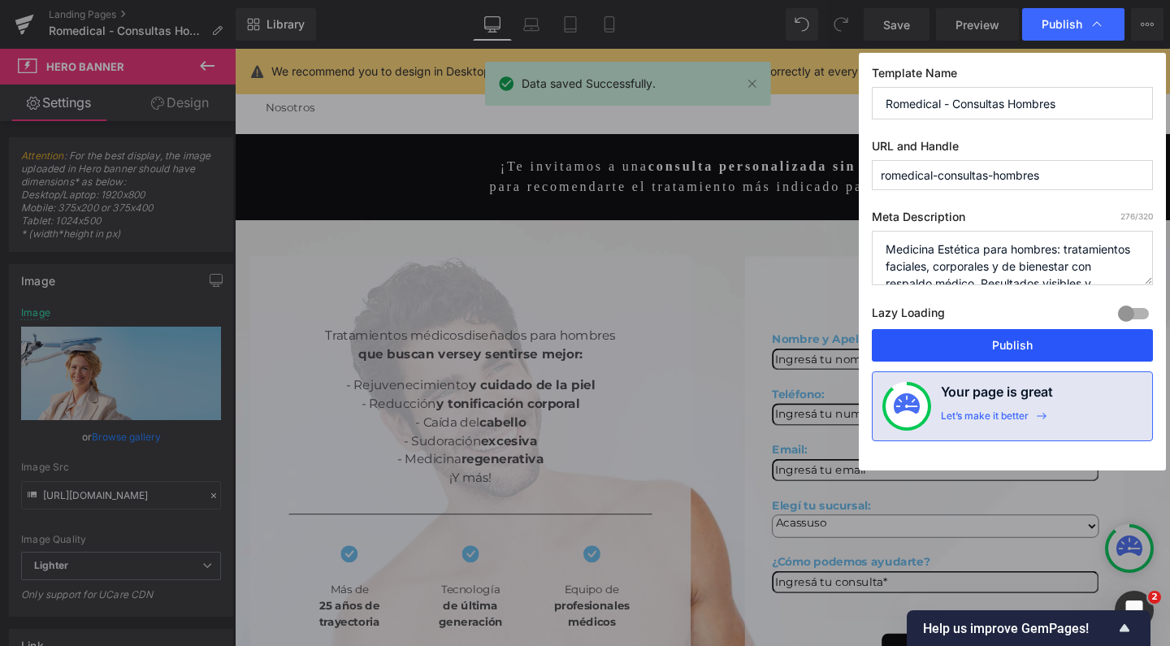
click at [953, 337] on button "Publish" at bounding box center [1012, 345] width 281 height 33
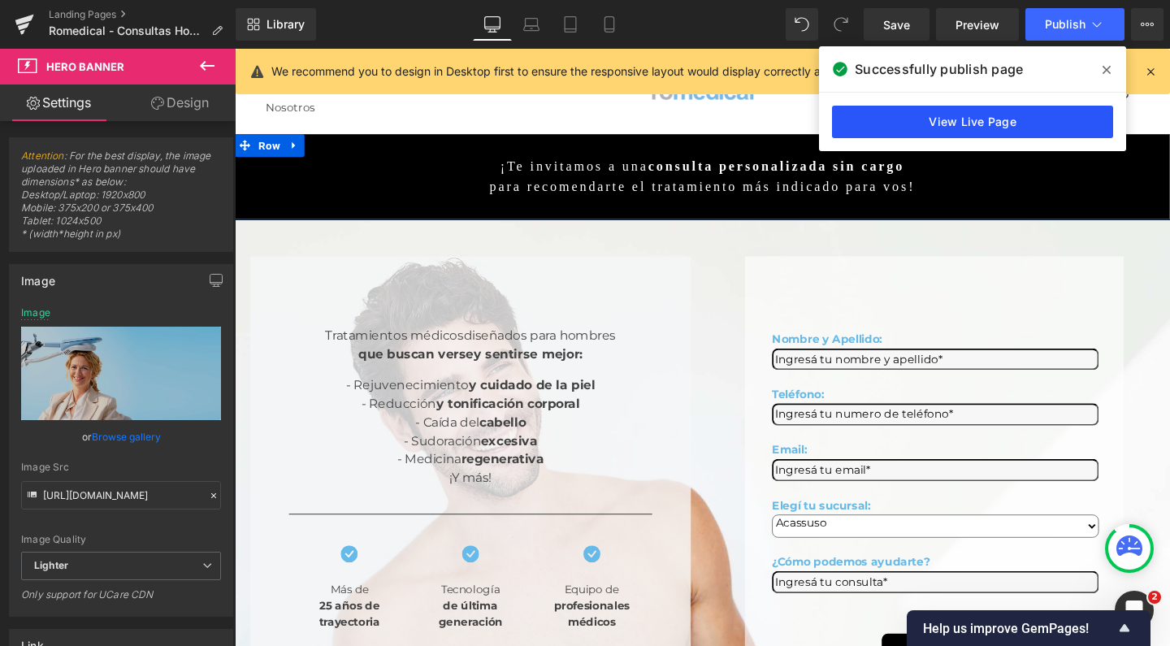
click at [990, 115] on link "View Live Page" at bounding box center [972, 122] width 281 height 33
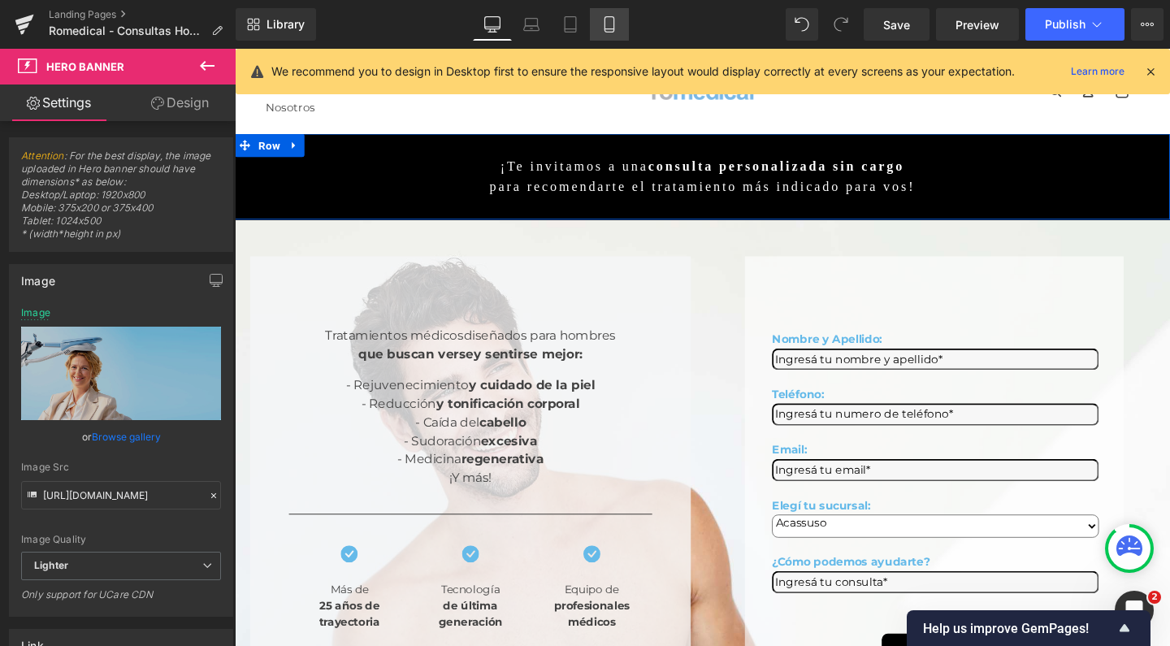
click at [614, 28] on icon at bounding box center [609, 24] width 9 height 15
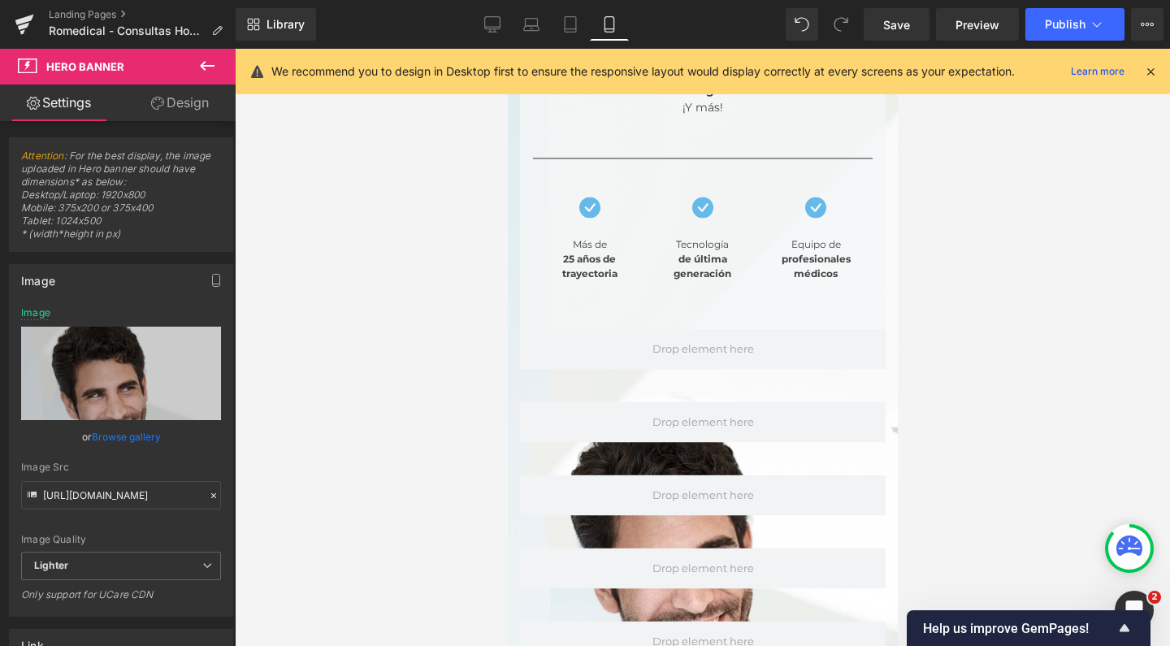
scroll to position [284, 0]
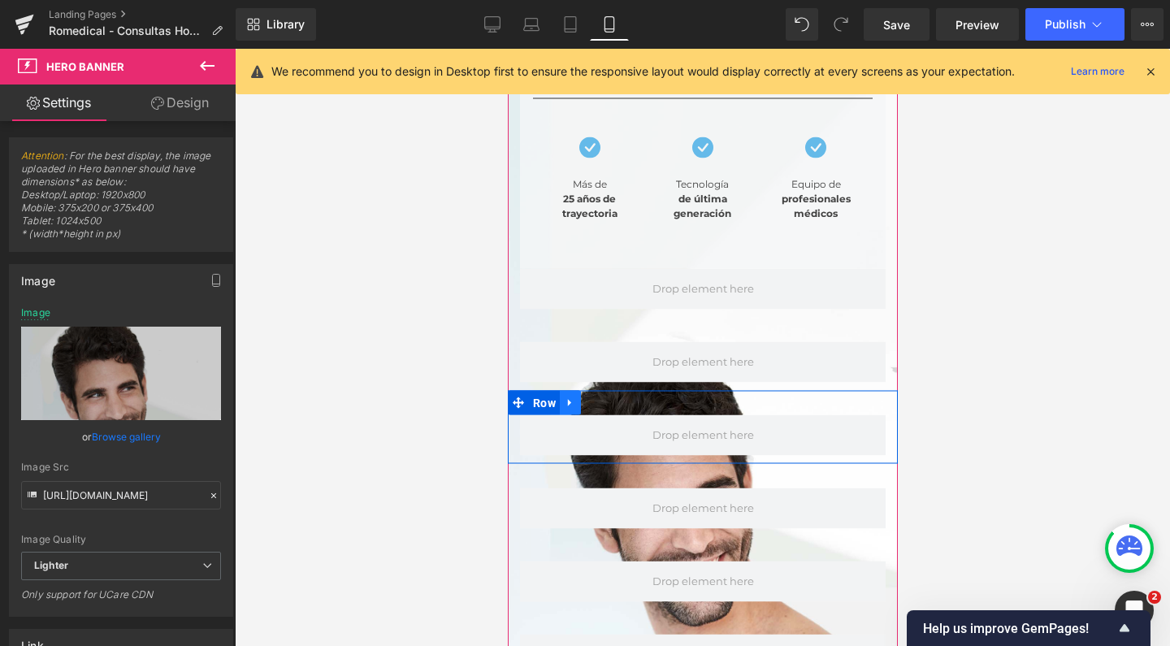
click at [566, 397] on icon at bounding box center [569, 403] width 11 height 12
click at [588, 397] on icon at bounding box center [590, 402] width 11 height 11
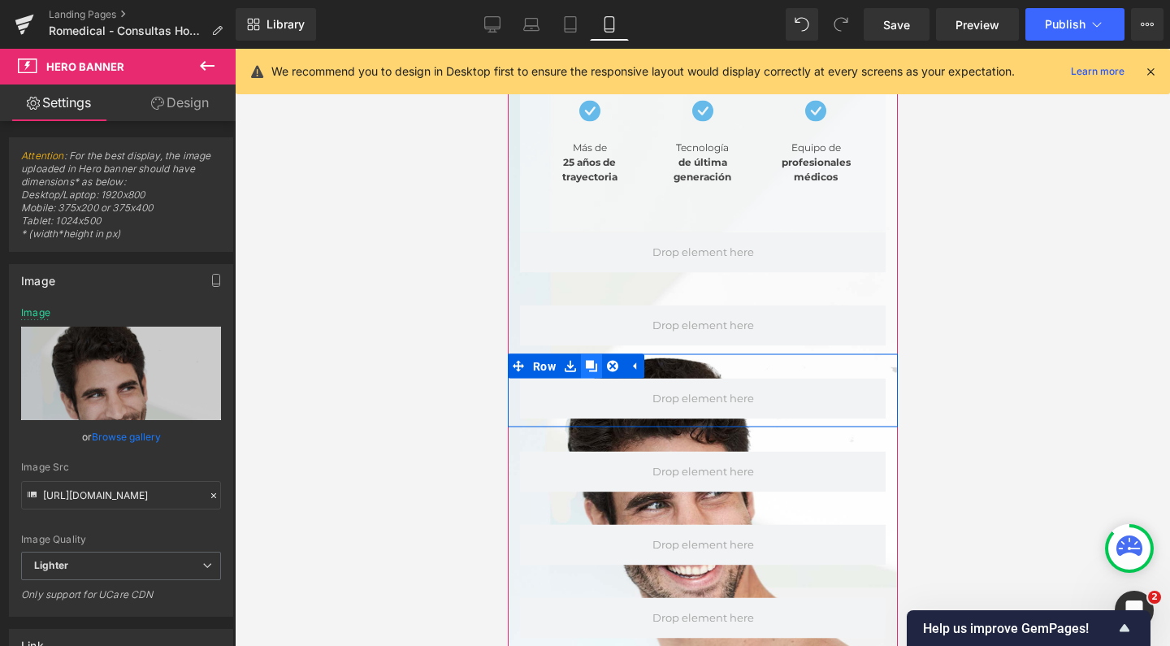
click at [590, 361] on icon at bounding box center [590, 366] width 11 height 11
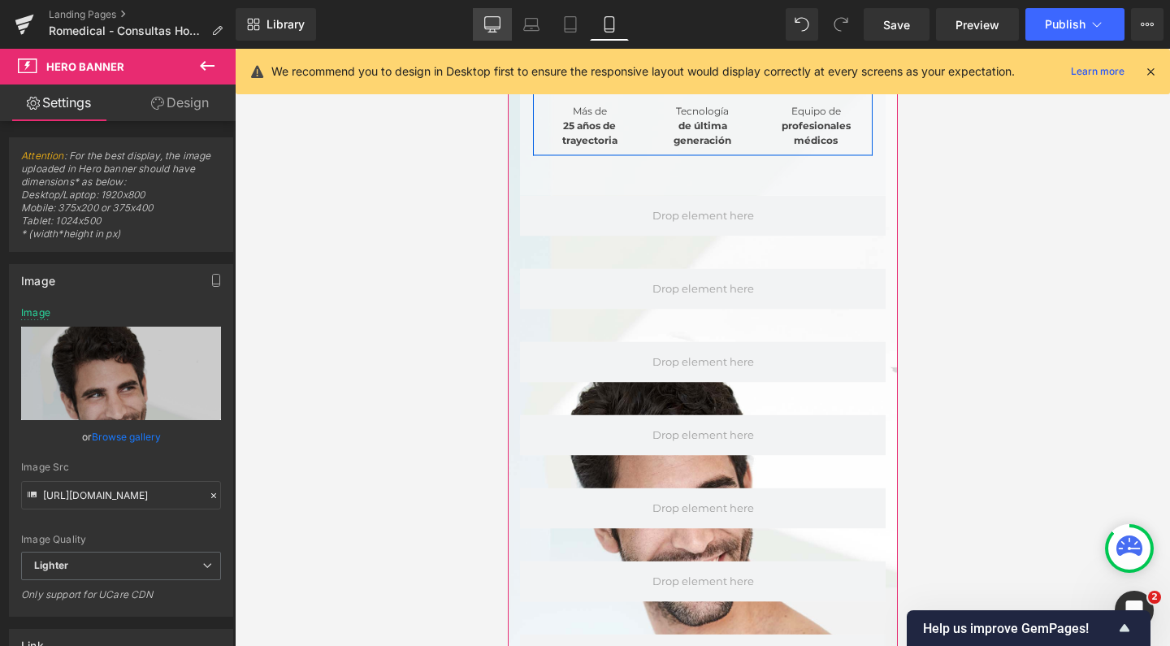
click at [494, 20] on icon at bounding box center [492, 24] width 16 height 16
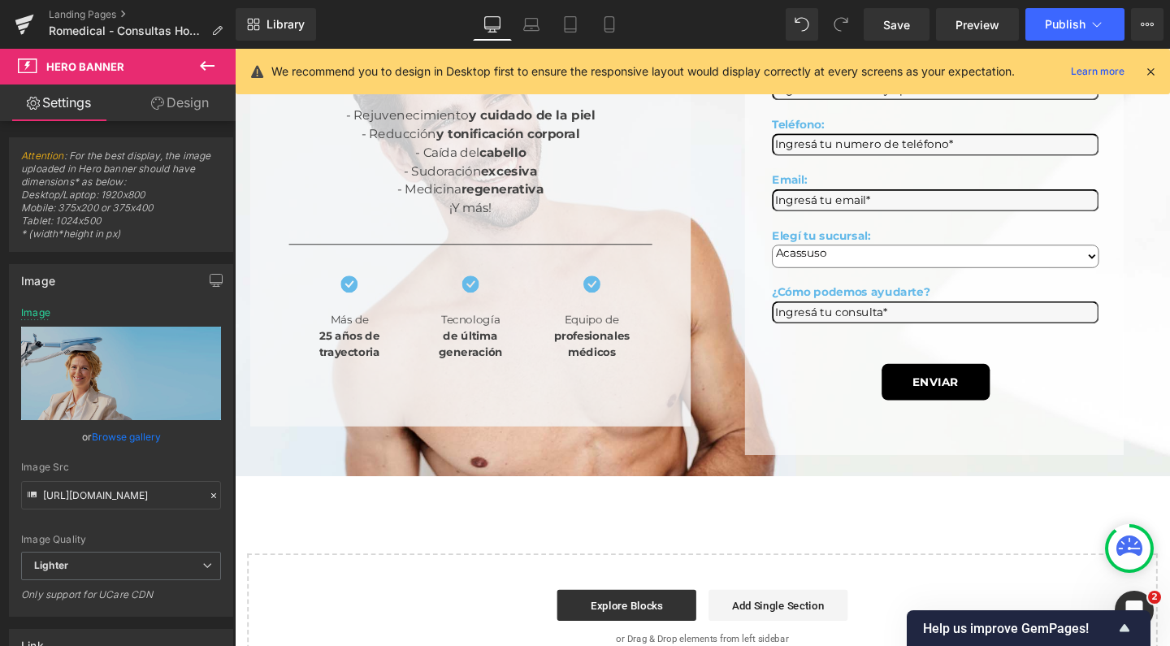
scroll to position [0, 0]
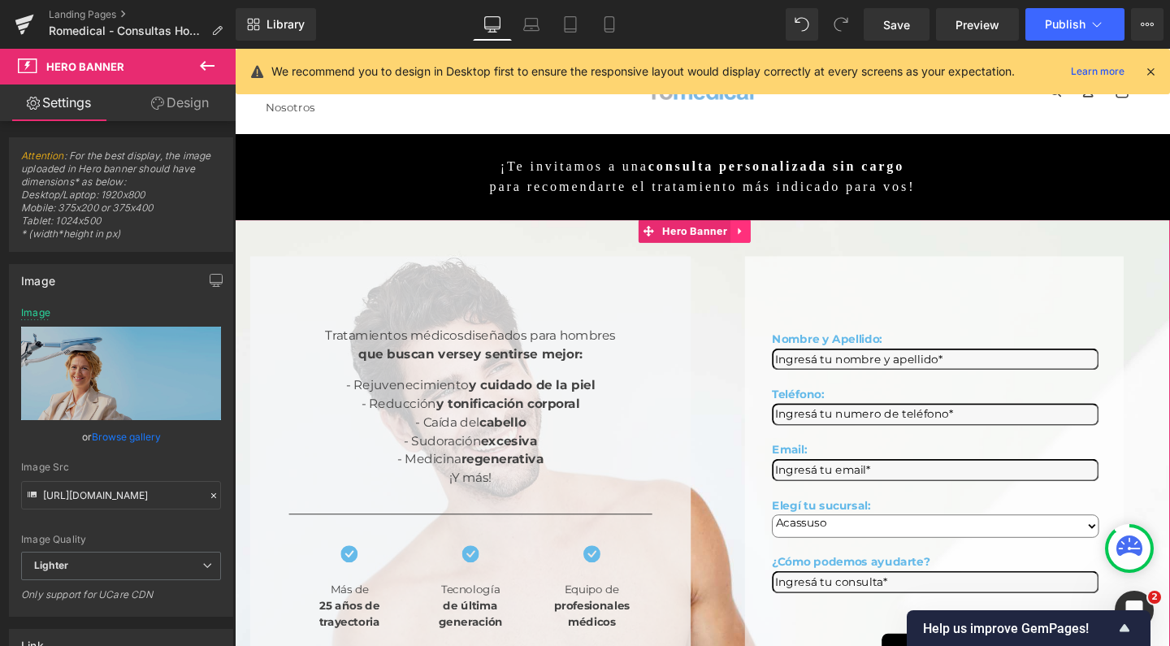
click at [772, 228] on link at bounding box center [767, 240] width 21 height 24
click at [761, 235] on icon at bounding box center [756, 240] width 11 height 11
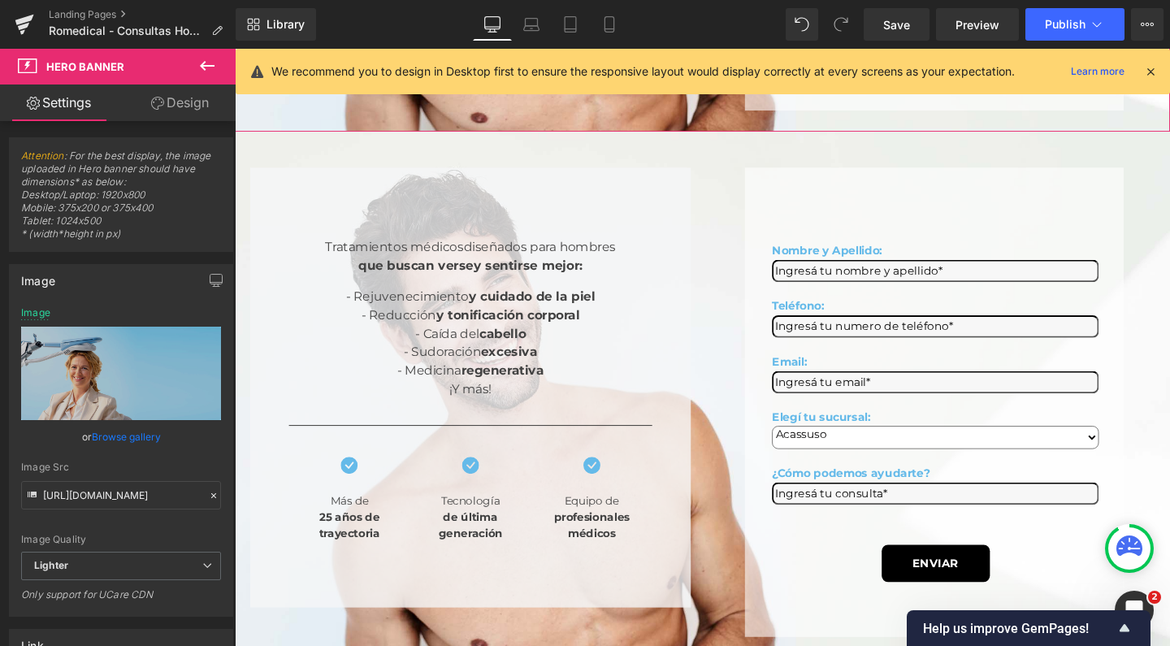
scroll to position [648, 0]
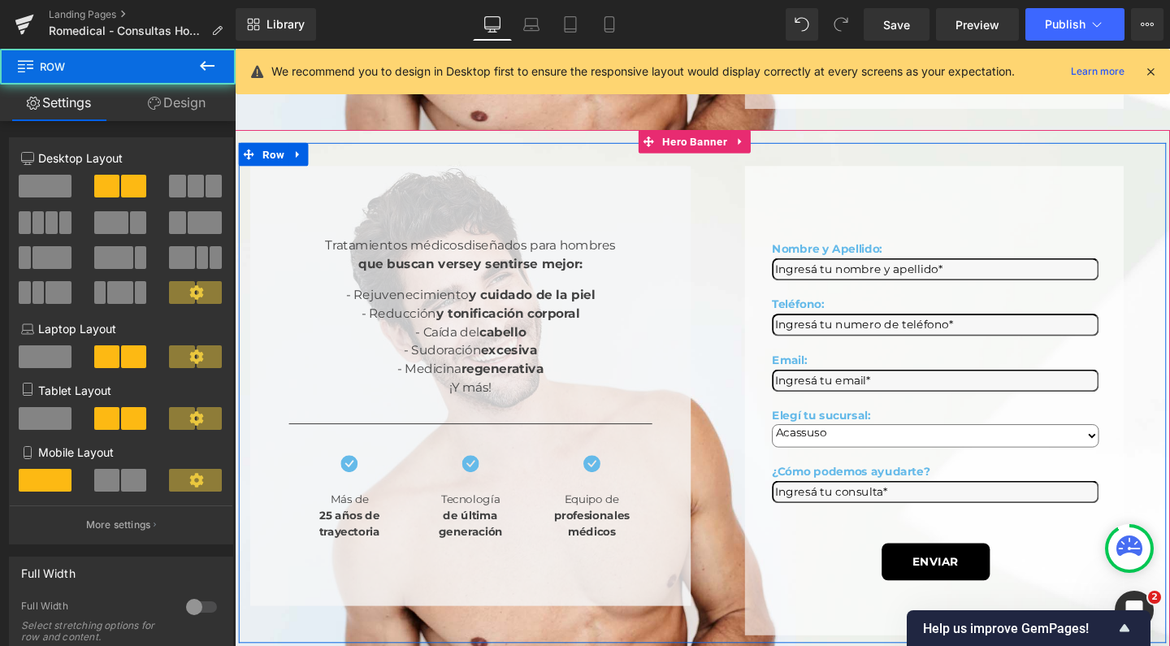
click at [736, 222] on div "Nombre y Apellido: Text Block Text Field Teléfono: Text Block Text Field Email:…" at bounding box center [971, 418] width 488 height 493
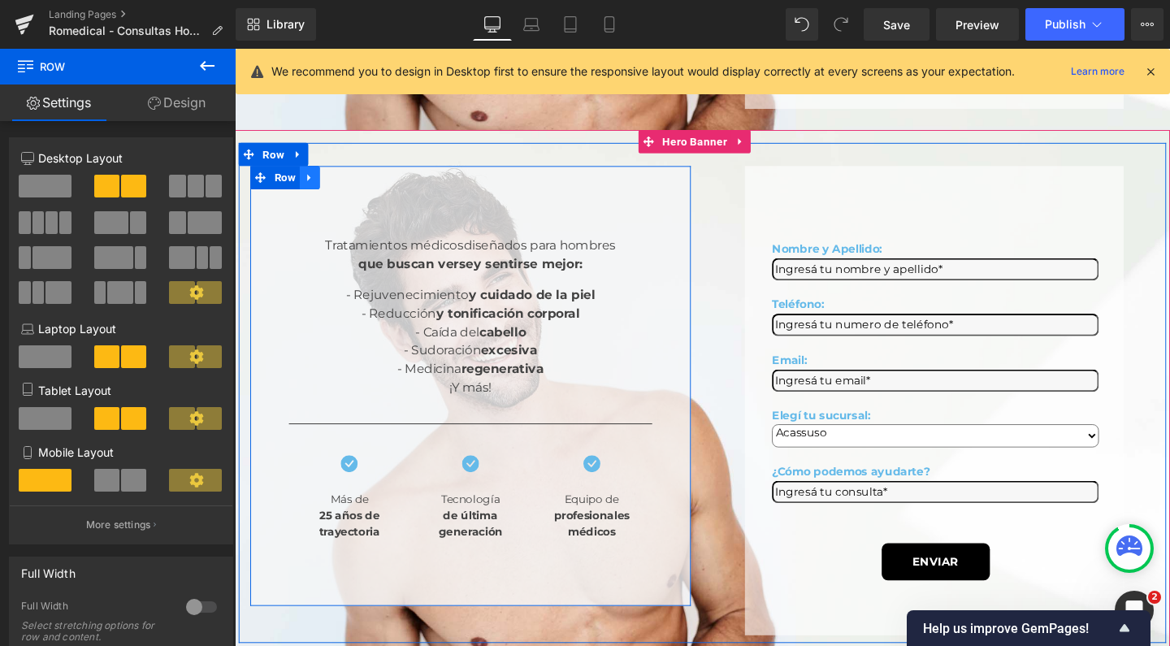
click at [315, 178] on icon at bounding box center [313, 184] width 11 height 12
click at [355, 179] on icon at bounding box center [355, 184] width 11 height 11
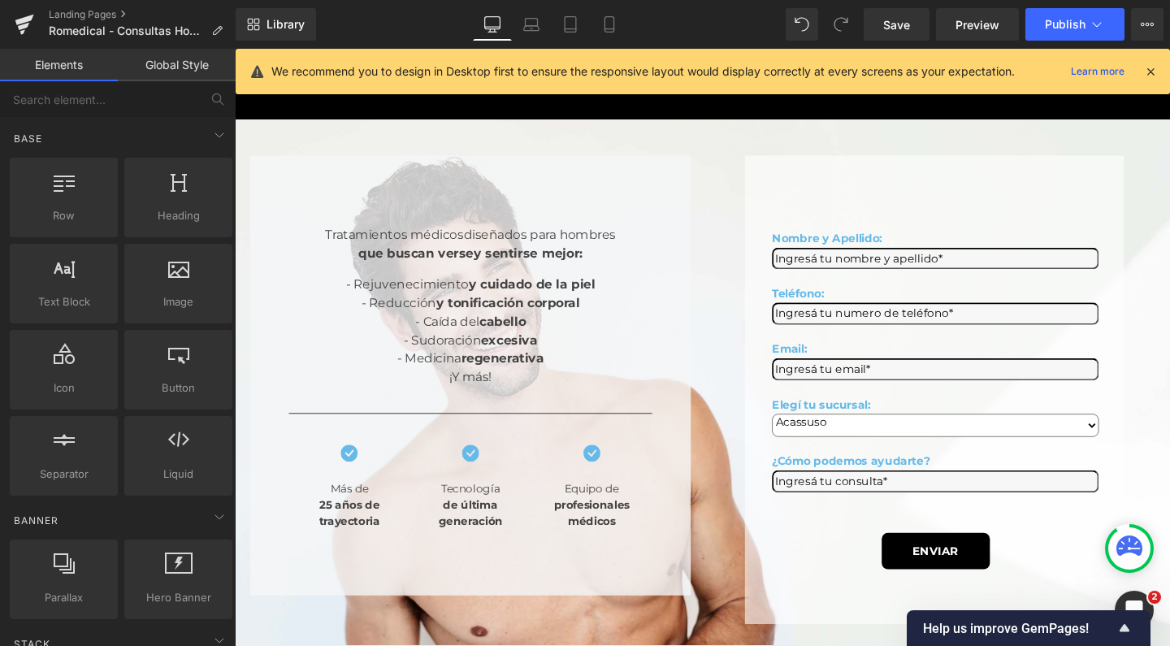
scroll to position [95, 0]
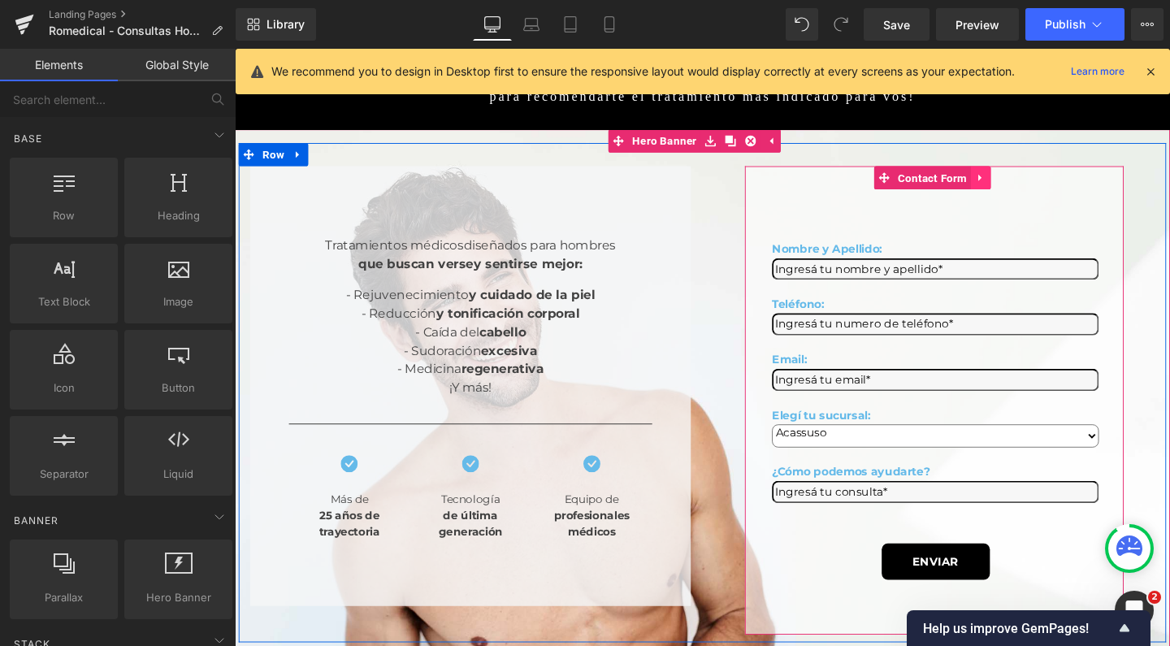
click at [1017, 180] on icon at bounding box center [1018, 183] width 3 height 7
click at [1024, 178] on icon at bounding box center [1029, 183] width 11 height 11
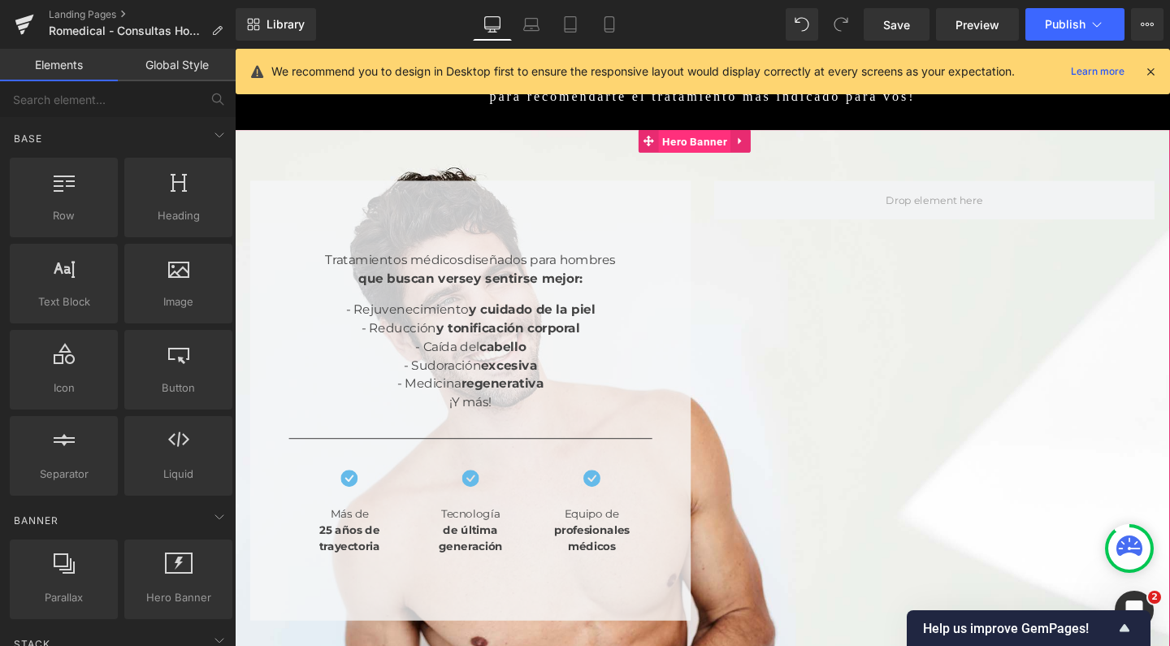
click at [701, 135] on span "Hero Banner" at bounding box center [718, 146] width 76 height 24
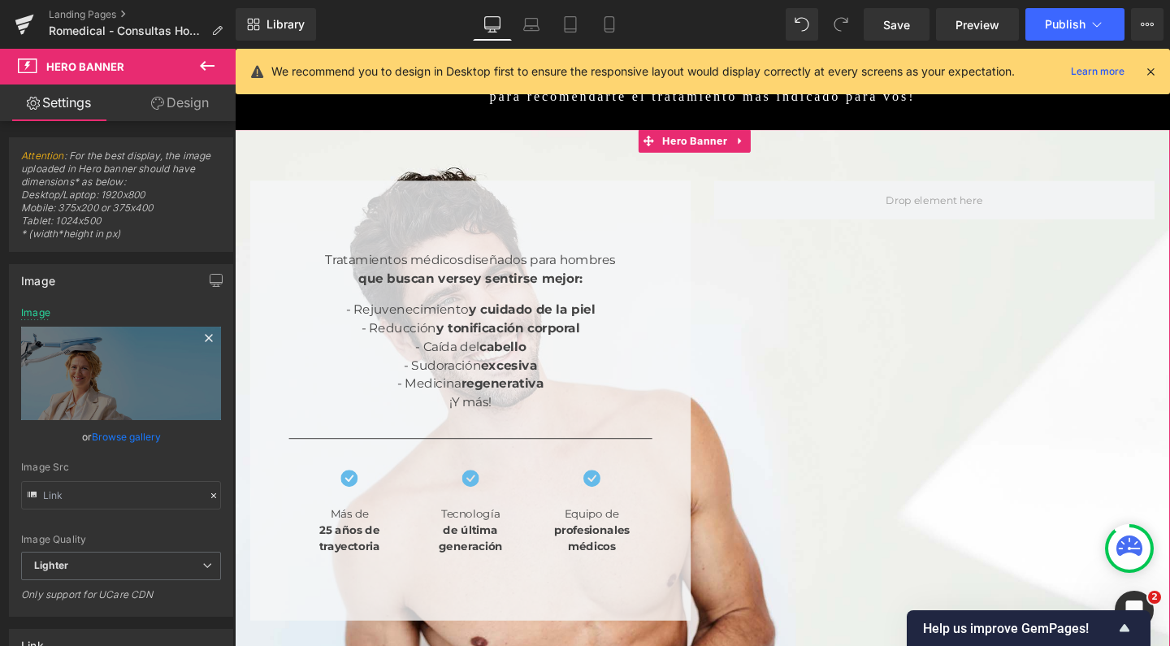
click at [109, 313] on div "Image Replace Image Upload image" at bounding box center [121, 363] width 200 height 113
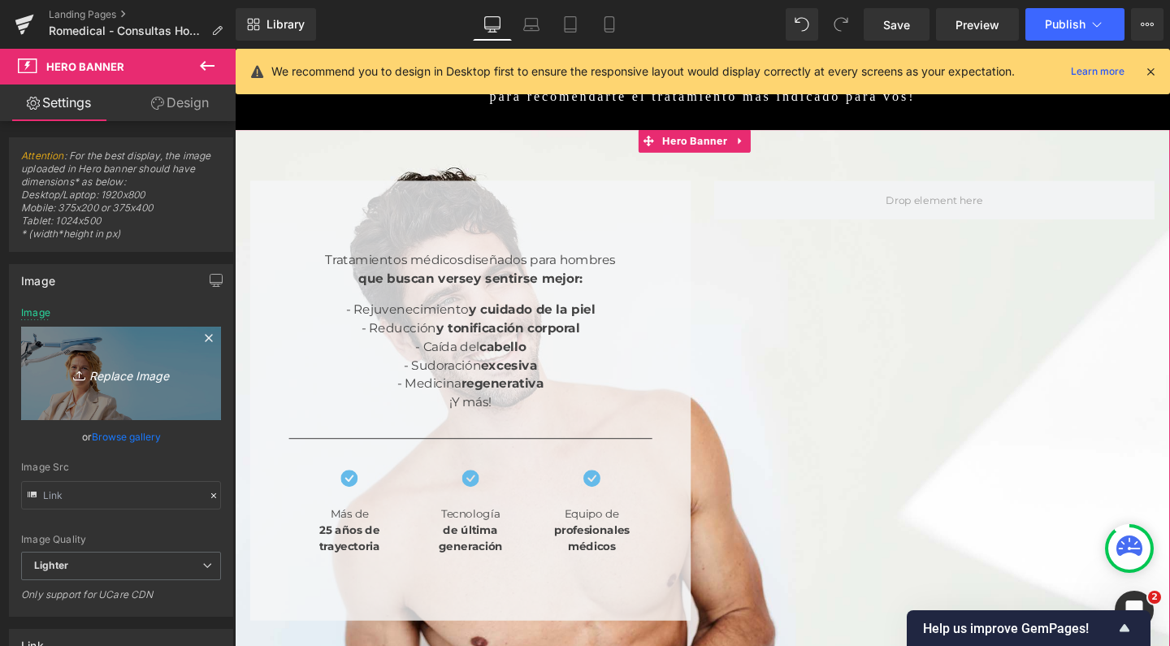
click at [108, 358] on link "Replace Image" at bounding box center [121, 373] width 200 height 93
type input "C:\fakepath\2 hombres romedical estetica rejuvenecimiento.jpg"
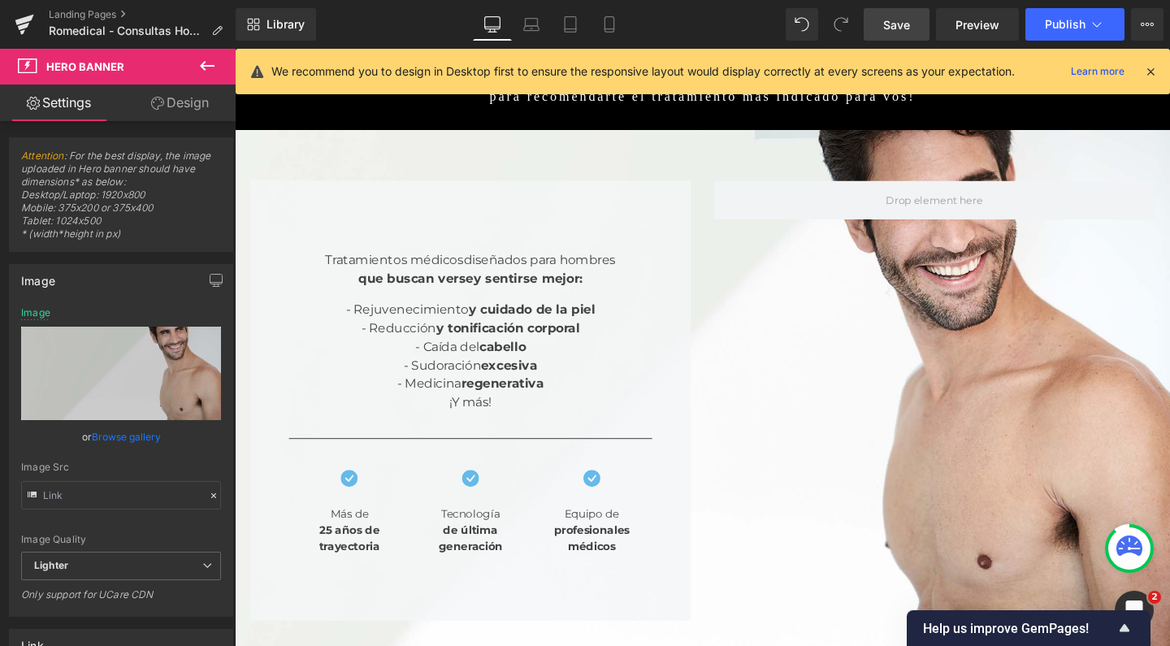
click at [912, 23] on link "Save" at bounding box center [897, 24] width 66 height 33
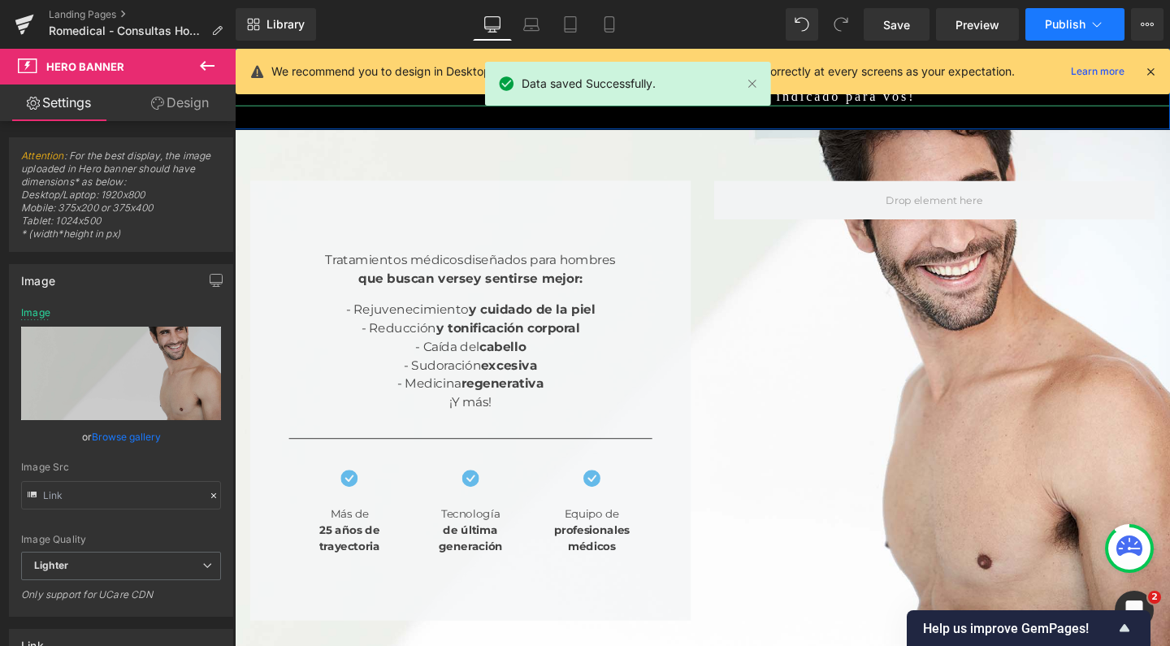
click at [1066, 33] on button "Publish" at bounding box center [1075, 24] width 99 height 33
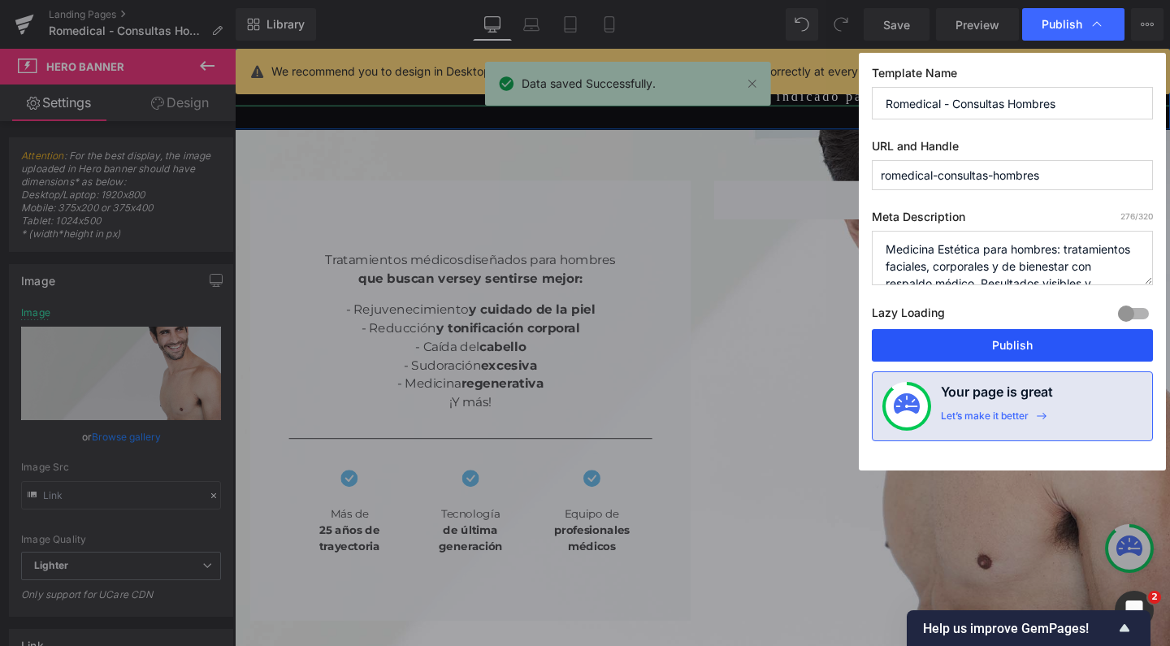
click at [962, 331] on button "Publish" at bounding box center [1012, 345] width 281 height 33
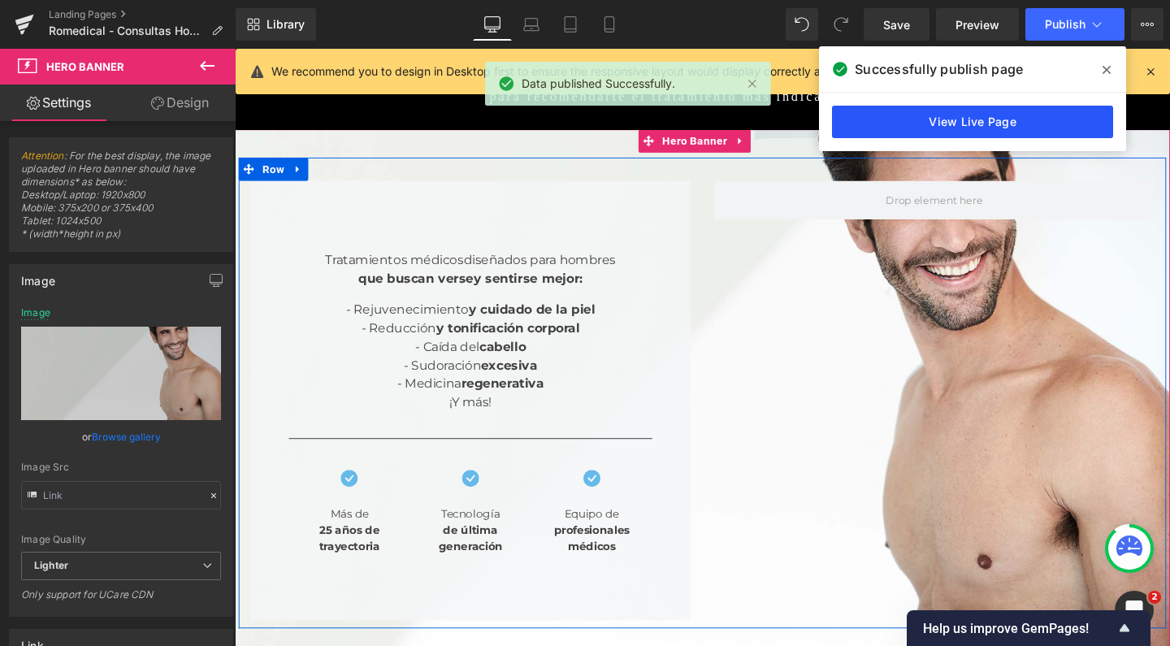
click at [949, 134] on link "View Live Page" at bounding box center [972, 122] width 281 height 33
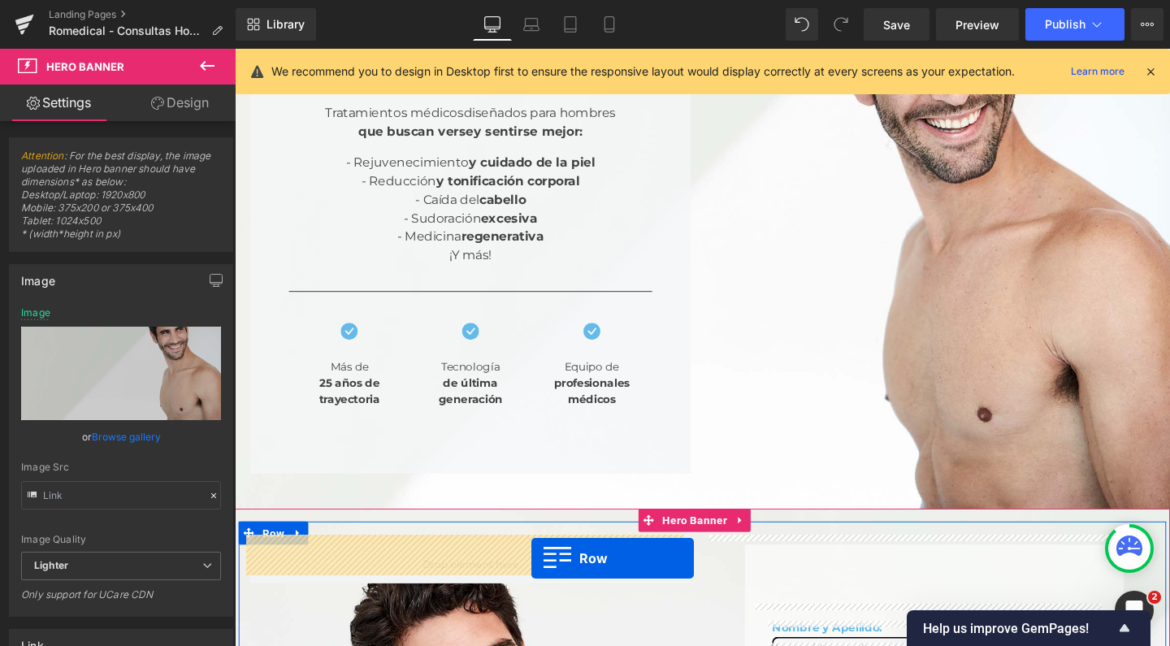
scroll to position [216, 0]
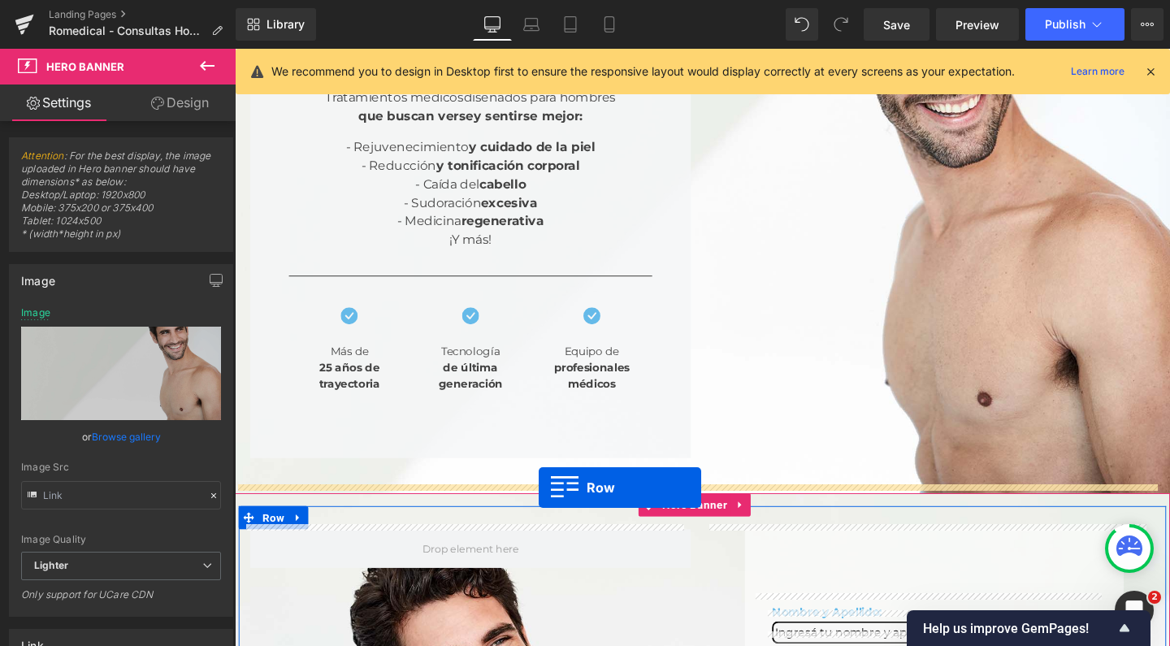
drag, startPoint x: 241, startPoint y: 146, endPoint x: 554, endPoint y: 510, distance: 480.1
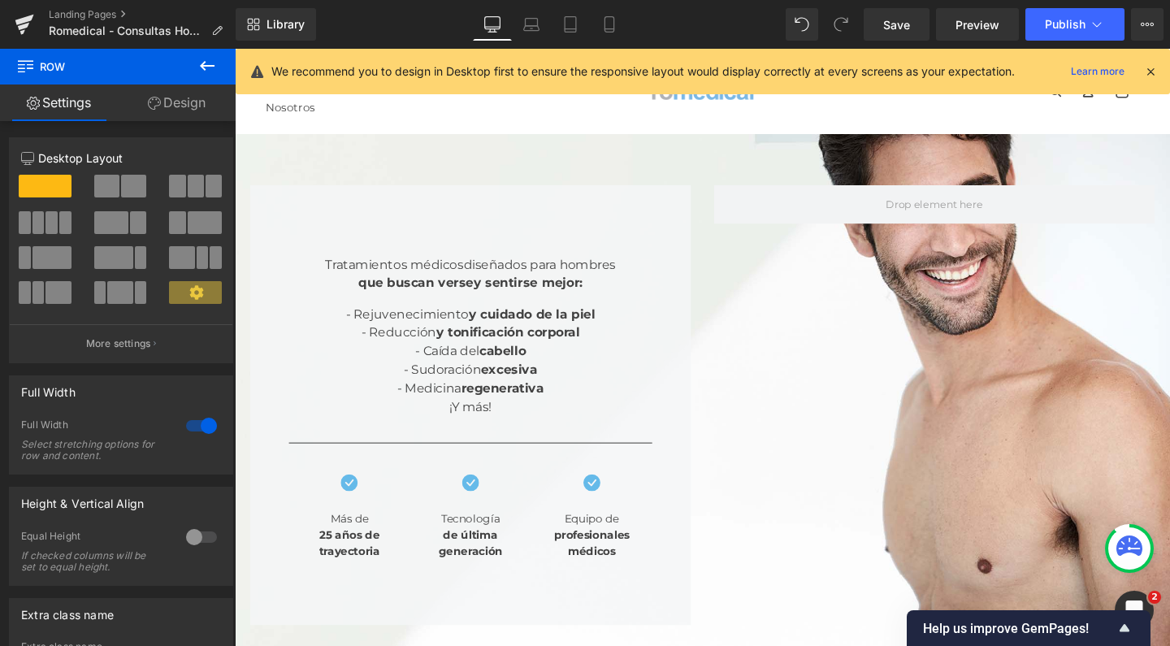
scroll to position [0, 0]
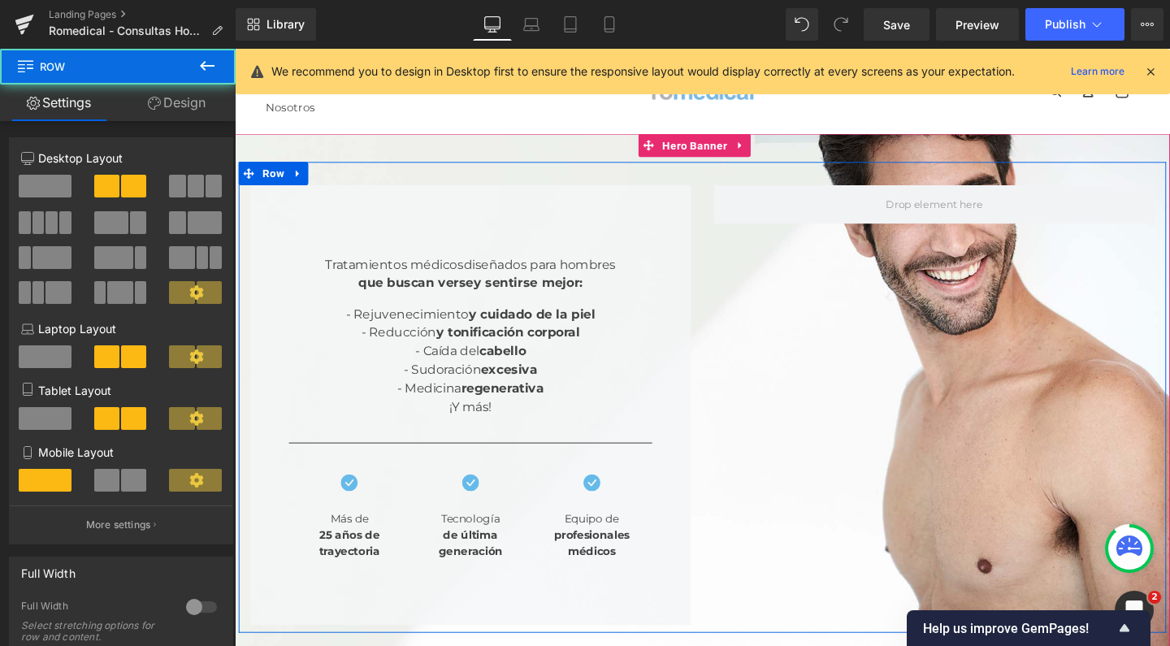
click at [826, 270] on div "Tratamientos médicos diseñados para hombres que buscan verse y sentirse mejor: …" at bounding box center [726, 414] width 975 height 495
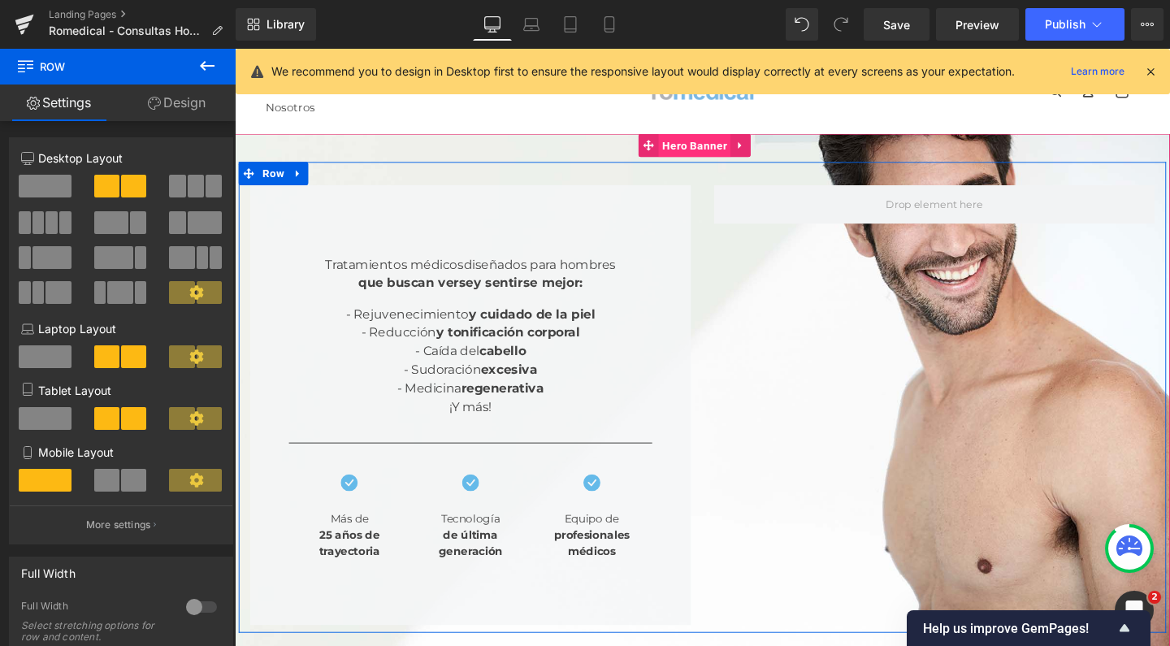
click at [711, 142] on span "Hero Banner" at bounding box center [718, 150] width 76 height 24
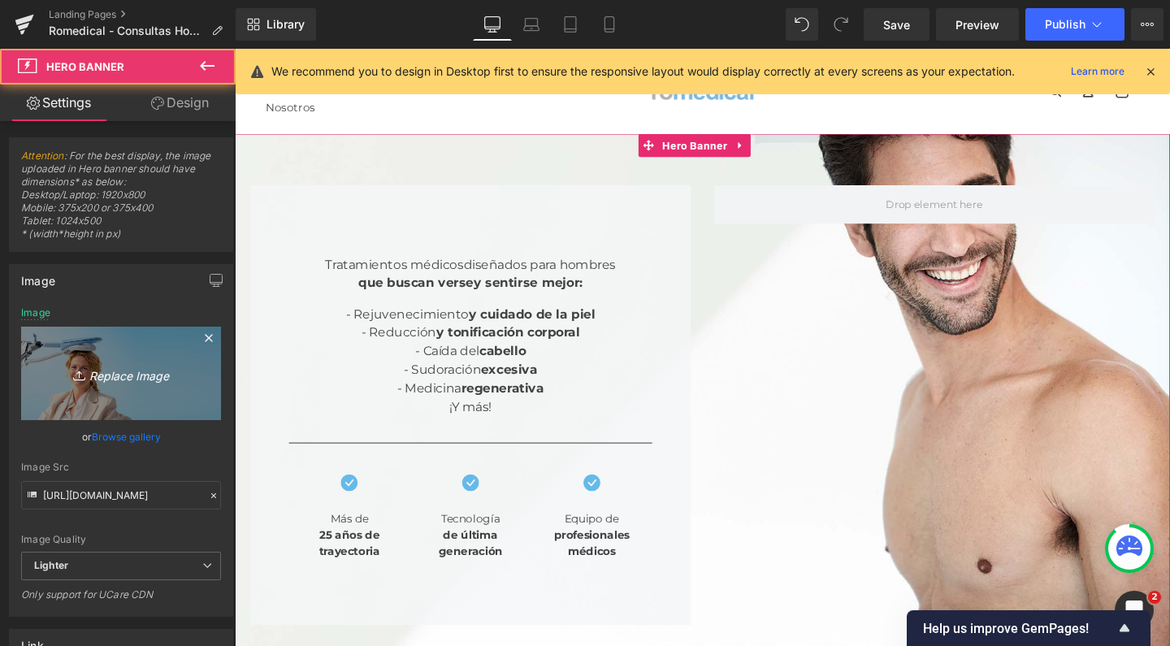
click at [111, 360] on link "Replace Image" at bounding box center [121, 373] width 200 height 93
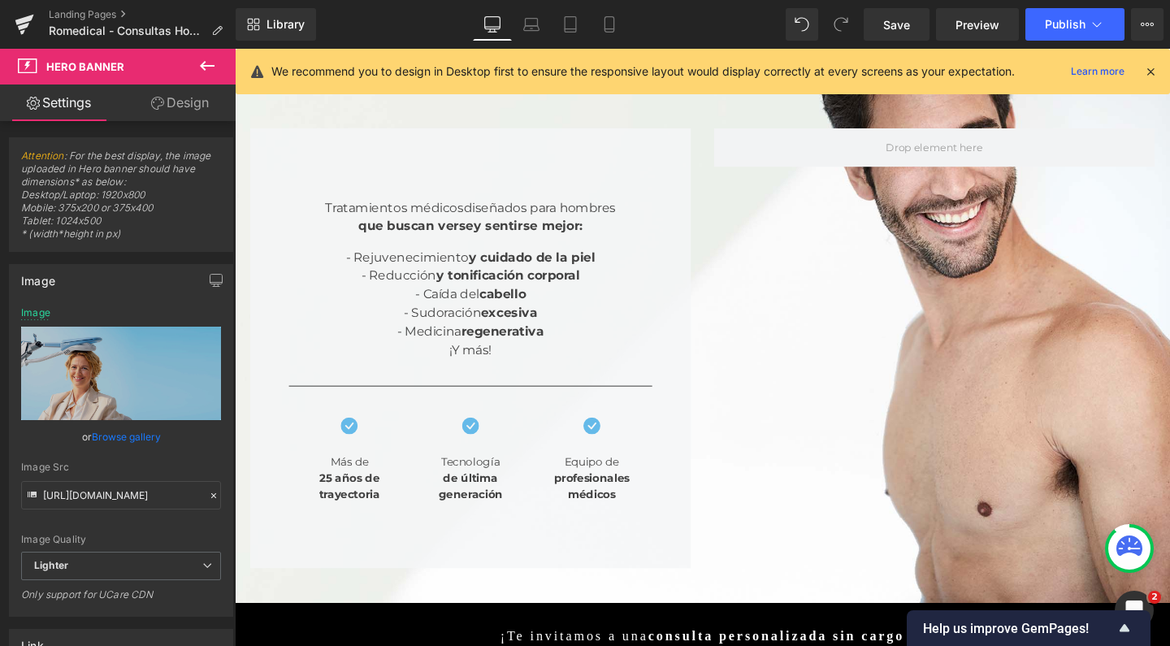
scroll to position [38, 0]
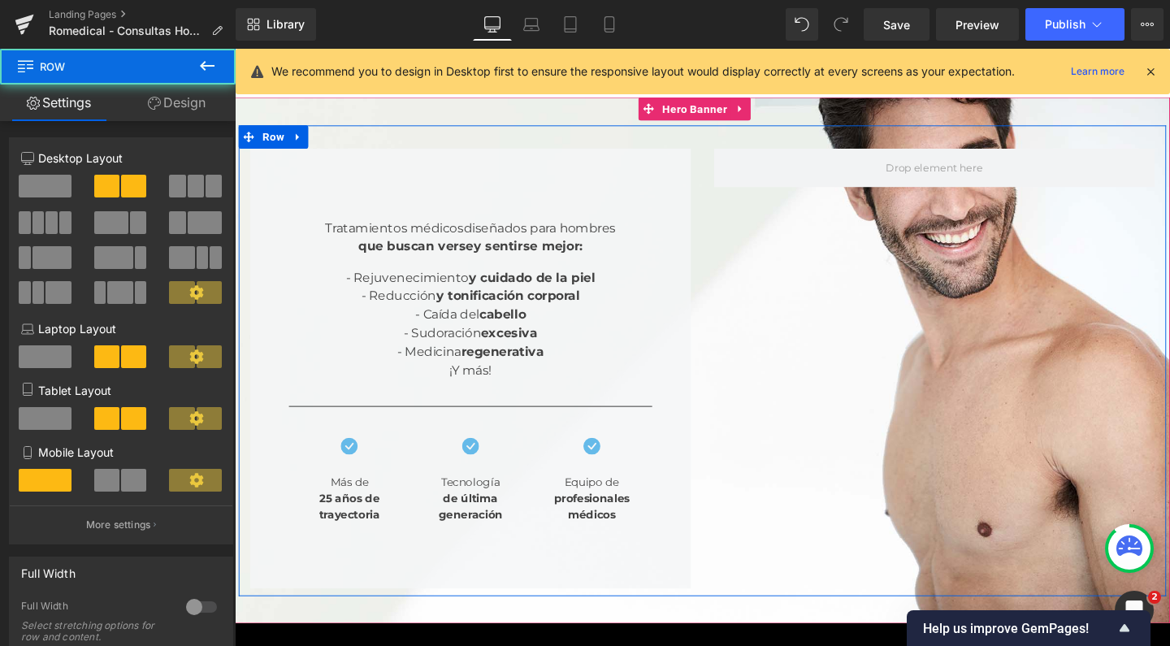
click at [788, 291] on div "Tratamientos médicos diseñados para hombres que buscan verse y sentirse mejor: …" at bounding box center [726, 376] width 975 height 495
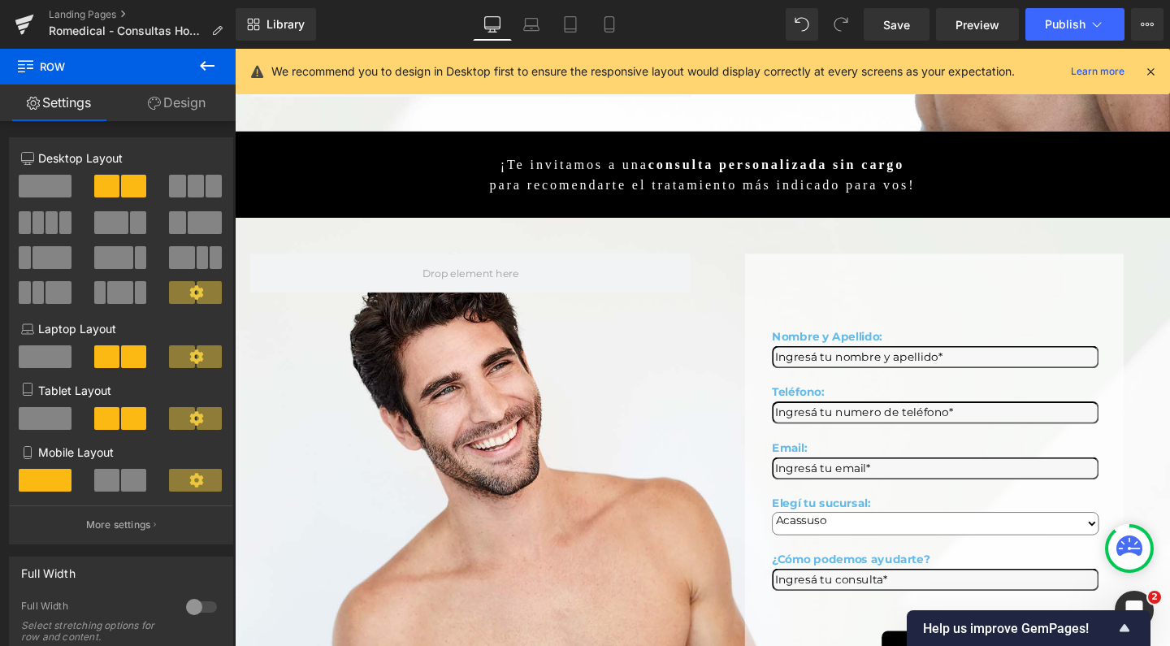
scroll to position [672, 0]
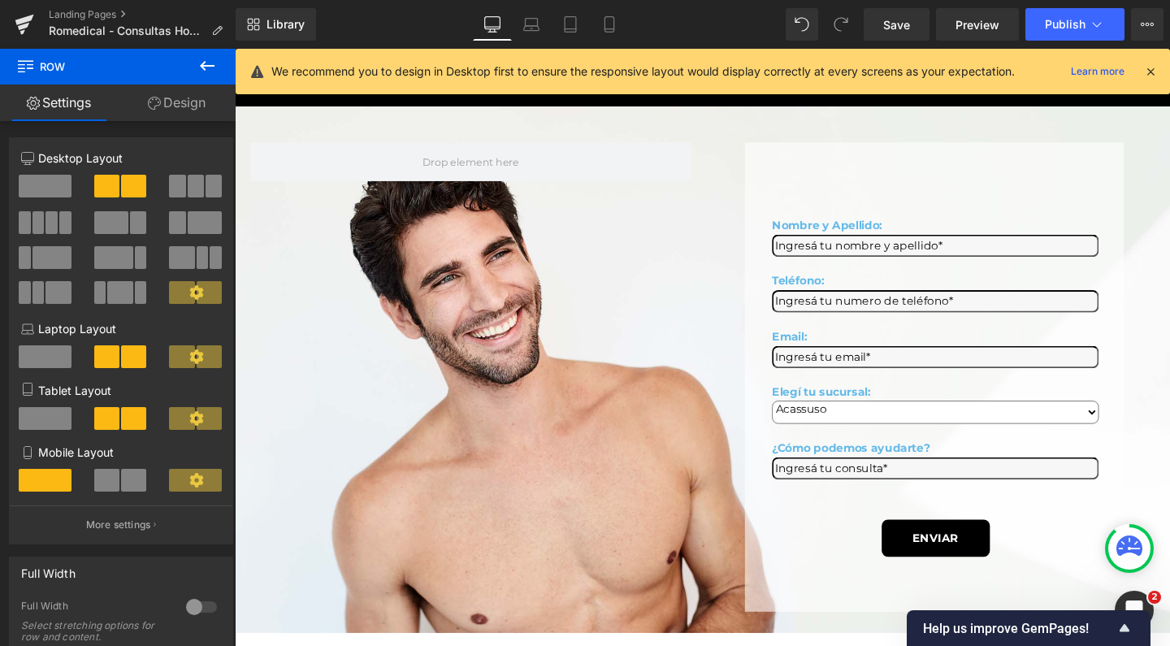
click at [426, 222] on div "Nombre y Apellido: Text Block Text Field Teléfono: Text Block Text Field Email:…" at bounding box center [726, 387] width 975 height 526
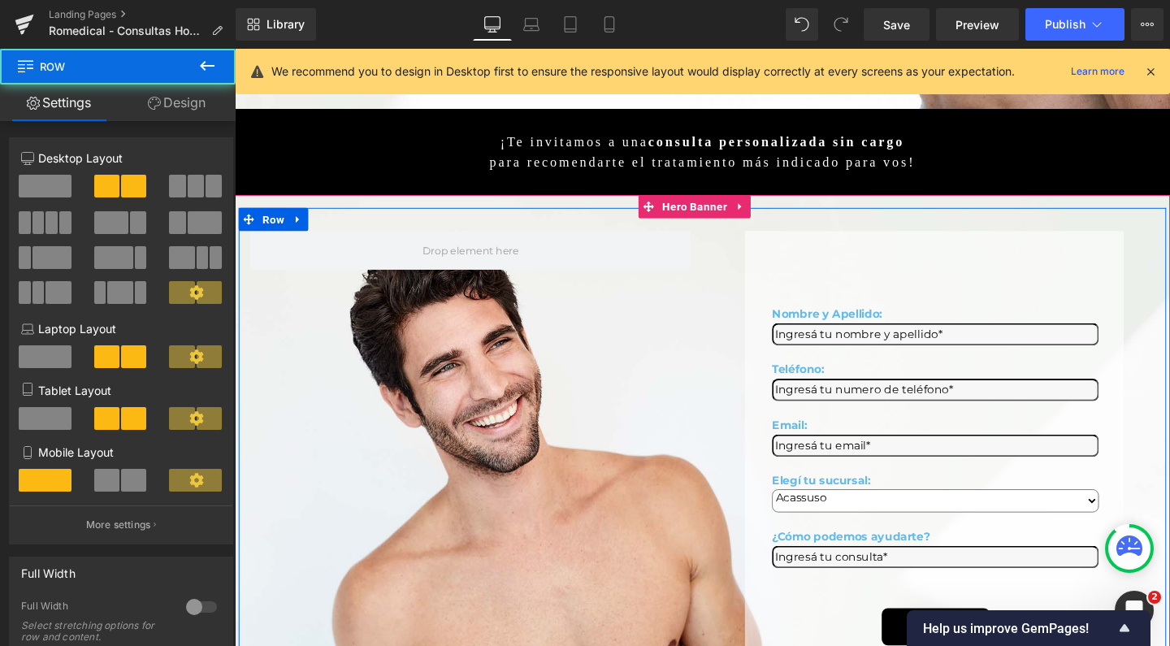
scroll to position [572, 0]
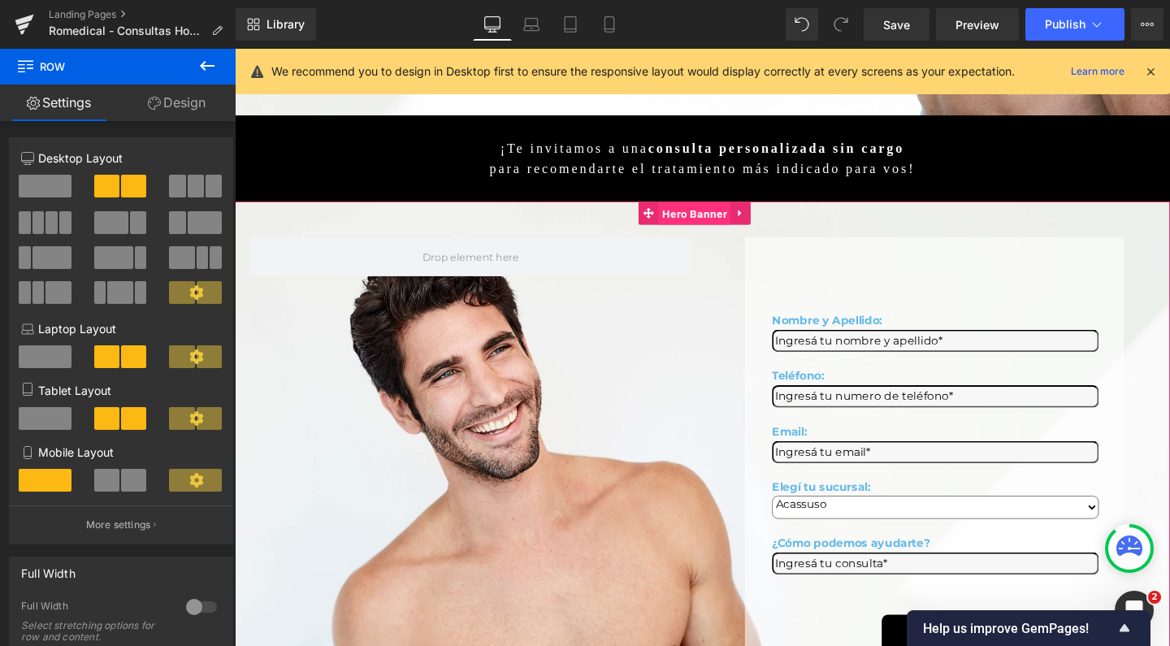
click at [718, 211] on span "Hero Banner" at bounding box center [718, 223] width 76 height 24
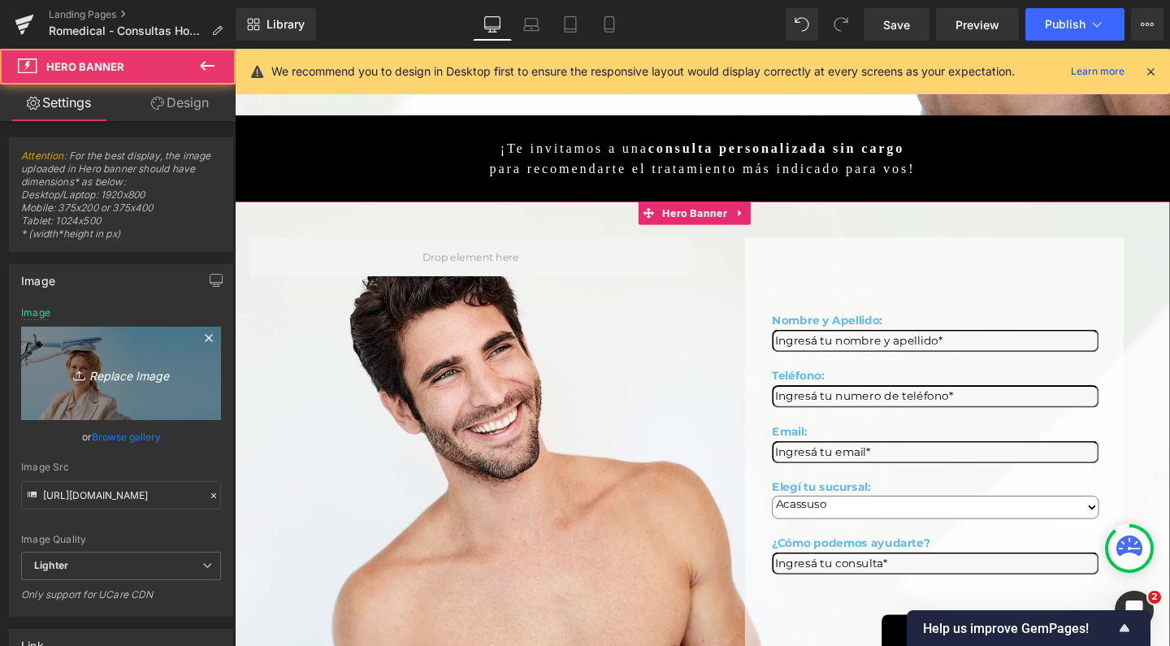
click at [152, 360] on link "Replace Image" at bounding box center [121, 373] width 200 height 93
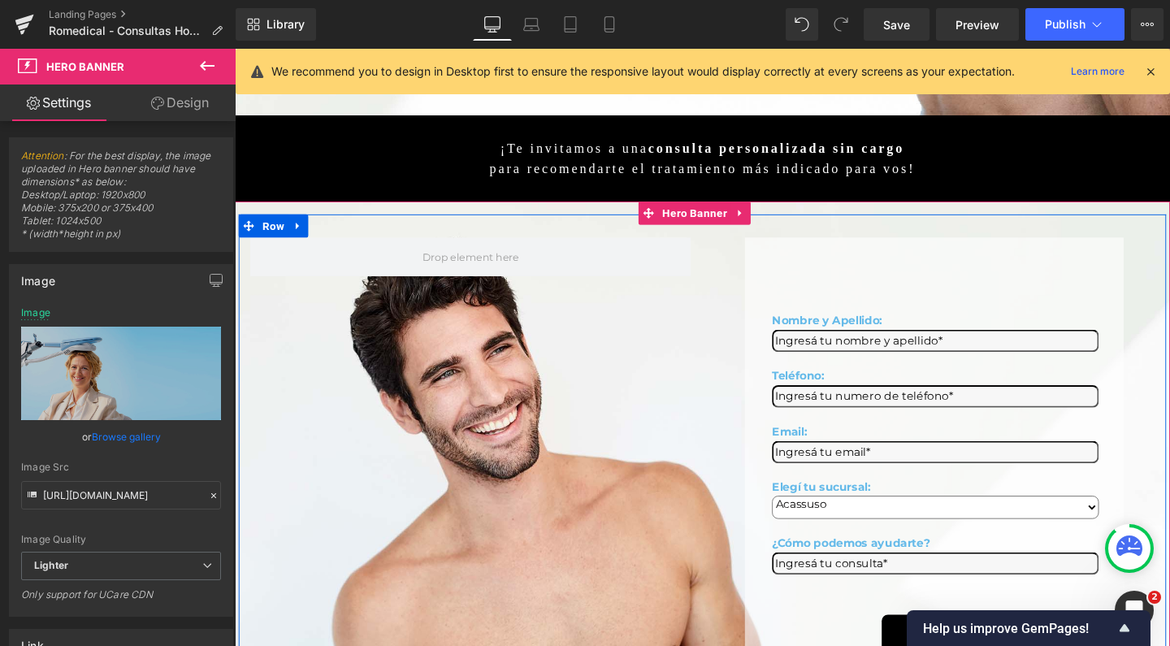
type input "C:\fakepath\2 hombres romedical estetica rejuvenecimiento.jpg"
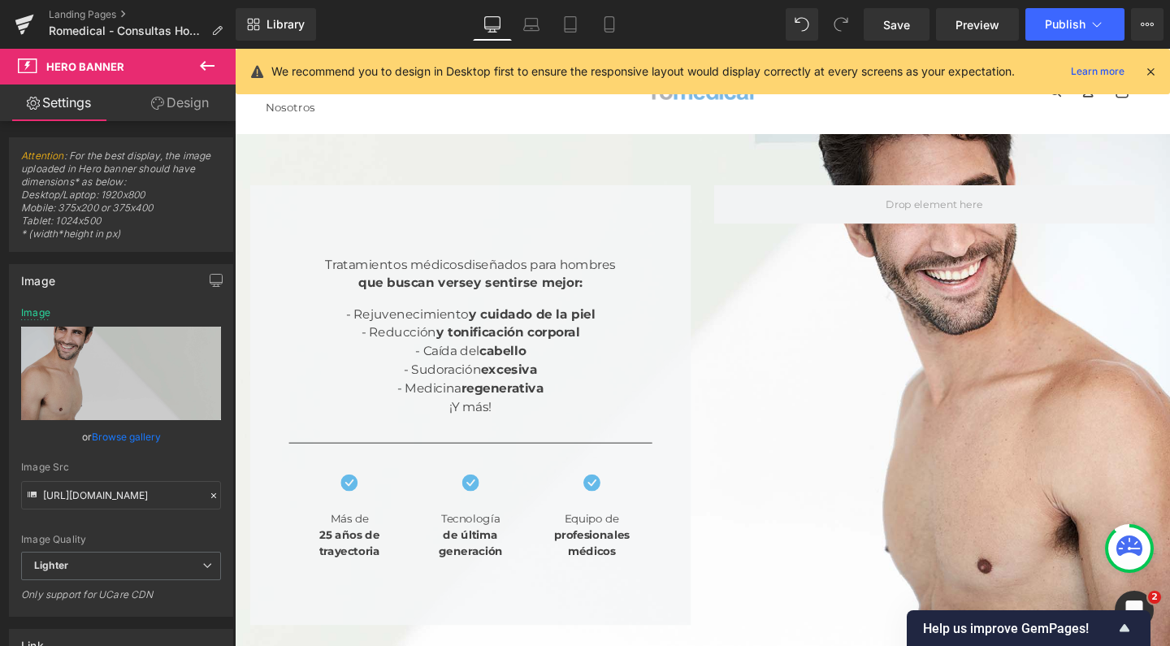
scroll to position [0, 0]
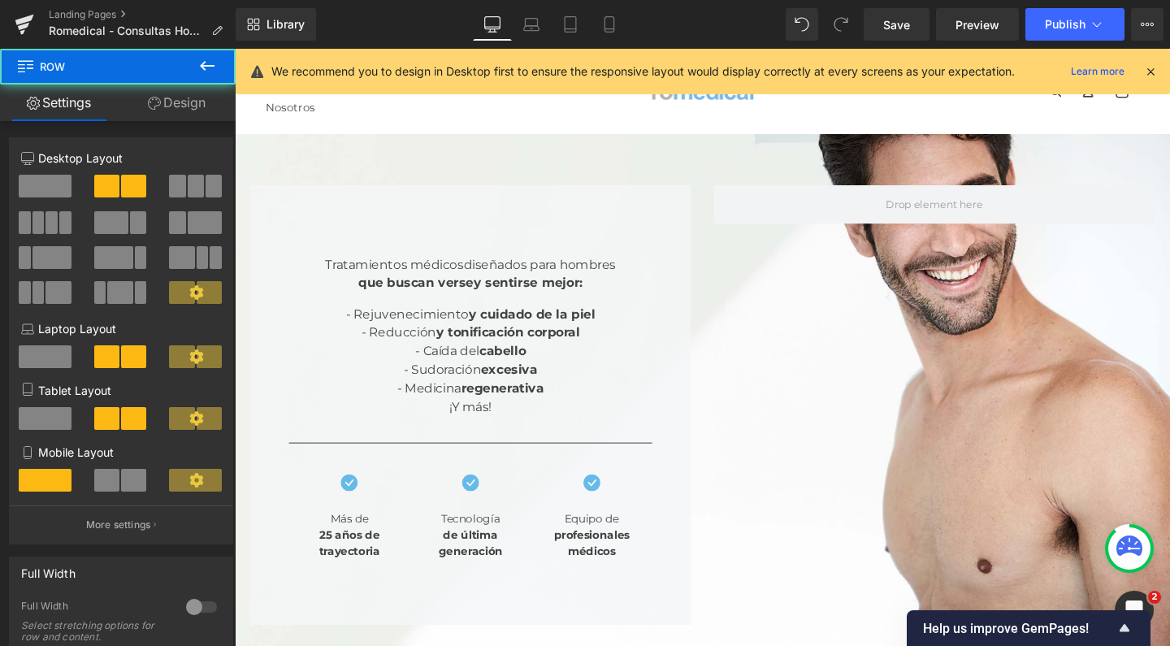
click at [908, 237] on div "Tratamientos médicos diseñados para hombres que buscan verse y sentirse mejor: …" at bounding box center [726, 414] width 975 height 495
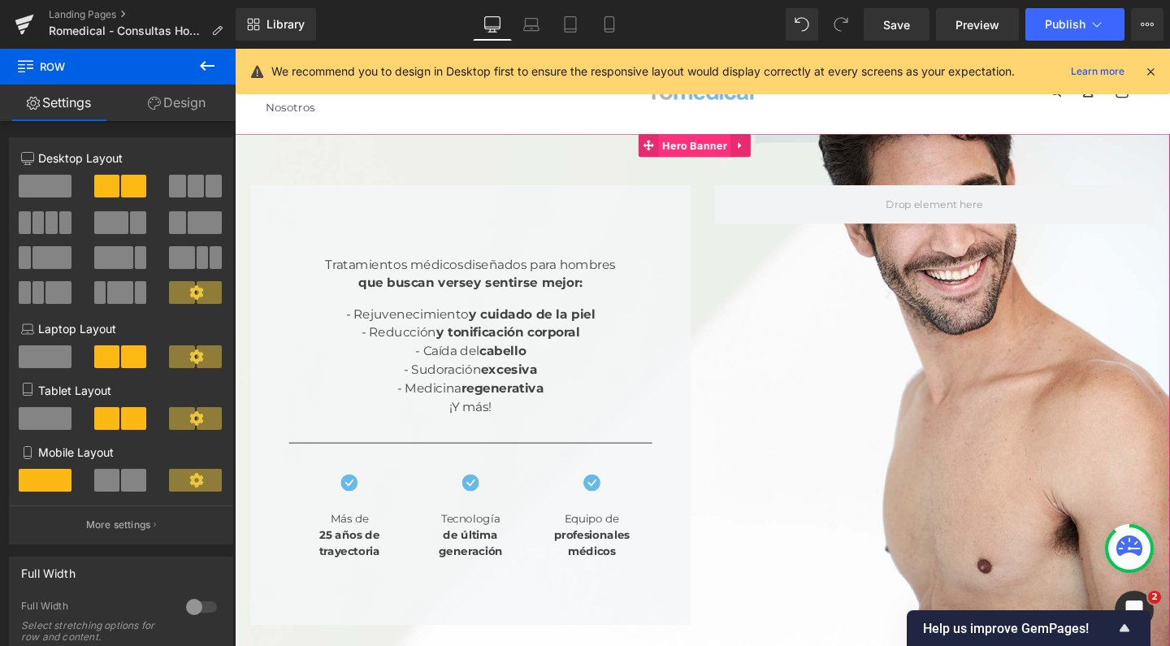
click at [696, 149] on span "Hero Banner" at bounding box center [718, 150] width 76 height 24
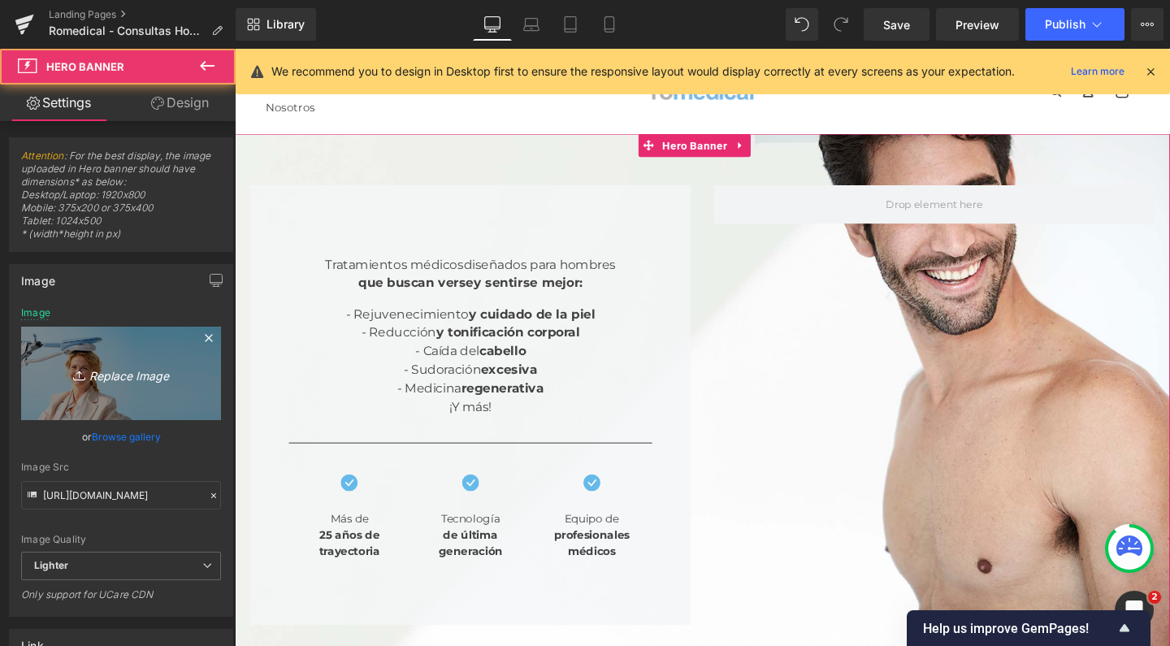
click at [128, 332] on link "Replace Image" at bounding box center [121, 373] width 200 height 93
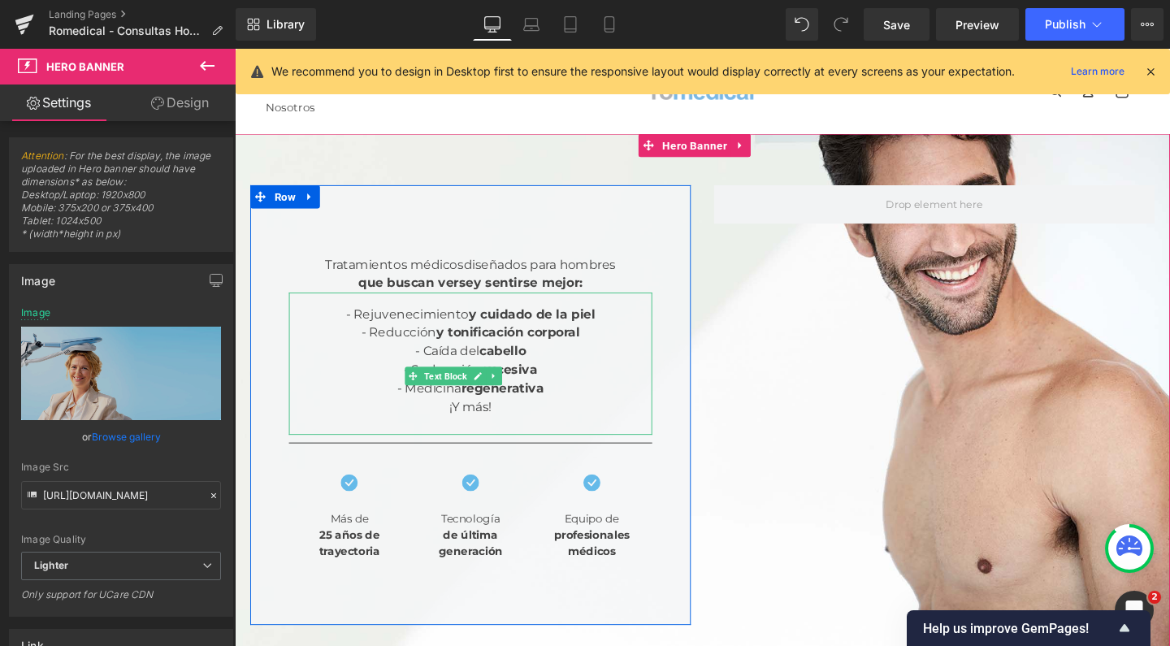
type input "C:\fakepath\hombres romedical estetica rejuvenecimiento.jpg"
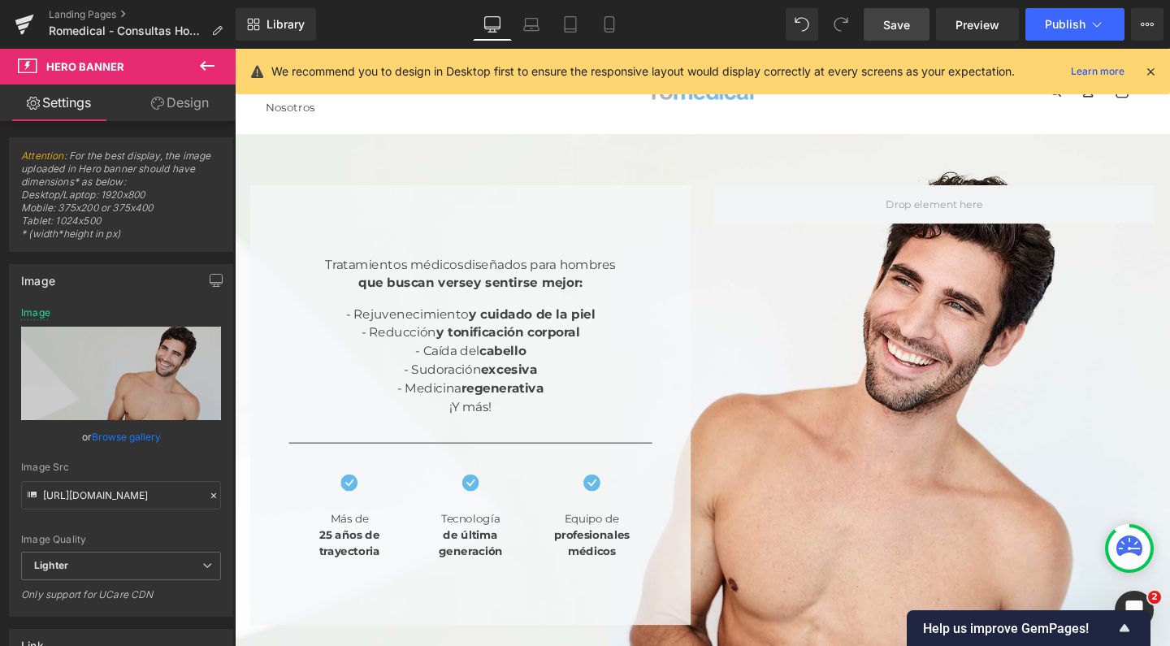
click at [901, 28] on span "Save" at bounding box center [897, 24] width 27 height 17
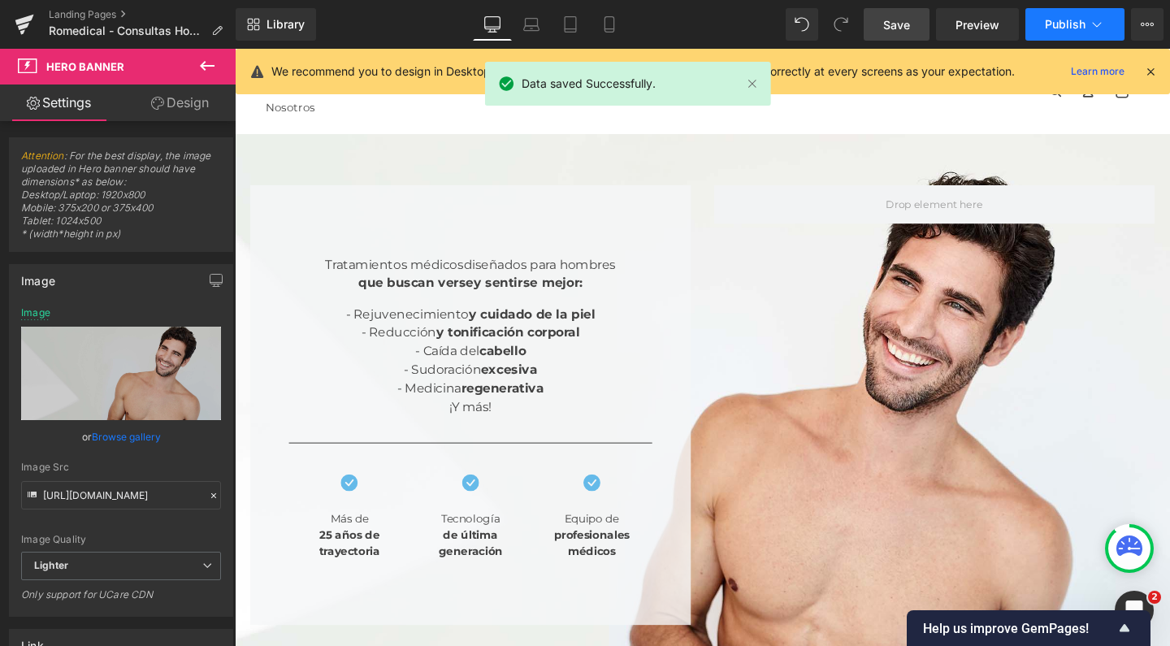
click at [1059, 18] on span "Publish" at bounding box center [1065, 24] width 41 height 13
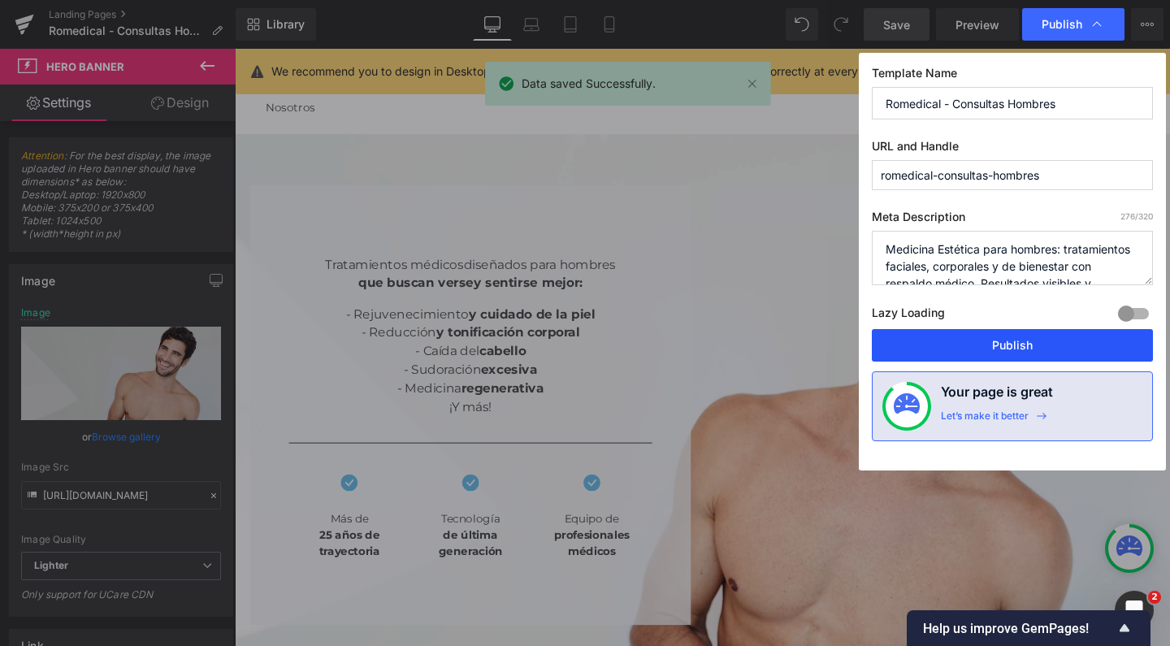
click at [986, 351] on button "Publish" at bounding box center [1012, 345] width 281 height 33
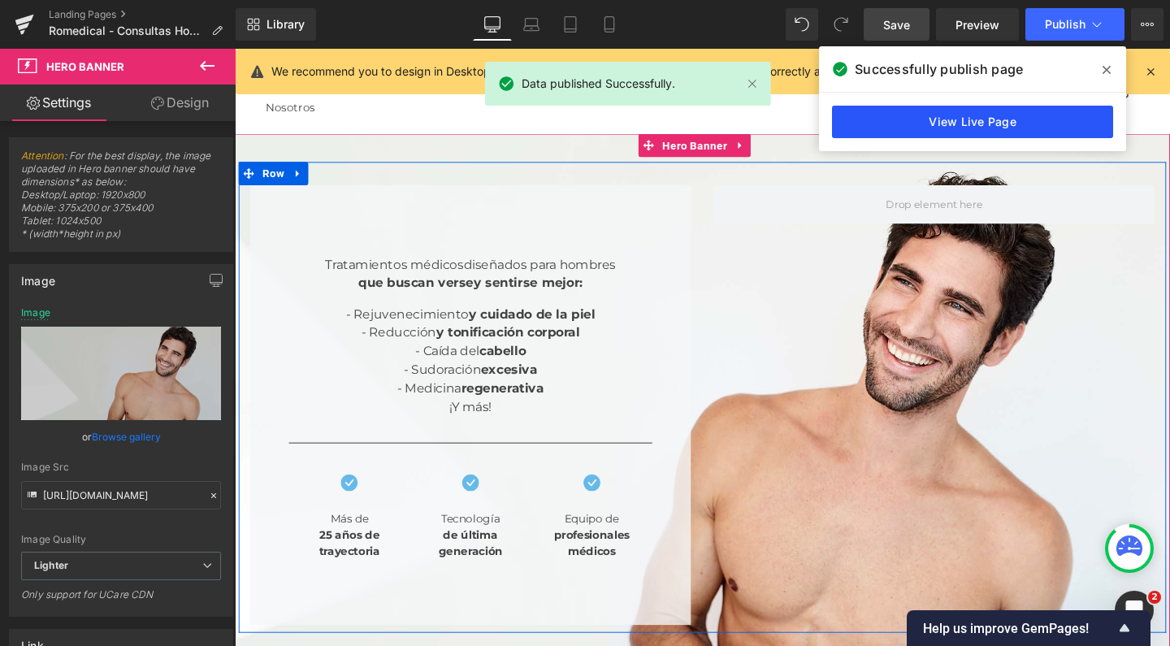
click at [977, 124] on link "View Live Page" at bounding box center [972, 122] width 281 height 33
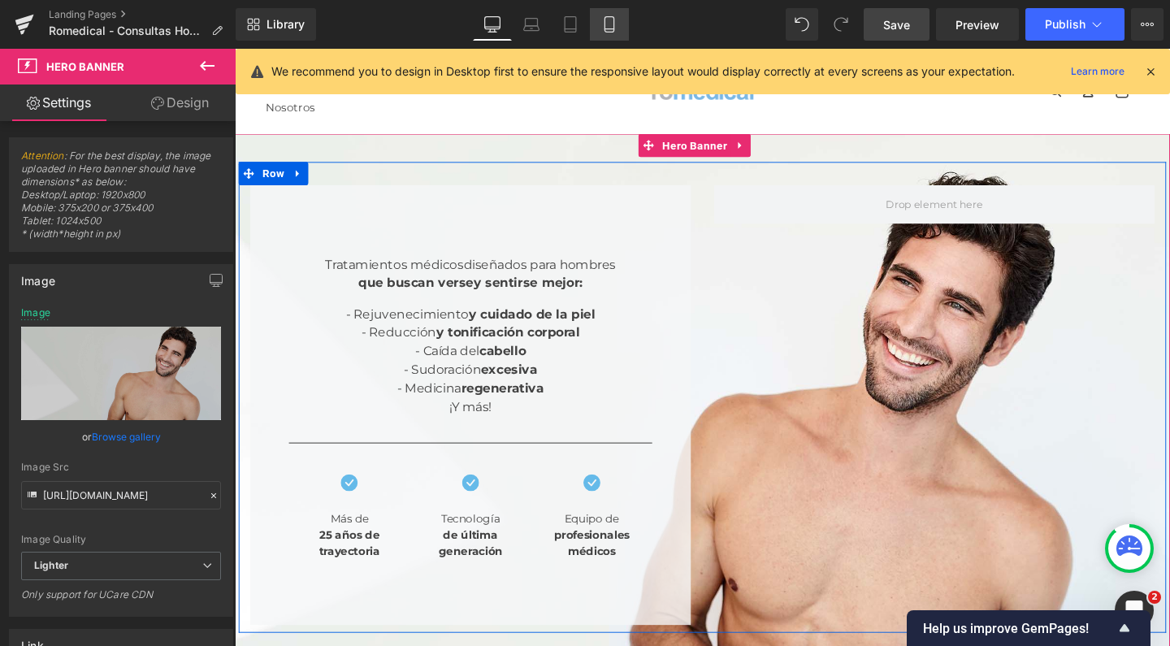
click at [605, 28] on icon at bounding box center [610, 24] width 16 height 16
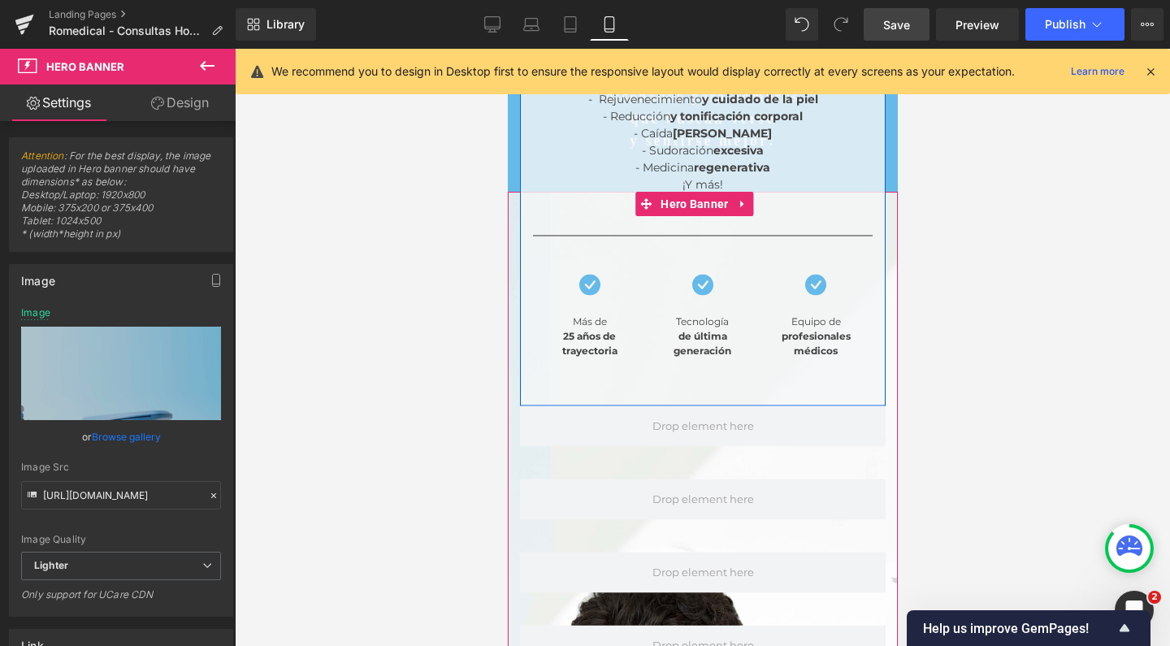
scroll to position [72, 0]
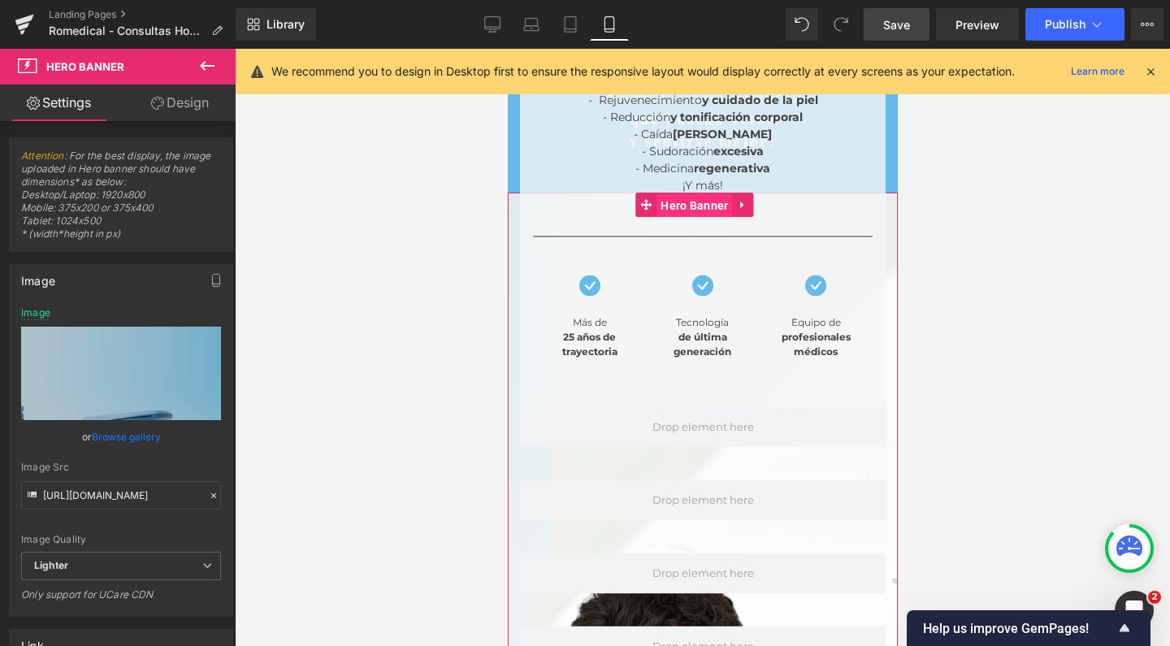
click at [691, 202] on span "Hero Banner" at bounding box center [694, 205] width 76 height 24
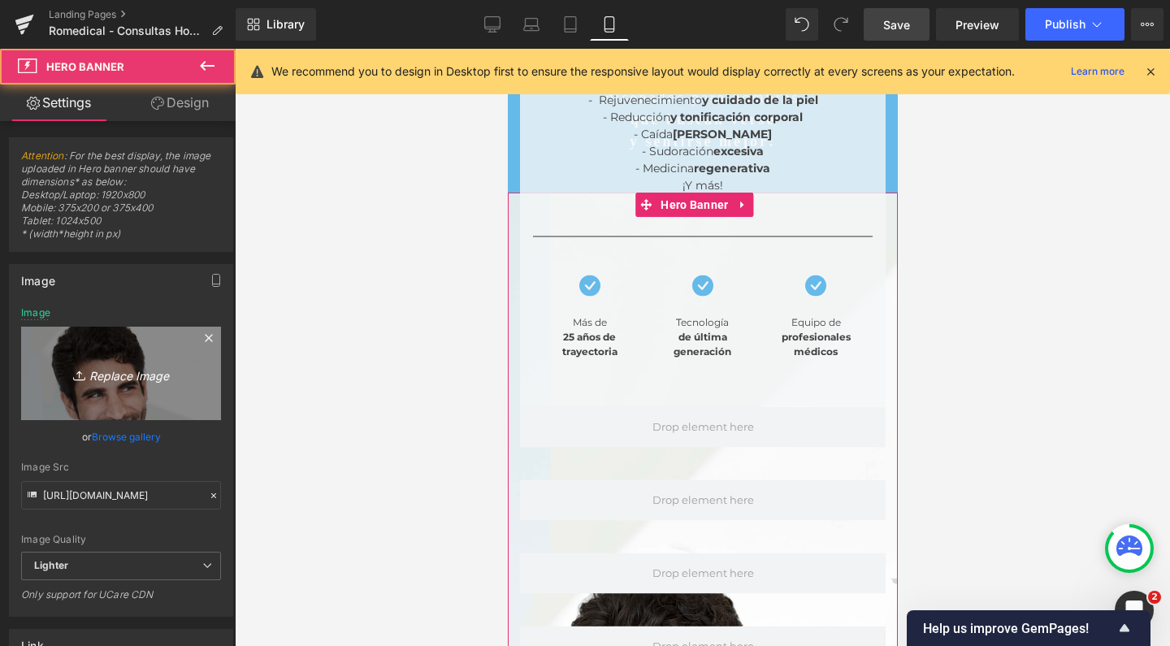
click at [114, 345] on link "Replace Image" at bounding box center [121, 373] width 200 height 93
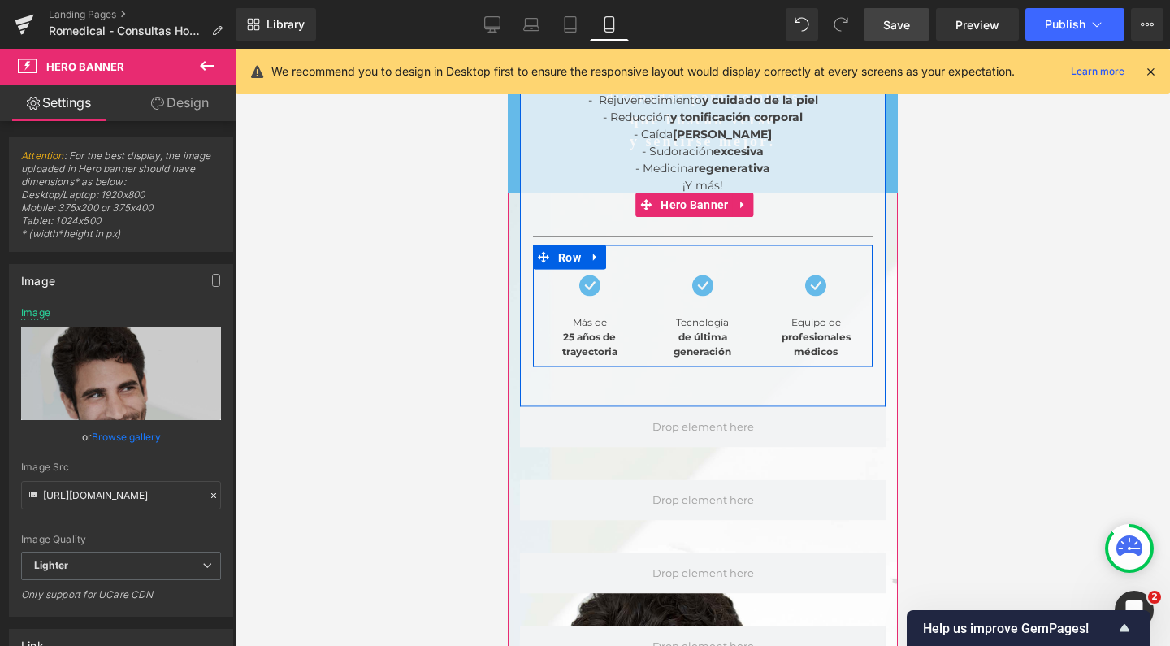
type input "C:\fakepath\MOBILE hombres romedical estetica rejuvenecimiento.jpg"
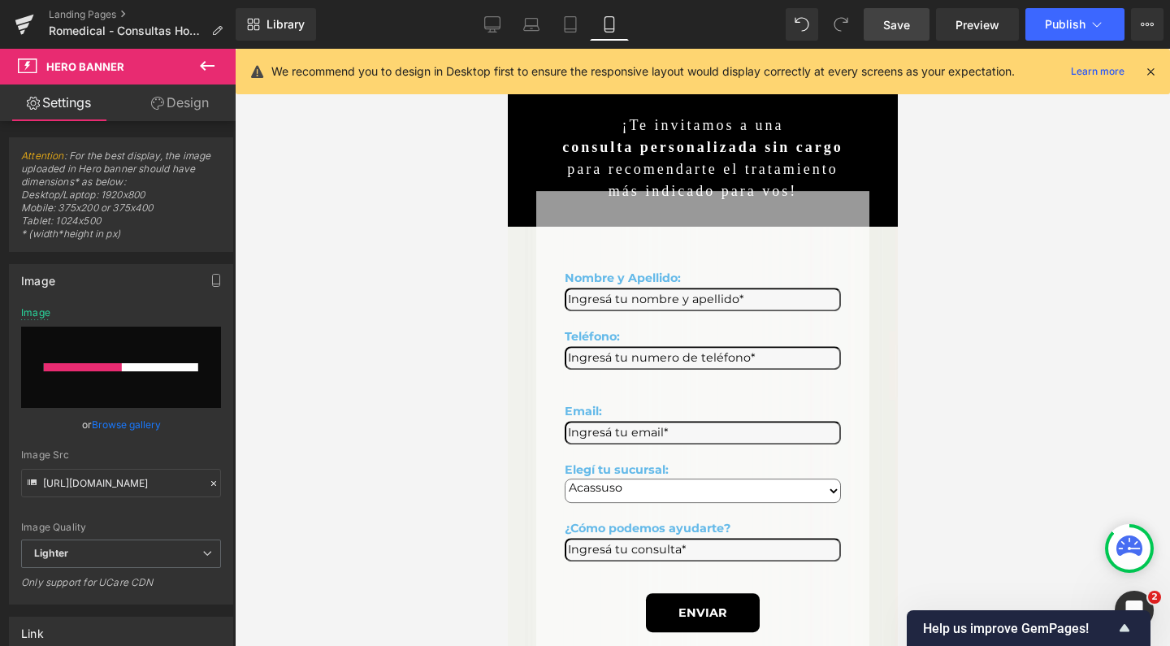
scroll to position [1192, 0]
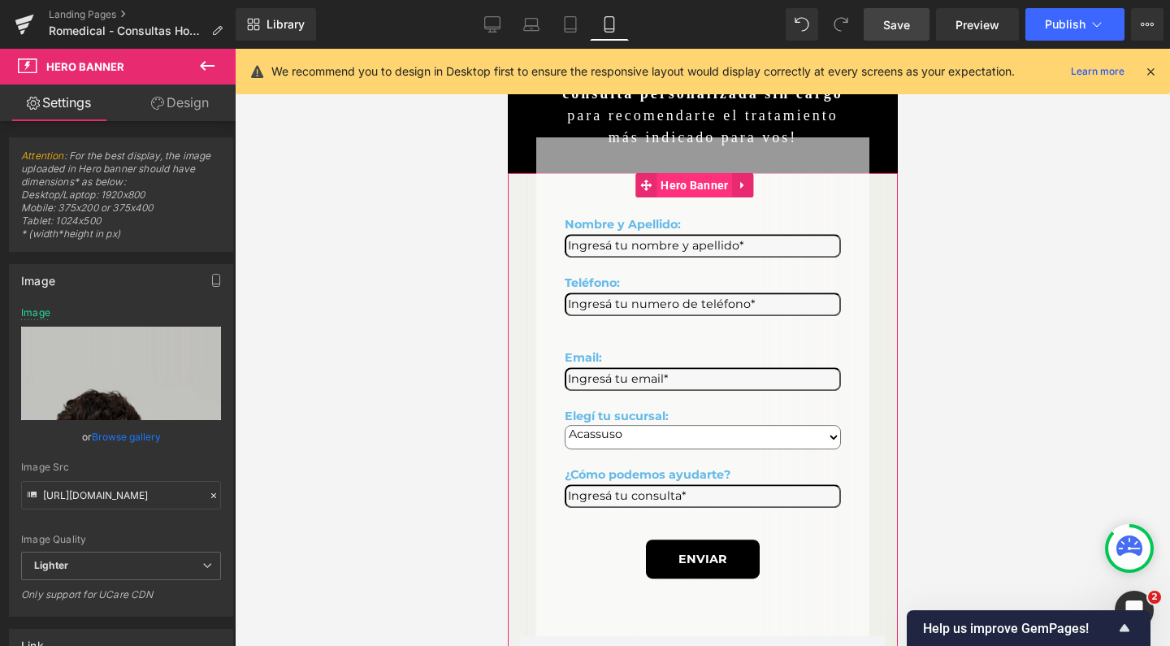
click at [706, 173] on span "Hero Banner" at bounding box center [694, 185] width 76 height 24
click at [698, 173] on span "Hero Banner" at bounding box center [694, 185] width 76 height 24
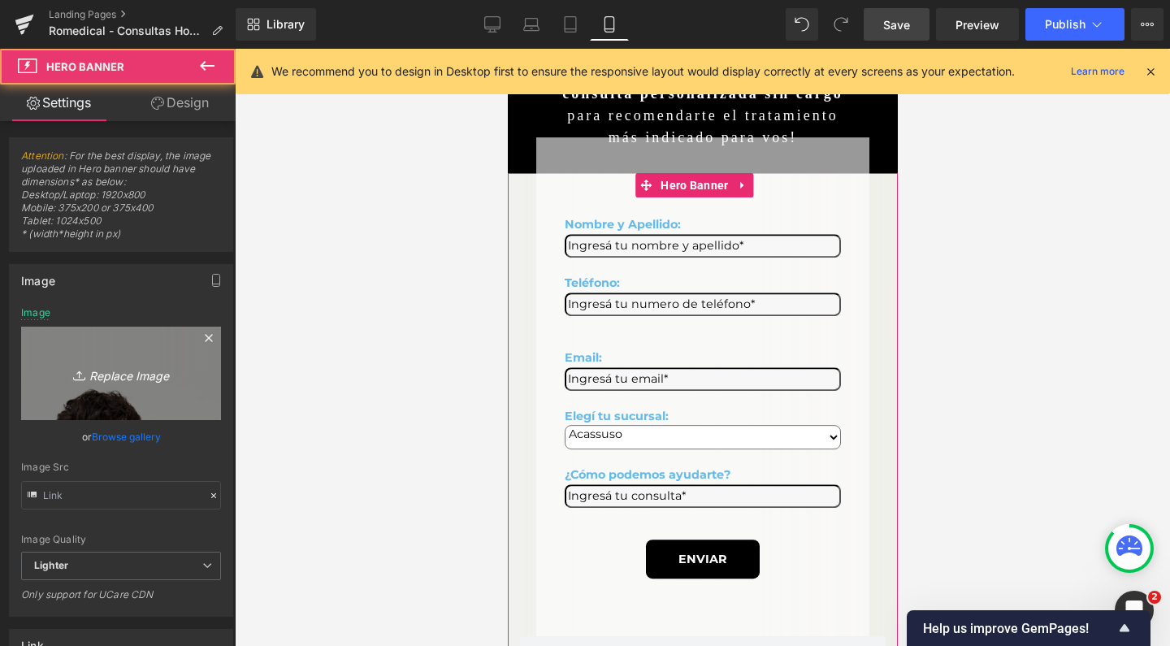
click at [101, 353] on link "Replace Image" at bounding box center [121, 373] width 200 height 93
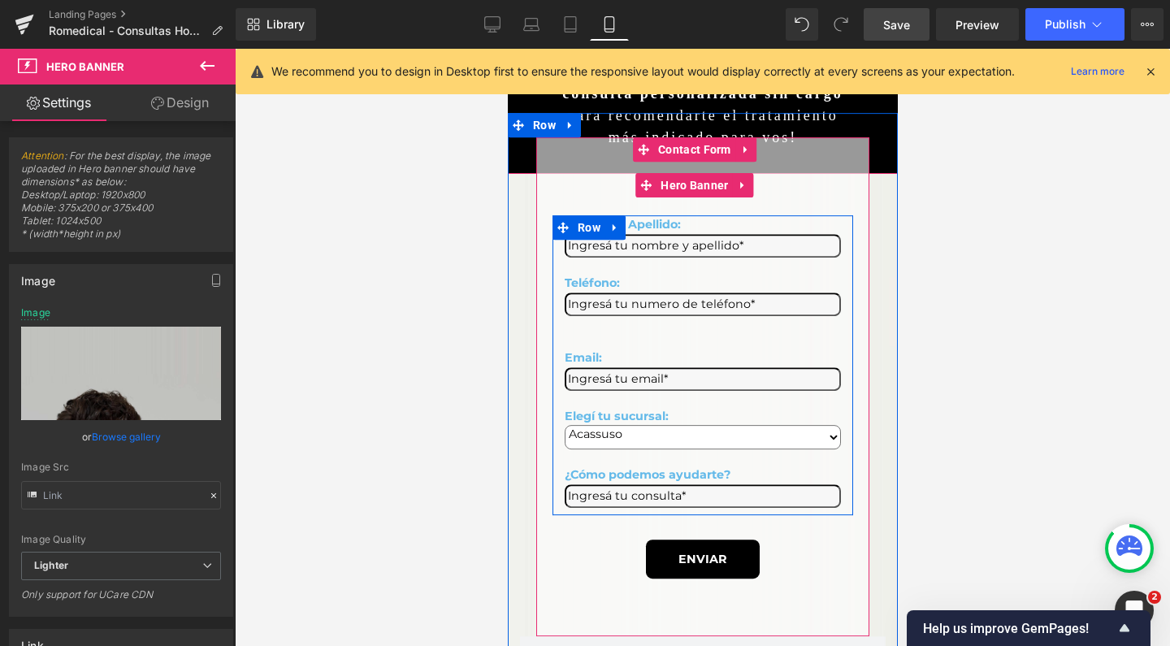
type input "C:\fakepath\MOBILE 2 hombres romedical estetica rejuvenecimiento.jpg"
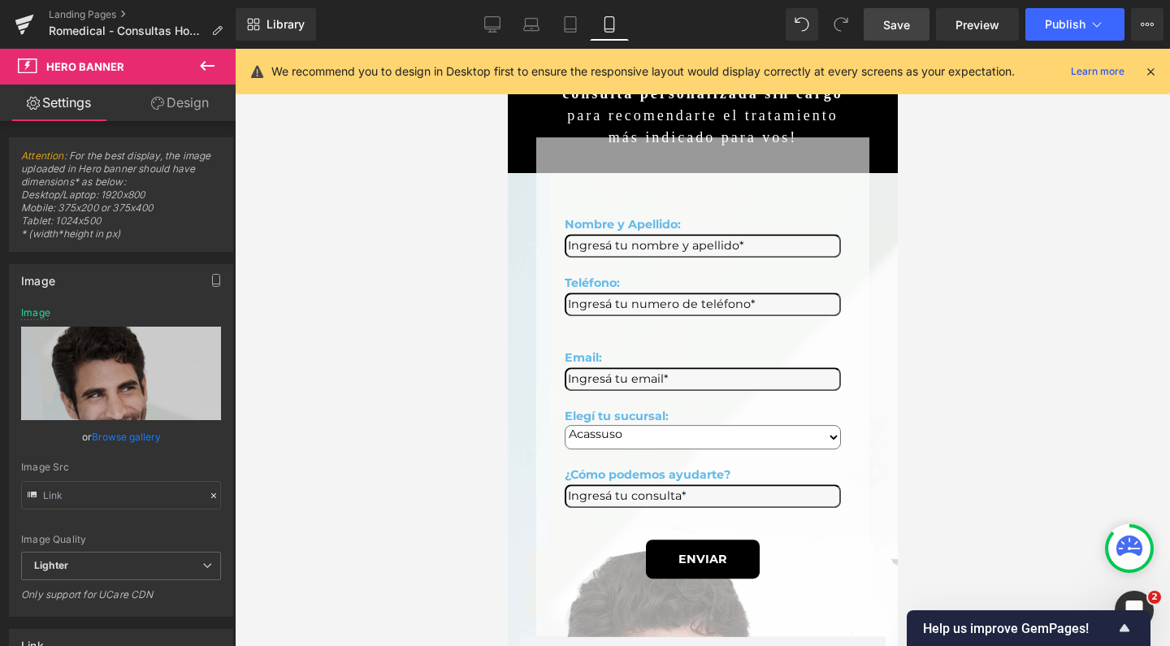
click at [911, 14] on link "Save" at bounding box center [897, 24] width 66 height 33
click at [1063, 23] on span "Publish" at bounding box center [1065, 24] width 41 height 13
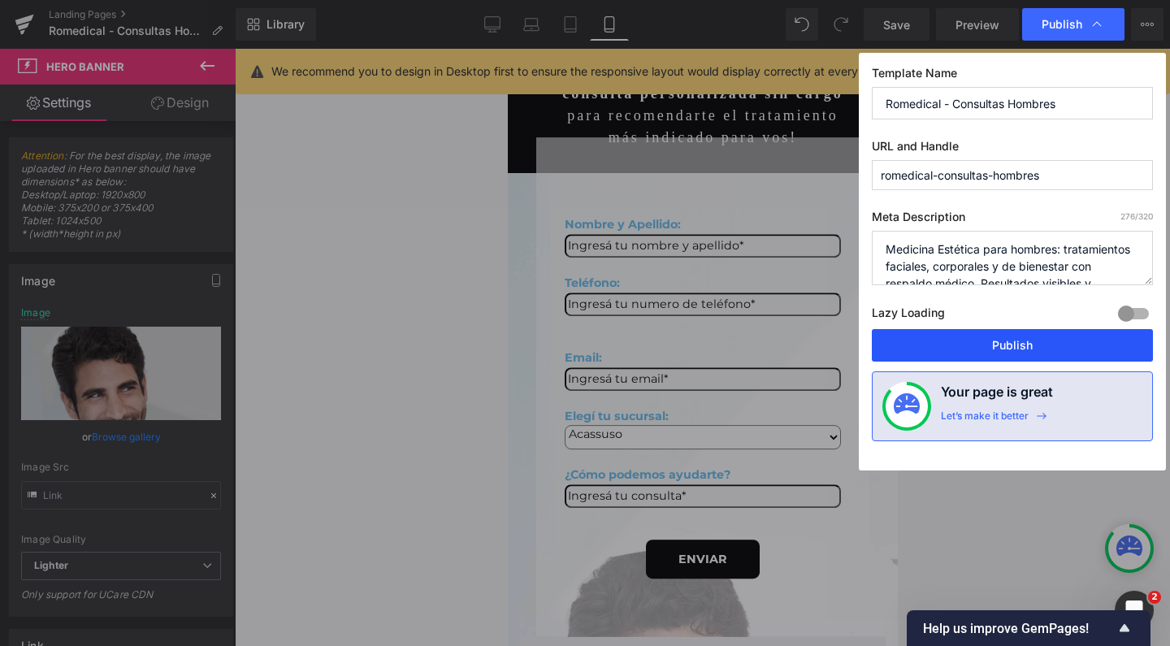
click at [982, 341] on button "Publish" at bounding box center [1012, 345] width 281 height 33
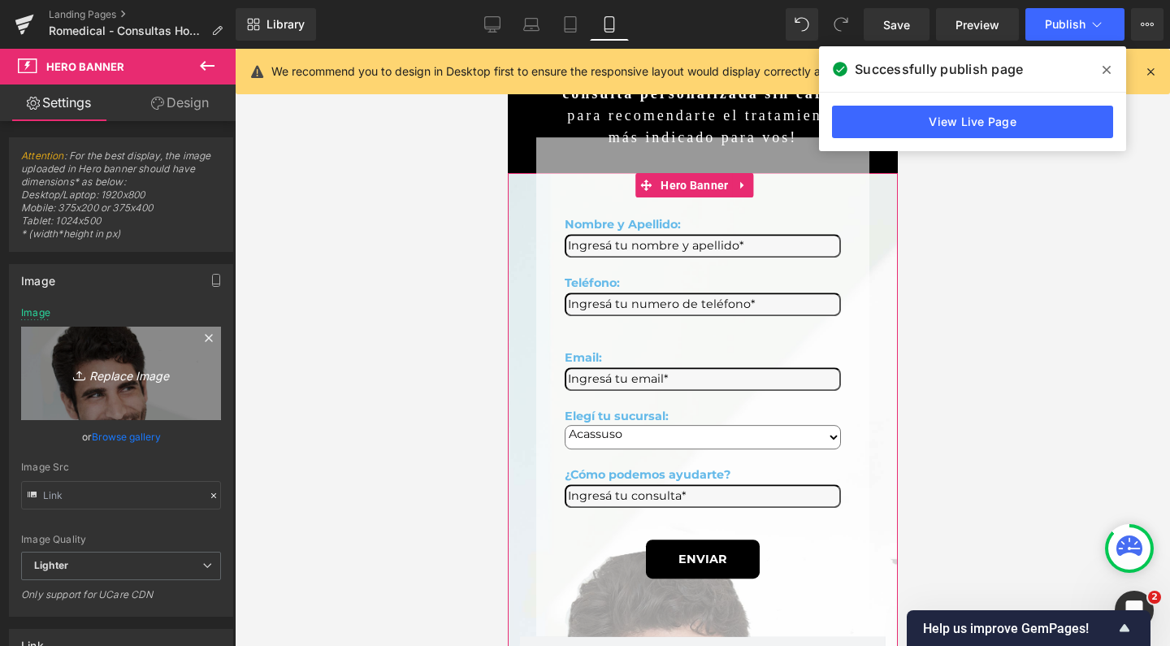
click at [150, 357] on link "Replace Image" at bounding box center [121, 373] width 200 height 93
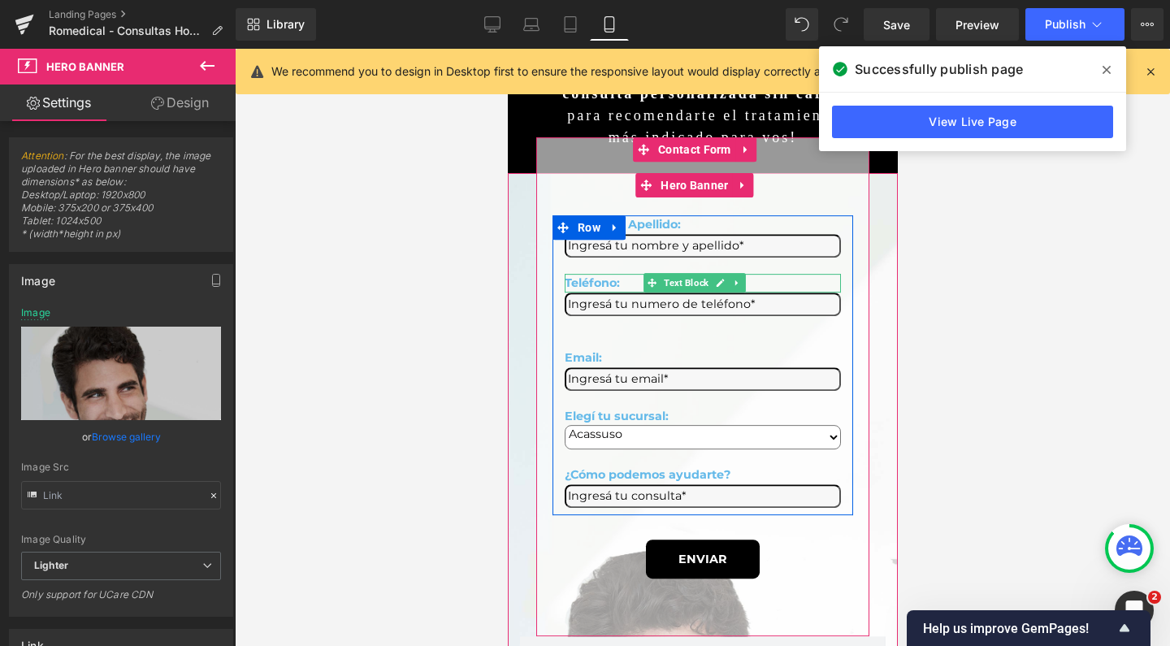
type input "C:\fakepath\MOBILE 2 hombres romedical estetica rejuvenecimiento.jpg"
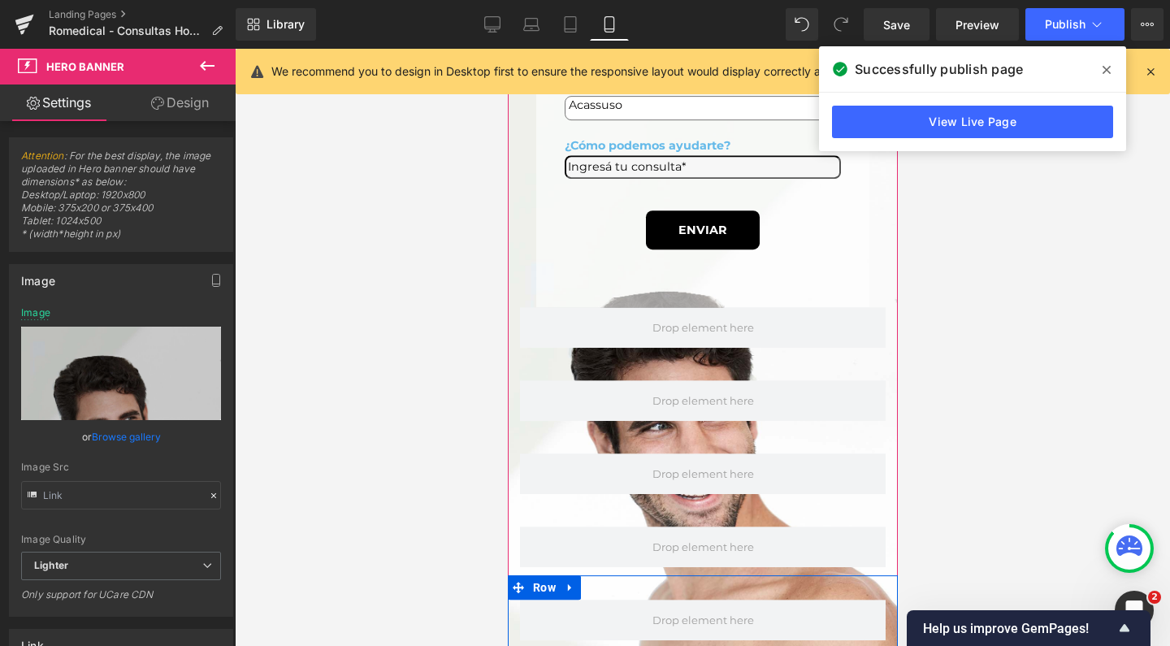
scroll to position [1500, 0]
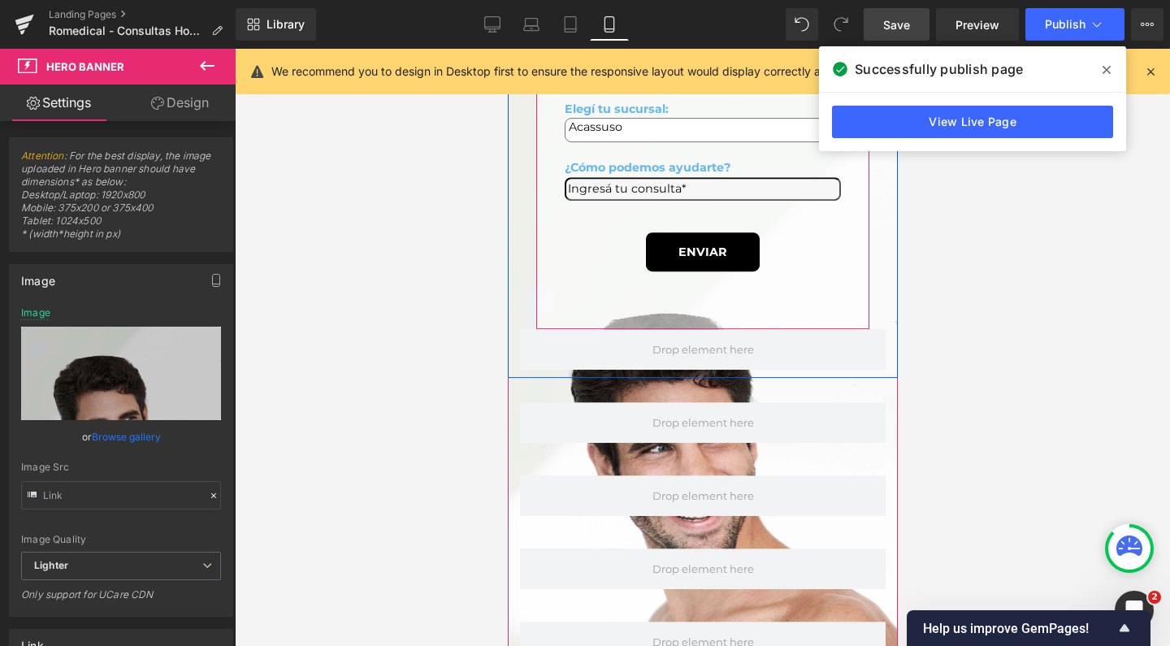
click at [890, 30] on span "Save" at bounding box center [897, 24] width 27 height 17
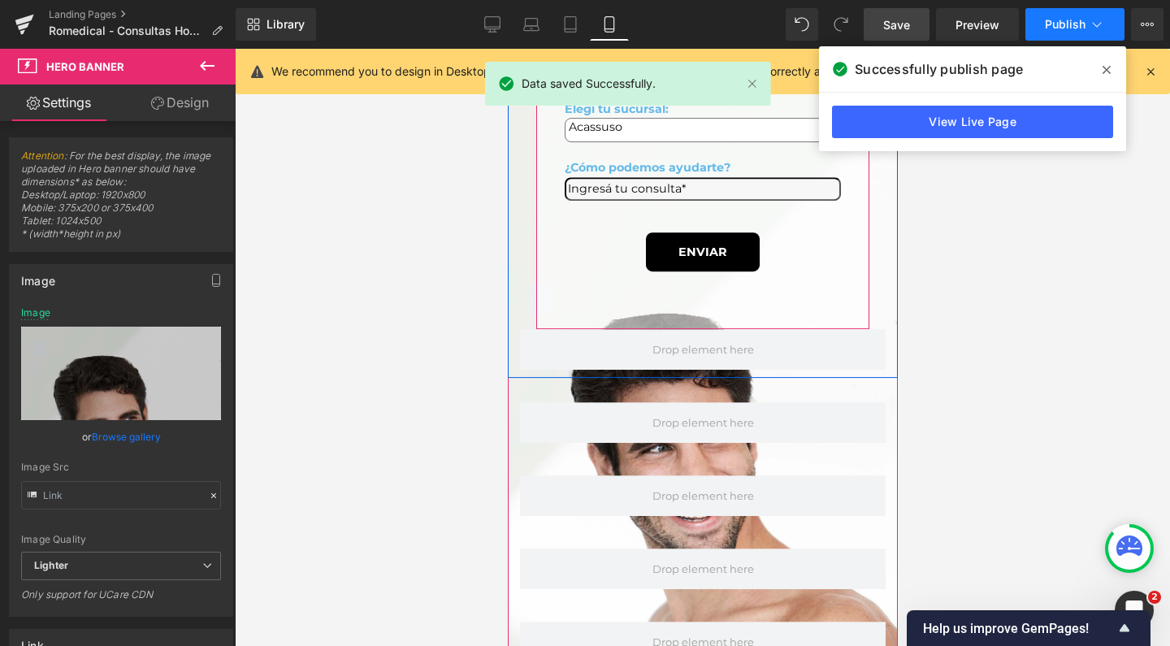
click at [1050, 23] on span "Publish" at bounding box center [1065, 24] width 41 height 13
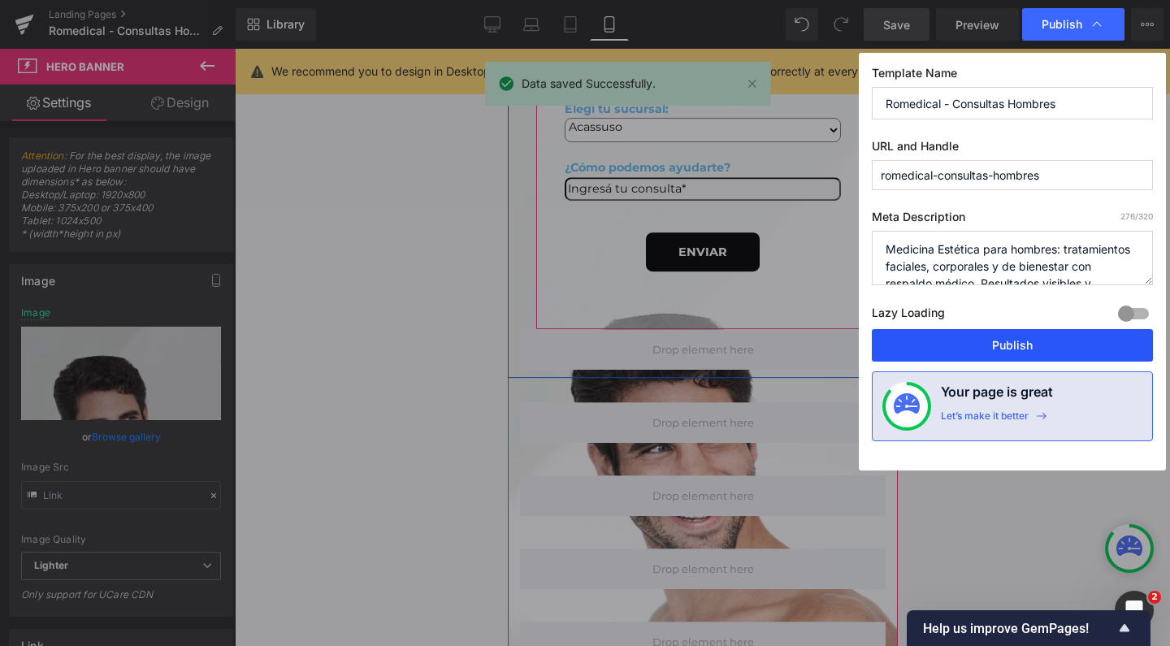
click at [1001, 340] on button "Publish" at bounding box center [1012, 345] width 281 height 33
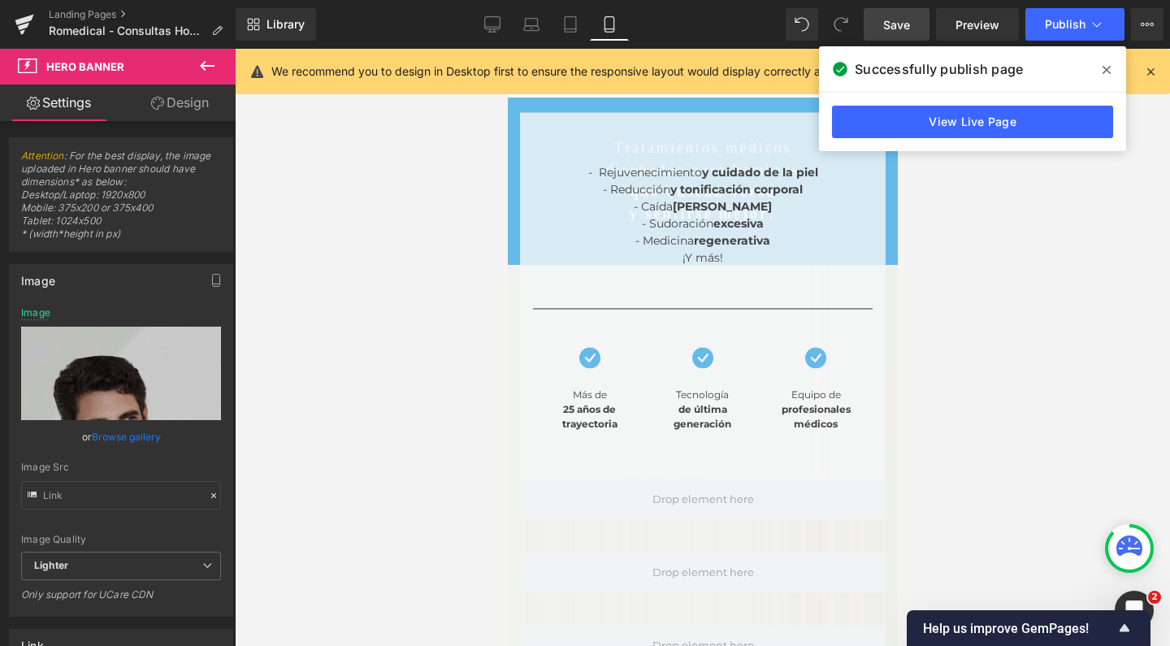
scroll to position [0, 0]
click at [502, 31] on link "Desktop" at bounding box center [492, 24] width 39 height 33
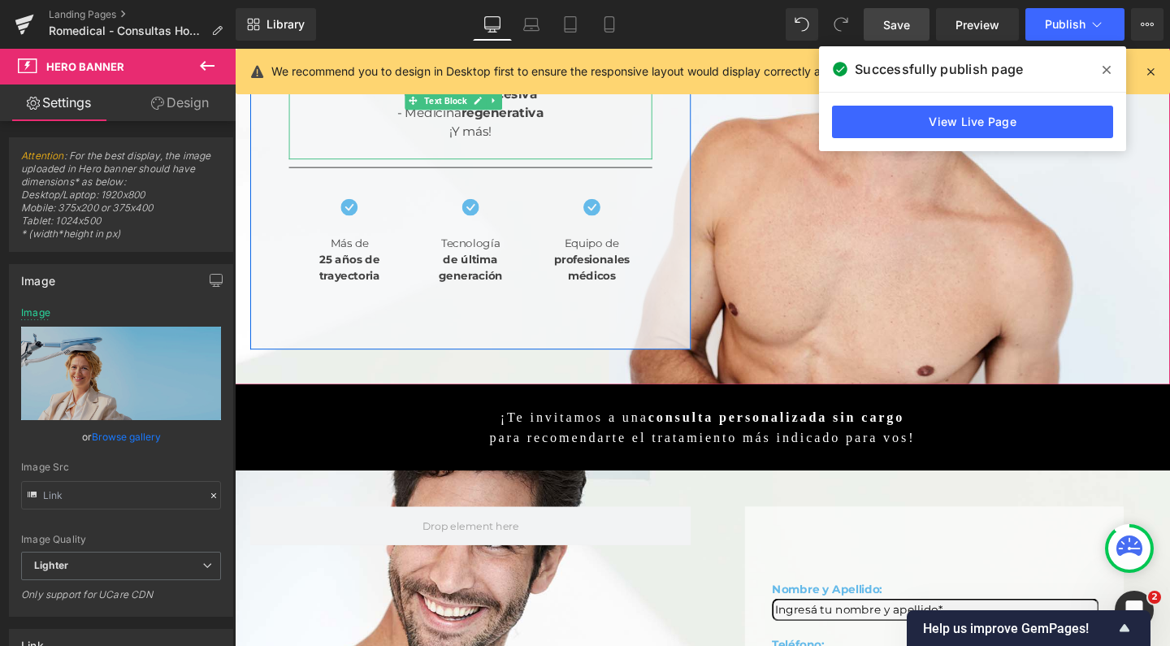
scroll to position [485, 0]
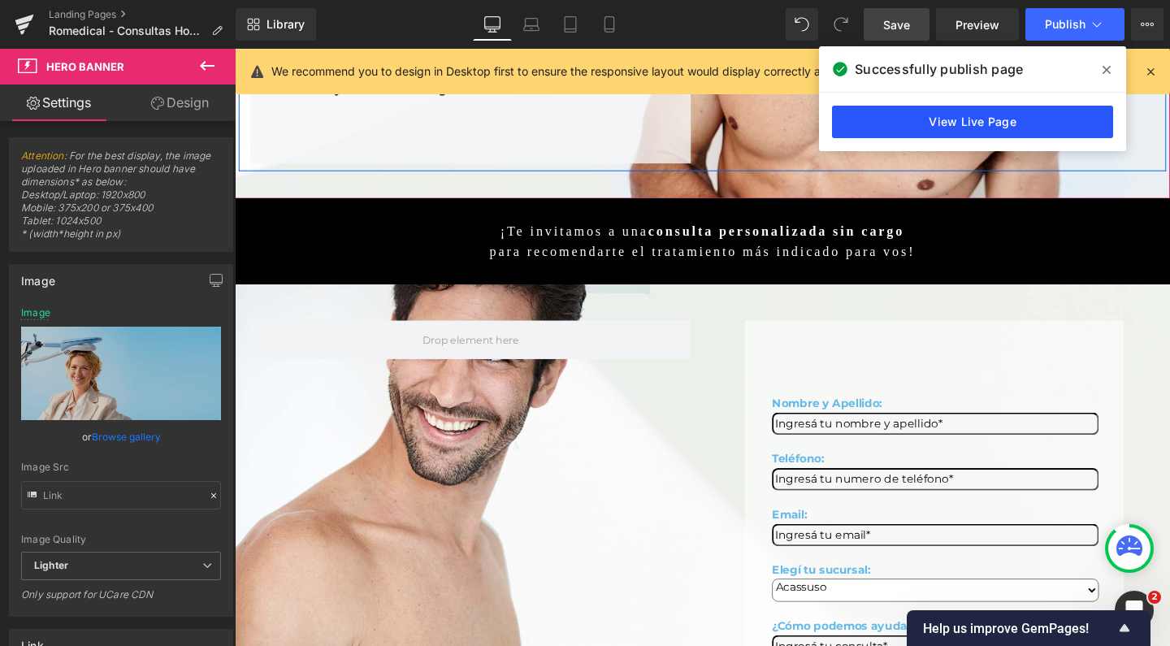
click at [897, 111] on link "View Live Page" at bounding box center [972, 122] width 281 height 33
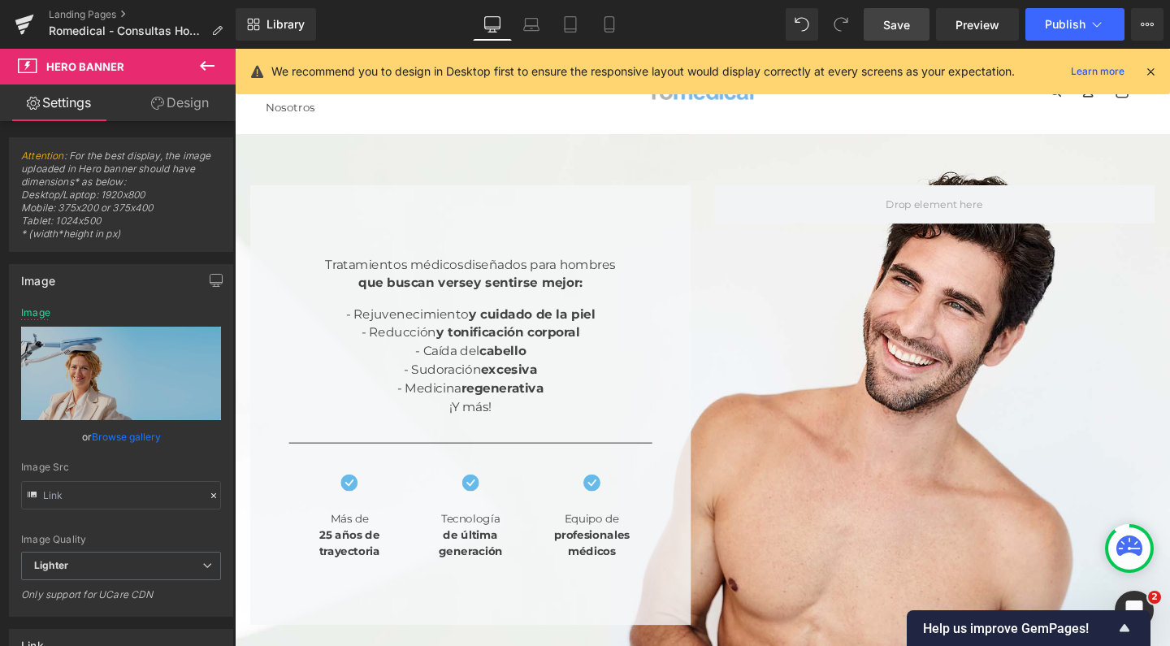
scroll to position [0, 0]
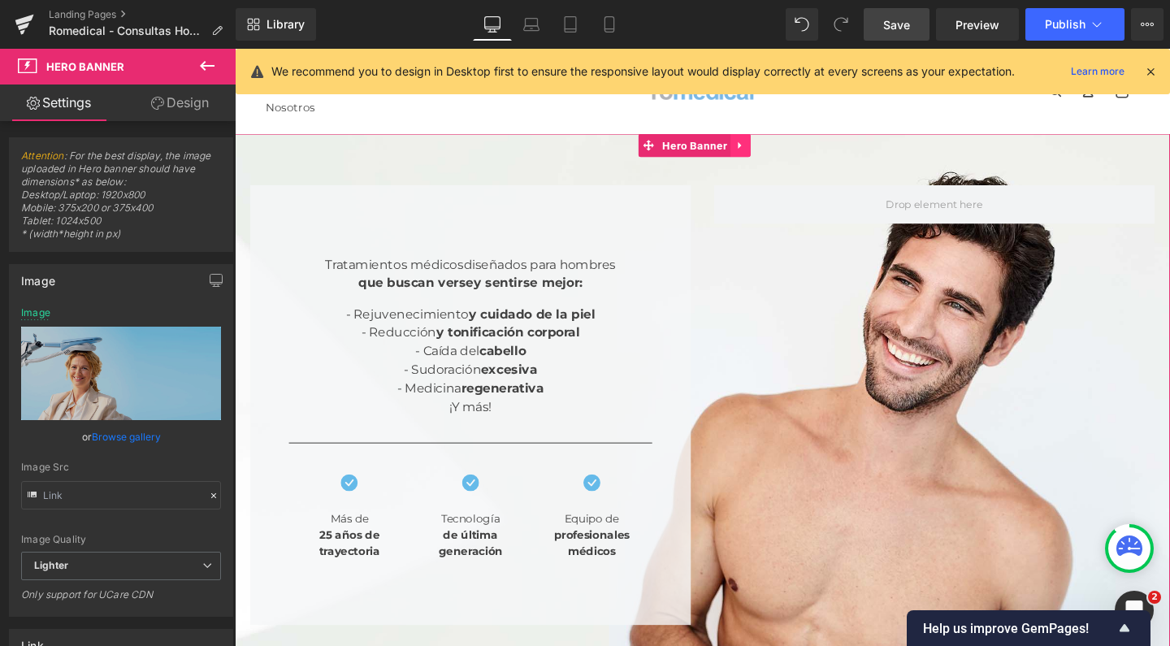
click at [765, 147] on icon at bounding box center [767, 151] width 11 height 12
click at [733, 149] on icon at bounding box center [735, 151] width 11 height 12
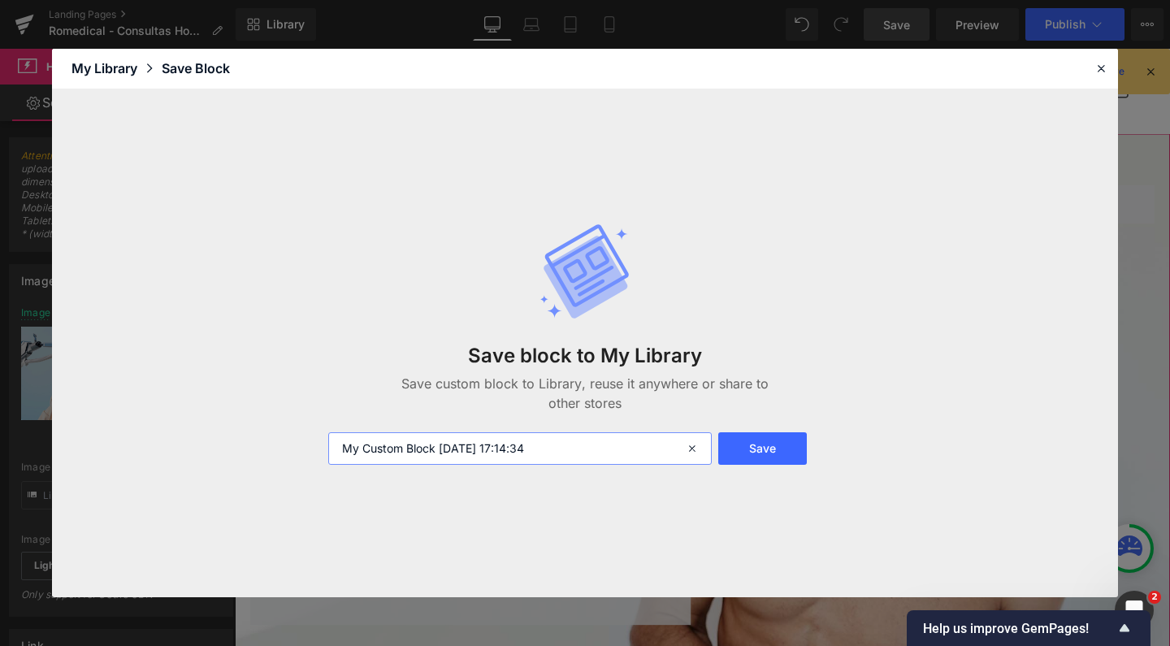
click at [562, 449] on input "My Custom Block 2025-10-09 17:14:34" at bounding box center [520, 448] width 384 height 33
drag, startPoint x: 562, startPoint y: 449, endPoint x: 217, endPoint y: 446, distance: 345.5
click at [217, 446] on div "Save block to My Library Save custom block to Library, reuse it anywhere or sha…" at bounding box center [585, 343] width 1066 height 509
type input "banner 1 hombres desktop"
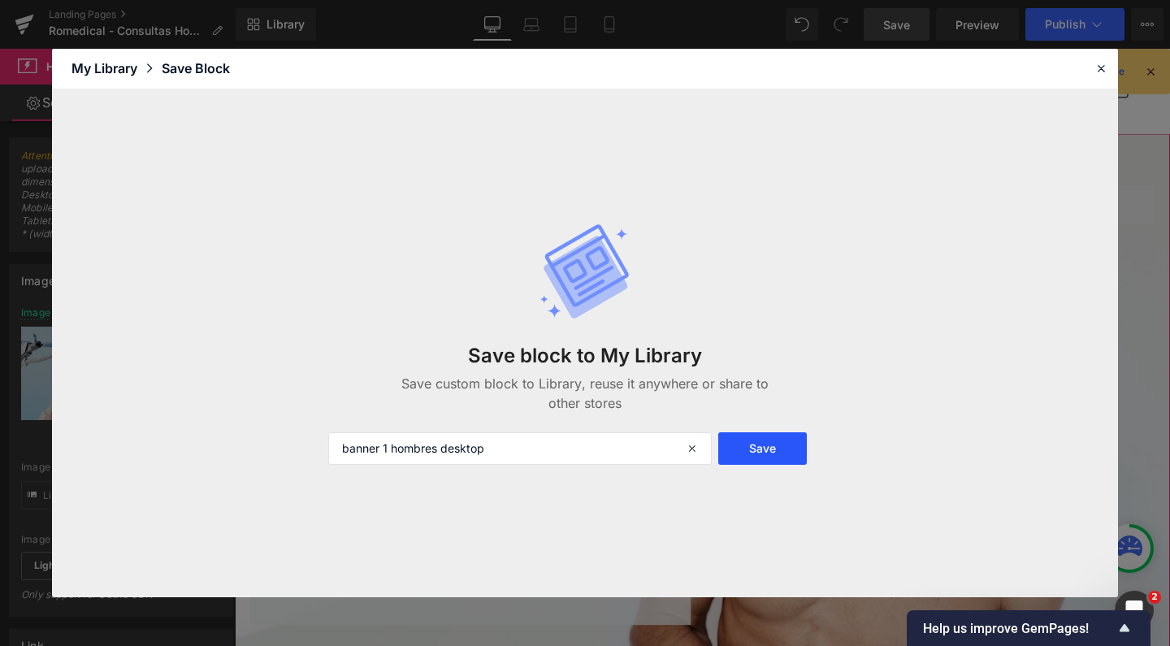
click at [761, 436] on button "Save" at bounding box center [763, 448] width 89 height 33
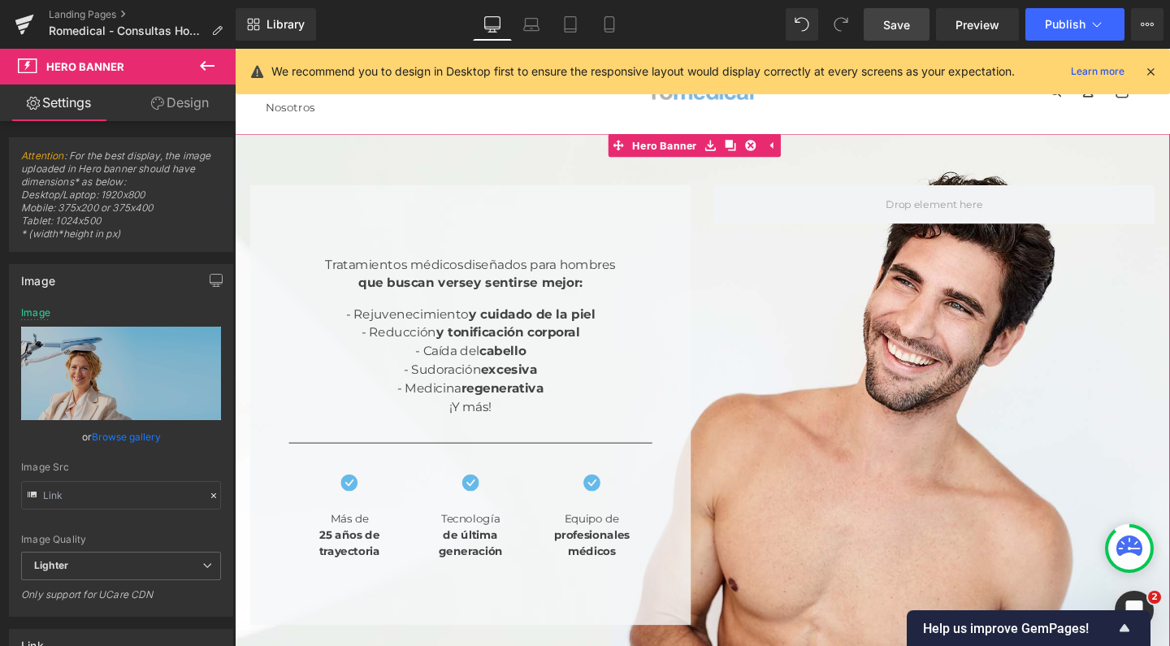
drag, startPoint x: 1375, startPoint y: 441, endPoint x: 1187, endPoint y: 410, distance: 191.1
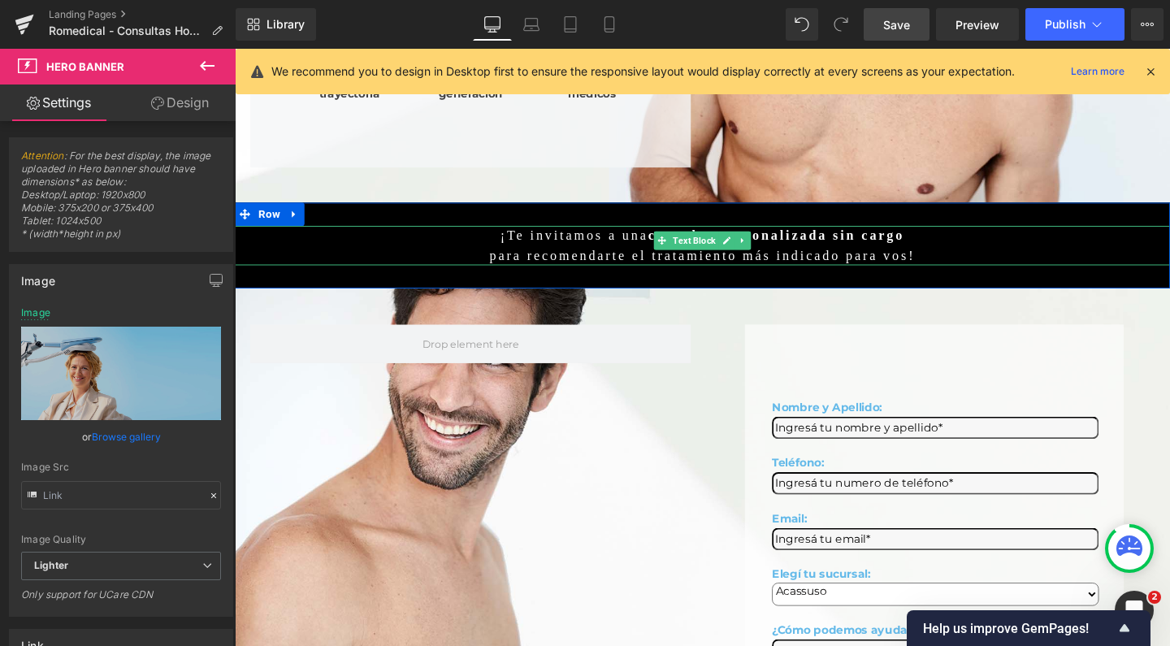
scroll to position [540, 0]
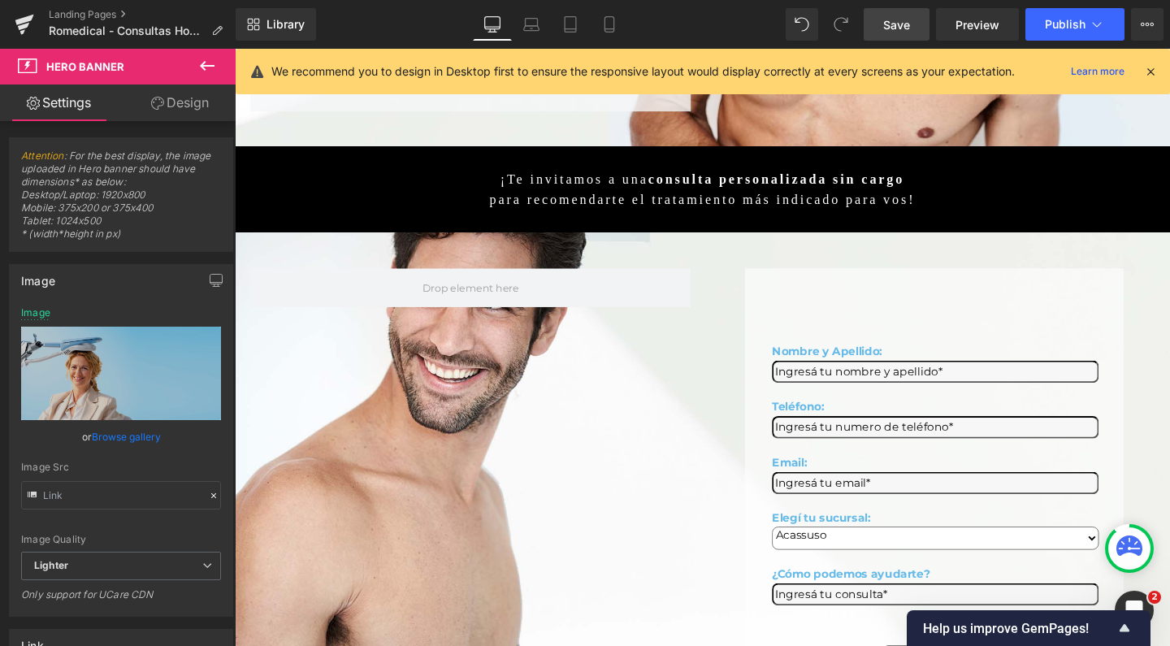
click at [762, 250] on icon at bounding box center [757, 255] width 9 height 10
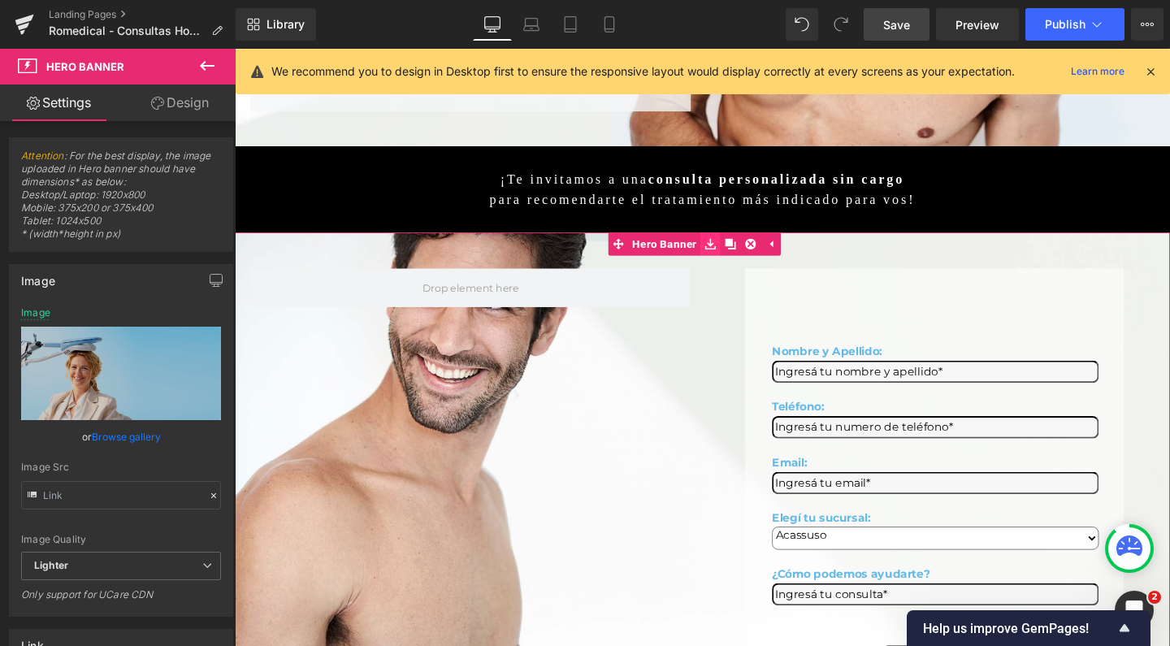
click at [736, 249] on icon at bounding box center [735, 255] width 11 height 12
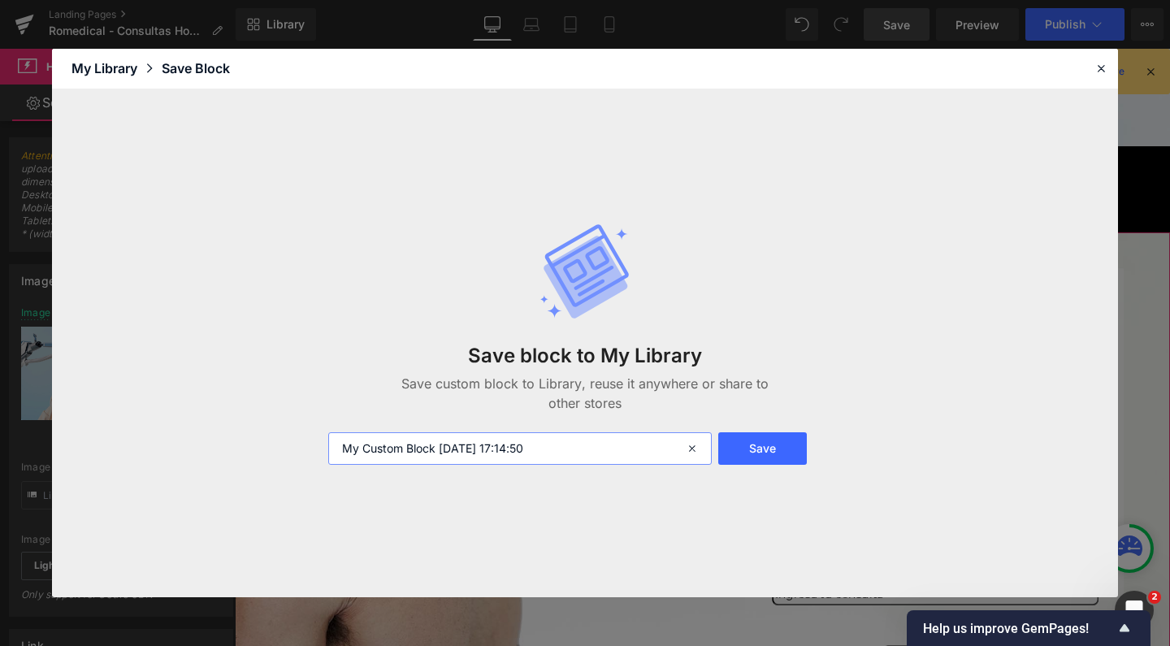
click at [531, 445] on input "My Custom Block 2025-10-09 17:14:50" at bounding box center [520, 448] width 384 height 33
type input "banner 2 hombres desktop"
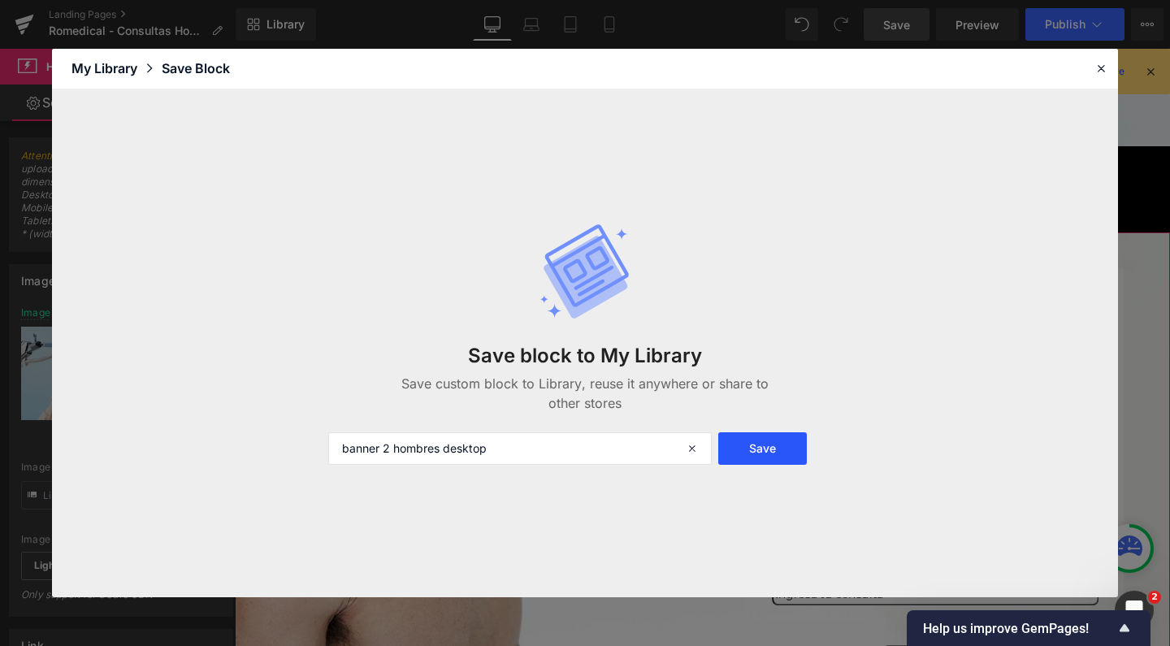
click at [776, 449] on button "Save" at bounding box center [763, 448] width 89 height 33
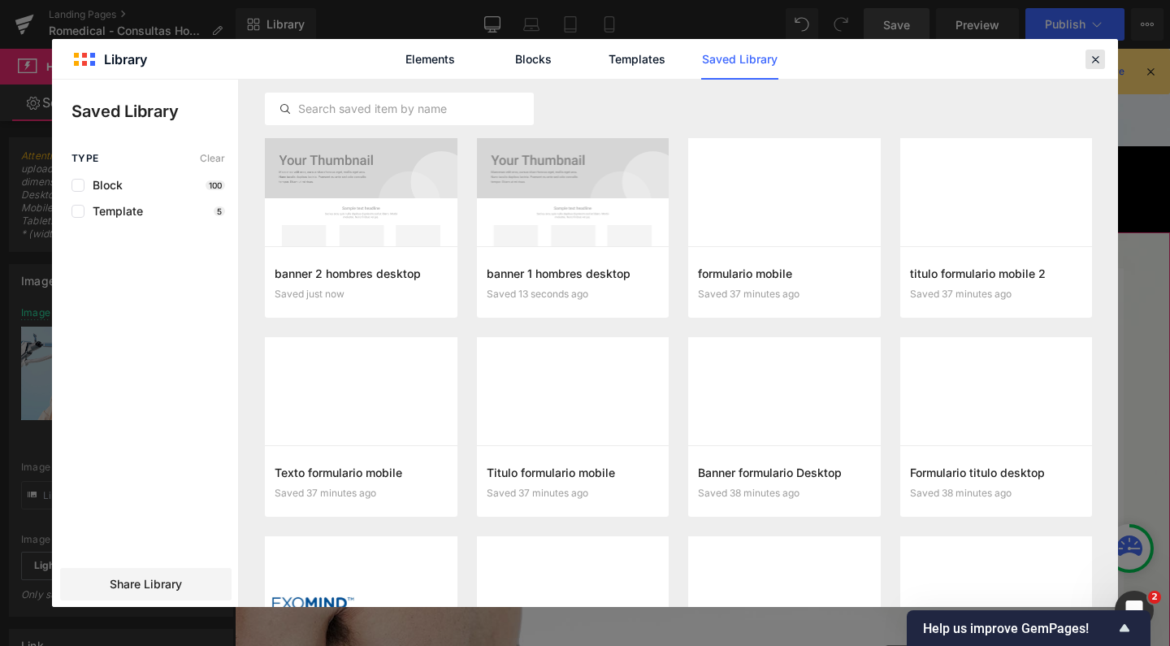
click at [1096, 57] on icon at bounding box center [1095, 59] width 15 height 15
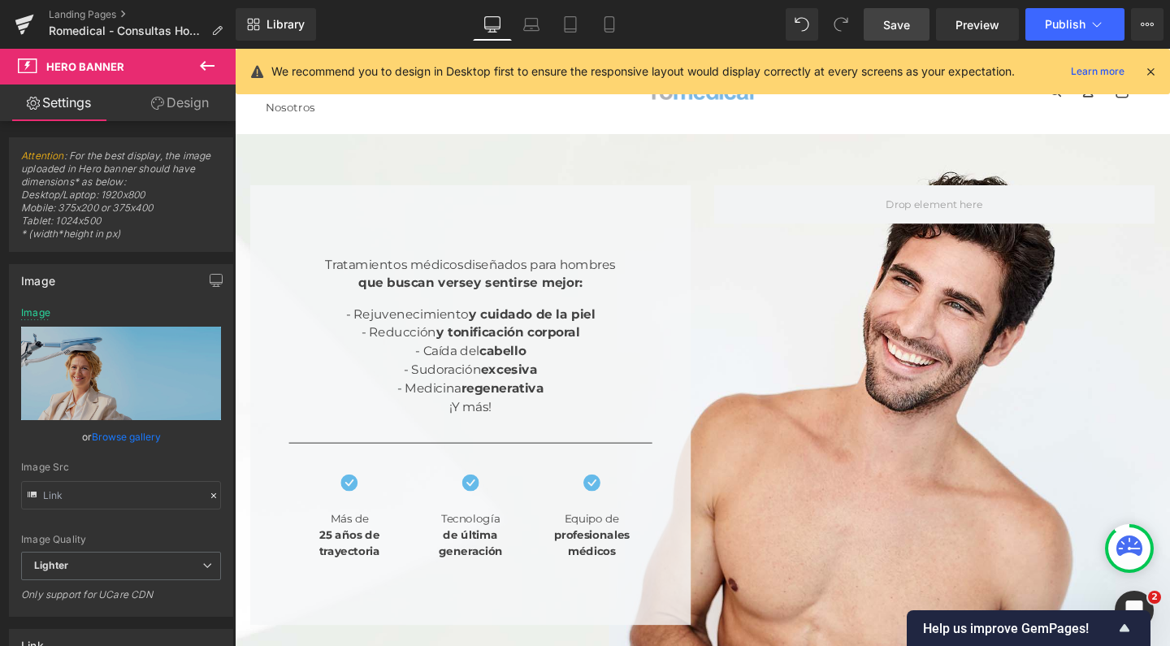
scroll to position [0, 0]
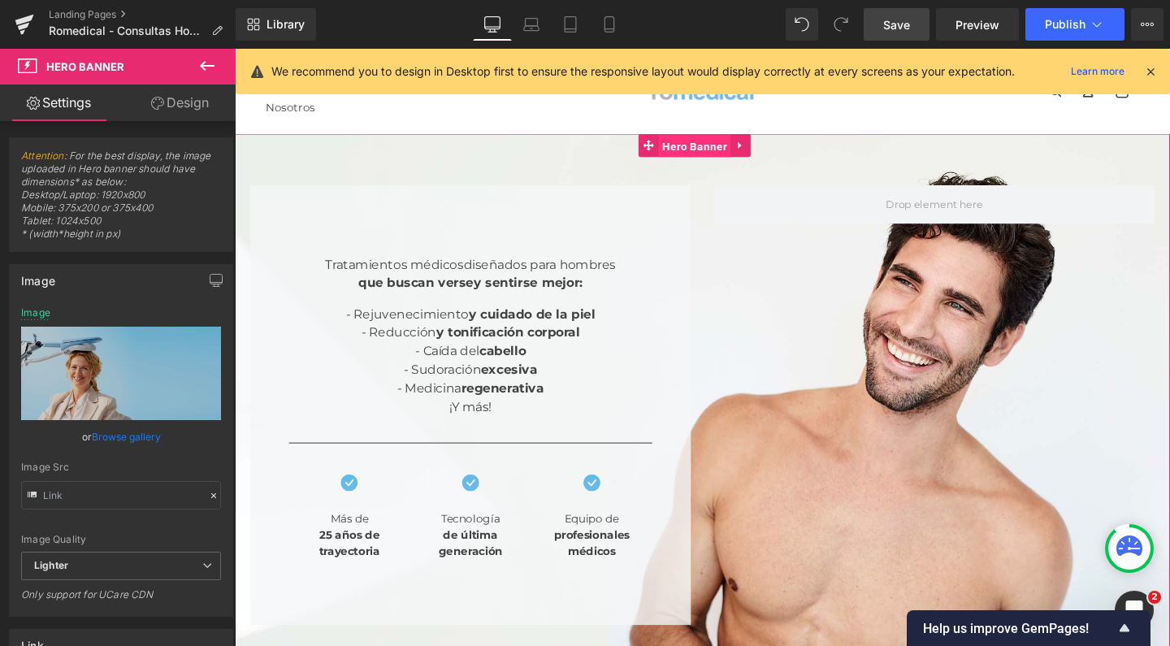
click at [687, 148] on span "Hero Banner" at bounding box center [718, 151] width 76 height 24
click at [767, 150] on icon at bounding box center [765, 150] width 3 height 7
click at [733, 150] on icon at bounding box center [735, 150] width 11 height 11
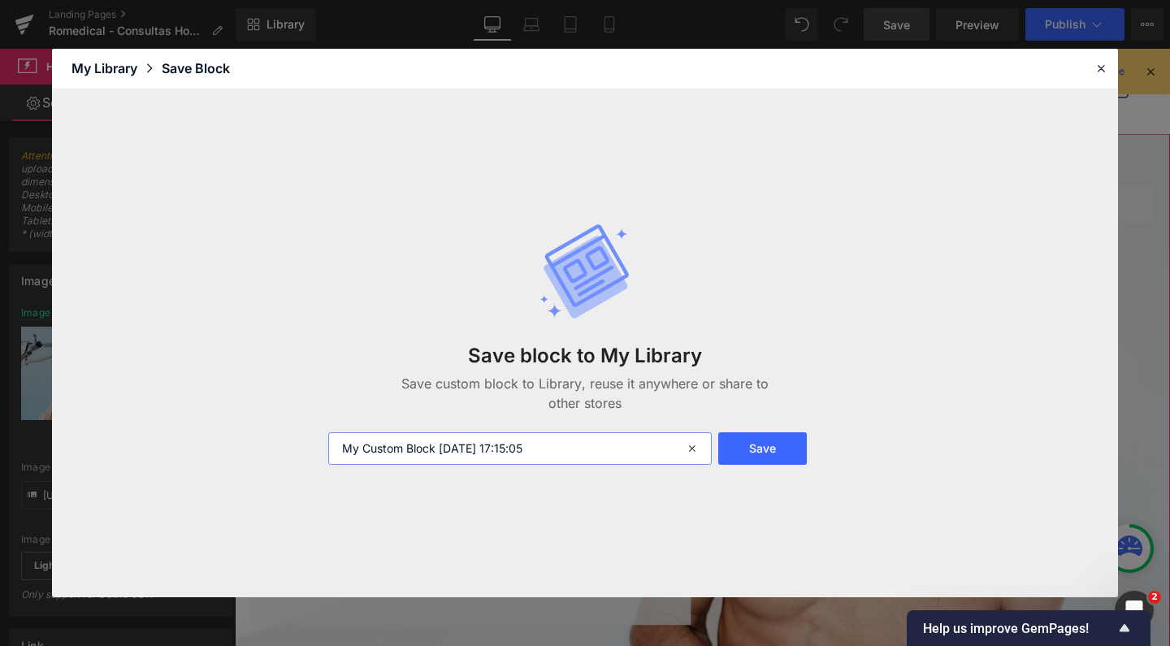
click at [568, 454] on input "My Custom Block 2025-10-09 17:15:05" at bounding box center [520, 448] width 384 height 33
type input "banner 1 hombres desktop"
click at [758, 432] on button "Save" at bounding box center [763, 448] width 89 height 33
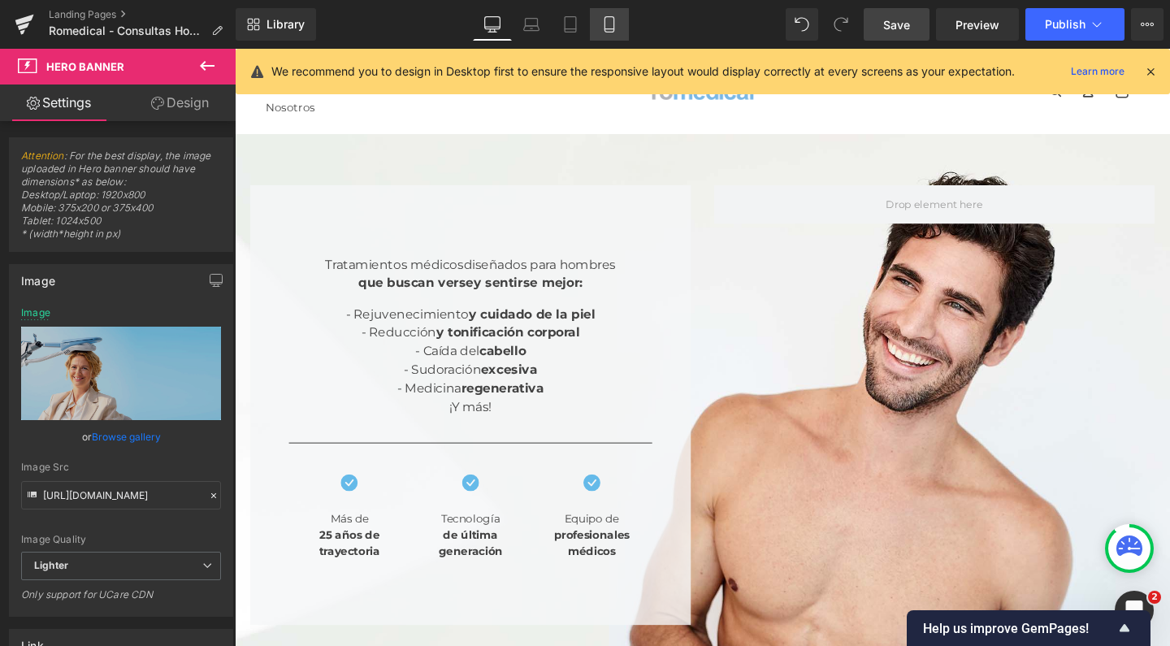
click at [611, 21] on icon at bounding box center [610, 24] width 16 height 16
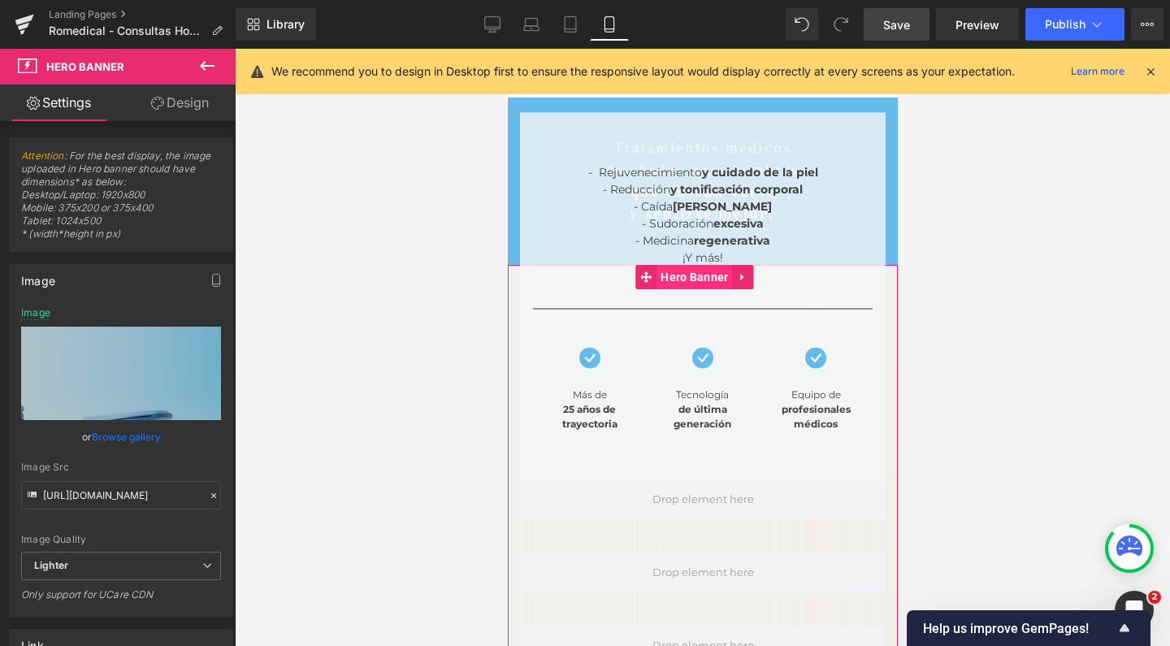
click at [702, 267] on span "Hero Banner" at bounding box center [694, 277] width 76 height 24
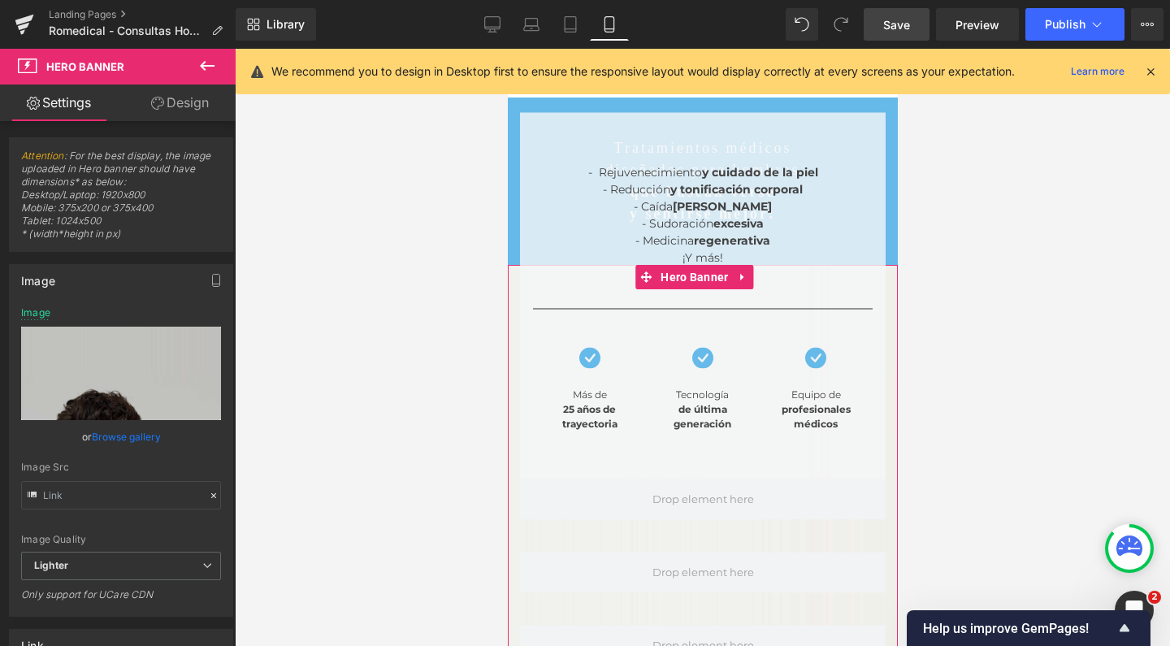
click at [748, 283] on link at bounding box center [742, 277] width 21 height 24
click at [659, 273] on span "Hero Banner" at bounding box center [662, 277] width 76 height 24
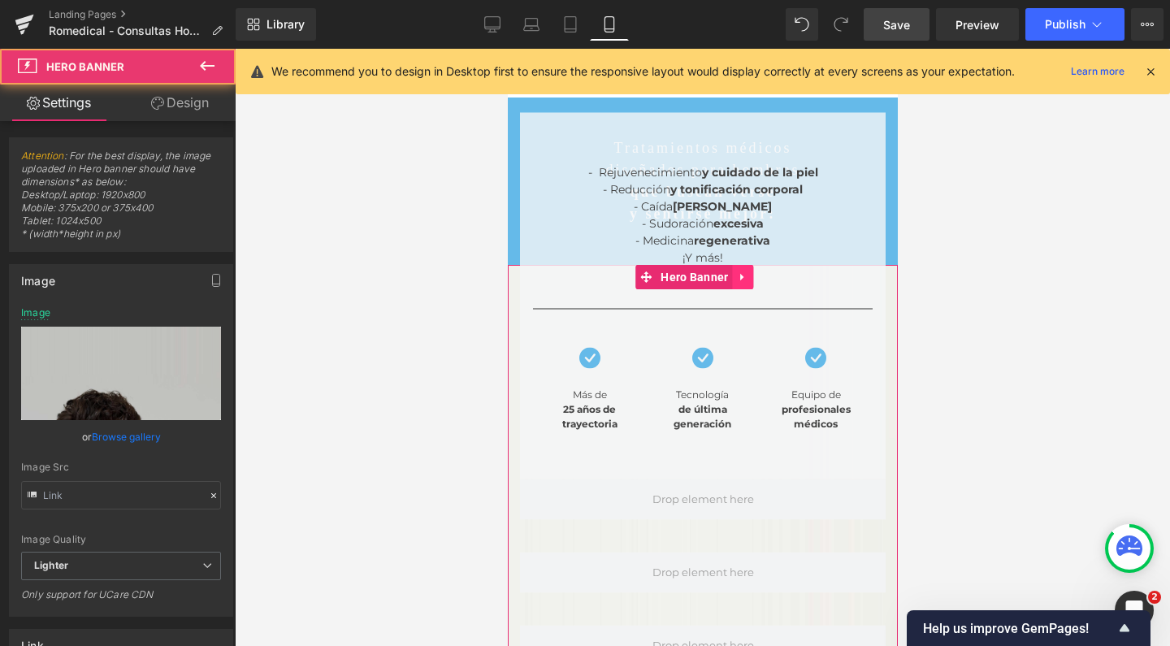
click at [742, 276] on icon at bounding box center [742, 277] width 11 height 12
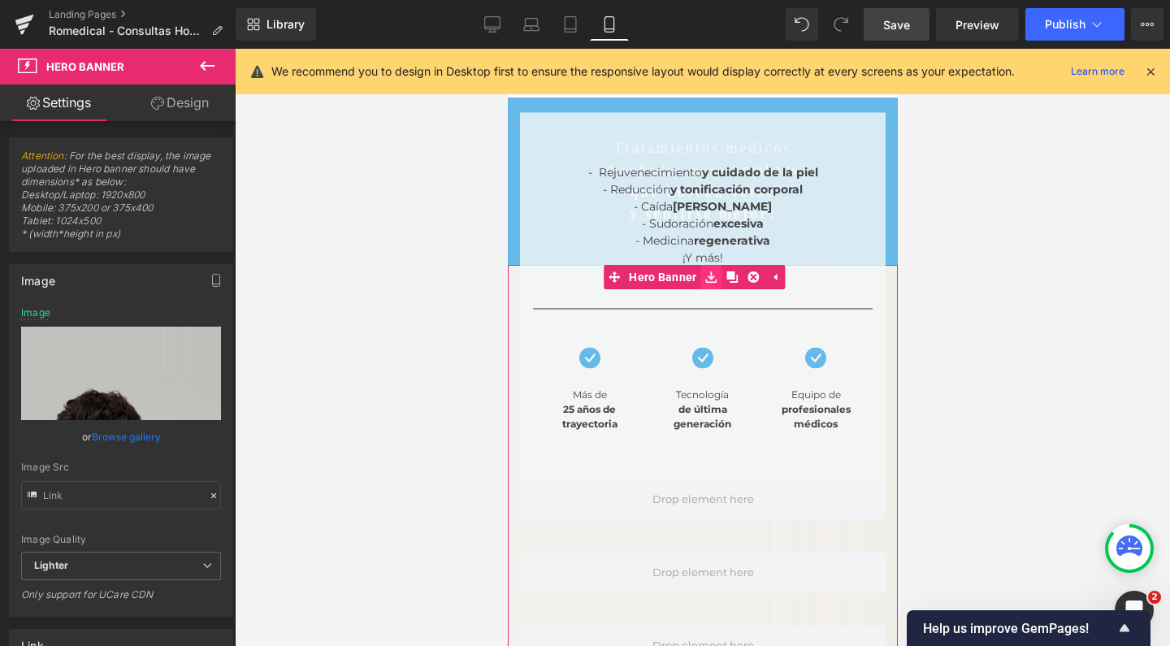
click at [706, 276] on icon at bounding box center [711, 277] width 11 height 12
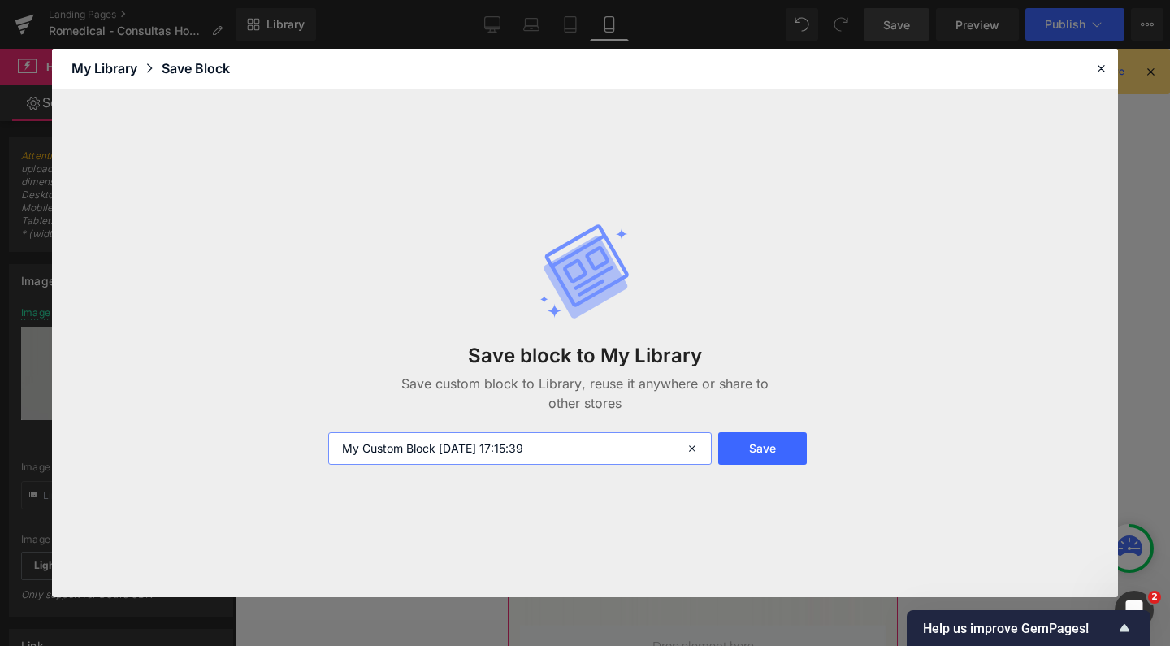
click at [558, 440] on input "My Custom Block 2025-10-09 17:15:39" at bounding box center [520, 448] width 384 height 33
type input "banner 1 mobile"
click at [773, 444] on button "Save" at bounding box center [763, 448] width 89 height 33
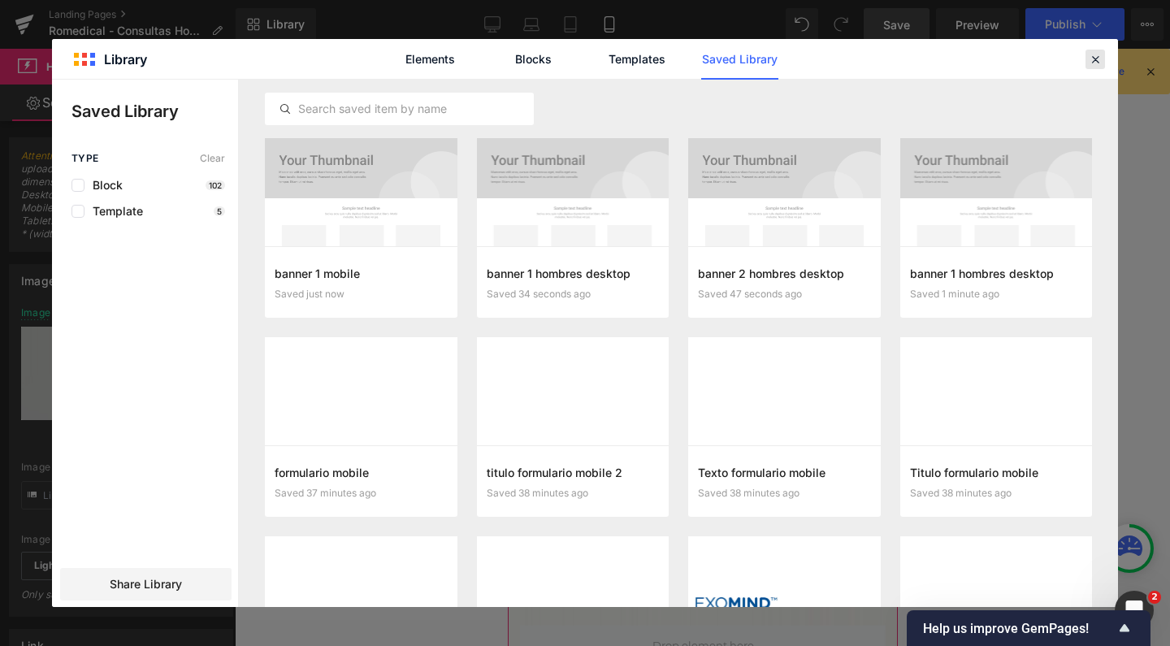
click at [1094, 62] on icon at bounding box center [1095, 59] width 15 height 15
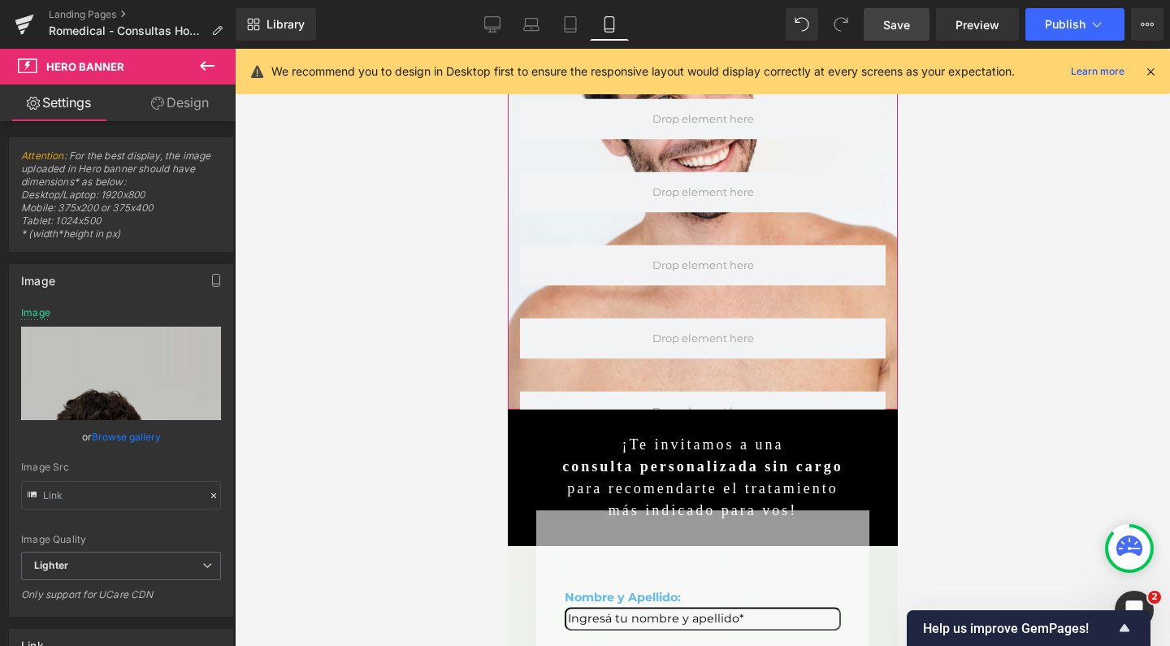
scroll to position [1141, 0]
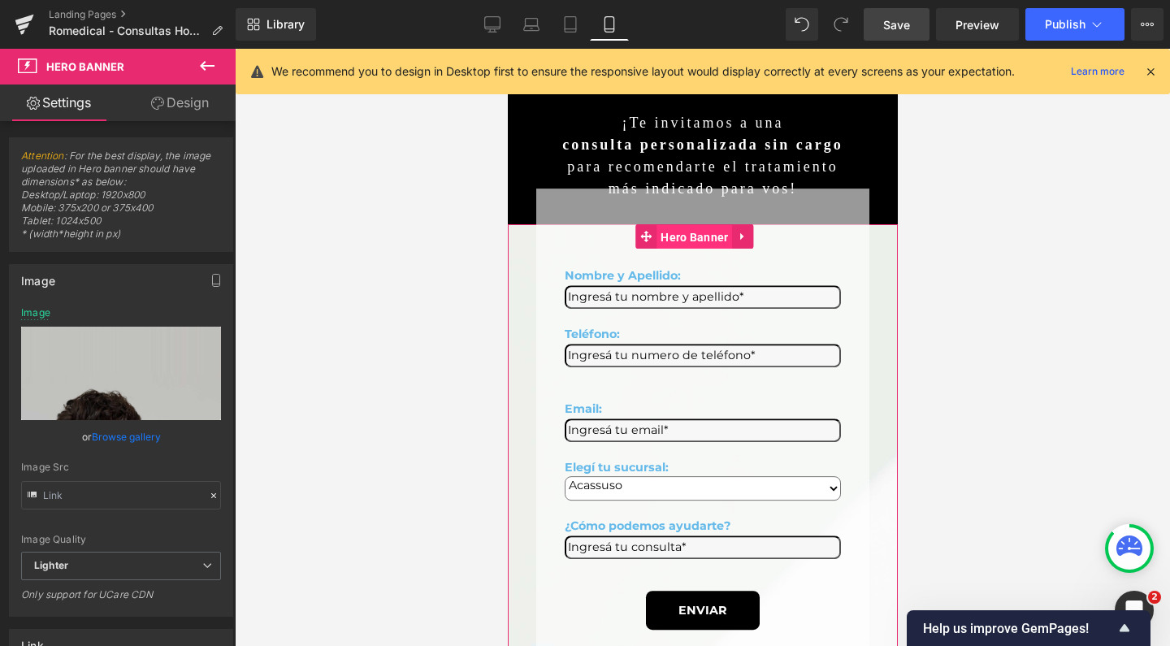
click at [679, 225] on span "Hero Banner" at bounding box center [694, 237] width 76 height 24
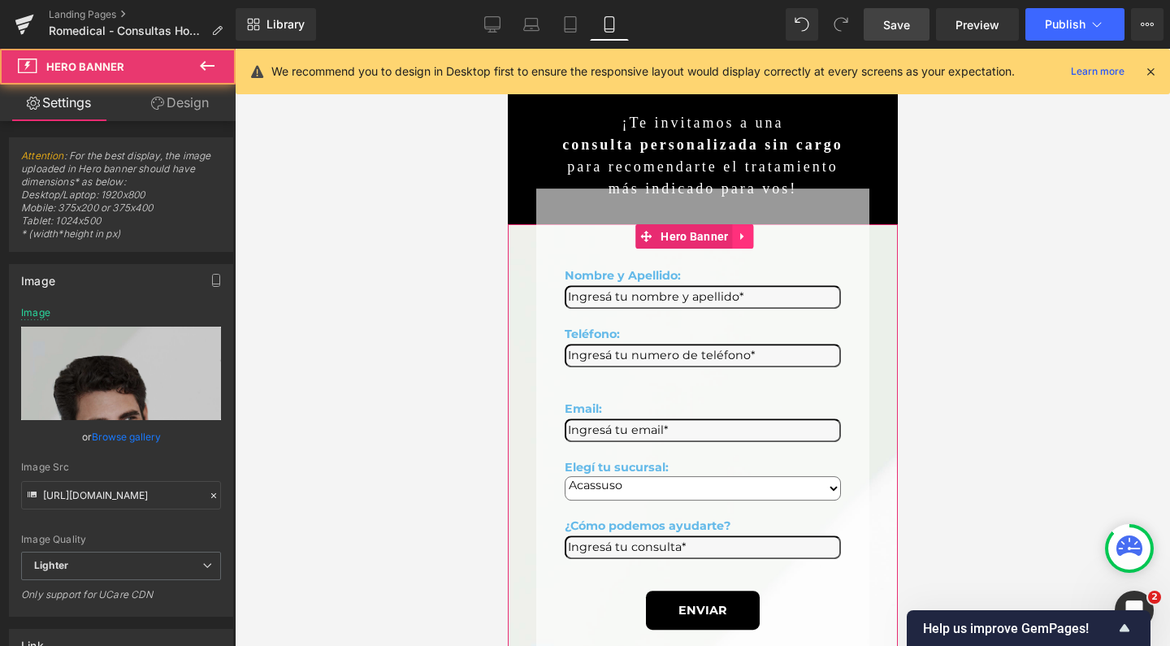
click at [741, 233] on icon at bounding box center [741, 236] width 3 height 7
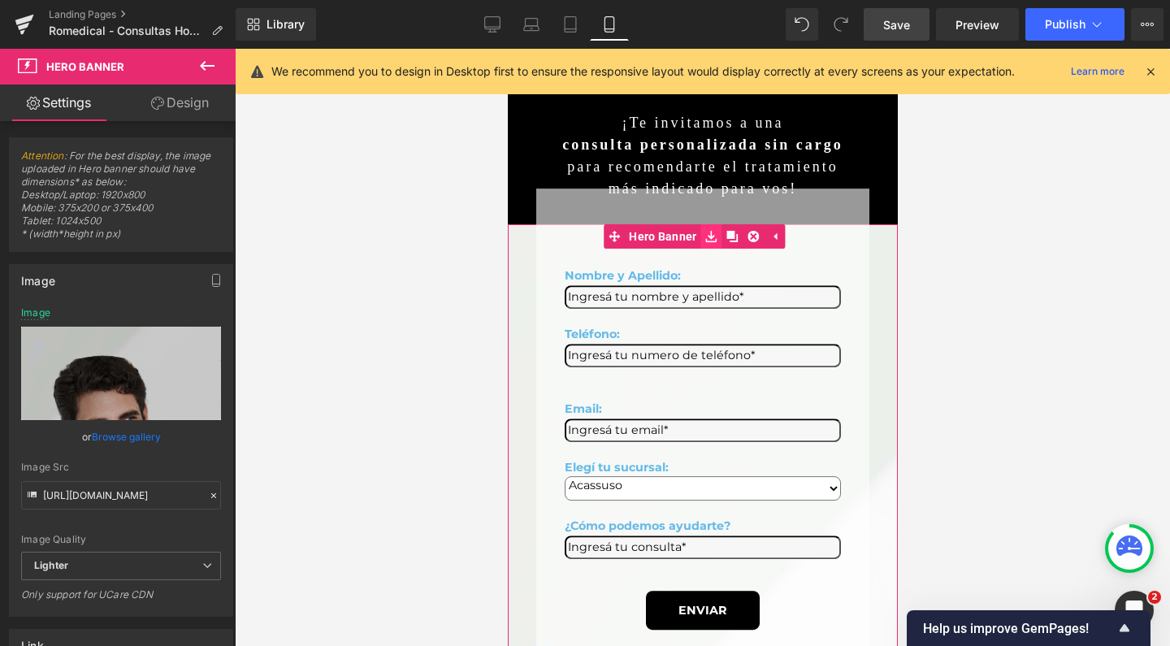
click at [712, 231] on icon at bounding box center [711, 237] width 11 height 12
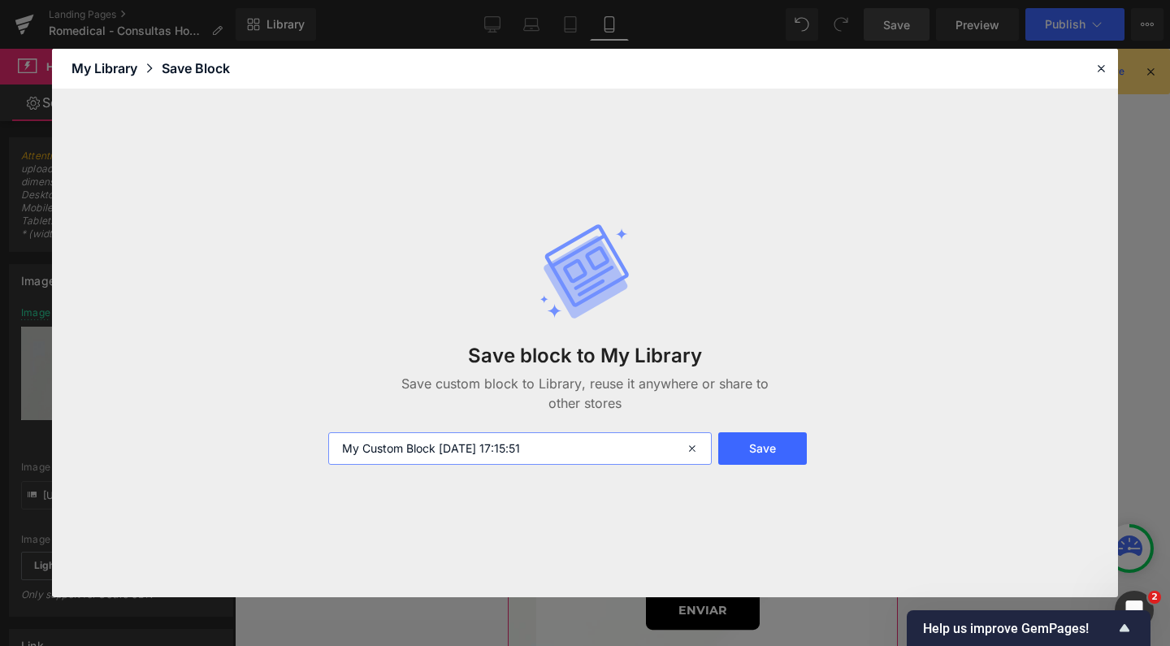
click at [593, 445] on input "My Custom Block 2025-10-09 17:15:51" at bounding box center [520, 448] width 384 height 33
type input "banner 2 mobile"
click at [756, 445] on button "Save" at bounding box center [763, 448] width 89 height 33
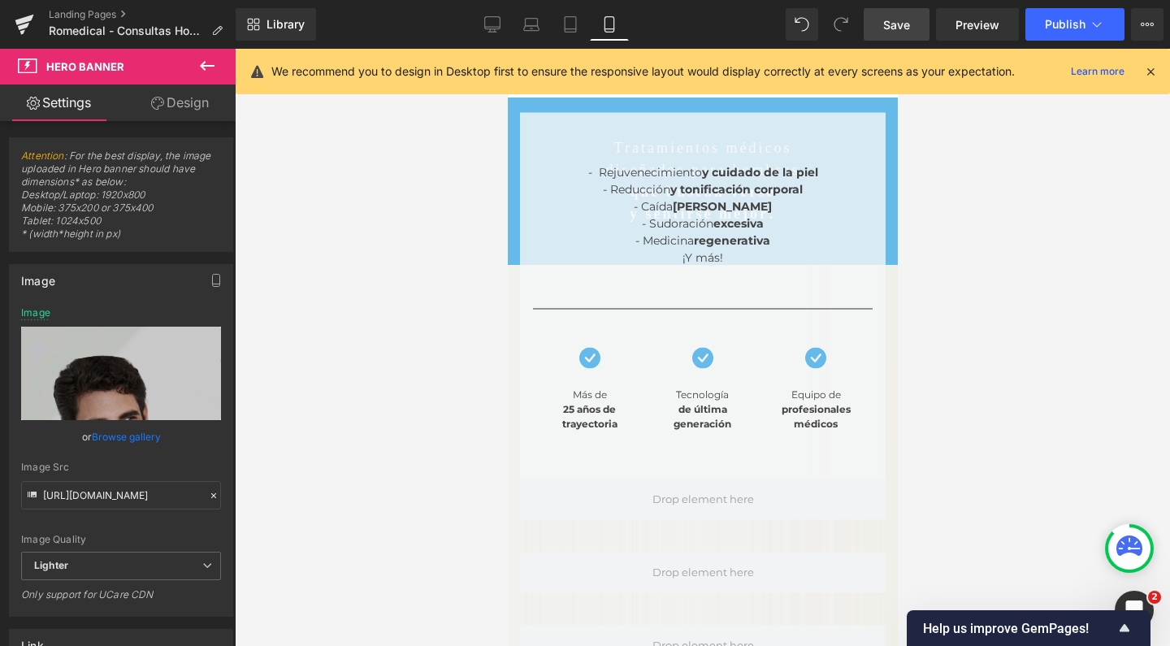
scroll to position [0, 0]
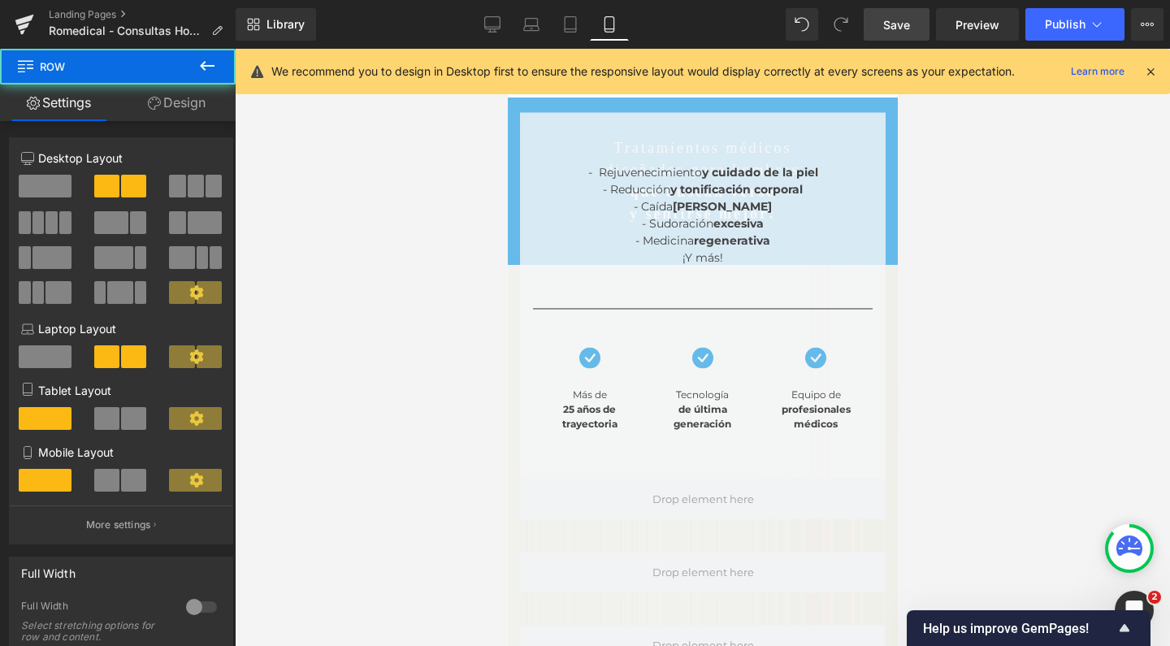
click at [510, 144] on div "- Rejuvenecimiento y cuidado de la piel - Reducción y tonificación corporal - C…" at bounding box center [702, 309] width 390 height 440
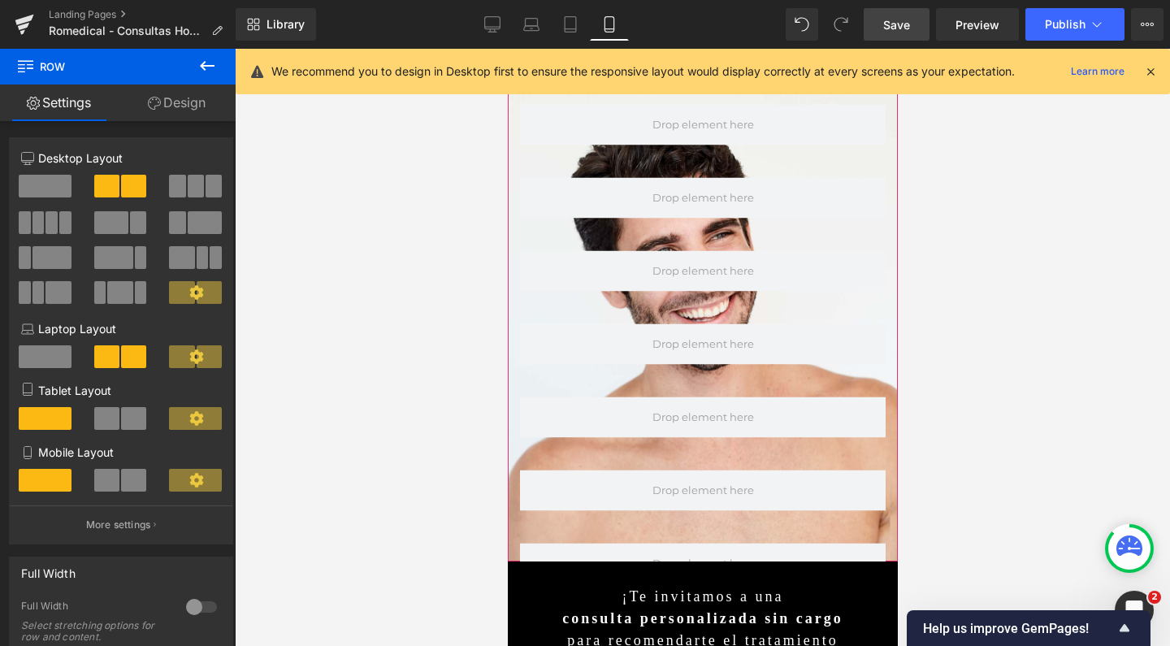
scroll to position [1047, 0]
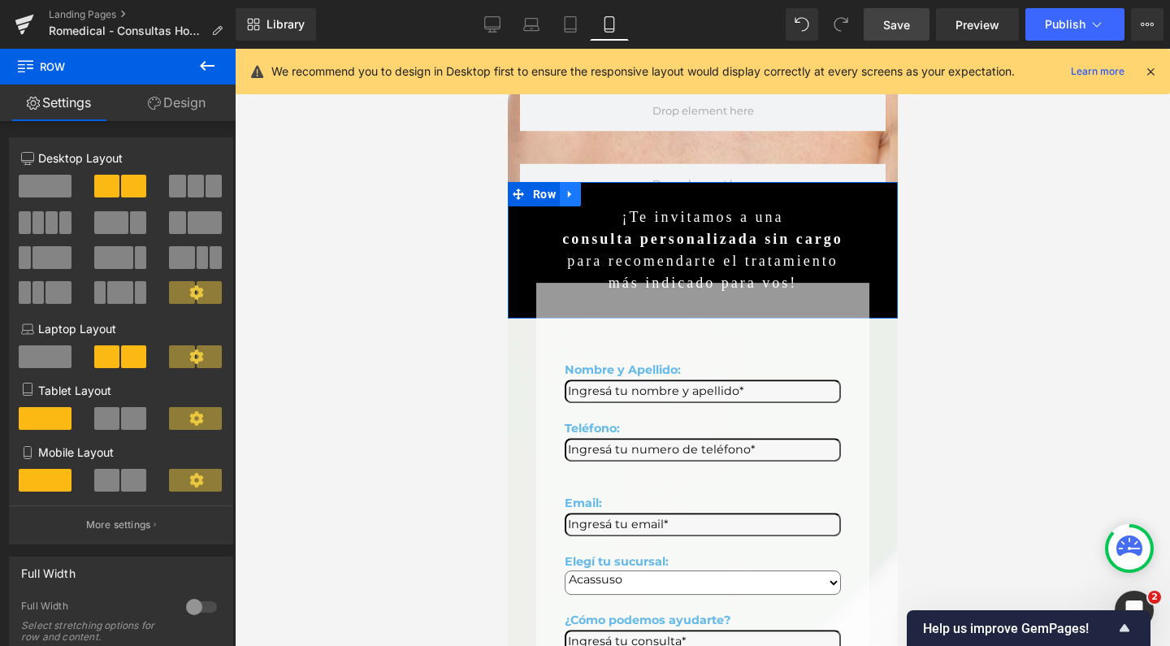
click at [567, 189] on icon at bounding box center [569, 195] width 11 height 12
click at [564, 189] on icon at bounding box center [569, 194] width 11 height 11
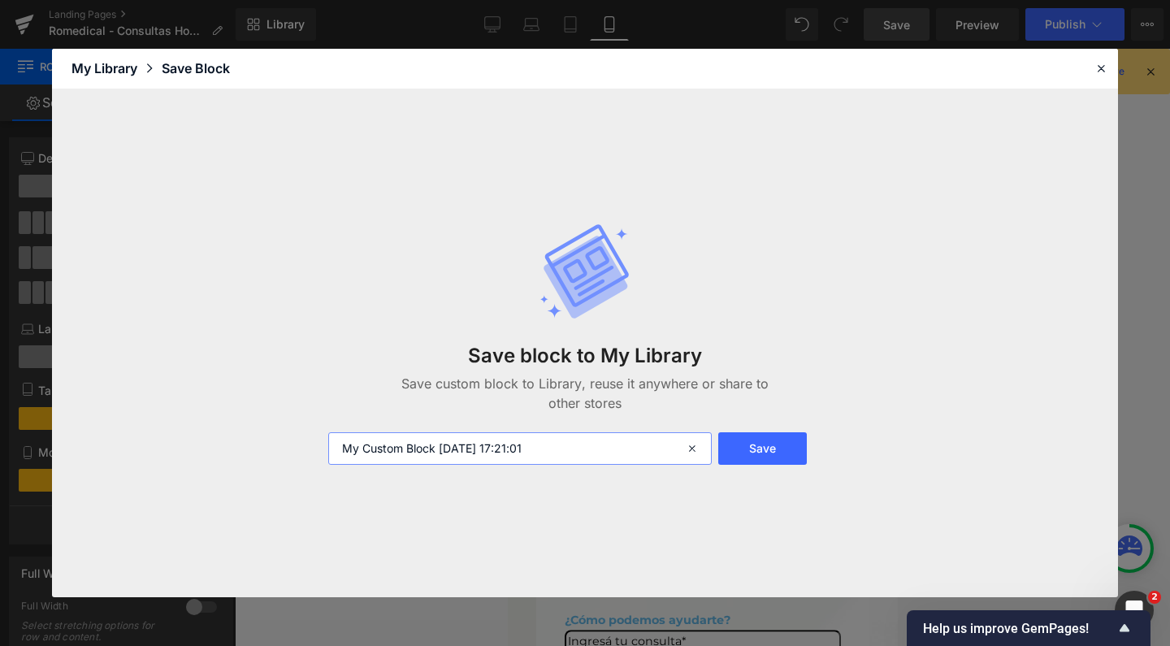
click at [523, 448] on input "My Custom Block 2025-10-09 17:21:01" at bounding box center [520, 448] width 384 height 33
type input "titulito mobile"
click at [732, 454] on button "Save" at bounding box center [763, 448] width 89 height 33
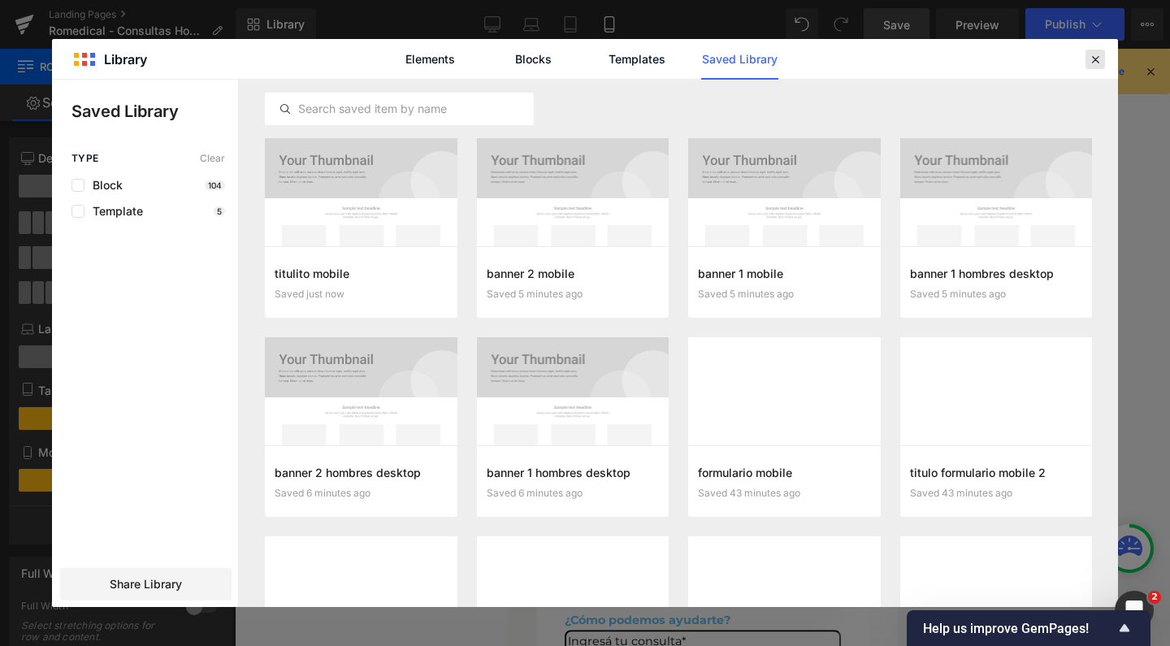
click at [1096, 62] on icon at bounding box center [1095, 59] width 15 height 15
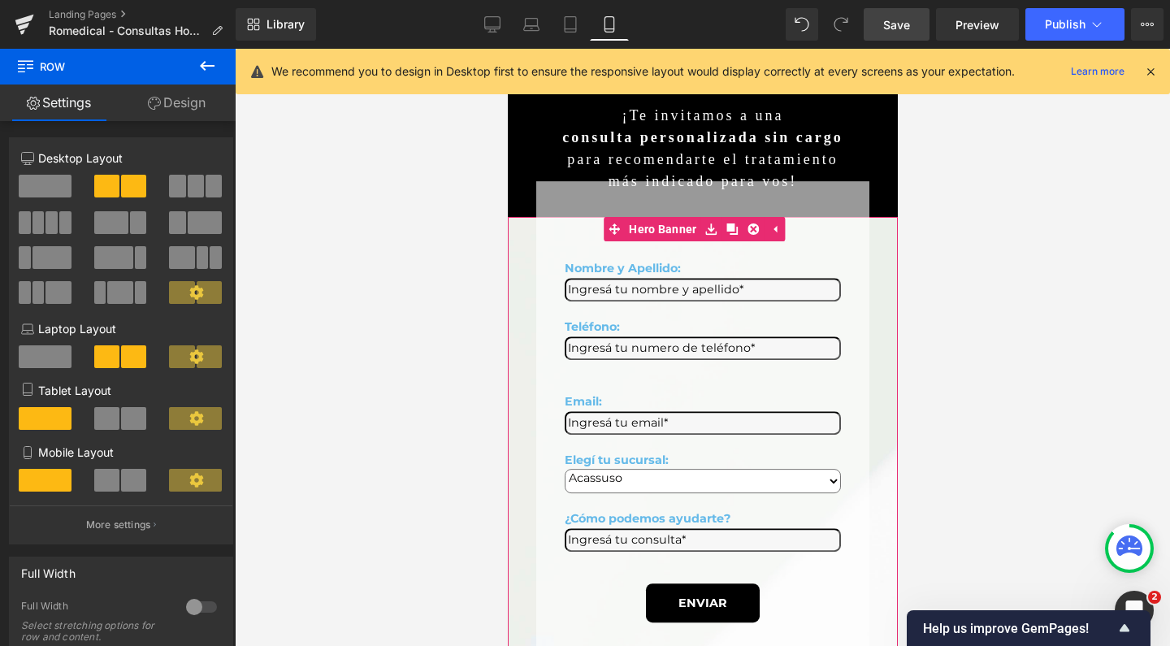
scroll to position [948, 0]
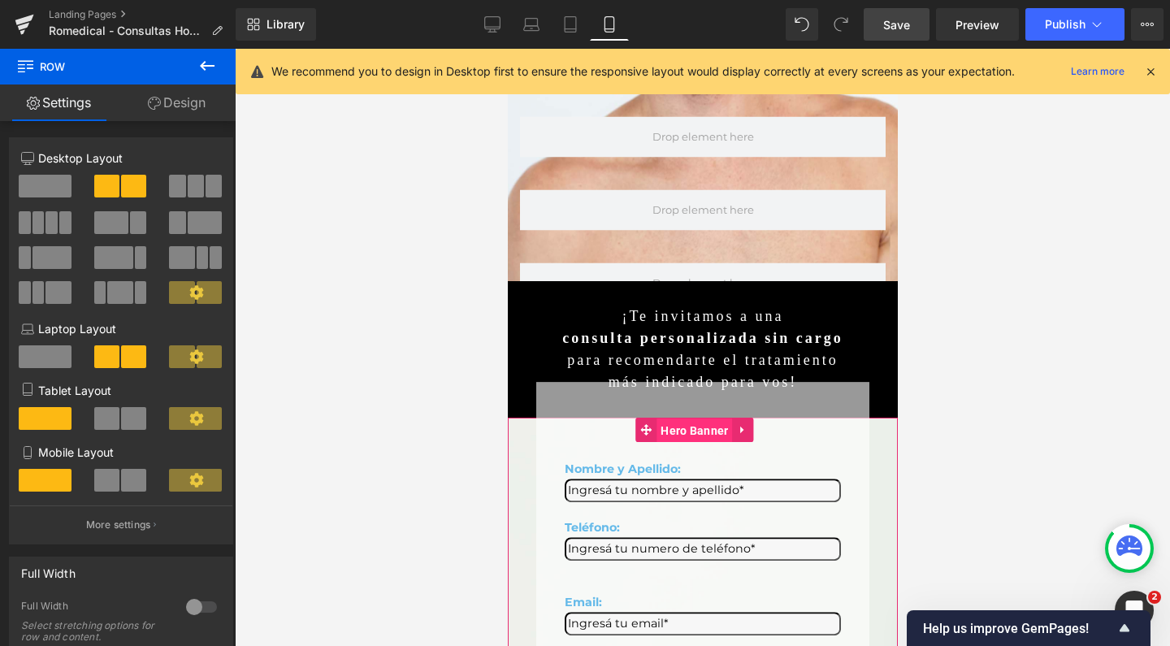
click at [673, 419] on span "Hero Banner" at bounding box center [694, 431] width 76 height 24
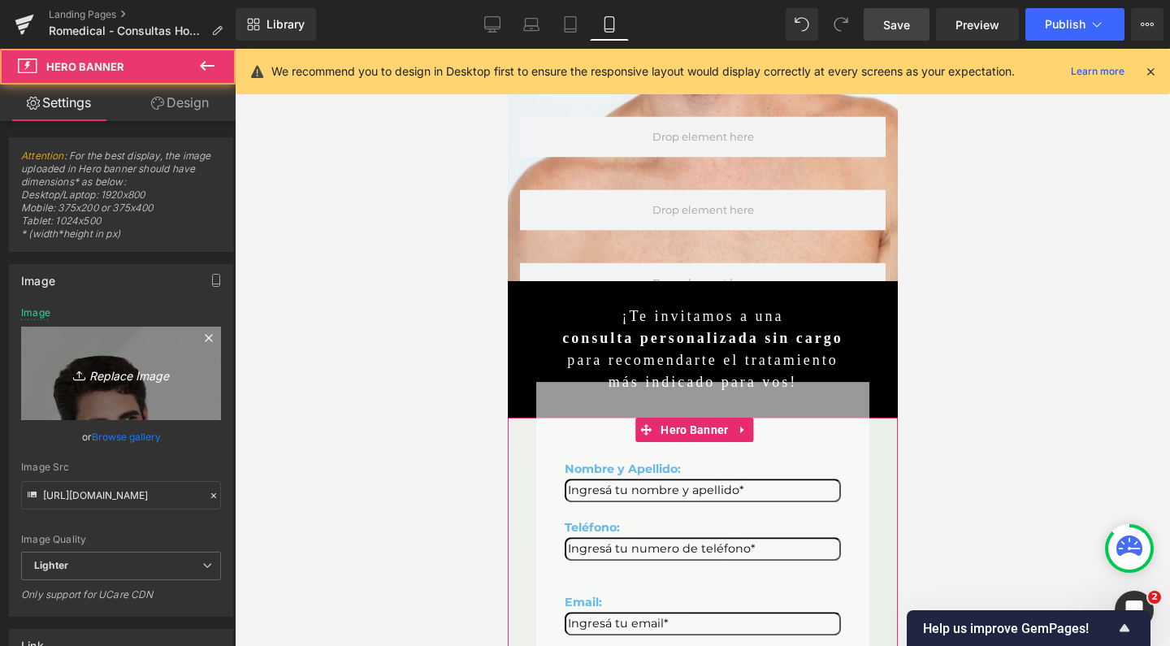
click at [124, 337] on link "Replace Image" at bounding box center [121, 373] width 200 height 93
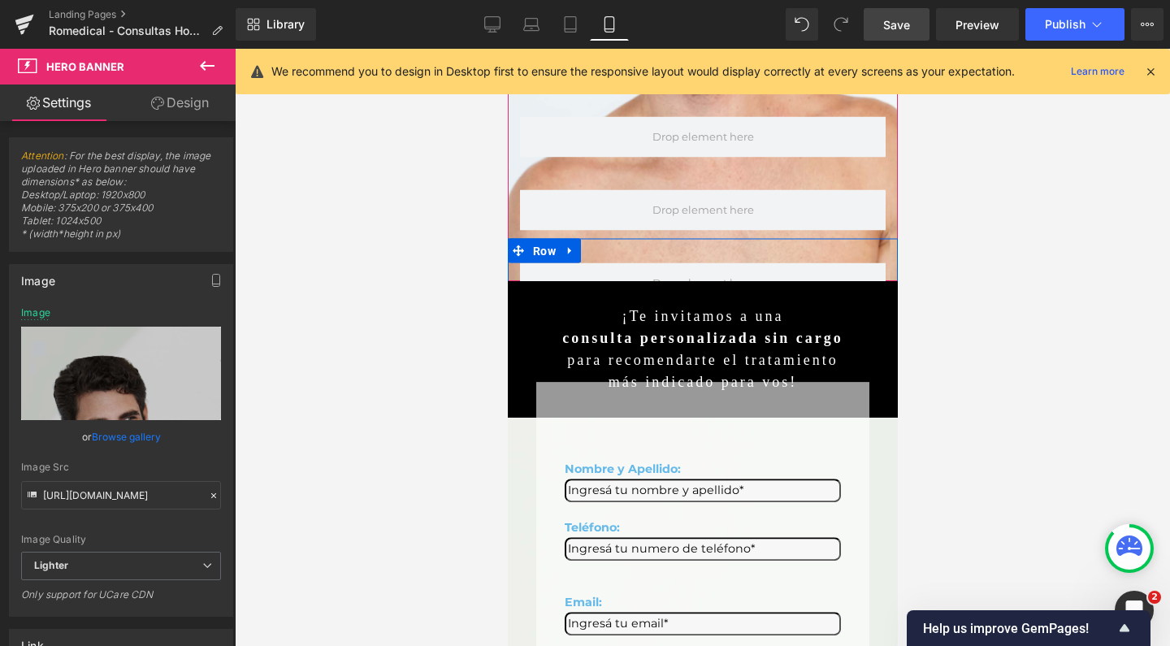
type input "C:\fakepath\MOBILE 2 hombres romedical estetica rejuvenecimiento.jpg"
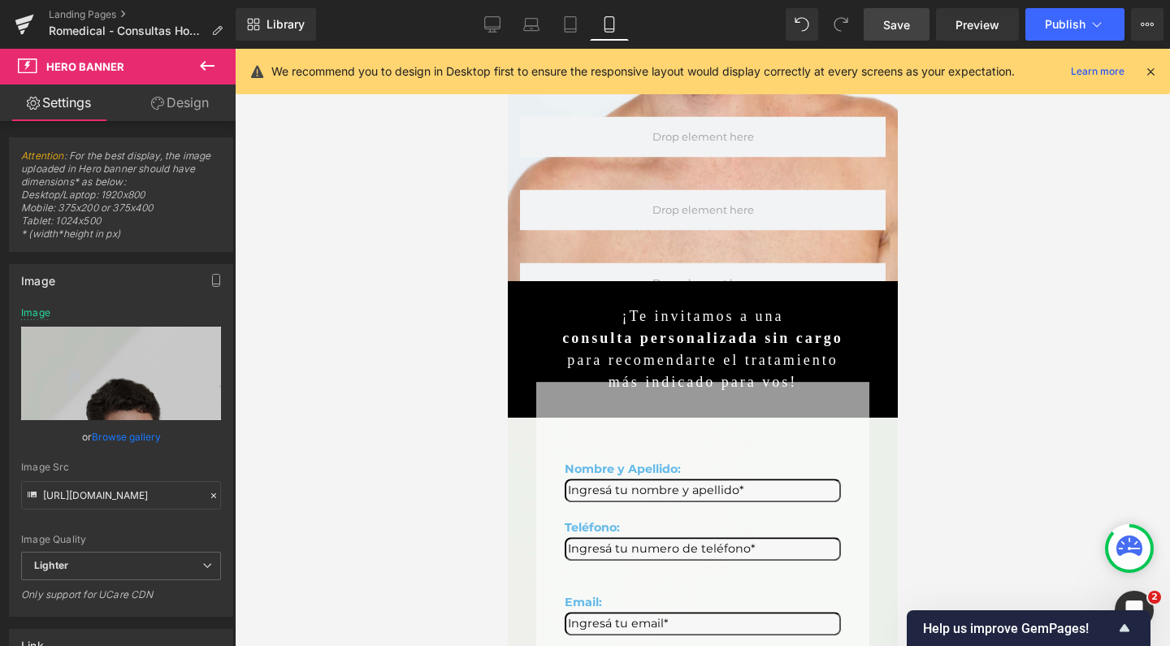
click at [923, 23] on link "Save" at bounding box center [897, 24] width 66 height 33
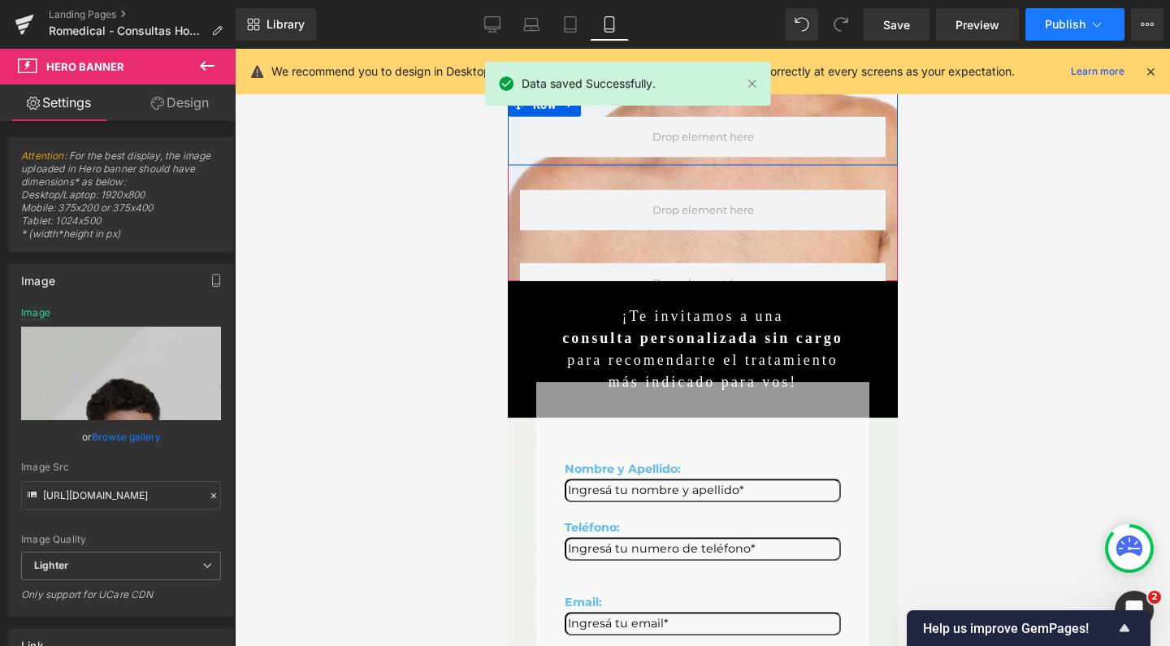
click at [1037, 14] on button "Publish" at bounding box center [1075, 24] width 99 height 33
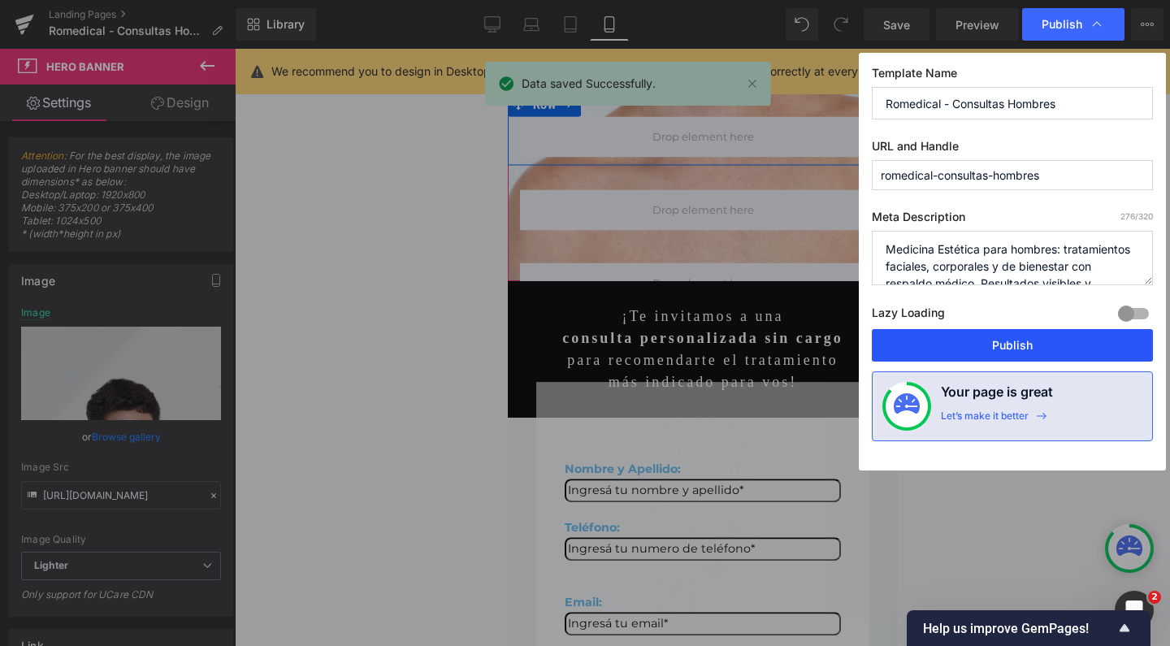
click at [1016, 350] on button "Publish" at bounding box center [1012, 345] width 281 height 33
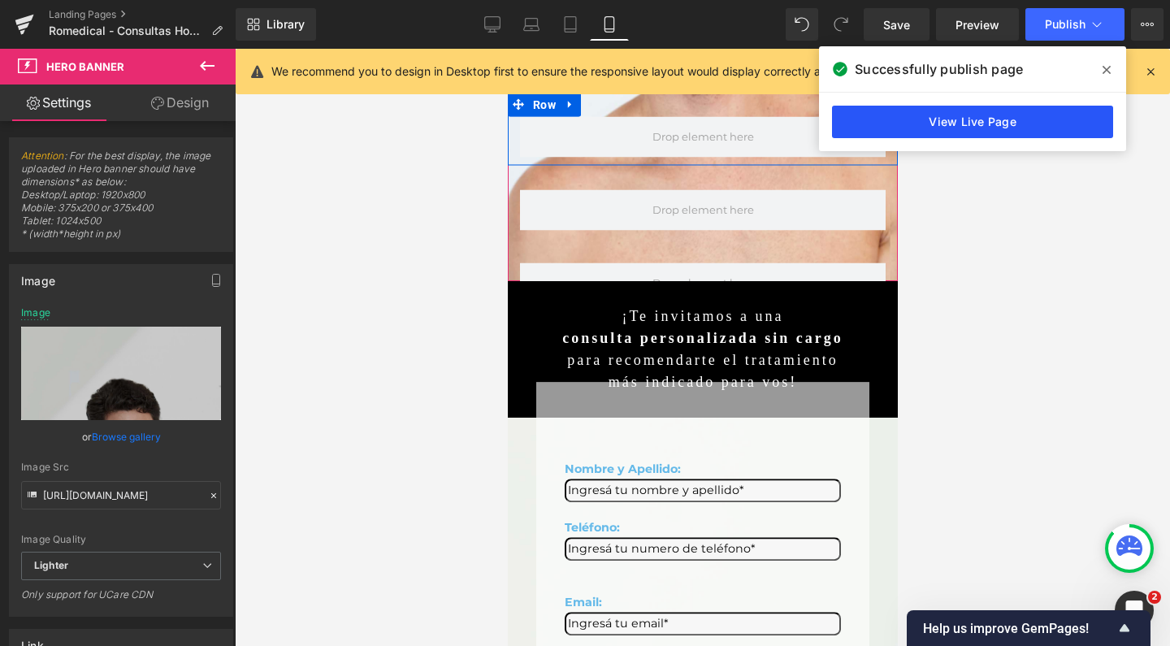
click at [1008, 119] on link "View Live Page" at bounding box center [972, 122] width 281 height 33
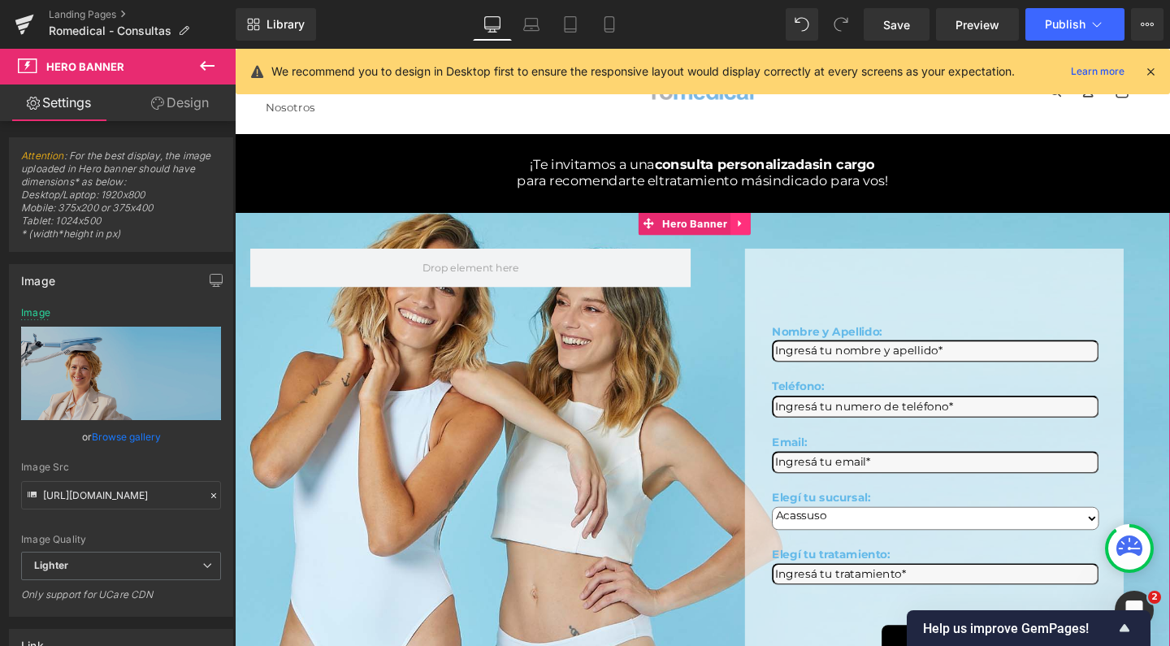
click at [766, 238] on icon at bounding box center [767, 233] width 11 height 12
click at [782, 234] on icon at bounding box center [777, 232] width 11 height 11
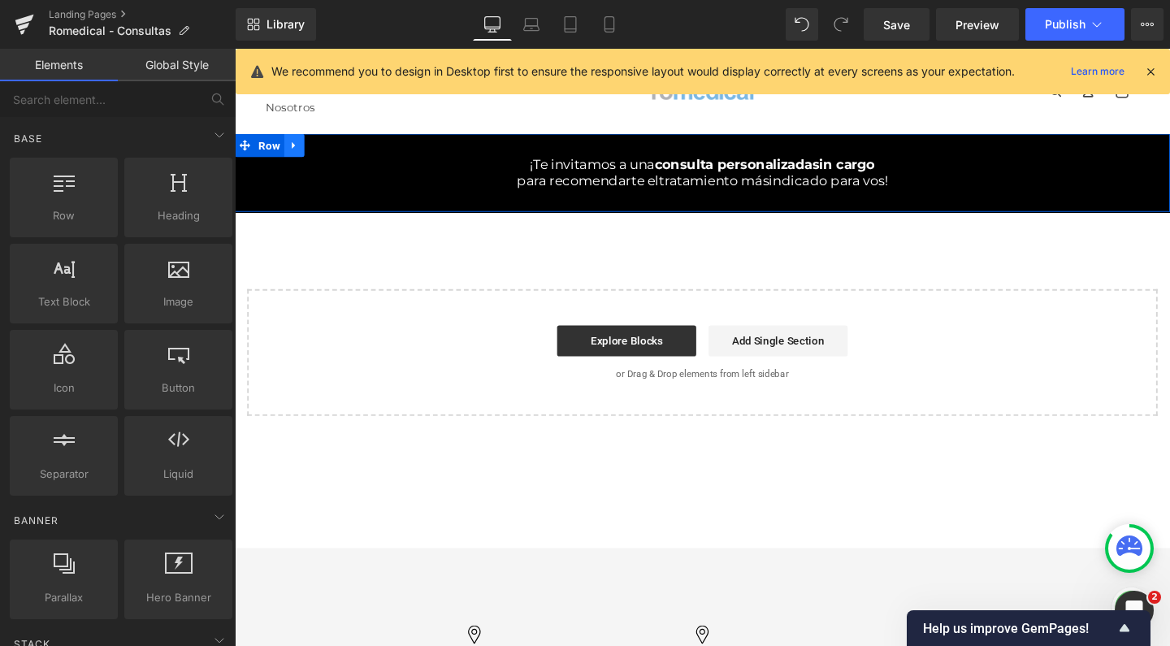
click at [295, 150] on icon at bounding box center [296, 150] width 3 height 7
click at [338, 150] on link at bounding box center [339, 150] width 21 height 24
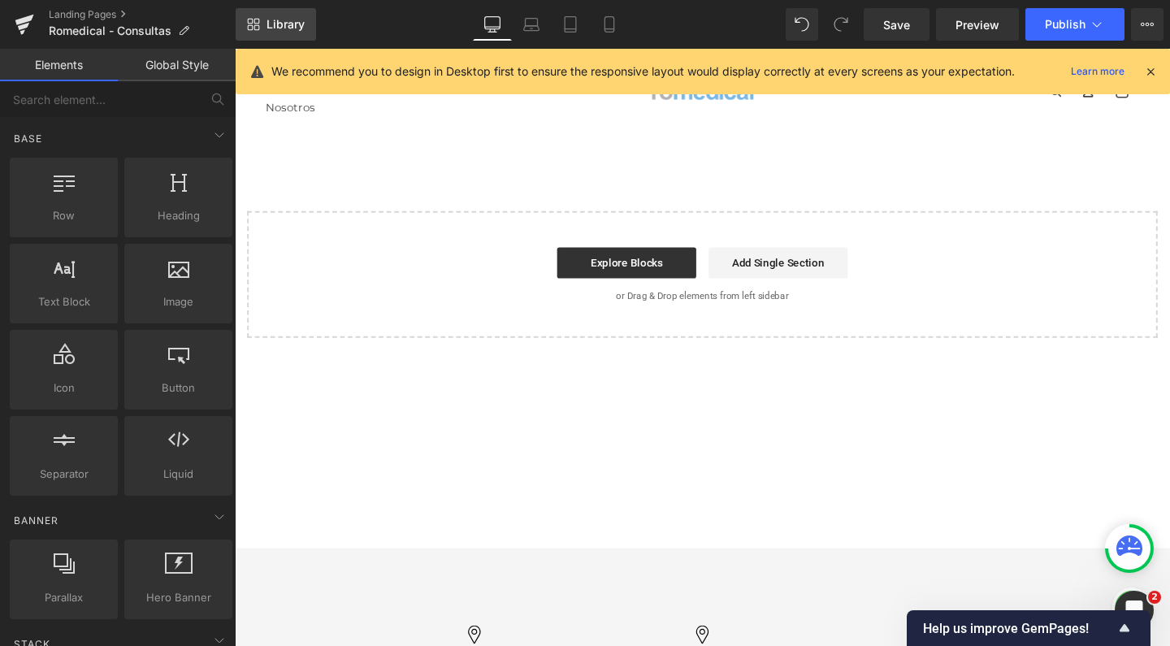
click at [289, 31] on span "Library" at bounding box center [286, 24] width 38 height 15
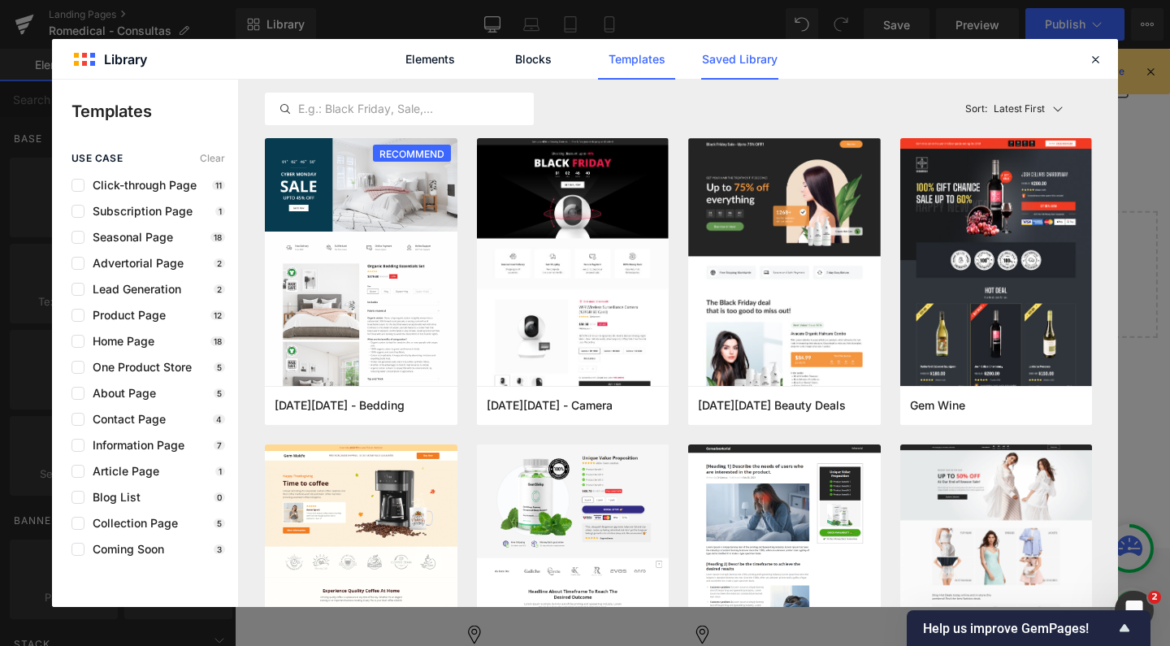
click at [748, 58] on link "Saved Library" at bounding box center [739, 59] width 77 height 41
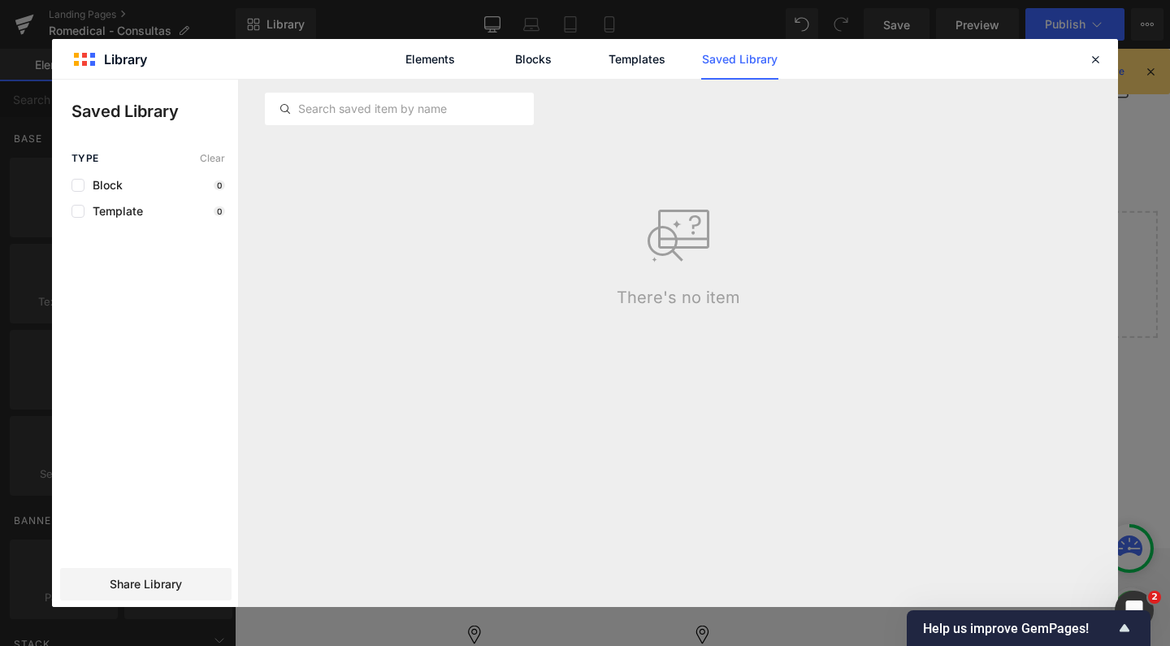
click at [736, 59] on link "Saved Library" at bounding box center [739, 59] width 77 height 41
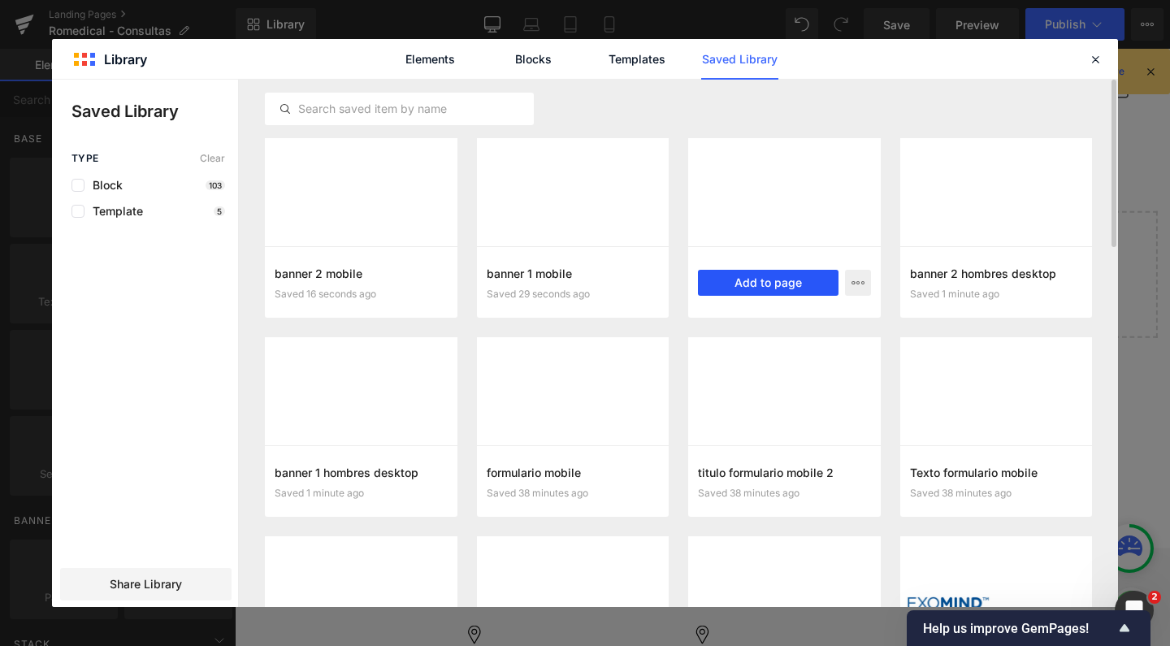
click at [744, 278] on button "Add to page" at bounding box center [768, 283] width 141 height 26
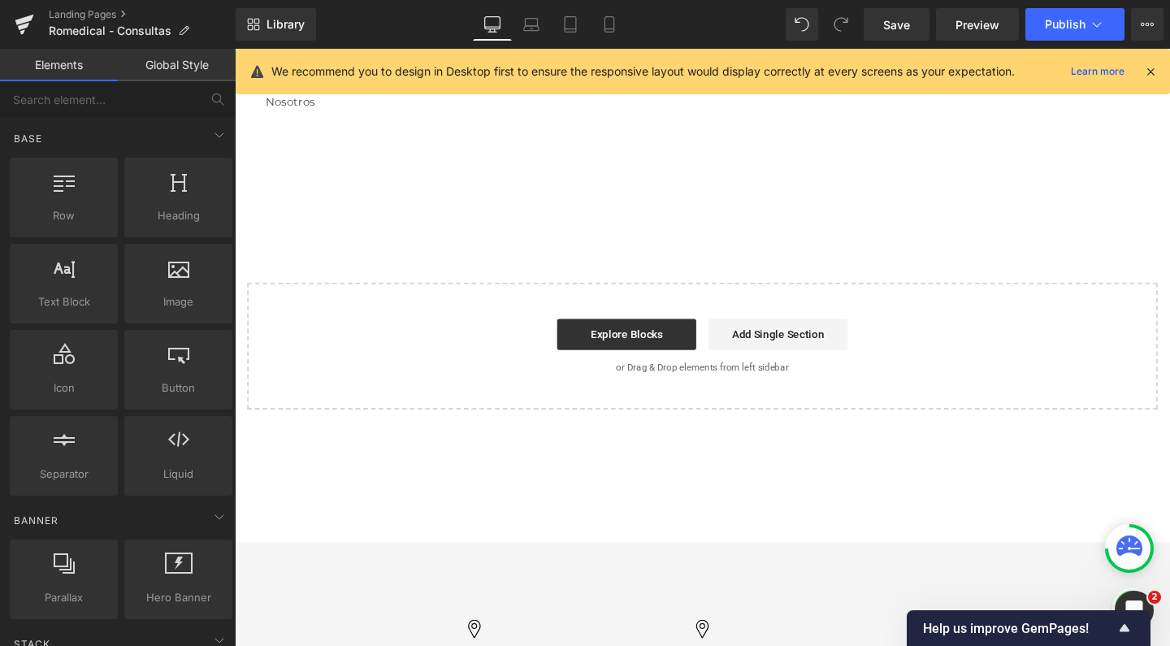
scroll to position [8, 0]
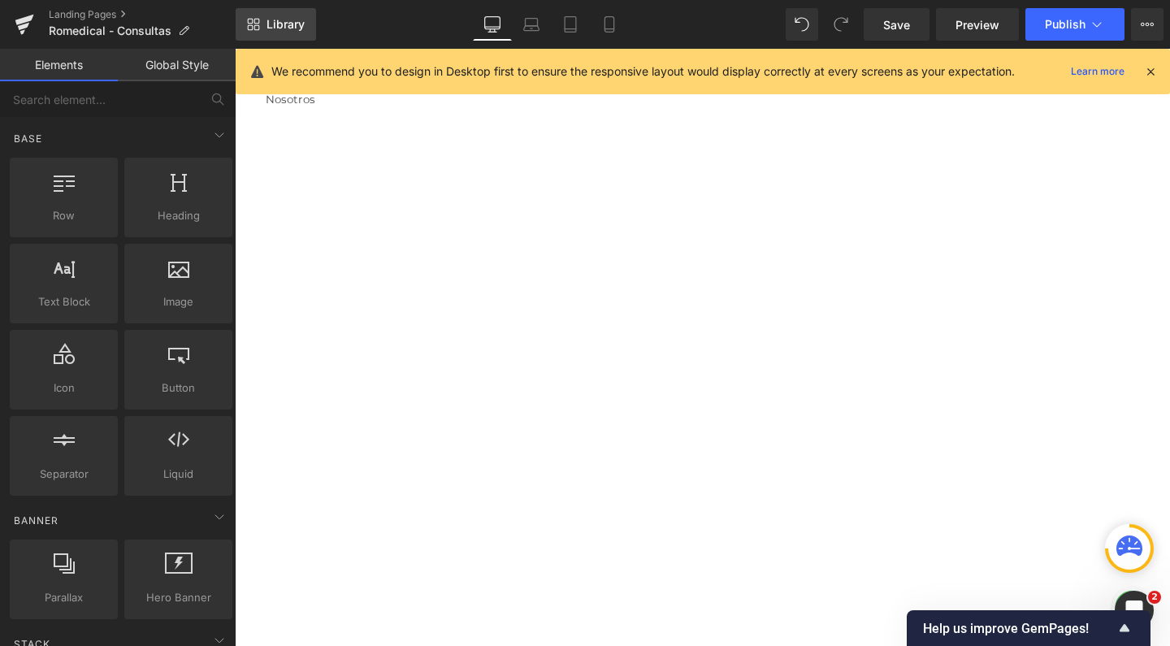
click at [270, 25] on span "Library" at bounding box center [286, 24] width 38 height 15
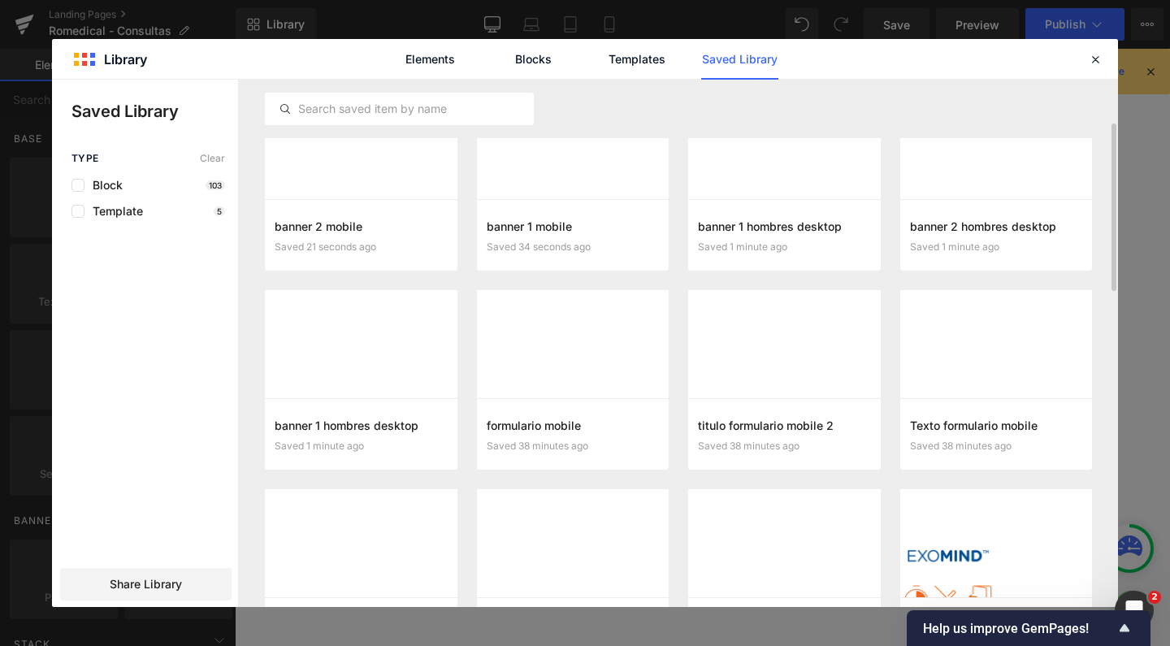
scroll to position [97, 0]
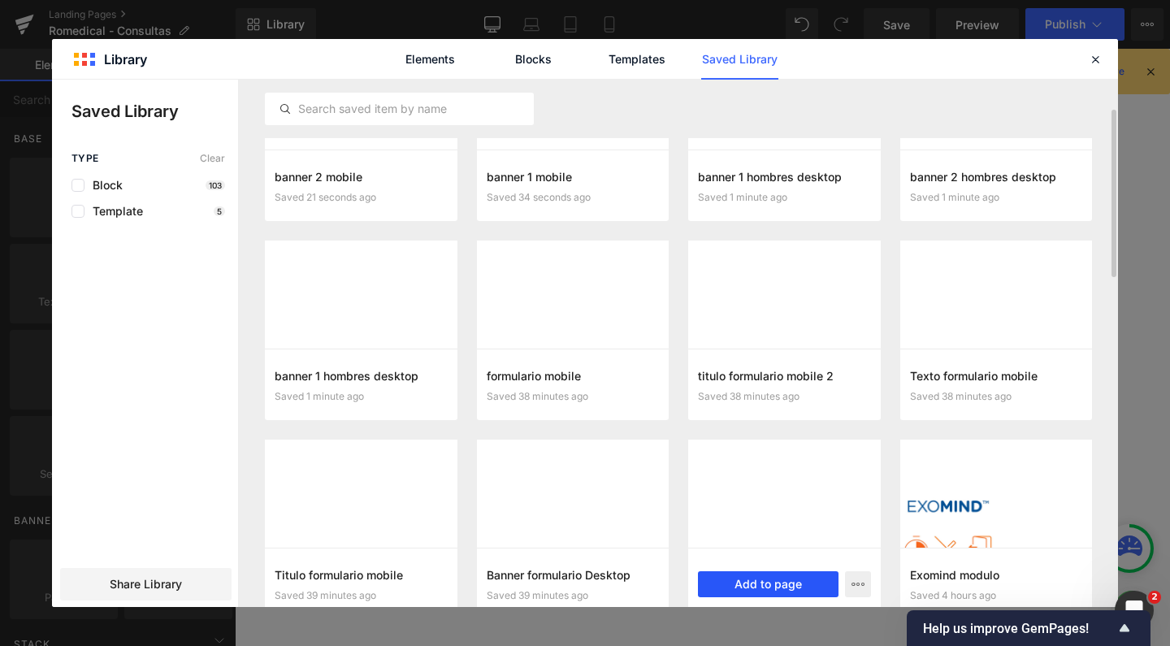
click at [749, 583] on button "Add to page" at bounding box center [768, 584] width 141 height 26
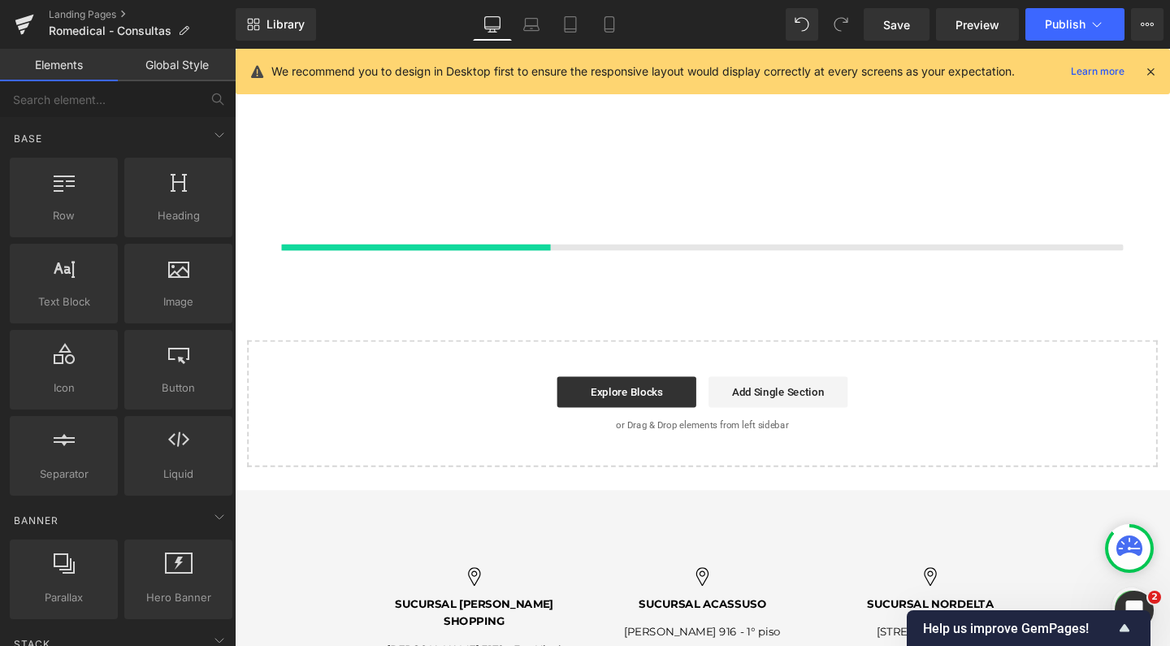
scroll to position [552, 0]
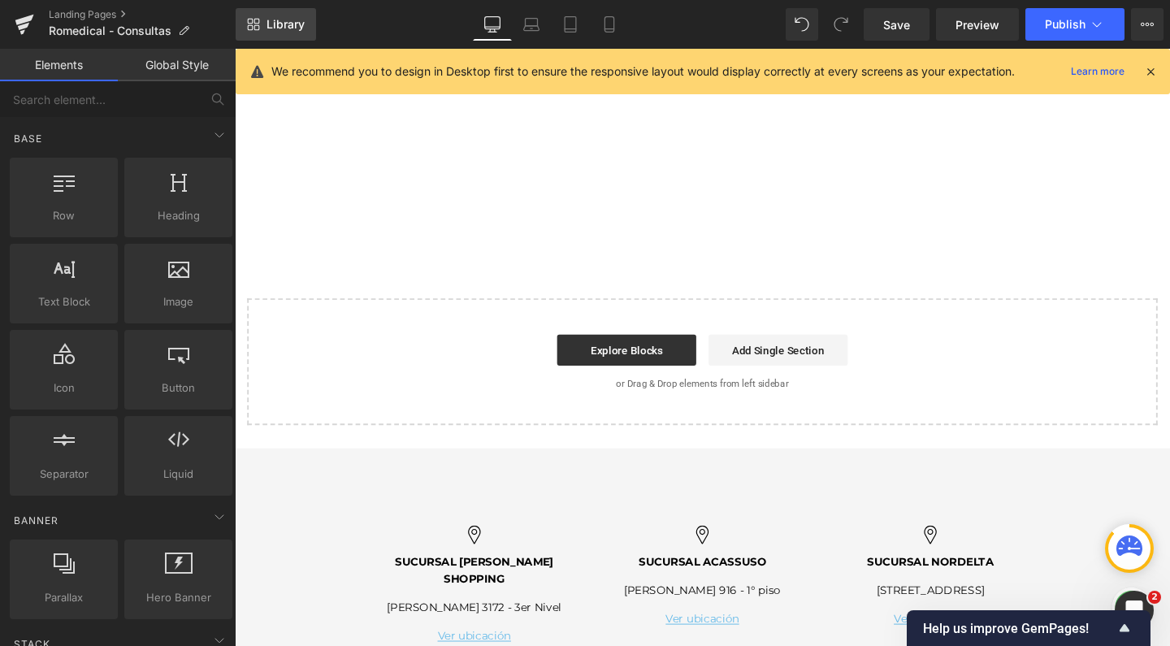
click at [301, 21] on span "Library" at bounding box center [286, 24] width 38 height 15
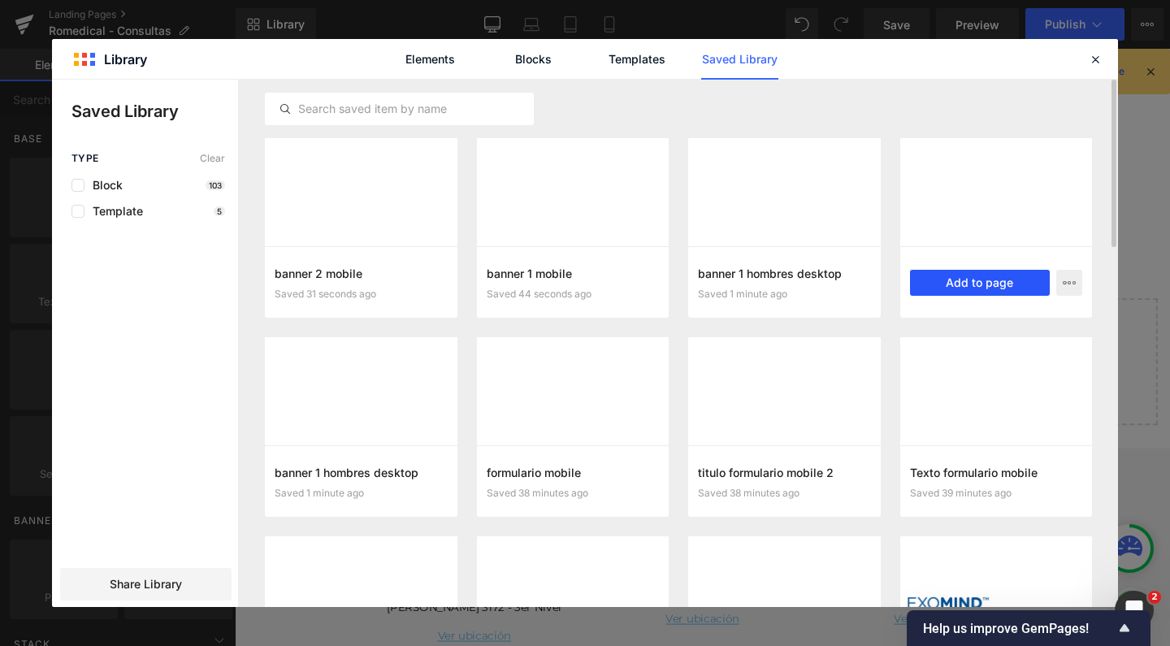
click at [979, 280] on button "Add to page" at bounding box center [980, 283] width 141 height 26
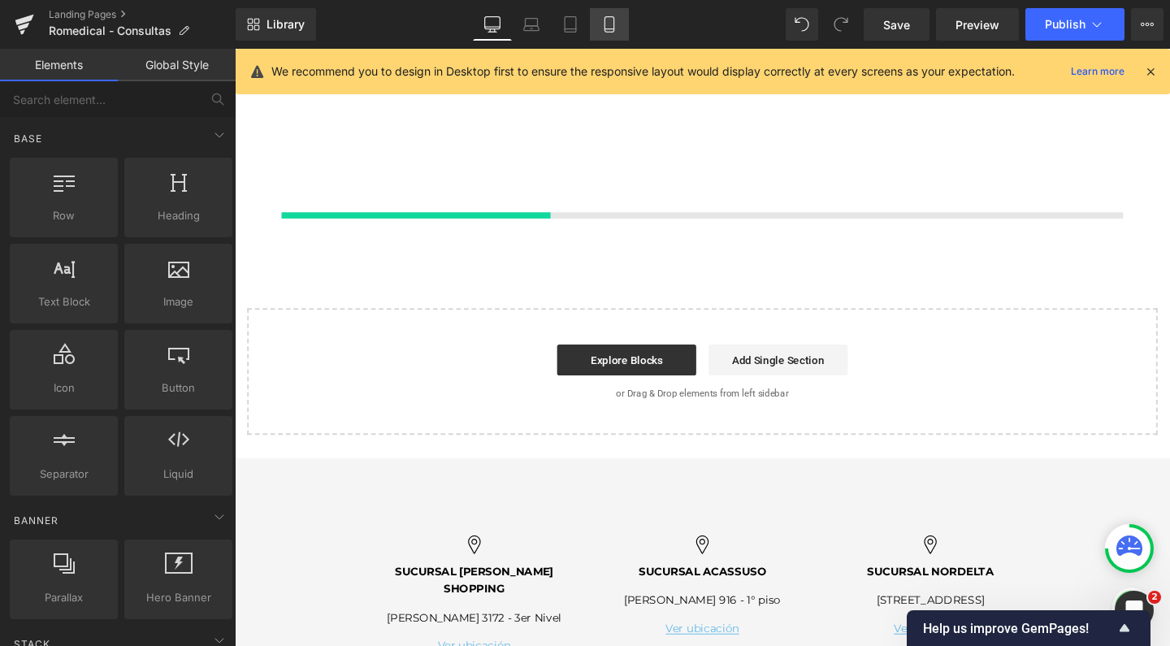
click at [602, 18] on icon at bounding box center [610, 24] width 16 height 16
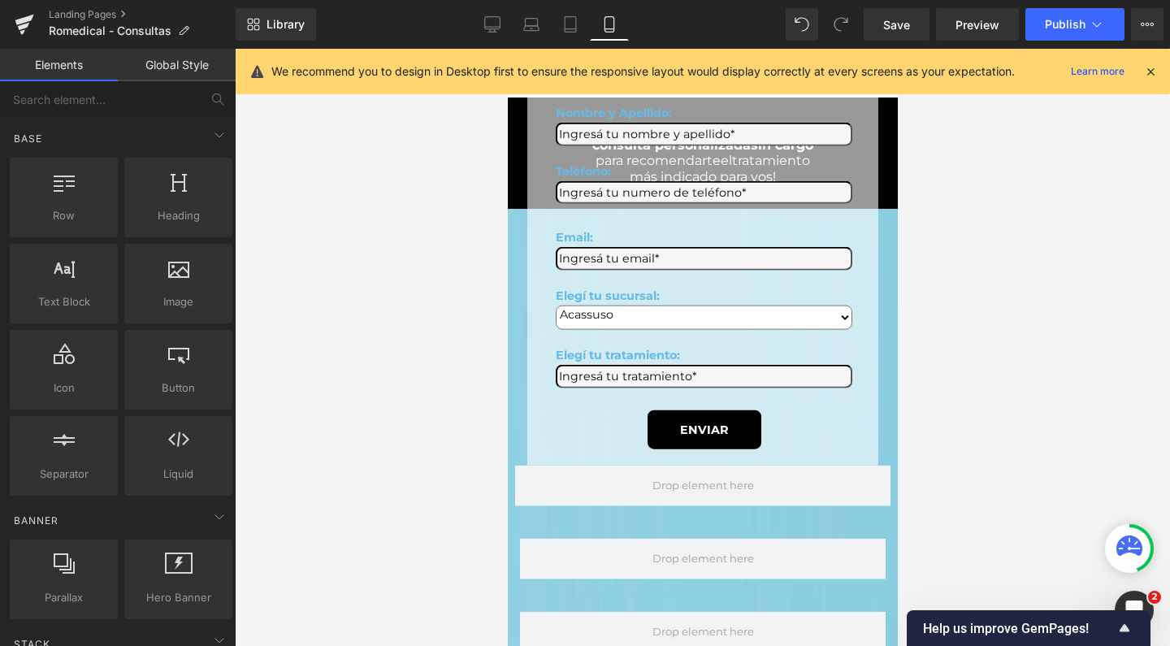
scroll to position [0, 0]
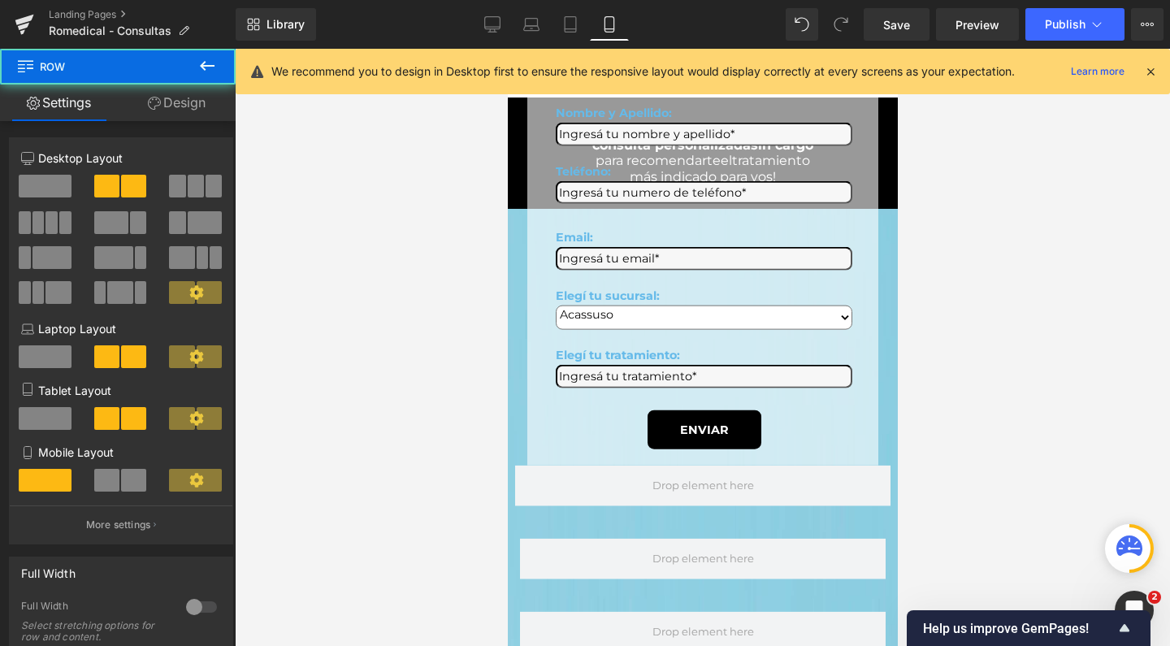
click at [524, 132] on div "Nombre y Apellido: Text Block Text Field Teléfono: Text Block Text Field Email:…" at bounding box center [702, 277] width 390 height 378
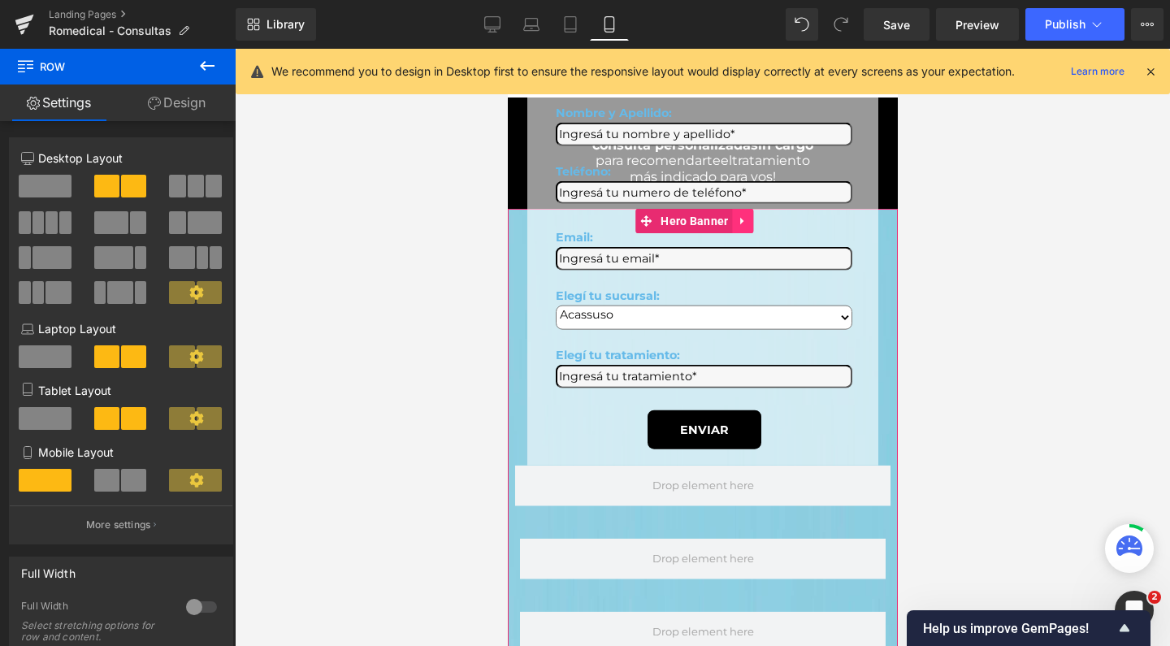
click at [740, 219] on icon at bounding box center [741, 221] width 3 height 7
click at [754, 221] on icon at bounding box center [753, 221] width 11 height 12
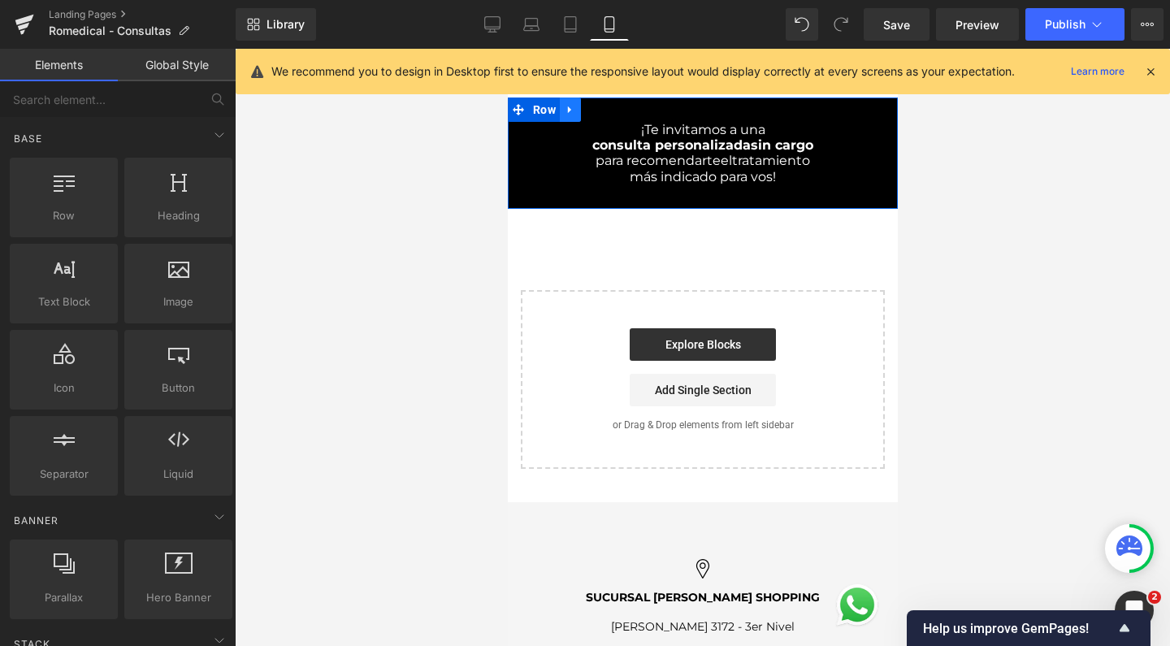
click at [564, 111] on icon at bounding box center [569, 110] width 11 height 12
click at [602, 112] on link at bounding box center [612, 110] width 21 height 24
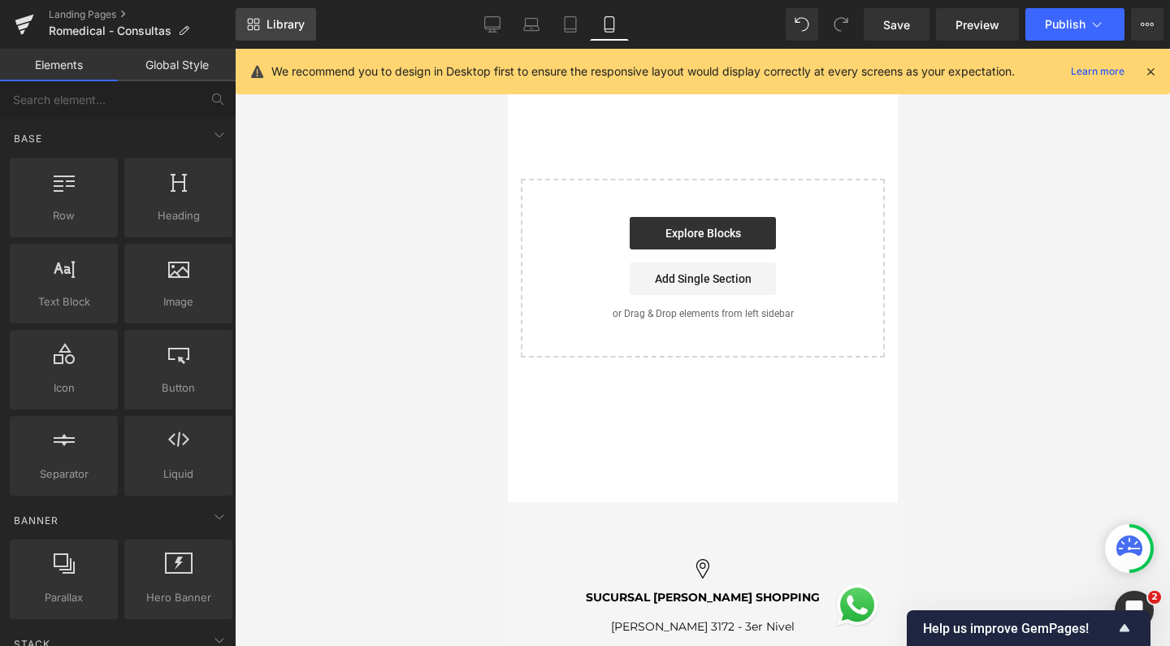
click at [293, 33] on link "Library" at bounding box center [276, 24] width 80 height 33
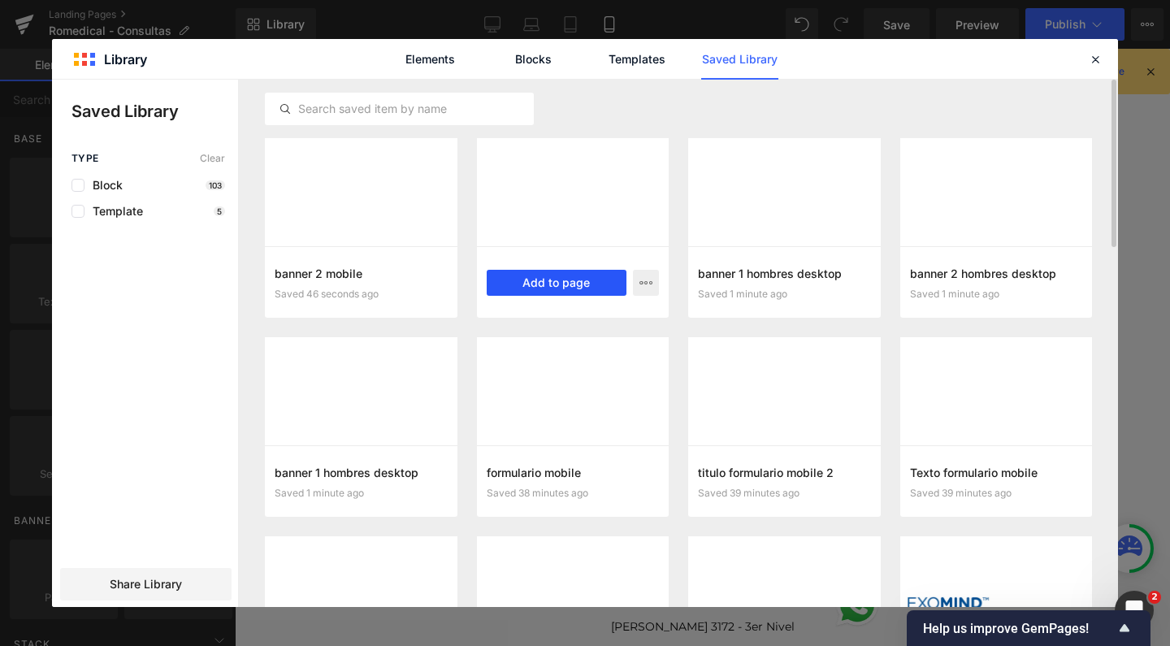
click at [546, 280] on button "Add to page" at bounding box center [557, 283] width 141 height 26
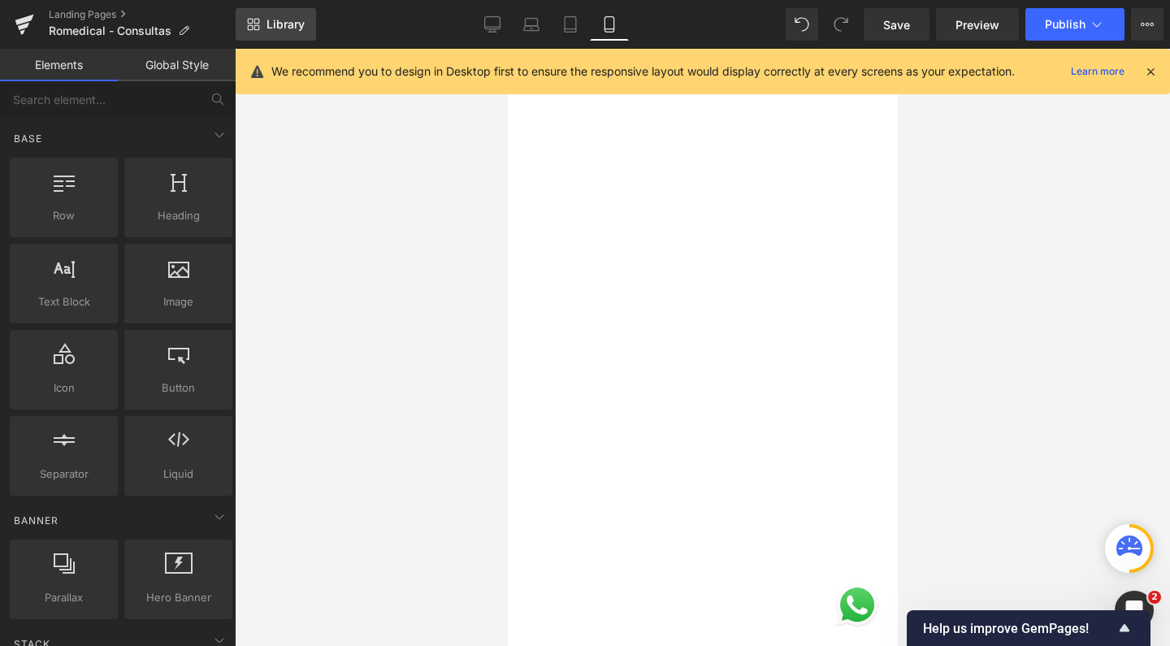
click at [297, 21] on span "Library" at bounding box center [286, 24] width 38 height 15
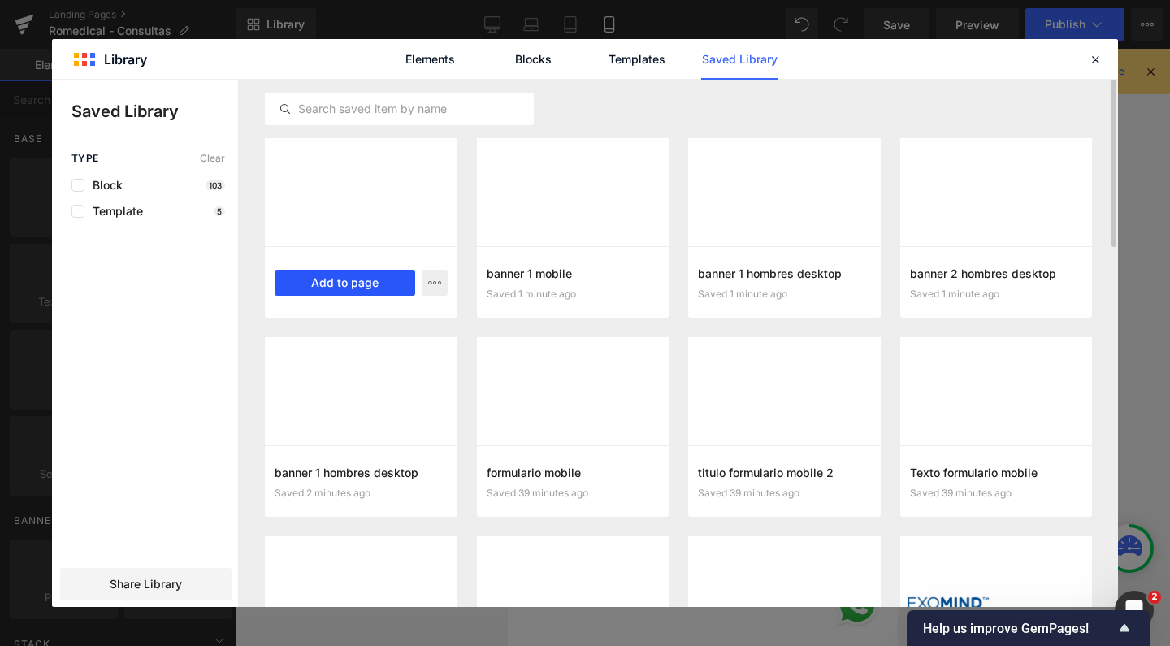
click at [319, 280] on button "Add to page" at bounding box center [345, 283] width 141 height 26
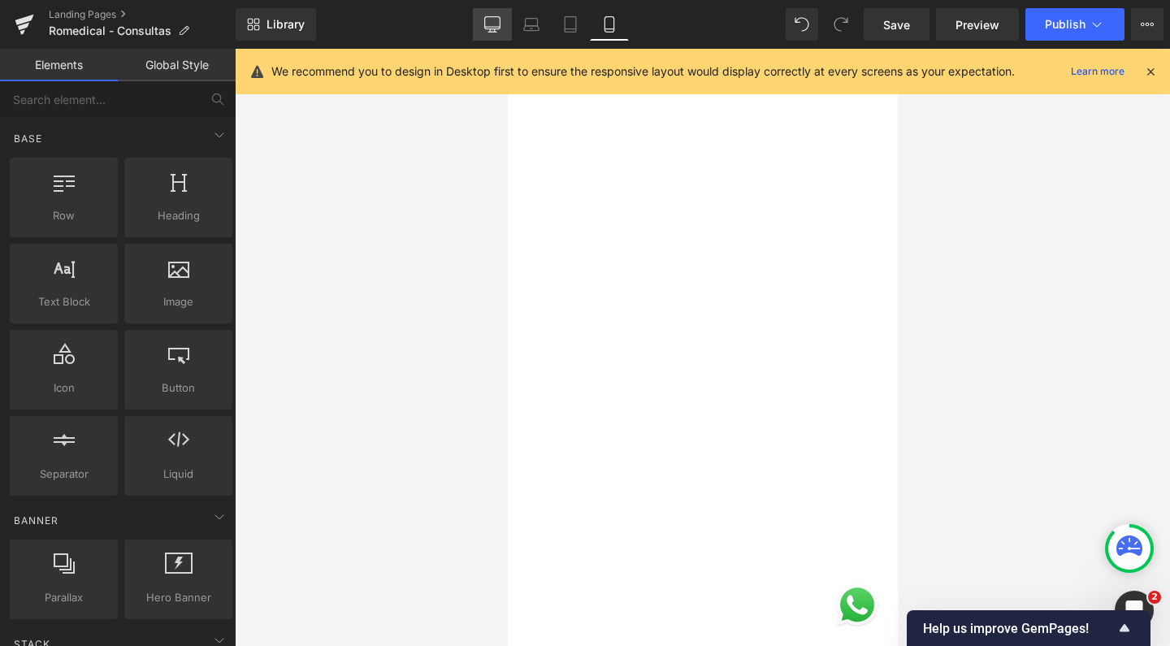
click at [490, 24] on icon at bounding box center [492, 24] width 16 height 16
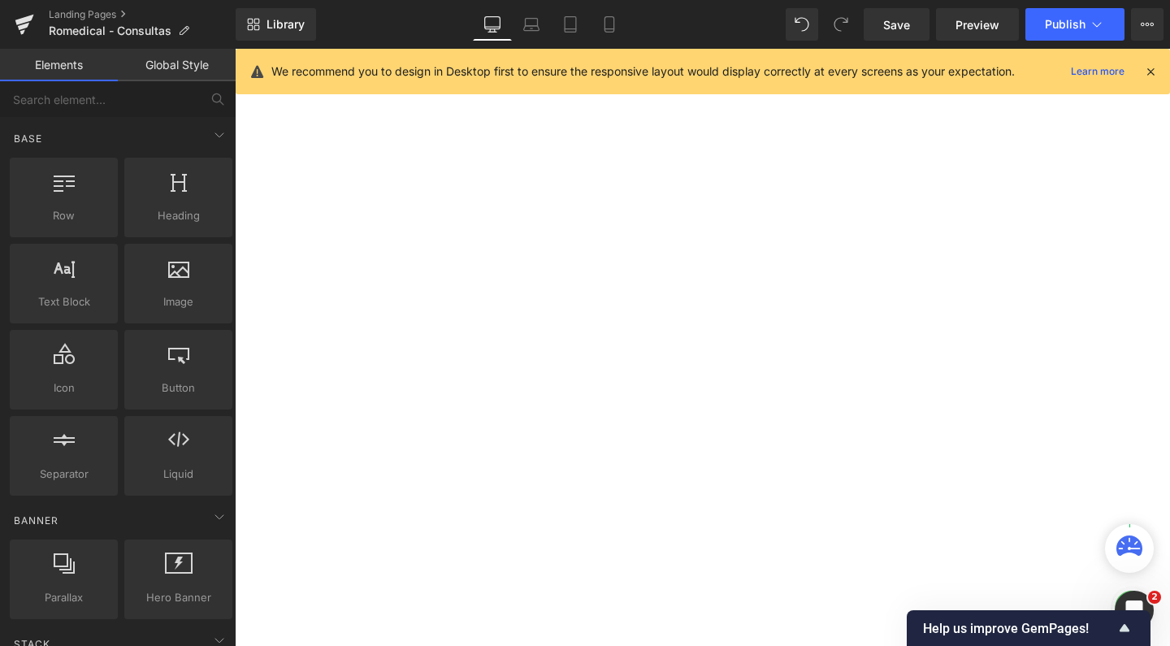
scroll to position [89, 0]
click at [879, 18] on link "Save" at bounding box center [897, 24] width 66 height 33
click at [85, 18] on link "Landing Pages" at bounding box center [142, 14] width 187 height 13
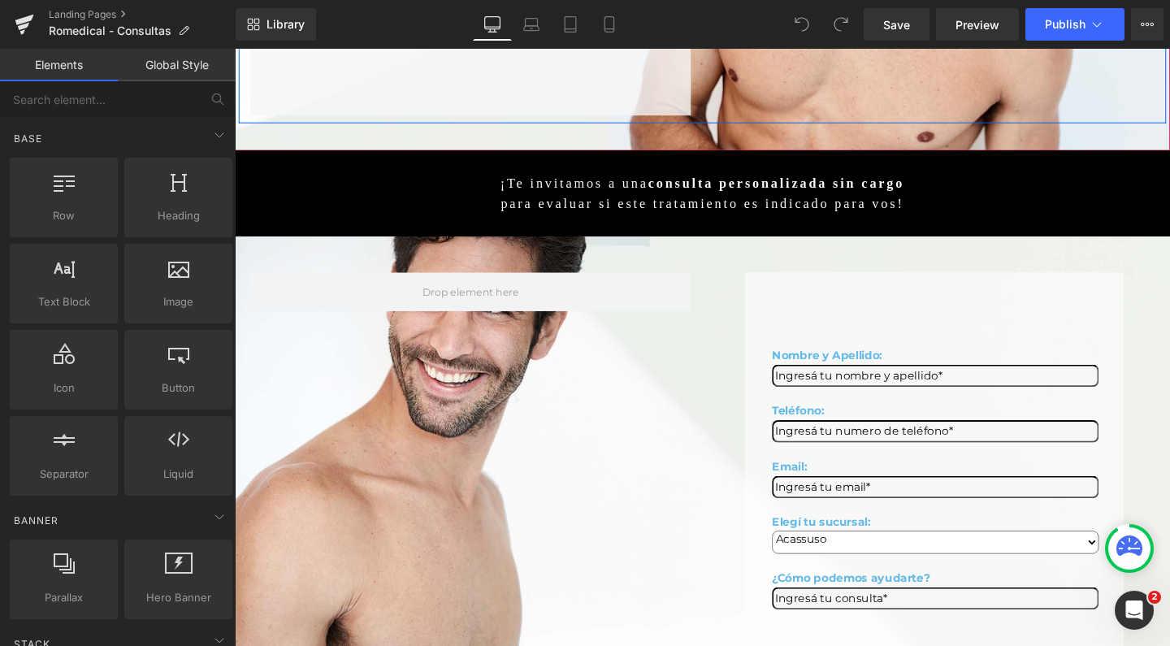
scroll to position [567, 0]
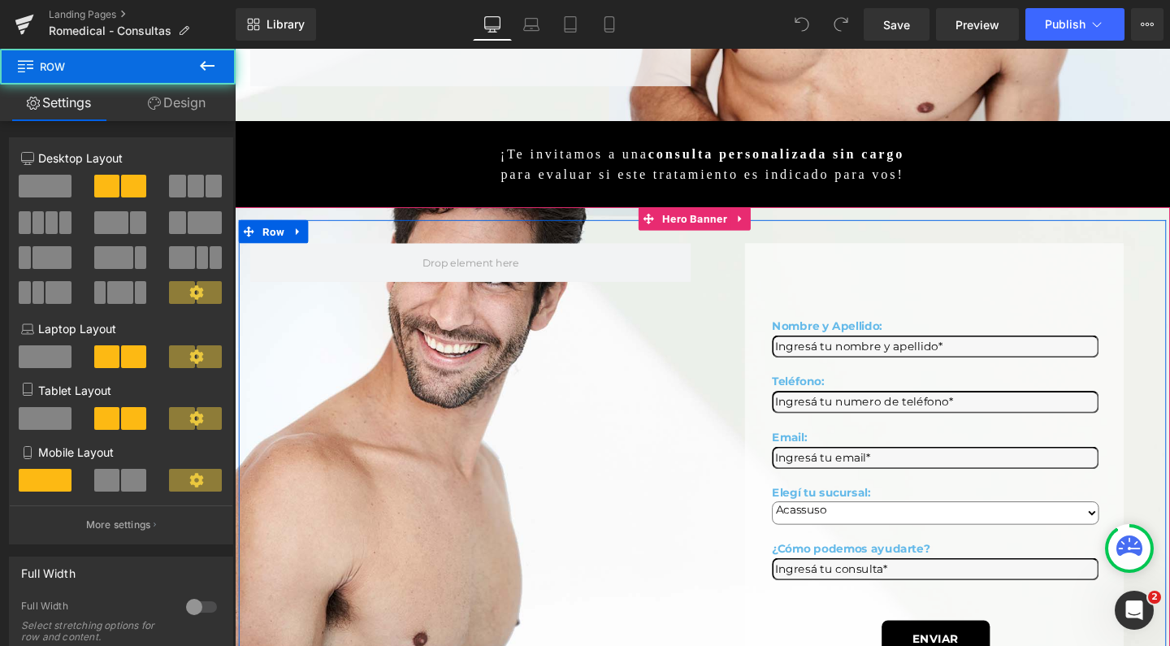
click at [461, 388] on div "Nombre y Apellido: Text Block Text Field Teléfono: Text Block Text Field Email:…" at bounding box center [726, 492] width 975 height 526
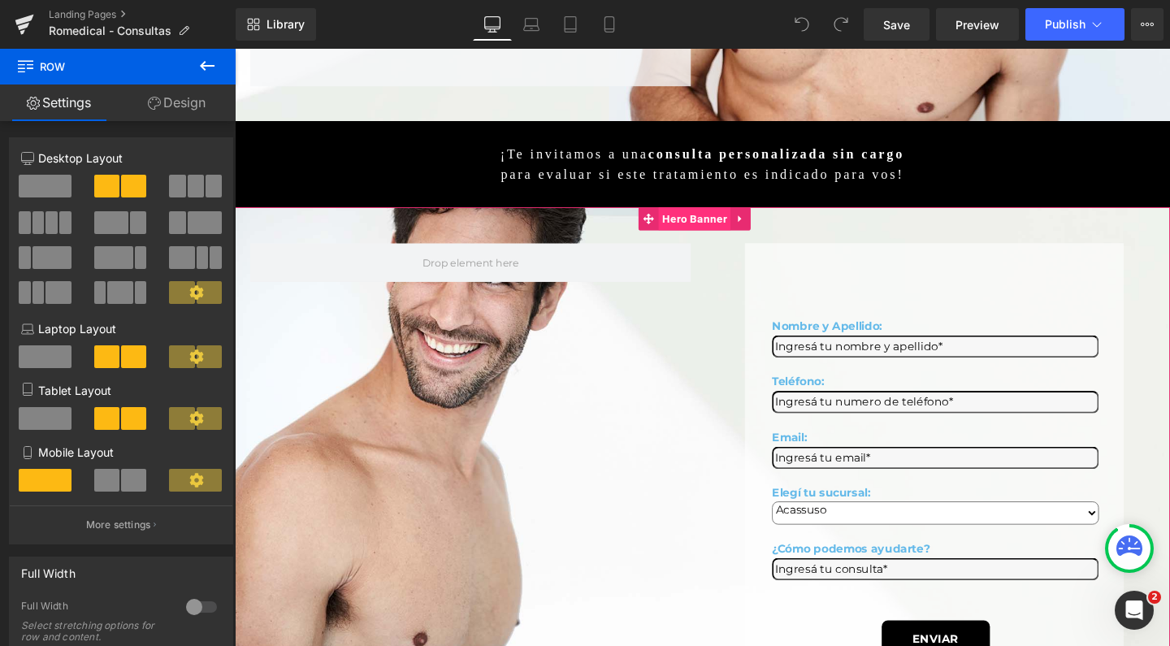
click at [719, 215] on span "Hero Banner" at bounding box center [718, 227] width 76 height 24
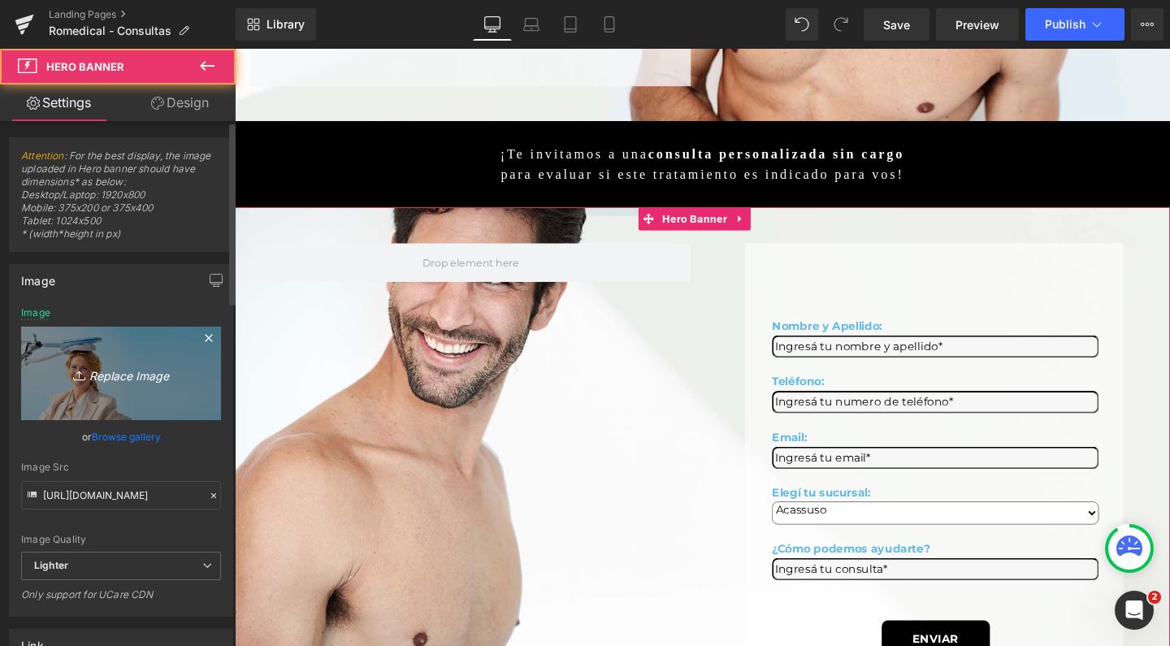
click at [116, 362] on link "Replace Image" at bounding box center [121, 373] width 200 height 93
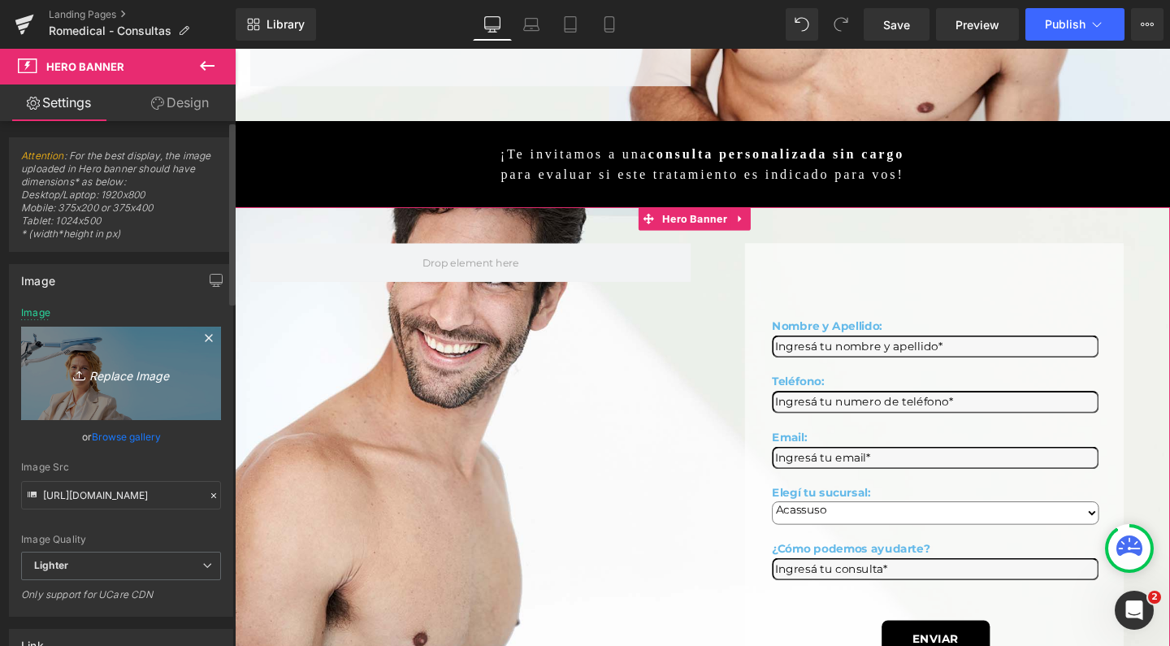
type input "C:\fakepath\romedical estetica rejuvenecimiento.jpg"
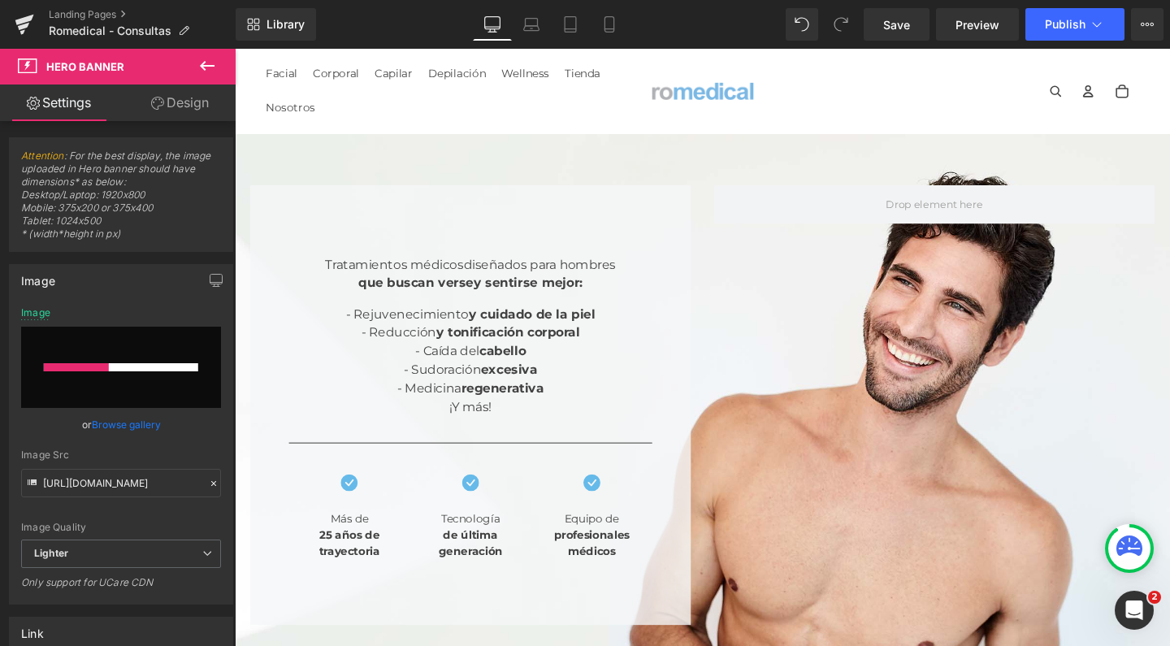
scroll to position [0, 0]
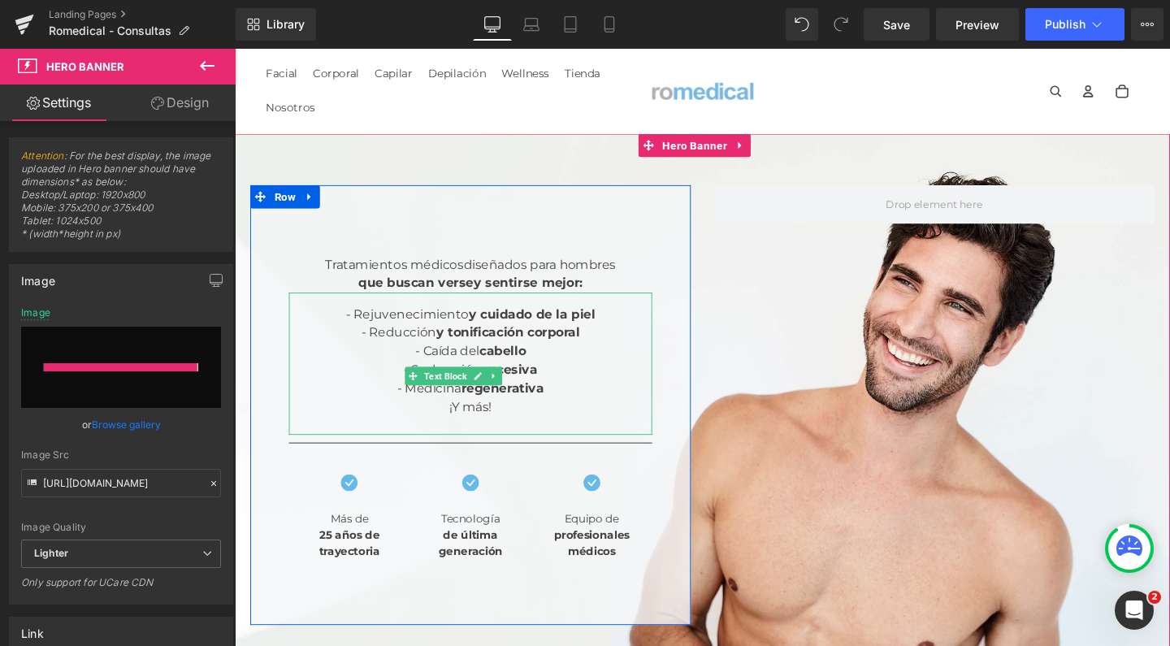
type input "https://ucarecdn.com/afea918a-7d16-4873-8c2d-3e5a3a03aad5/-/format/auto/-/previ…"
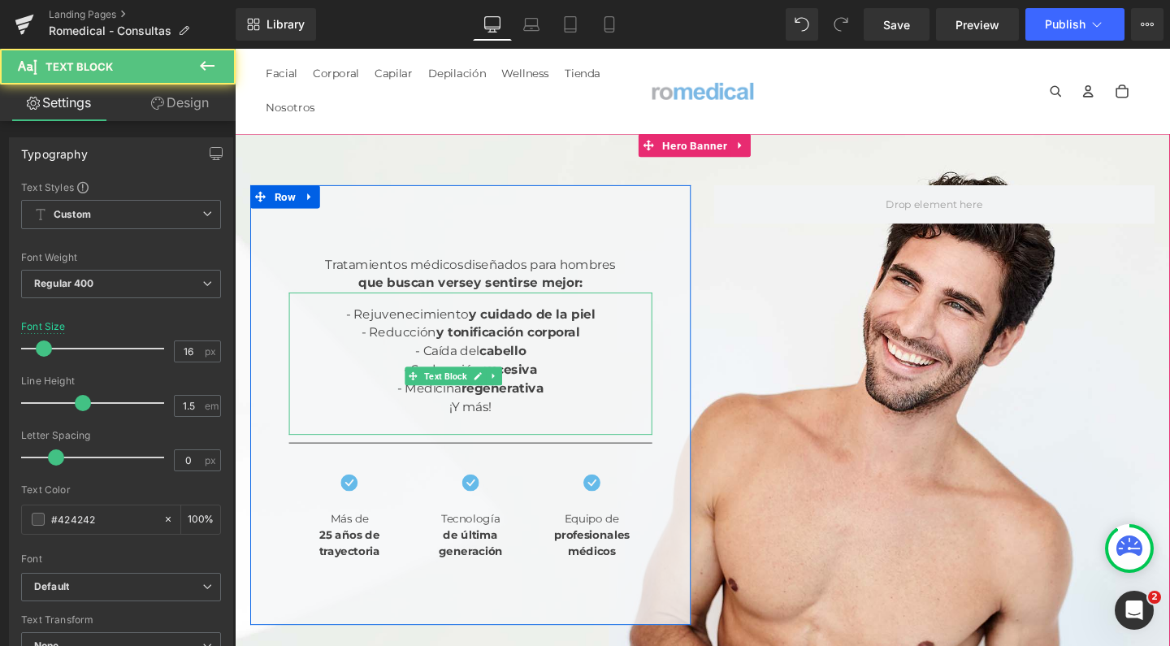
click at [350, 357] on div "- Caída del cabello" at bounding box center [483, 367] width 382 height 20
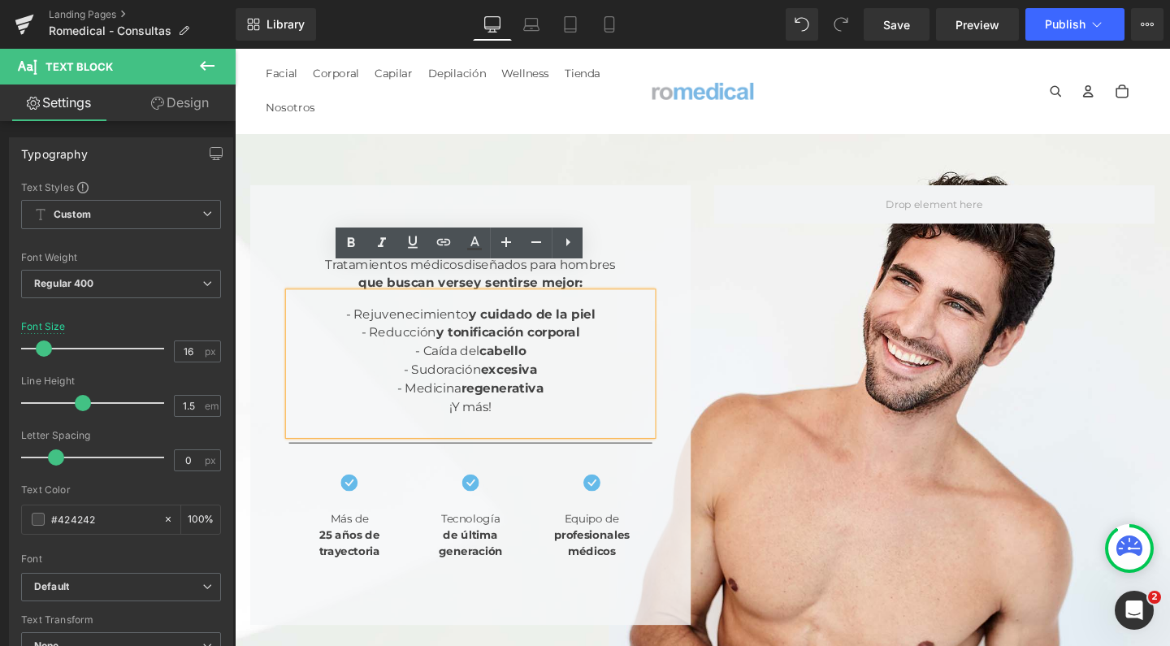
drag, startPoint x: 450, startPoint y: 337, endPoint x: 377, endPoint y: 338, distance: 73.2
click at [377, 357] on div "- Caída del cabello" at bounding box center [483, 367] width 382 height 20
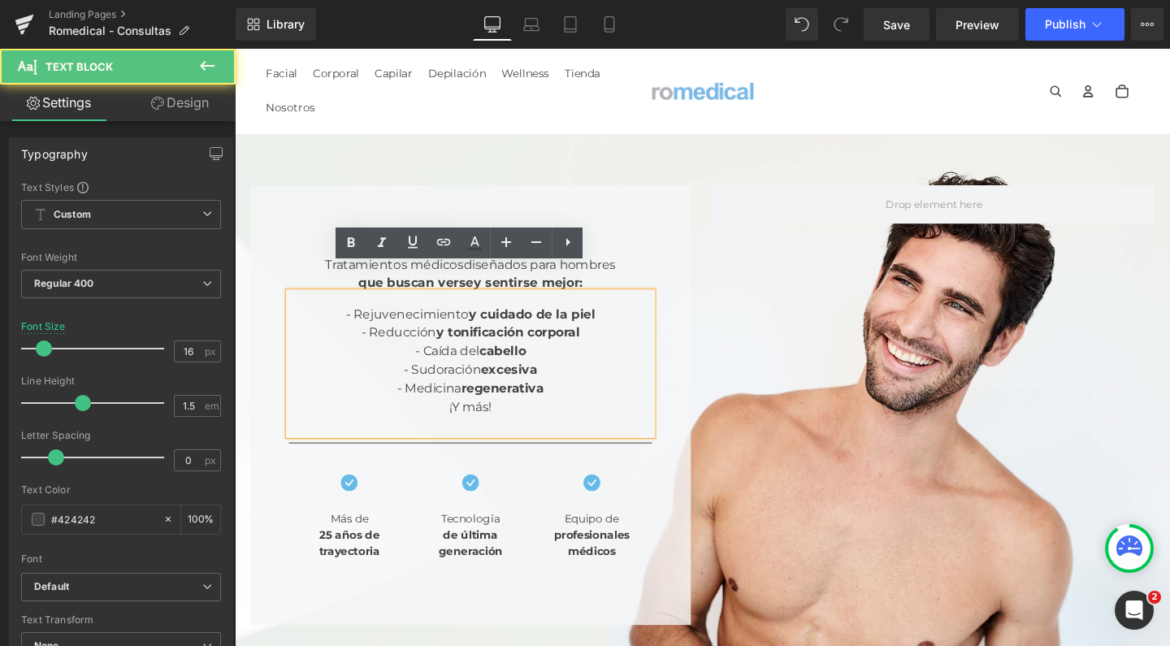
click at [493, 358] on strong "cabello" at bounding box center [517, 365] width 49 height 15
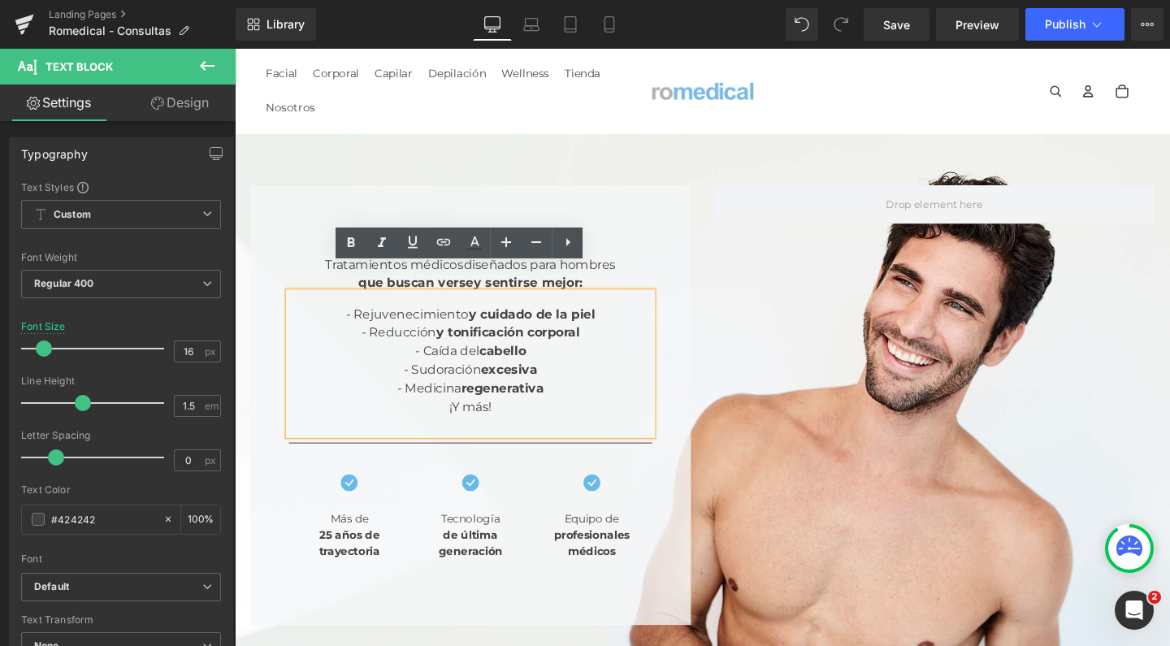
drag, startPoint x: 378, startPoint y: 338, endPoint x: 446, endPoint y: 338, distance: 68.3
click at [446, 357] on div "- Caída del cabello" at bounding box center [483, 367] width 382 height 20
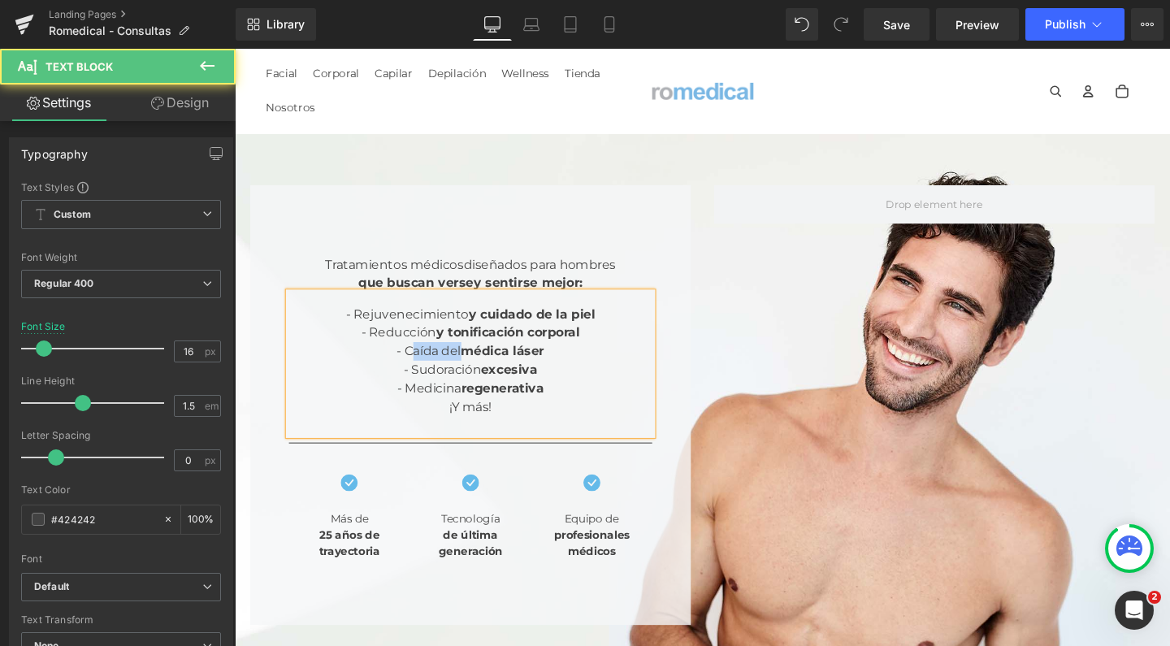
drag, startPoint x: 371, startPoint y: 338, endPoint x: 317, endPoint y: 337, distance: 54.5
click at [317, 357] on div "- Caída del médica láser" at bounding box center [483, 367] width 382 height 20
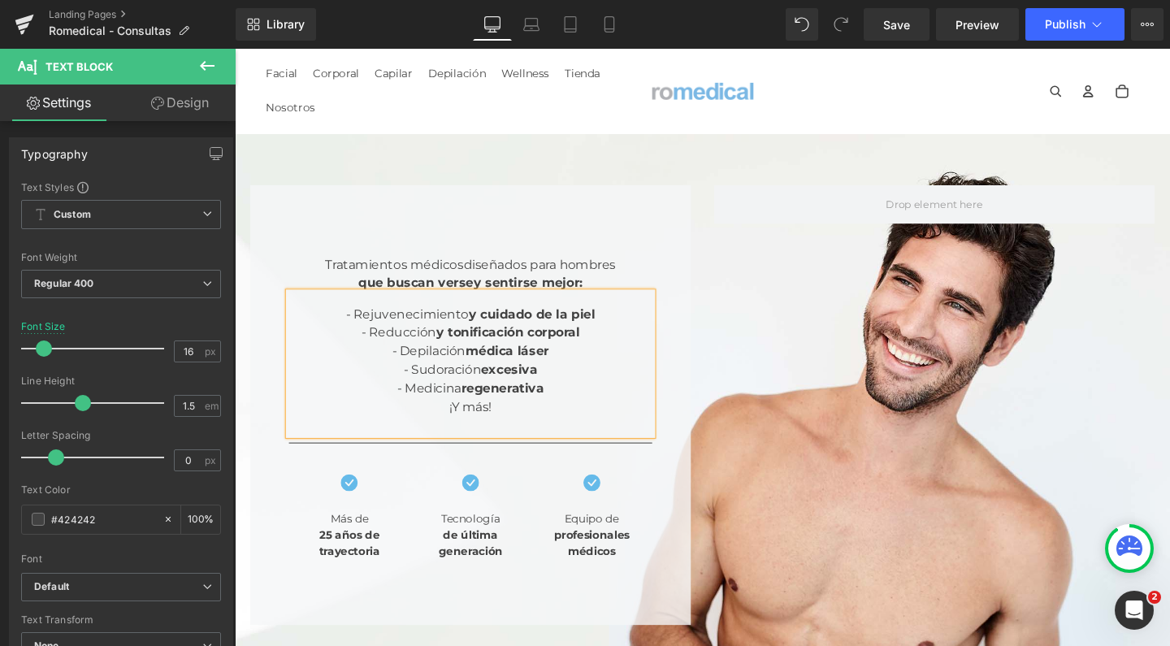
click at [380, 337] on div "- Reducción y tonificación corporal" at bounding box center [483, 347] width 382 height 20
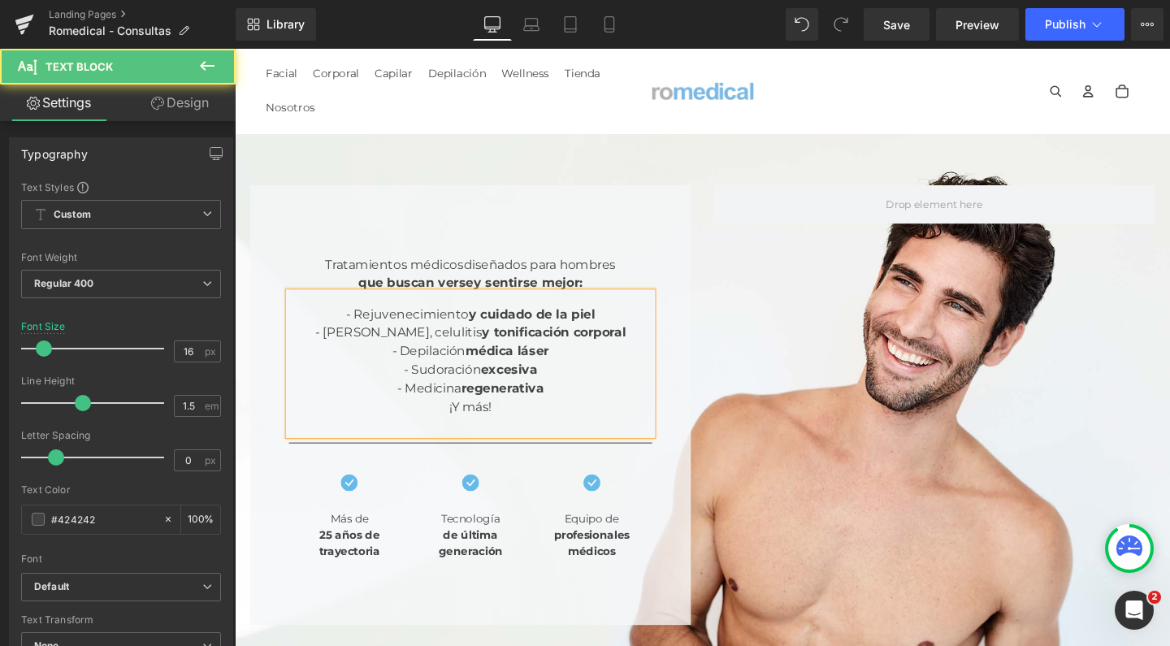
click at [385, 318] on div "- Rejuvenecimiento y cuidado de la piel" at bounding box center [483, 328] width 382 height 20
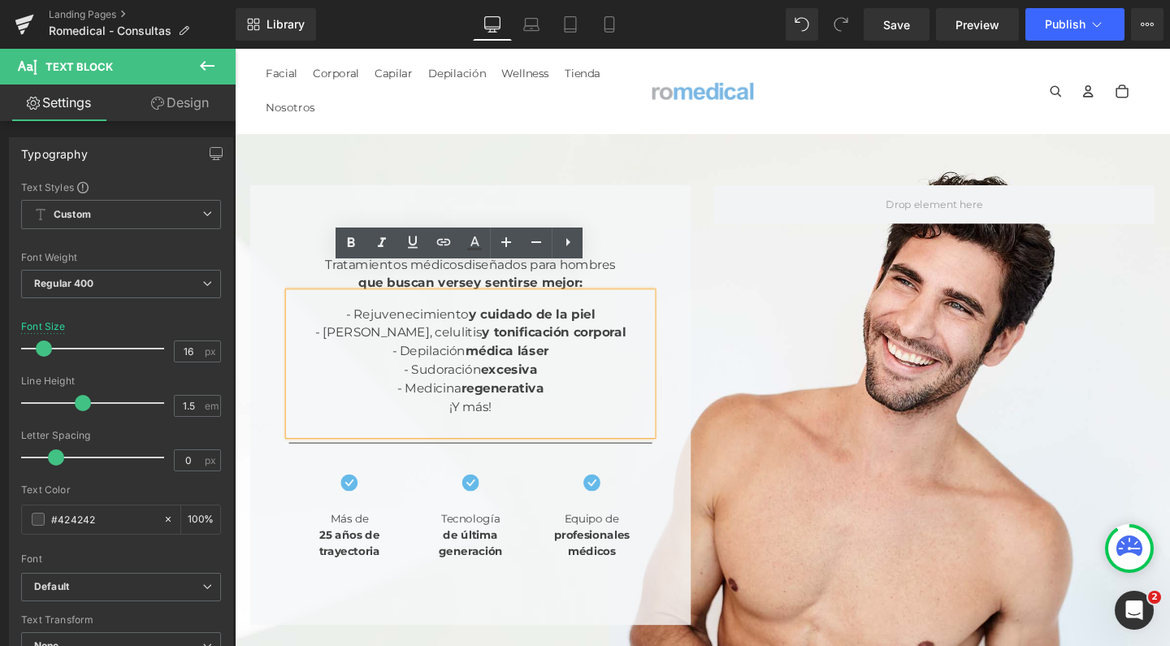
click at [355, 376] on div "- Sudoración excesiva" at bounding box center [483, 386] width 382 height 20
drag, startPoint x: 455, startPoint y: 358, endPoint x: 388, endPoint y: 359, distance: 67.5
click at [388, 376] on div "- Sudoración excesiva" at bounding box center [483, 386] width 382 height 20
click at [494, 378] on strong "excesiva" at bounding box center [523, 385] width 59 height 15
drag, startPoint x: 385, startPoint y: 361, endPoint x: 314, endPoint y: 362, distance: 71.5
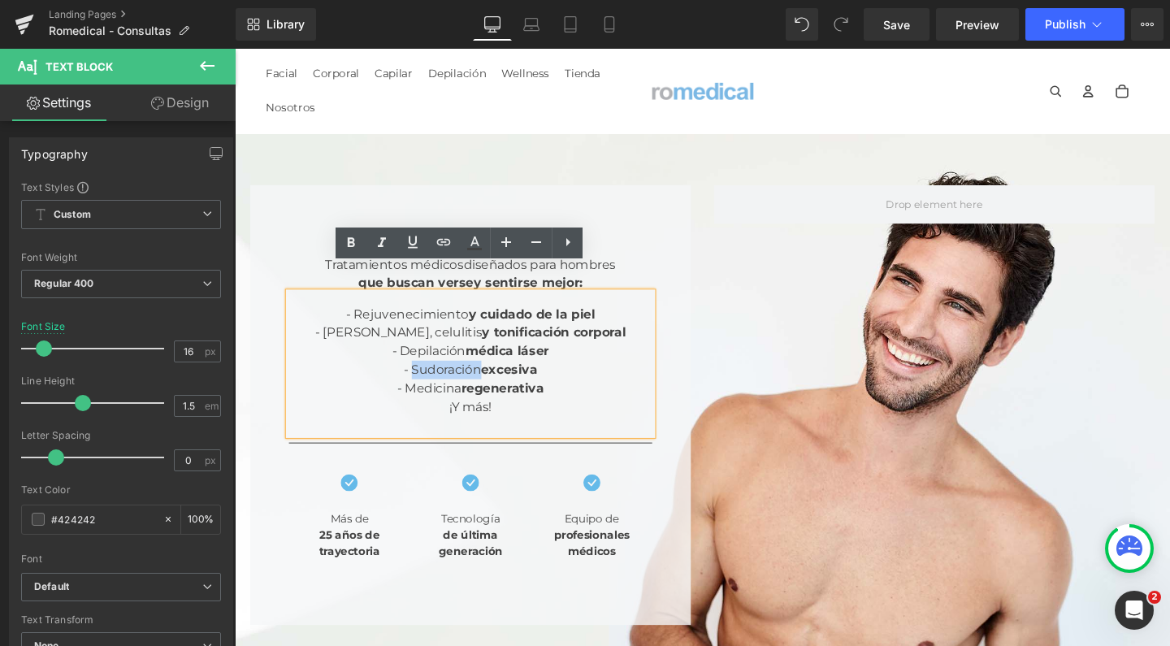
click at [314, 376] on div "- Sudoración excesiva" at bounding box center [483, 386] width 382 height 20
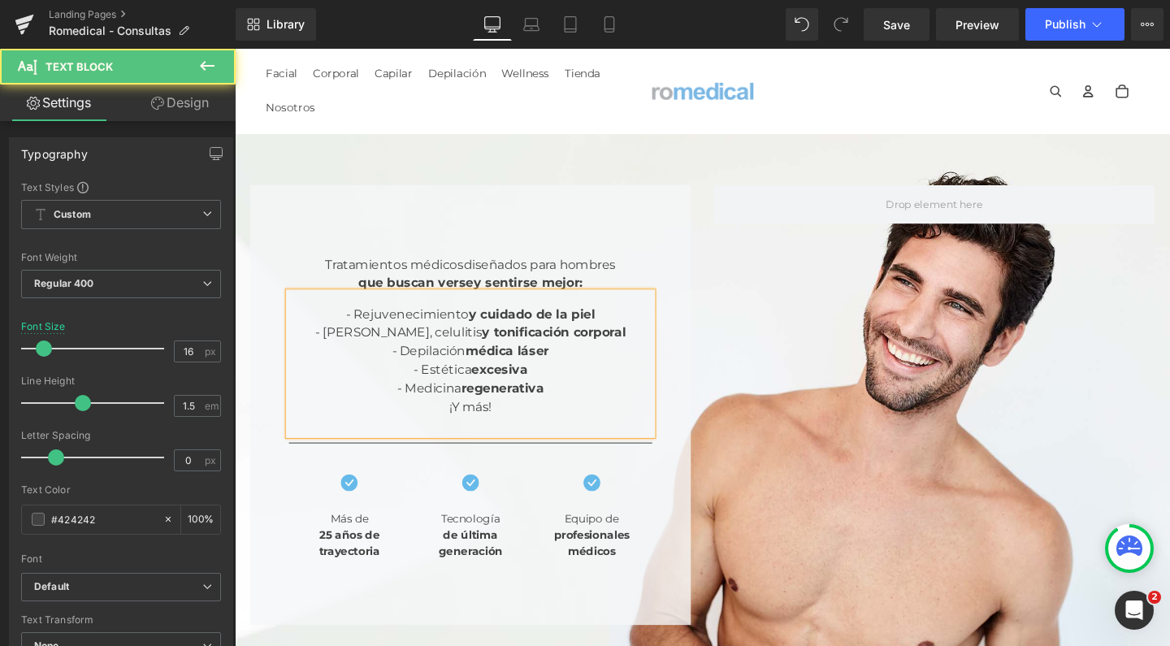
drag, startPoint x: 433, startPoint y: 355, endPoint x: 371, endPoint y: 355, distance: 61.8
click at [371, 376] on div "- Estética excesiva" at bounding box center [483, 386] width 382 height 20
click at [542, 267] on span "diseñados para hombres" at bounding box center [556, 274] width 160 height 15
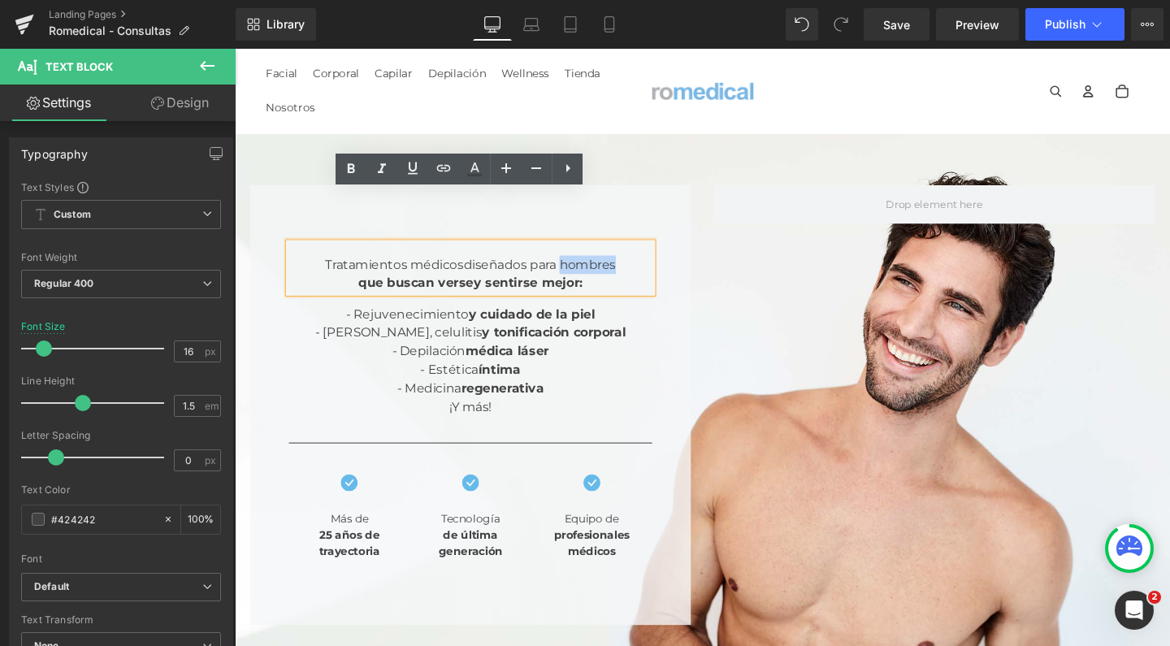
drag, startPoint x: 554, startPoint y: 217, endPoint x: 628, endPoint y: 216, distance: 74.0
click at [628, 266] on div "Tratamientos médicos diseñados para hombres que buscan verse y sentirse mejor:" at bounding box center [483, 285] width 382 height 39
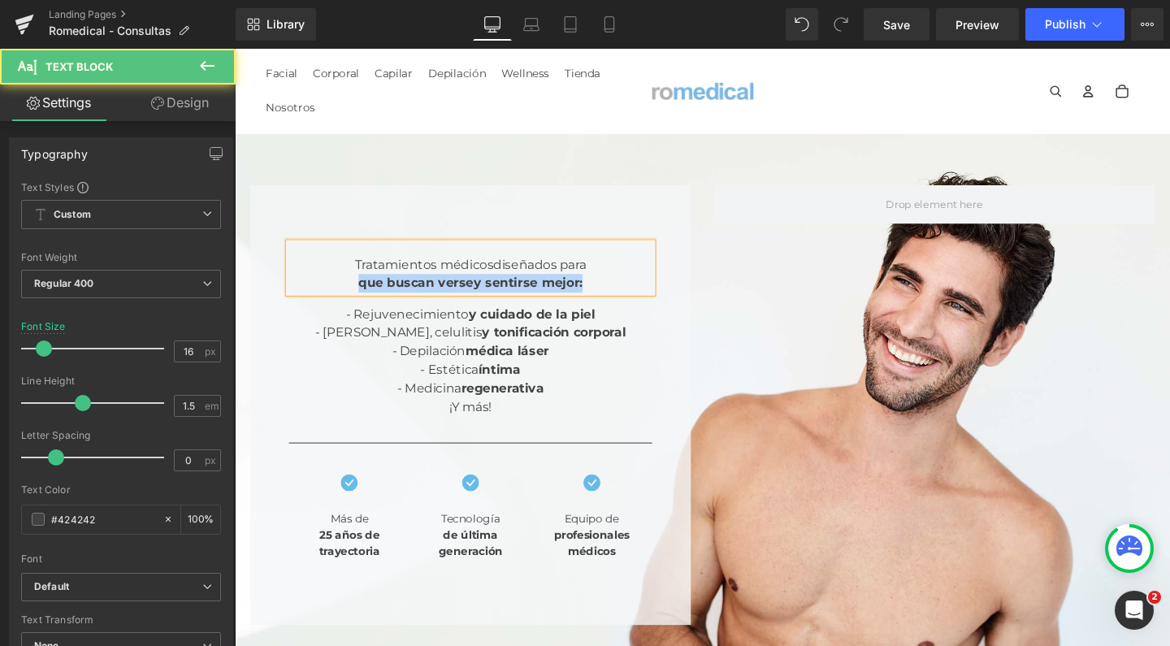
drag, startPoint x: 549, startPoint y: 246, endPoint x: 304, endPoint y: 241, distance: 244.7
click at [304, 266] on div "Tratamientos médicos diseñados para que buscan verse y sentirse mejor:" at bounding box center [483, 285] width 382 height 39
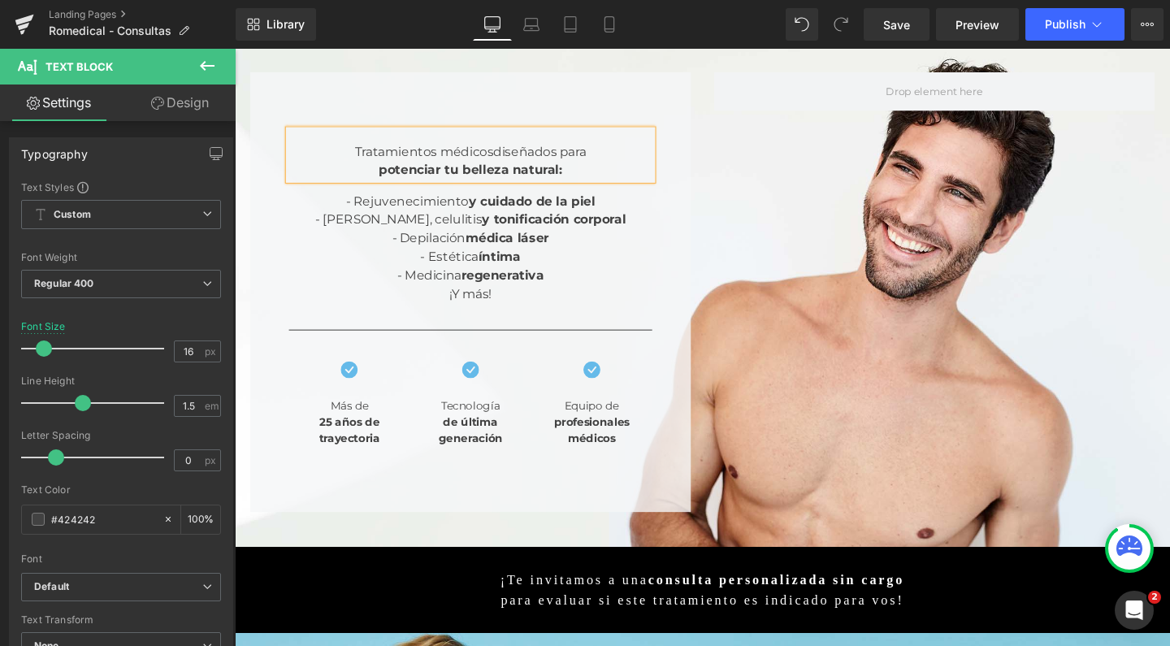
scroll to position [155, 0]
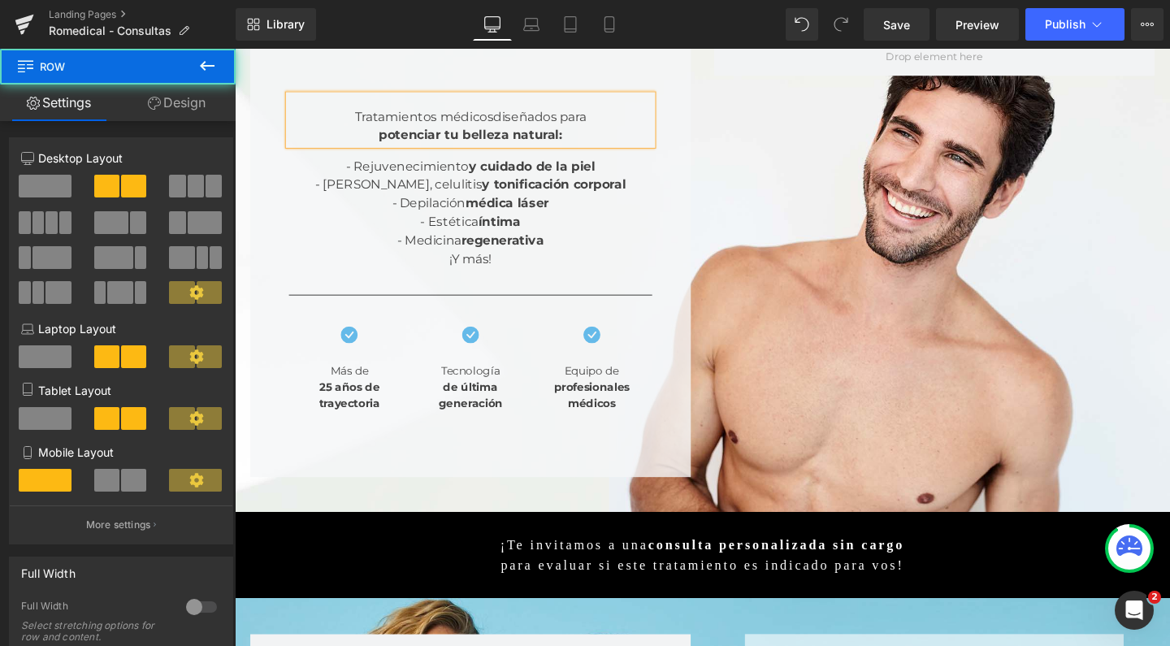
click at [858, 333] on div "Tratamientos médicos diseñados para potenciar tu belleza natural: Text Block - …" at bounding box center [726, 259] width 975 height 495
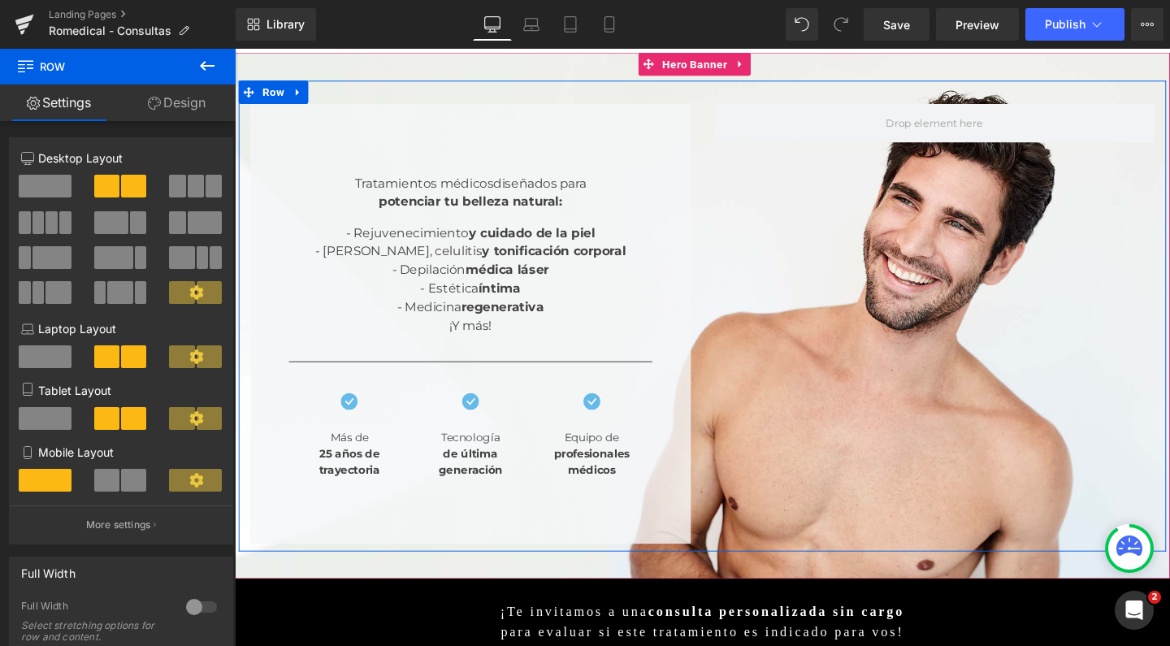
scroll to position [28, 0]
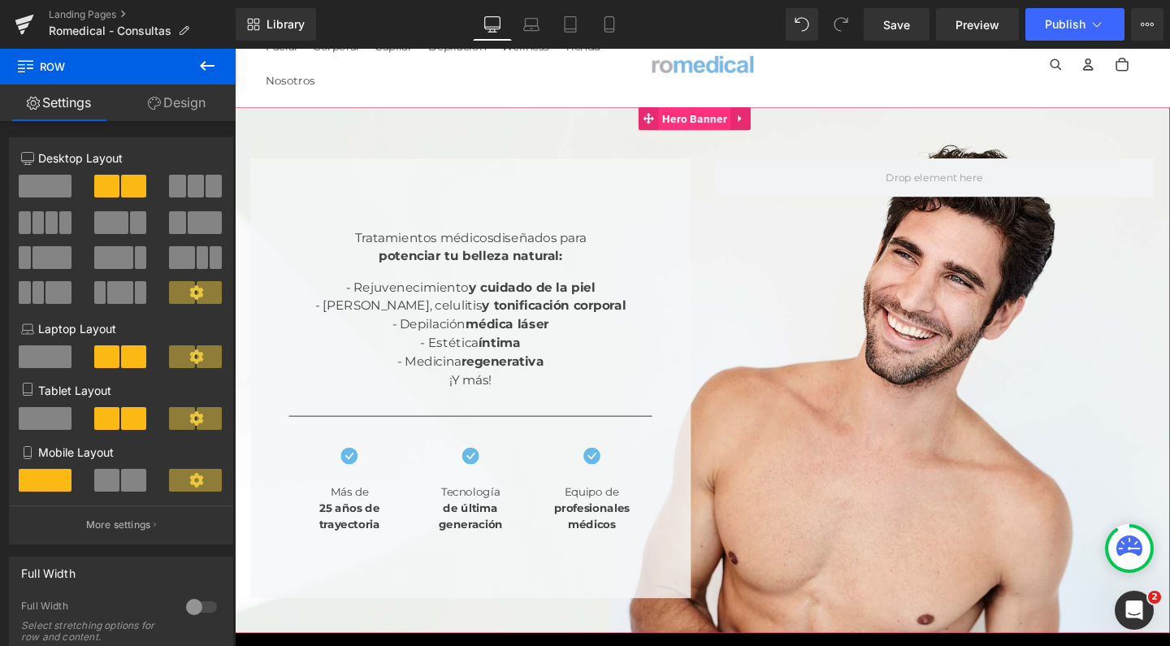
click at [712, 127] on span "Hero Banner" at bounding box center [718, 122] width 76 height 24
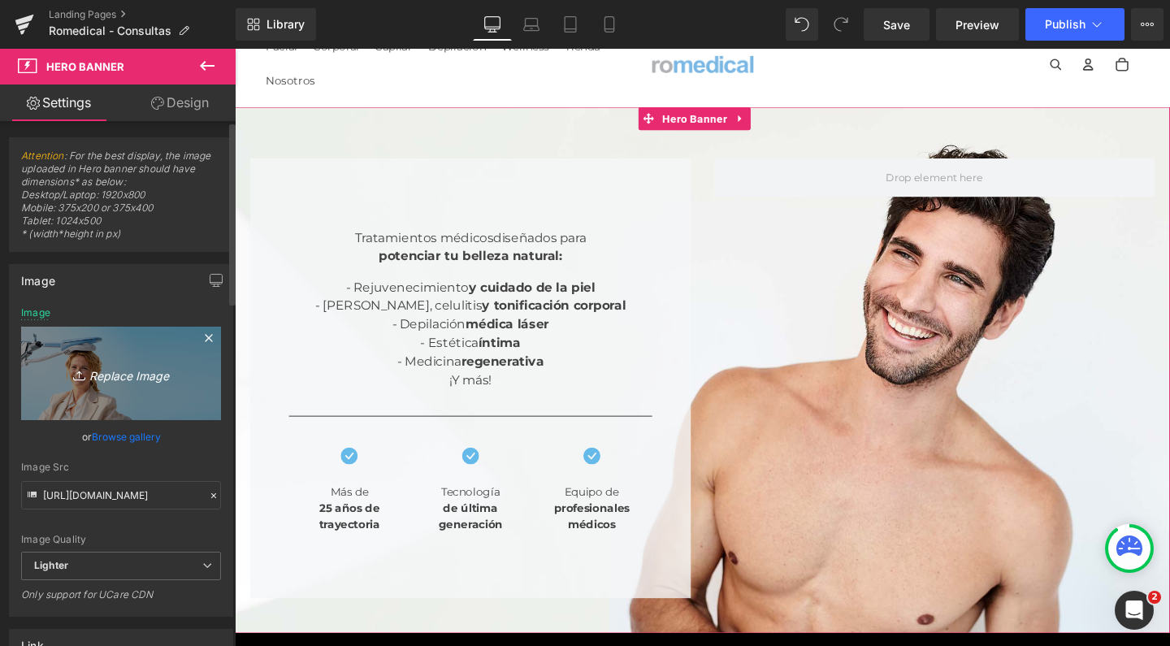
click at [87, 355] on link "Replace Image" at bounding box center [121, 373] width 200 height 93
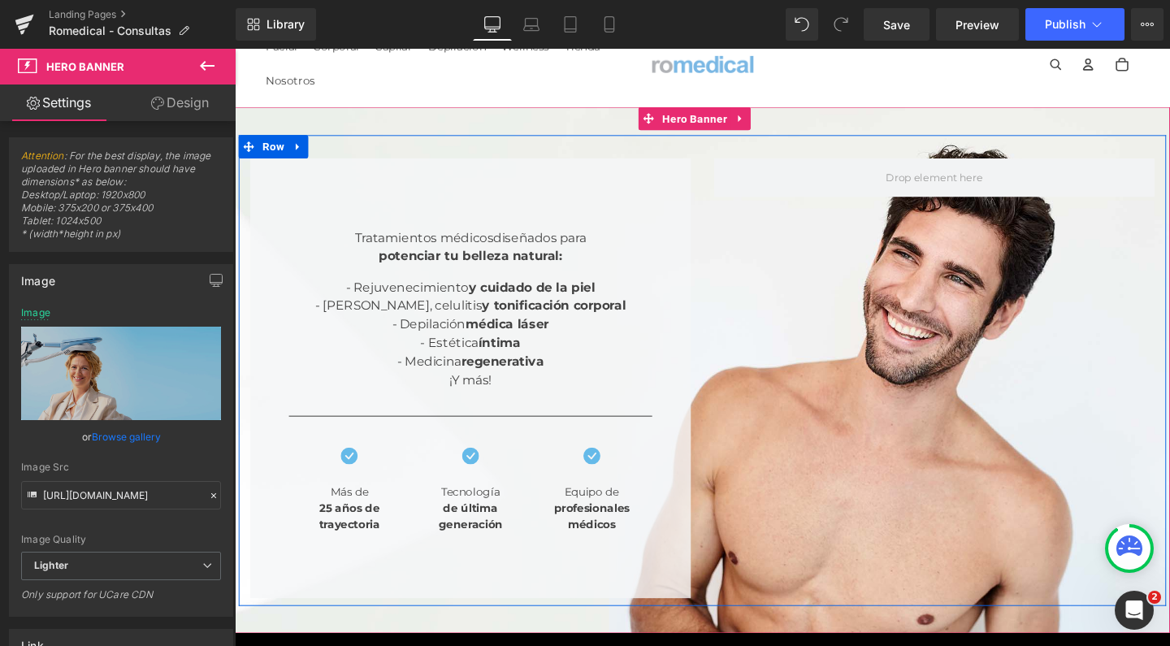
type input "C:\fakepath\1 romedical estetica rejuvenecimiento.jpg"
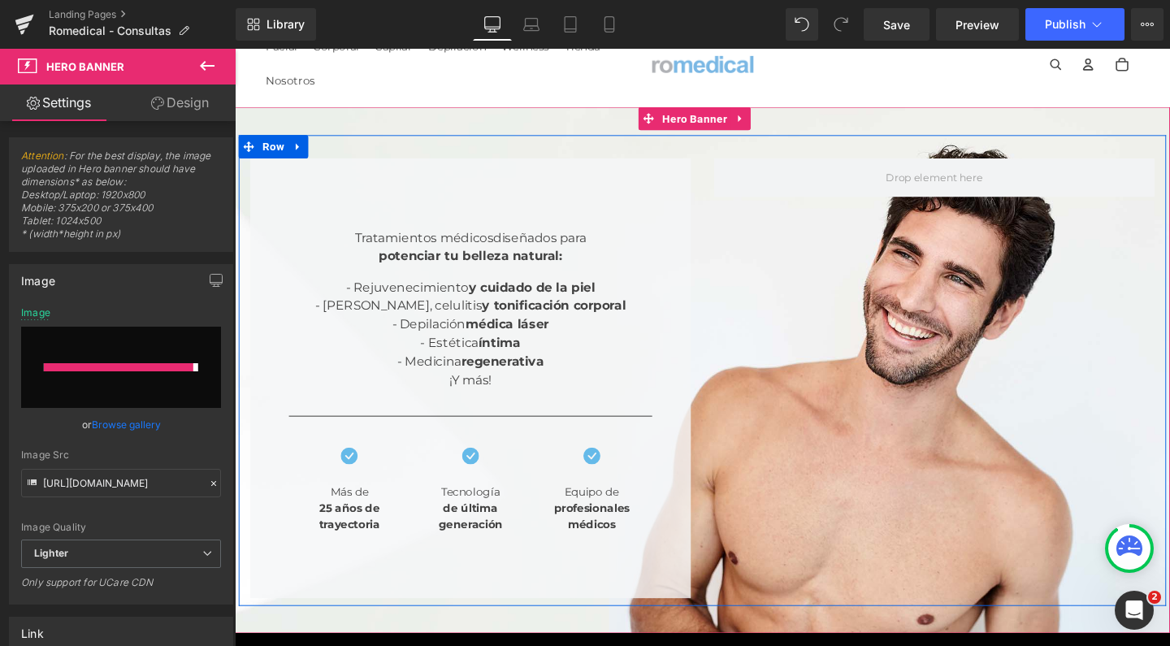
type input "https://ucarecdn.com/015e7069-9854-4655-b9c3-8fc06f59e9ec/-/format/auto/-/previ…"
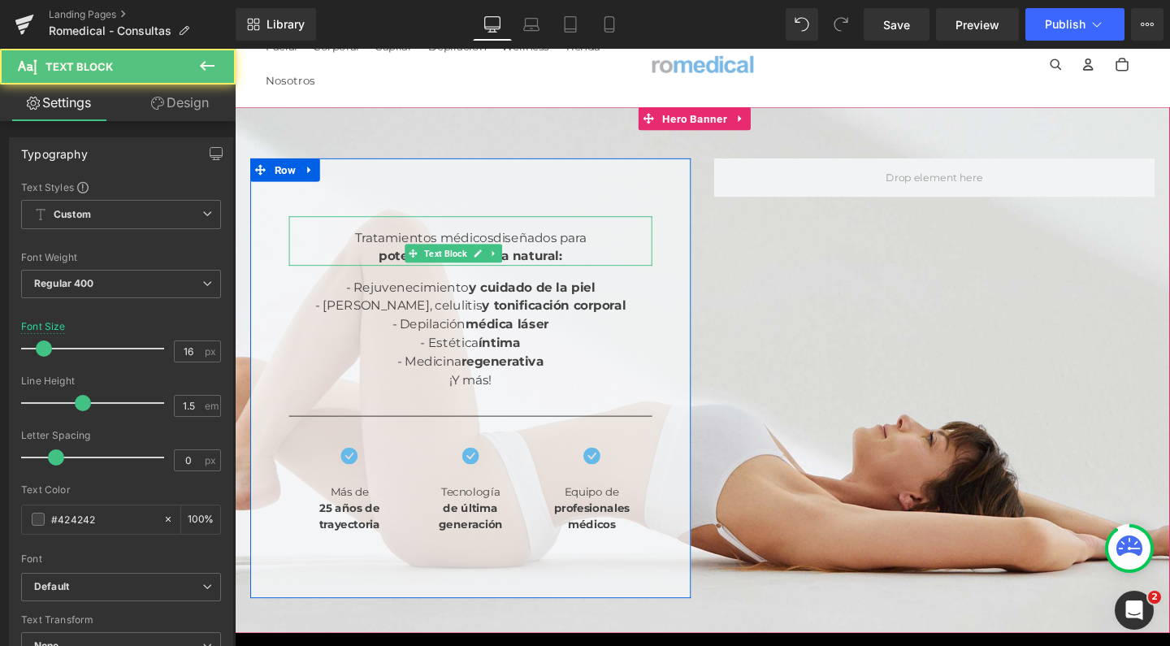
click at [393, 258] on b "potenciar tu belleza natural:" at bounding box center [483, 265] width 193 height 15
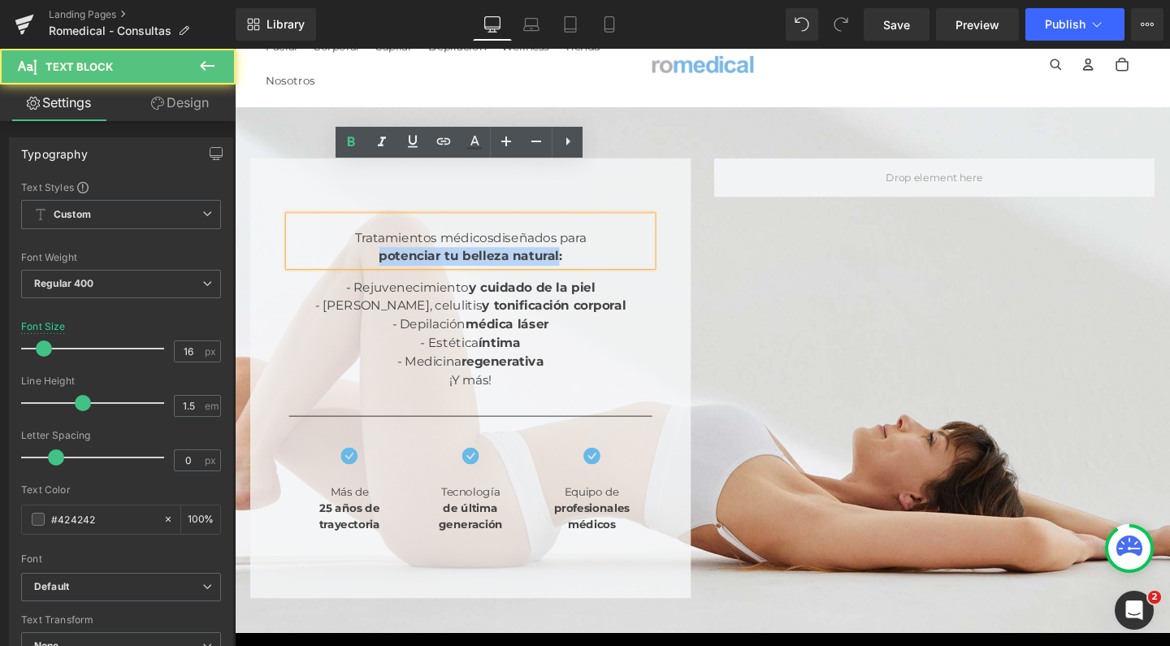
drag, startPoint x: 491, startPoint y: 211, endPoint x: 289, endPoint y: 206, distance: 201.6
click at [289, 206] on div "Tratamientos médicos diseñados para potenciar tu belleza natural: Text Block - …" at bounding box center [482, 394] width 463 height 463
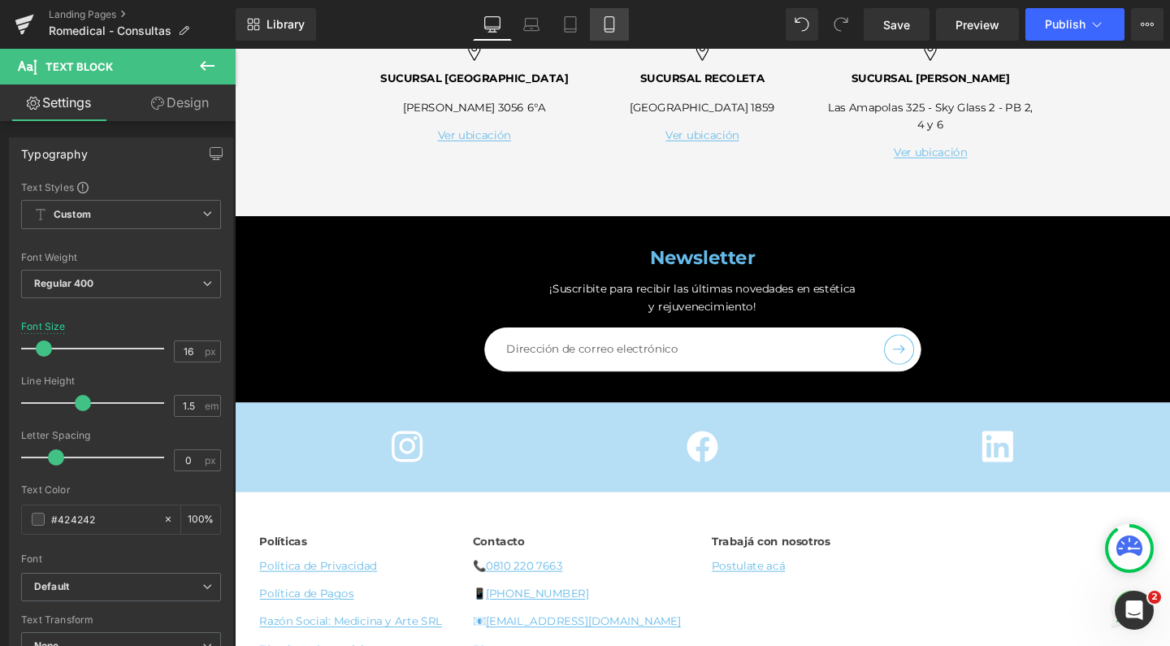
scroll to position [1788, 0]
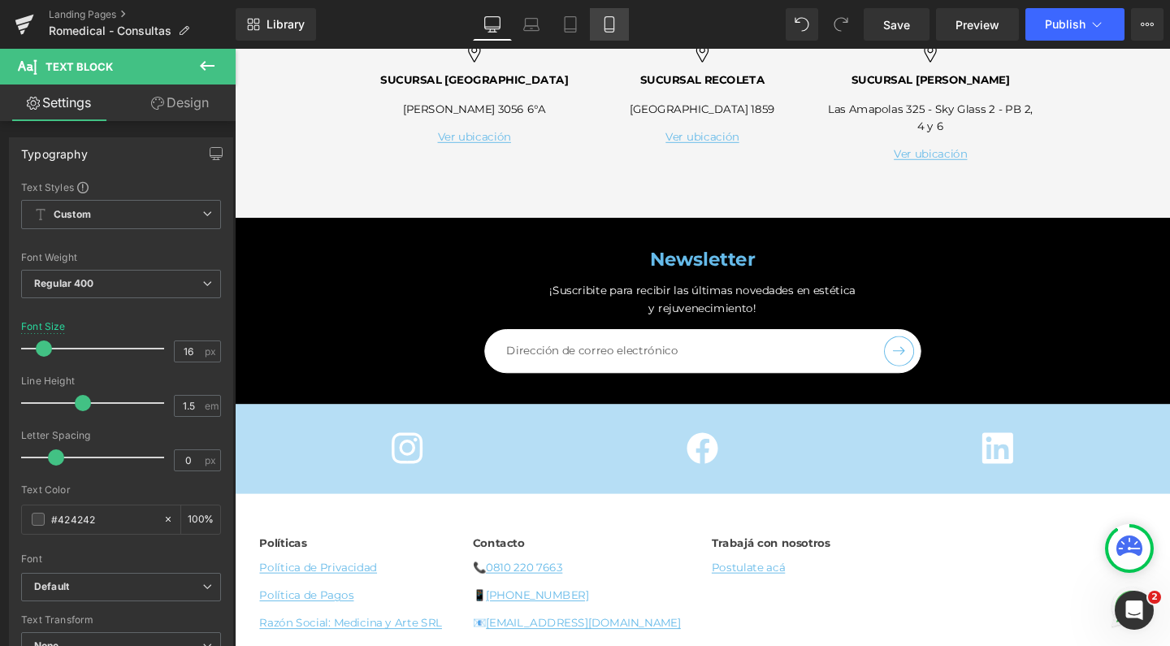
click at [616, 28] on icon at bounding box center [610, 24] width 16 height 16
type input "14"
type input "100"
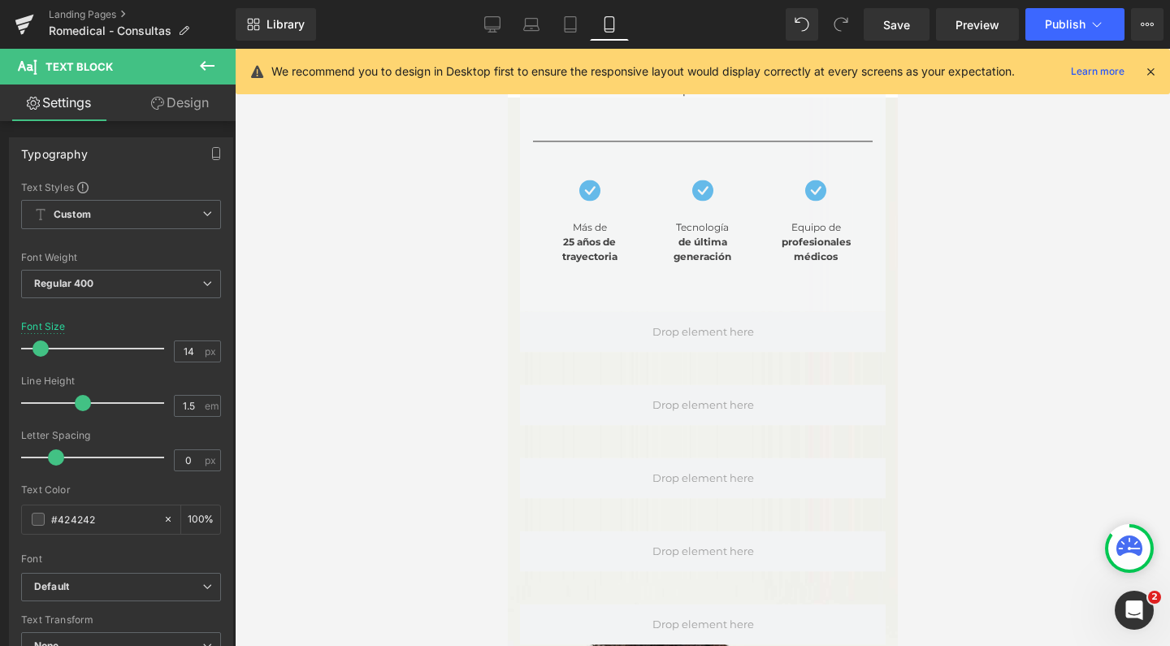
scroll to position [0, 0]
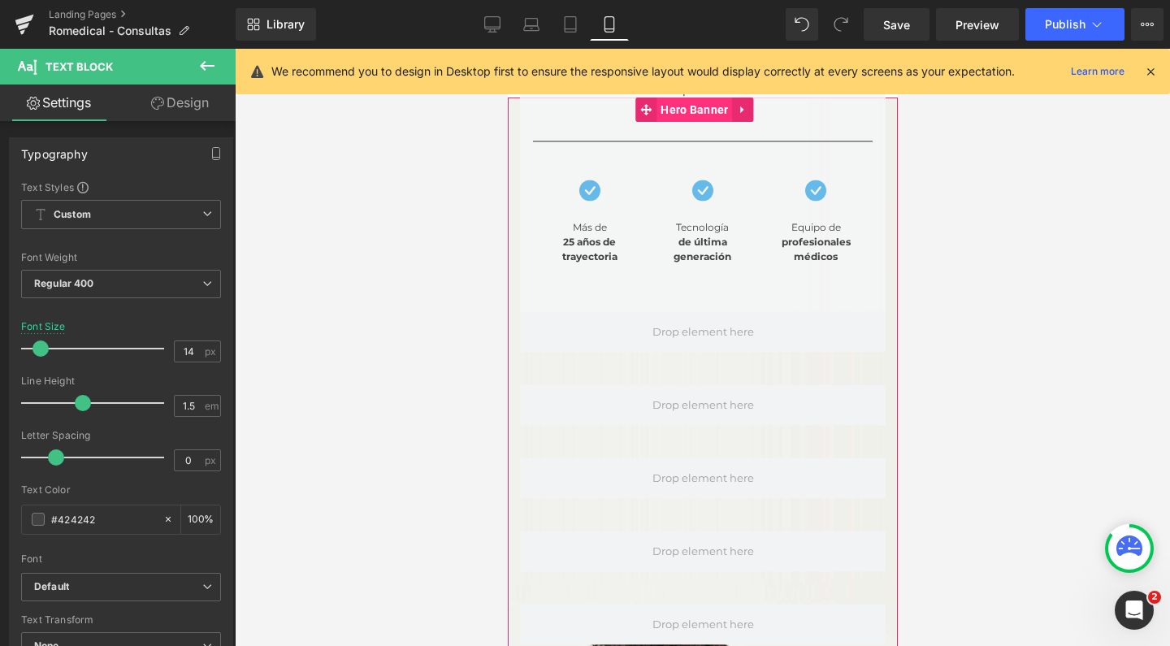
click at [675, 113] on span "Hero Banner" at bounding box center [694, 110] width 76 height 24
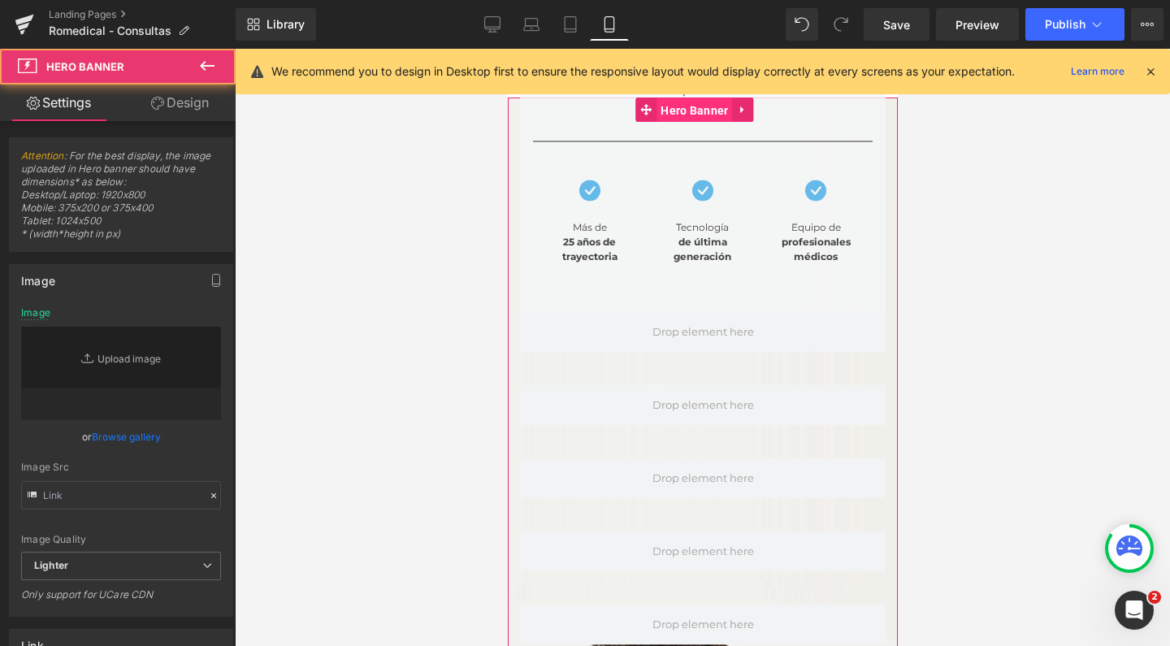
type input "https://ucarecdn.com/6f277162-ea5d-4d75-9540-9526190975e2/-/format/auto/-/previ…"
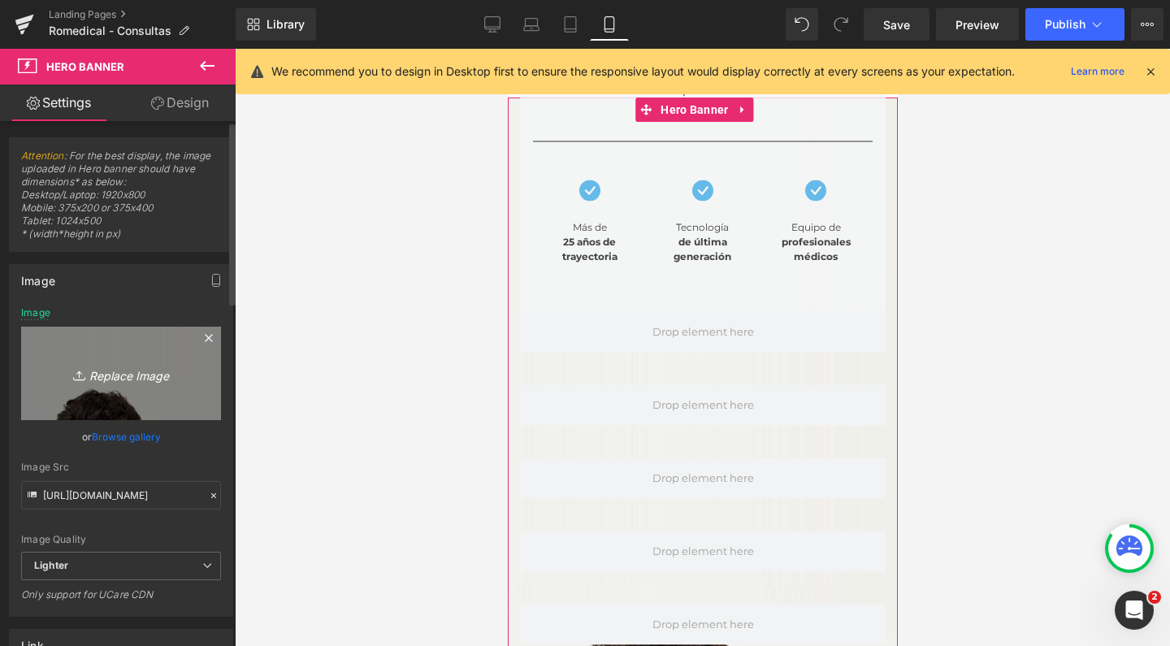
click at [85, 371] on icon "Replace Image" at bounding box center [121, 373] width 130 height 20
type input "C:\fakepath\mobile romedical estetica rejuvenecimiento.jpg"
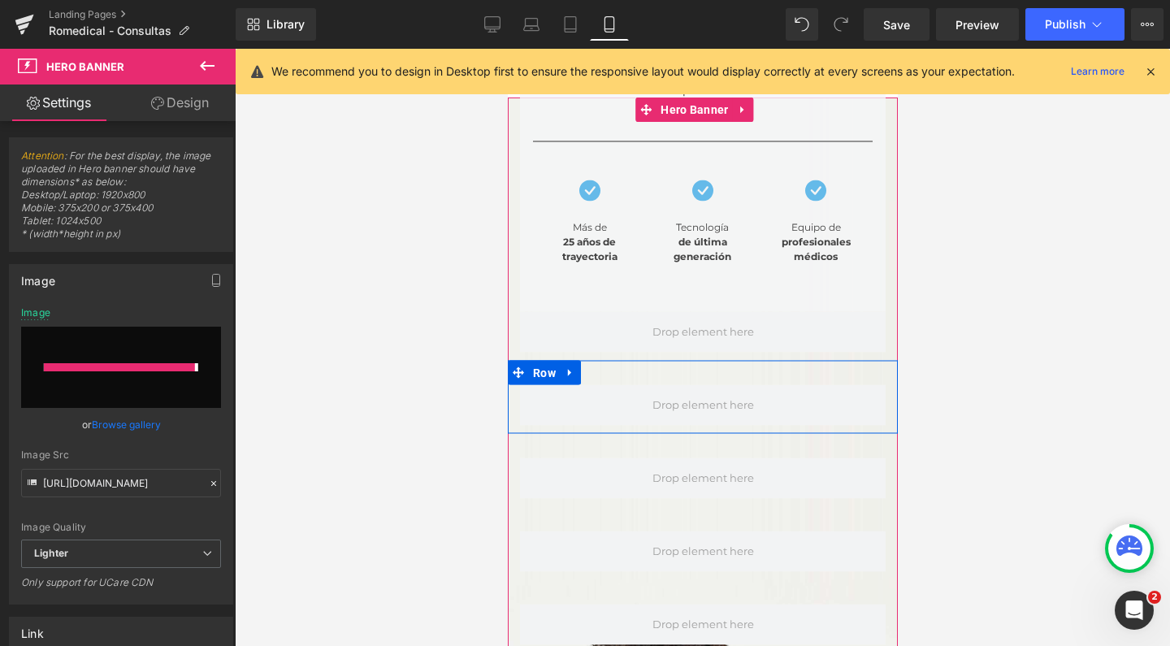
type input "https://ucarecdn.com/adc54c16-7ce0-4047-88cb-06508fe67466/-/format/auto/-/previ…"
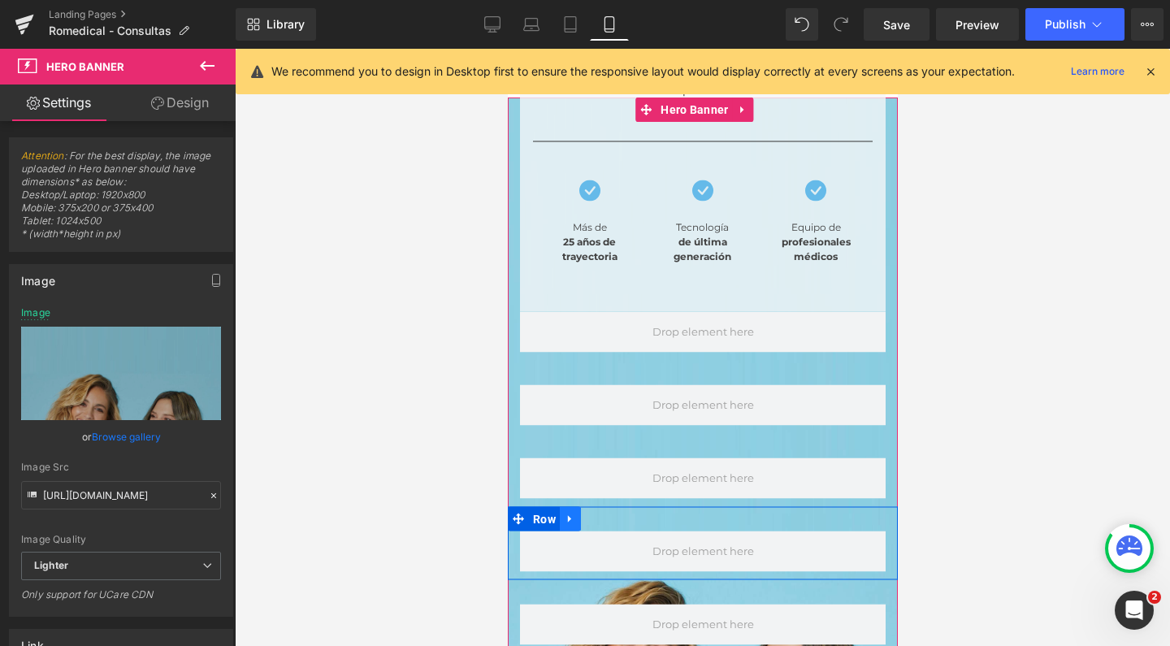
click at [571, 513] on icon at bounding box center [569, 519] width 11 height 12
click at [619, 507] on link at bounding box center [612, 519] width 21 height 24
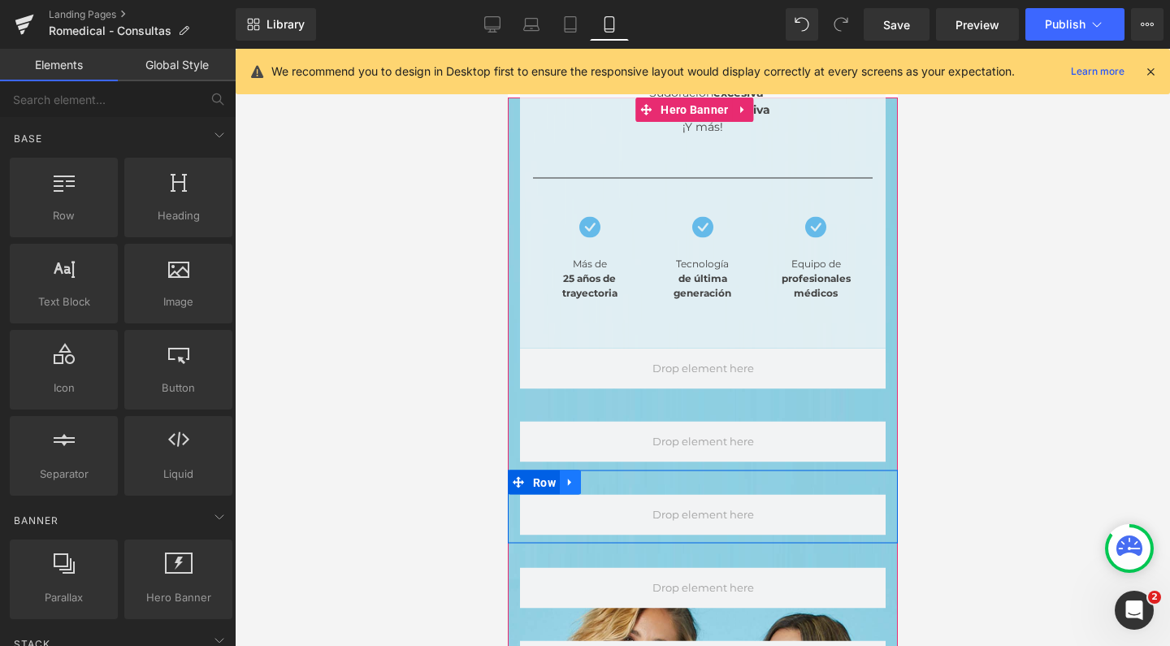
click at [570, 479] on icon at bounding box center [568, 482] width 3 height 7
click at [607, 477] on icon at bounding box center [611, 482] width 11 height 11
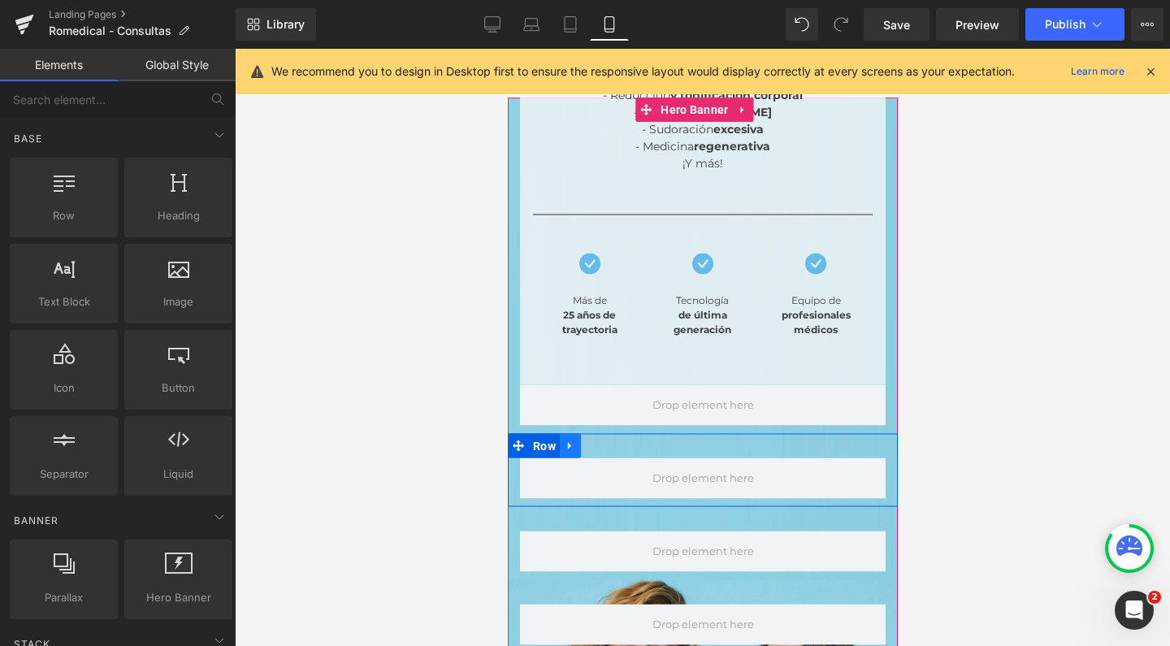
click at [567, 440] on icon at bounding box center [569, 446] width 11 height 12
click at [614, 441] on icon at bounding box center [611, 446] width 11 height 11
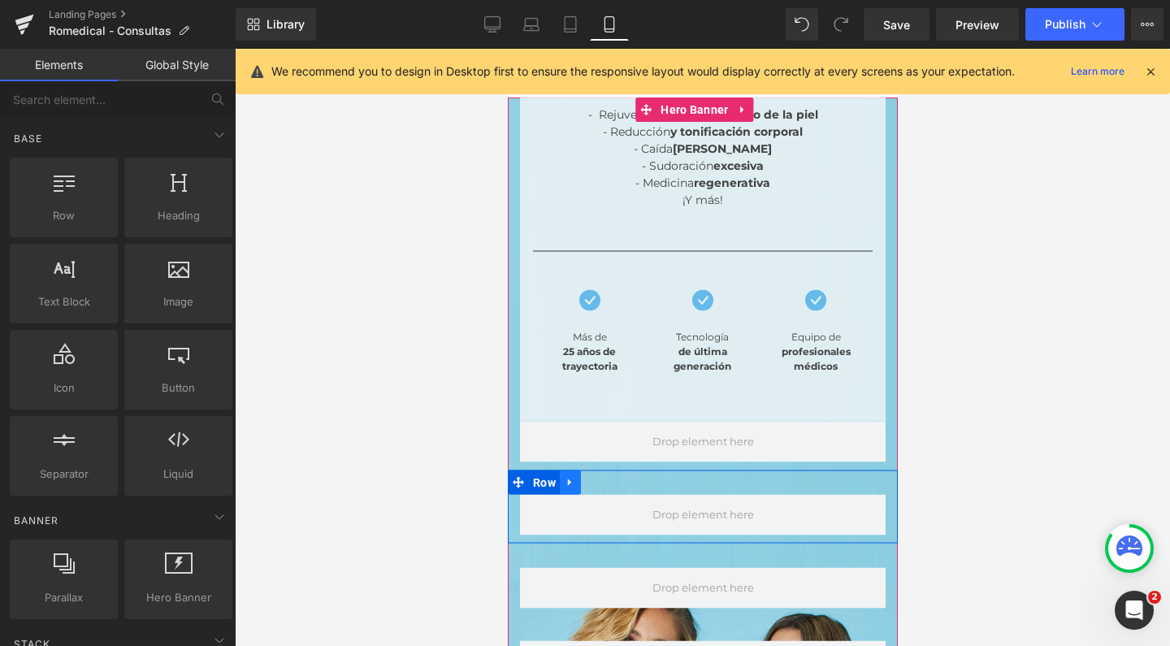
click at [574, 476] on icon at bounding box center [569, 482] width 11 height 12
click at [607, 477] on icon at bounding box center [611, 482] width 11 height 11
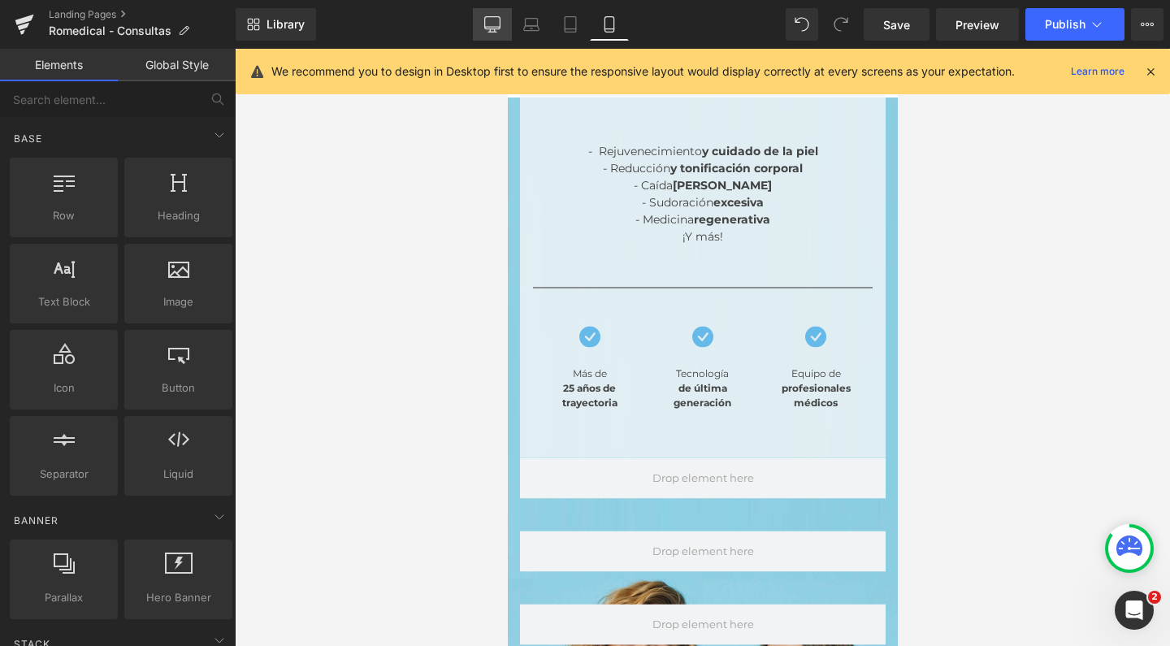
click at [494, 21] on icon at bounding box center [492, 24] width 16 height 16
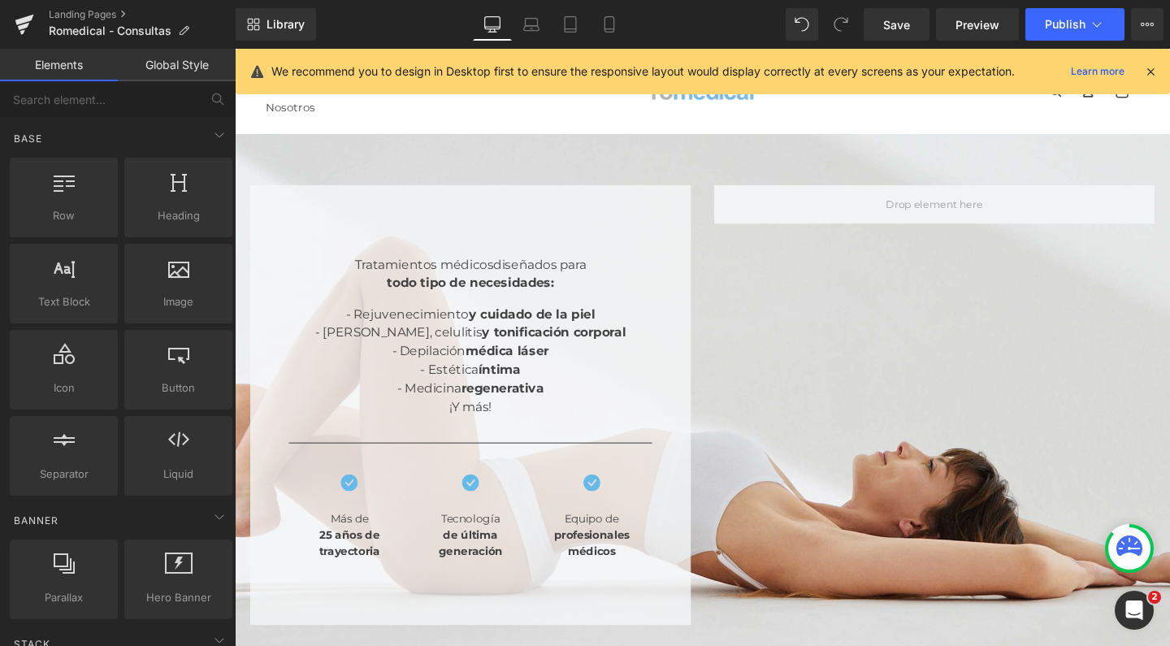
scroll to position [89, 0]
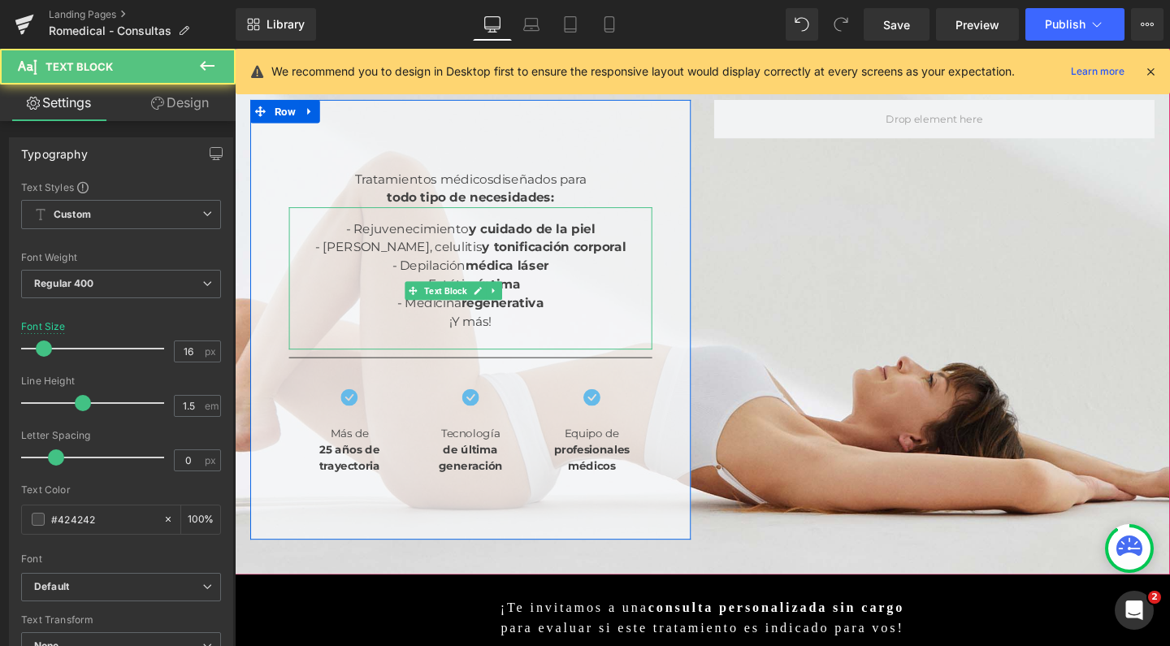
click at [473, 308] on strong "regenerativa" at bounding box center [516, 315] width 87 height 15
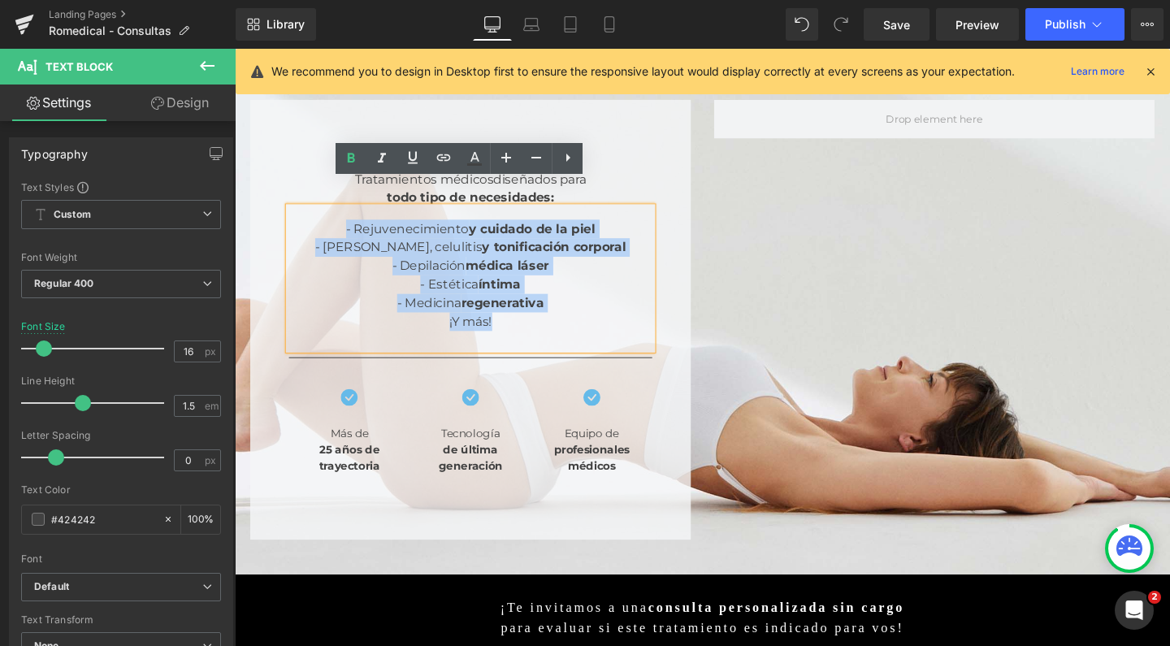
drag, startPoint x: 358, startPoint y: 316, endPoint x: 289, endPoint y: 199, distance: 135.9
click at [289, 199] on div "Tratamientos médicos diseñados para todo tipo de necesidades: Text Block - Reju…" at bounding box center [482, 333] width 463 height 463
copy div "- Rejuvenecimiento y cuidado de la piel - Reducción, celulitis y tonificación c…"
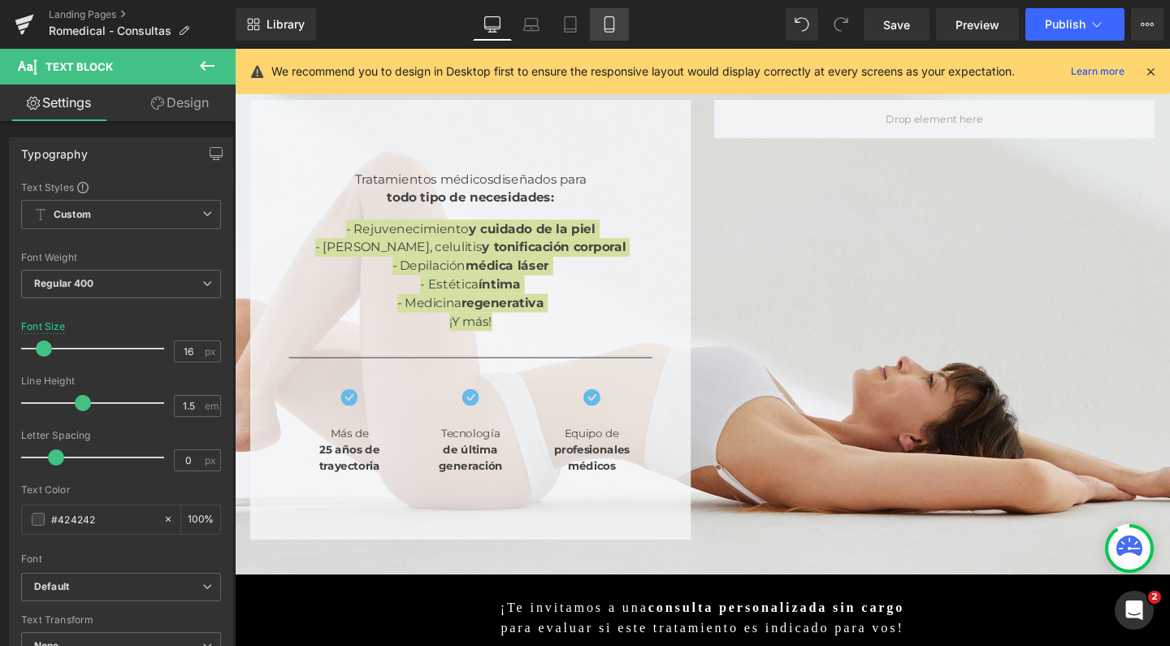
drag, startPoint x: 616, startPoint y: 25, endPoint x: 118, endPoint y: 98, distance: 503.5
click at [616, 25] on icon at bounding box center [610, 24] width 16 height 16
type input "14"
type input "100"
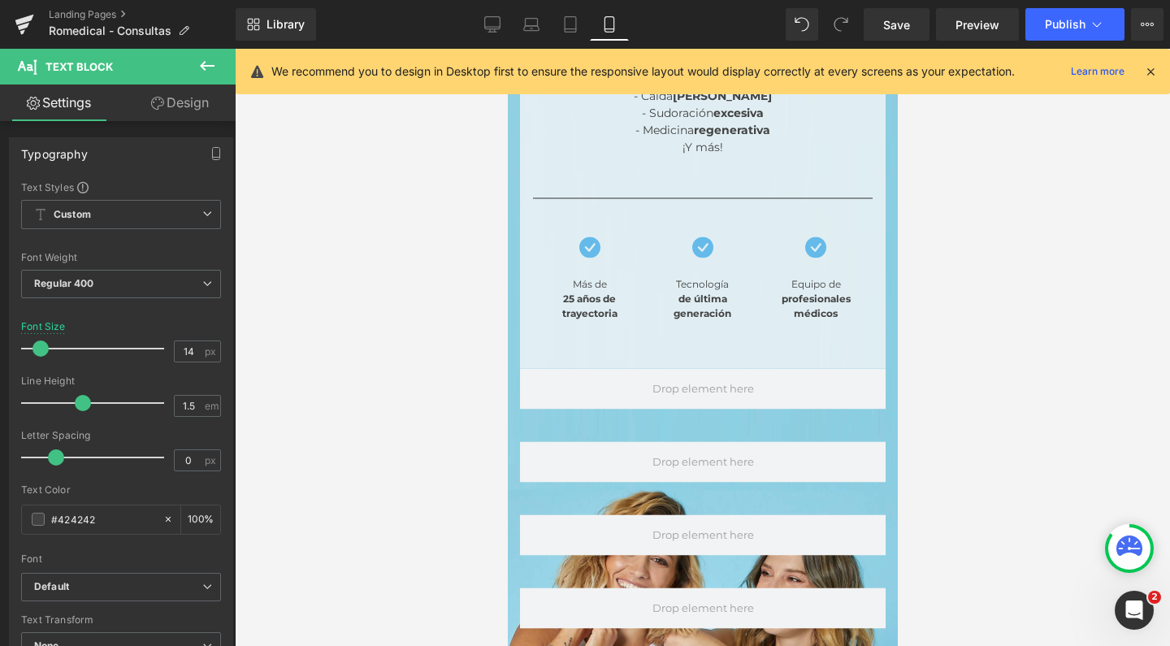
scroll to position [0, 0]
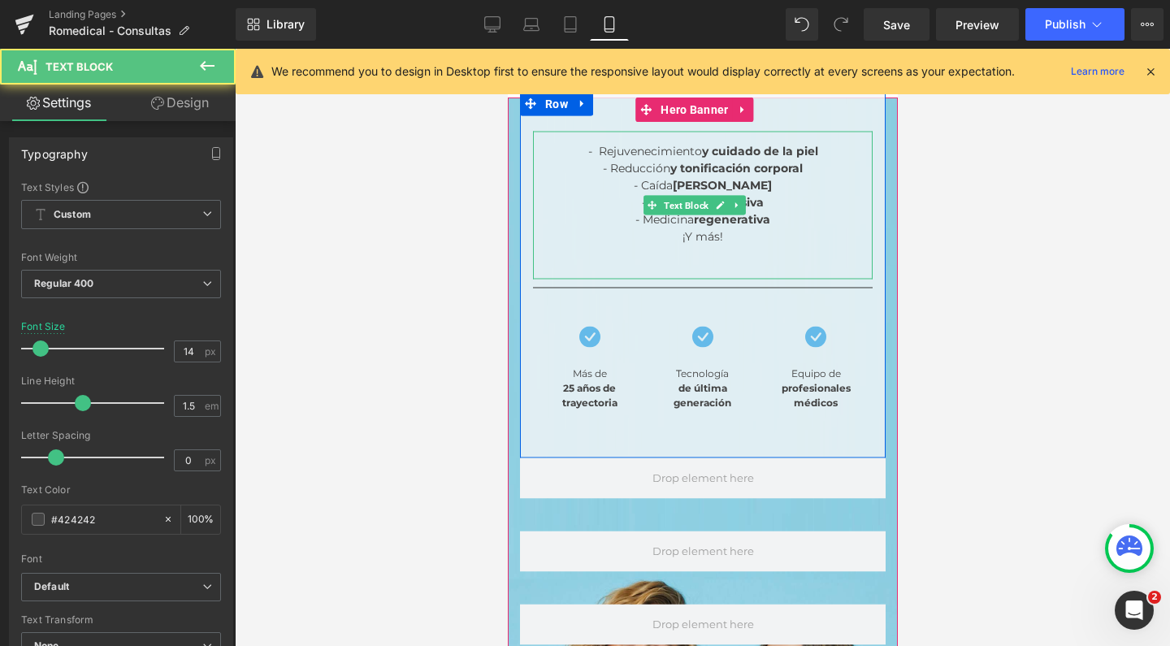
click at [660, 212] on span "- Medicina regenerativa" at bounding box center [702, 219] width 135 height 15
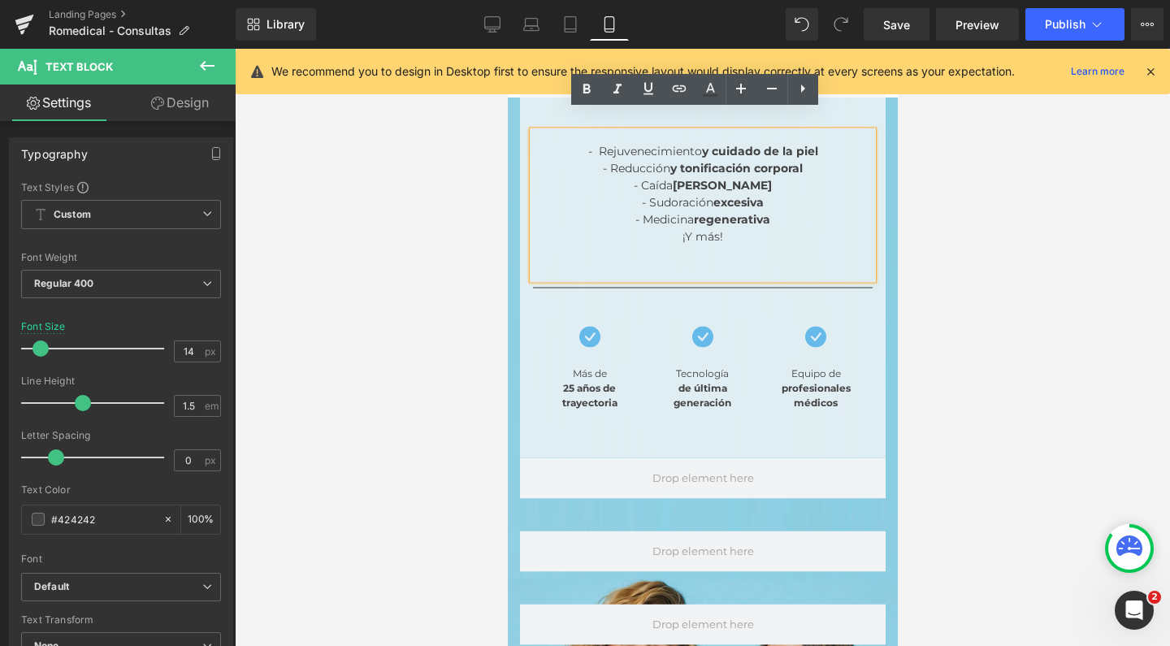
drag, startPoint x: 790, startPoint y: 186, endPoint x: 562, endPoint y: 132, distance: 234.8
click at [562, 132] on div "- Rejuvenecimiento y cuidado de la piel - Reducción y tonificación corporal - C…" at bounding box center [702, 206] width 340 height 148
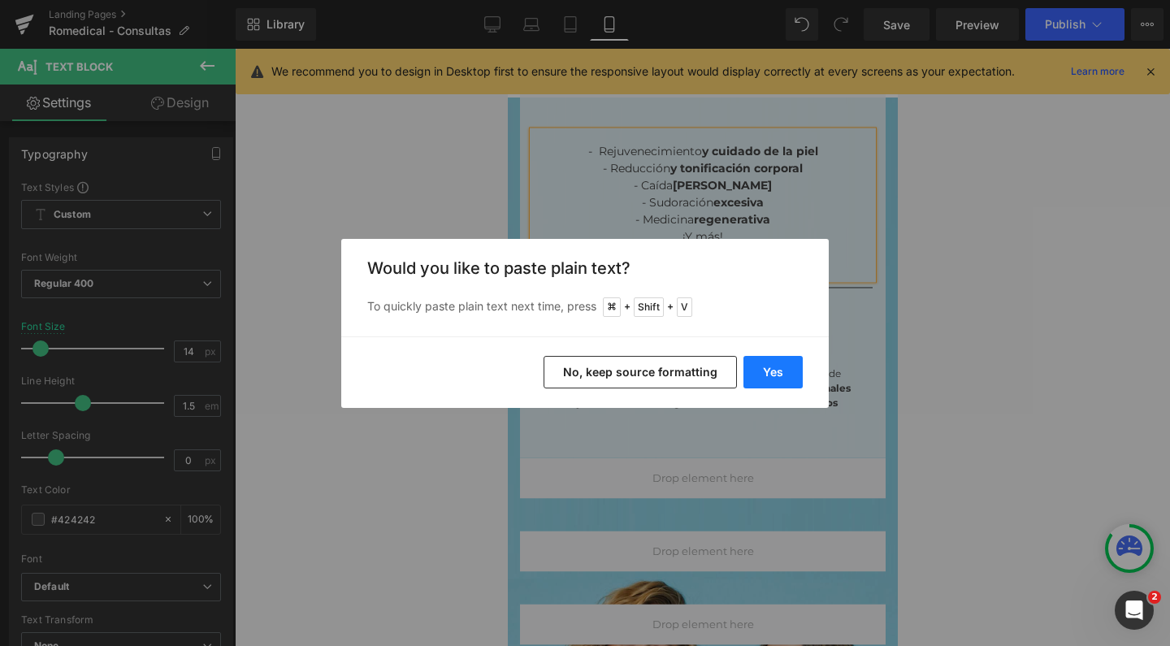
click at [783, 363] on button "Yes" at bounding box center [773, 372] width 59 height 33
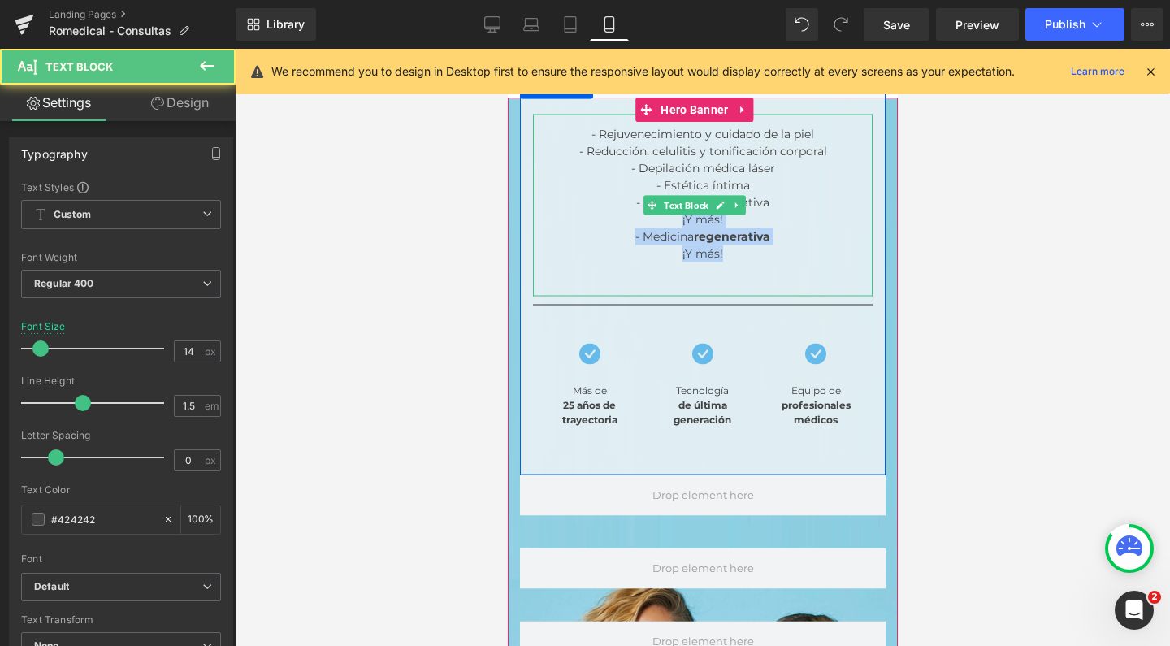
drag, startPoint x: 664, startPoint y: 198, endPoint x: 804, endPoint y: 238, distance: 145.6
click at [804, 238] on div "¡Y más! - Medicina regenerativa ¡Y más!" at bounding box center [702, 253] width 340 height 85
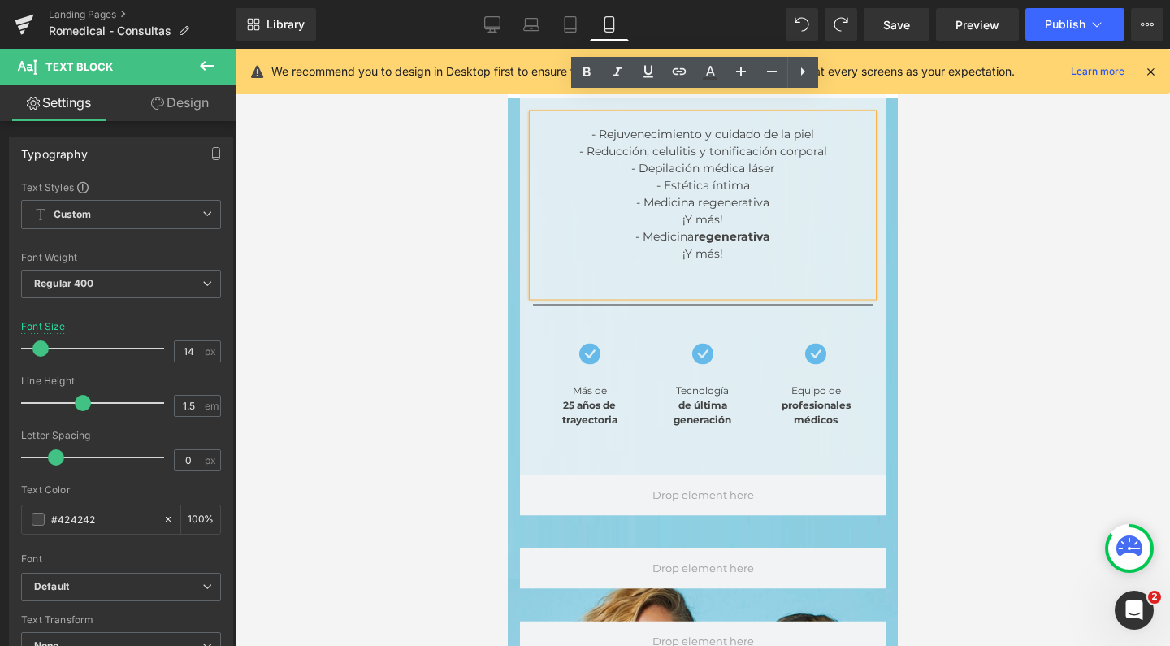
click at [754, 229] on strong "regenerativa" at bounding box center [731, 236] width 76 height 15
drag, startPoint x: 754, startPoint y: 202, endPoint x: 601, endPoint y: 180, distance: 154.3
click at [601, 180] on div "- Rejuvenecimiento y cuidado de la piel - Reducción, celulitis y tonificación c…" at bounding box center [702, 206] width 340 height 182
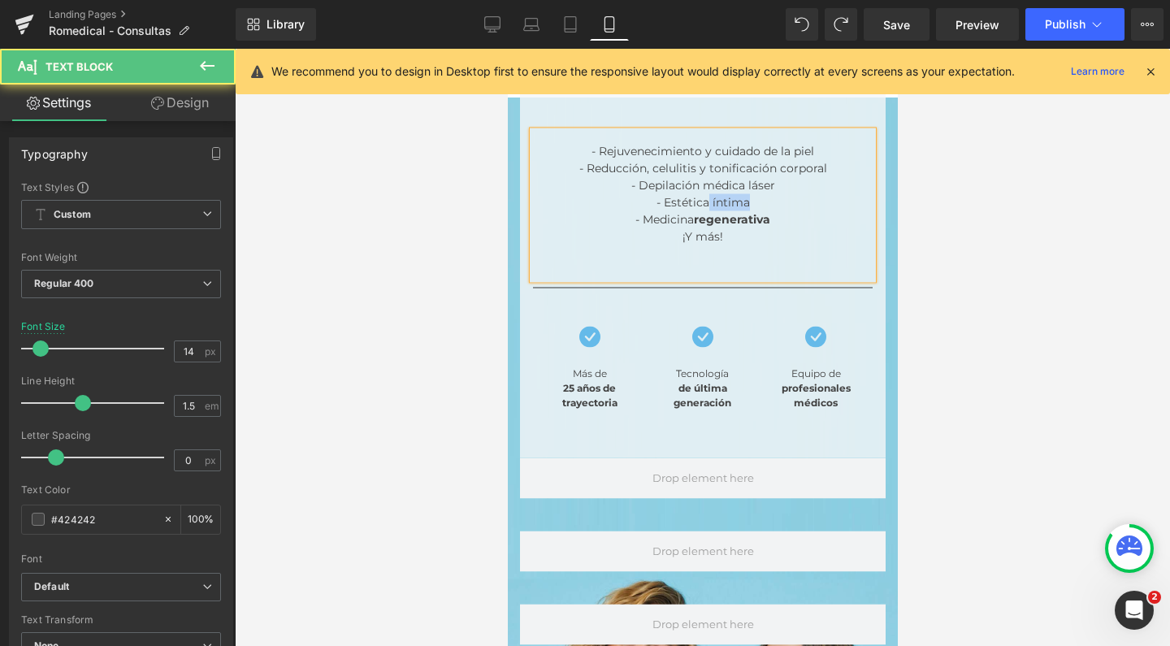
drag, startPoint x: 756, startPoint y: 180, endPoint x: 700, endPoint y: 182, distance: 56.1
click at [700, 194] on div "- Estética íntima" at bounding box center [702, 202] width 340 height 17
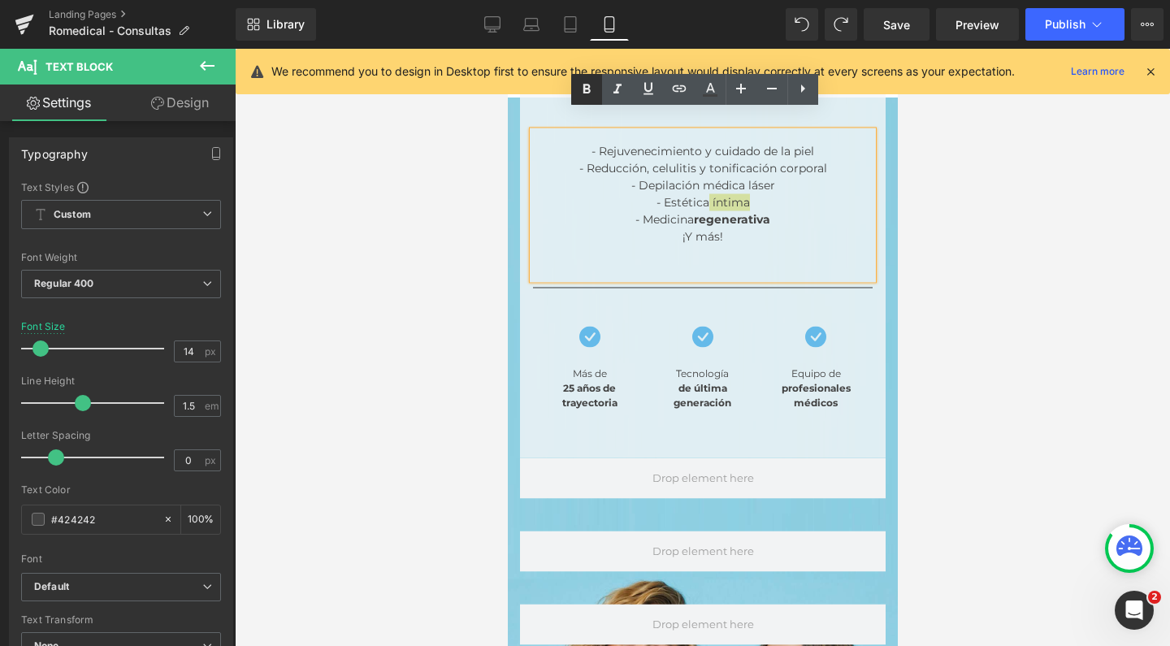
drag, startPoint x: 596, startPoint y: 85, endPoint x: 220, endPoint y: 115, distance: 376.7
click at [596, 85] on icon at bounding box center [587, 90] width 20 height 20
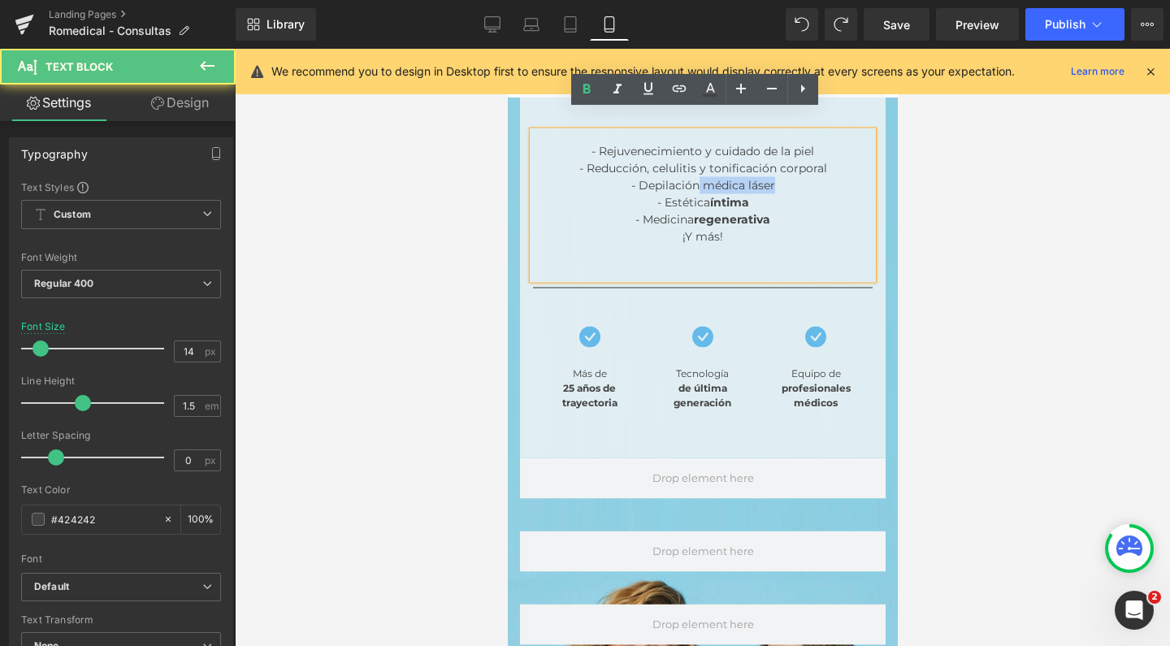
drag, startPoint x: 769, startPoint y: 168, endPoint x: 690, endPoint y: 170, distance: 78.9
click at [690, 177] on div "- Depilación médica láser" at bounding box center [702, 185] width 340 height 17
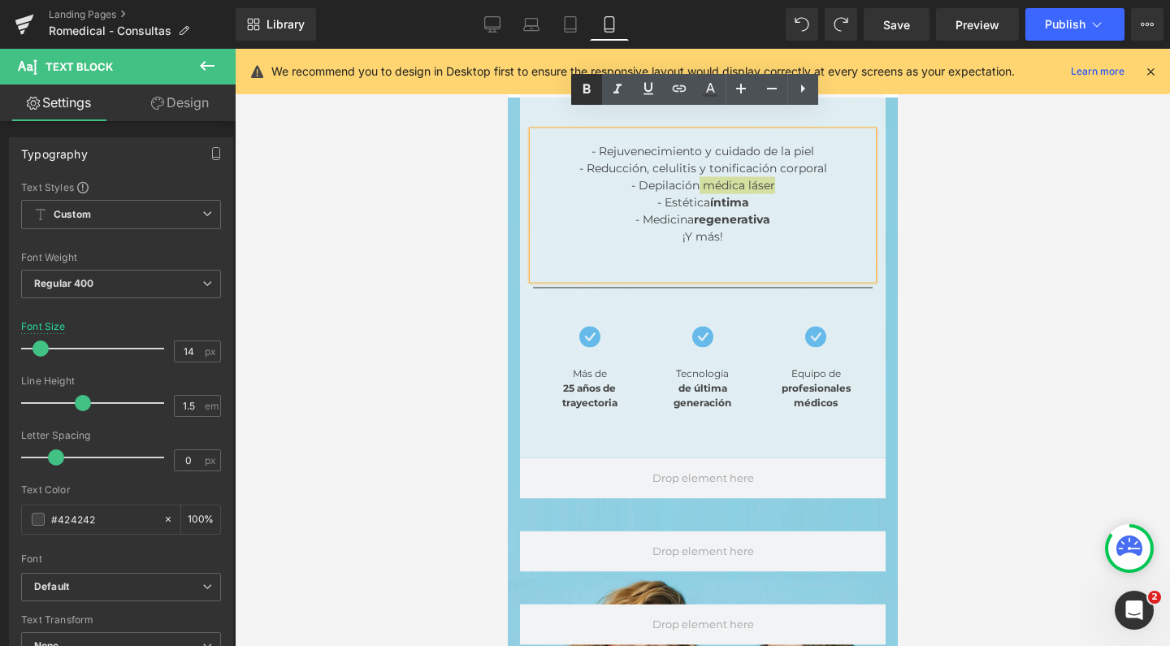
drag, startPoint x: 586, startPoint y: 88, endPoint x: 239, endPoint y: 91, distance: 347.1
click at [586, 88] on icon at bounding box center [586, 89] width 7 height 10
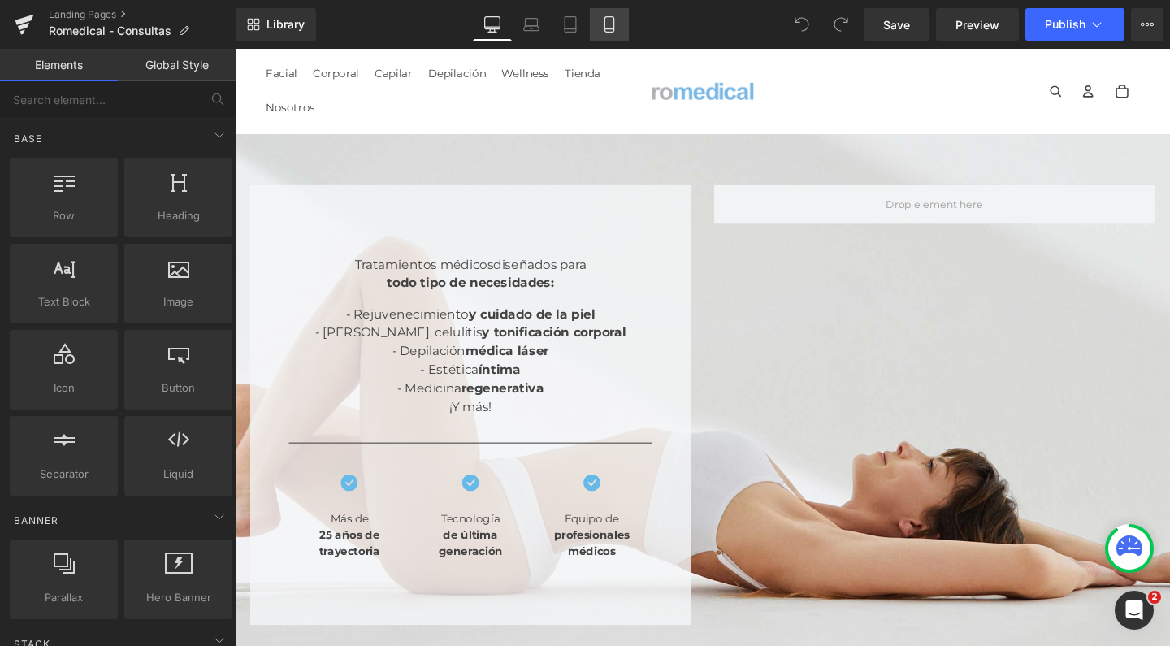
click at [613, 22] on icon at bounding box center [610, 24] width 16 height 16
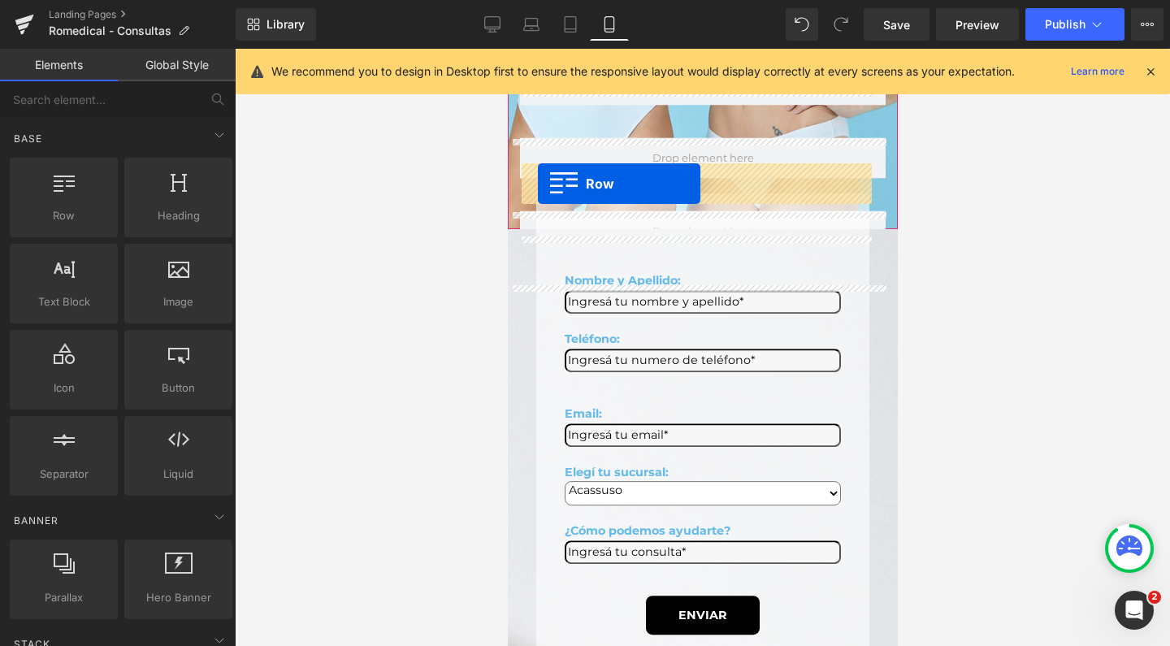
scroll to position [786, 0]
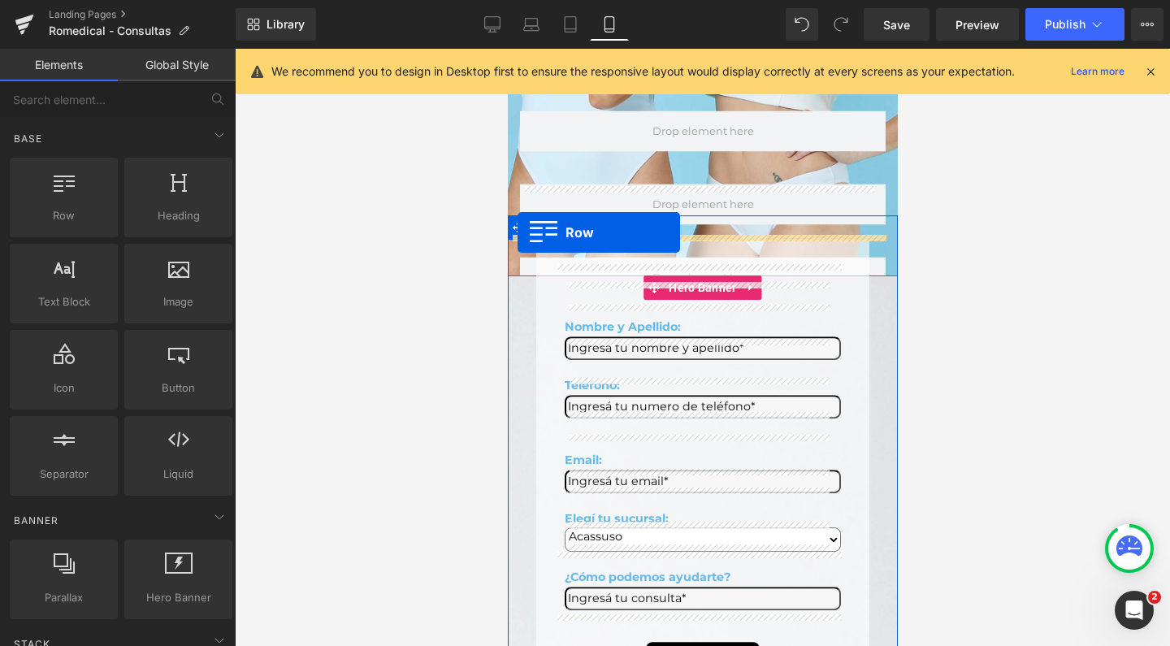
drag, startPoint x: 518, startPoint y: 302, endPoint x: 517, endPoint y: 232, distance: 69.9
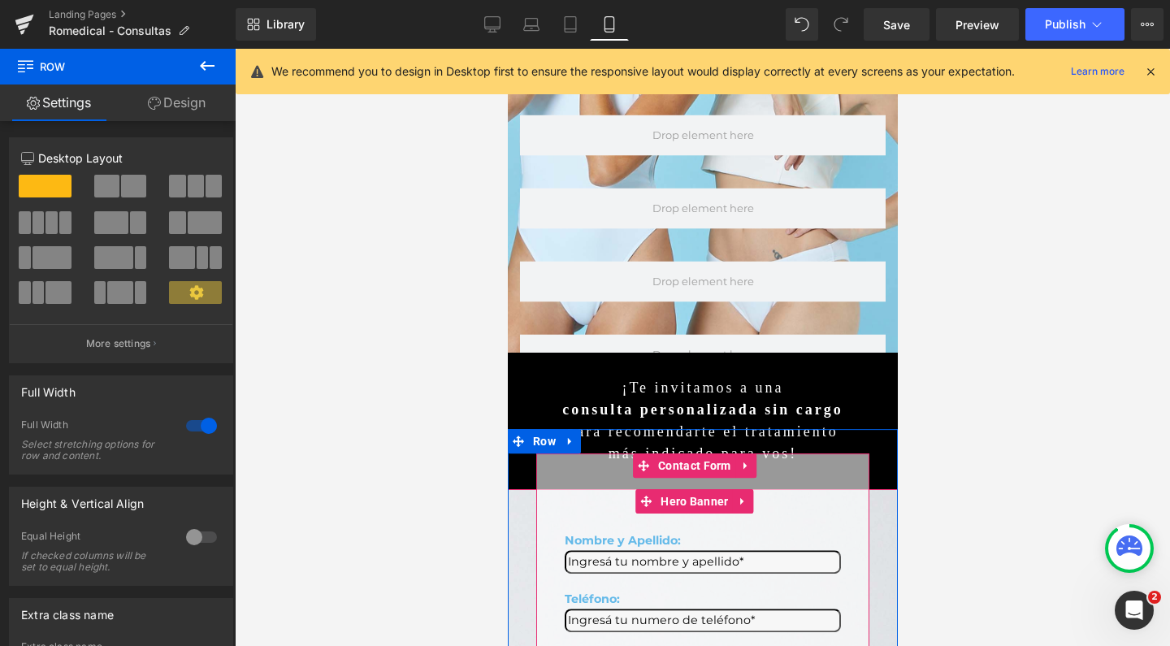
scroll to position [708, 0]
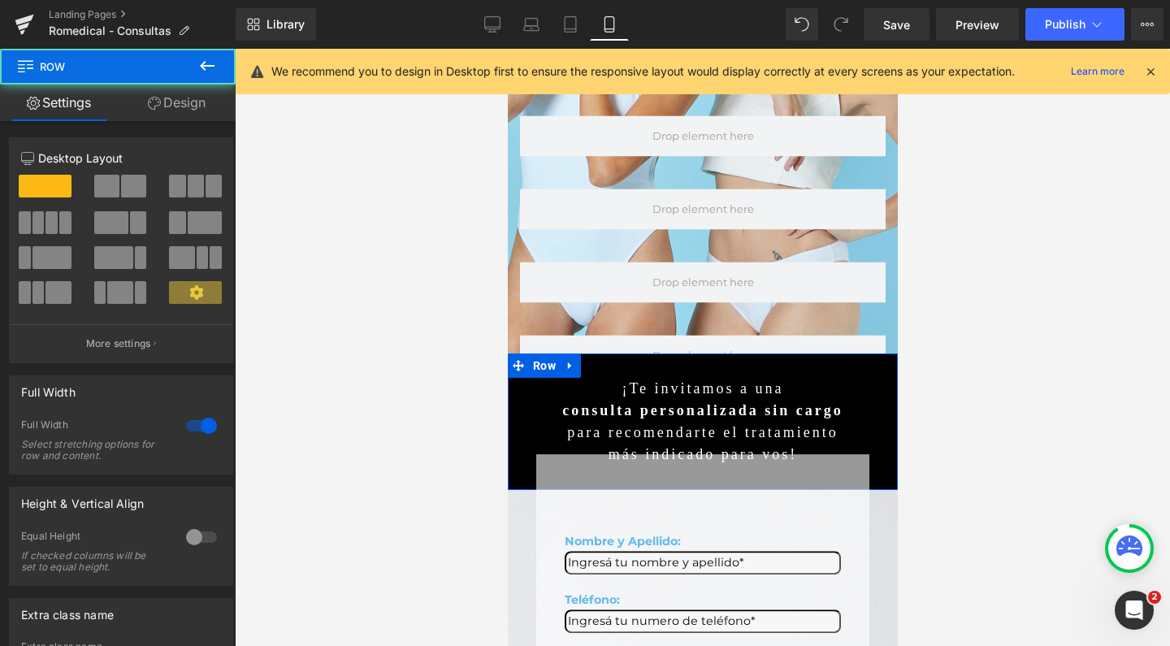
click at [557, 354] on div "¡Te invitamos a una consulta personalizada sin cargo para recomendarte el trata…" at bounding box center [702, 422] width 390 height 137
click at [564, 360] on icon at bounding box center [569, 366] width 11 height 12
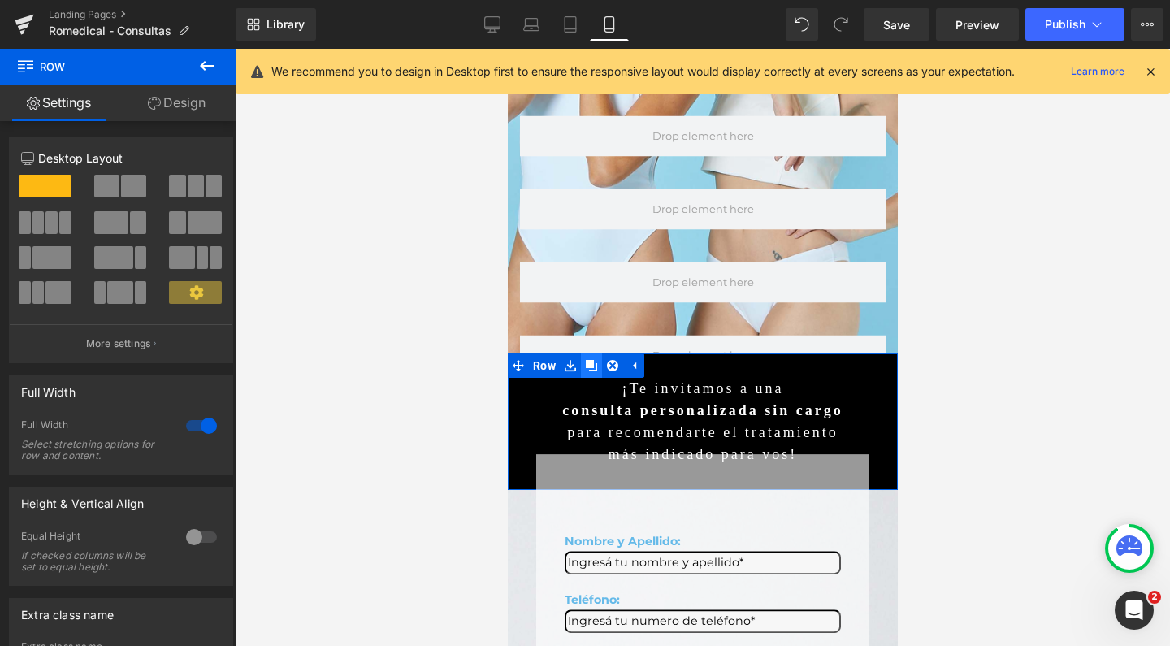
click at [585, 360] on icon at bounding box center [590, 365] width 11 height 11
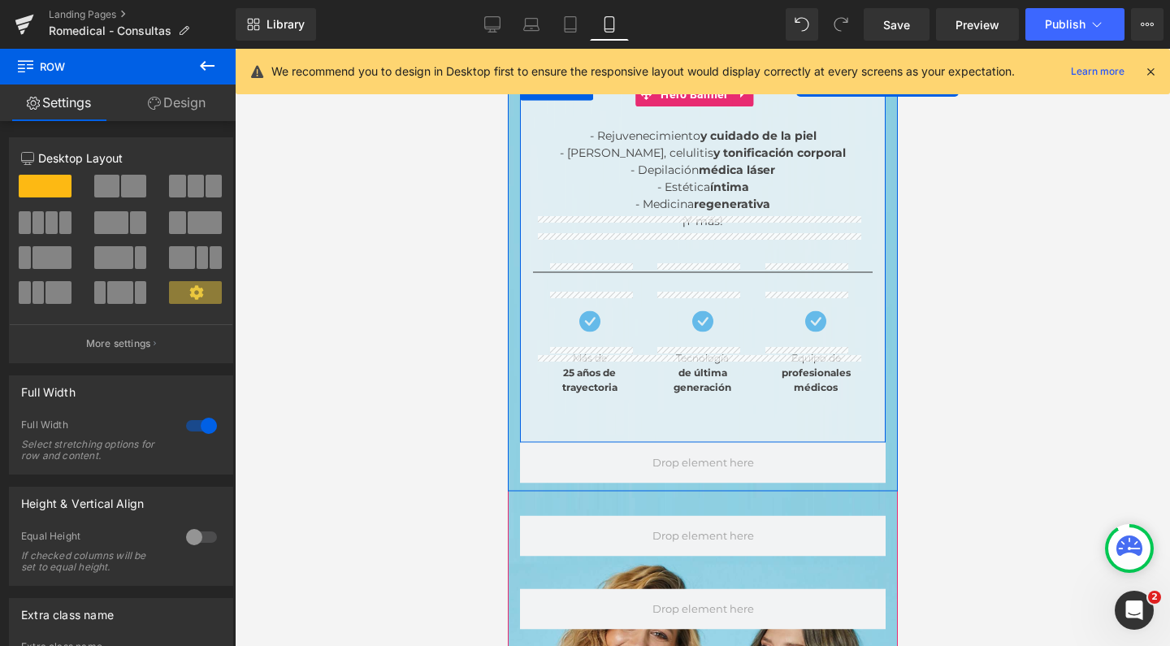
scroll to position [0, 0]
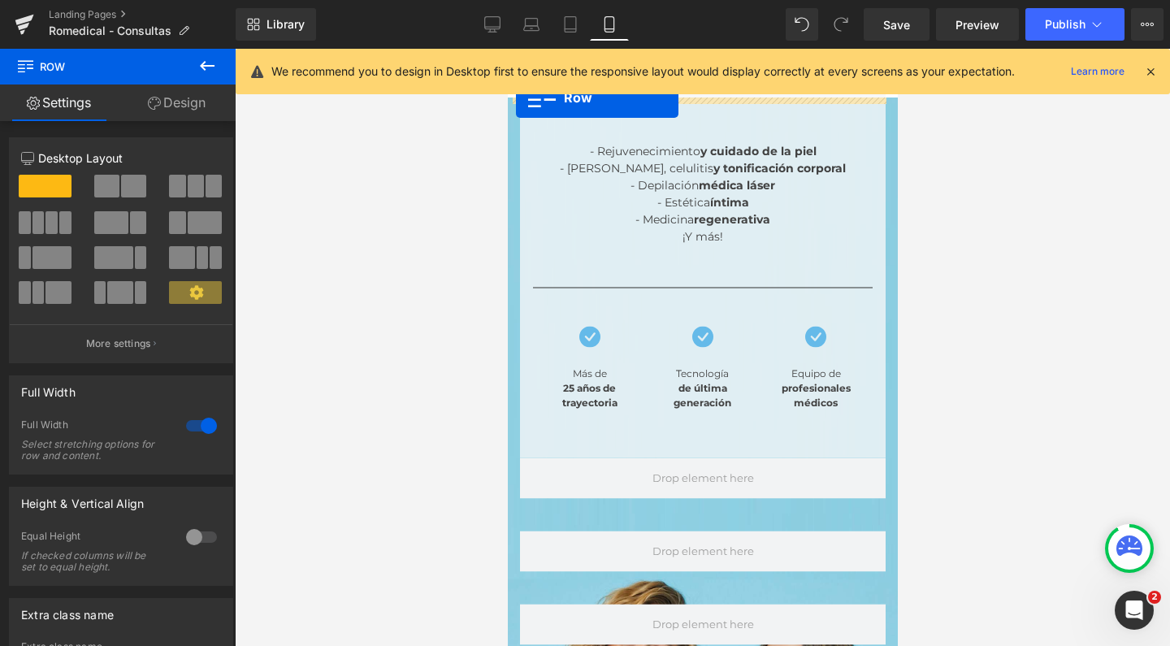
drag, startPoint x: 515, startPoint y: 396, endPoint x: 515, endPoint y: 98, distance: 298.3
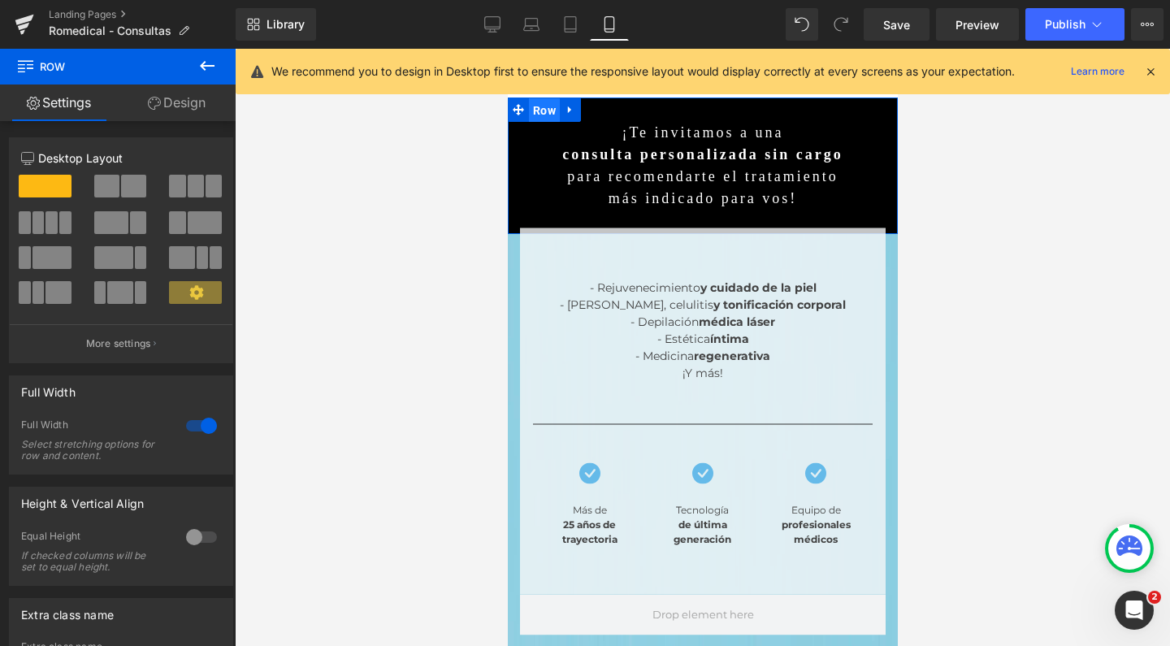
click at [535, 106] on span "Row" at bounding box center [543, 110] width 31 height 24
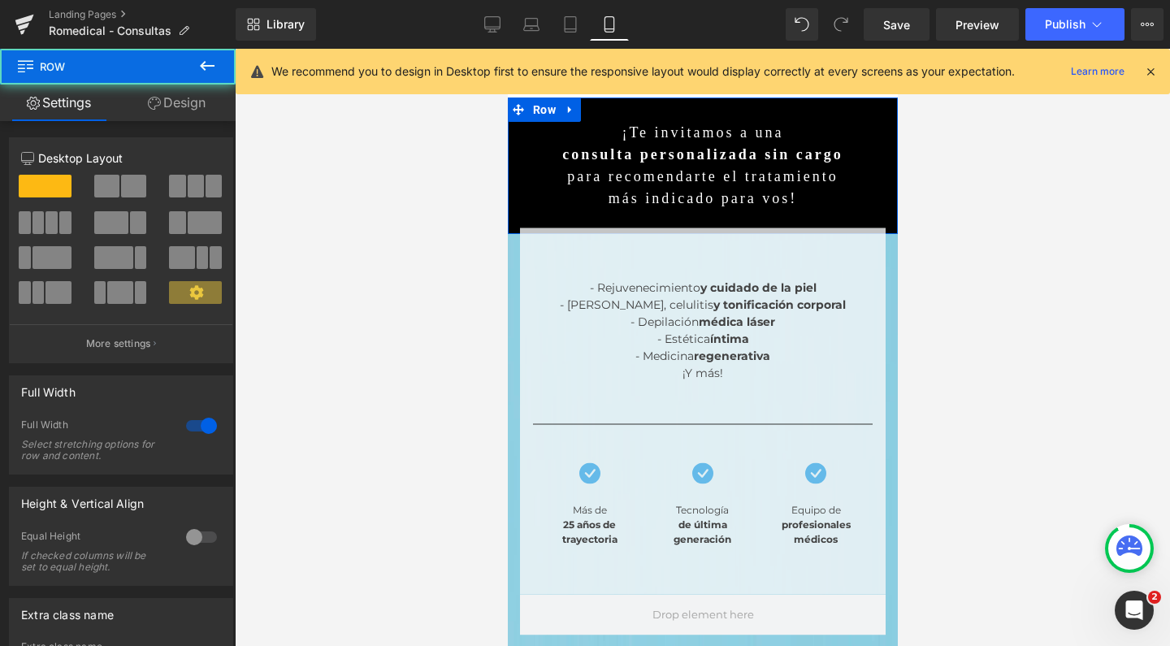
click at [178, 109] on link "Design" at bounding box center [177, 103] width 118 height 37
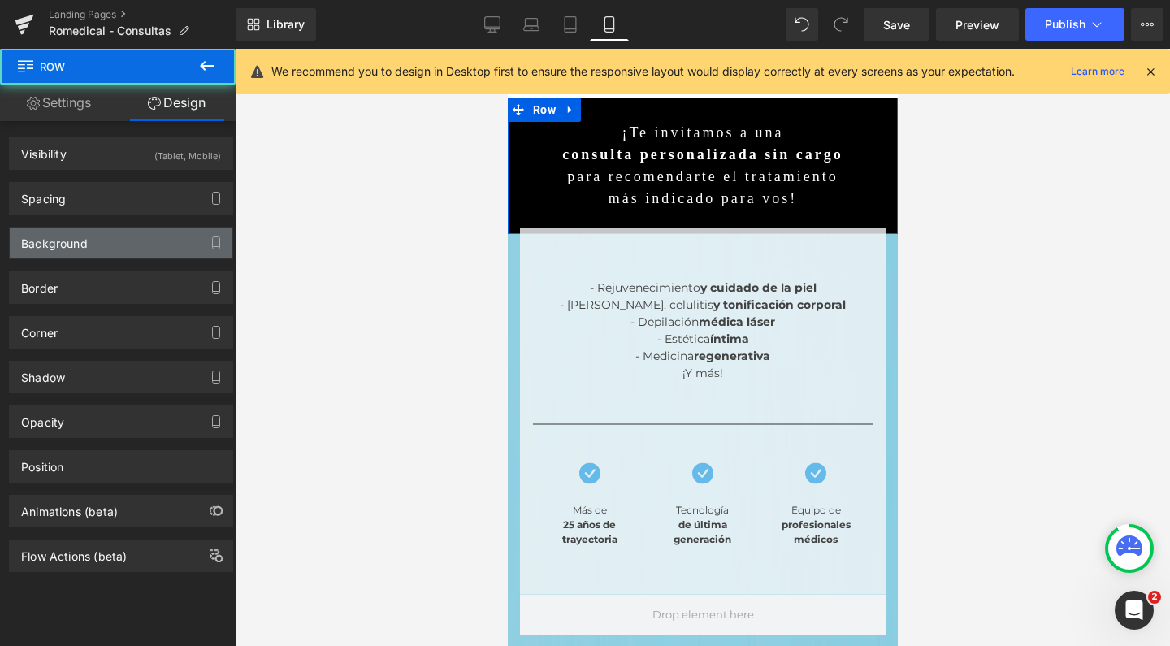
type input "#000000"
type input "100"
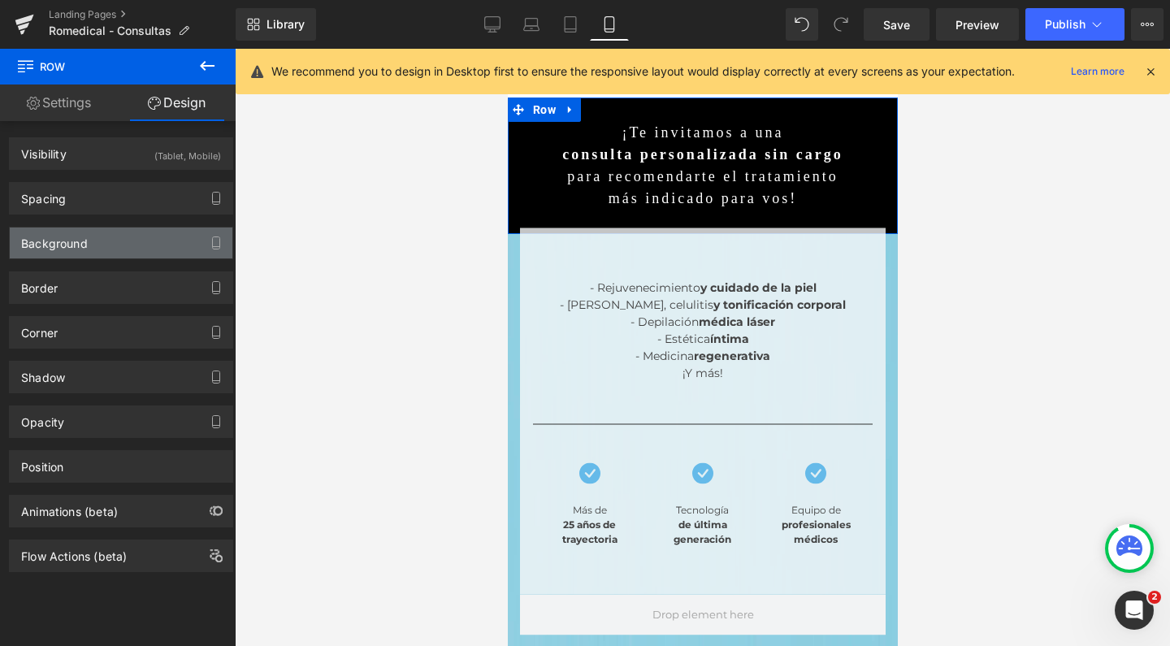
click at [96, 249] on div "Background" at bounding box center [121, 243] width 223 height 31
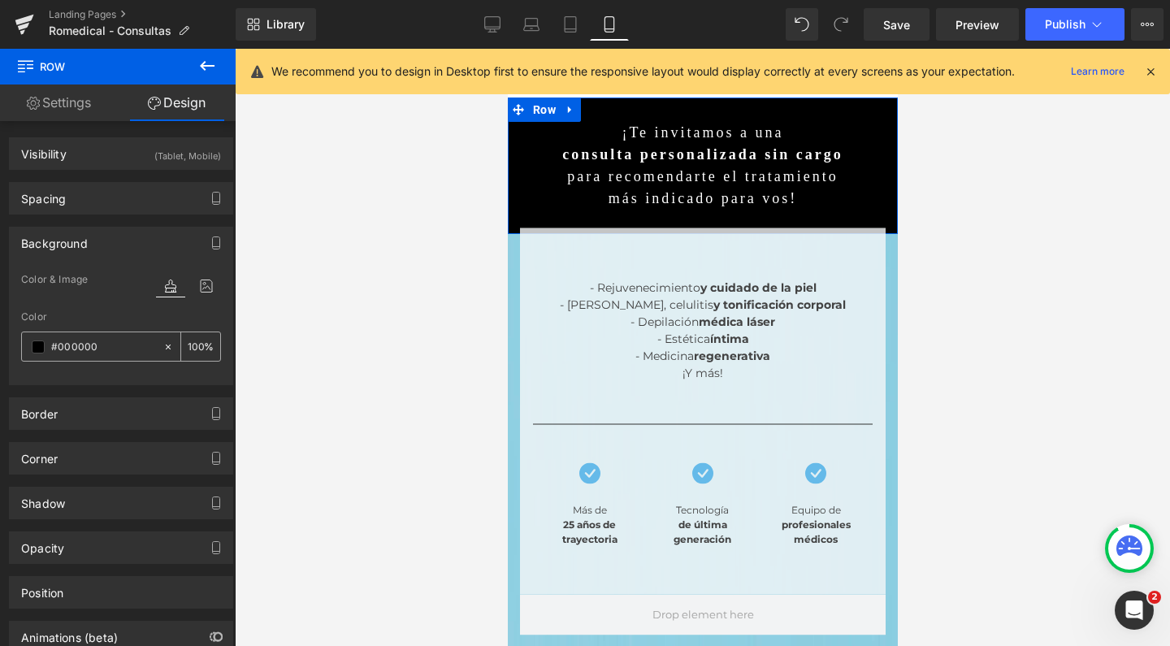
click at [85, 343] on input "#000000" at bounding box center [103, 347] width 104 height 18
click at [107, 345] on input "#000000" at bounding box center [103, 347] width 104 height 18
type input "#65"
type input "0"
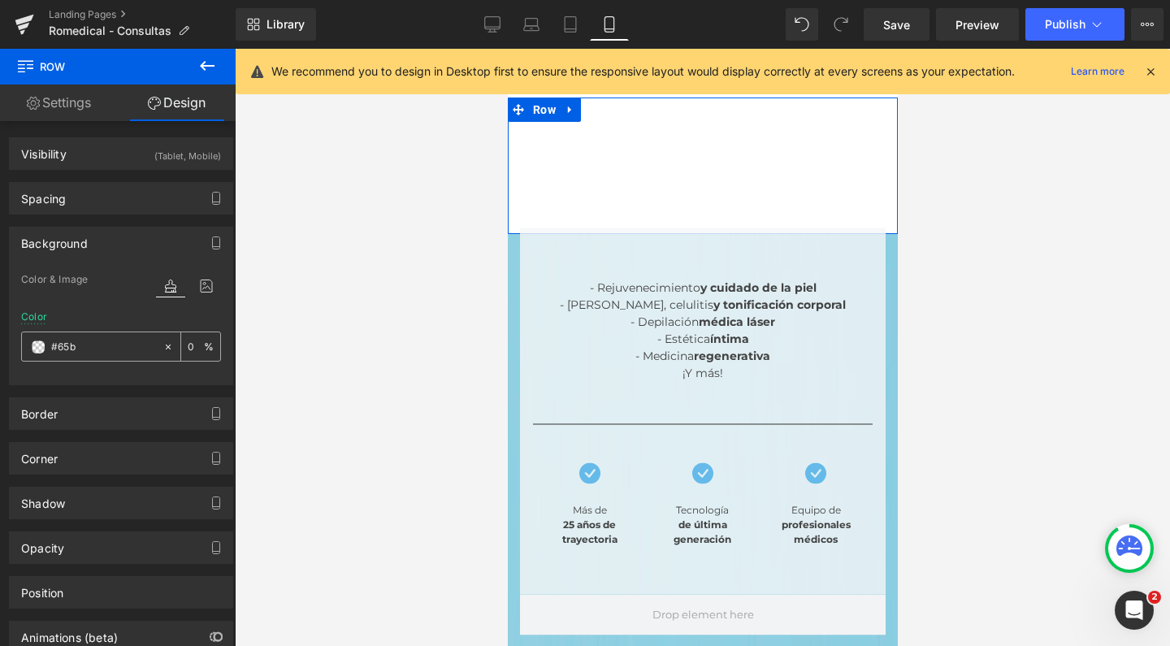
type input "#65ba"
type input "67"
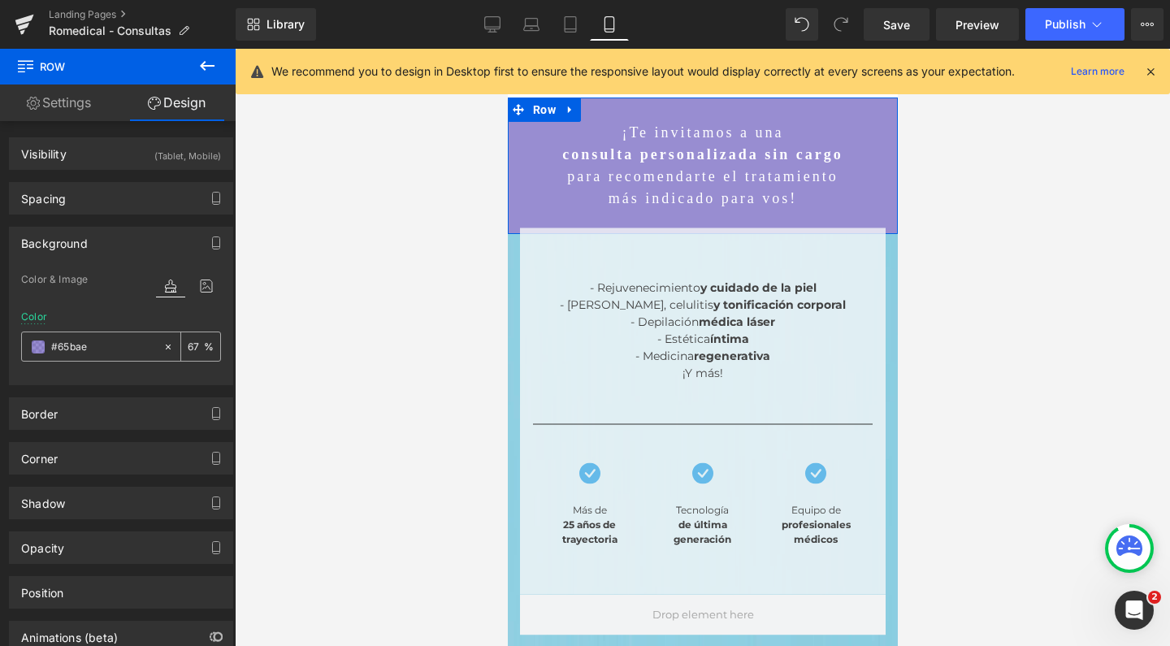
type input "#65bae9"
type input "100"
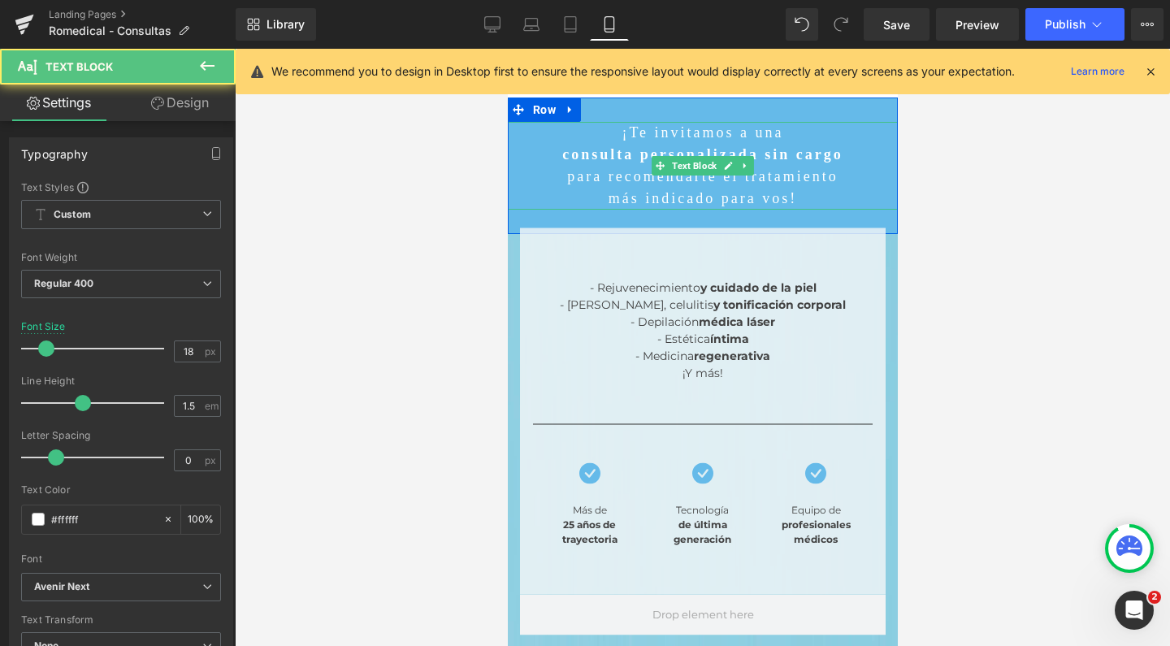
click at [621, 134] on p "¡Te invitamos a una" at bounding box center [702, 133] width 390 height 22
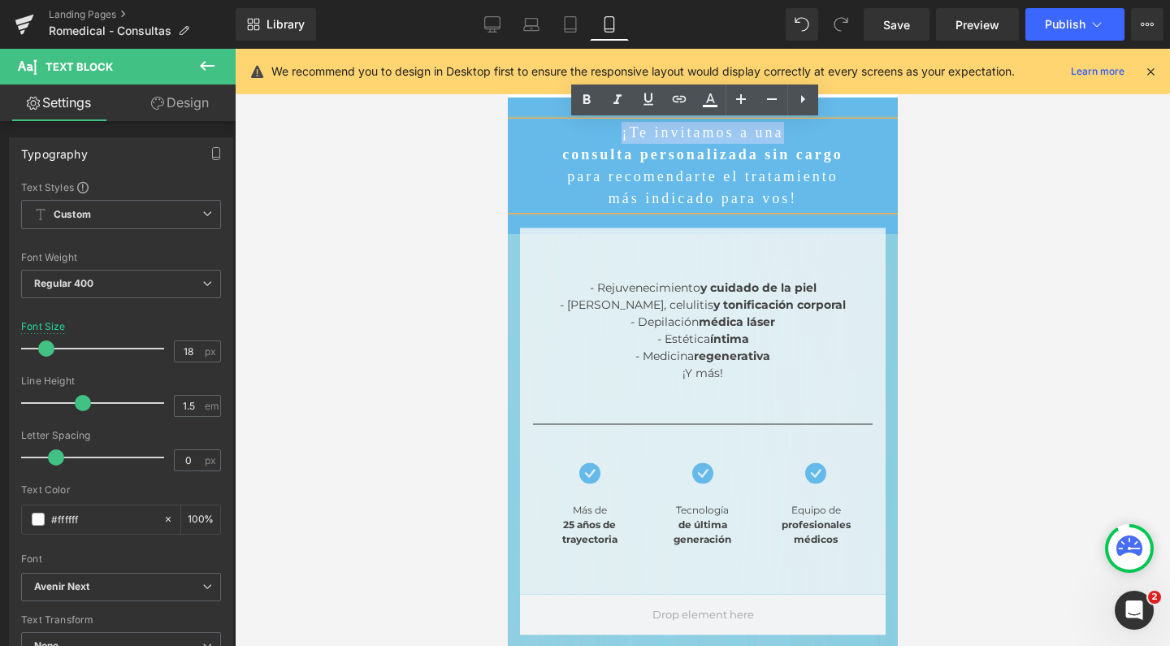
drag, startPoint x: 605, startPoint y: 133, endPoint x: 810, endPoint y: 129, distance: 204.9
click at [810, 129] on p "¡Te invitamos a una" at bounding box center [702, 133] width 390 height 22
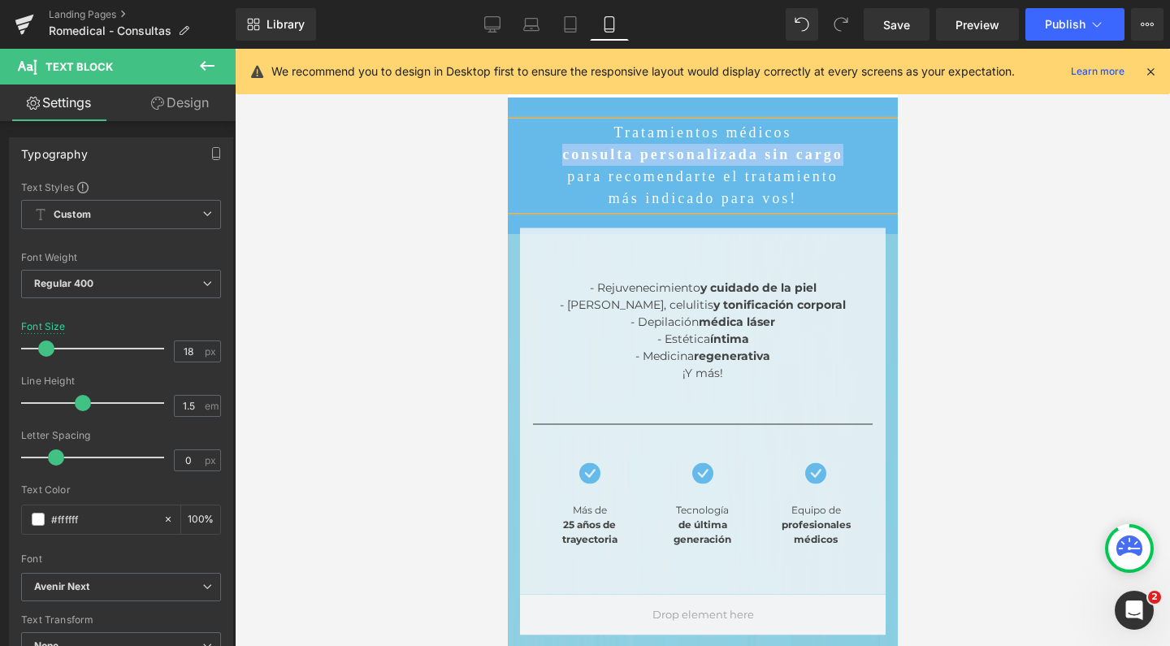
drag, startPoint x: 850, startPoint y: 157, endPoint x: 536, endPoint y: 157, distance: 313.8
click at [536, 157] on p "consulta personalizada sin cargo" at bounding box center [702, 155] width 390 height 22
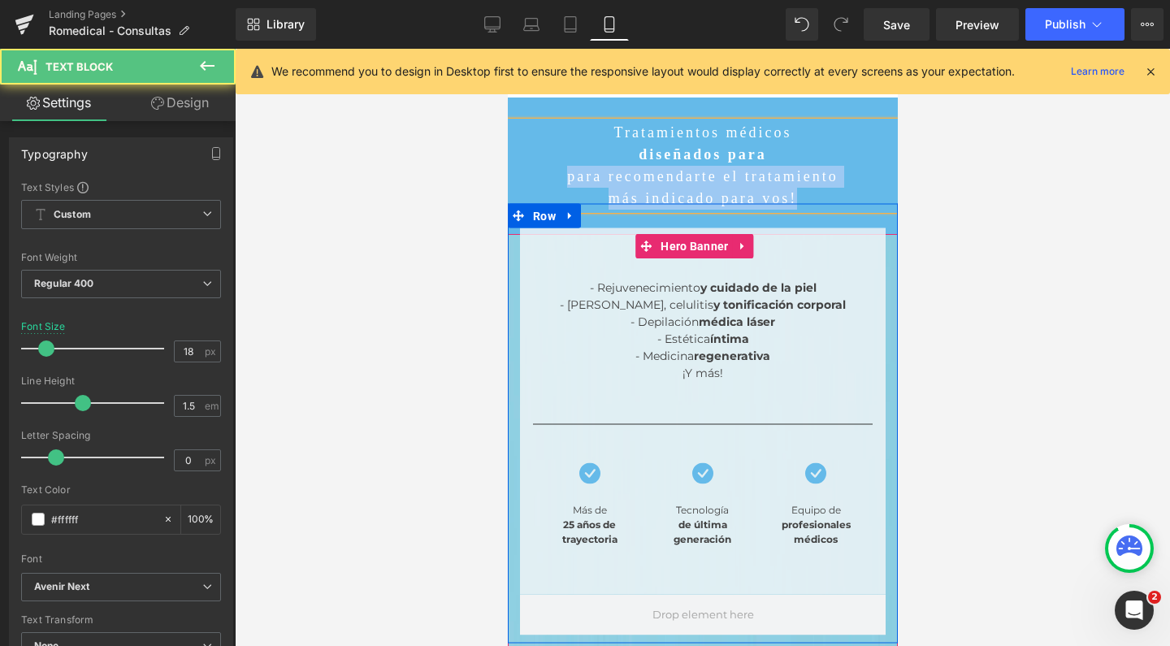
drag, startPoint x: 544, startPoint y: 175, endPoint x: 811, endPoint y: 194, distance: 268.1
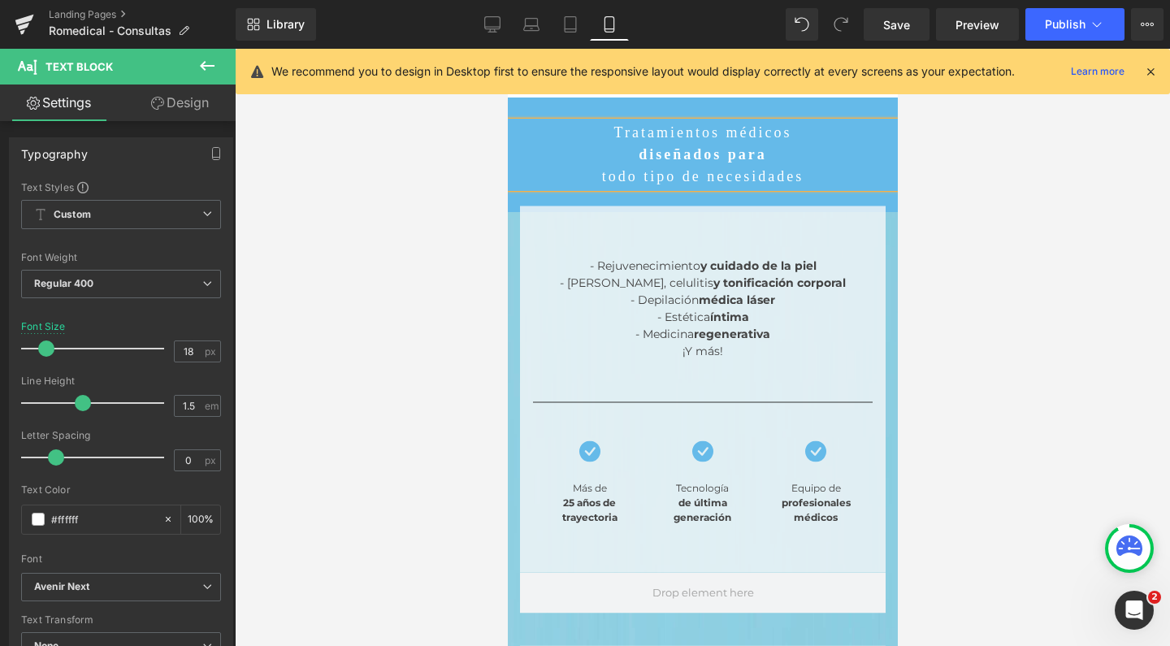
click at [767, 150] on strong "diseñados para" at bounding box center [702, 154] width 128 height 16
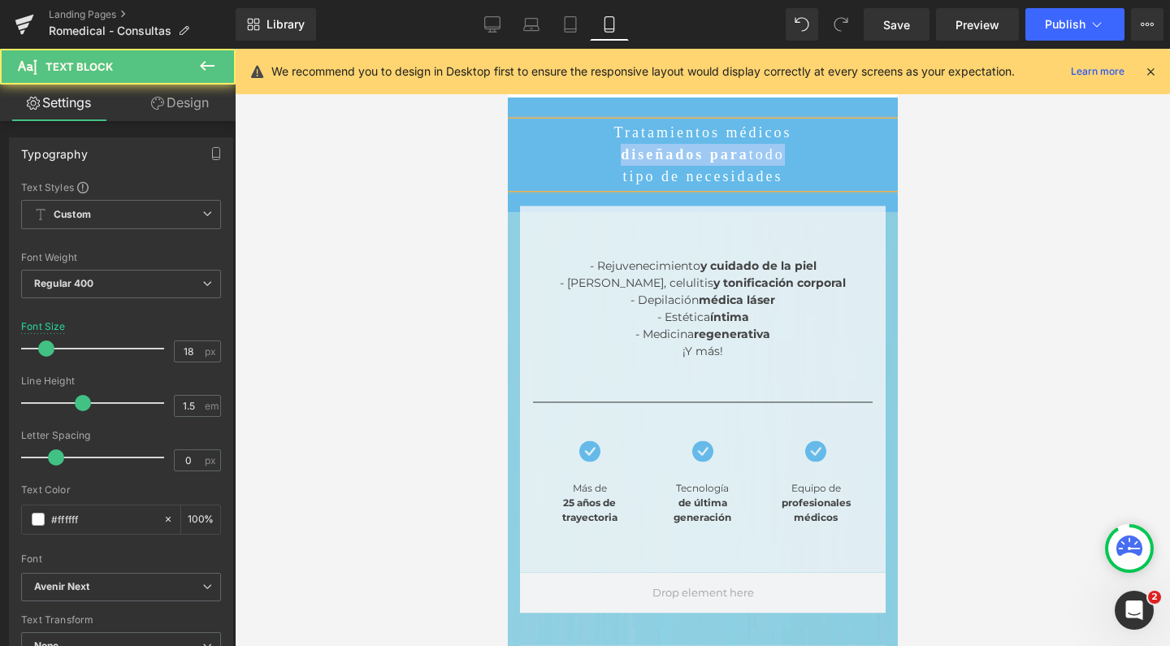
drag, startPoint x: 796, startPoint y: 151, endPoint x: 600, endPoint y: 149, distance: 195.9
click at [600, 149] on p "diseñados para todo" at bounding box center [702, 155] width 390 height 22
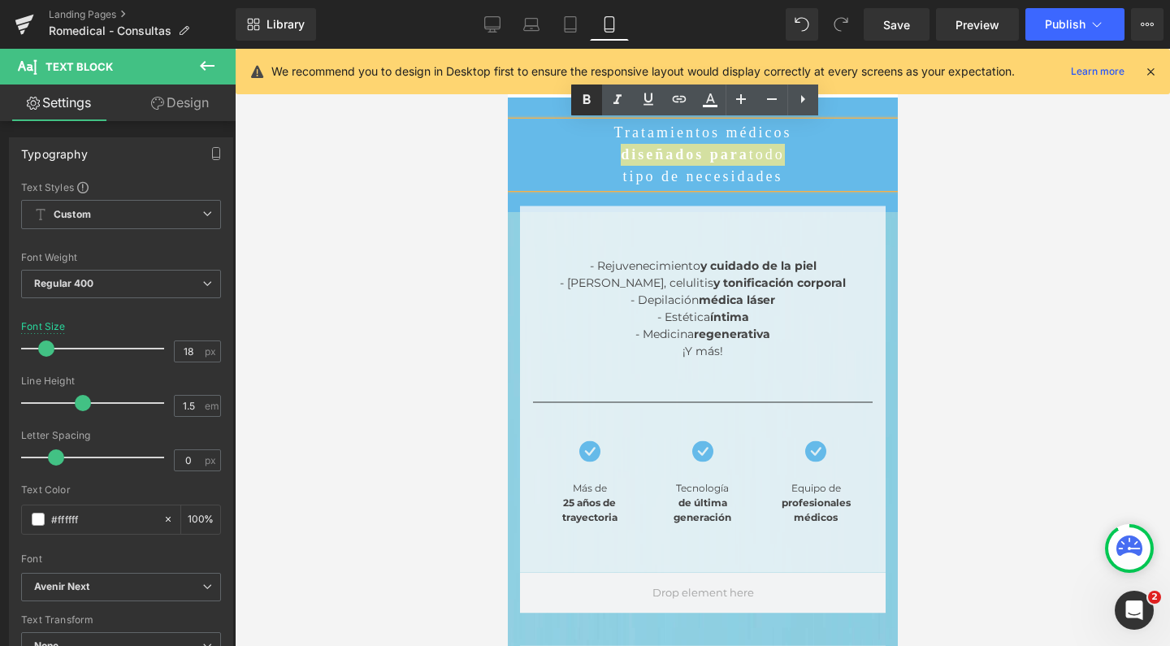
click at [583, 98] on icon at bounding box center [587, 100] width 20 height 20
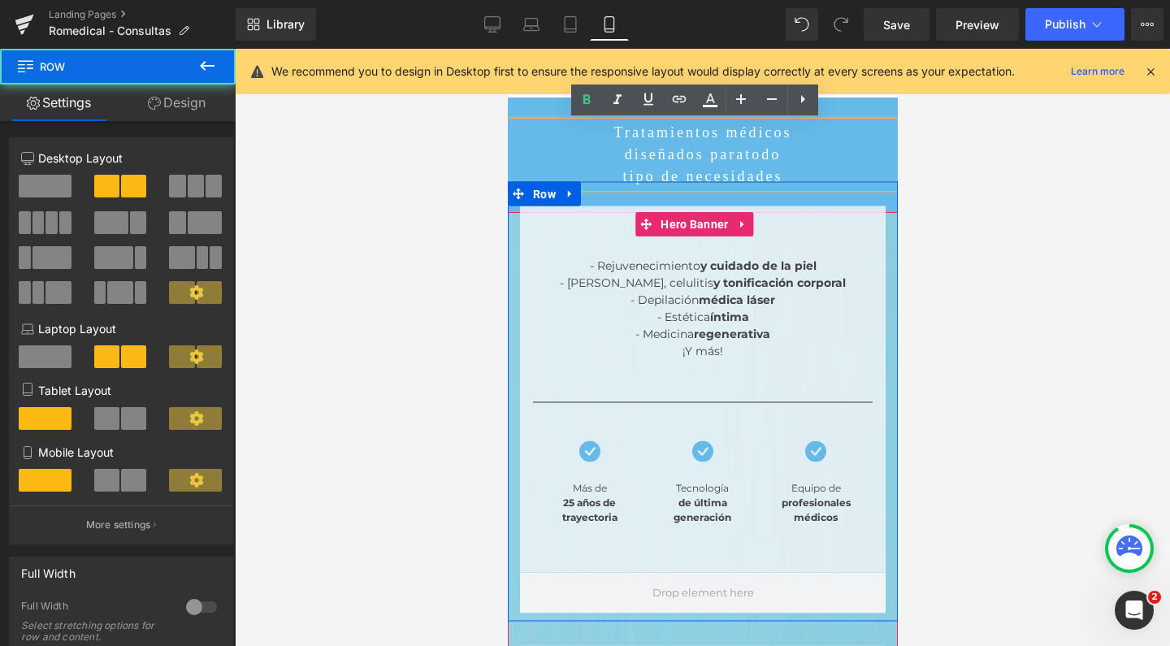
drag, startPoint x: 770, startPoint y: 163, endPoint x: 790, endPoint y: 150, distance: 24.1
click at [770, 182] on div "- Rejuvenecimiento y cuidado de la piel - Reducción, celulitis y tonificación c…" at bounding box center [702, 402] width 390 height 440
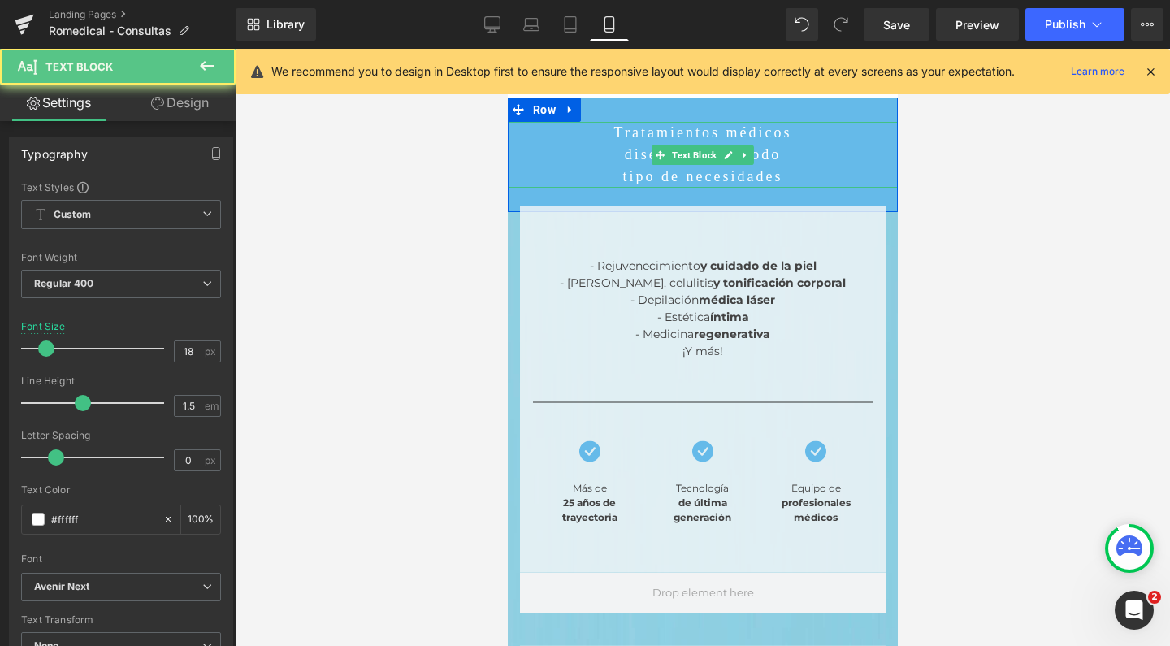
click at [790, 150] on p "diseñados para todo" at bounding box center [702, 155] width 390 height 22
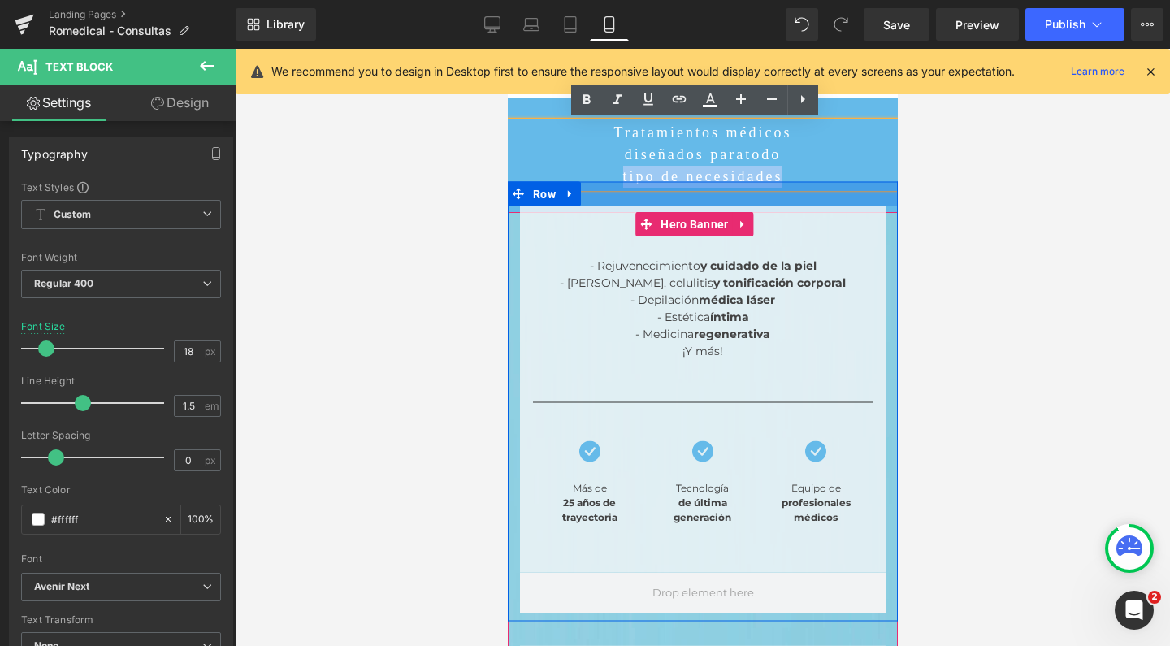
drag, startPoint x: 788, startPoint y: 157, endPoint x: 793, endPoint y: 180, distance: 23.9
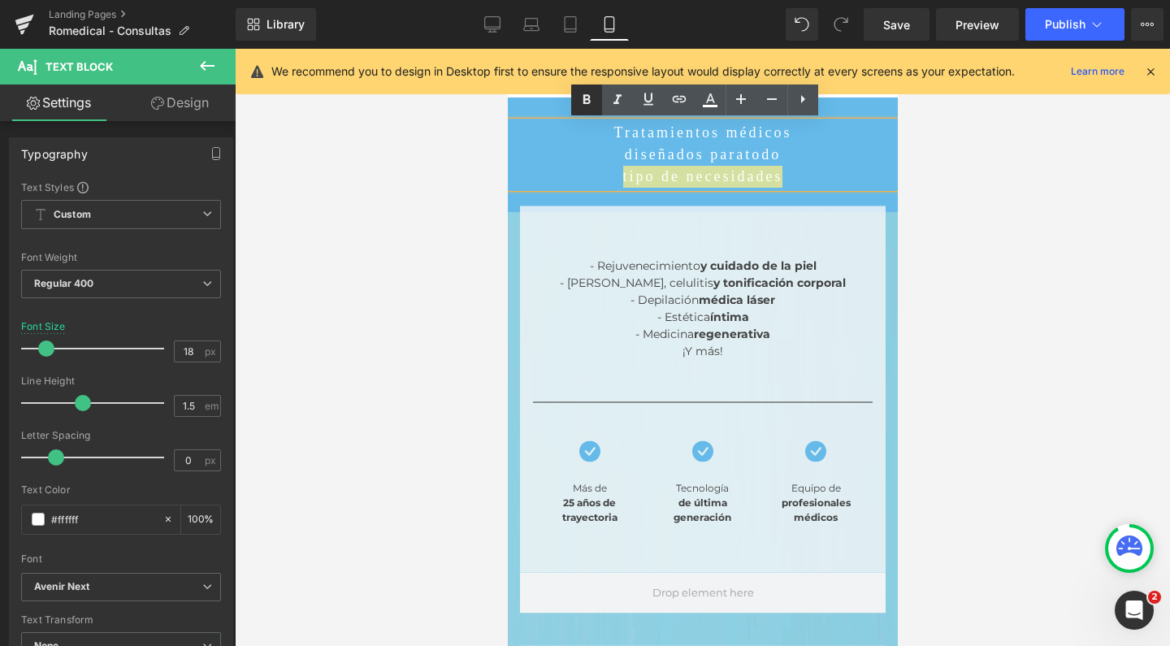
click at [588, 95] on icon at bounding box center [586, 99] width 7 height 10
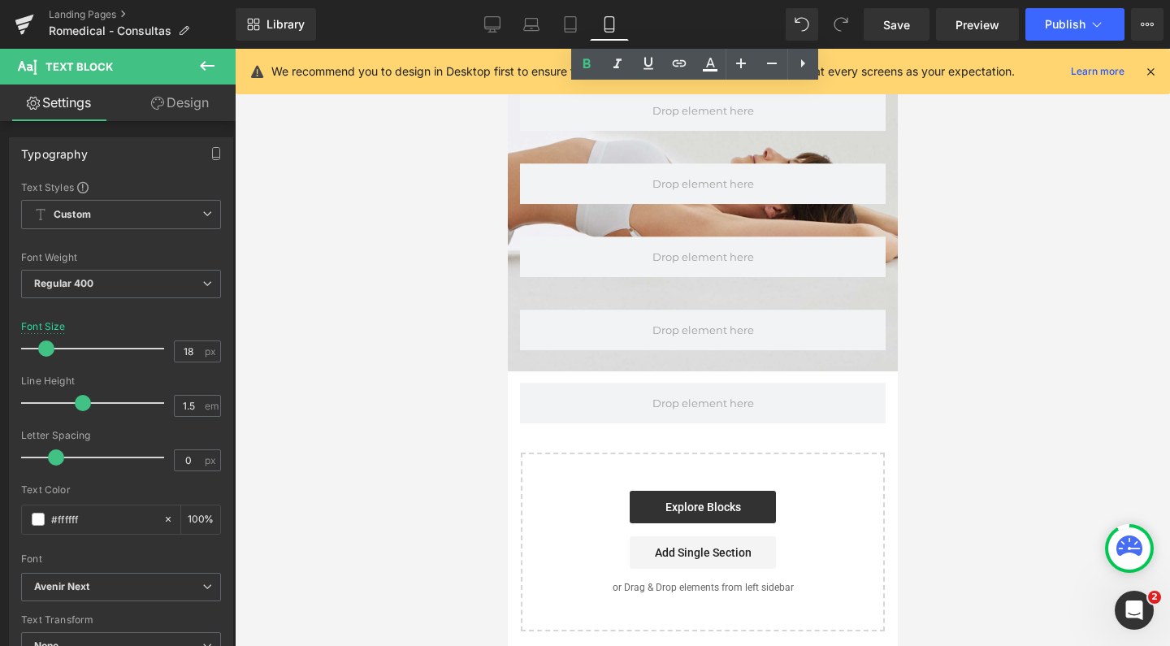
scroll to position [2404, 0]
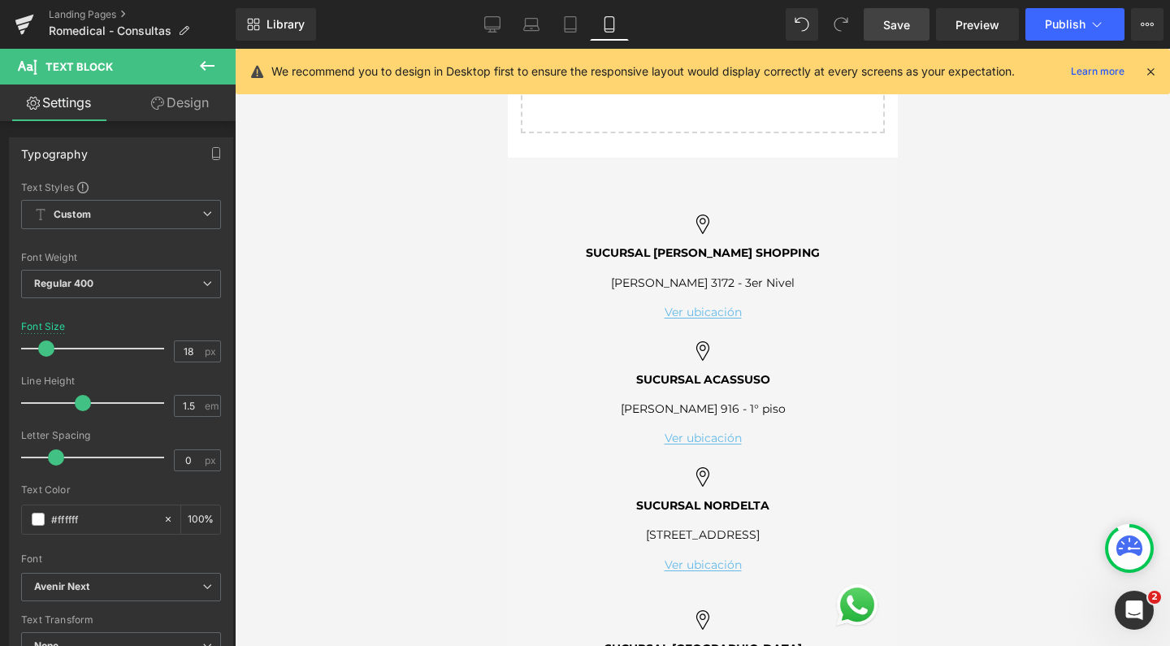
click at [884, 28] on span "Save" at bounding box center [897, 24] width 27 height 17
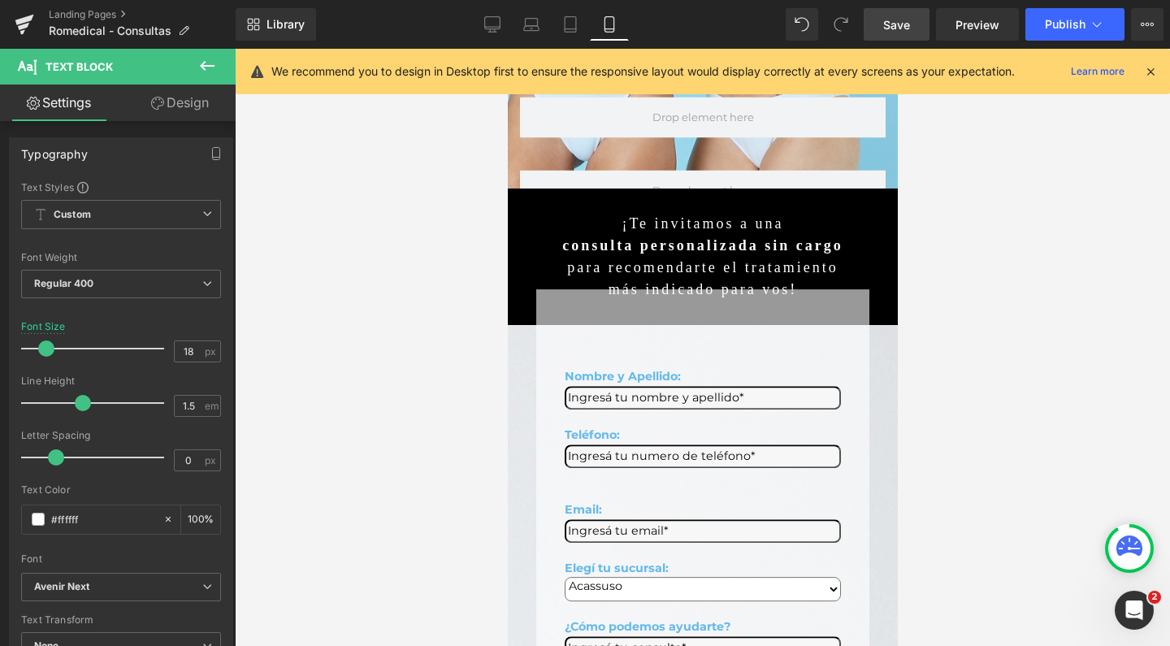
scroll to position [685, 0]
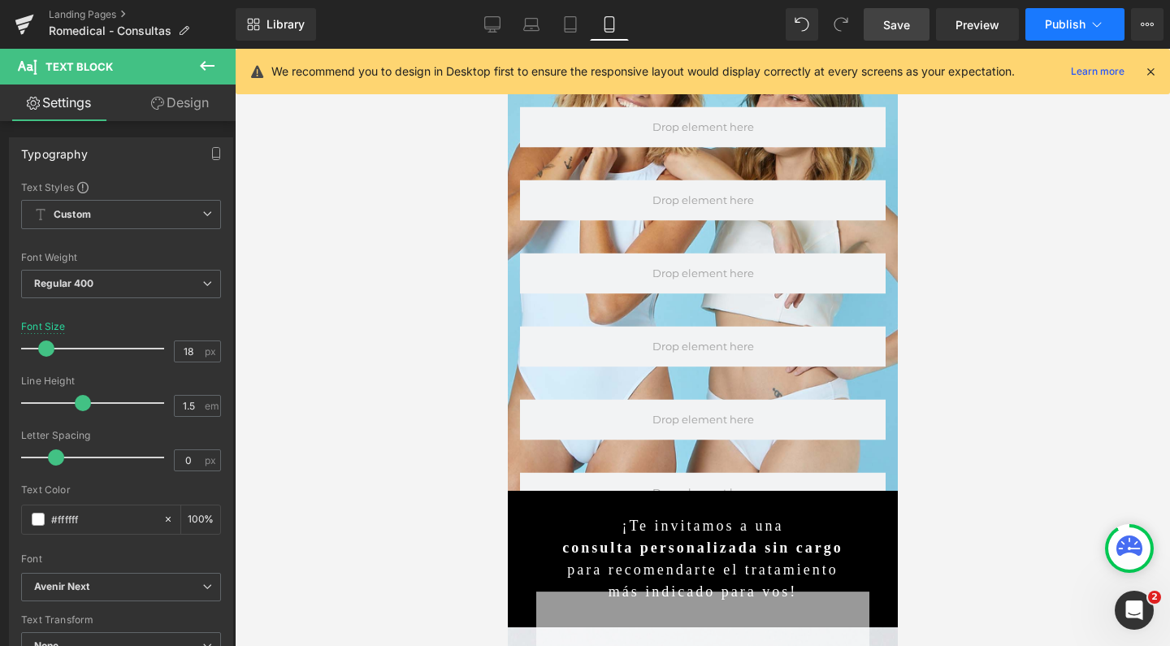
click at [1048, 31] on button "Publish" at bounding box center [1075, 24] width 99 height 33
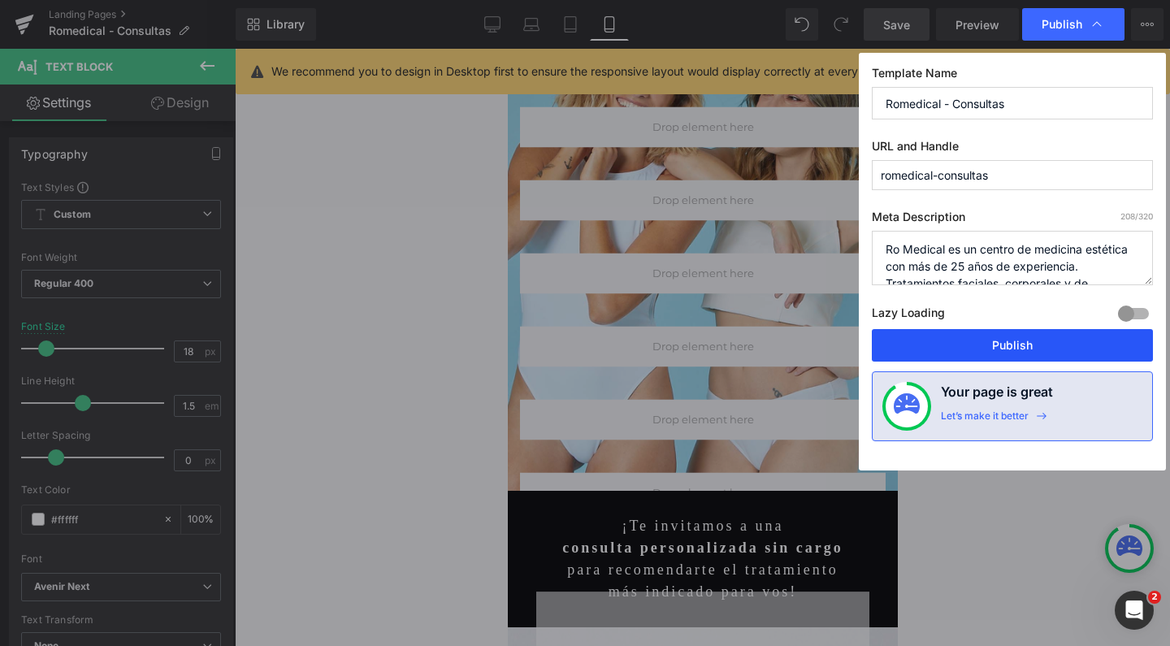
click at [994, 348] on button "Publish" at bounding box center [1012, 345] width 281 height 33
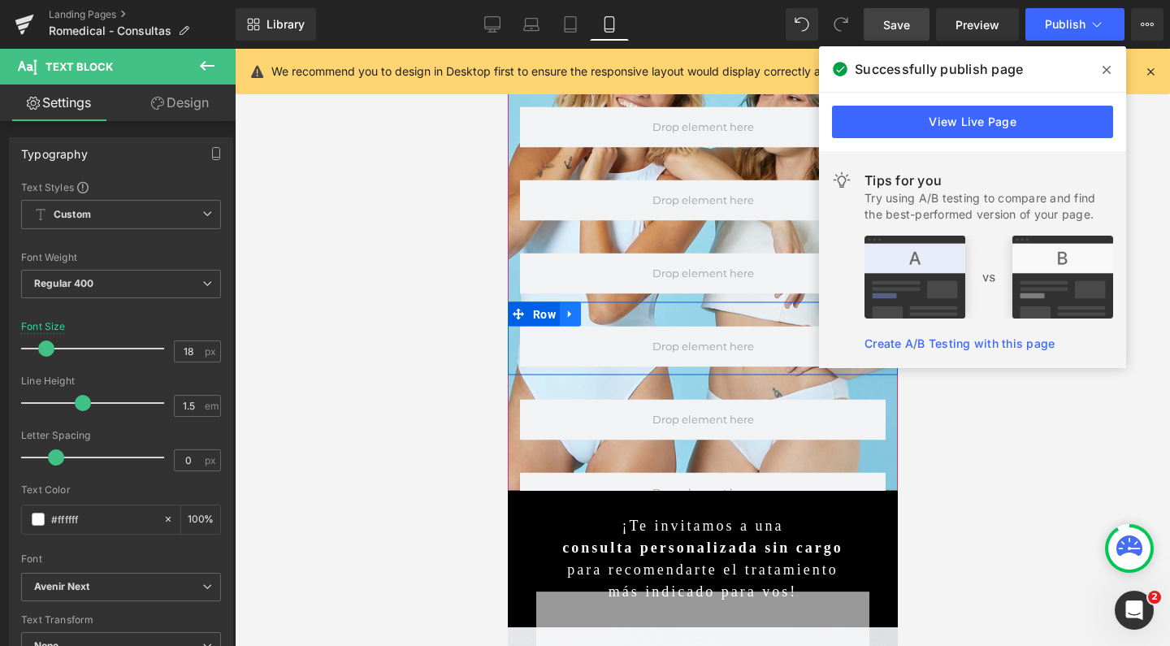
click at [568, 311] on icon at bounding box center [568, 314] width 3 height 7
click at [592, 308] on icon at bounding box center [590, 314] width 11 height 12
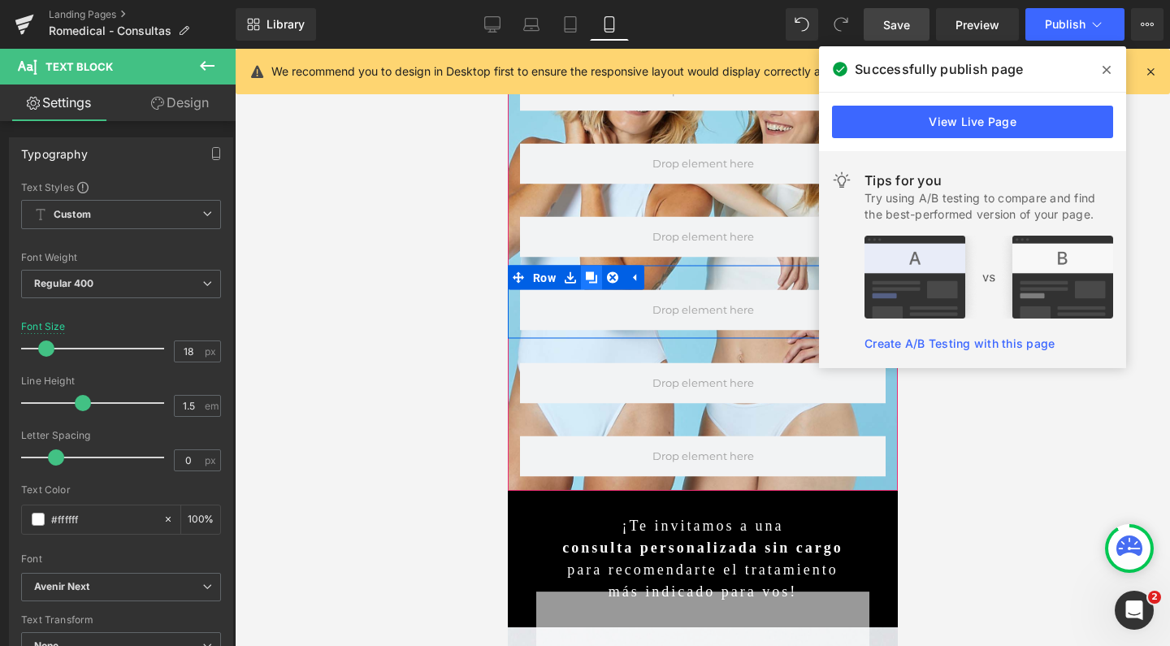
click at [589, 272] on icon at bounding box center [590, 277] width 11 height 11
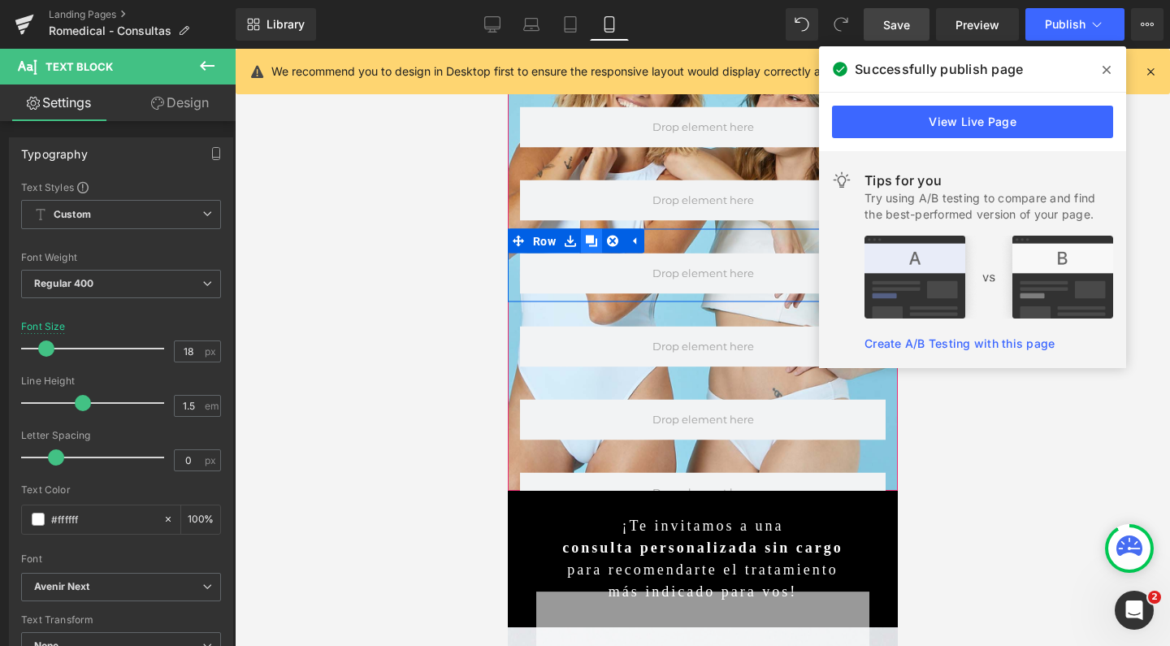
click at [587, 235] on icon at bounding box center [590, 241] width 11 height 12
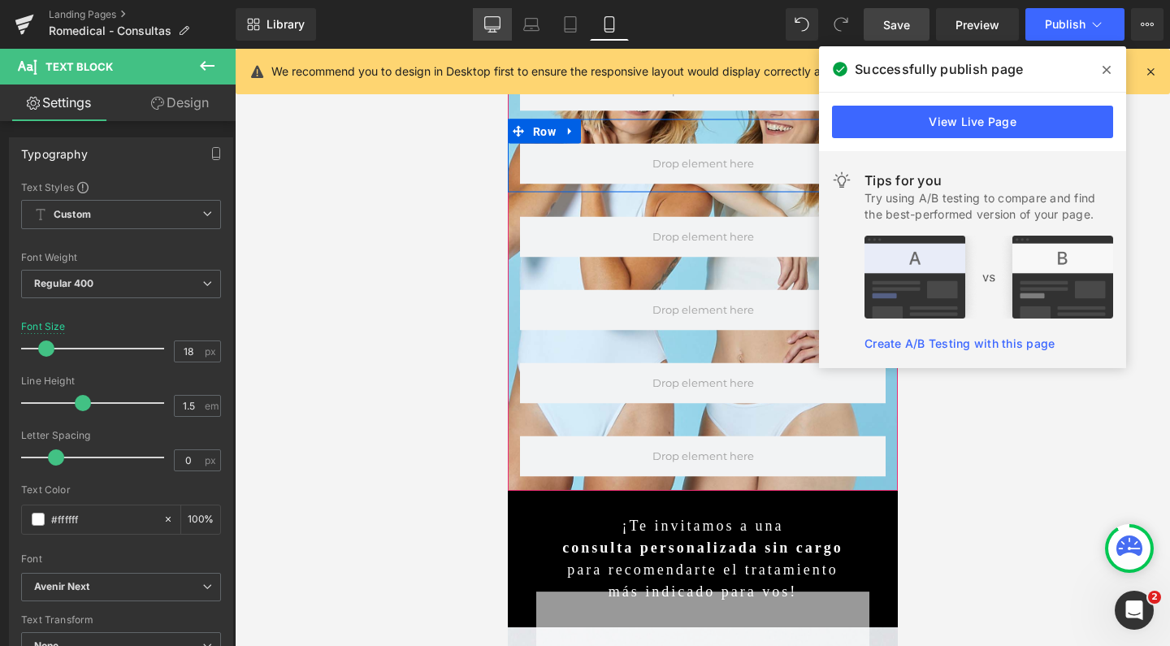
click at [502, 24] on link "Desktop" at bounding box center [492, 24] width 39 height 33
type input "17"
type input "100"
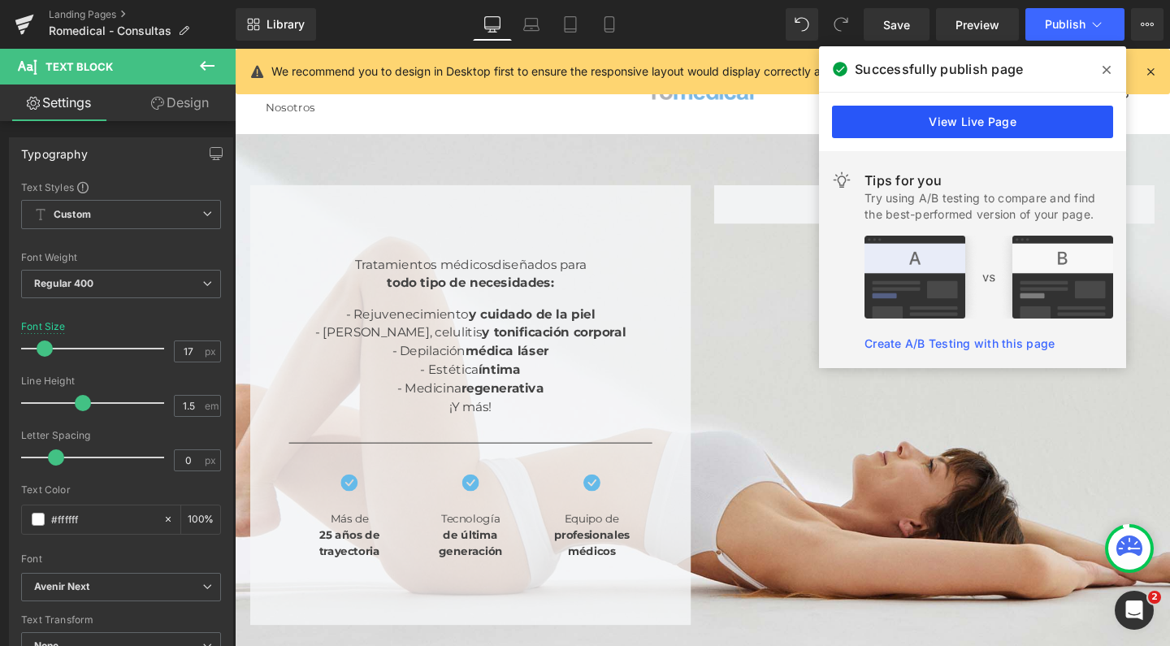
click at [988, 121] on link "View Live Page" at bounding box center [972, 122] width 281 height 33
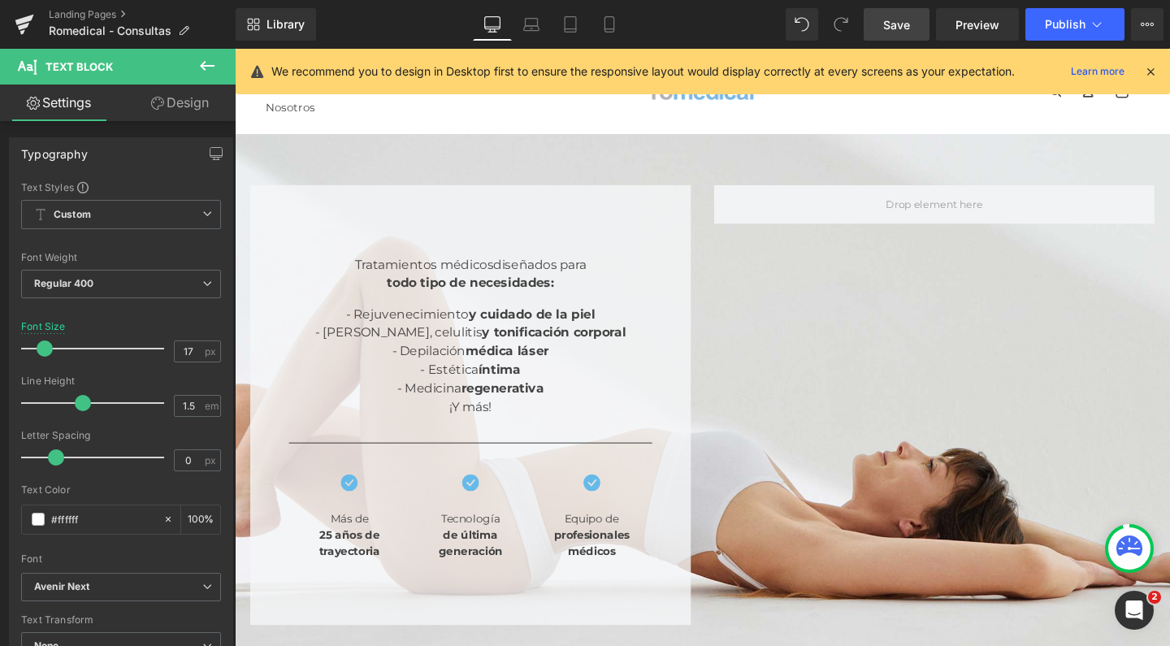
click at [899, 27] on span "Save" at bounding box center [897, 24] width 27 height 17
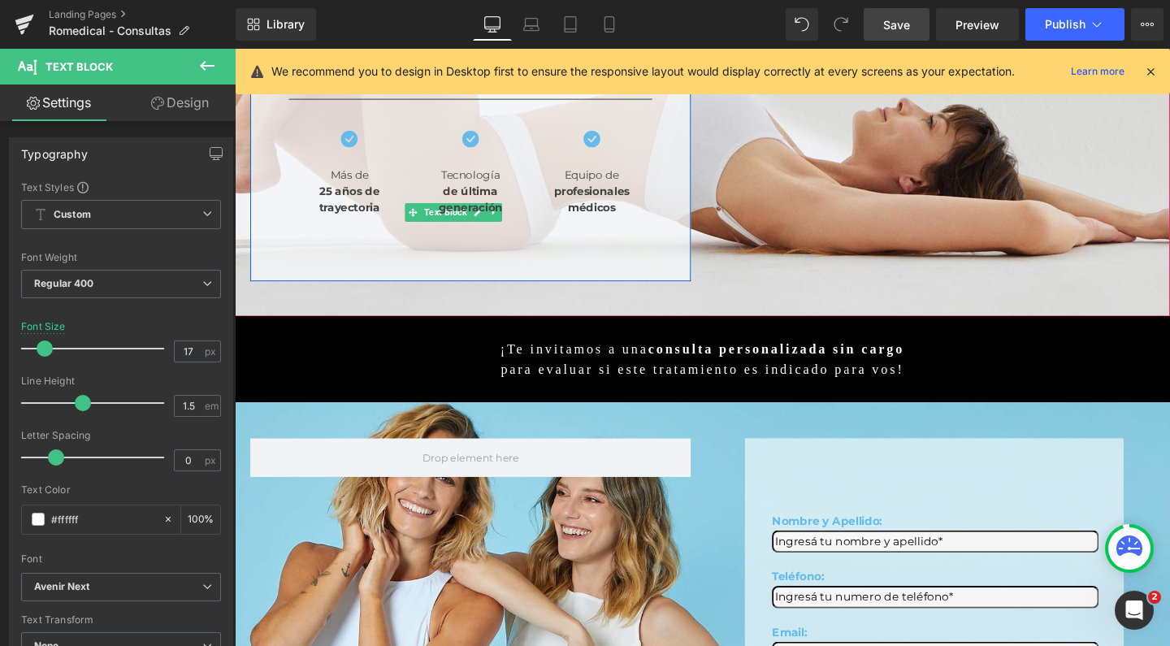
scroll to position [463, 0]
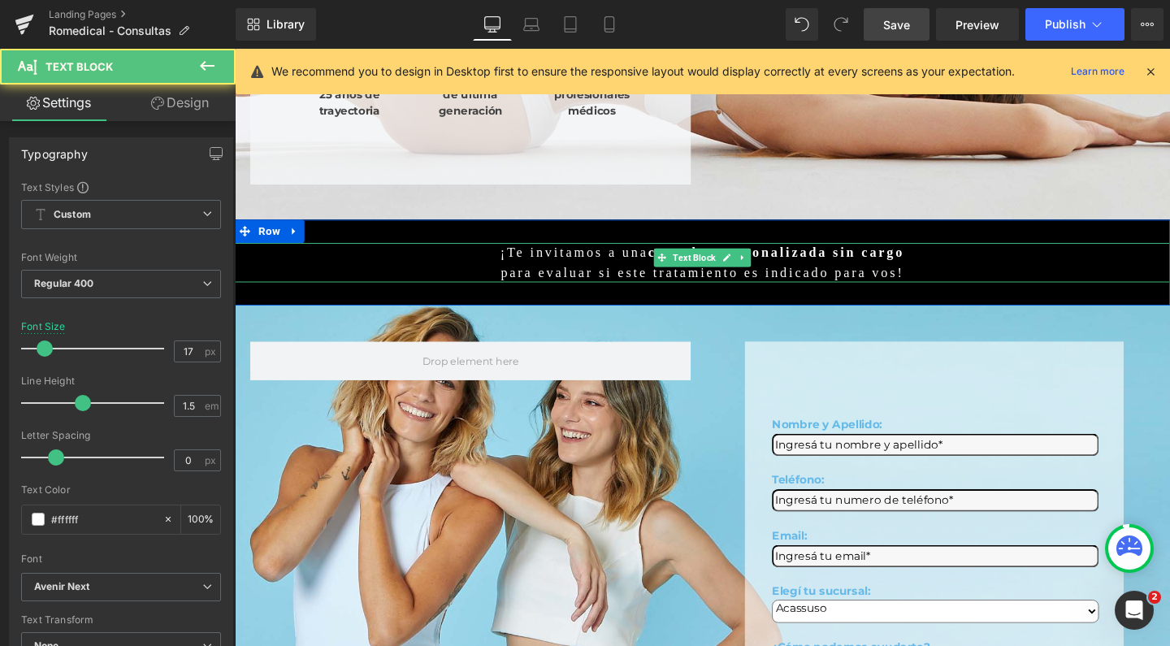
click at [641, 274] on p "para evaluar si este tratamiento es indicado para vos!" at bounding box center [727, 284] width 984 height 21
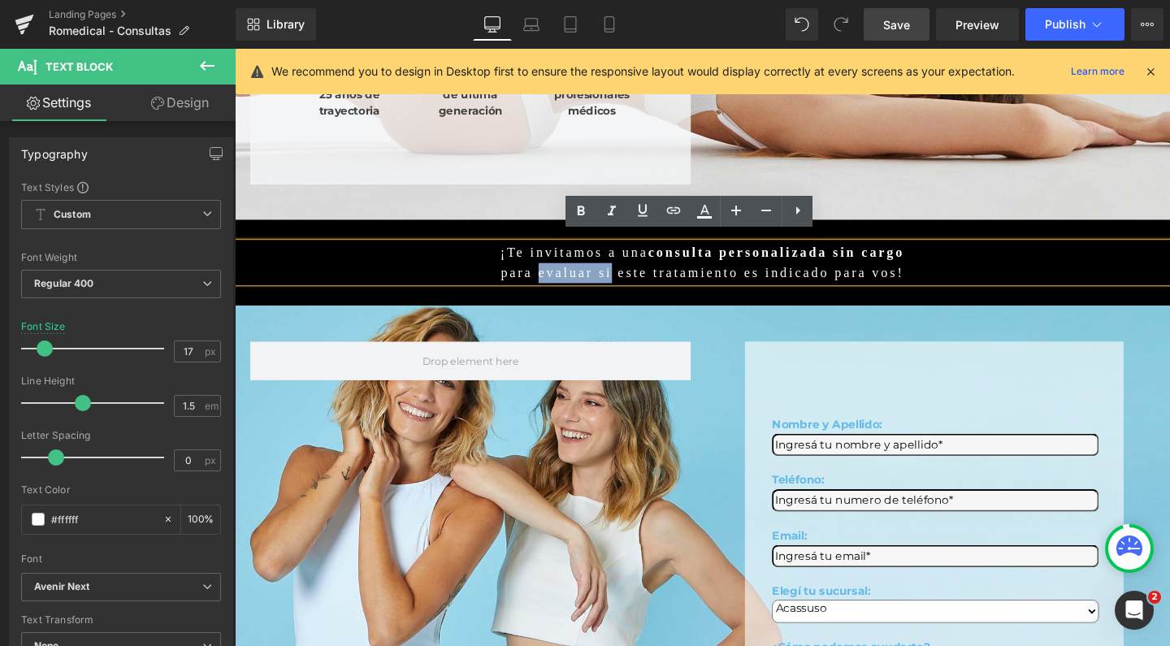
drag, startPoint x: 559, startPoint y: 267, endPoint x: 632, endPoint y: 268, distance: 72.3
click at [632, 274] on p "para evaluar si este tratamiento es indicado para vos!" at bounding box center [727, 284] width 984 height 21
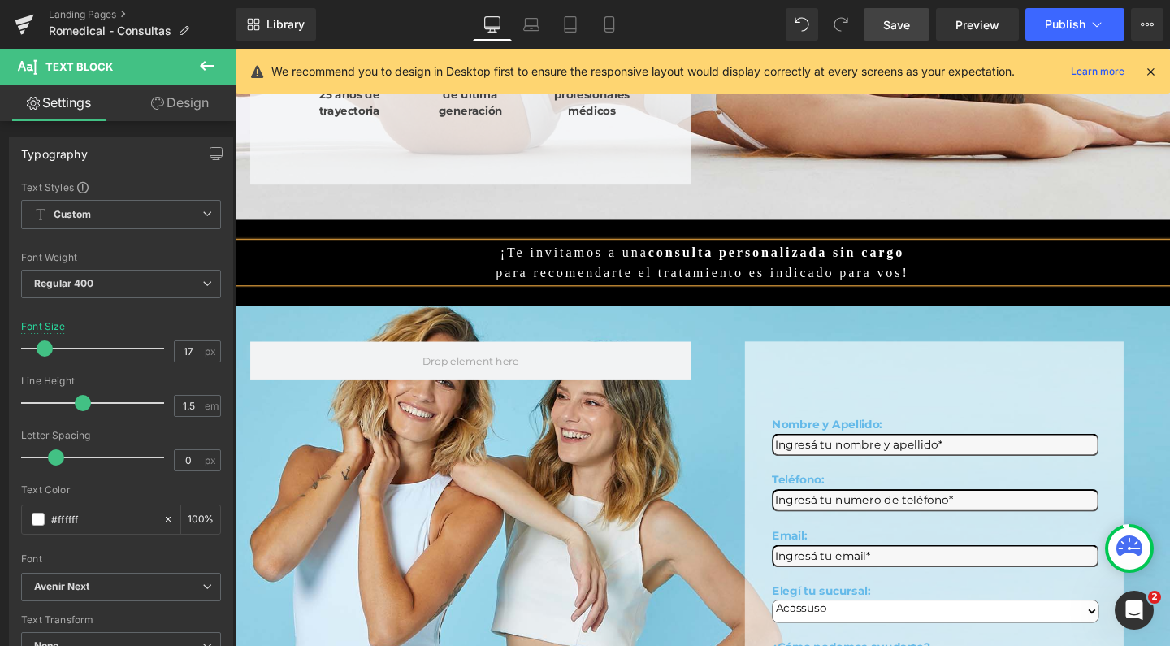
click at [772, 274] on p "para recomendarte el tratamiento es indicado para vos!" at bounding box center [727, 284] width 984 height 21
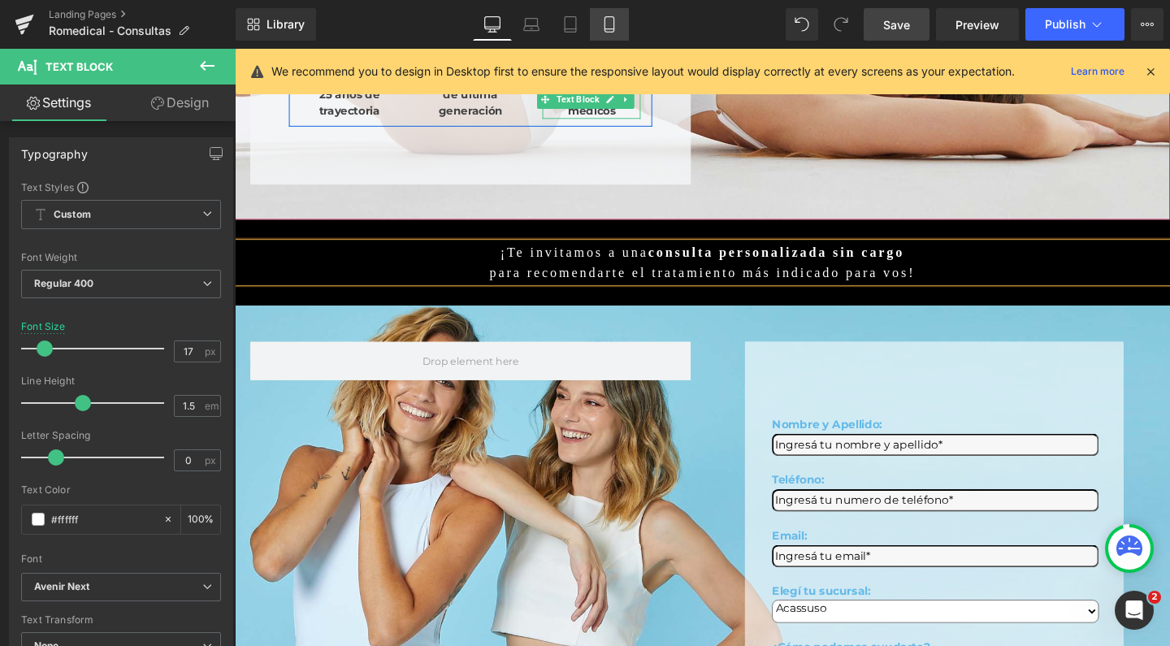
click at [605, 37] on link "Mobile" at bounding box center [609, 24] width 39 height 33
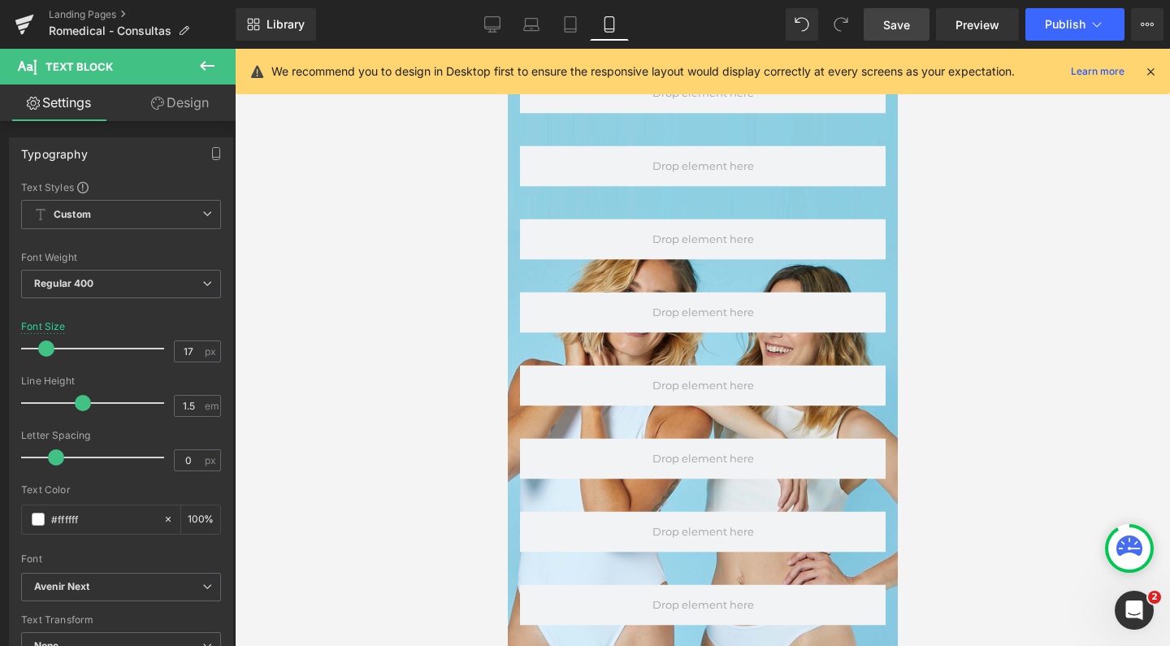
type input "18"
type input "100"
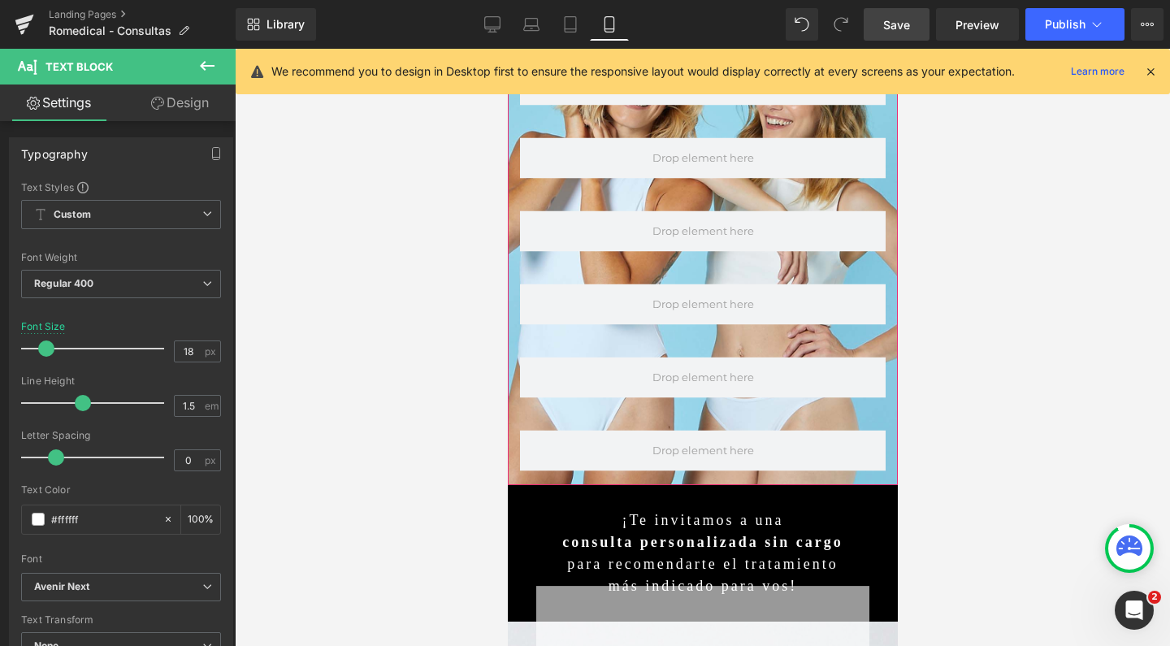
scroll to position [725, 0]
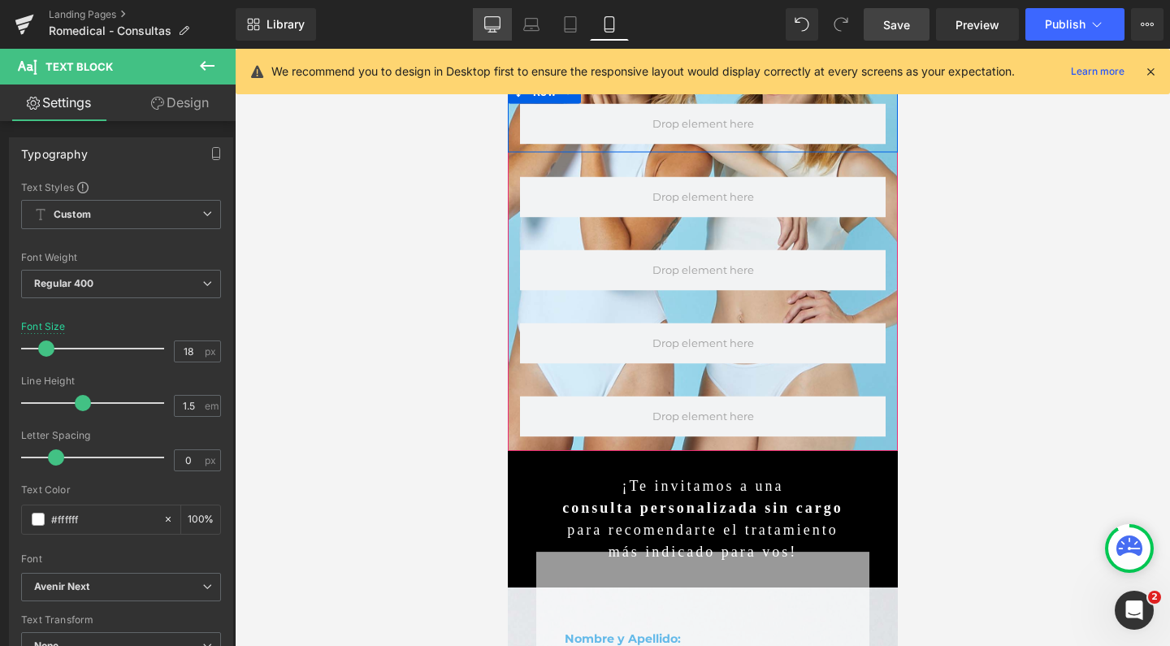
click at [497, 26] on icon at bounding box center [492, 24] width 16 height 16
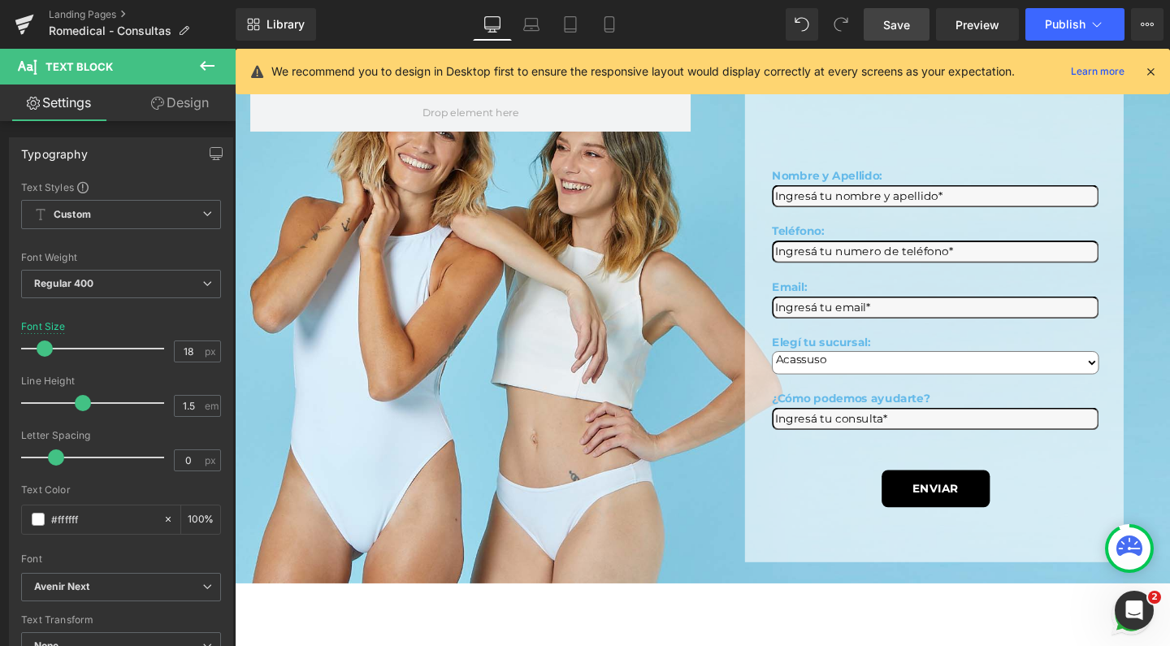
type input "17"
type input "100"
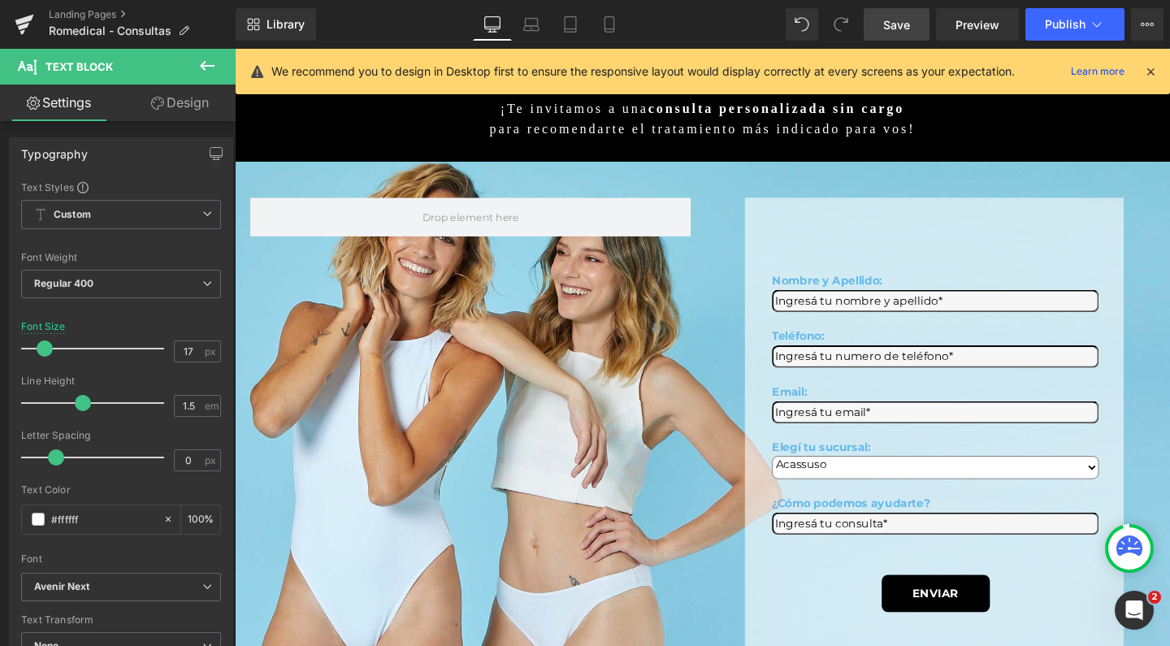
scroll to position [456, 0]
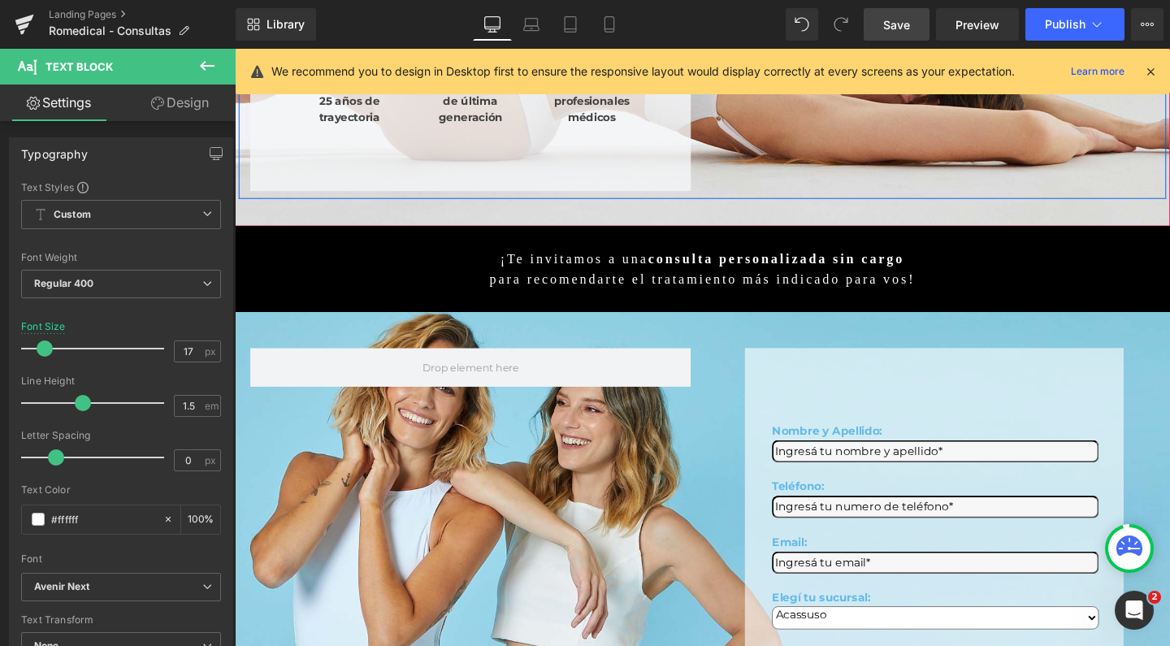
click at [892, 26] on span "Save" at bounding box center [897, 24] width 27 height 17
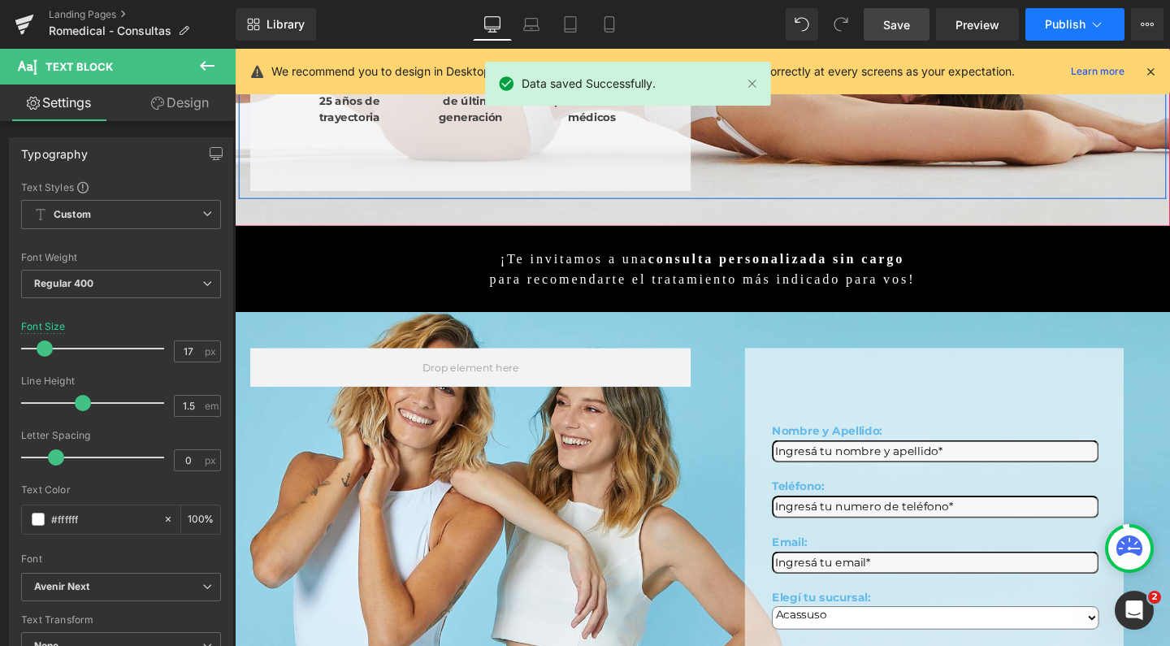
click at [1035, 19] on button "Publish" at bounding box center [1075, 24] width 99 height 33
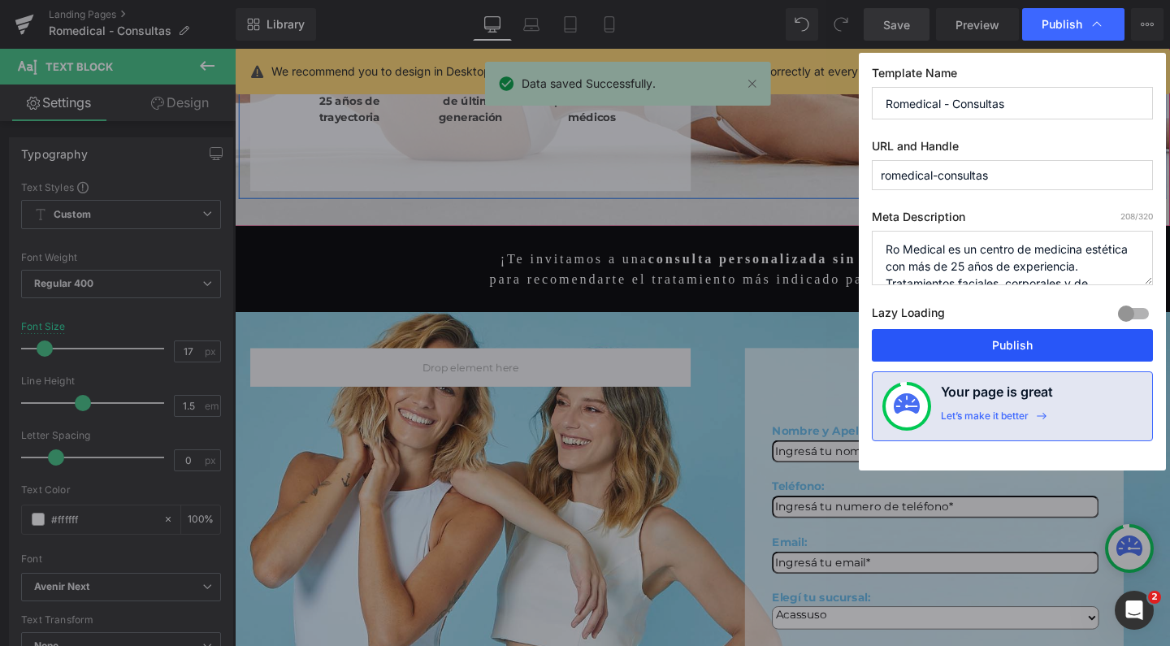
click at [986, 335] on button "Publish" at bounding box center [1012, 345] width 281 height 33
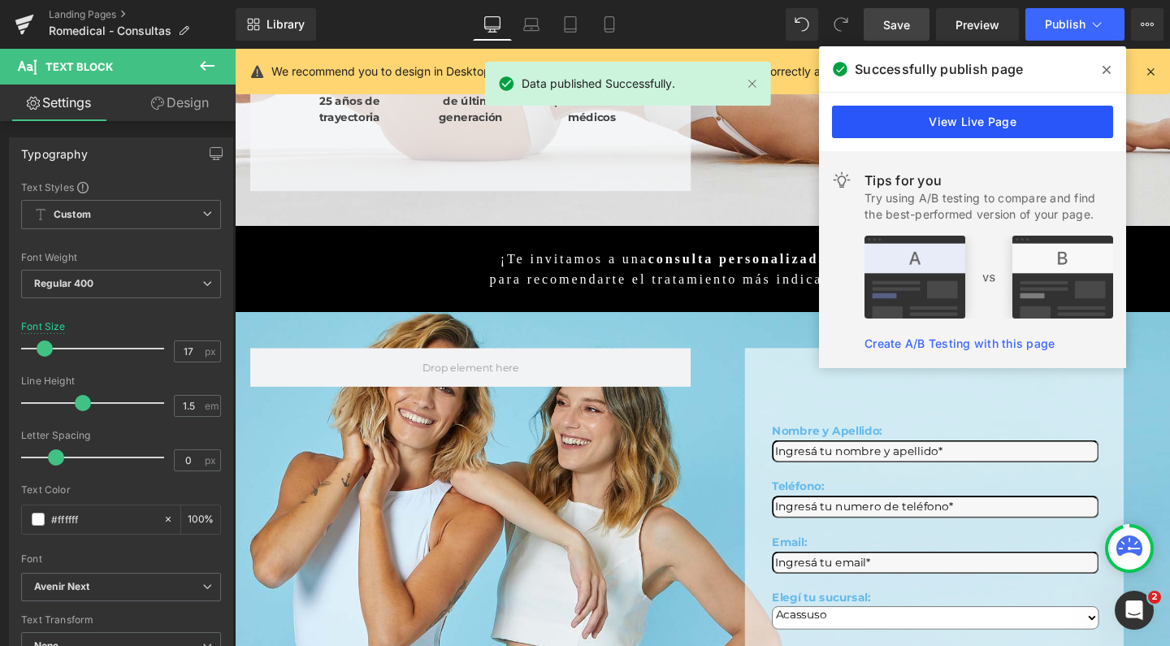
click at [949, 127] on link "View Live Page" at bounding box center [972, 122] width 281 height 33
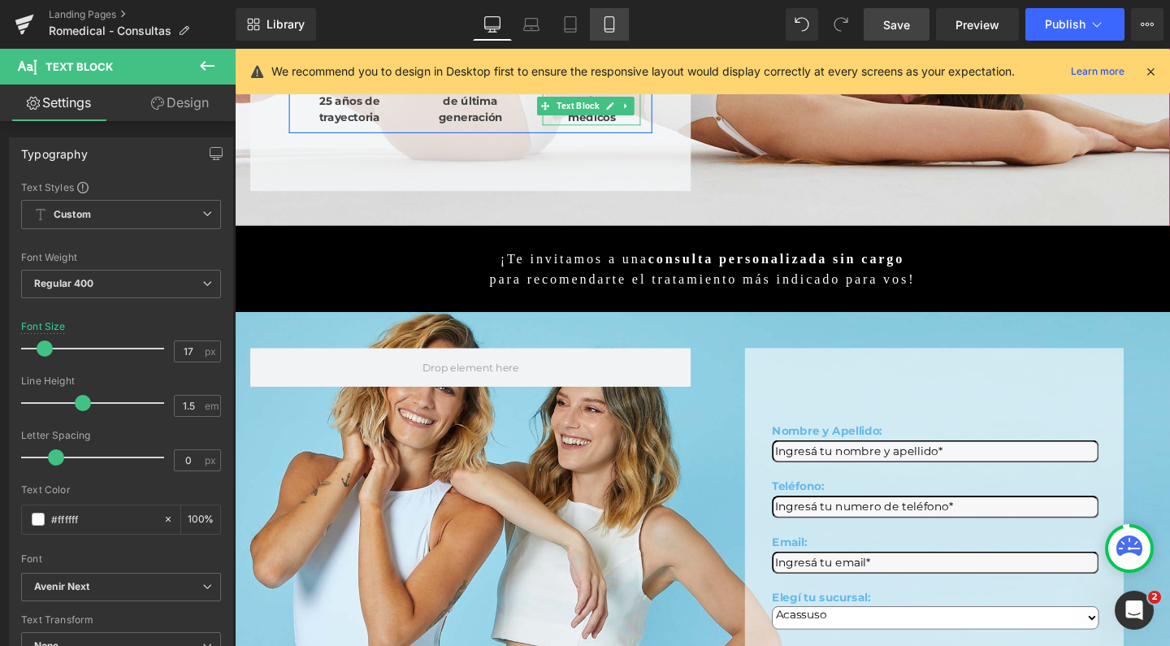
click at [613, 32] on icon at bounding box center [609, 24] width 9 height 15
type input "18"
type input "100"
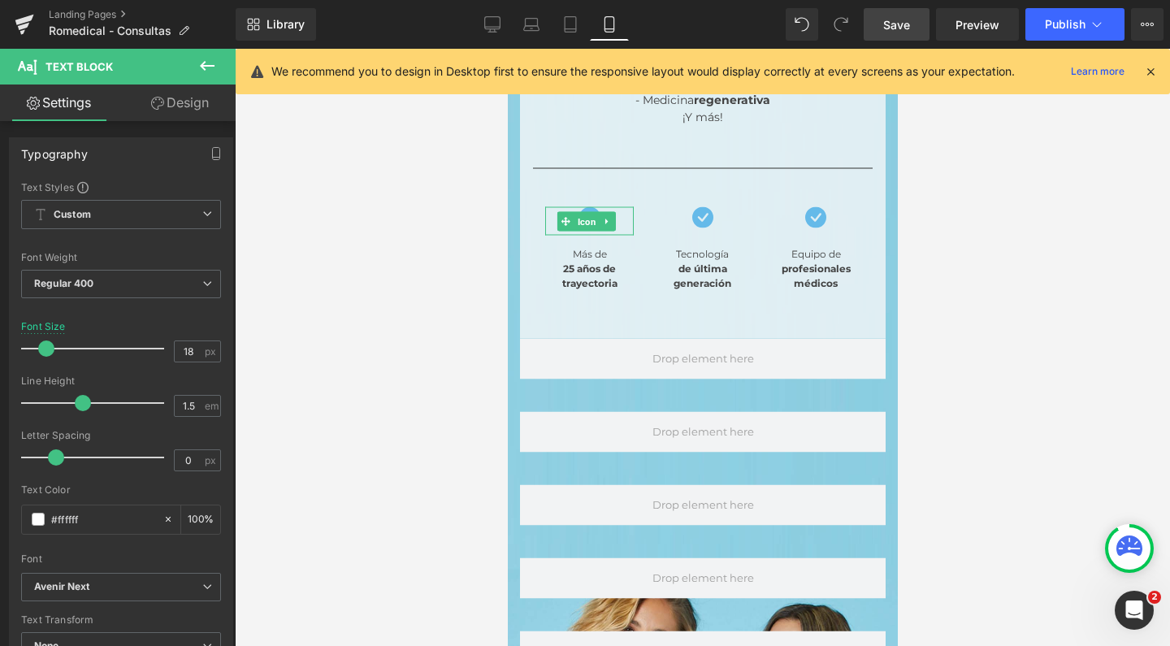
scroll to position [0, 0]
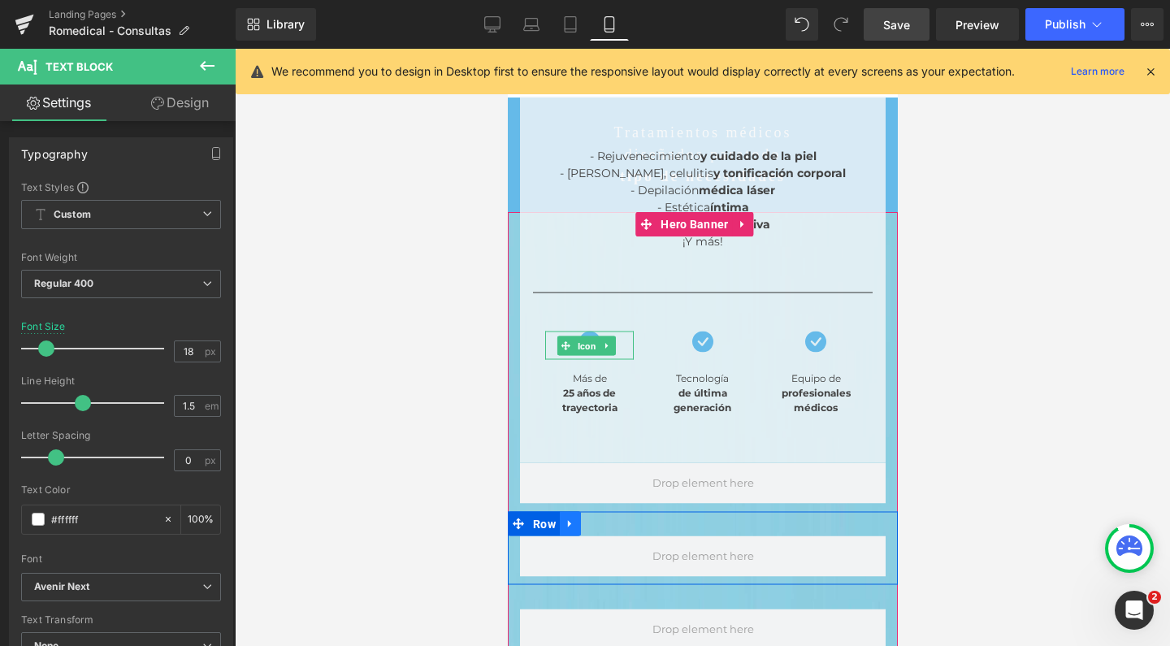
click at [573, 518] on icon at bounding box center [569, 524] width 11 height 12
click at [591, 519] on icon at bounding box center [590, 524] width 11 height 11
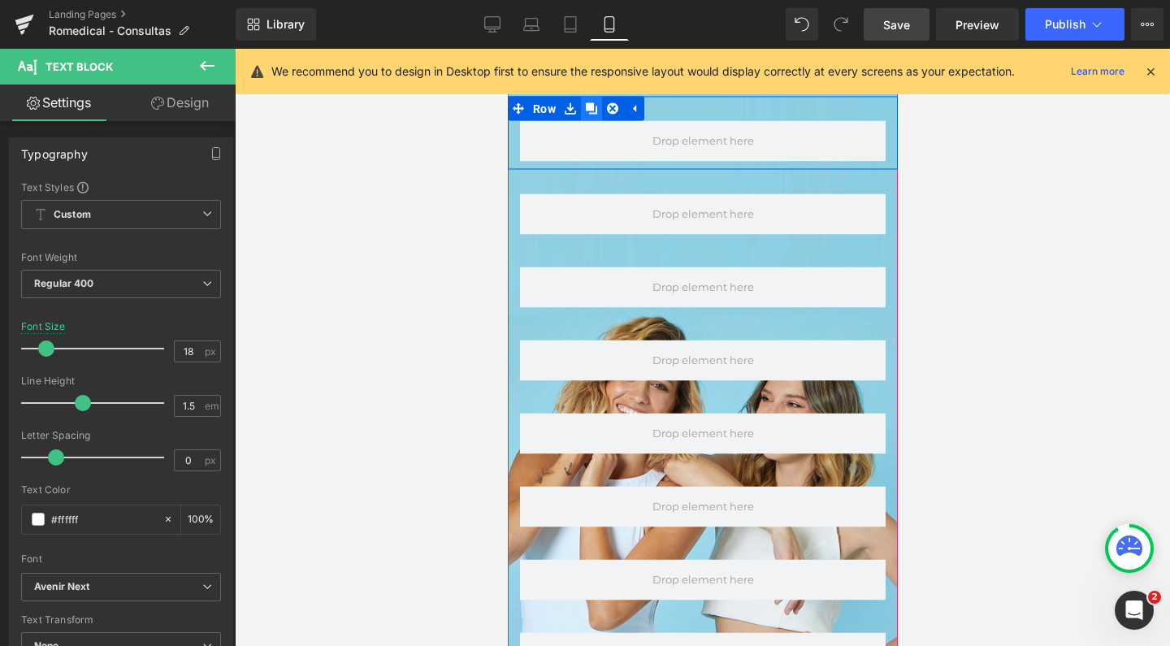
scroll to position [414, 0]
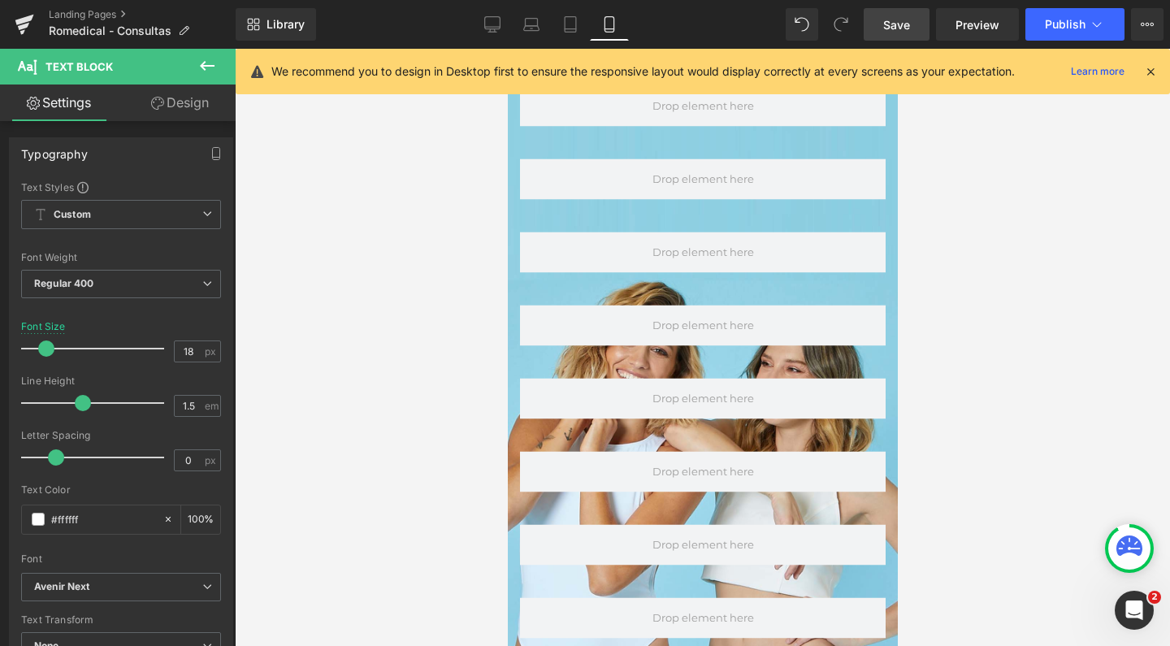
click at [887, 27] on span "Save" at bounding box center [897, 24] width 27 height 17
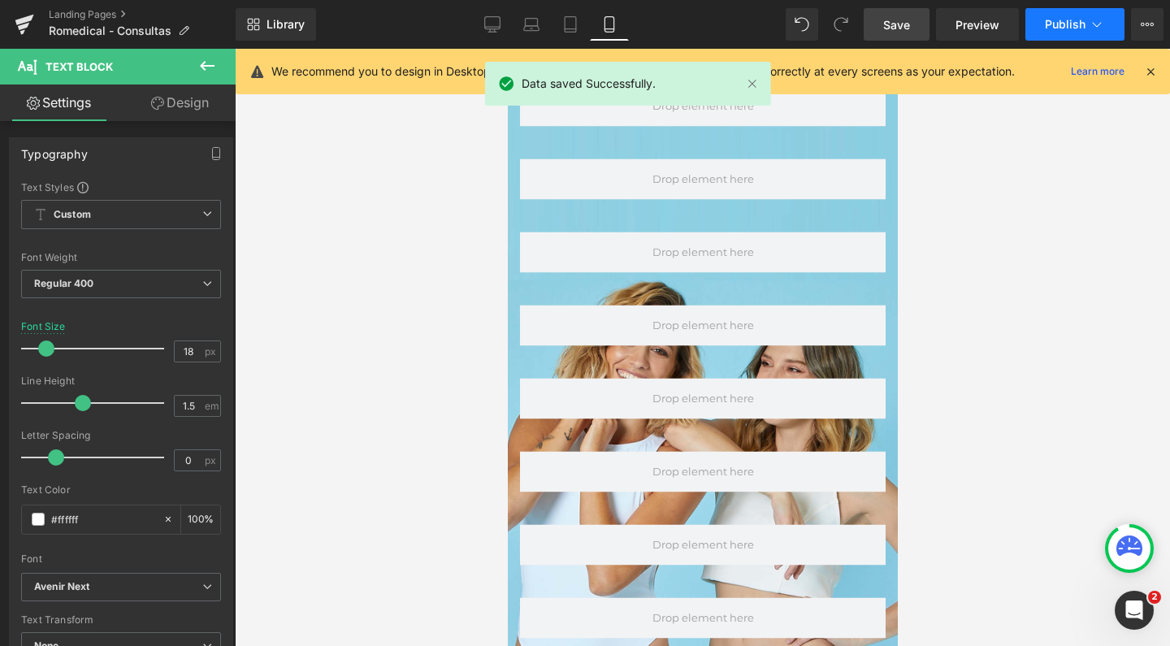
click at [1038, 28] on button "Publish" at bounding box center [1075, 24] width 99 height 33
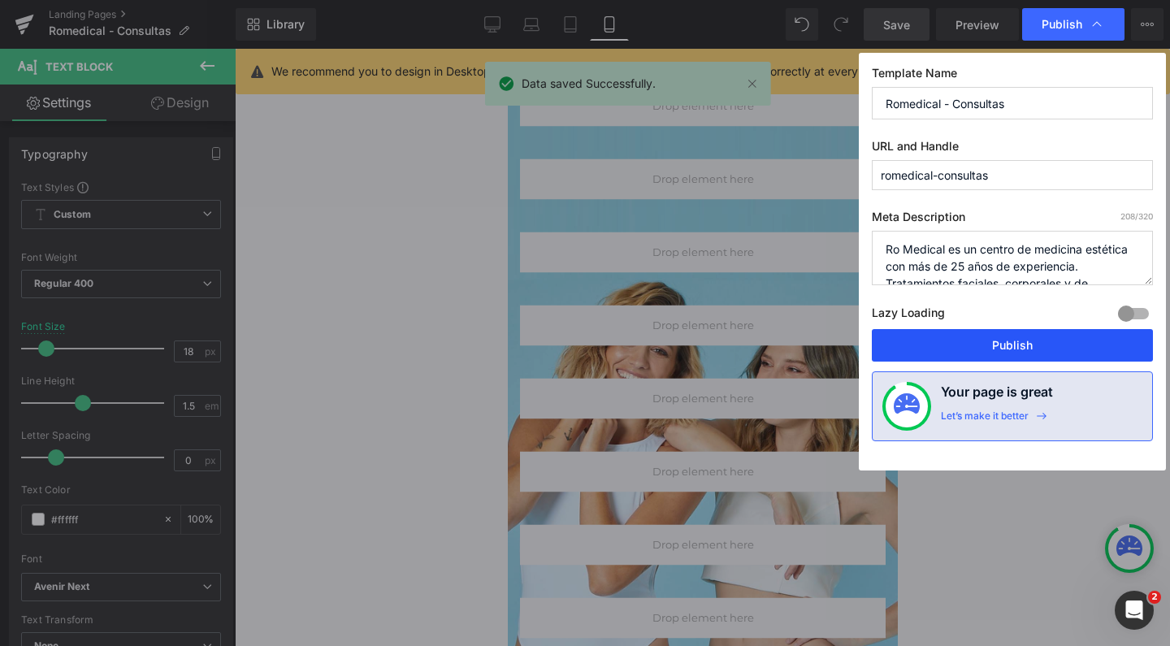
click at [953, 335] on button "Publish" at bounding box center [1012, 345] width 281 height 33
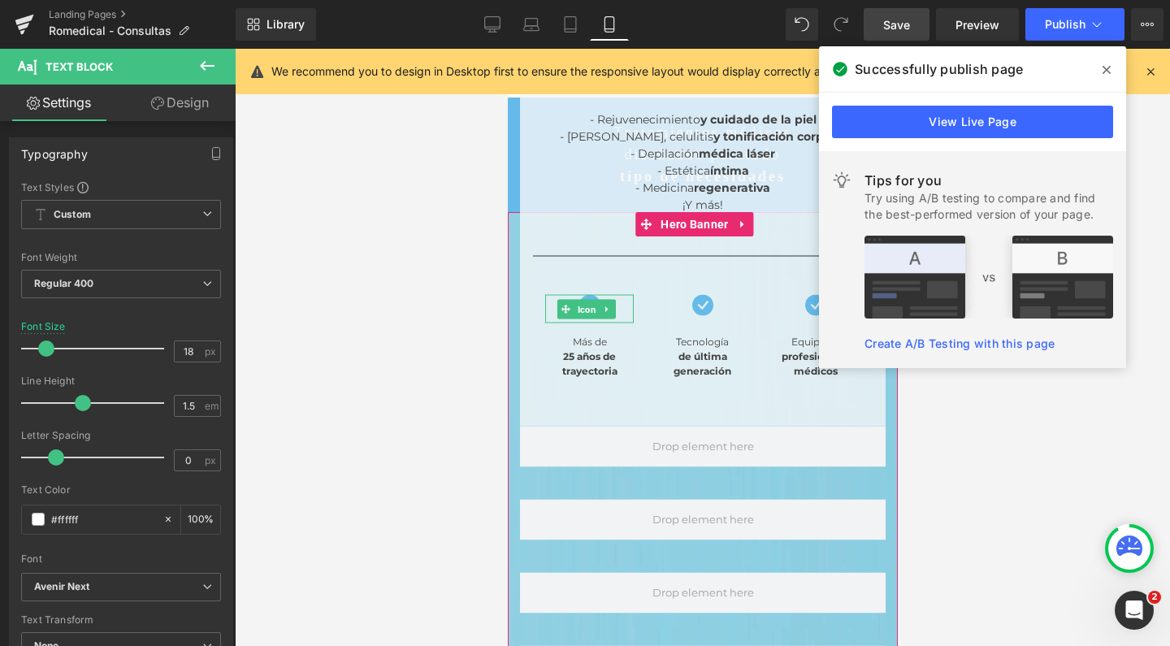
scroll to position [0, 0]
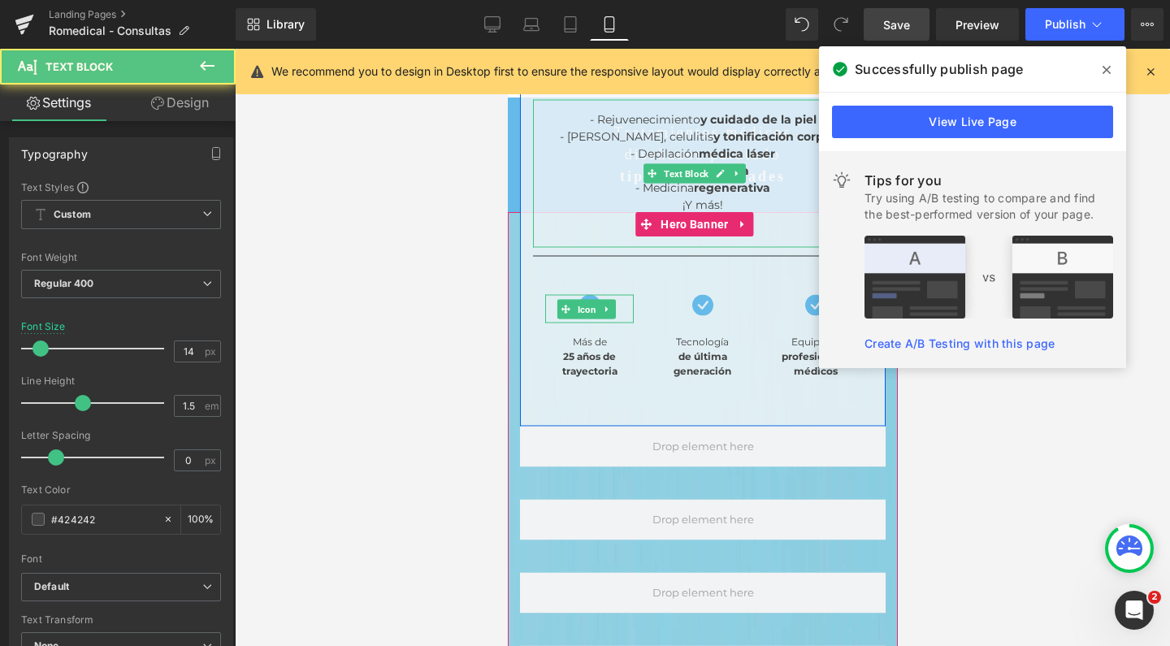
click at [566, 145] on div "- Depilación médica láser" at bounding box center [702, 153] width 340 height 17
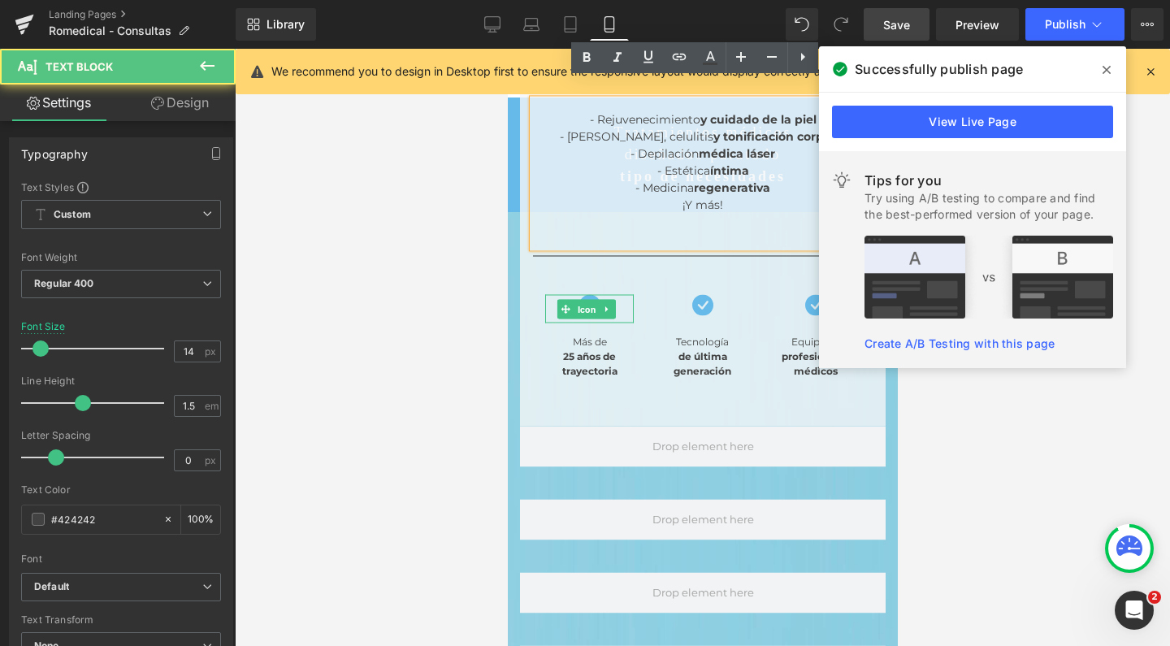
click at [527, 244] on div "- Rejuvenecimiento y cuidado de la piel - Reducción, celulitis y tonificación c…" at bounding box center [702, 243] width 366 height 367
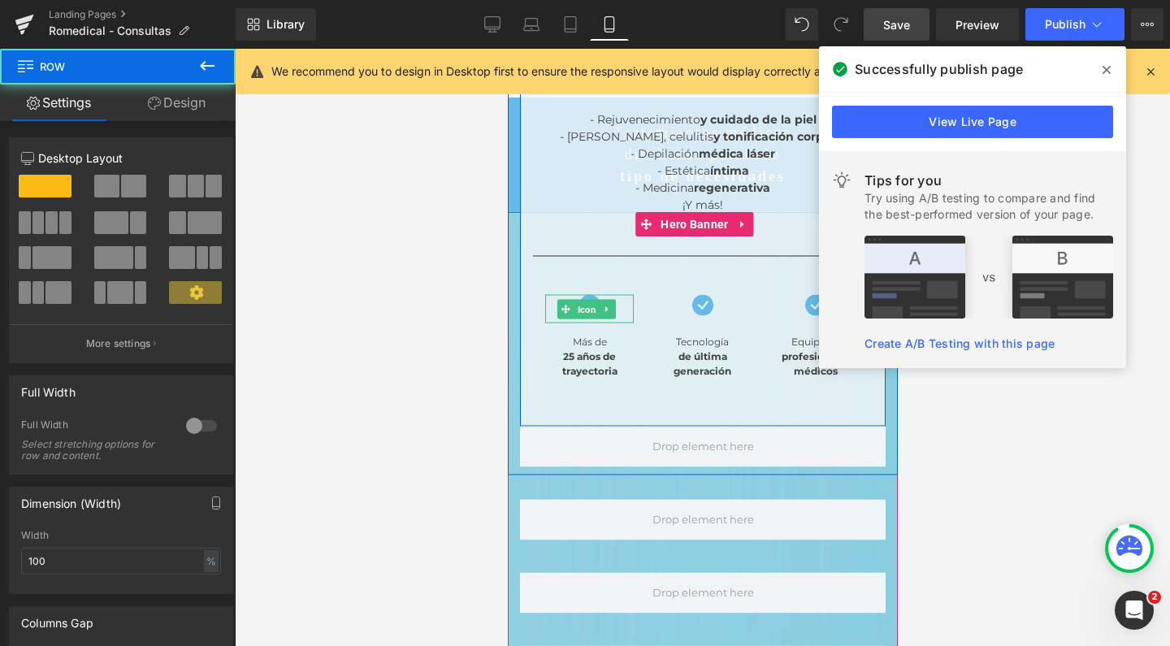
click at [521, 267] on div "- Rejuvenecimiento y cuidado de la piel - Reducción, celulitis y tonificación c…" at bounding box center [702, 243] width 366 height 367
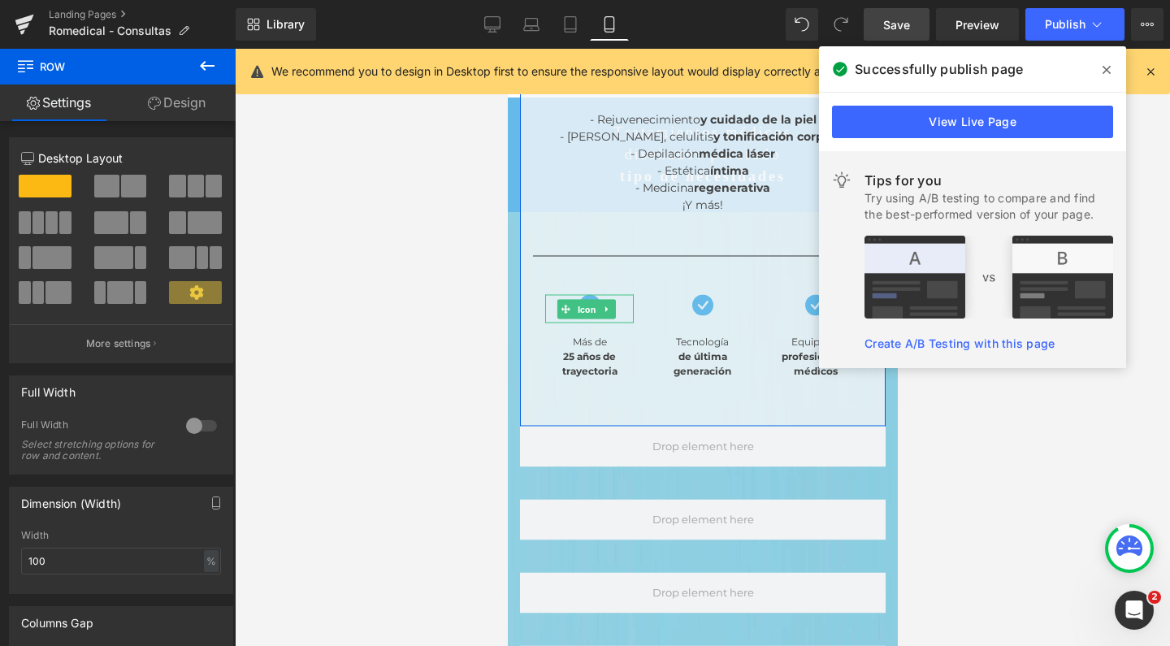
click at [178, 111] on link "Design" at bounding box center [177, 103] width 118 height 37
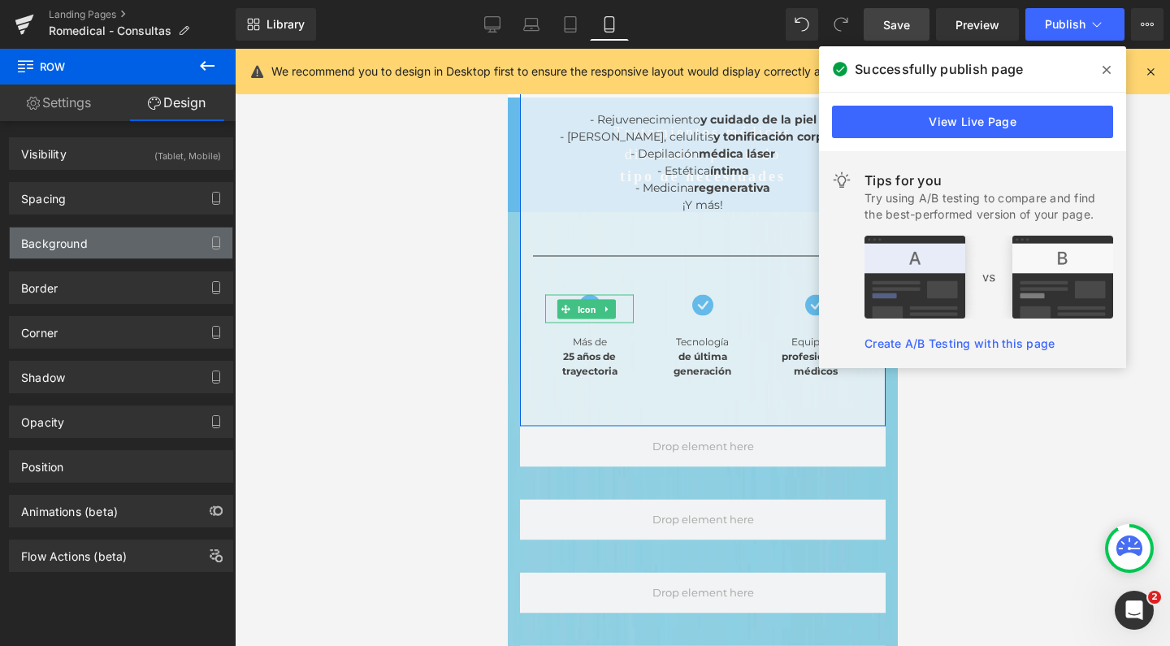
click at [92, 243] on div "Background" at bounding box center [121, 243] width 223 height 31
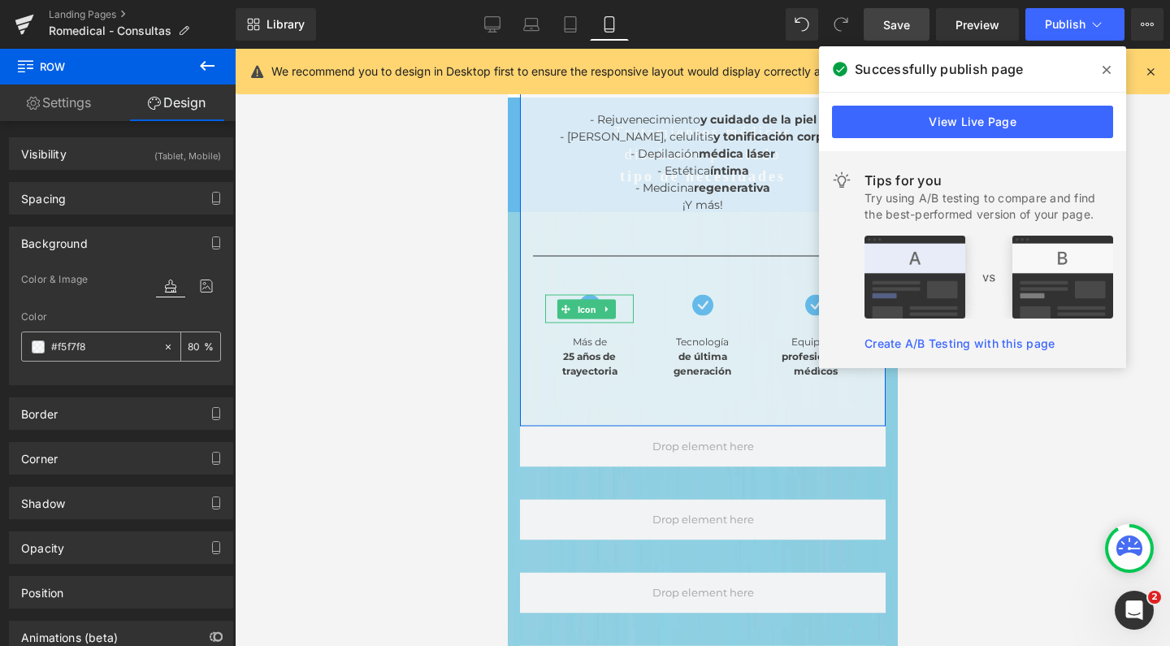
click at [188, 347] on input "80" at bounding box center [196, 346] width 16 height 18
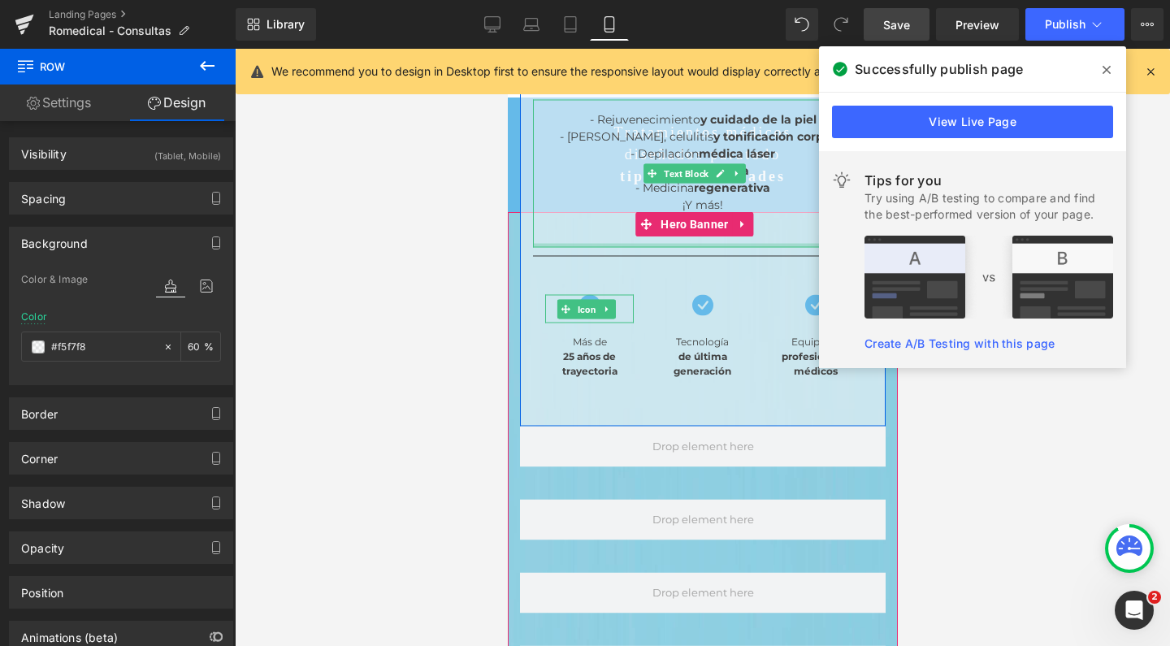
type input "60"
click at [901, 24] on span "Save" at bounding box center [897, 24] width 27 height 17
click at [1049, 27] on span "Publish" at bounding box center [1065, 24] width 41 height 13
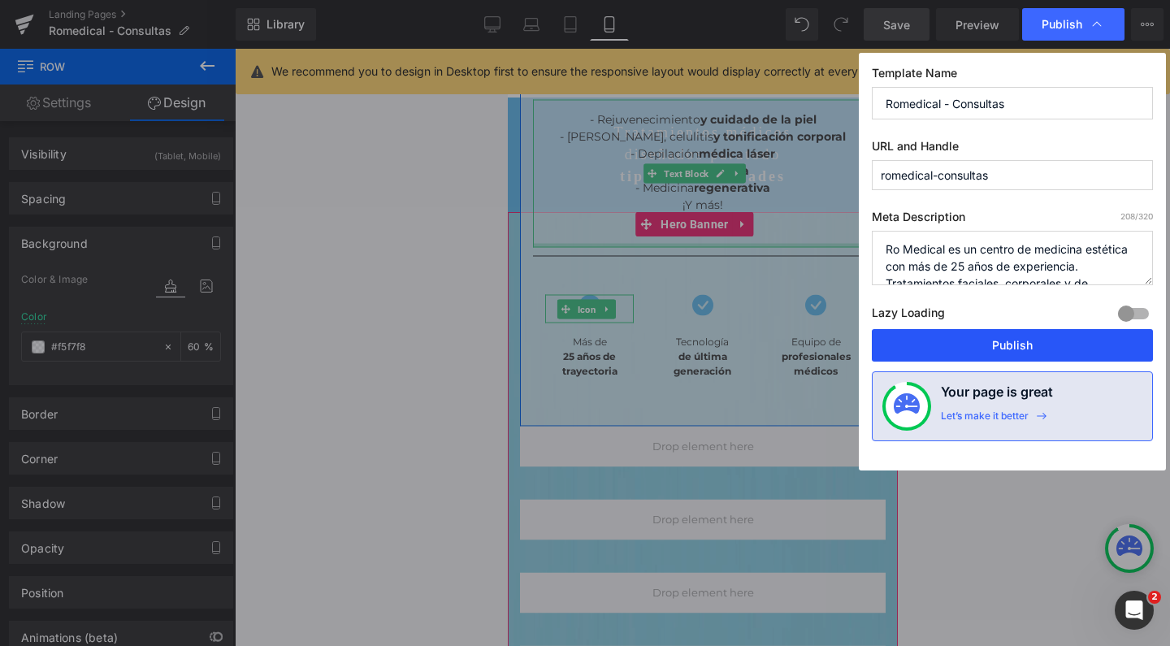
click at [1001, 345] on button "Publish" at bounding box center [1012, 345] width 281 height 33
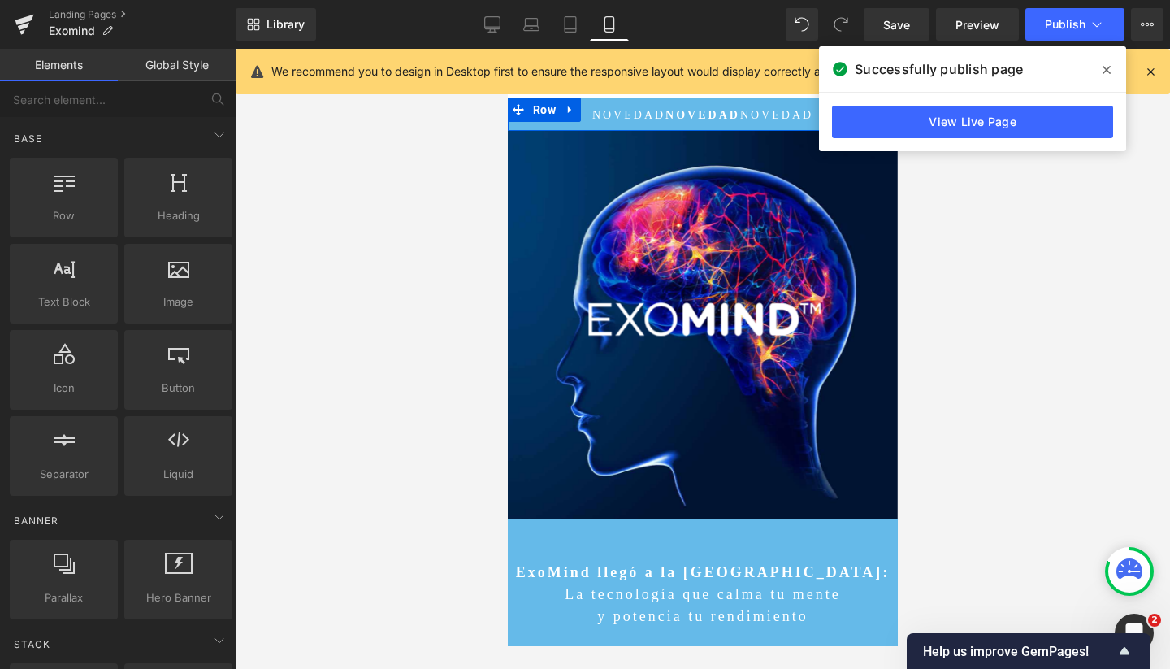
scroll to position [11844, 374]
